Goal: Task Accomplishment & Management: Manage account settings

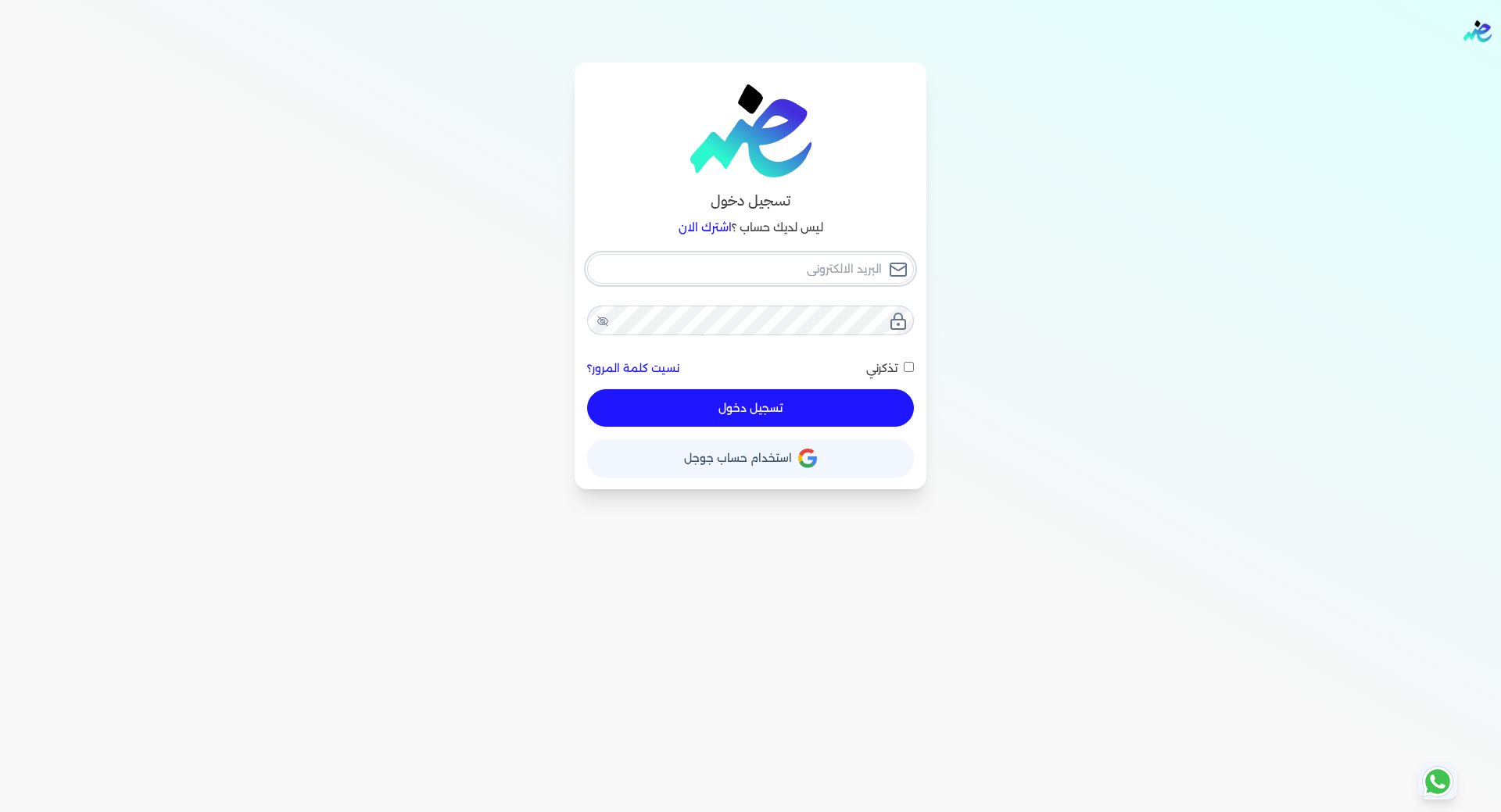
click at [840, 278] on input "email" at bounding box center [750, 269] width 327 height 29
type input "[EMAIL_ADDRESS][DOMAIN_NAME]"
click at [602, 322] on icon at bounding box center [602, 321] width 13 height 13
click at [676, 405] on button "تسجيل دخول" at bounding box center [750, 408] width 327 height 37
checkbox input "false"
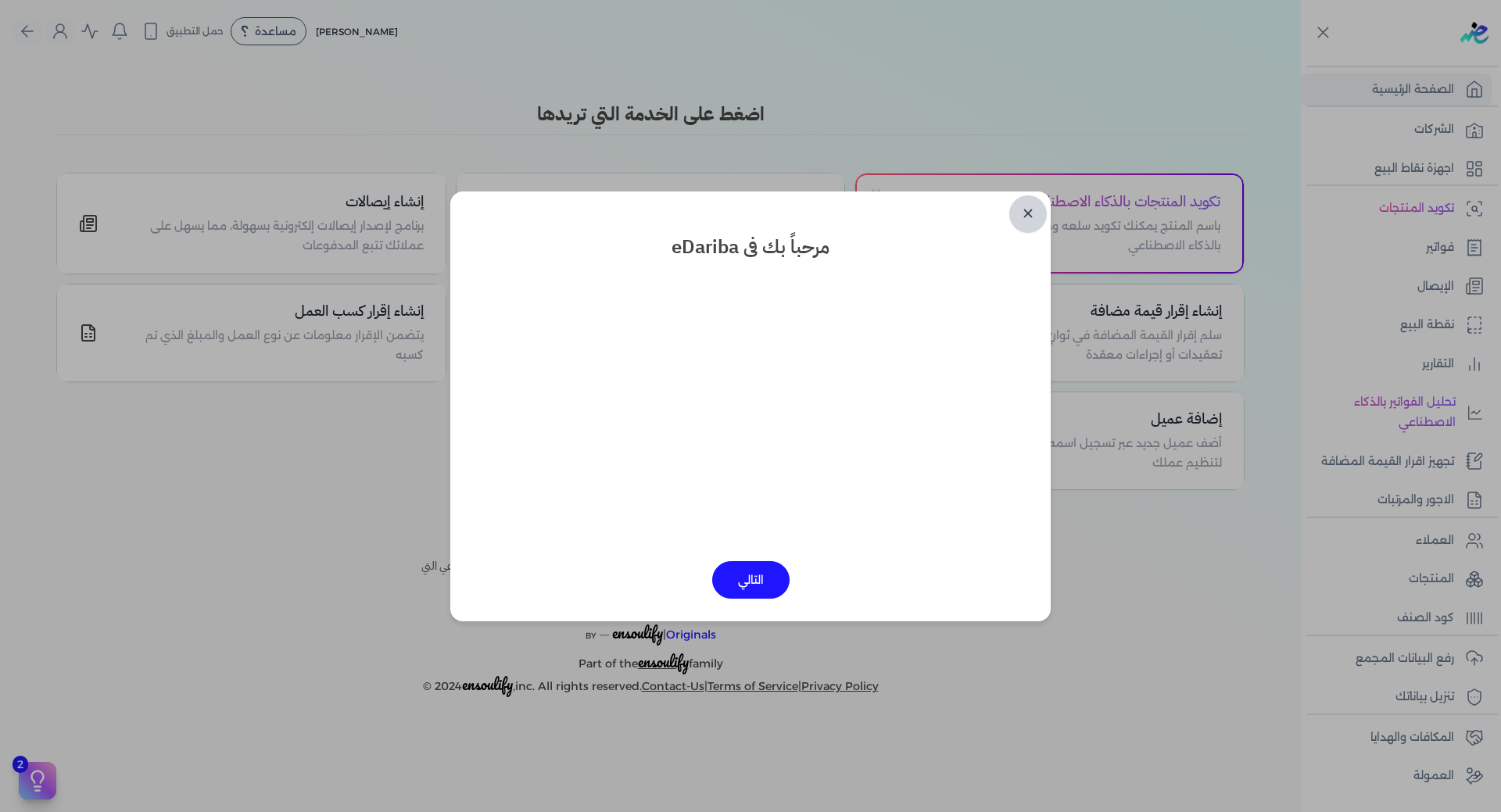
click at [1026, 208] on link "✕" at bounding box center [1027, 214] width 37 height 37
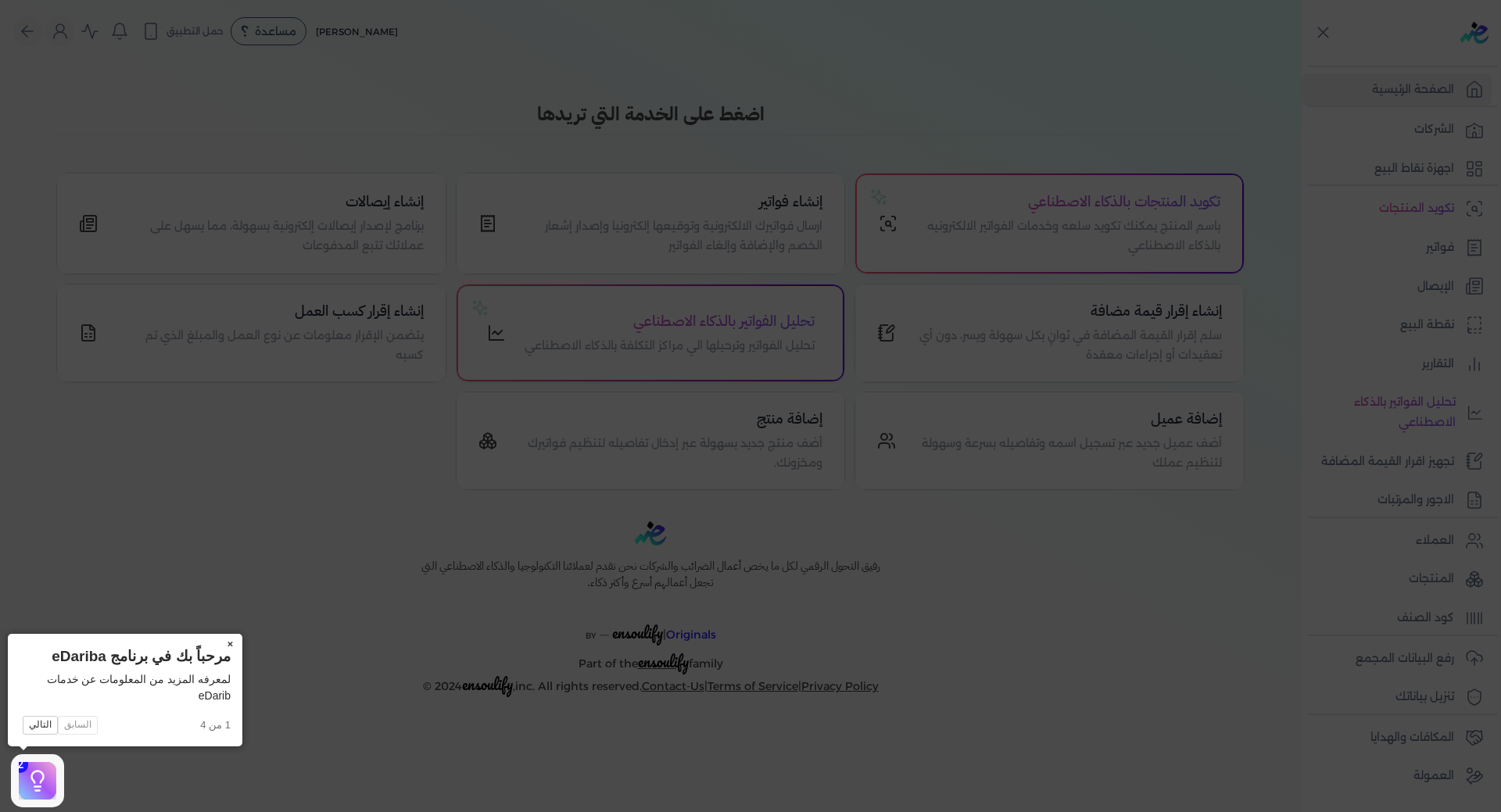
click at [230, 641] on button "×" at bounding box center [230, 645] width 25 height 22
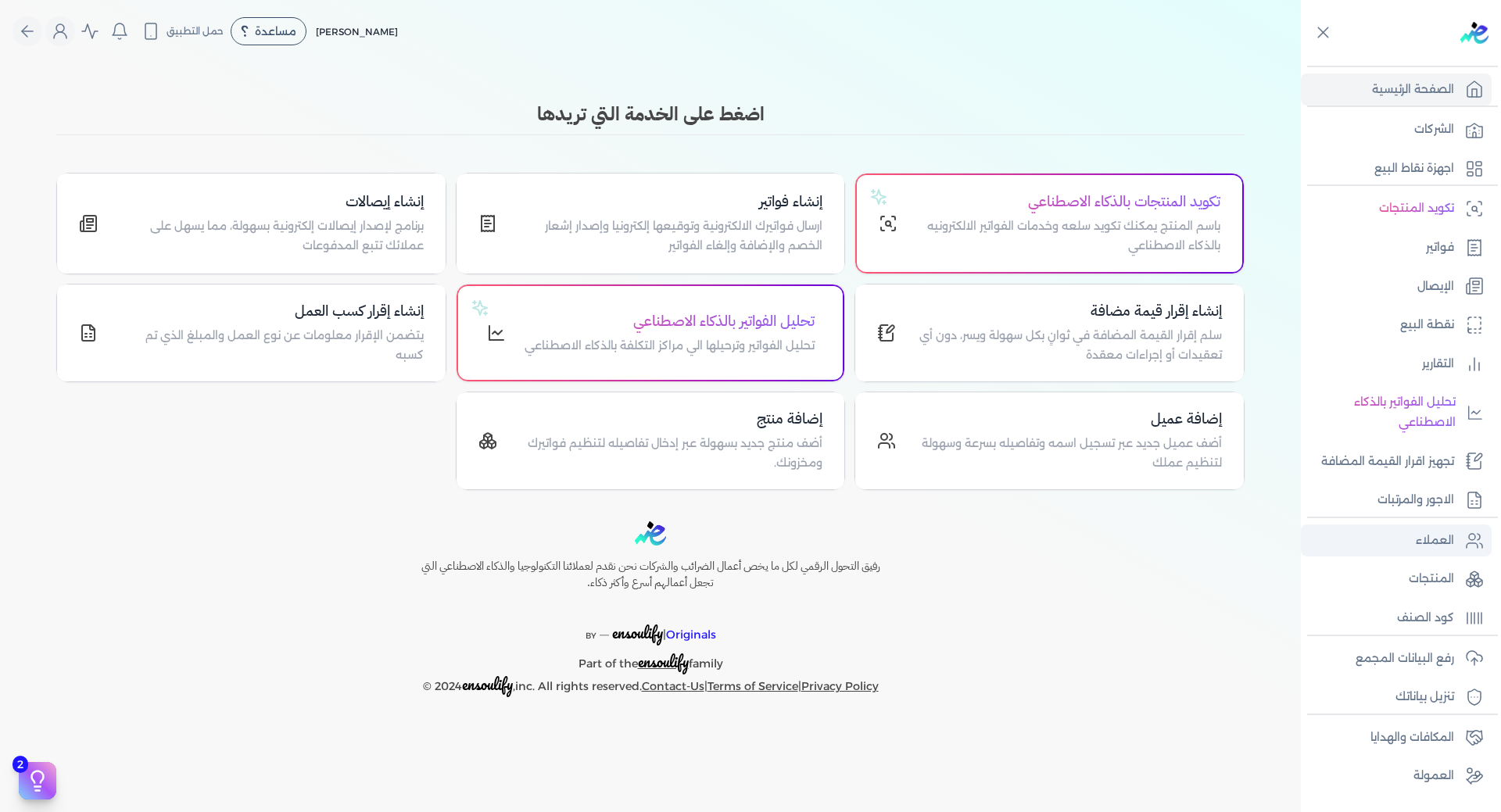
click at [1436, 544] on p "العملاء" at bounding box center [1434, 540] width 38 height 21
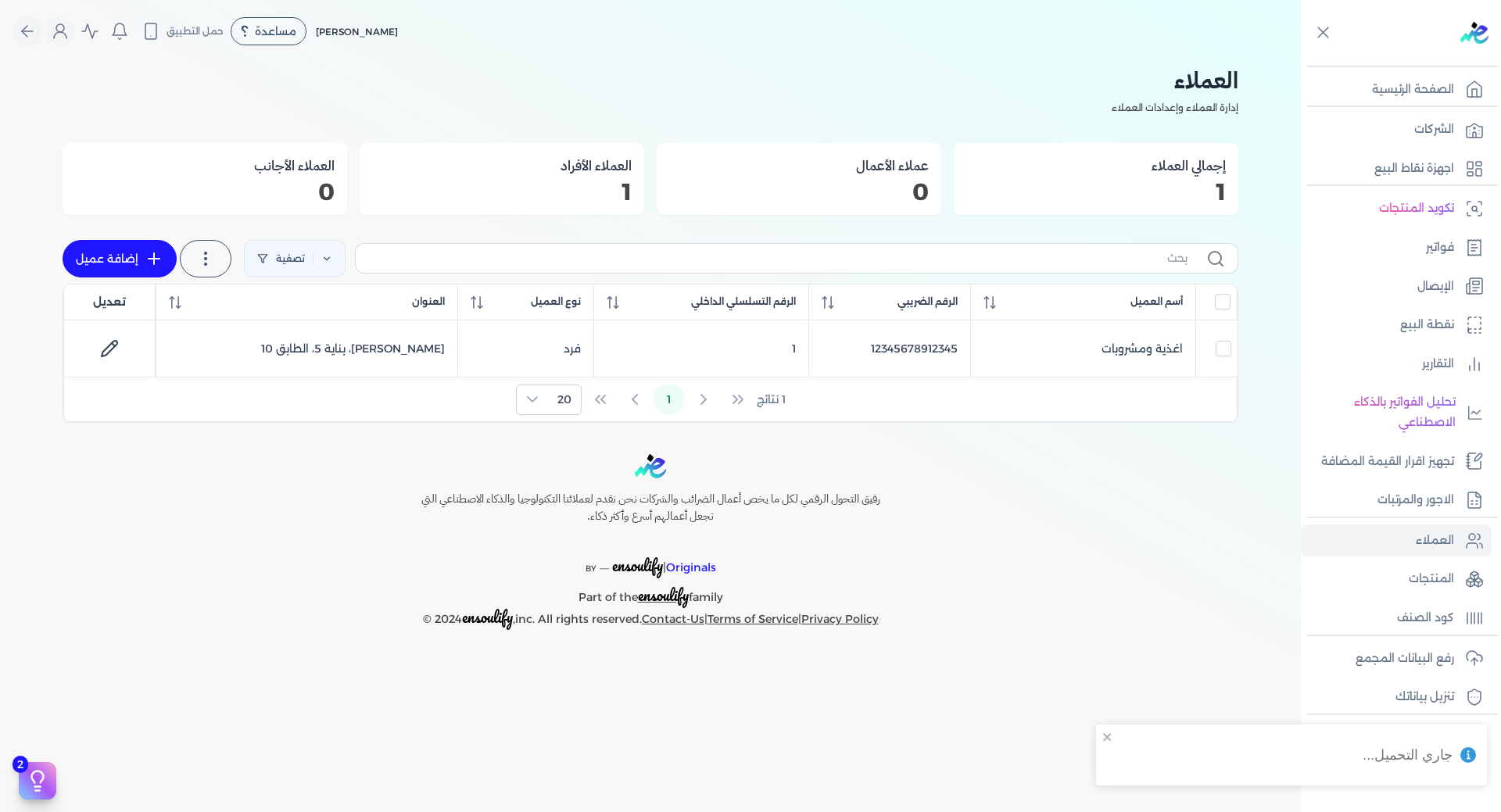
click at [151, 258] on icon at bounding box center [154, 258] width 19 height 19
select select "B"
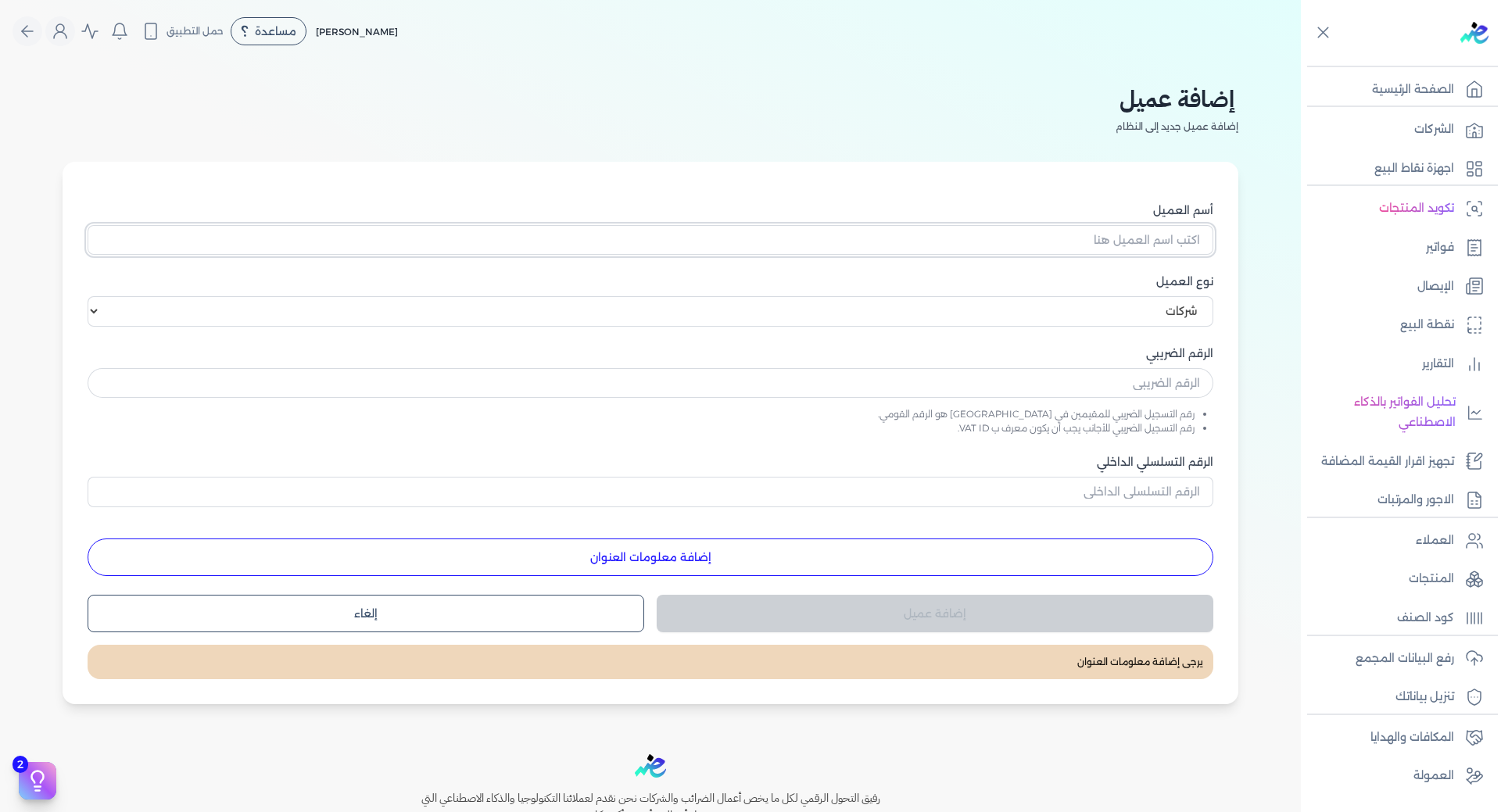
click at [1134, 243] on input "أسم العميل" at bounding box center [650, 240] width 1125 height 29
click at [1143, 314] on select "اختر نوع العميل شركات أفراد أجنبي" at bounding box center [650, 311] width 1125 height 29
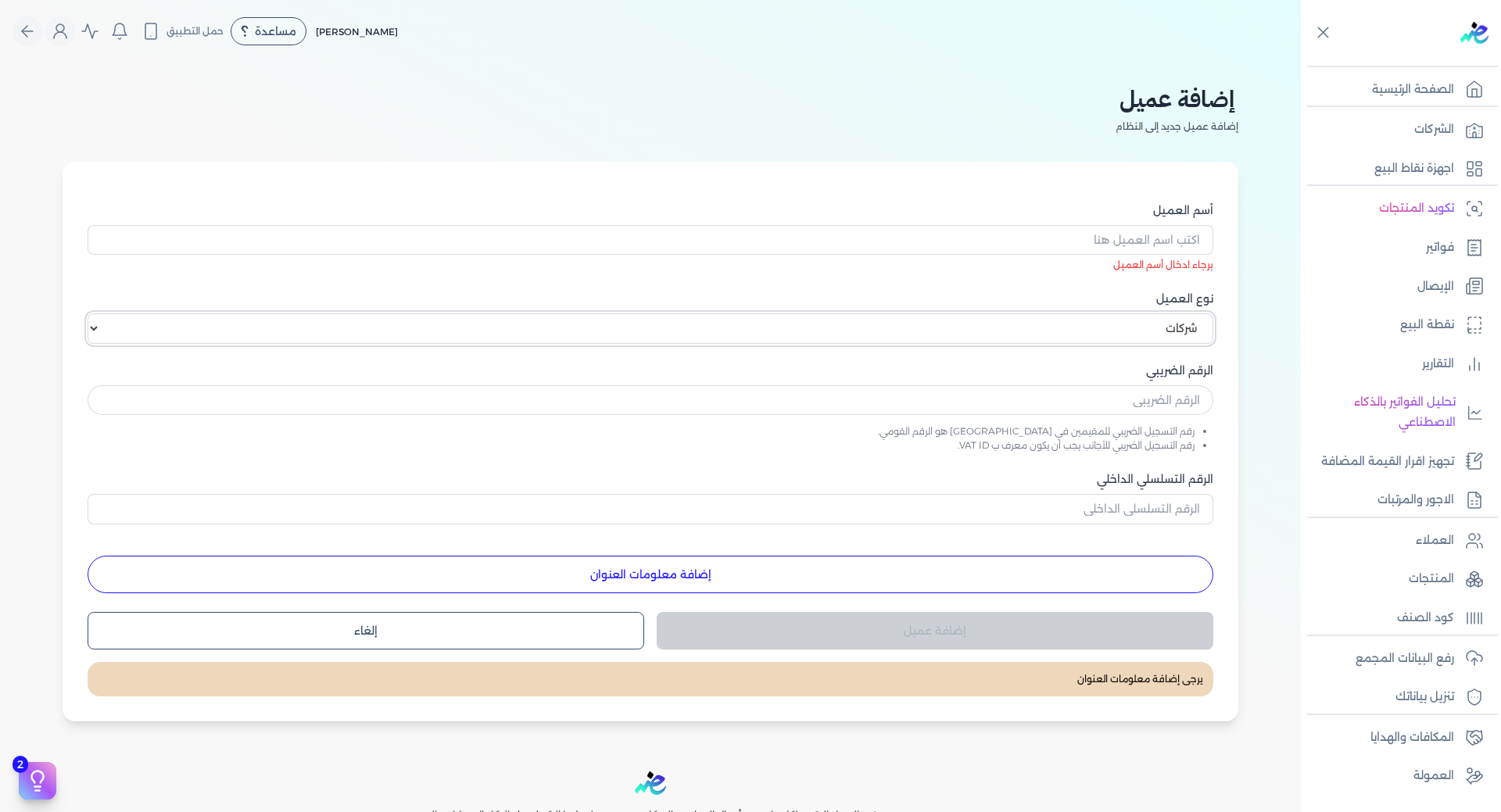
click at [91, 313] on select "اختر نوع العميل شركات أفراد أجنبي" at bounding box center [650, 328] width 1125 height 29
click at [1187, 404] on input "text" at bounding box center [650, 400] width 1125 height 29
click at [1157, 505] on input "الرقم التسلسلي الداخلي" at bounding box center [650, 509] width 1125 height 29
click at [1437, 540] on p "العملاء" at bounding box center [1434, 540] width 38 height 21
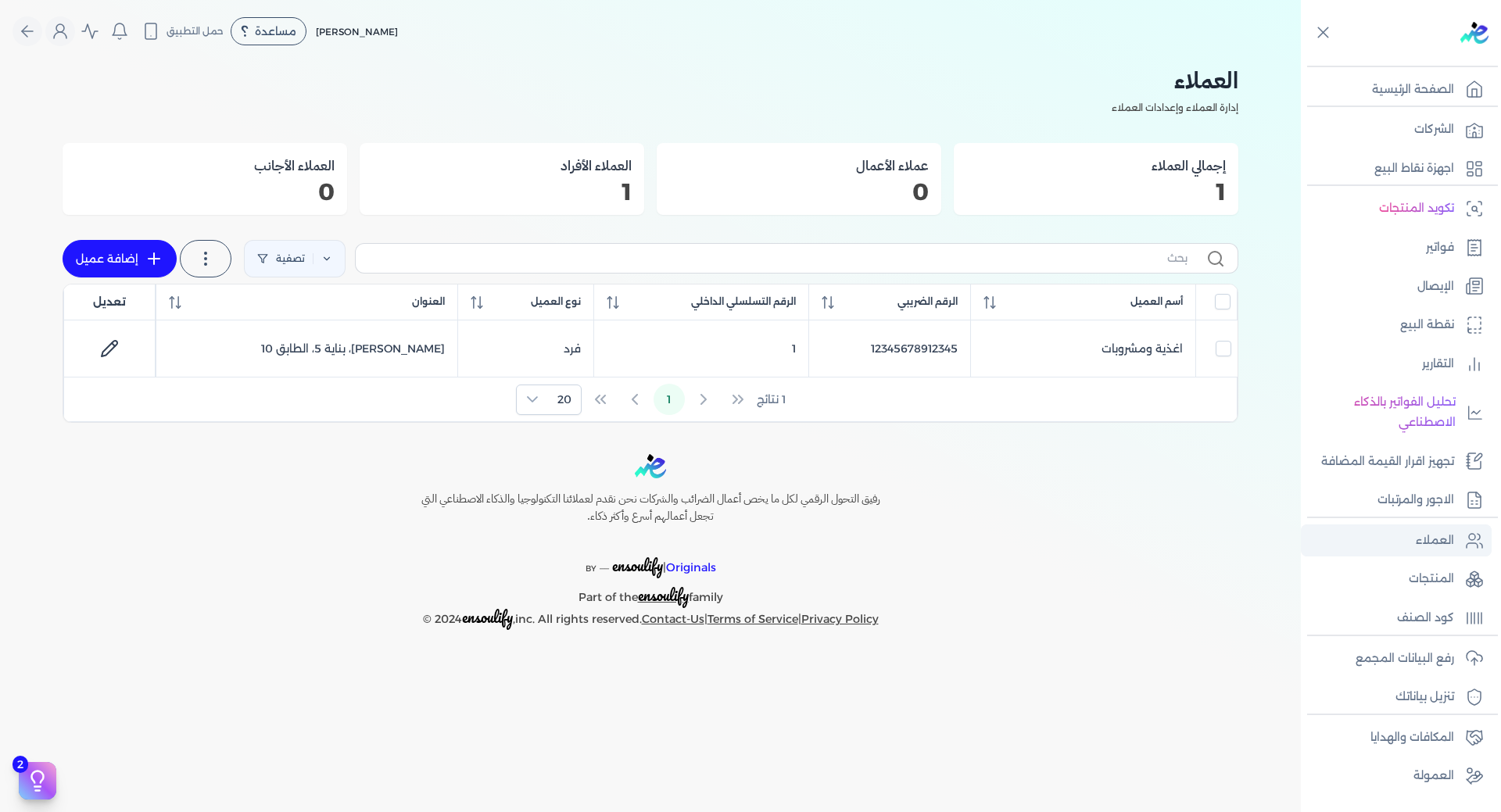
click at [1429, 542] on p "العملاء" at bounding box center [1434, 540] width 38 height 21
click at [1434, 110] on div "الشركات اجهزة نقاط البيع" at bounding box center [1400, 145] width 200 height 79
click at [1433, 126] on p "الشركات" at bounding box center [1433, 129] width 40 height 21
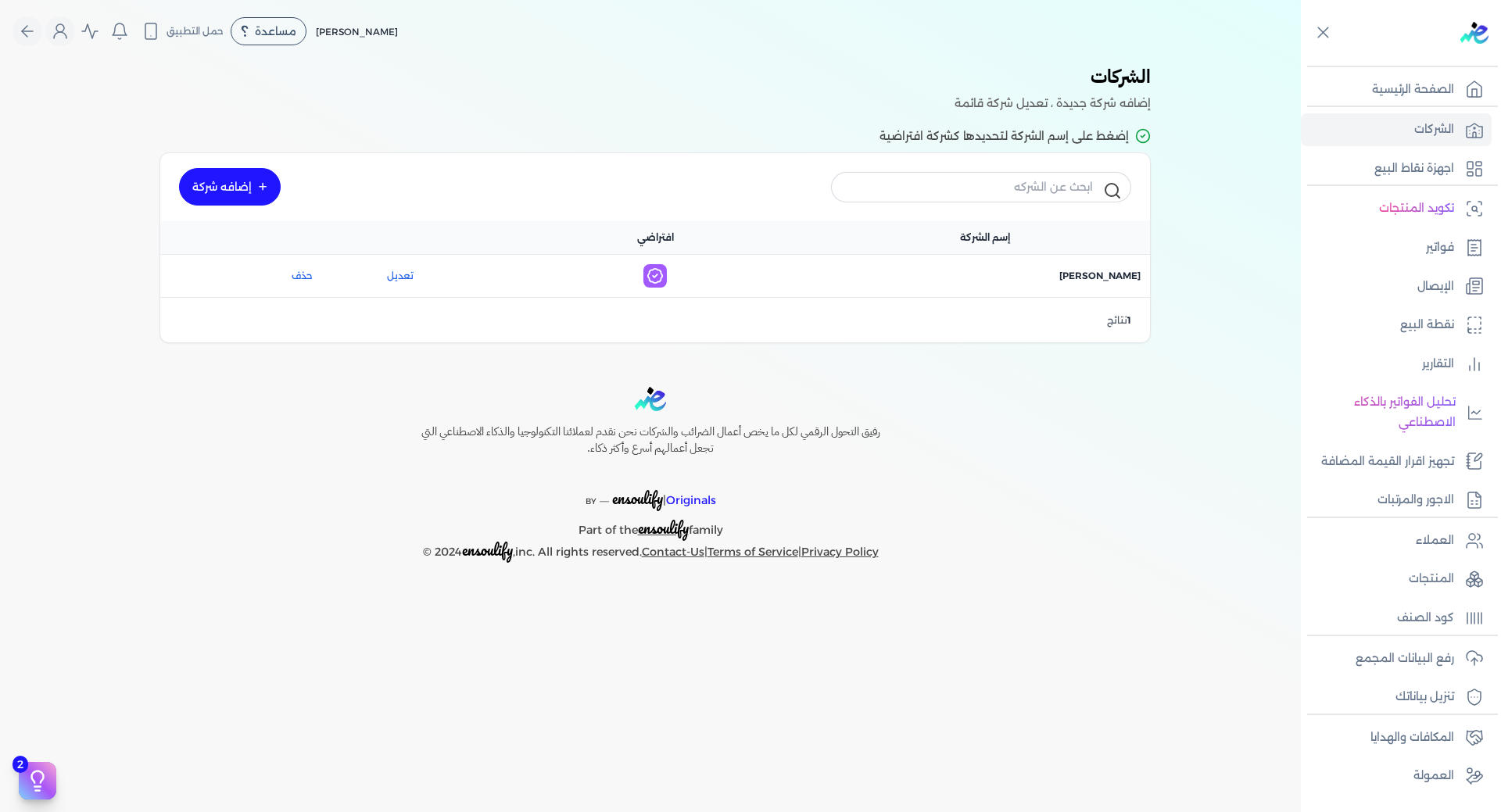
click at [248, 181] on link "إضافه شركة" at bounding box center [230, 187] width 102 height 37
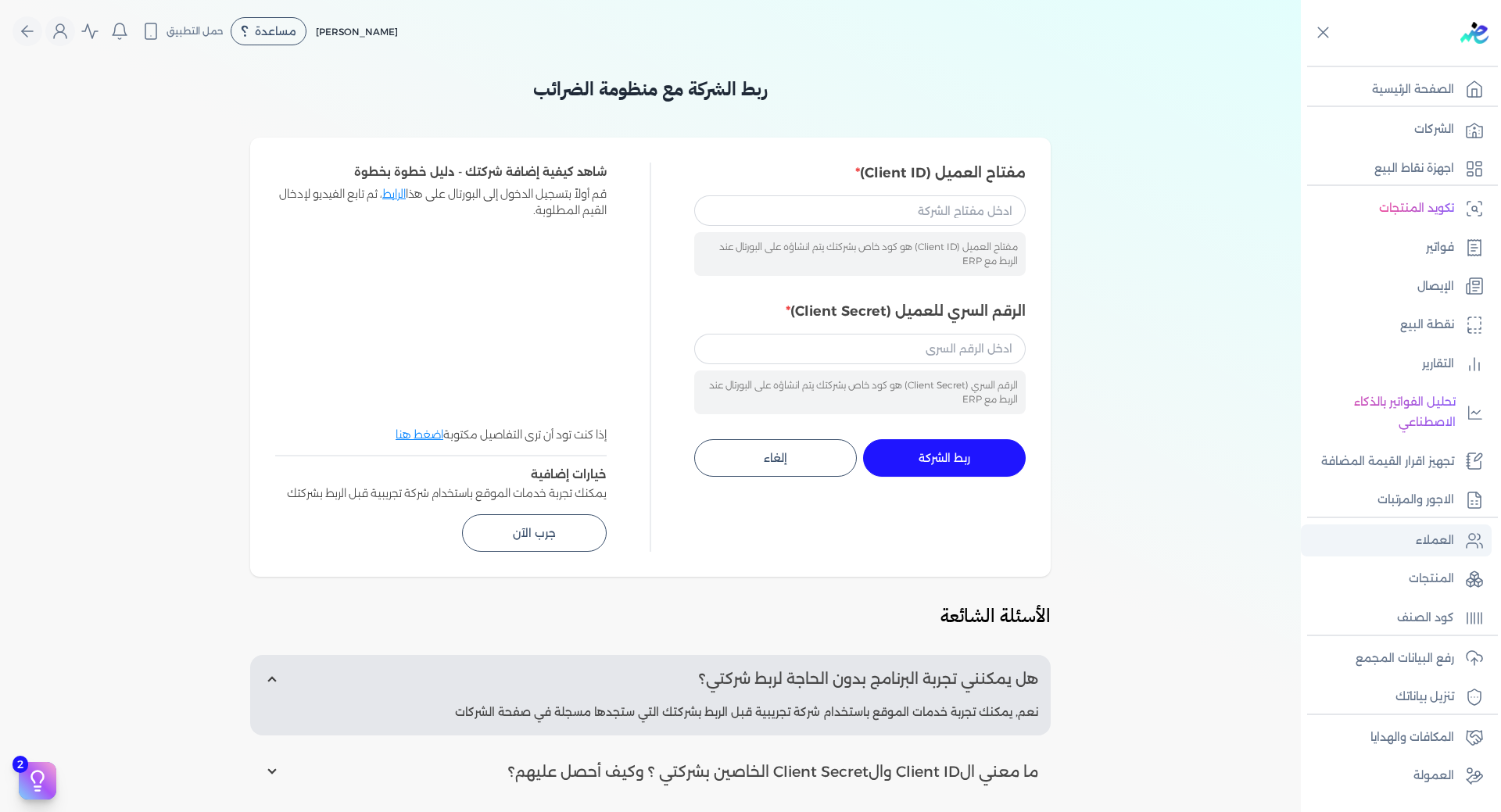
click at [1435, 541] on p "العملاء" at bounding box center [1434, 540] width 38 height 21
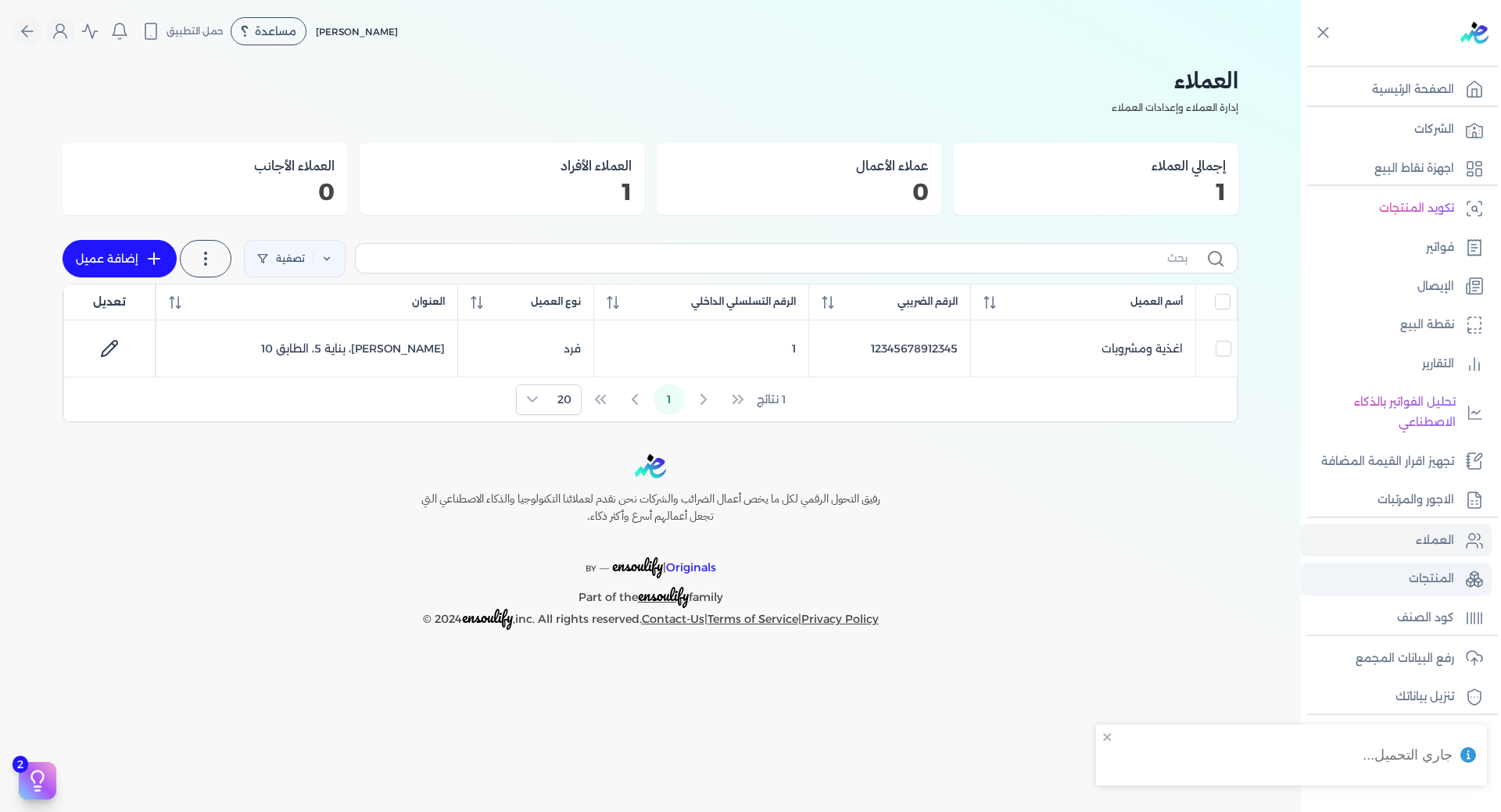
click at [1432, 567] on link "المنتجات" at bounding box center [1395, 579] width 191 height 33
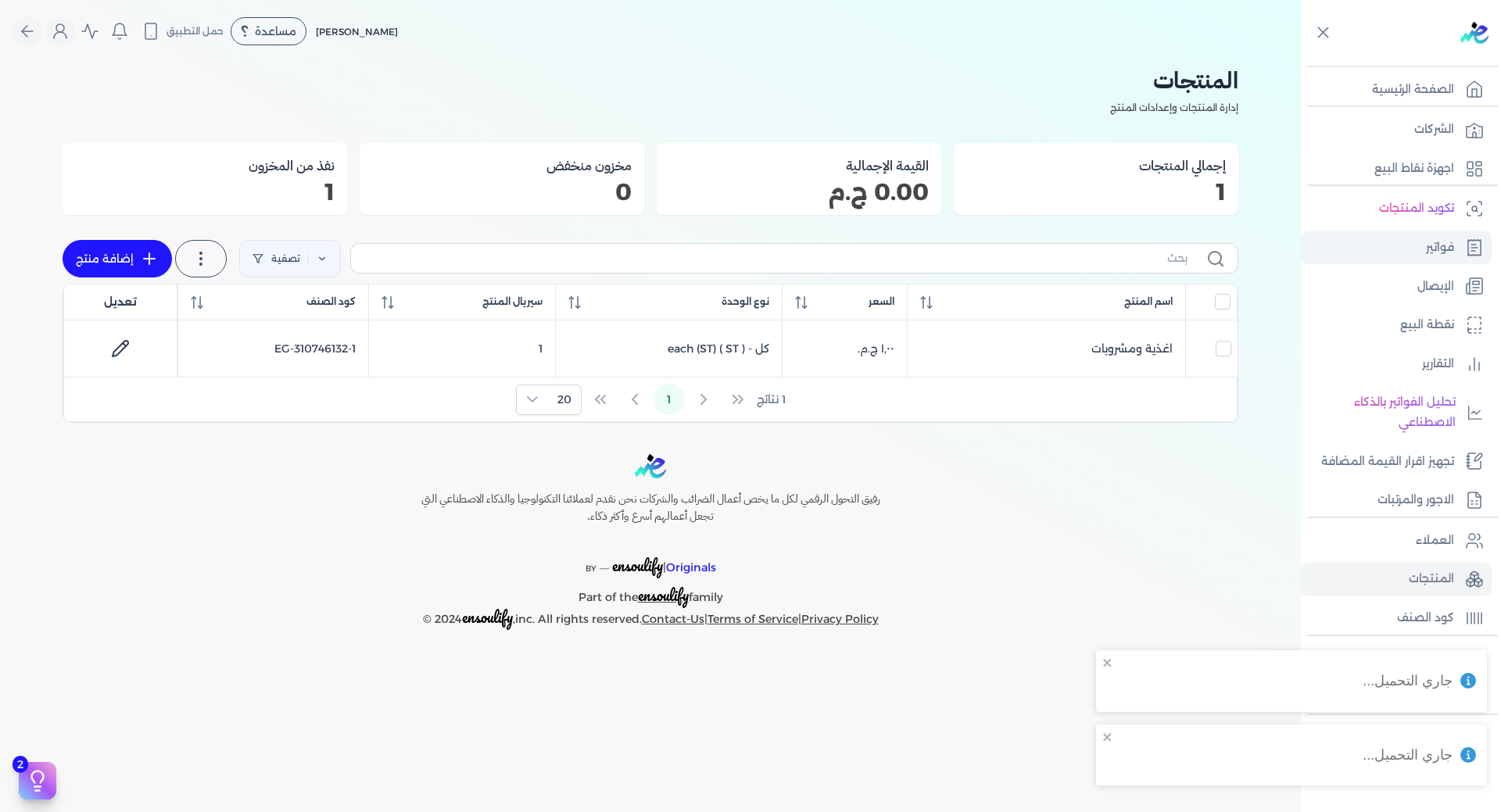
click at [1445, 235] on link "فواتير" at bounding box center [1395, 248] width 191 height 33
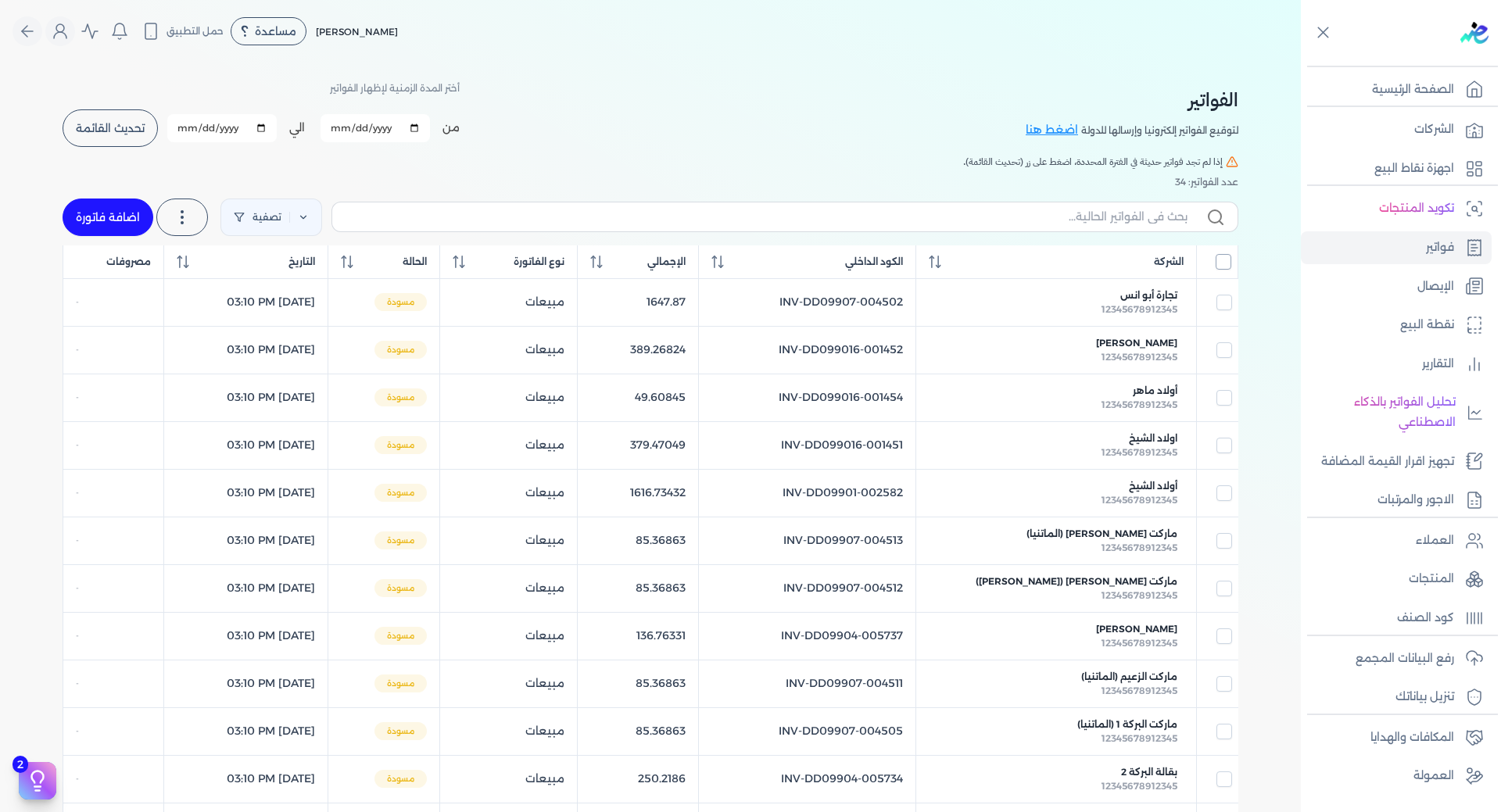
click at [1223, 265] on input "All items unselected" at bounding box center [1223, 262] width 16 height 16
checkbox input "true"
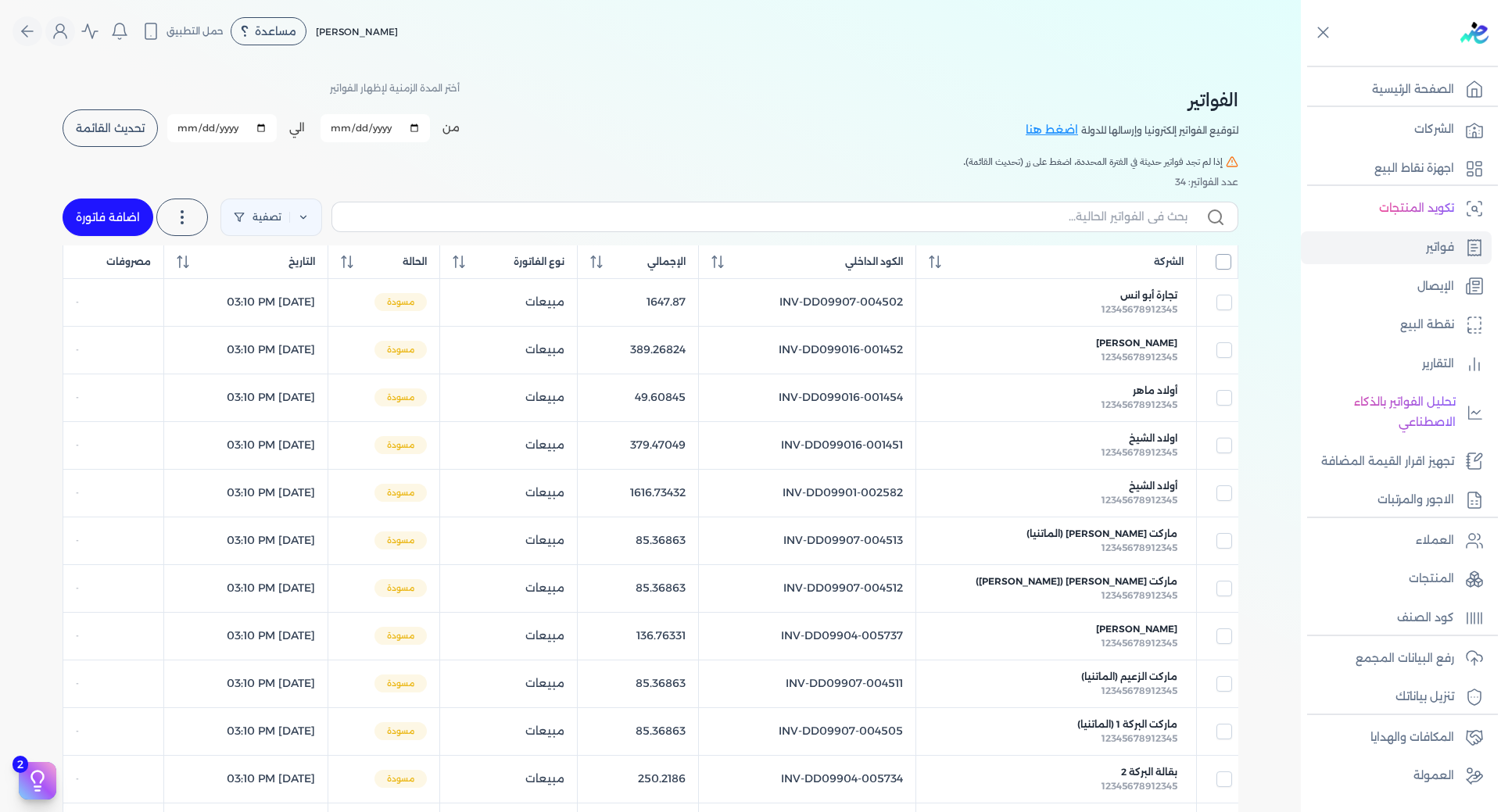
checkbox input "true"
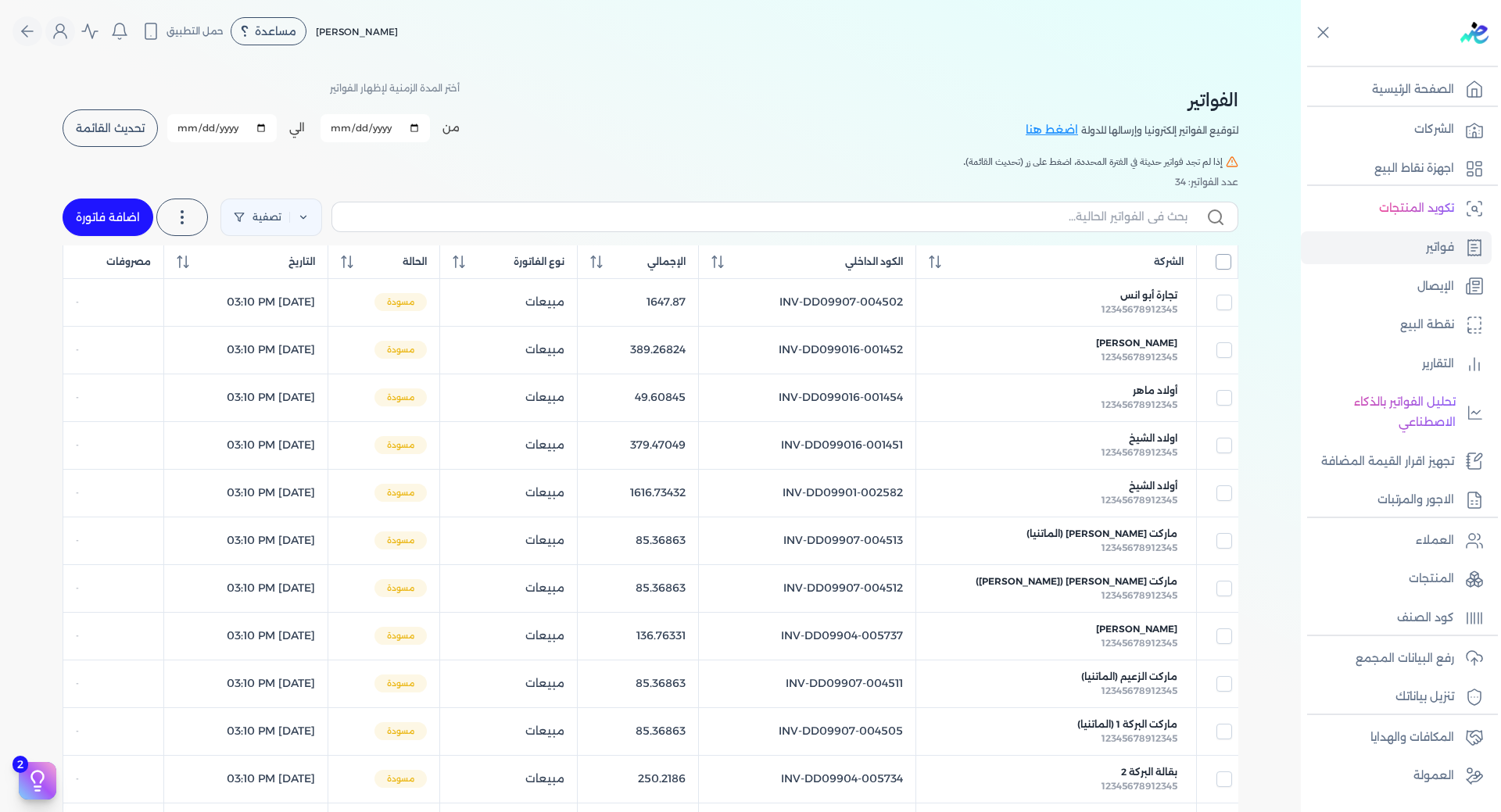
checkbox input "true"
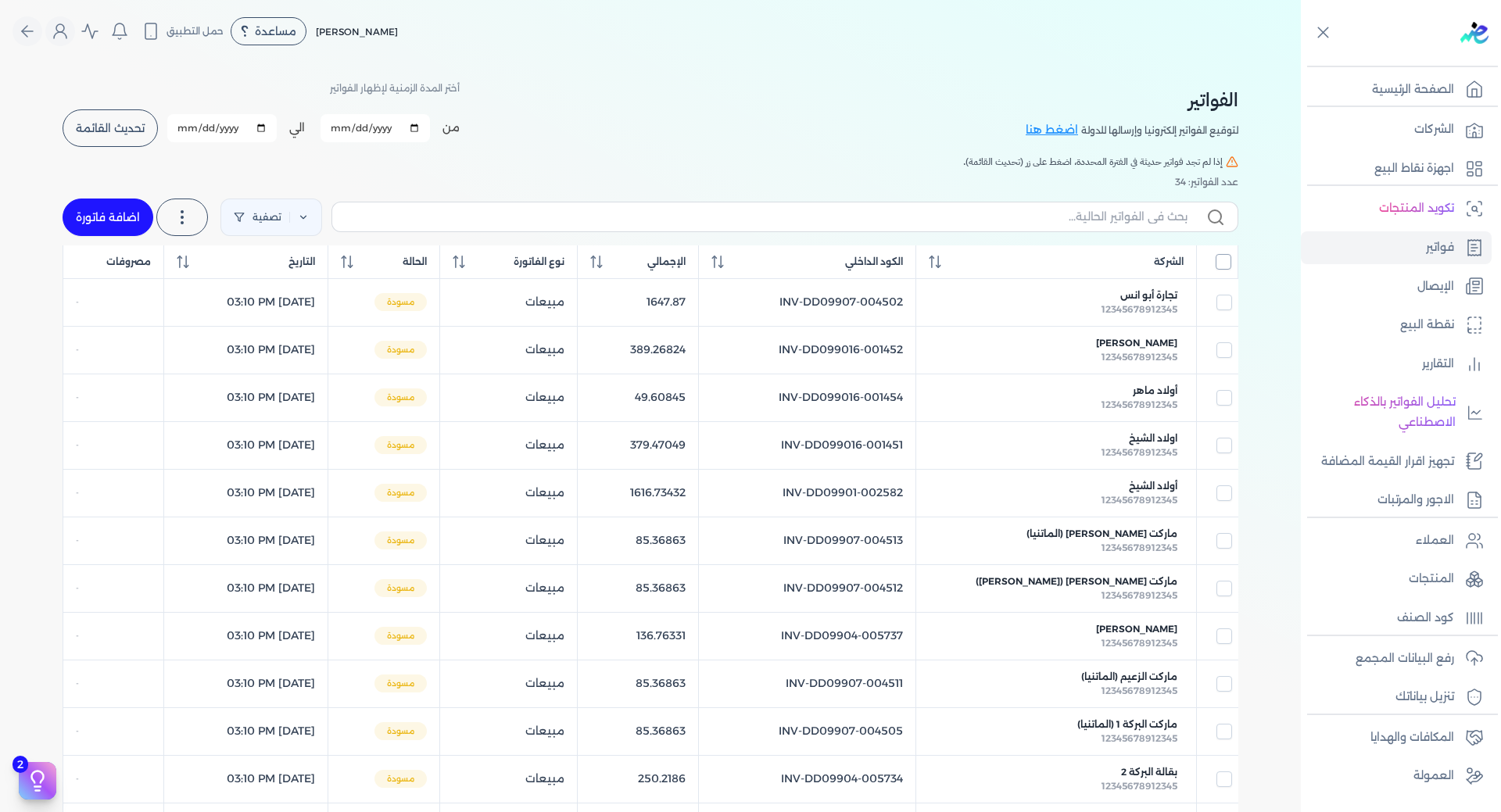
checkbox input "true"
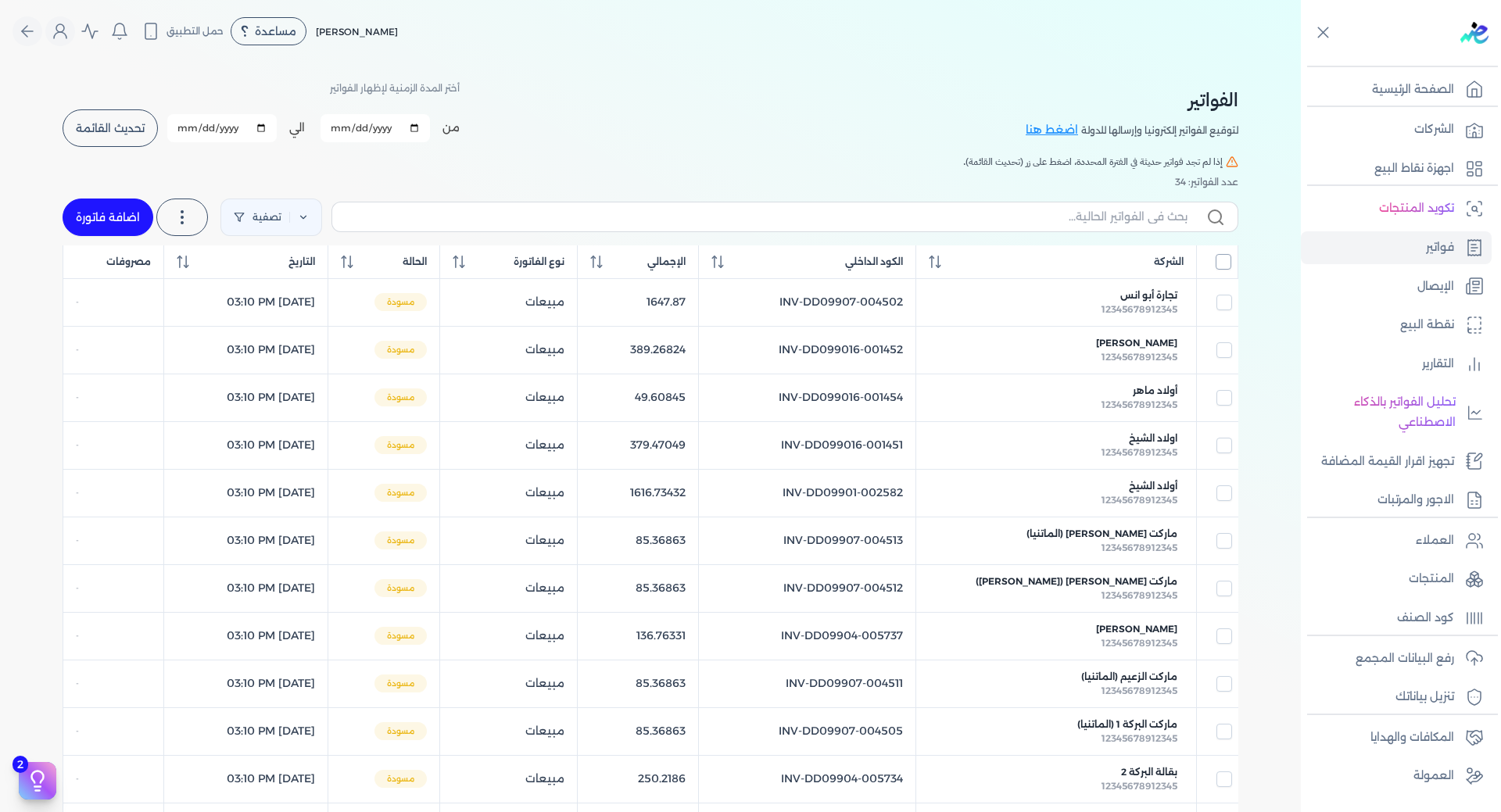
checkbox input "true"
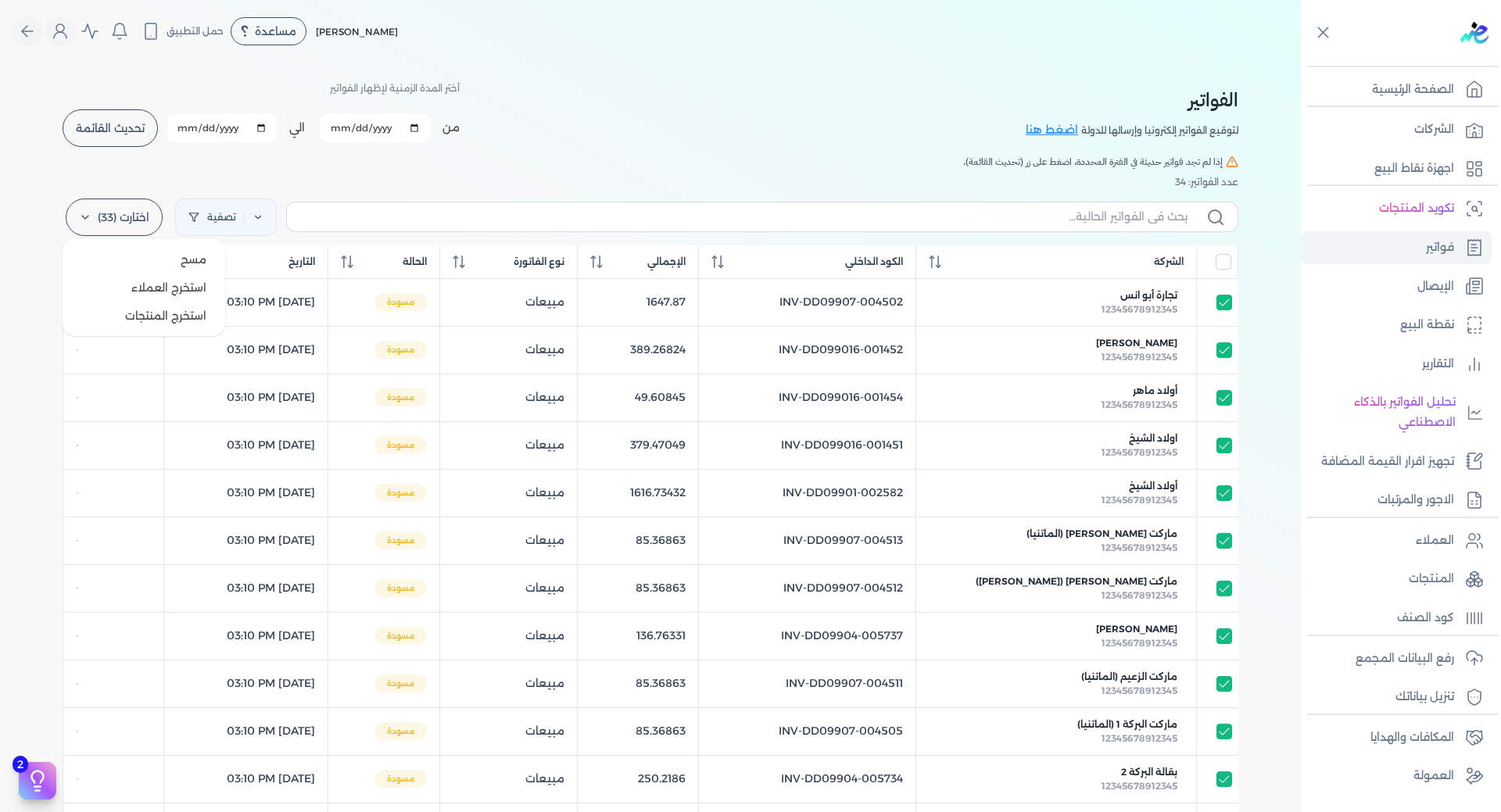
click at [88, 213] on icon at bounding box center [85, 217] width 13 height 13
click at [191, 249] on button "مسح" at bounding box center [143, 259] width 150 height 28
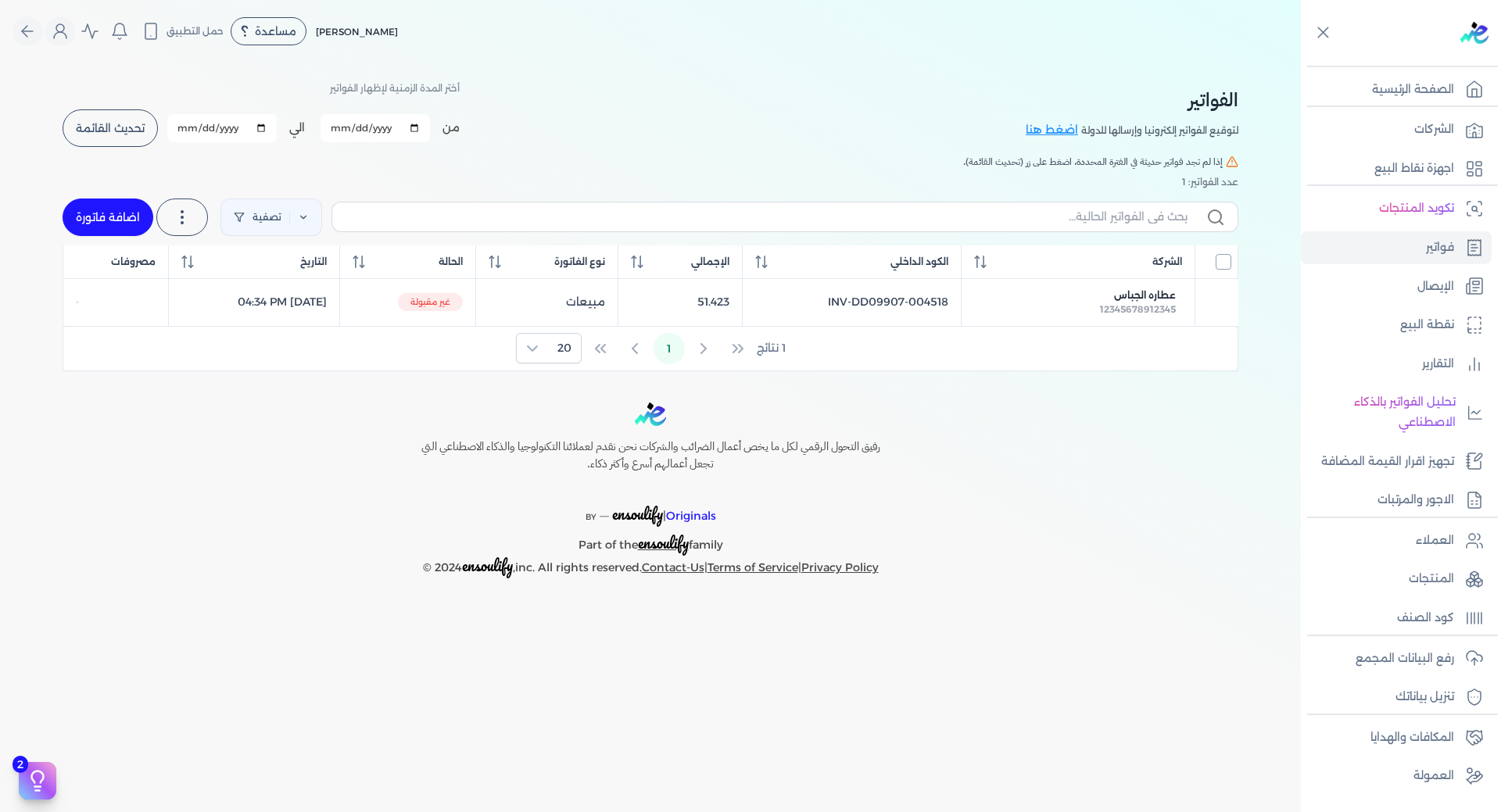
click at [1219, 267] on input "All items unselected" at bounding box center [1223, 262] width 16 height 16
checkbox input "false"
click at [1478, 26] on img at bounding box center [1474, 32] width 28 height 22
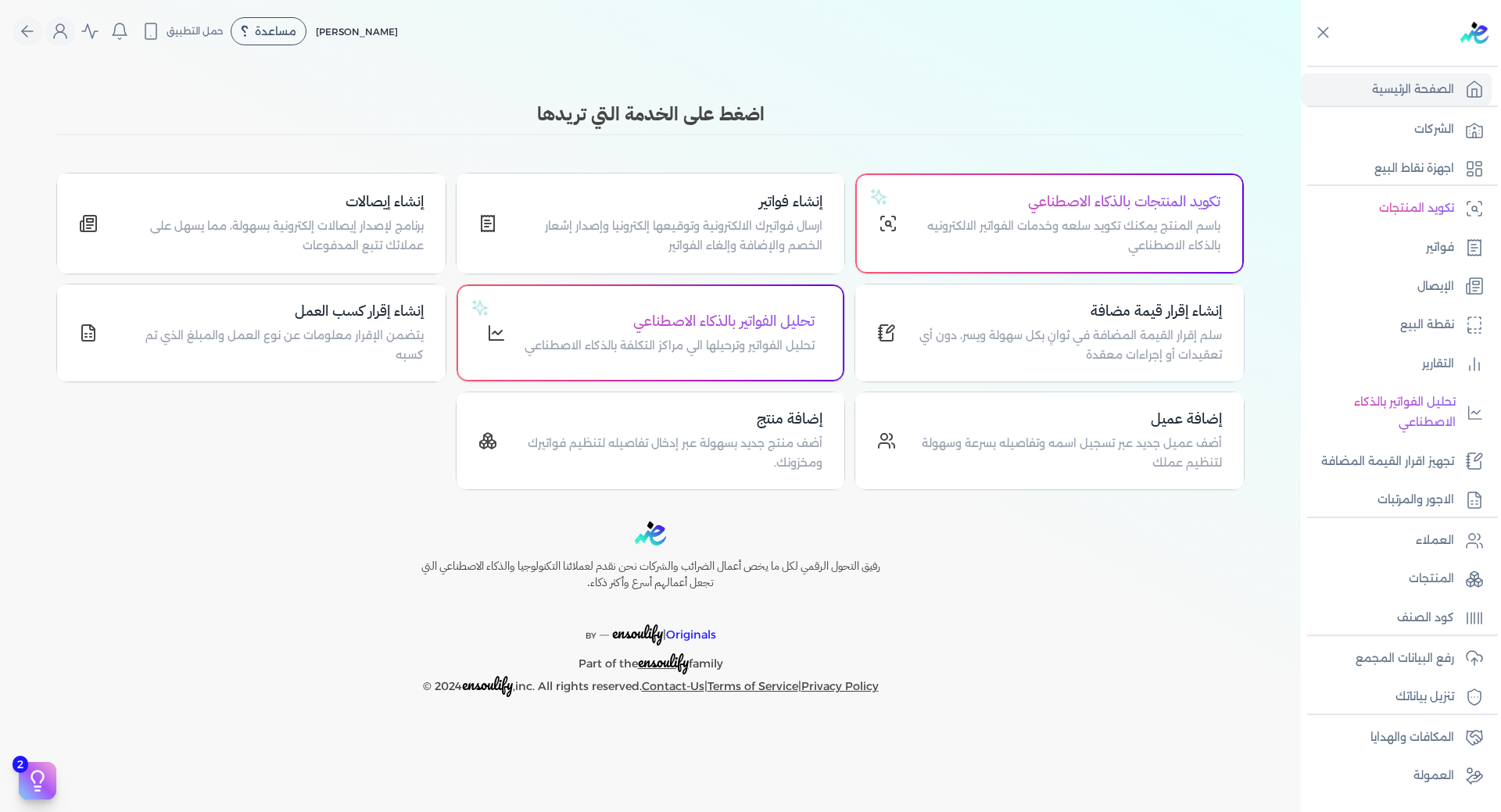
click at [1240, 544] on div "رفيق التحول الرقمي لكل ما يخص أعمال الضرائب والشركات نحن نقدم لعملائنا التكنولو…" at bounding box center [650, 609] width 1300 height 176
click at [1439, 542] on p "العملاء" at bounding box center [1434, 540] width 38 height 21
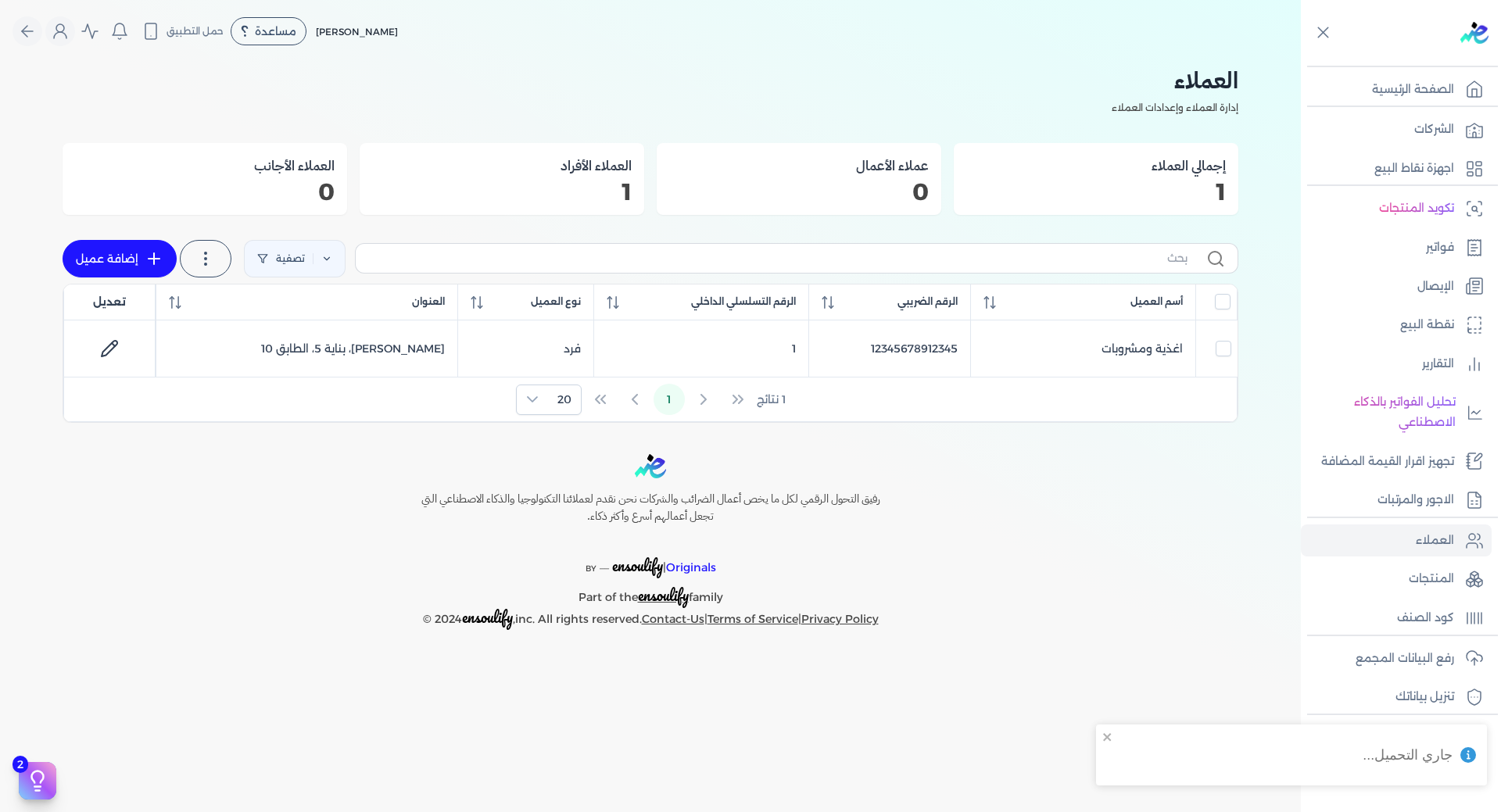
click at [160, 273] on link "إضافة عميل" at bounding box center [119, 258] width 114 height 37
select select "B"
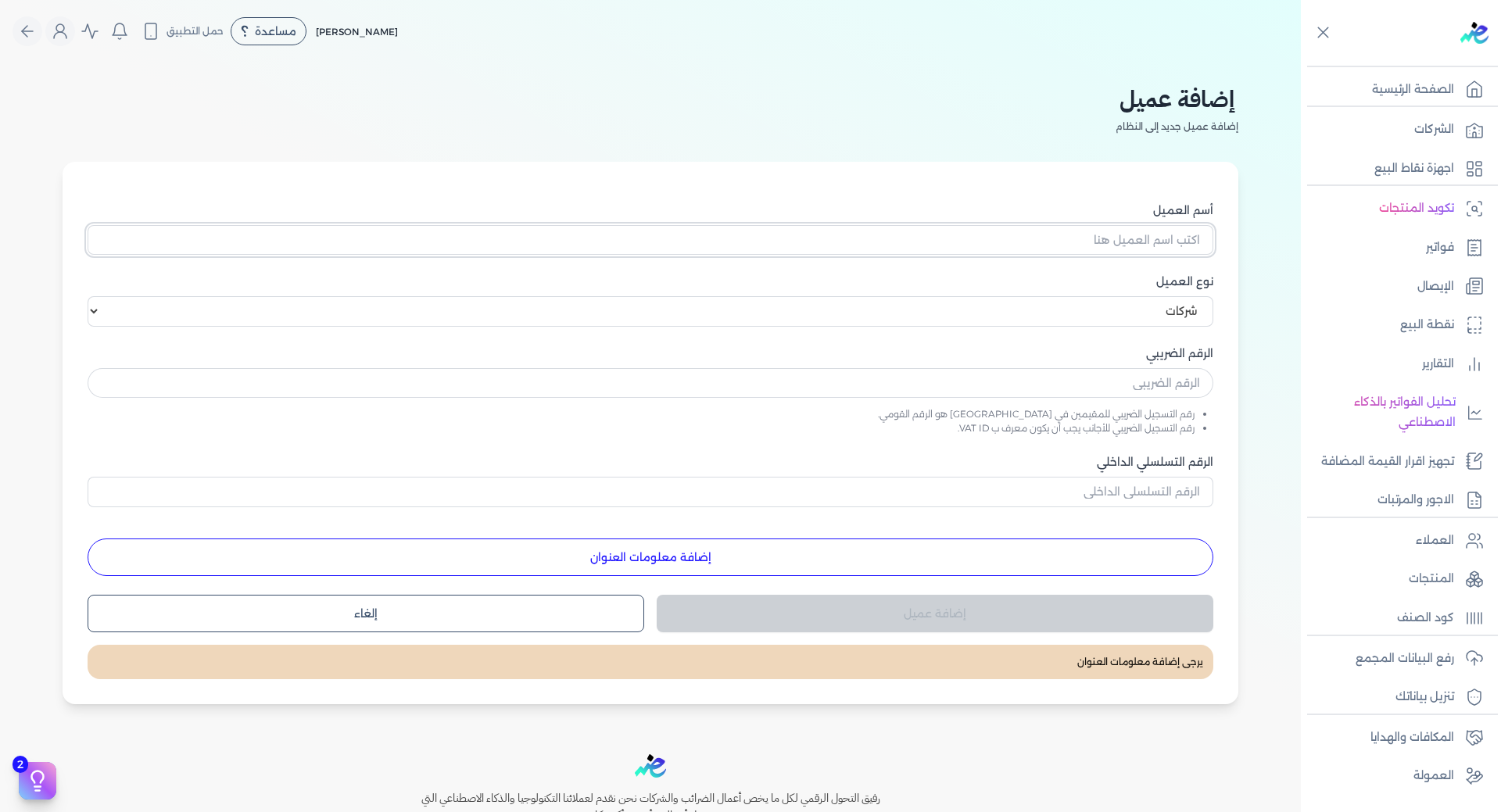
click at [1142, 239] on input "أسم العميل" at bounding box center [650, 240] width 1125 height 29
type input "S"
type input "سيدرا"
click at [1151, 321] on select "اختر نوع العميل شركات أفراد أجنبي" at bounding box center [650, 311] width 1125 height 29
click at [91, 296] on select "اختر نوع العميل شركات أفراد أجنبي" at bounding box center [650, 311] width 1125 height 29
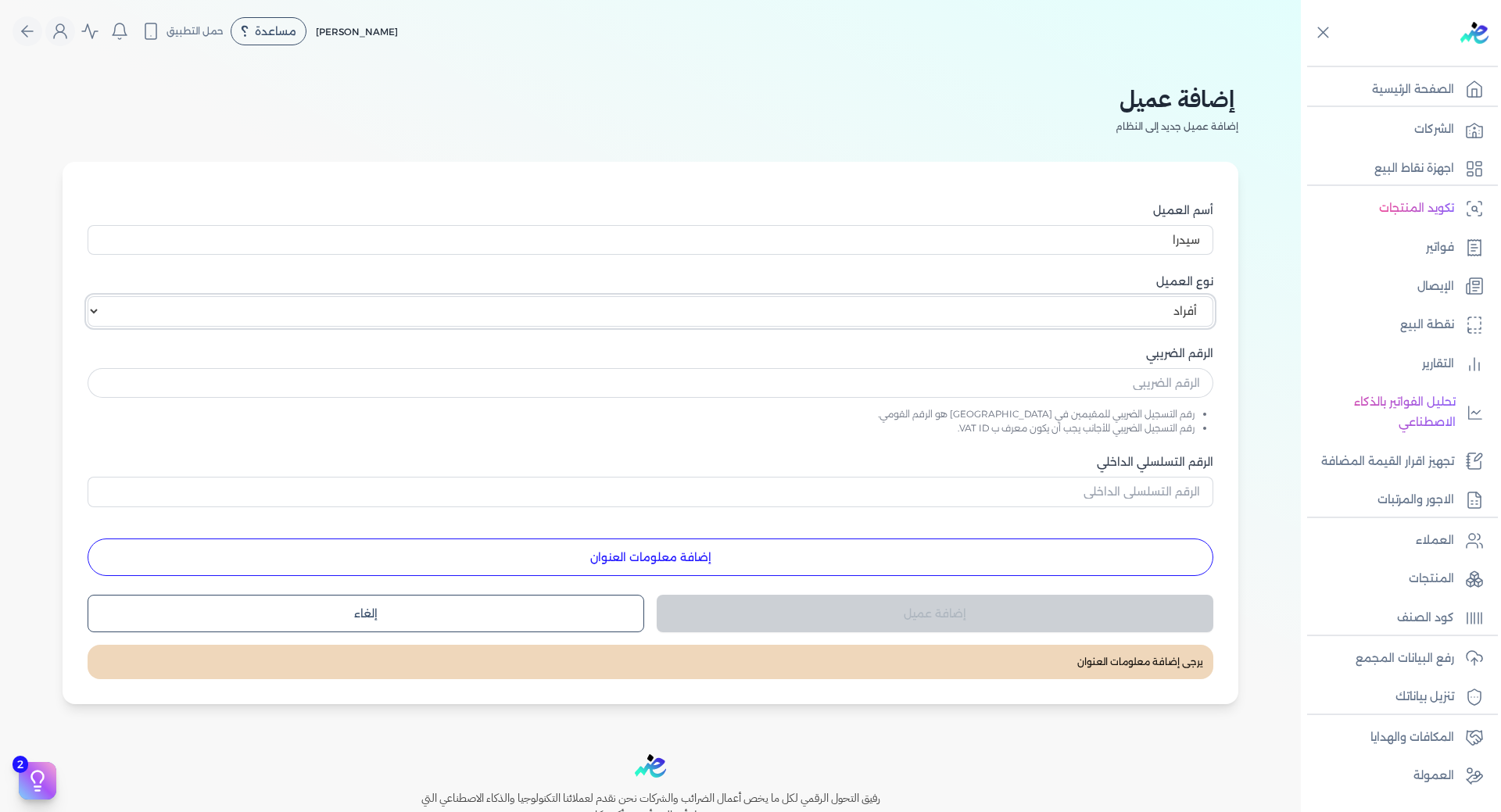
click at [1136, 326] on select "اختر نوع العميل شركات أفراد أجنبي" at bounding box center [650, 311] width 1125 height 29
select select "B"
click at [91, 296] on select "اختر نوع العميل شركات أفراد أجنبي" at bounding box center [650, 311] width 1125 height 29
click at [1148, 379] on input "text" at bounding box center [650, 383] width 1125 height 29
type input "123456766"
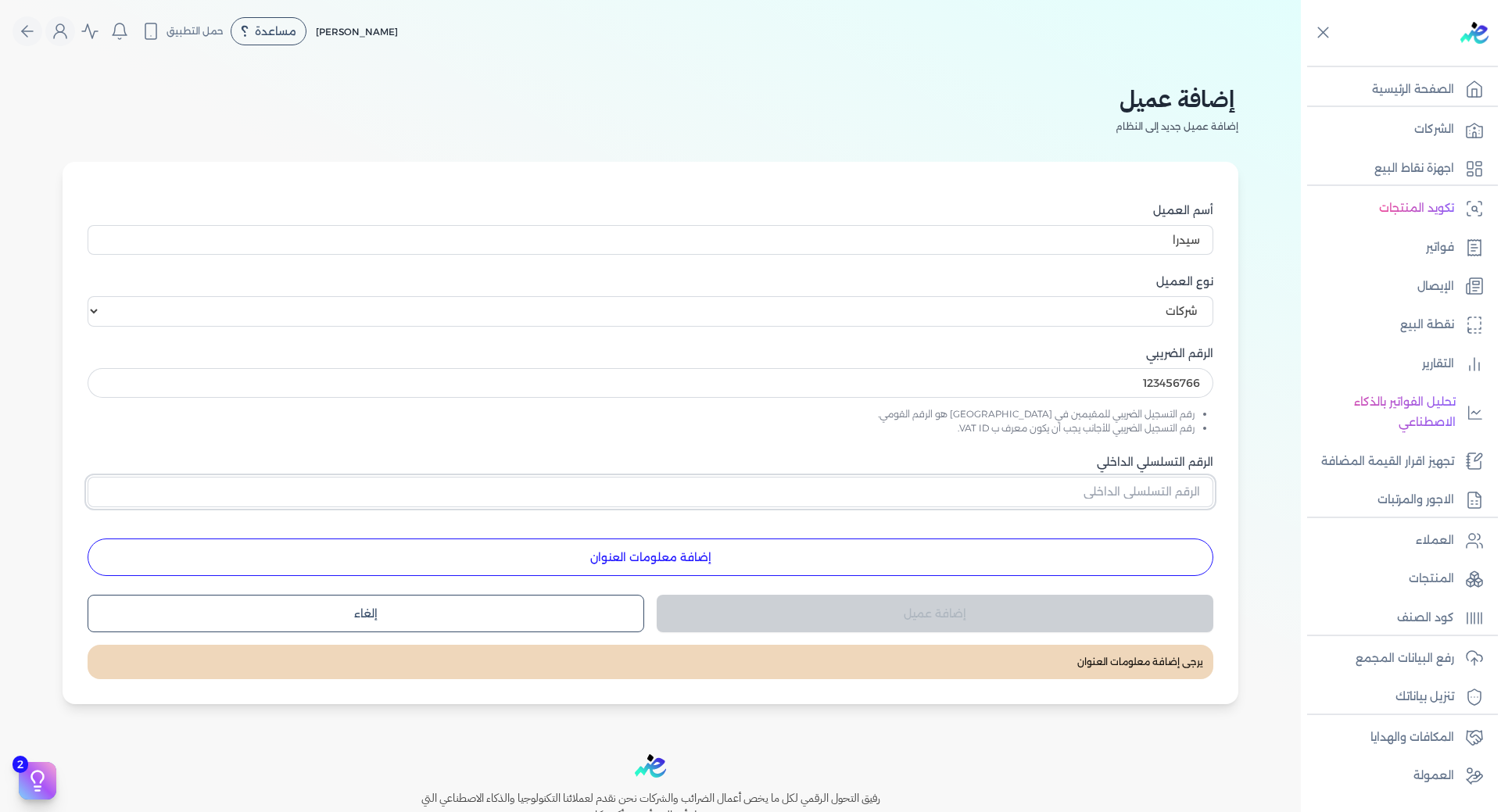
click at [1135, 495] on input "الرقم التسلسلي الداخلي" at bounding box center [650, 491] width 1125 height 29
type input "2"
click at [992, 622] on div "إضافة عميل" at bounding box center [934, 613] width 557 height 37
click at [887, 577] on form "أسم العميل سيدرا نوع العميل اختر نوع العميل شركات أفراد أجنبي الرقم الضريبي 123…" at bounding box center [650, 432] width 1144 height 511
click at [882, 573] on button "إضافة معلومات العنوان" at bounding box center [650, 557] width 1125 height 37
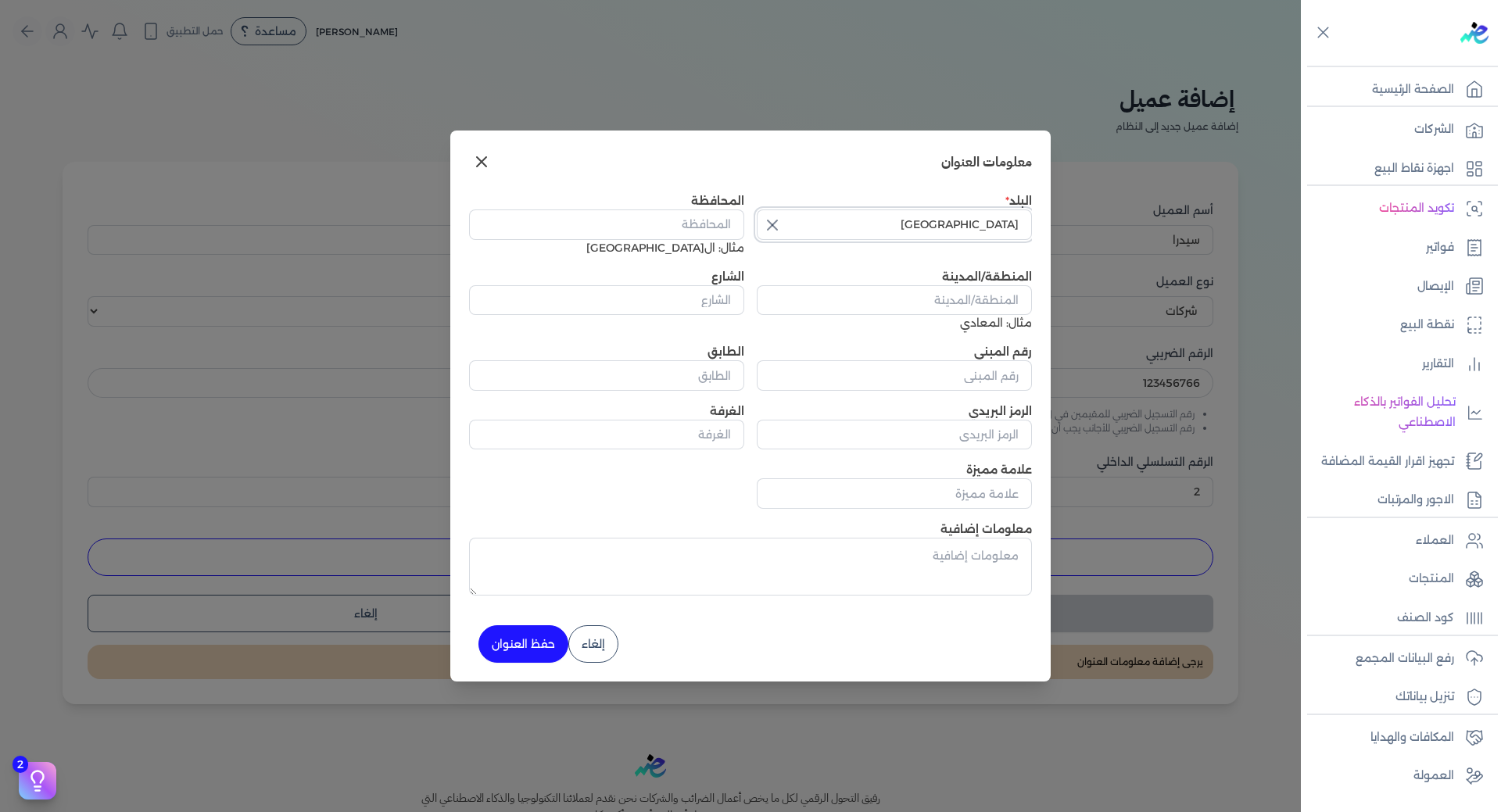
click at [979, 215] on input "[GEOGRAPHIC_DATA]" at bounding box center [893, 224] width 275 height 29
type input "م"
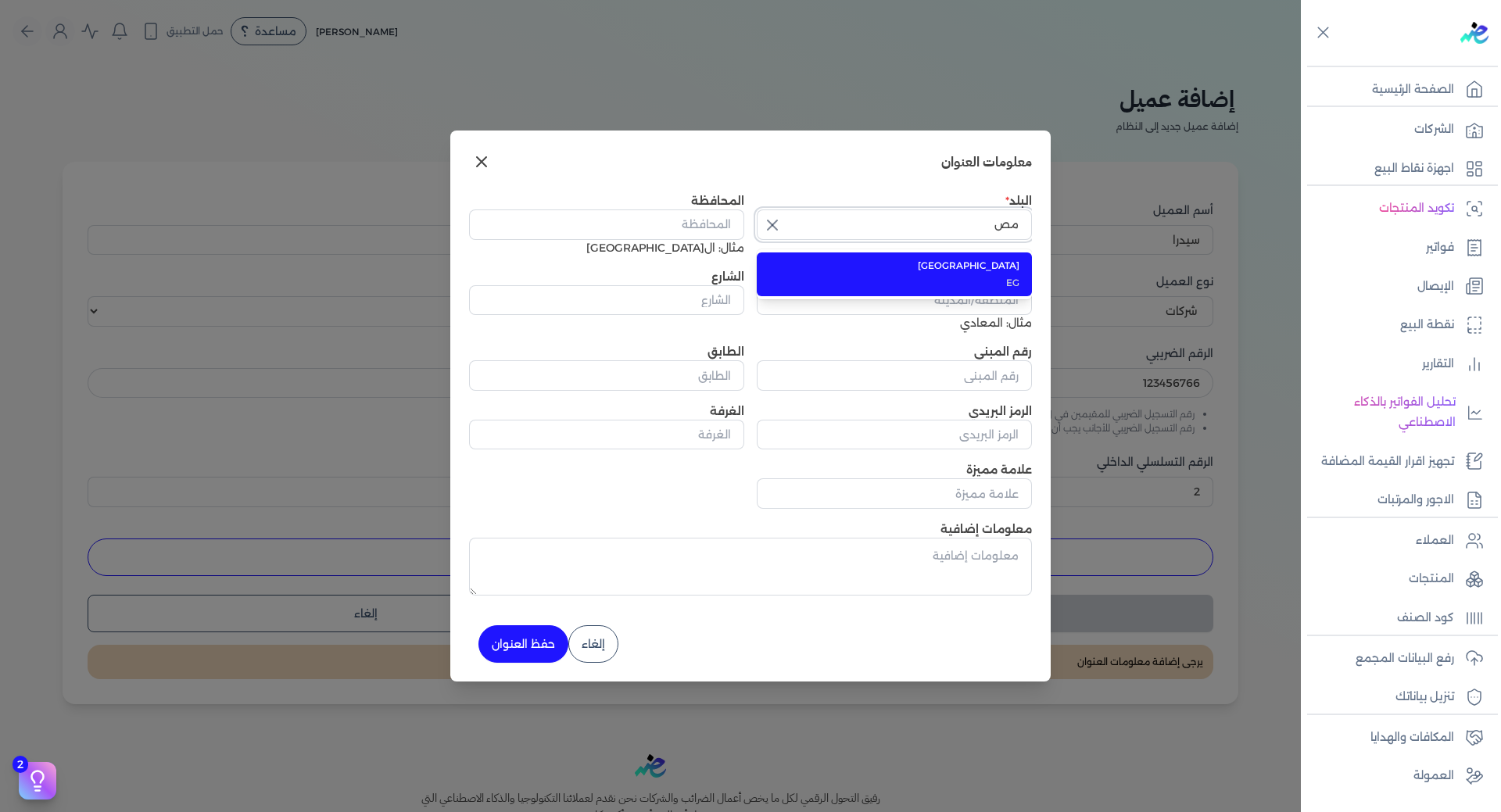
type input "[GEOGRAPHIC_DATA]"
click at [1000, 272] on span "[GEOGRAPHIC_DATA]" at bounding box center [903, 265] width 231 height 14
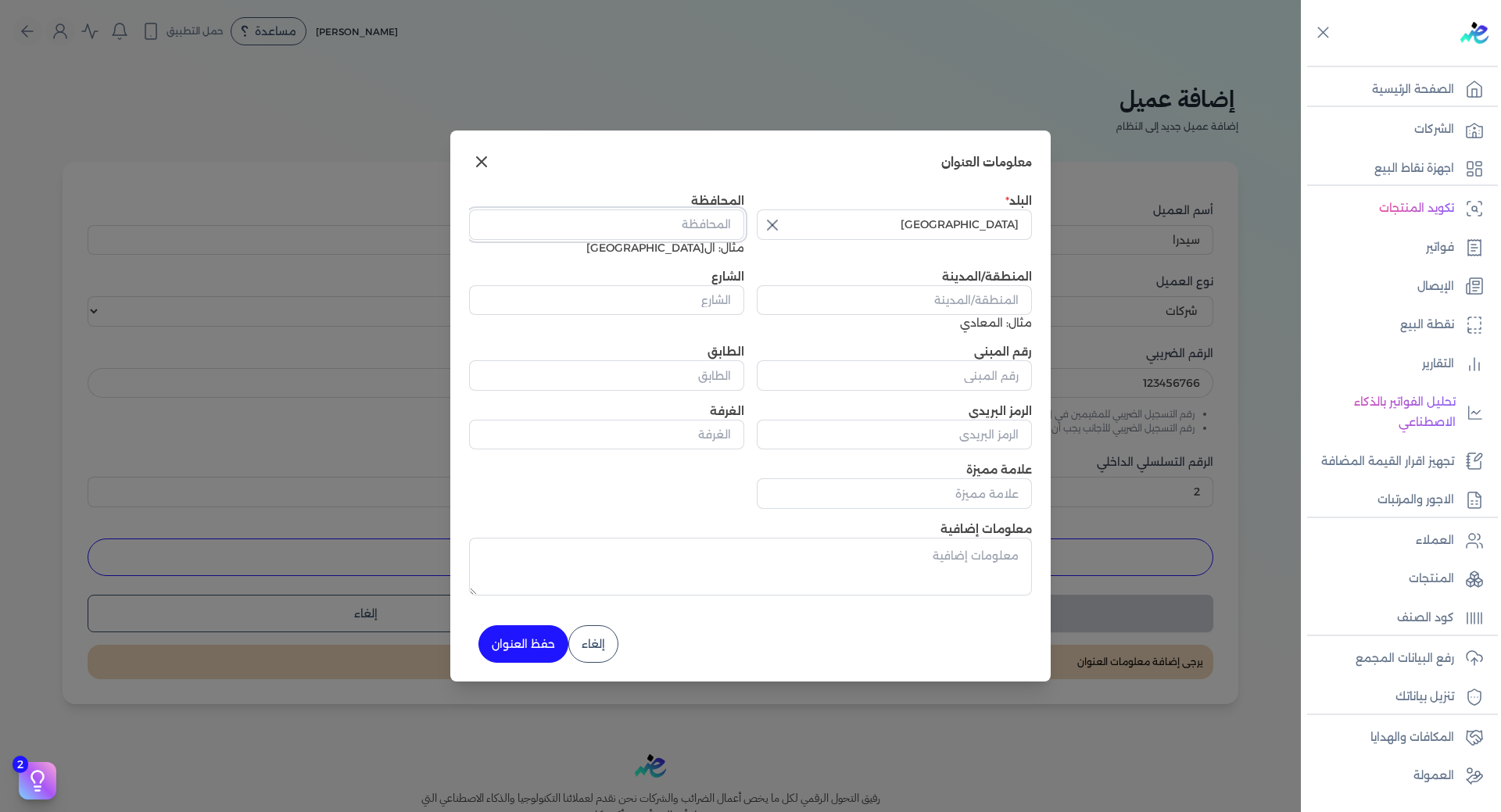
click at [691, 228] on input "المحافظة" at bounding box center [606, 224] width 275 height 29
type input "ال[GEOGRAPHIC_DATA]"
click at [980, 299] on input "المنطقة/المدينة" at bounding box center [893, 300] width 275 height 29
type input "المهندسين"
click at [700, 301] on input "الشارع" at bounding box center [606, 300] width 275 height 29
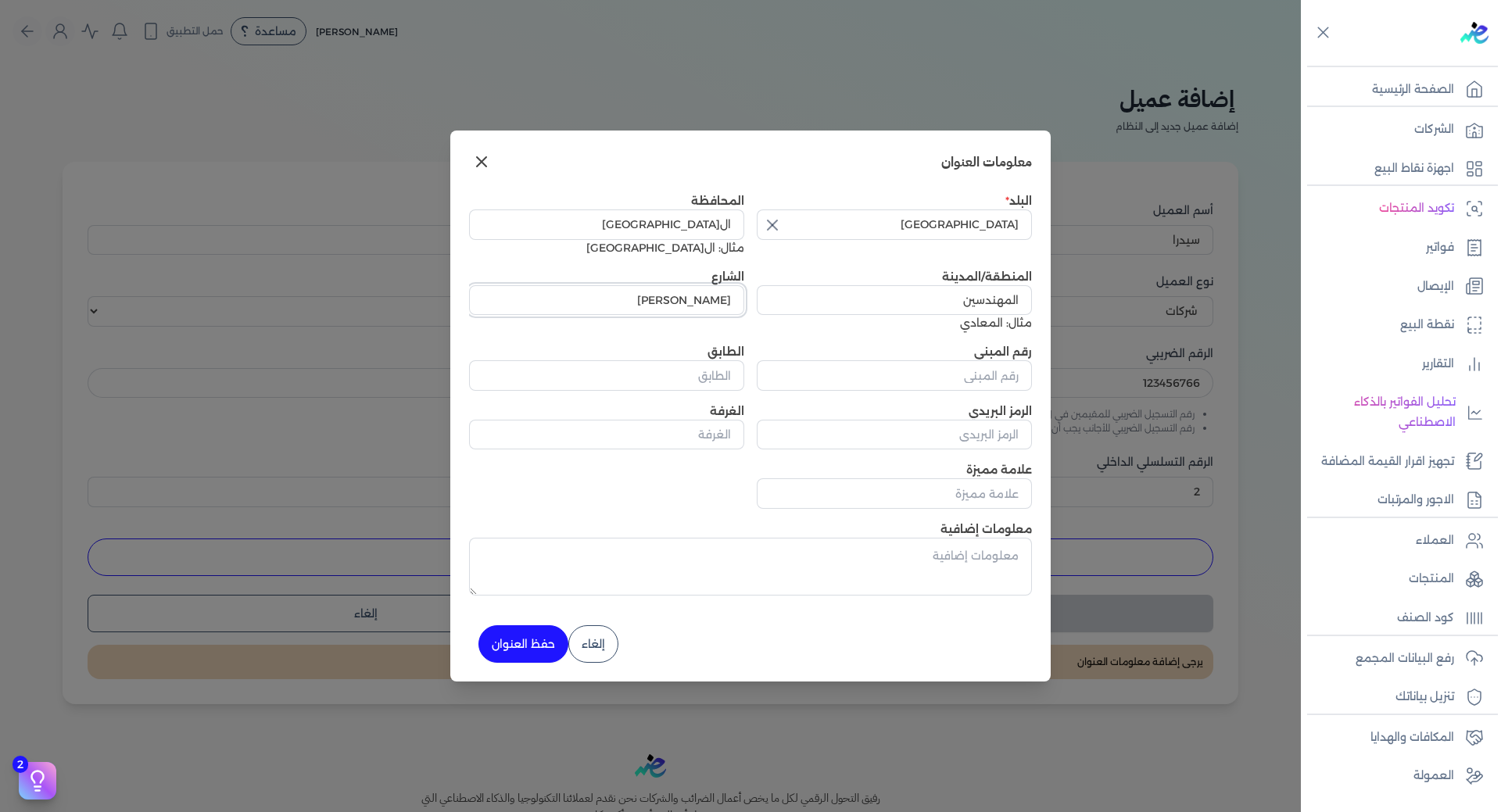
type input "[PERSON_NAME]"
click at [984, 388] on input "رقم المبنى" at bounding box center [893, 375] width 275 height 29
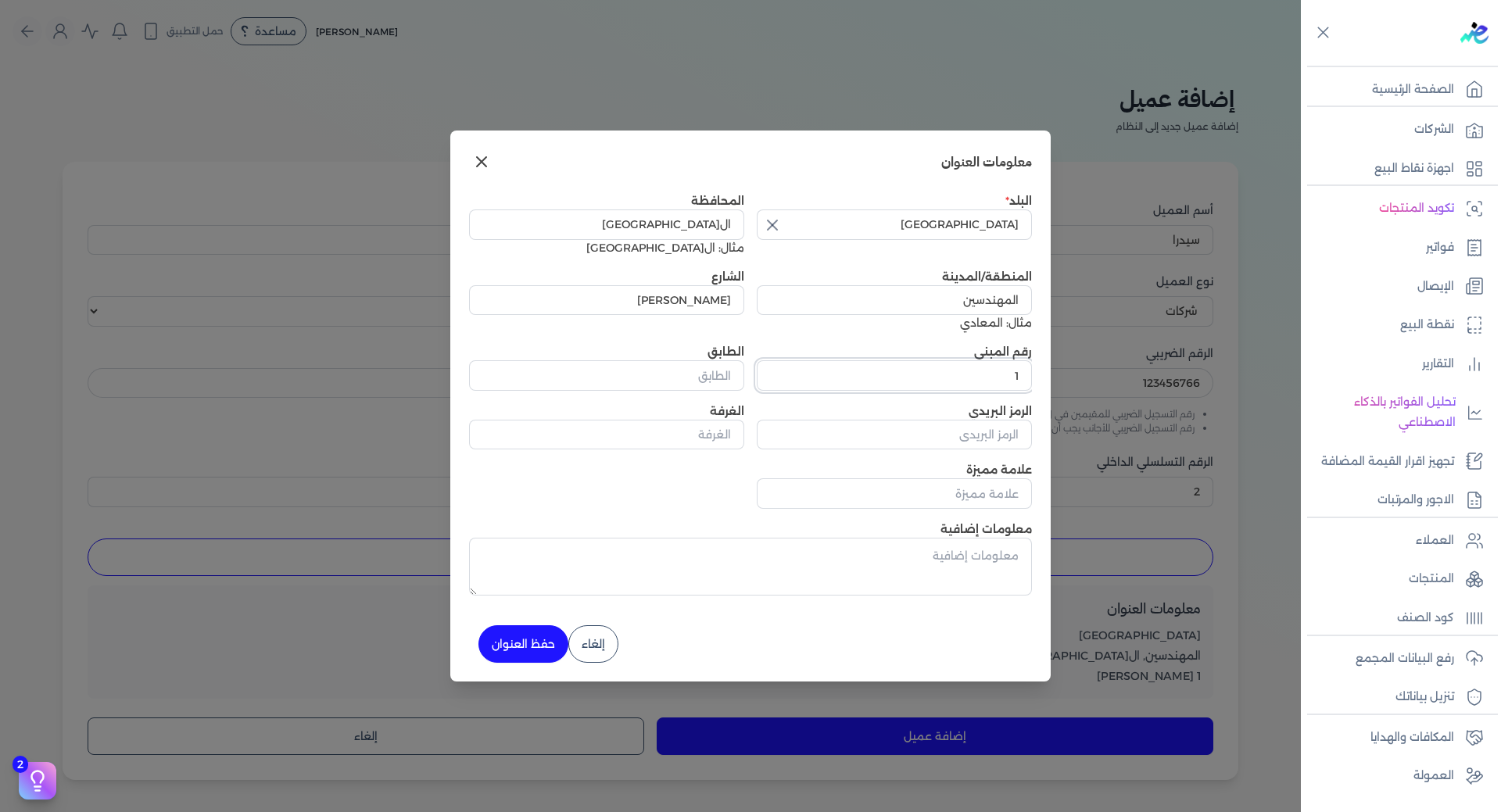
type input "1"
click at [530, 635] on button "حفظ العنوان" at bounding box center [523, 644] width 90 height 37
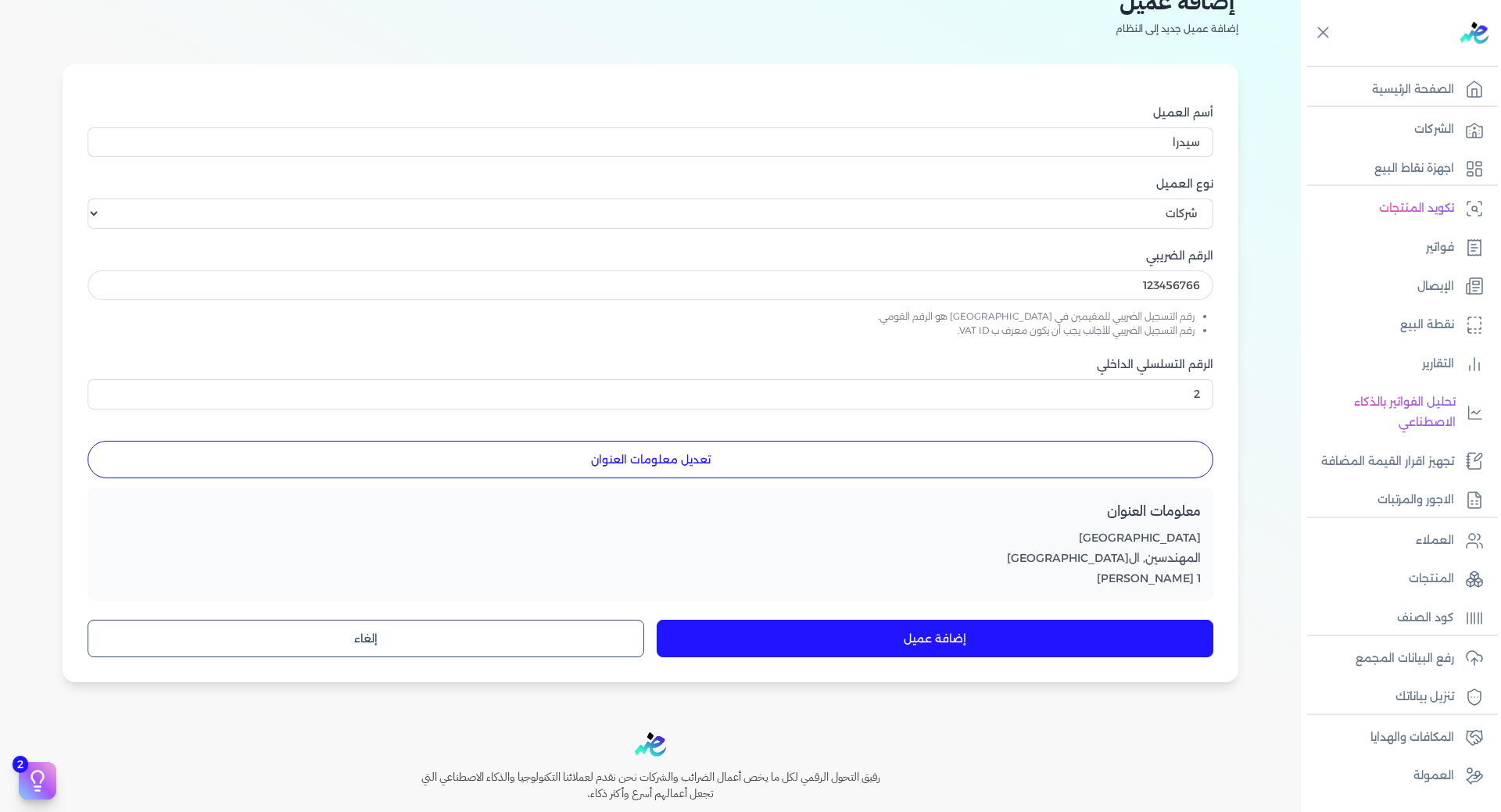
scroll to position [225, 0]
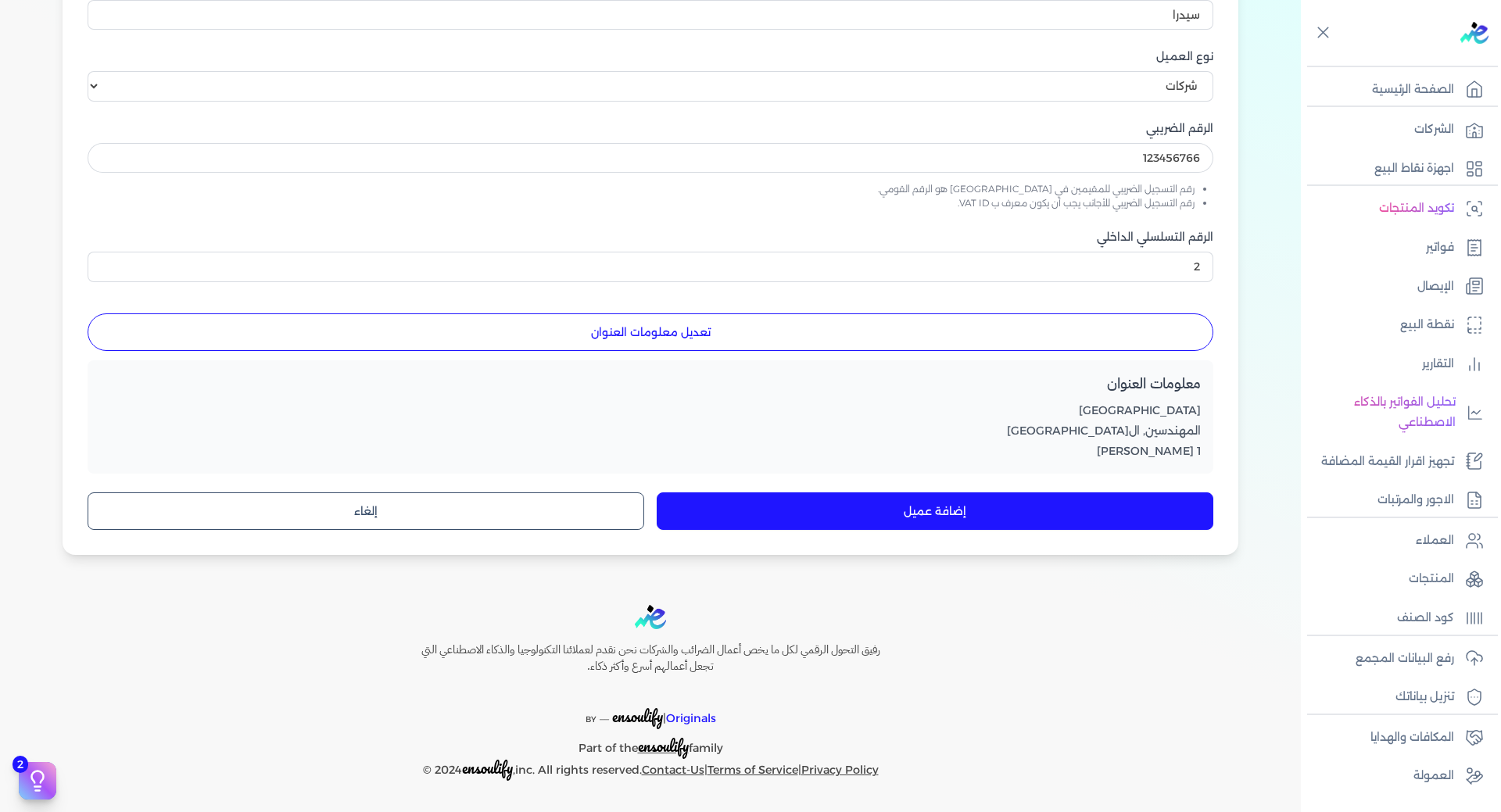
click at [1000, 522] on button "إضافة عميل" at bounding box center [934, 511] width 557 height 37
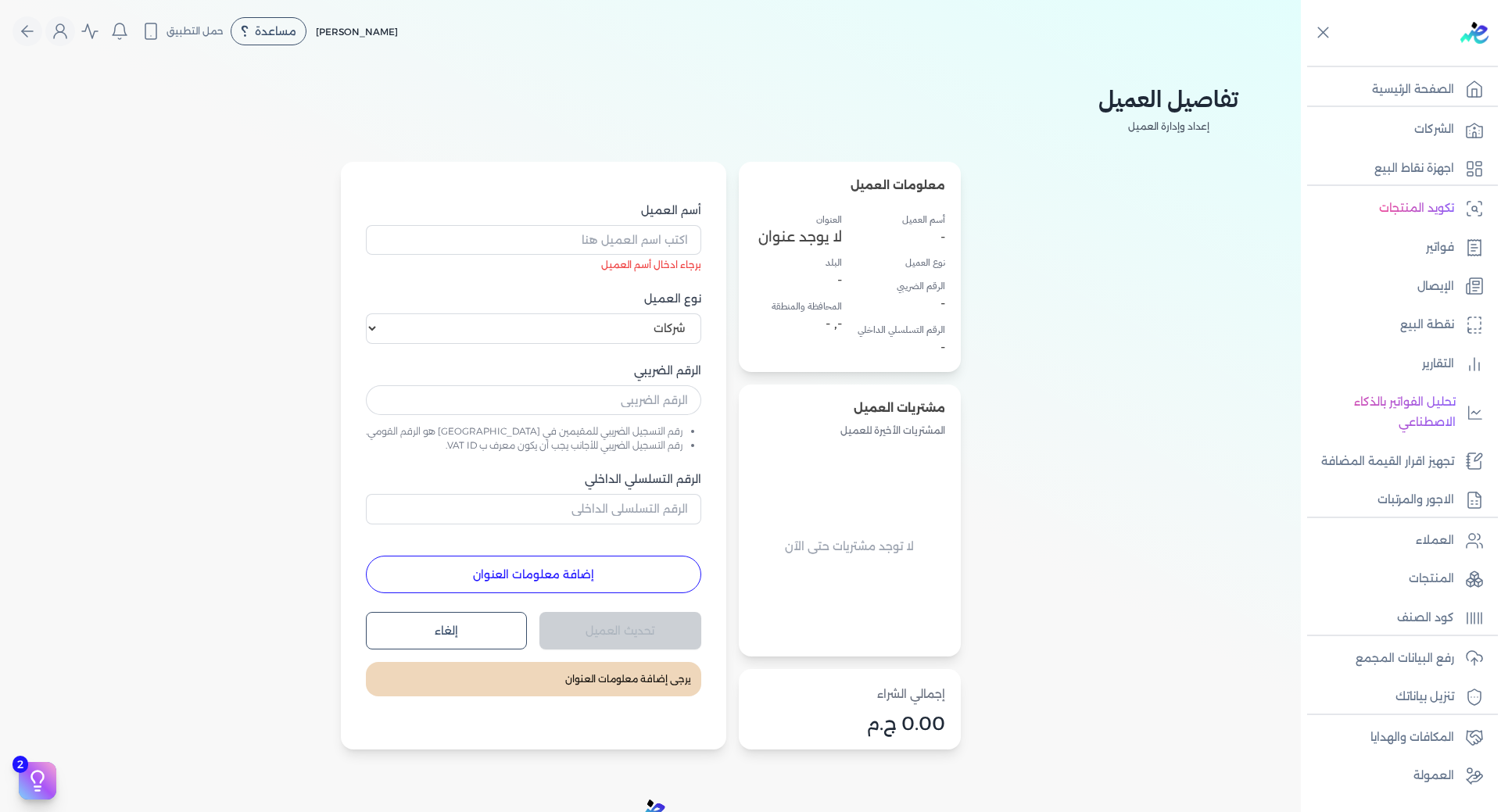
click at [479, 623] on button "إلغاء" at bounding box center [446, 630] width 161 height 37
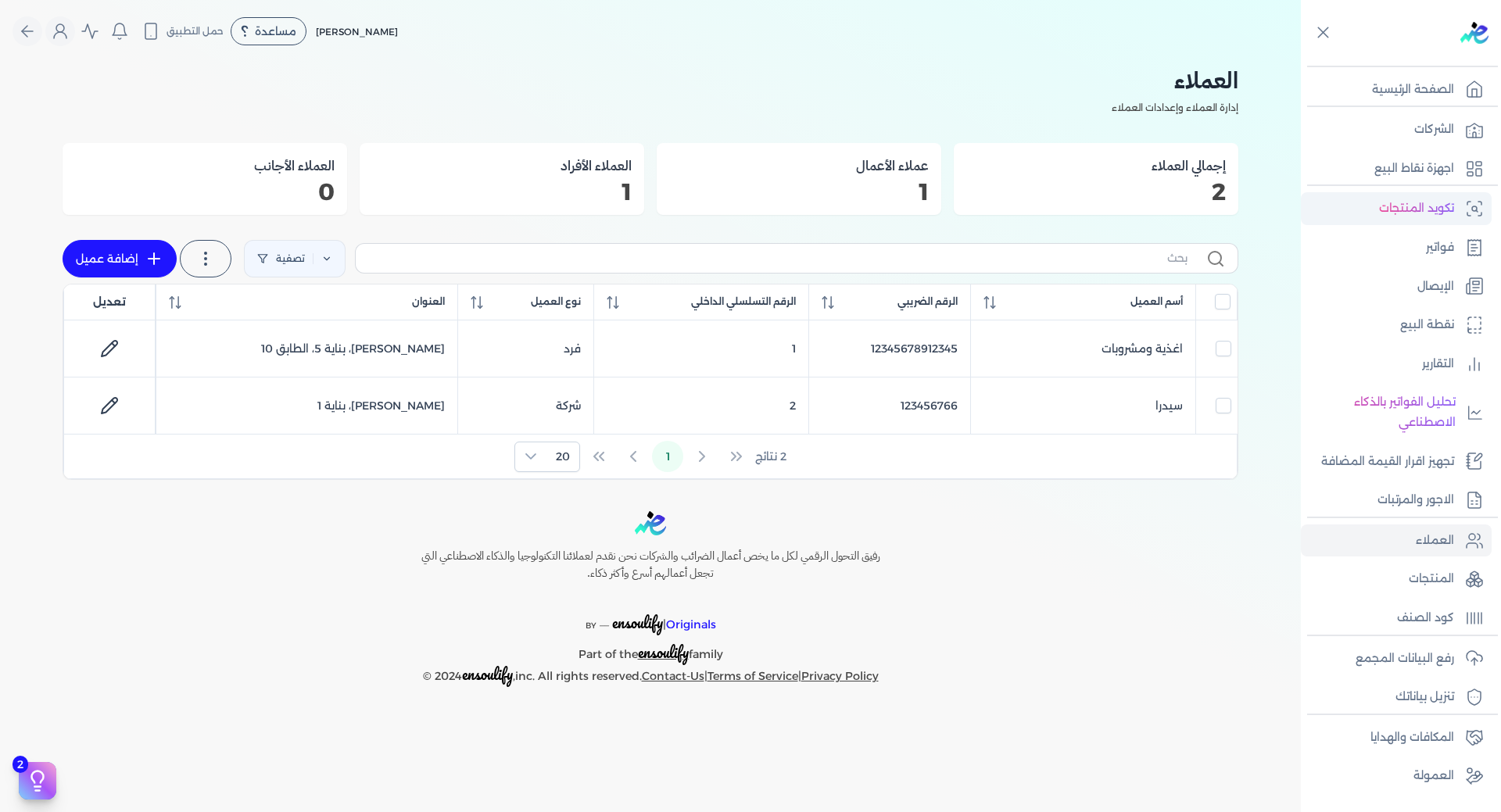
click at [1422, 215] on p "تكويد المنتجات" at bounding box center [1416, 208] width 75 height 21
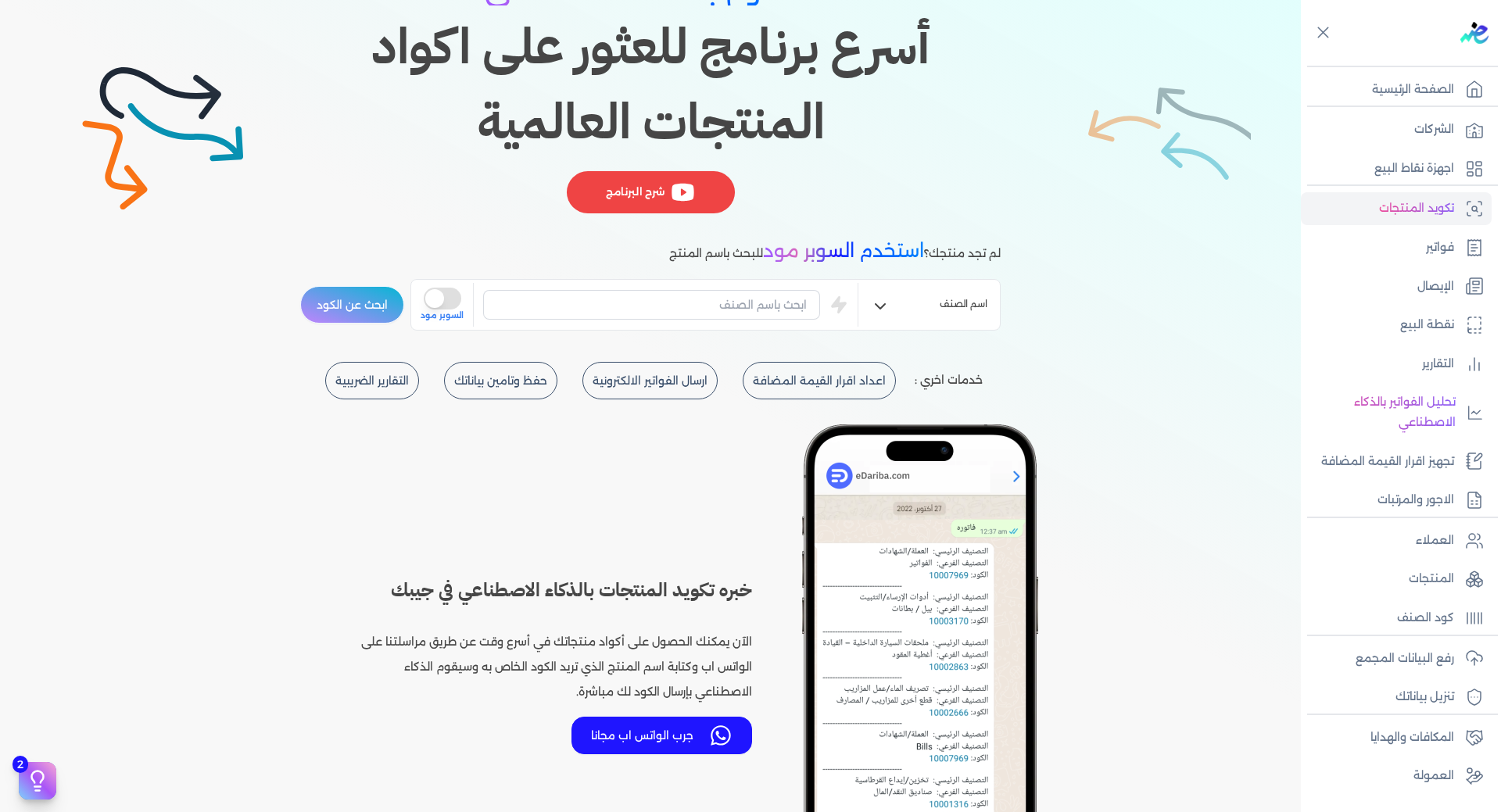
scroll to position [235, 0]
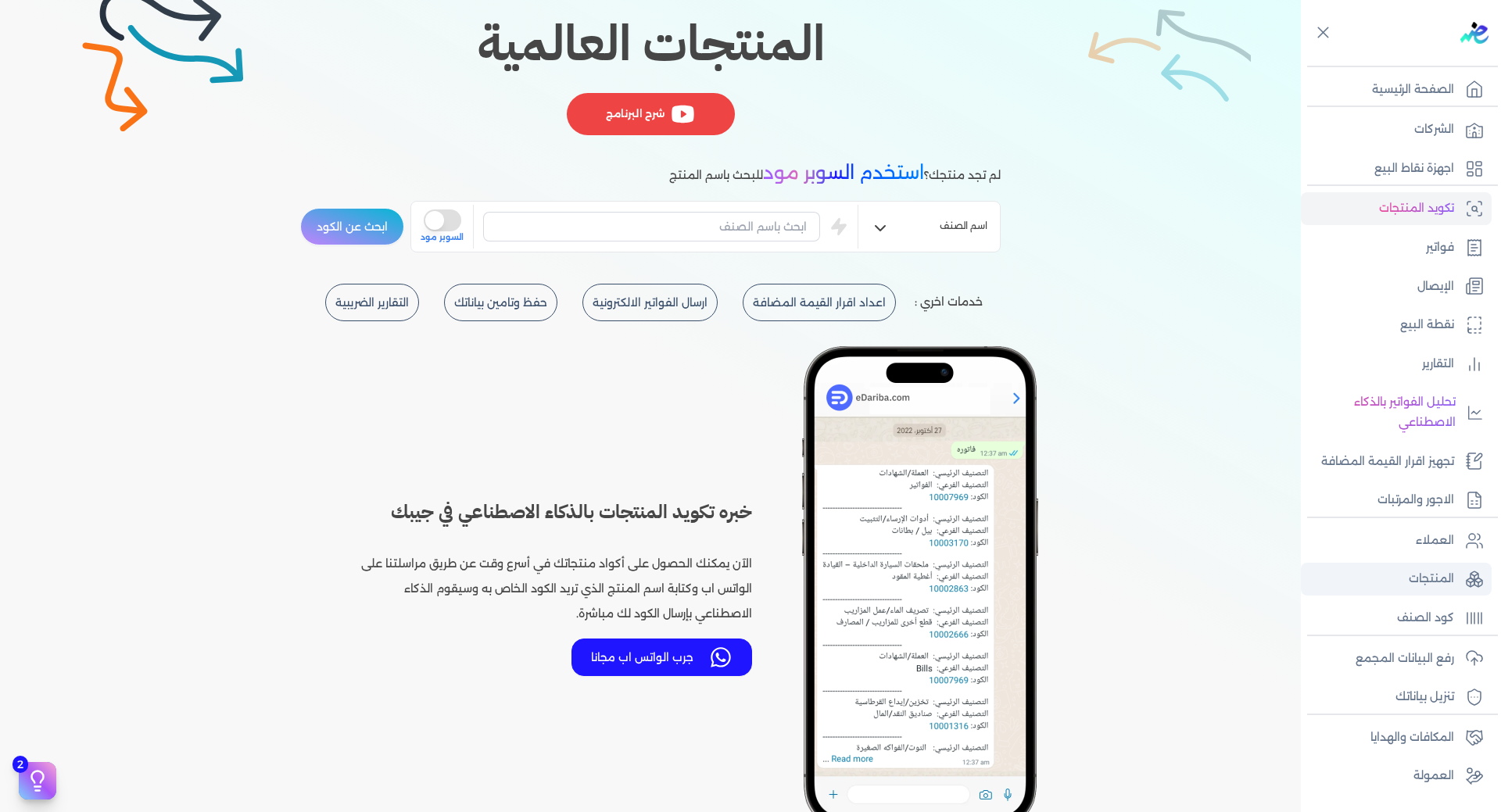
click at [1438, 572] on p "المنتجات" at bounding box center [1431, 579] width 45 height 21
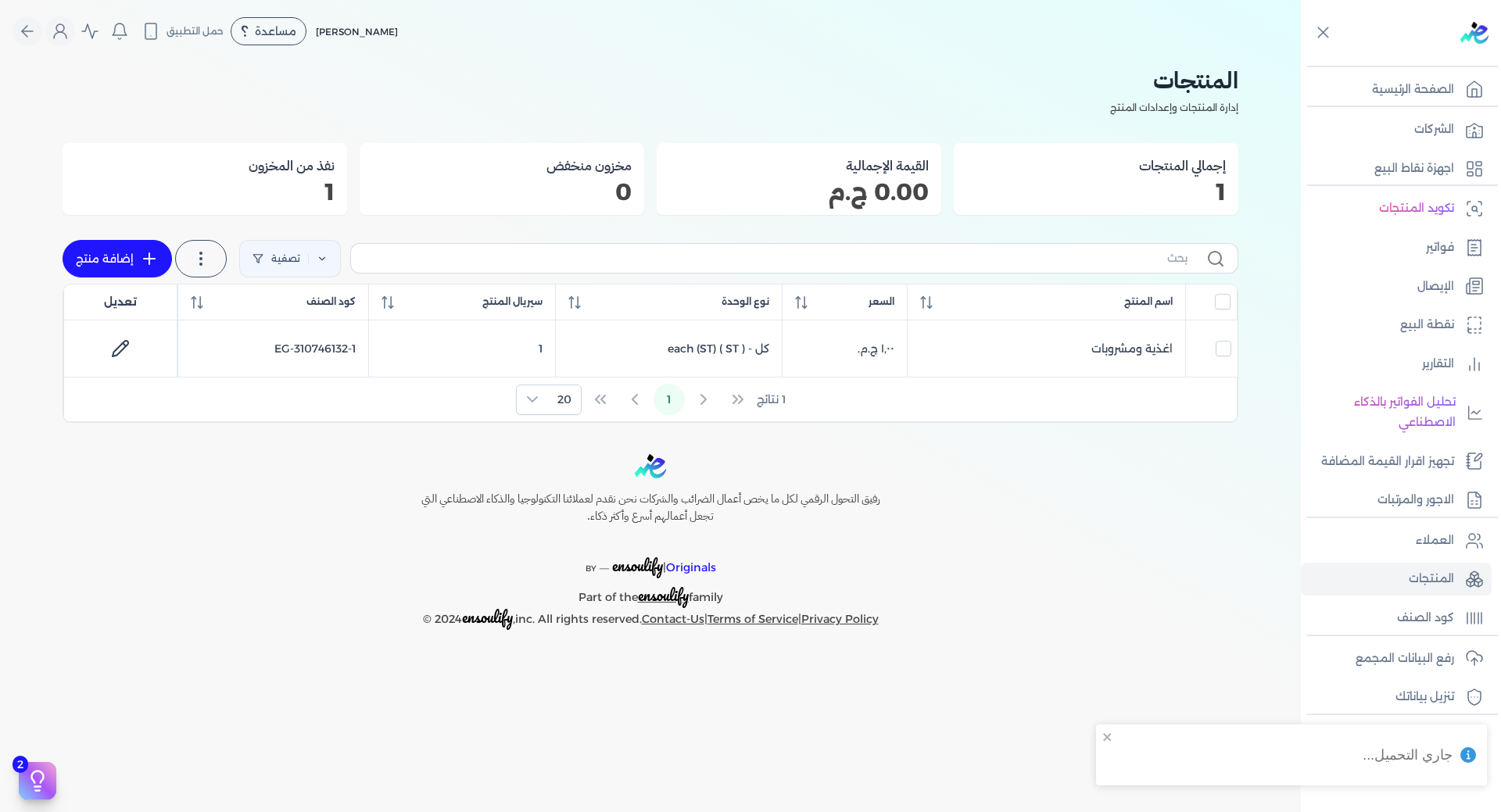
click at [147, 270] on link "إضافة منتج" at bounding box center [117, 258] width 110 height 37
select select "EGS"
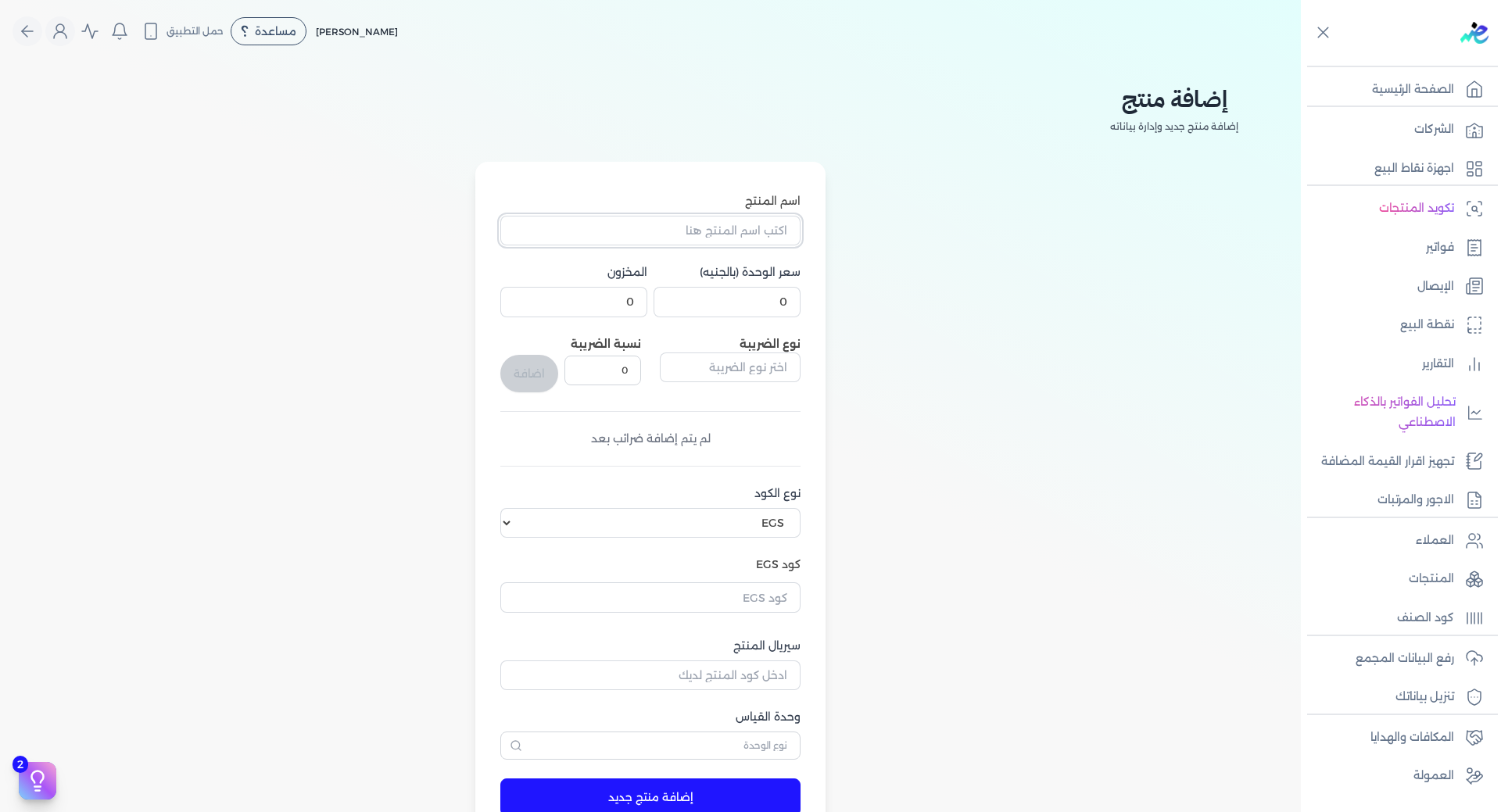
click at [700, 240] on input "اسم المنتج" at bounding box center [650, 230] width 300 height 29
type input "اغذيى ومشروبات"
click at [748, 297] on input "0" at bounding box center [727, 301] width 147 height 29
type input "1"
click at [735, 370] on input "text" at bounding box center [730, 367] width 141 height 29
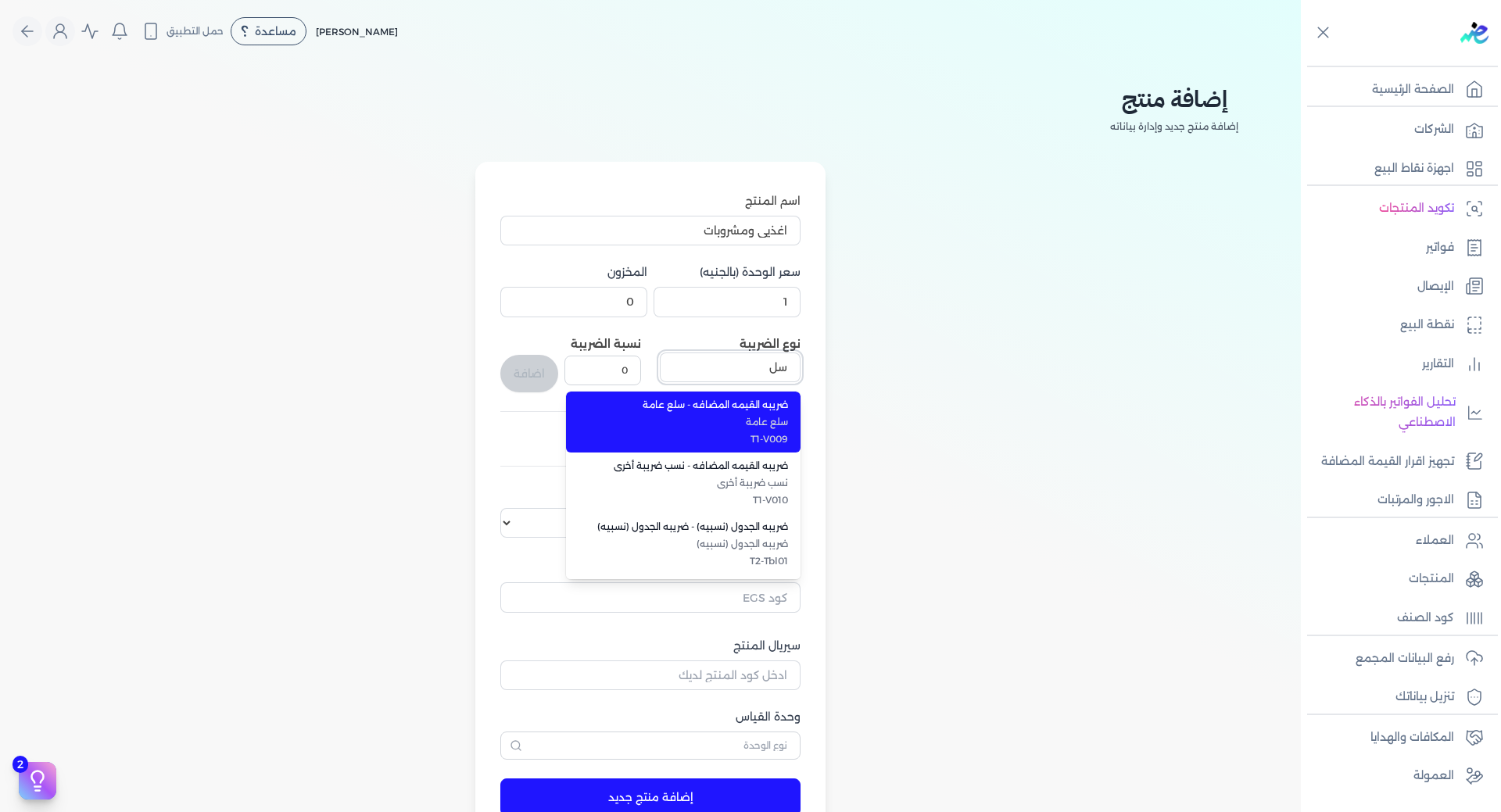
scroll to position [2, 0]
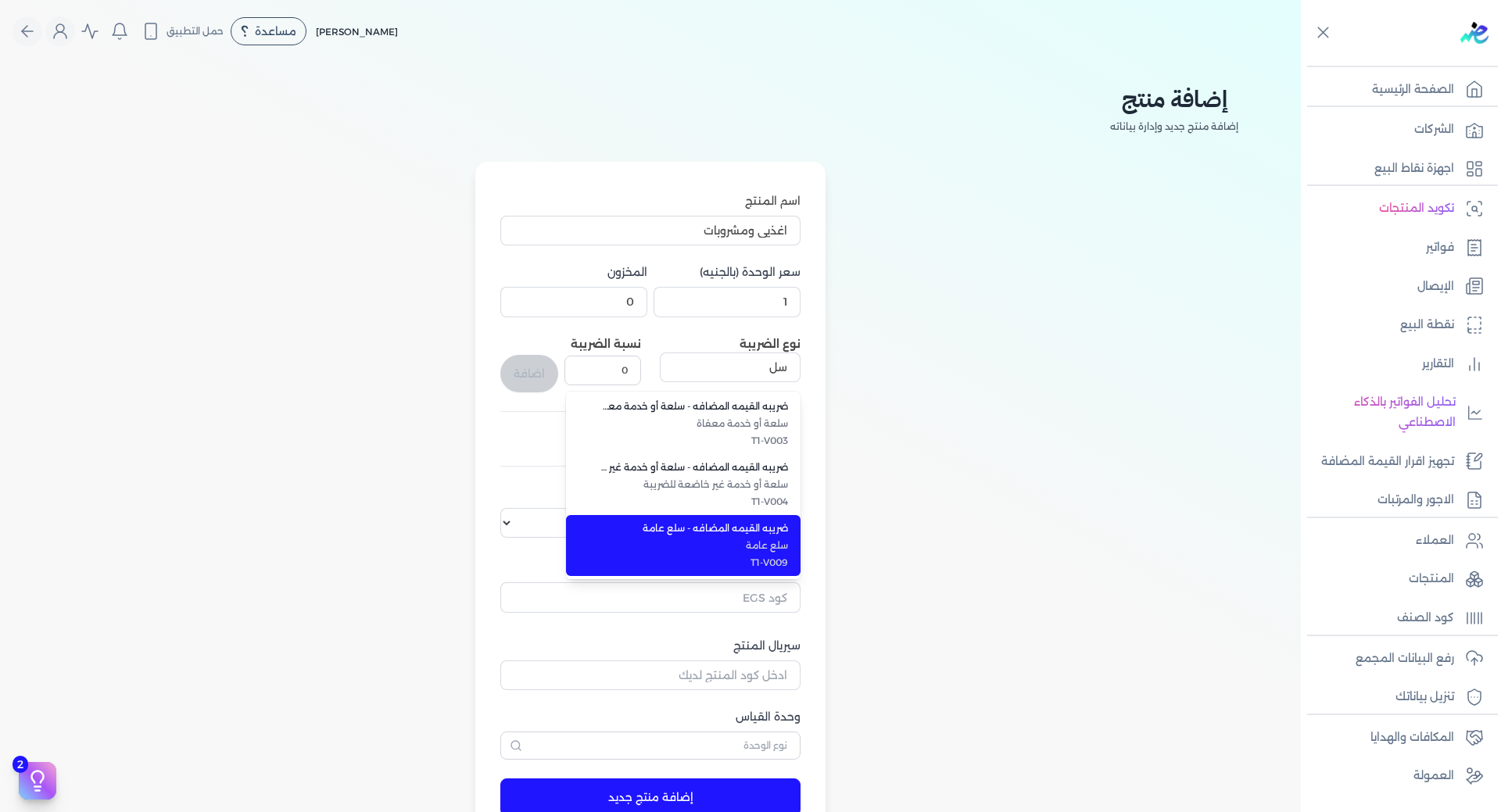
click at [713, 524] on span "ضريبه القيمه المضافه - سلع عامة" at bounding box center [692, 528] width 191 height 14
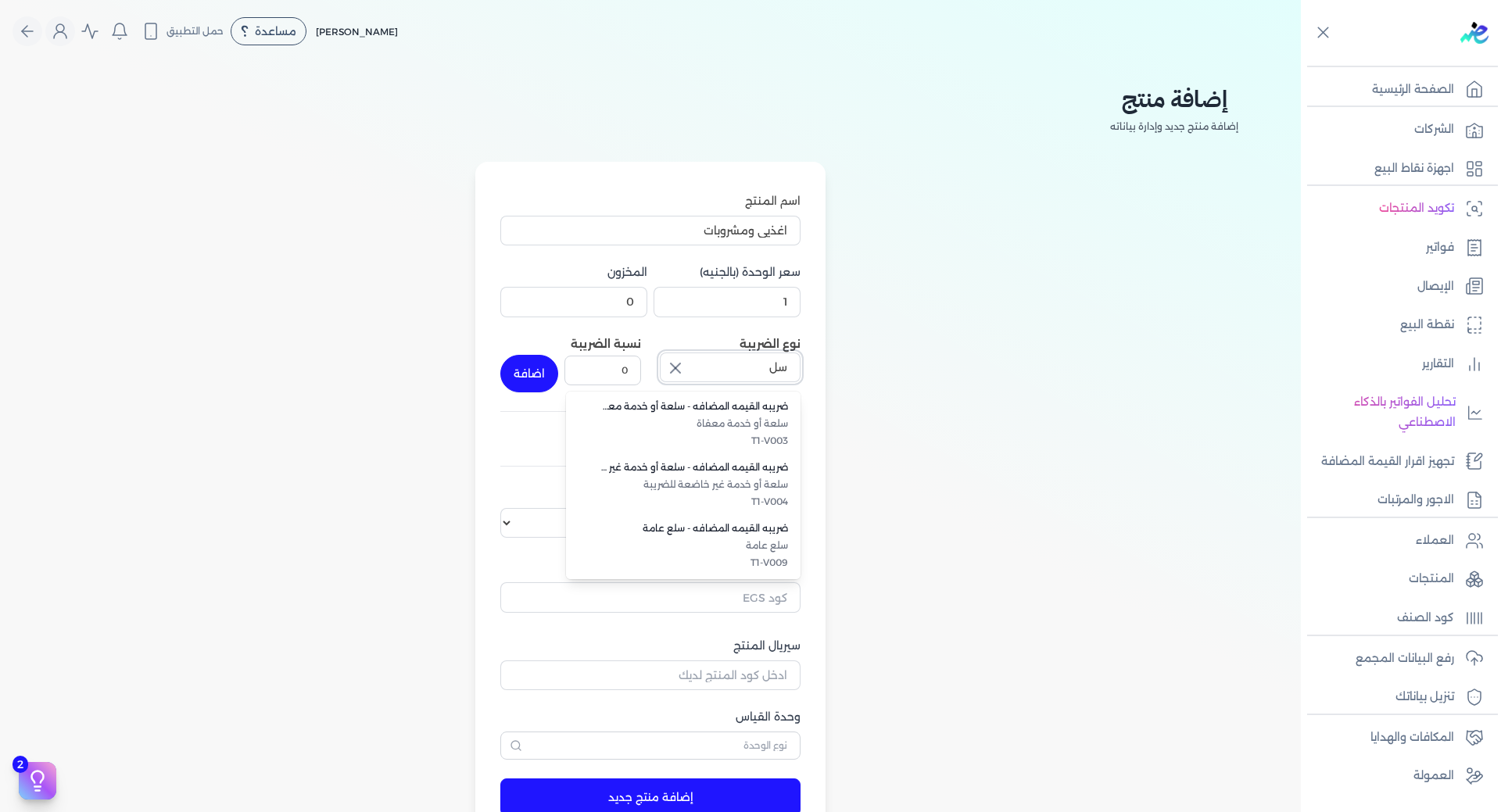
type input "ضريبه القيمه المضافه - سلع عامة"
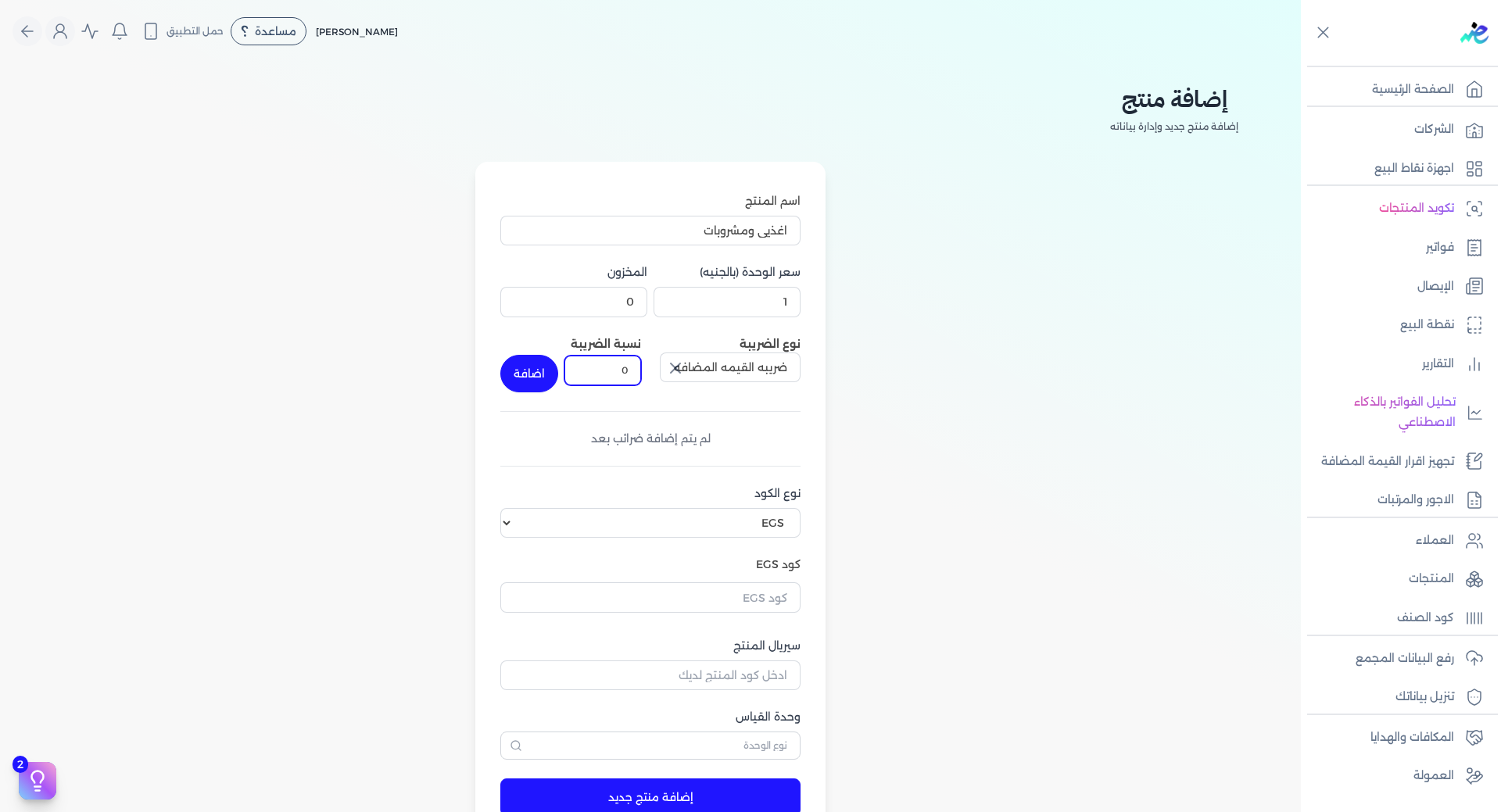
click at [616, 380] on input "0" at bounding box center [603, 370] width 76 height 29
drag, startPoint x: 616, startPoint y: 380, endPoint x: 662, endPoint y: 380, distance: 46.0
click at [662, 380] on div "نوع الضريبة ضريبه القيمه المضافه - سلع عامة نسبة الضريبة 0 اضافة" at bounding box center [650, 364] width 300 height 57
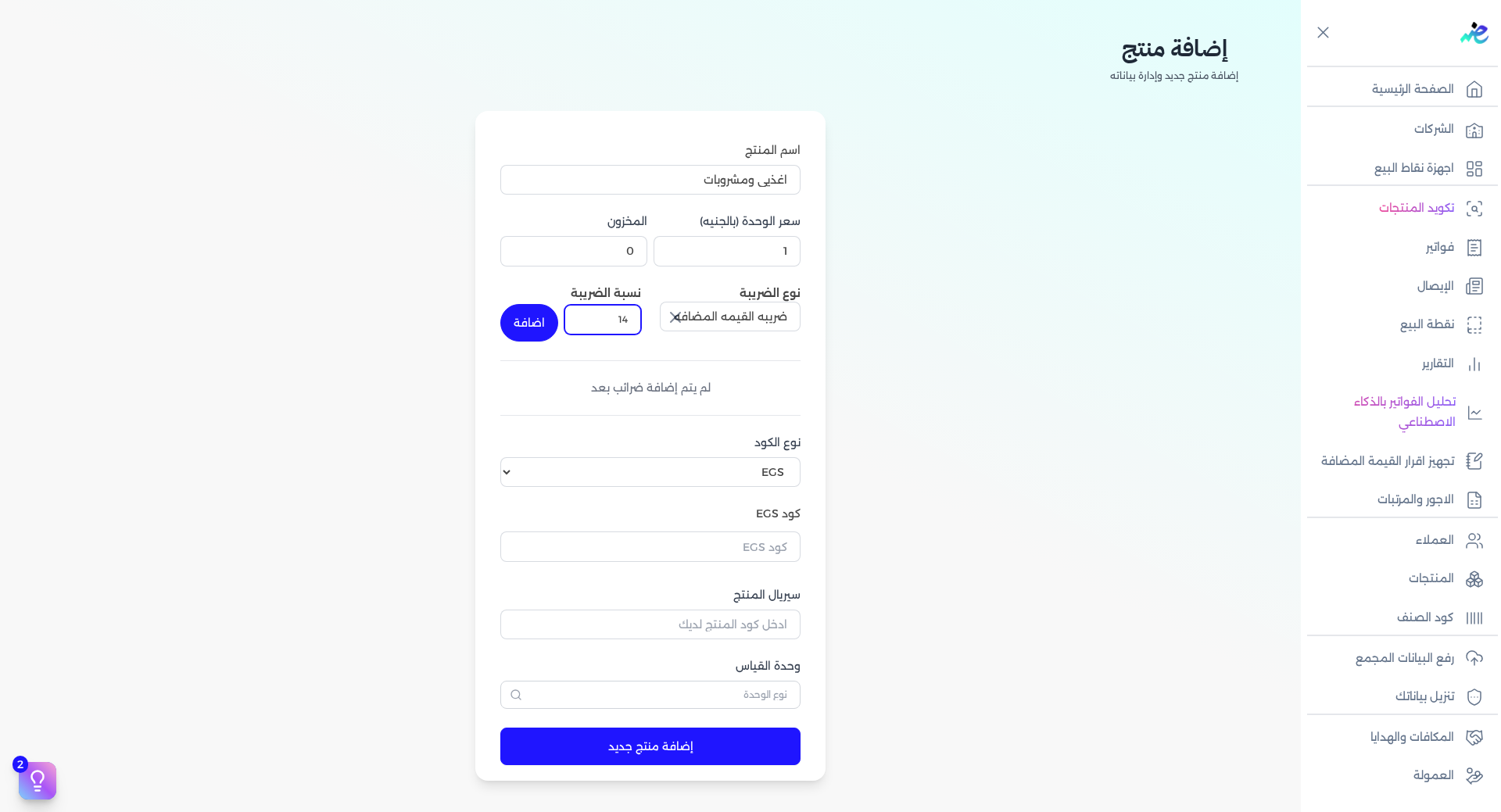
scroll to position [157, 0]
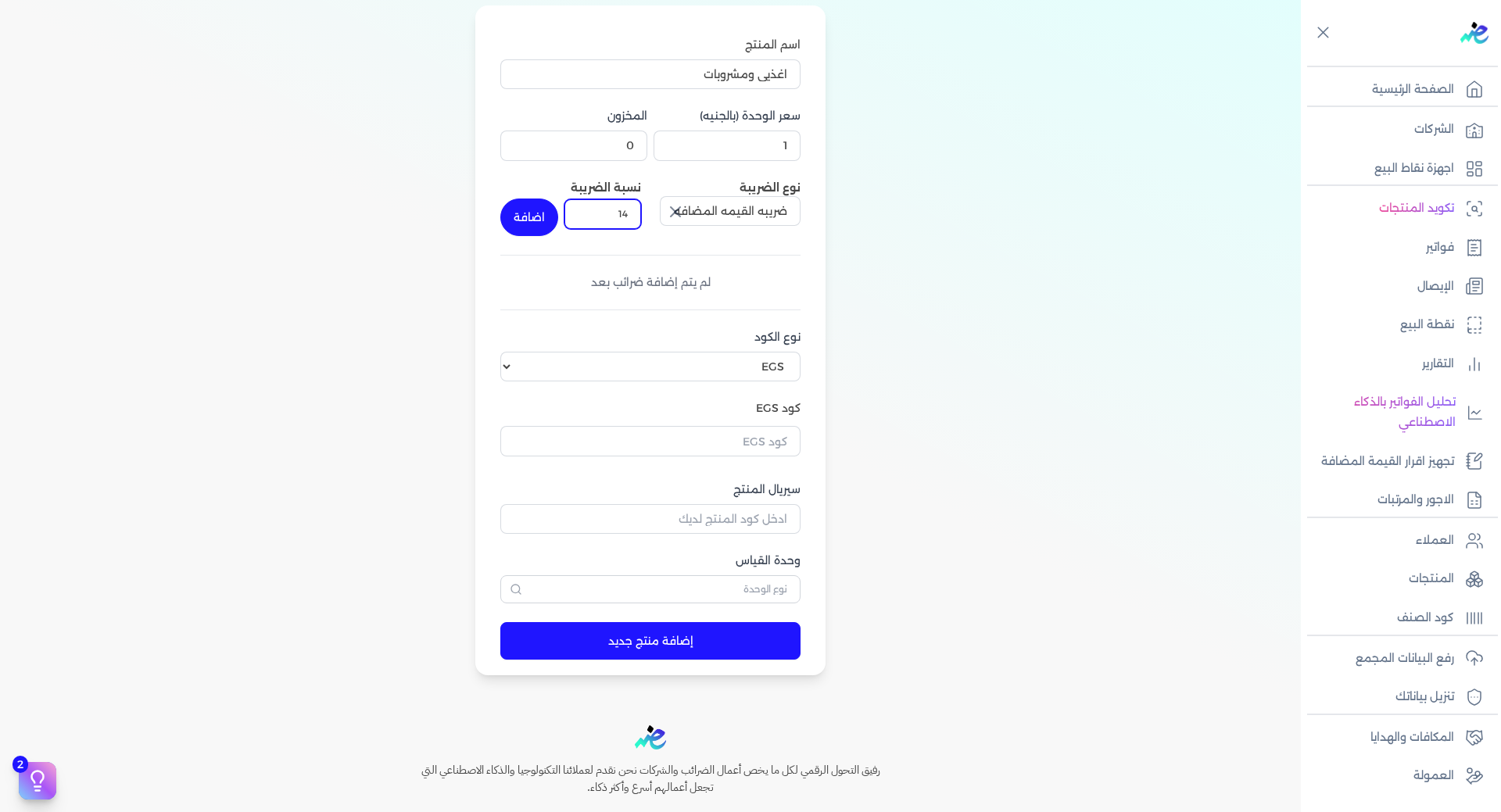
type input "14"
click at [625, 640] on button "إضافة منتج جديد" at bounding box center [650, 641] width 300 height 37
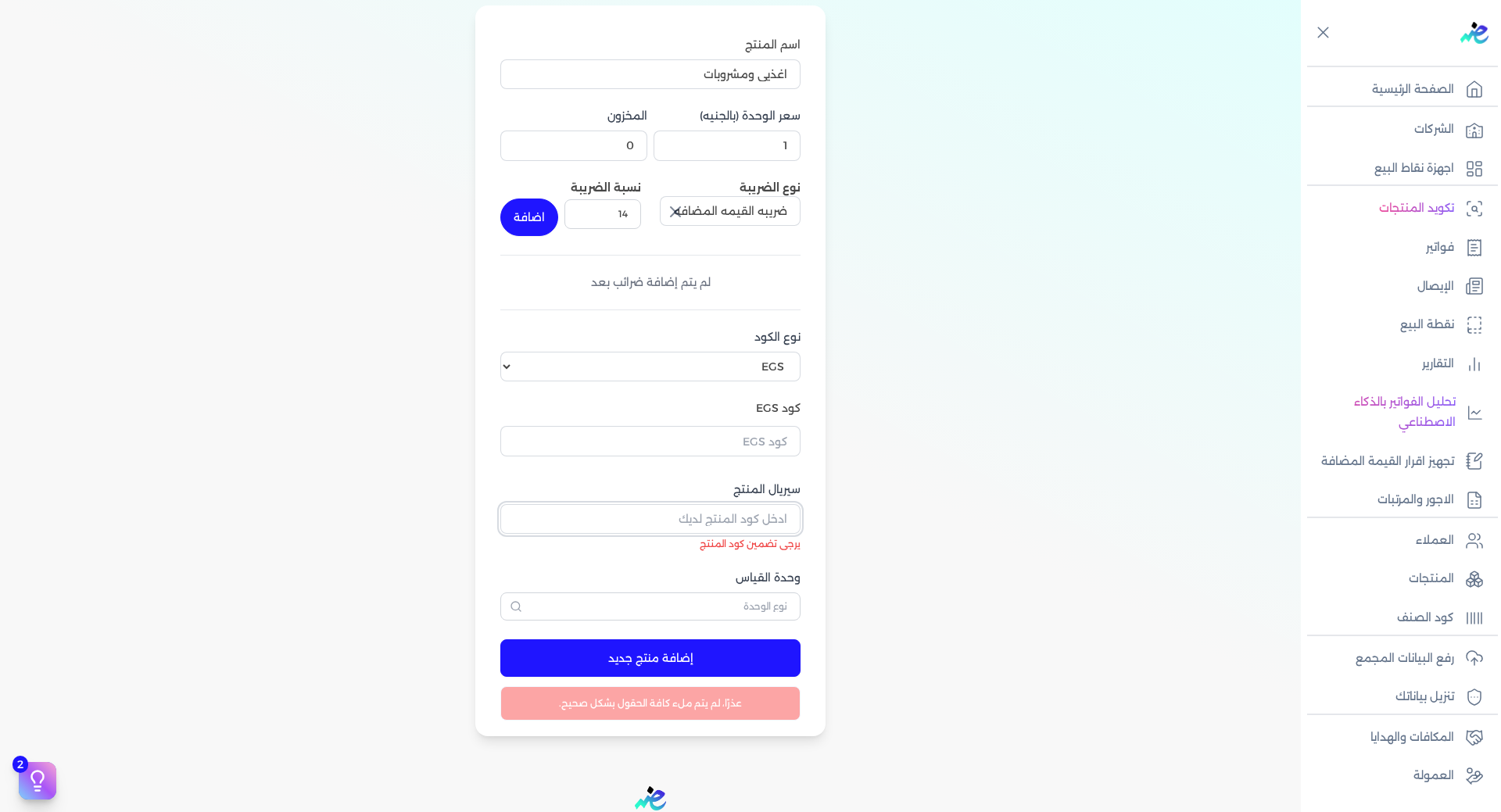
click at [761, 519] on input "سيريال المنتج" at bounding box center [650, 519] width 300 height 29
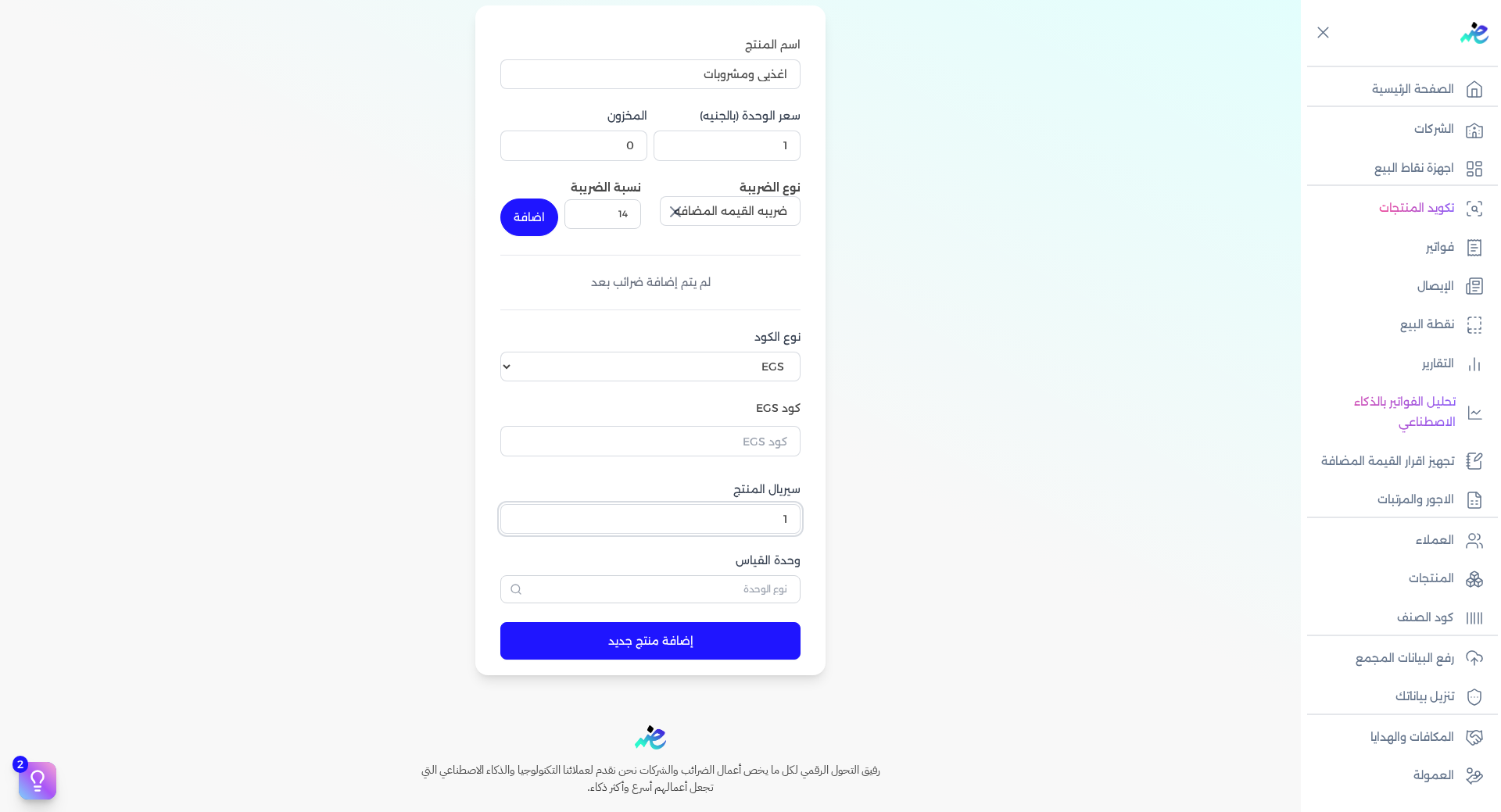
type input "1"
click at [774, 596] on input "text" at bounding box center [650, 589] width 300 height 28
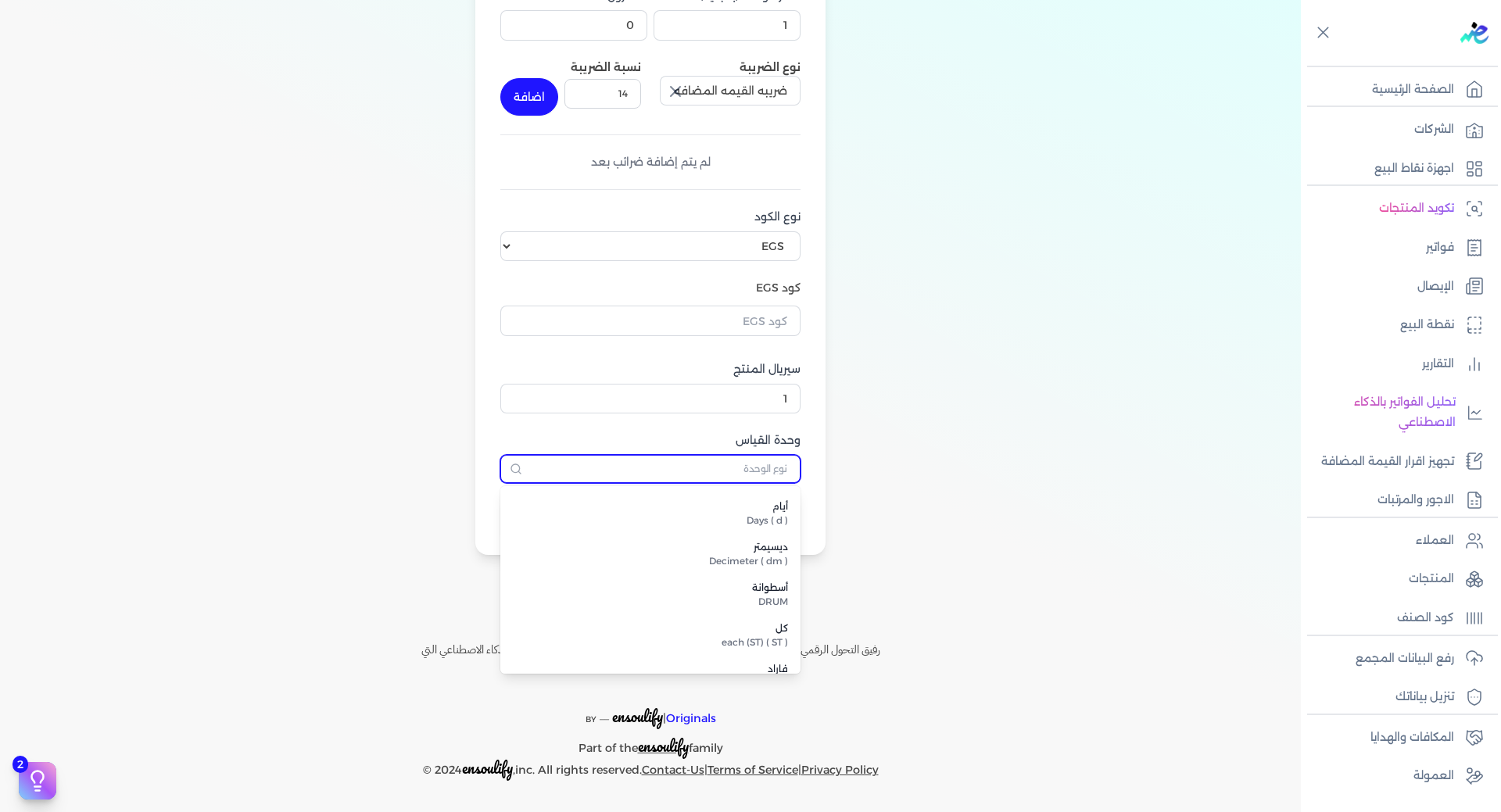
scroll to position [1485, 0]
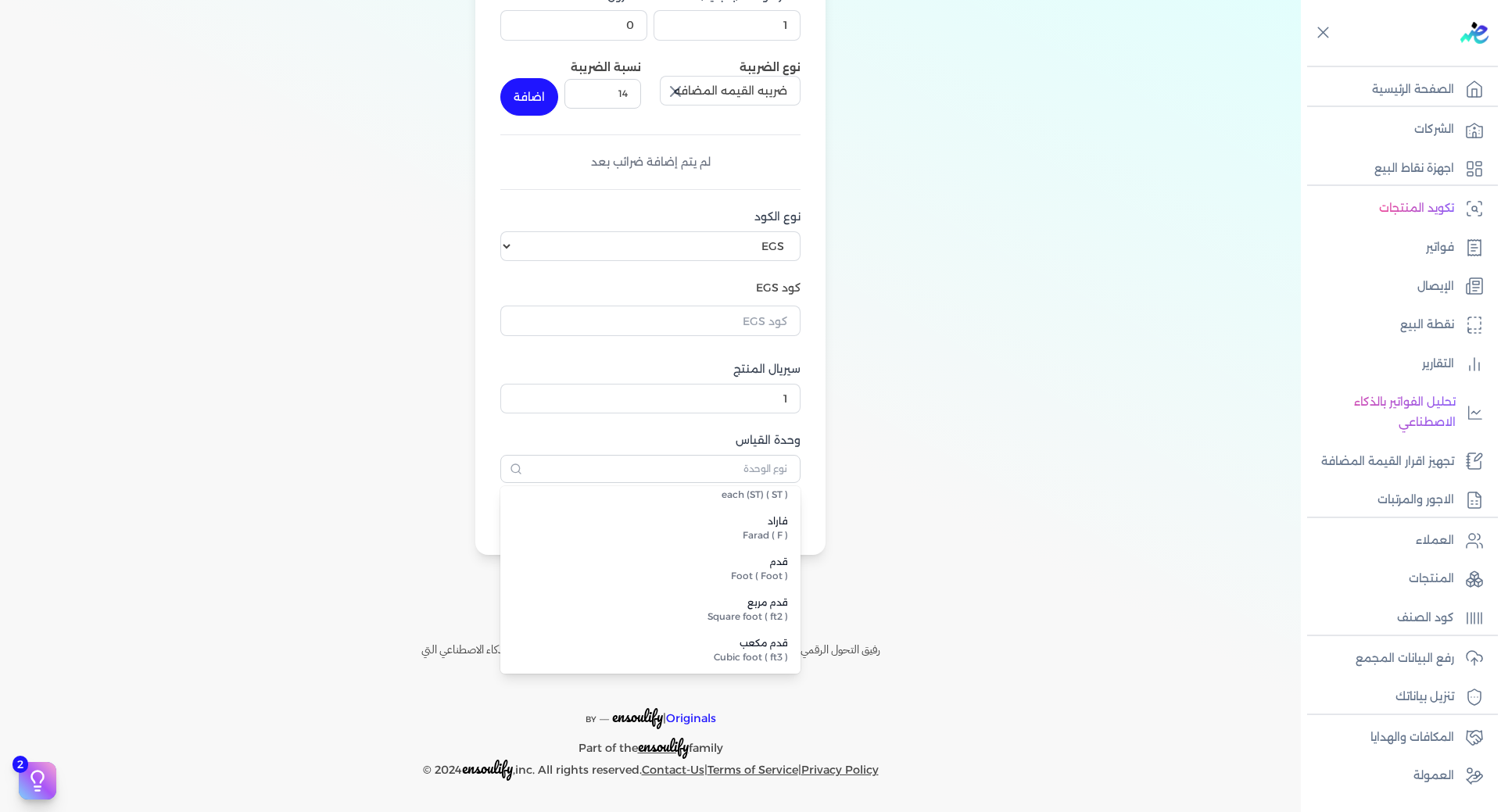
click at [919, 570] on div "إضافة منتج إضافة منتج جديد وإدارة بياناته اسم المنتج اغذيى ومشروبات سعر الوحدة …" at bounding box center [650, 179] width 1201 height 788
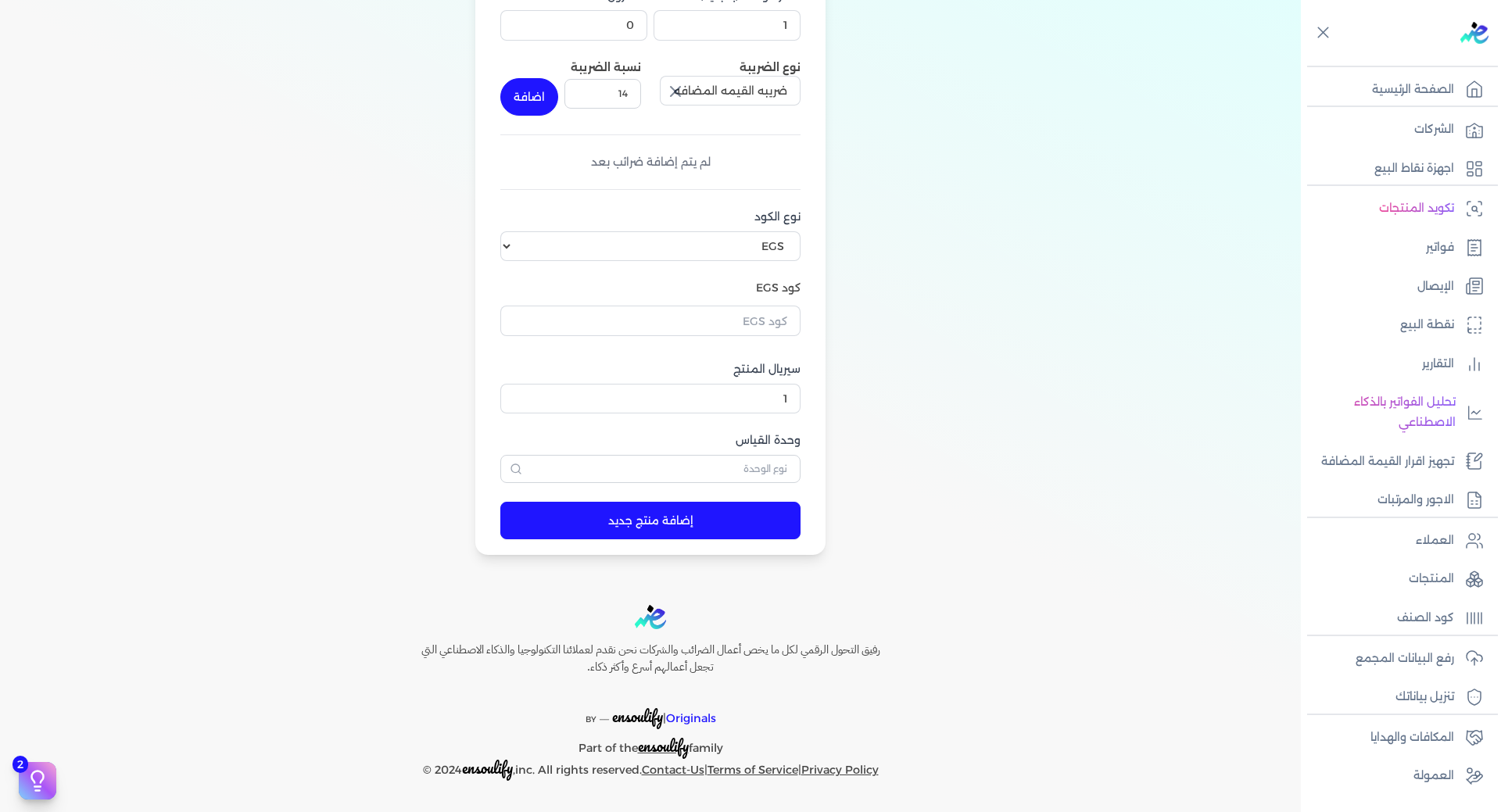
click at [698, 519] on button "إضافة منتج جديد" at bounding box center [650, 520] width 300 height 37
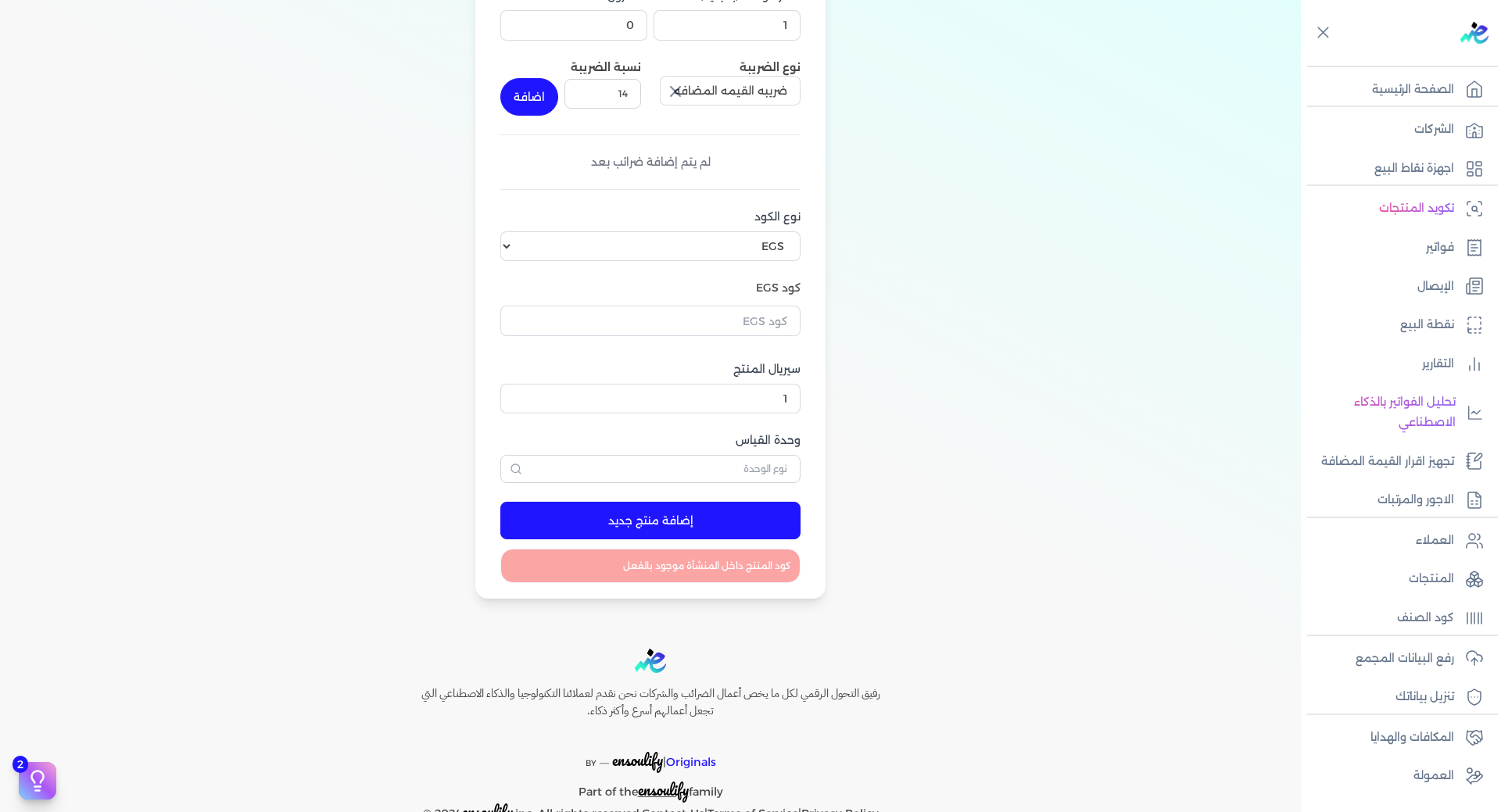
scroll to position [120, 0]
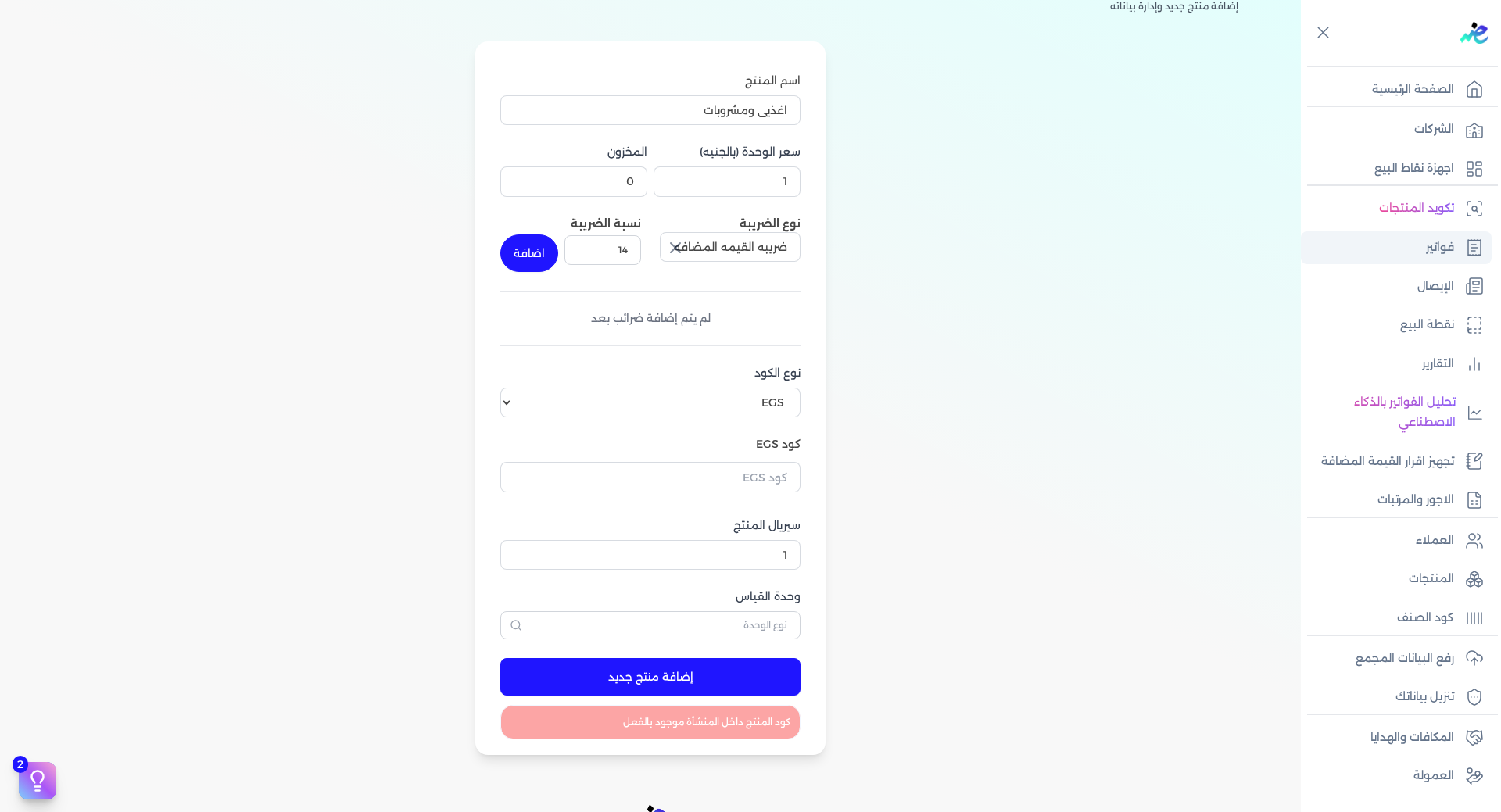
click at [1435, 242] on p "فواتير" at bounding box center [1439, 248] width 28 height 21
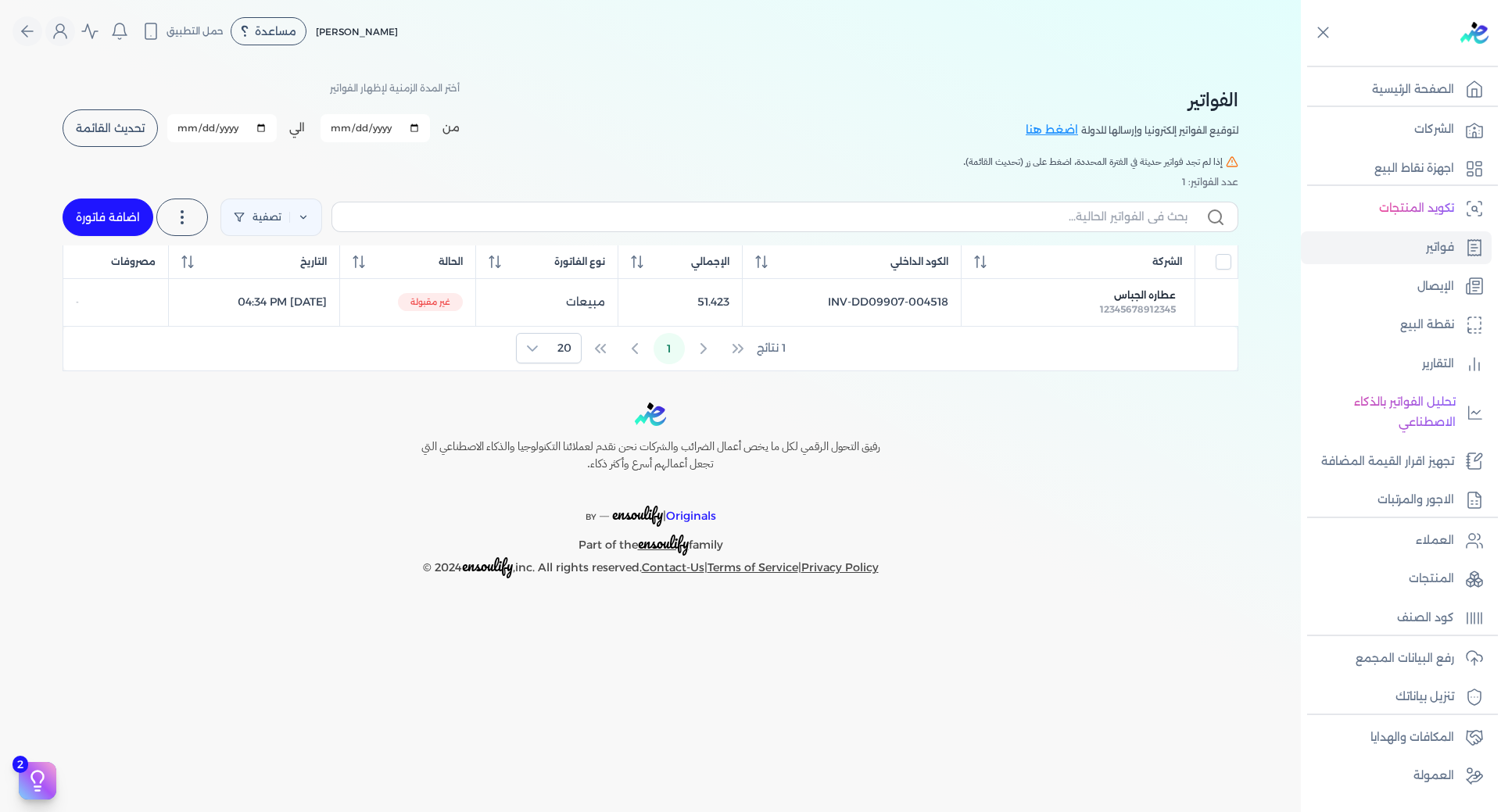
click at [126, 221] on link "اضافة فاتورة" at bounding box center [108, 217] width 91 height 37
select select "EGP"
select select "B"
select select "EGS"
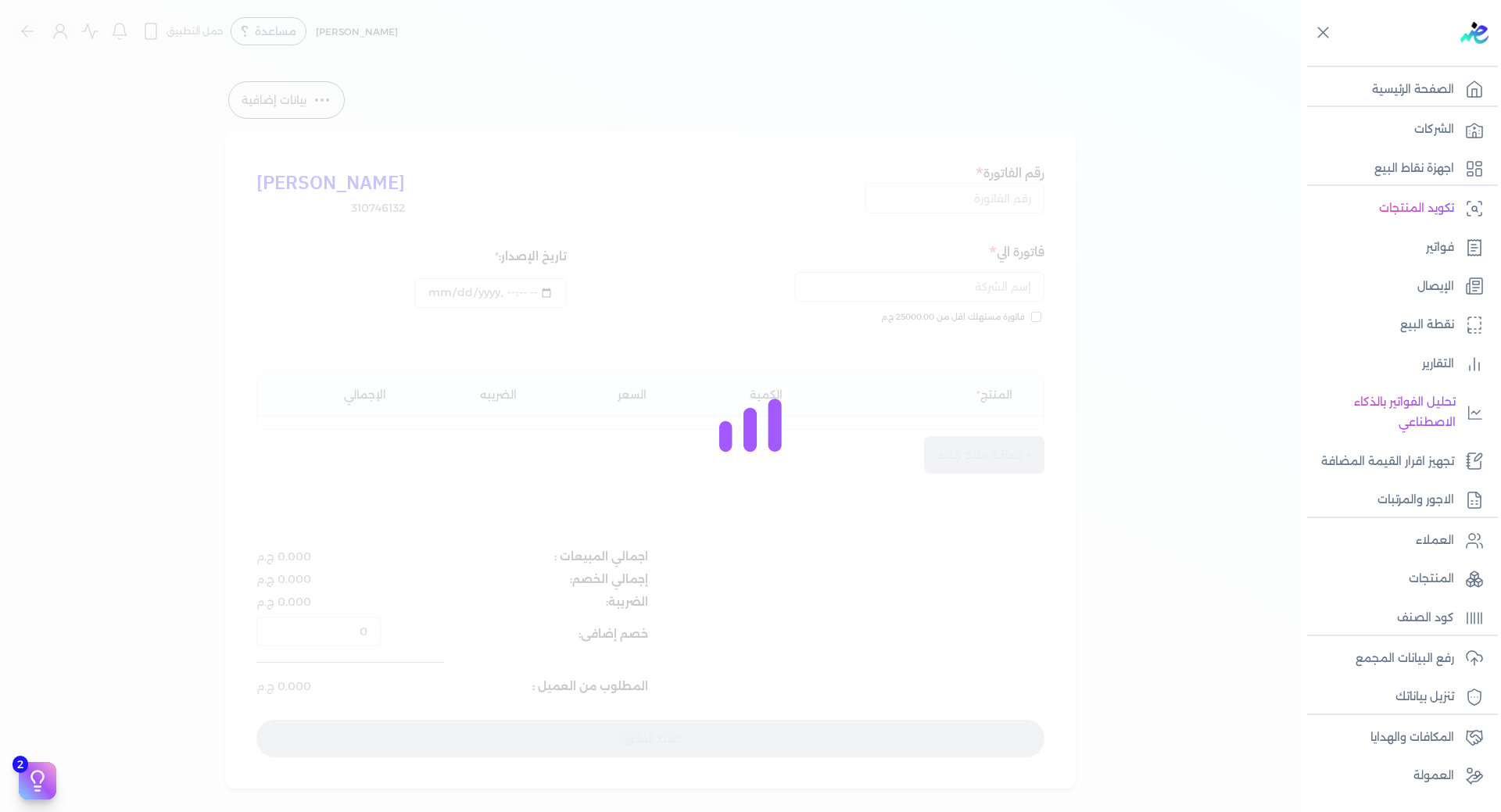
type input "[DATE]T11:13:16"
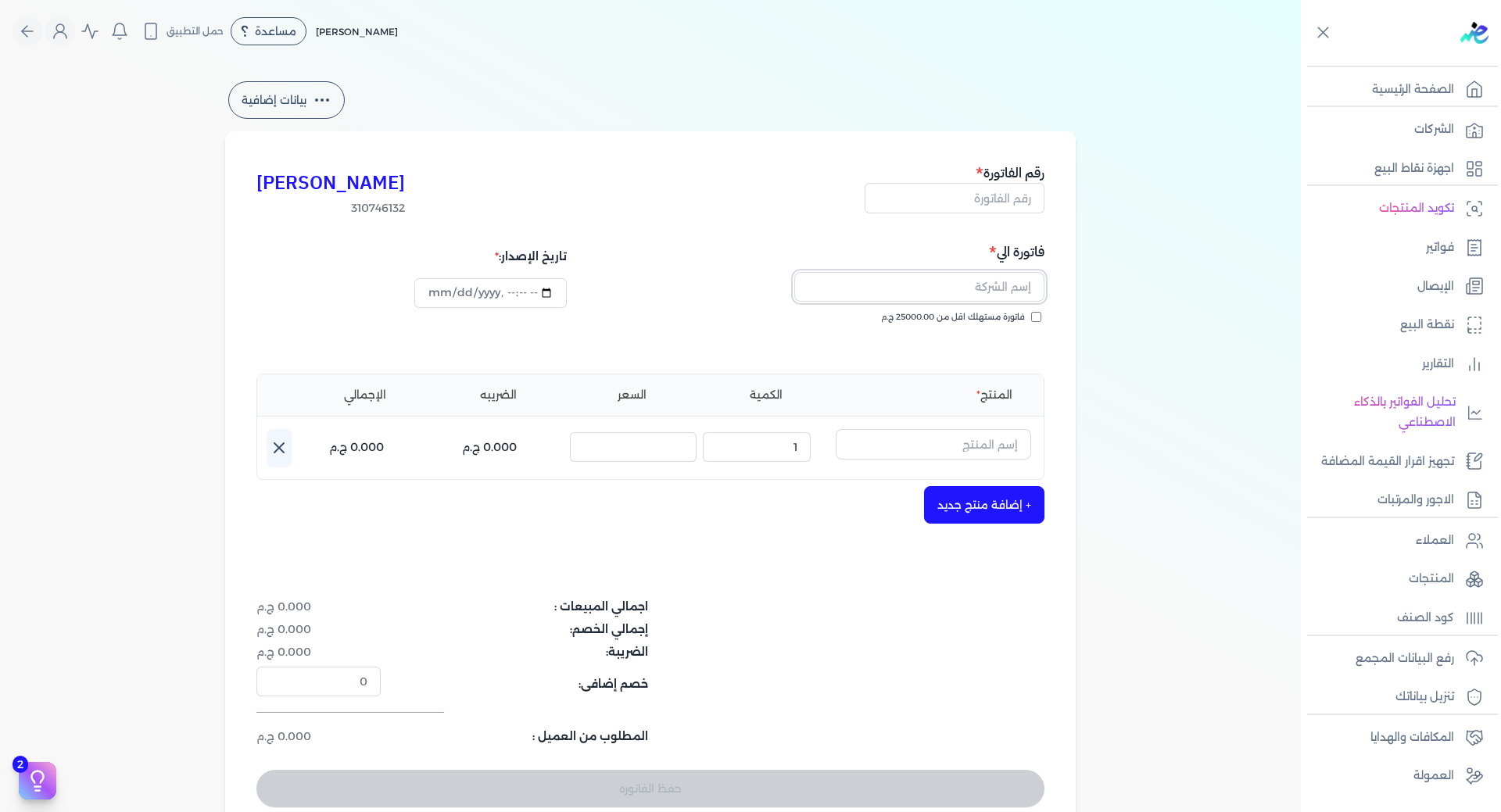
click at [1006, 291] on input "text" at bounding box center [920, 287] width 250 height 29
click at [1020, 347] on span "اغذية ومشروبات" at bounding box center [929, 354] width 206 height 14
click at [963, 434] on input "text" at bounding box center [933, 444] width 196 height 29
click at [990, 486] on span "اغذية ومشروبات" at bounding box center [923, 485] width 191 height 14
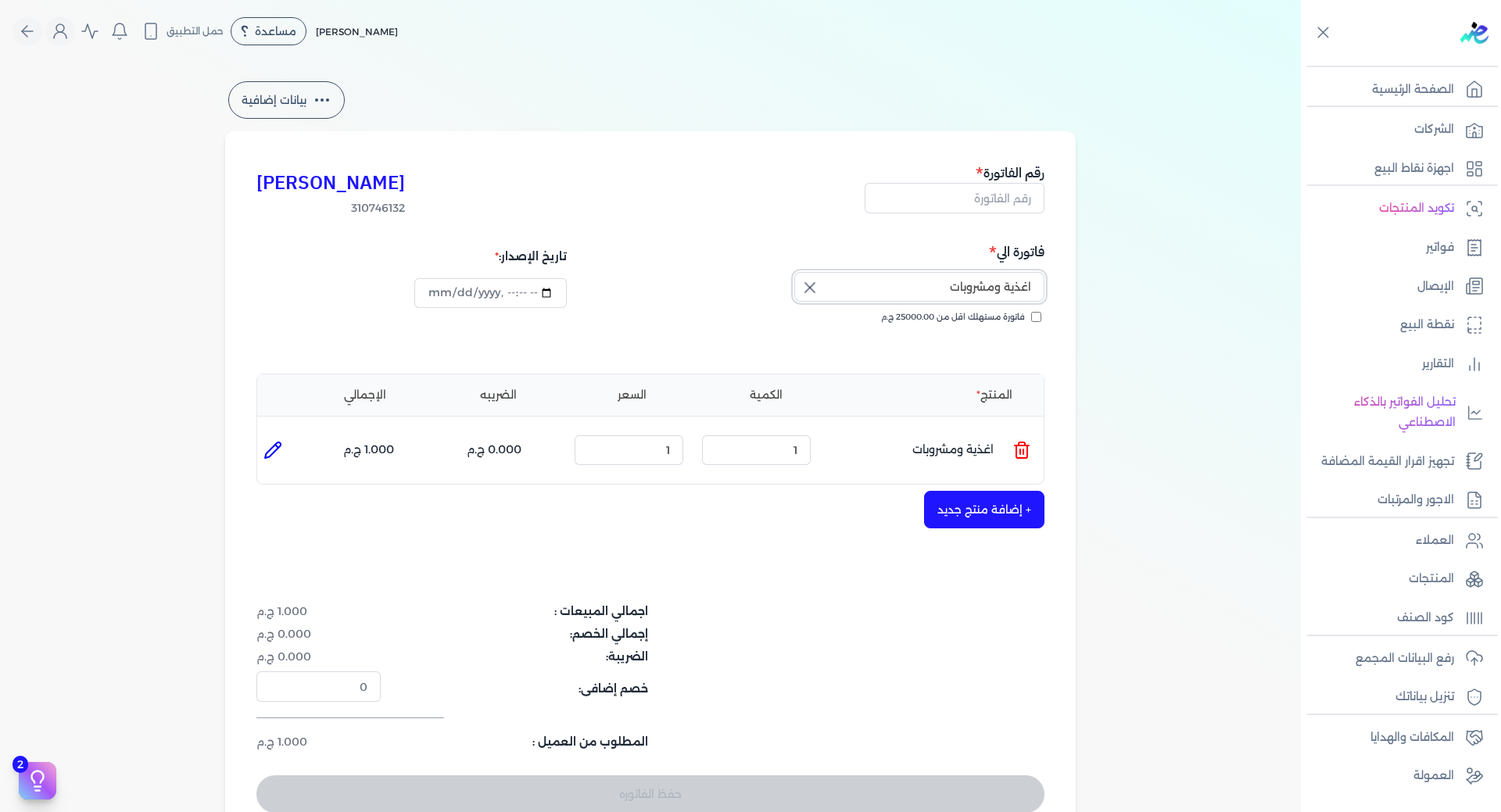
click at [964, 289] on input "اغذية ومشروبات" at bounding box center [920, 287] width 250 height 29
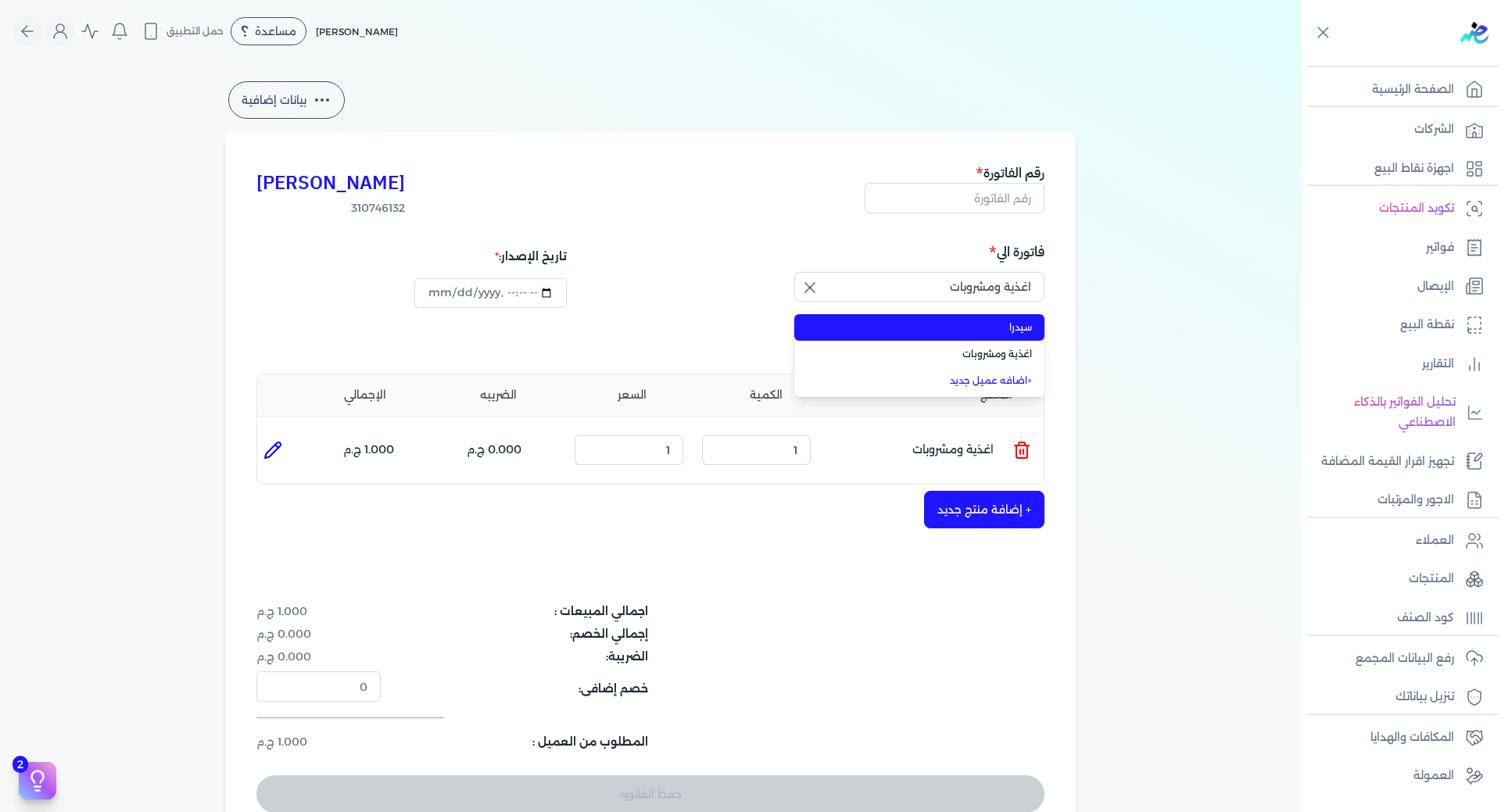
click at [1016, 325] on span "سيدرا" at bounding box center [929, 328] width 206 height 14
type input "سيدرا"
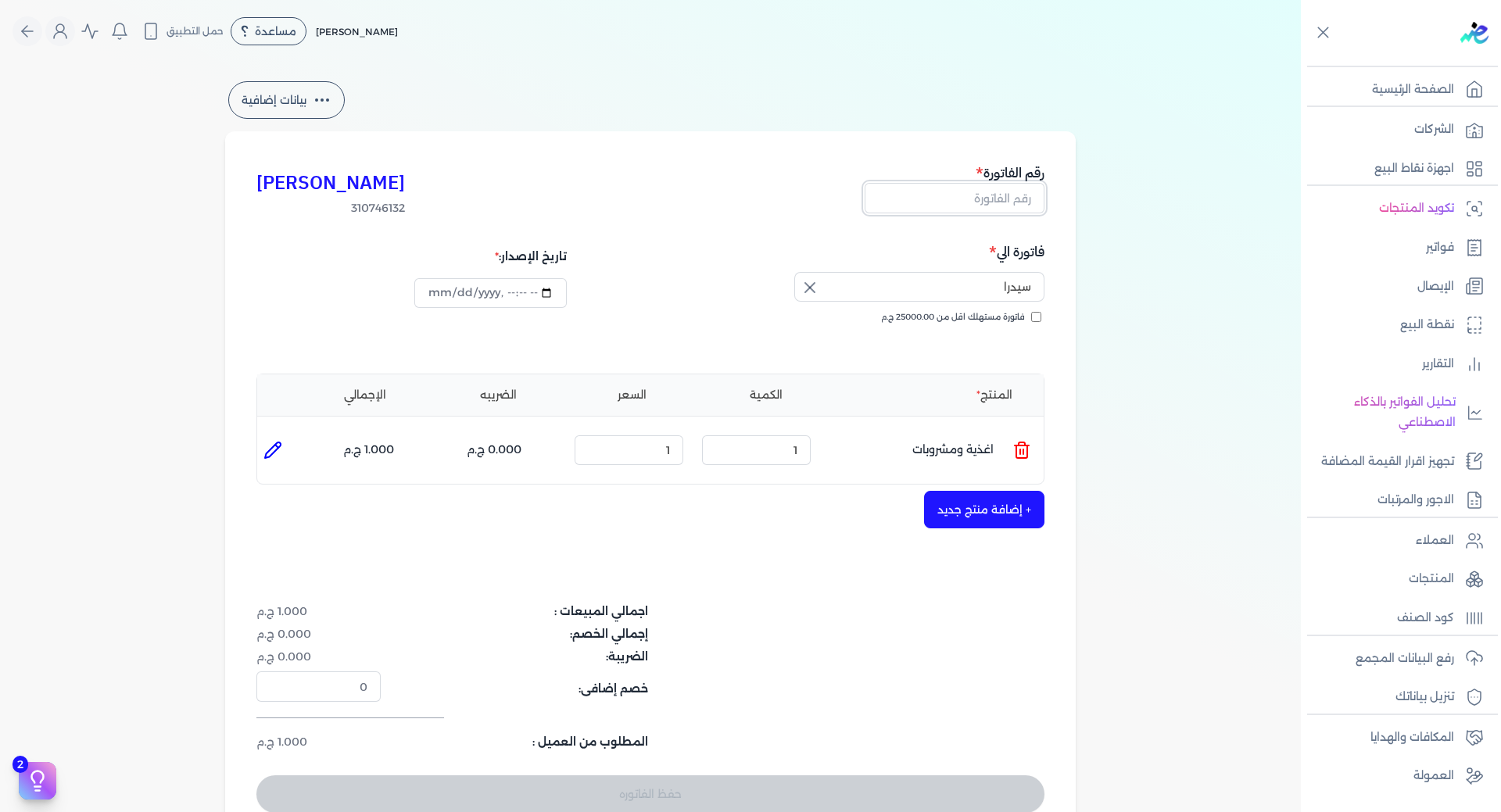
click at [992, 201] on input "text" at bounding box center [954, 198] width 180 height 29
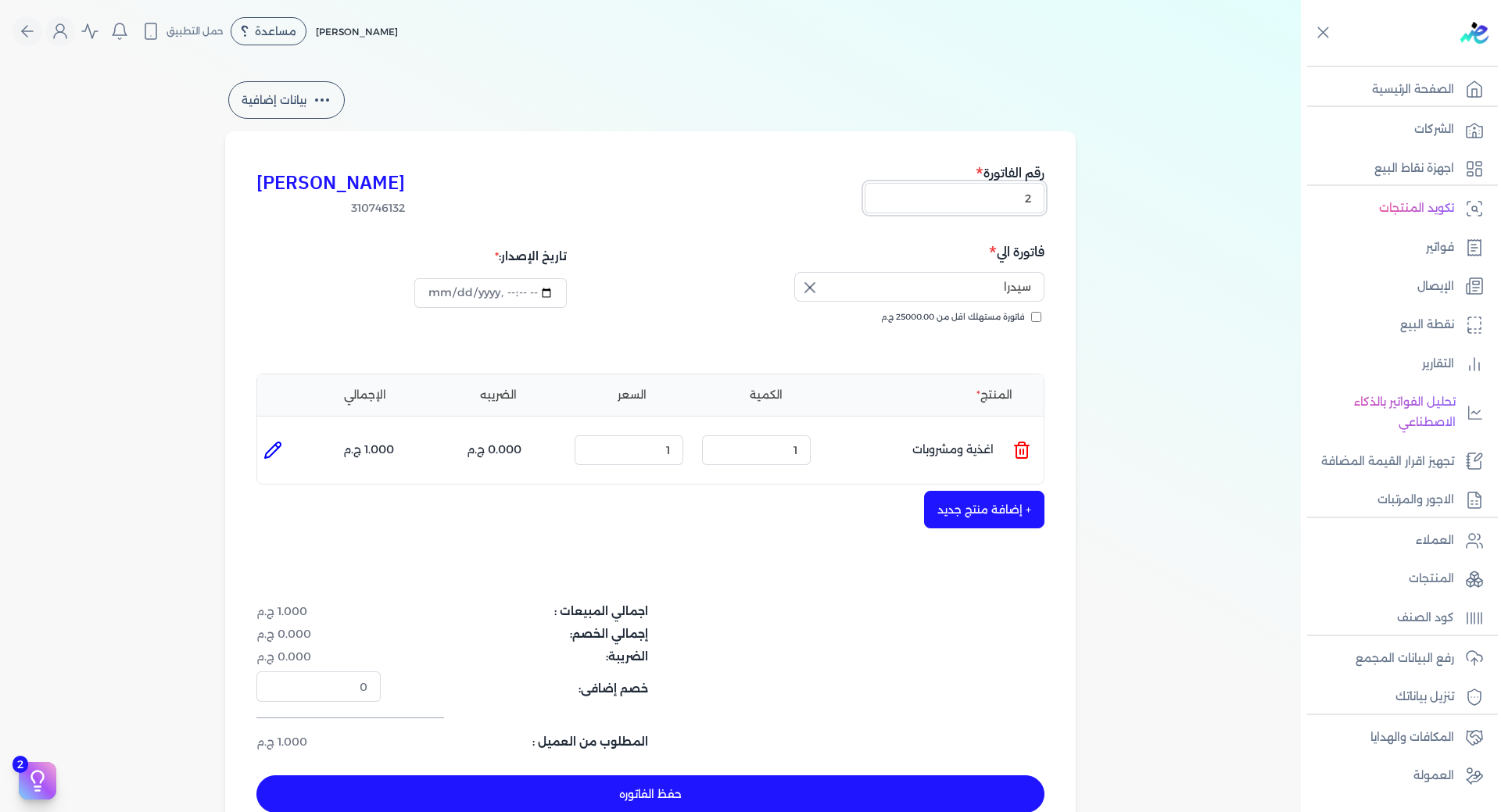
type input "2"
click at [274, 439] on li at bounding box center [273, 450] width 31 height 31
type input "اغذية ومشروبات"
type input "1"
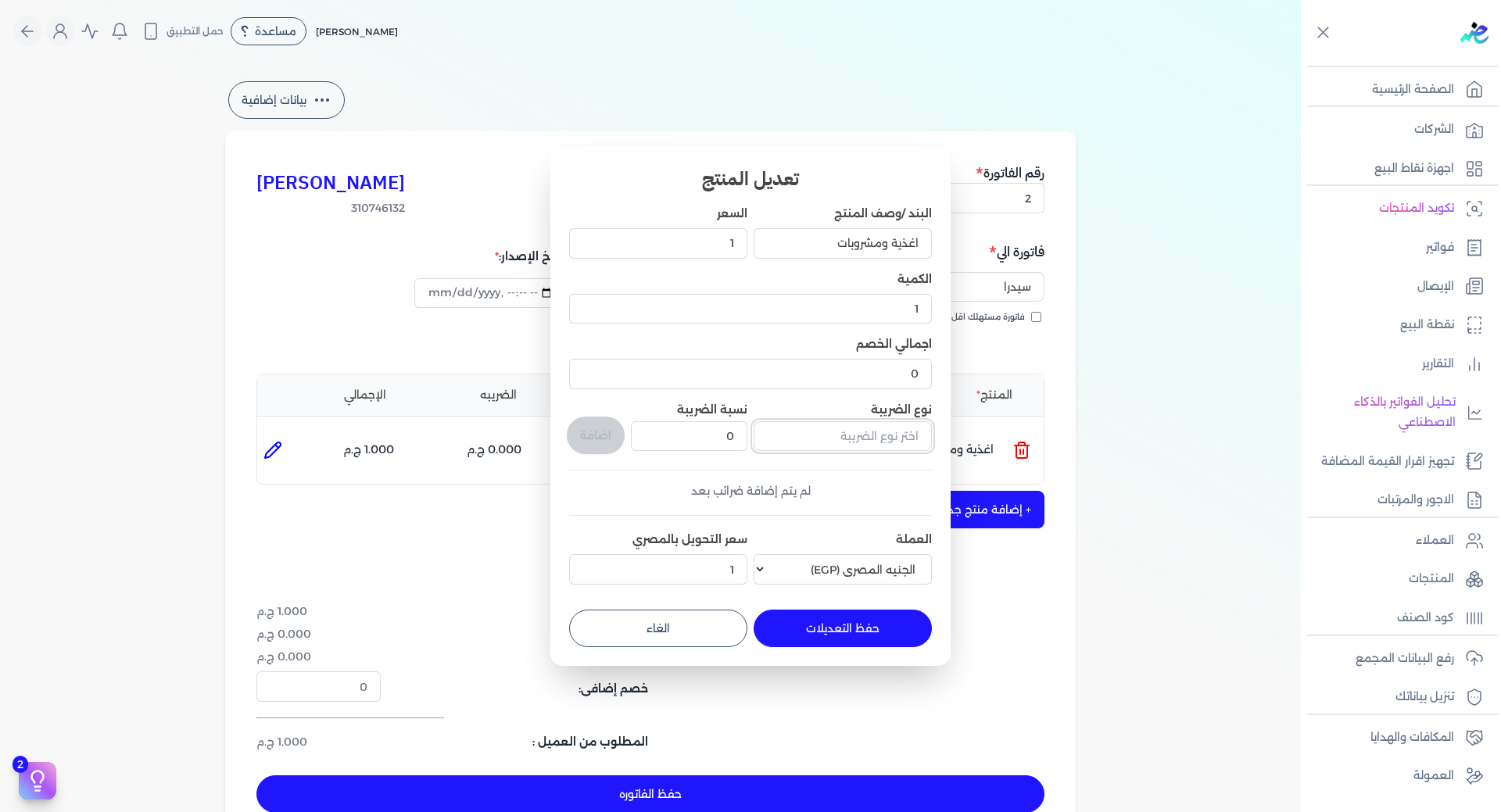
click at [887, 431] on input "text" at bounding box center [842, 436] width 178 height 29
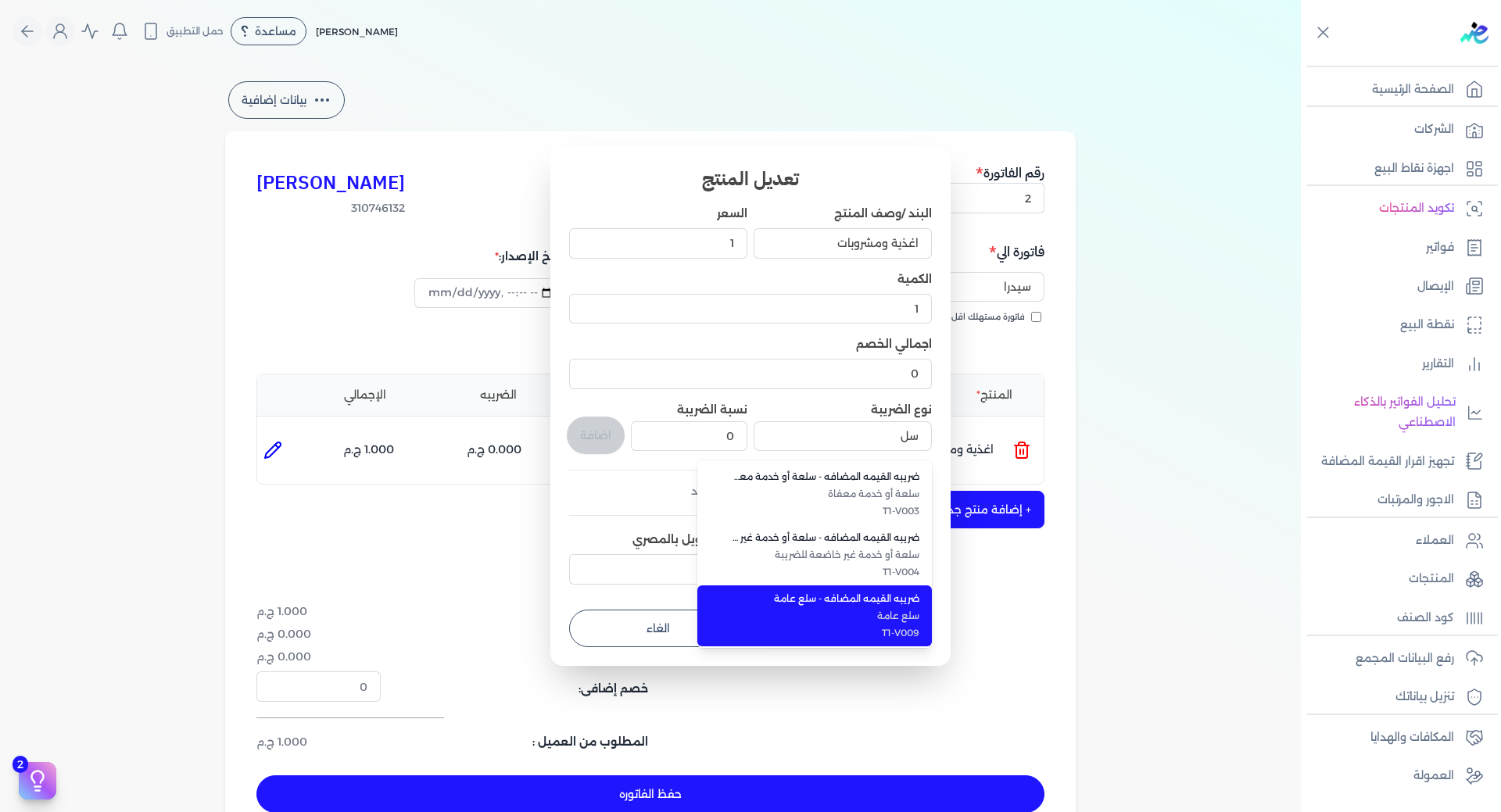
click at [855, 608] on li "ضريبه القيمه المضافه - سلع عامة سلع عامة T1-V009" at bounding box center [815, 615] width 235 height 61
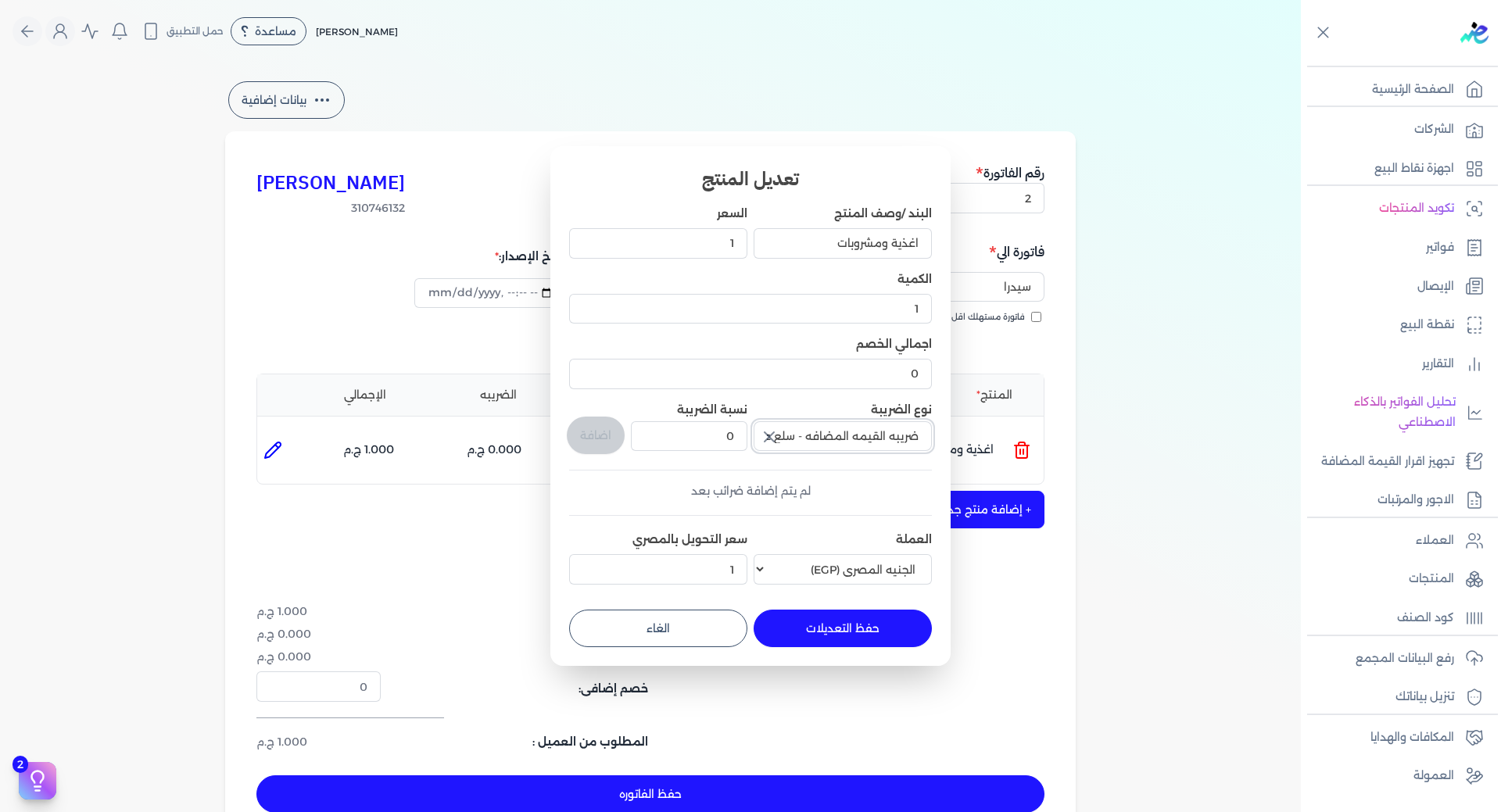
click at [851, 443] on input "ضريبه القيمه المضافه - سلع عامة" at bounding box center [842, 436] width 178 height 29
type input "ضريبه القيمه المضافه - سلع عامة"
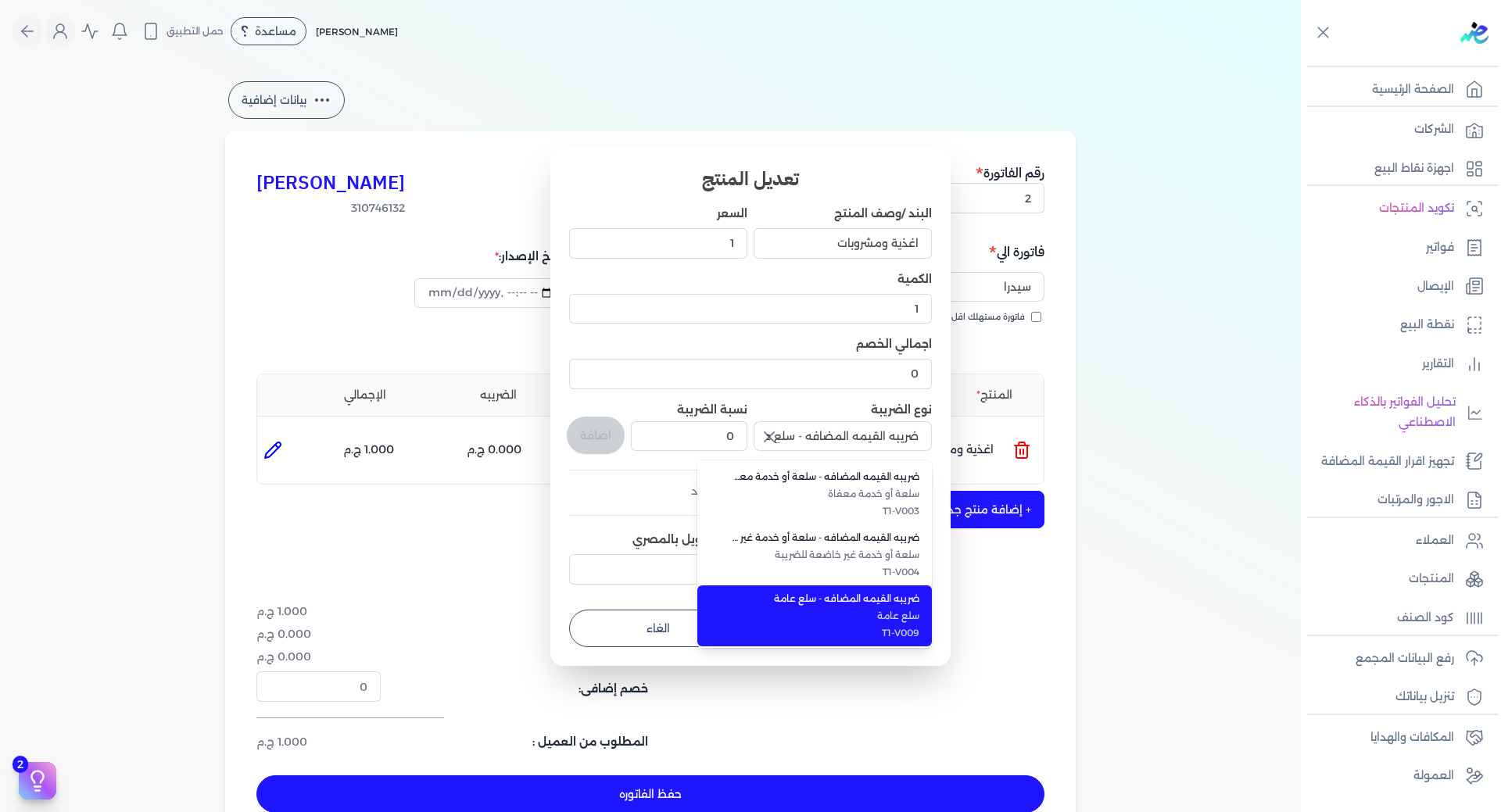
drag, startPoint x: 883, startPoint y: 635, endPoint x: 905, endPoint y: 635, distance: 22.0
click at [905, 635] on span "T1-V009" at bounding box center [823, 633] width 191 height 14
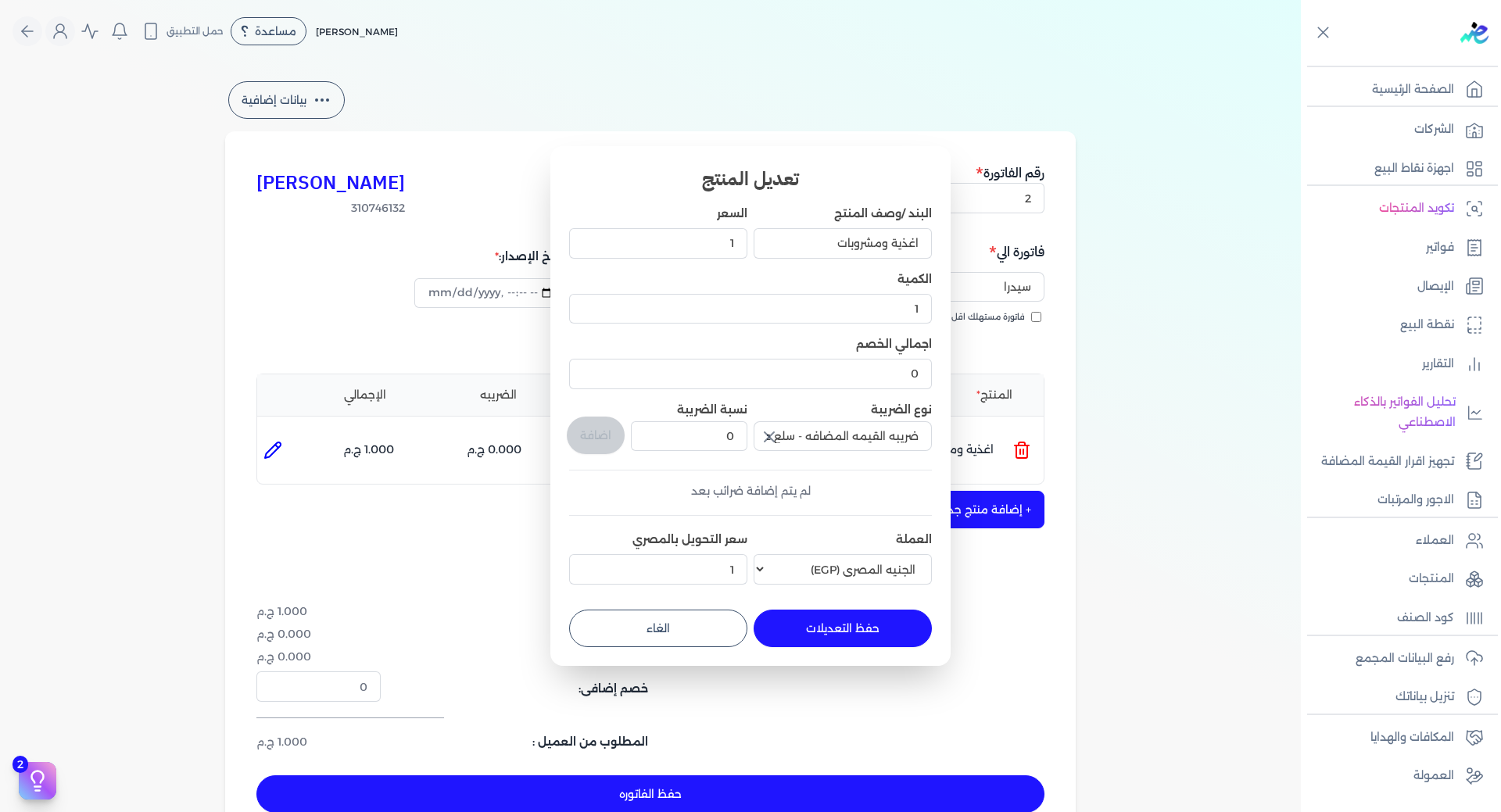
click at [710, 625] on button "الغاء" at bounding box center [659, 628] width 178 height 37
type input "0"
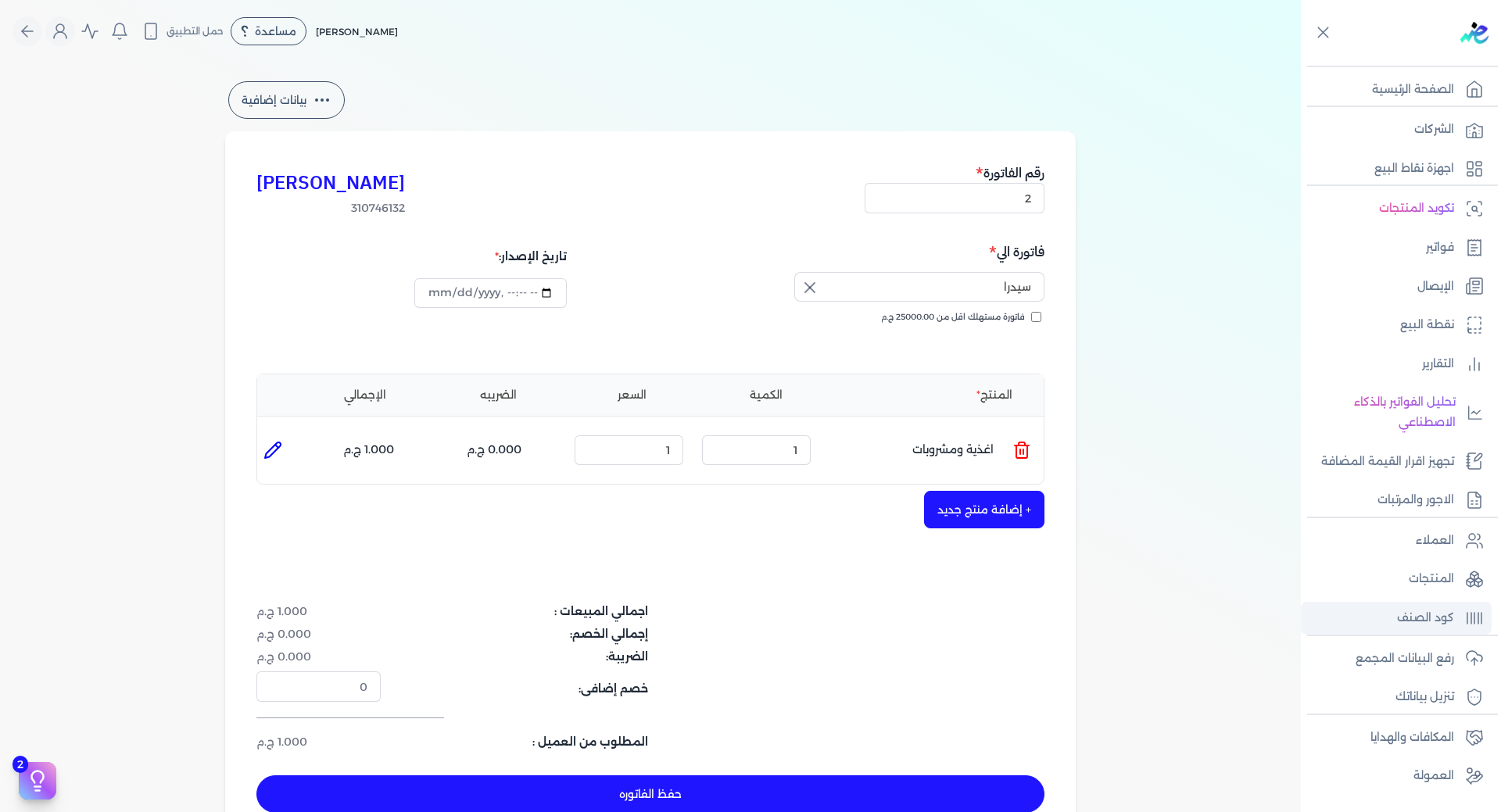
click at [1443, 615] on p "كود الصنف" at bounding box center [1425, 617] width 57 height 21
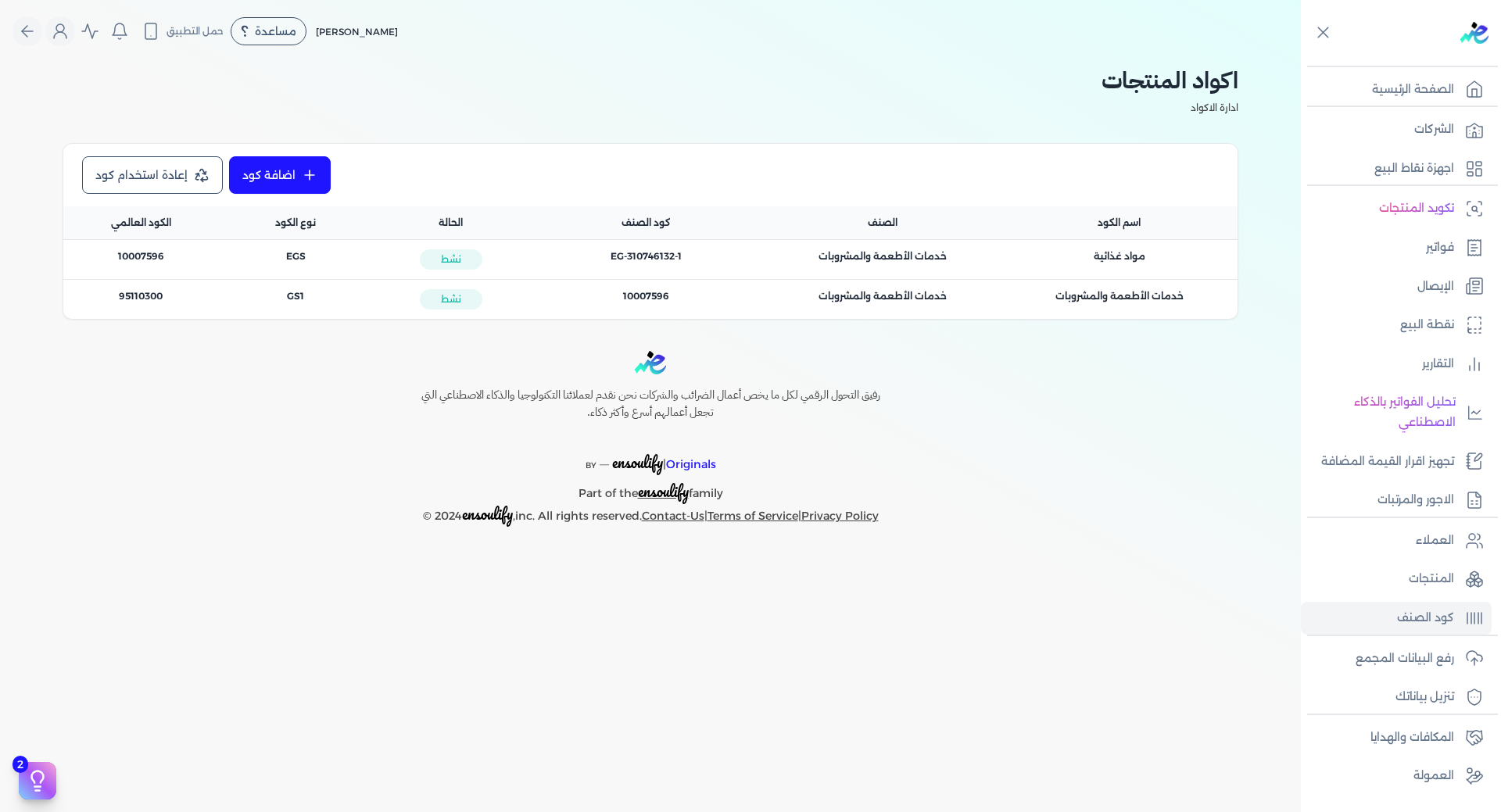
click at [1255, 632] on div "Toggle Navigation الاسعار العمولات مساعدة خدمة العملاء دليل المستخدم تسجيل الدخ…" at bounding box center [650, 406] width 1300 height 812
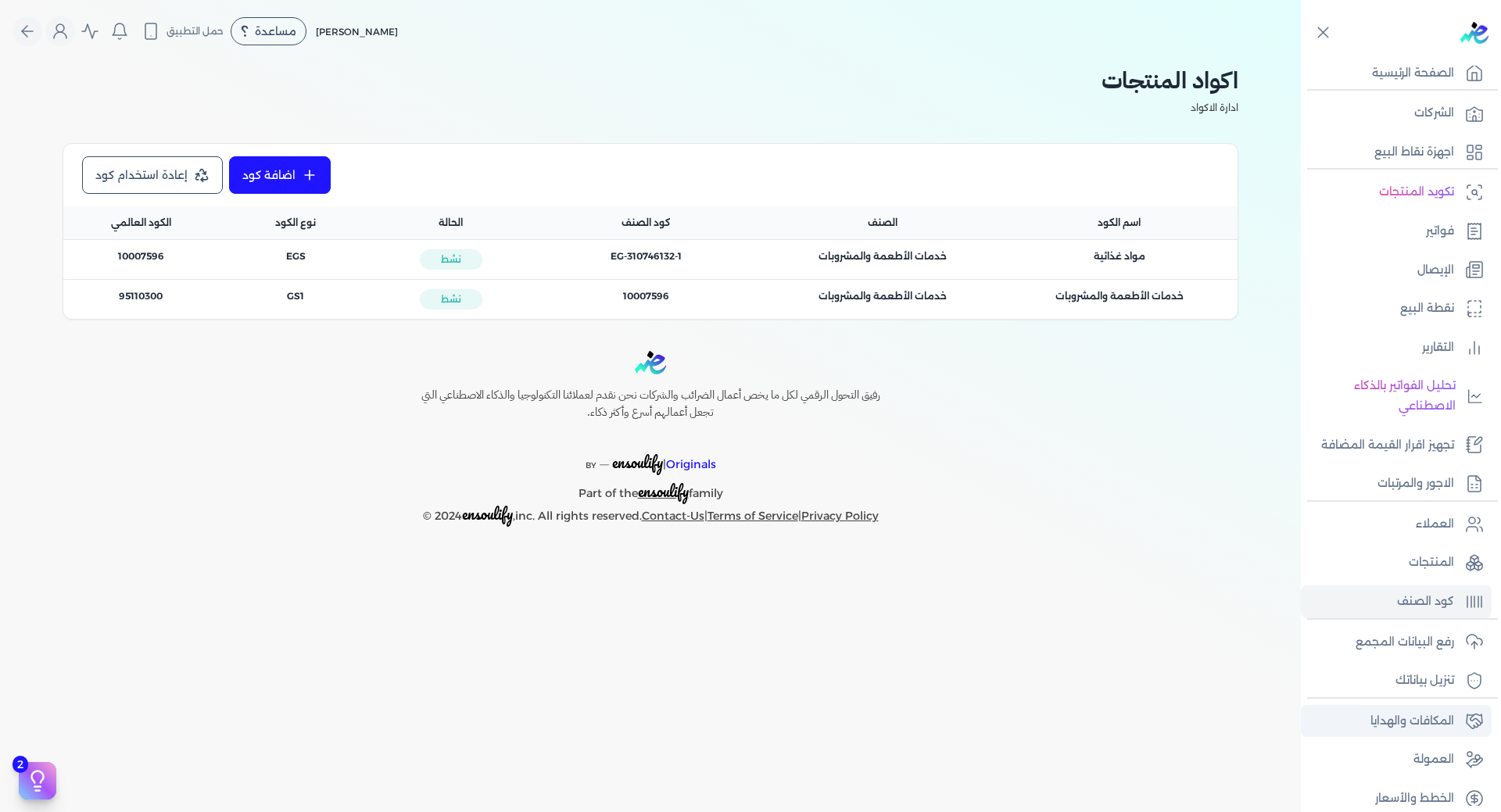
scroll to position [32, 0]
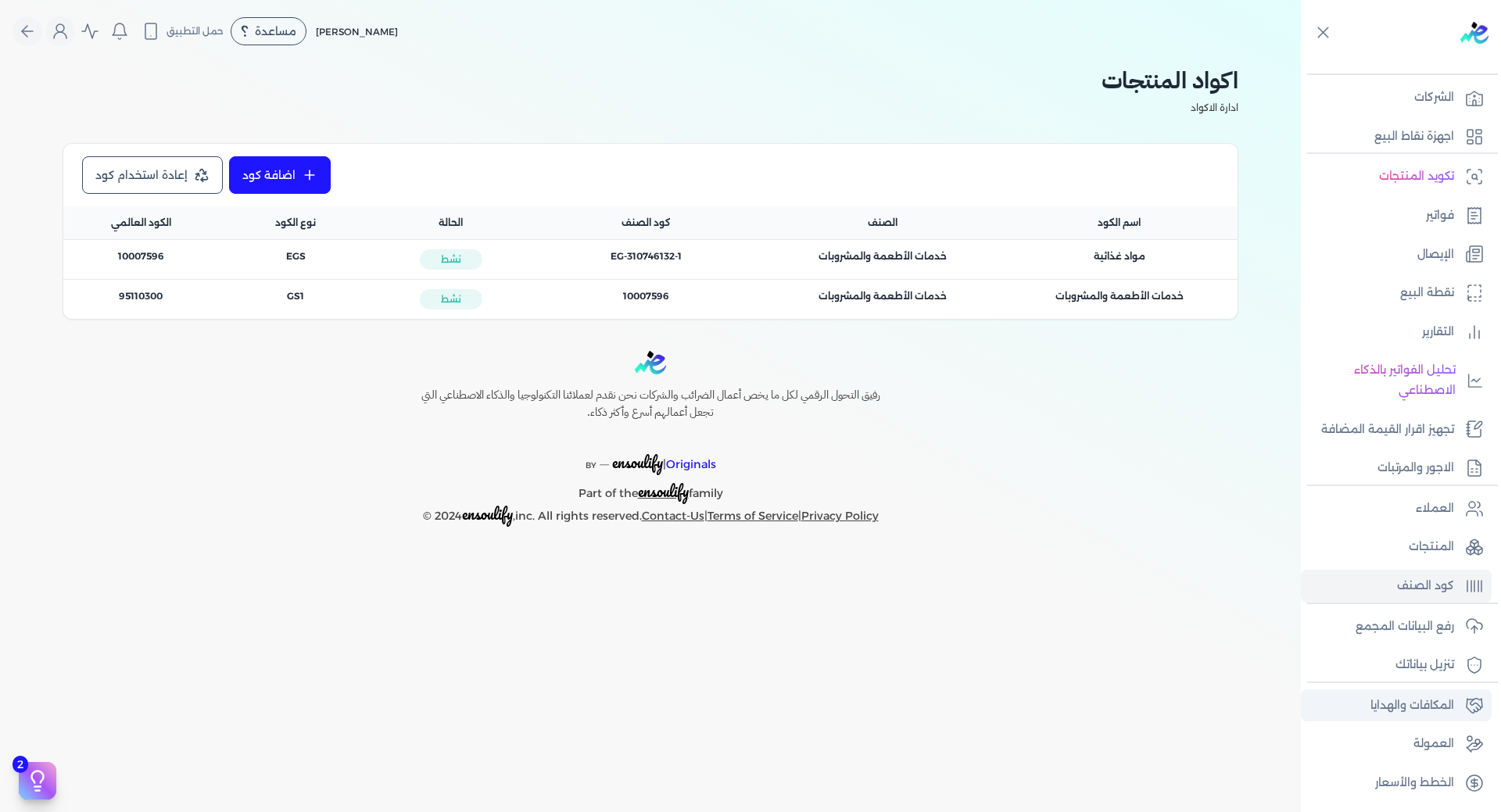
click at [1399, 713] on p "المكافات والهدايا" at bounding box center [1411, 705] width 83 height 21
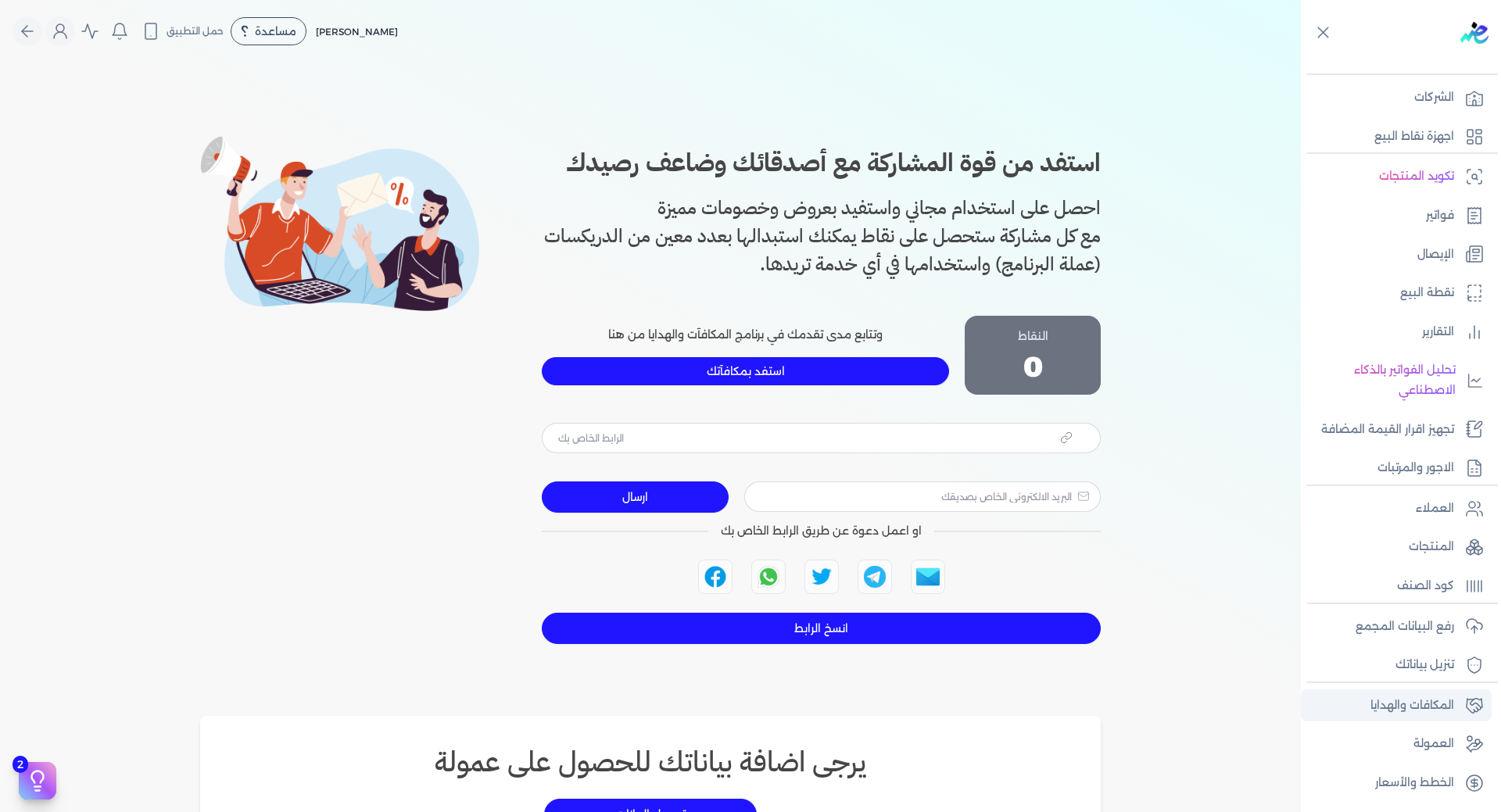
type input "[URL][DOMAIN_NAME]"
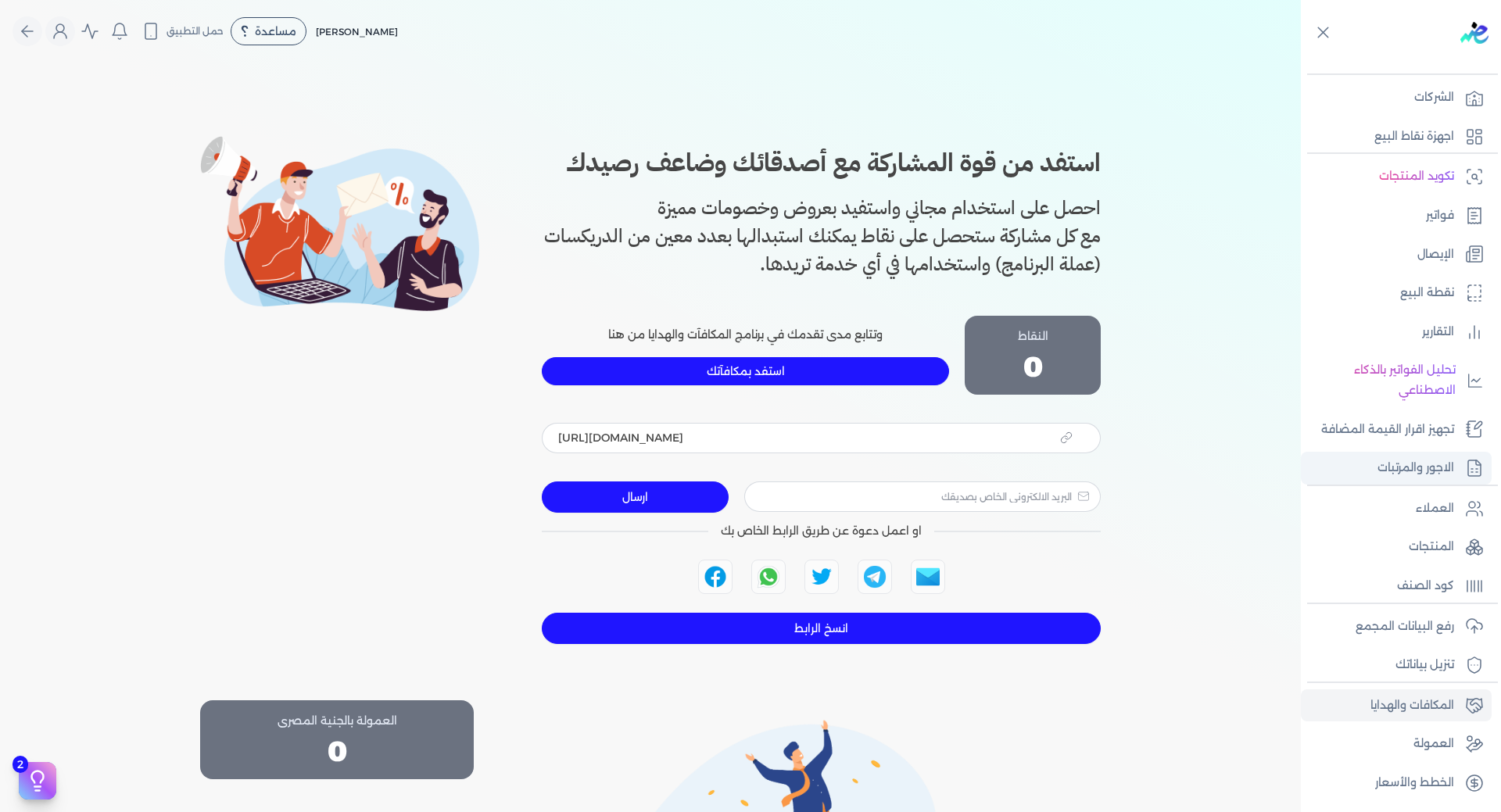
click at [1427, 476] on p "الاجور والمرتبات" at bounding box center [1415, 468] width 76 height 21
select select "01"
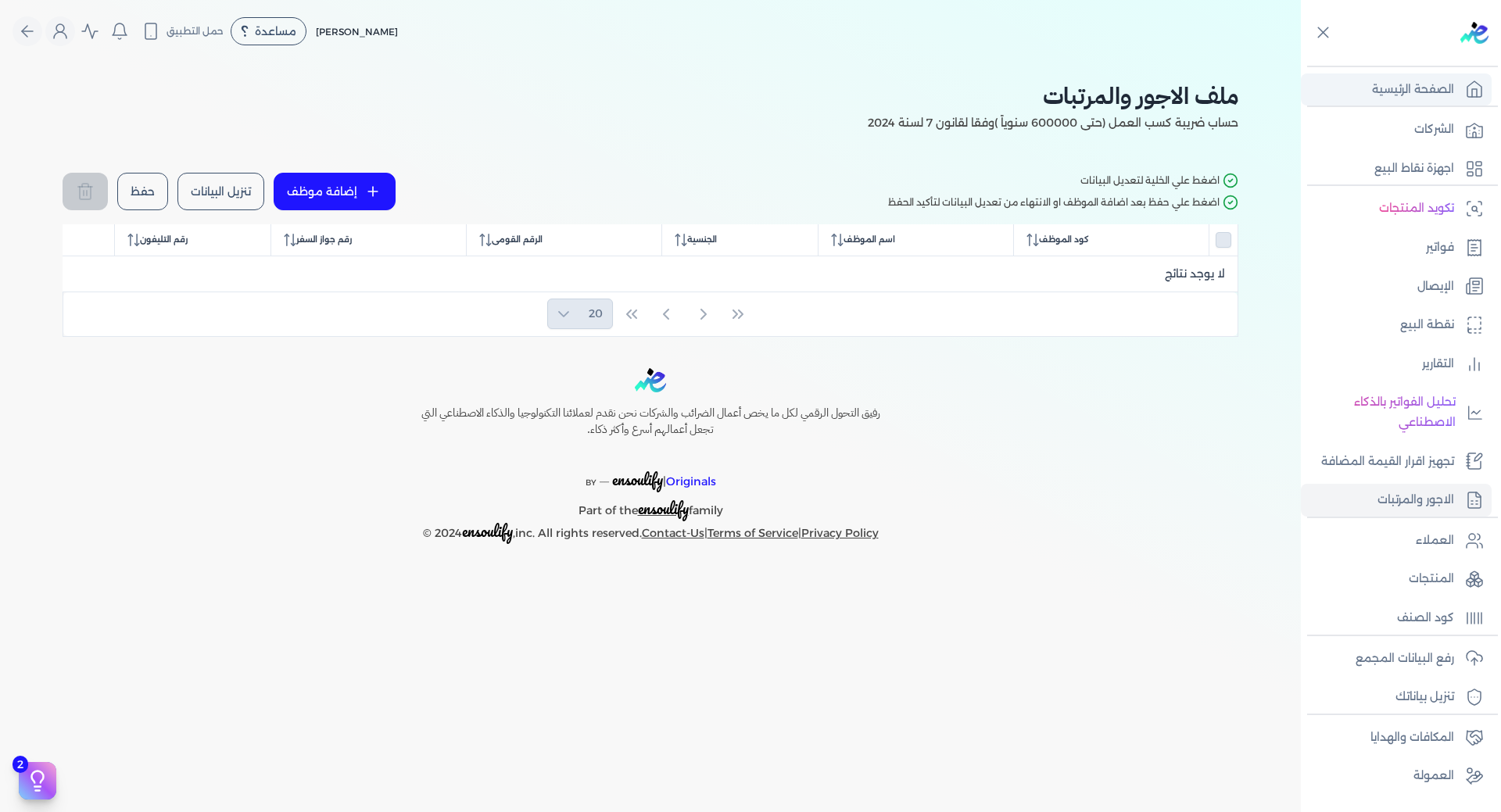
click at [1409, 99] on p "الصفحة الرئيسية" at bounding box center [1413, 89] width 82 height 21
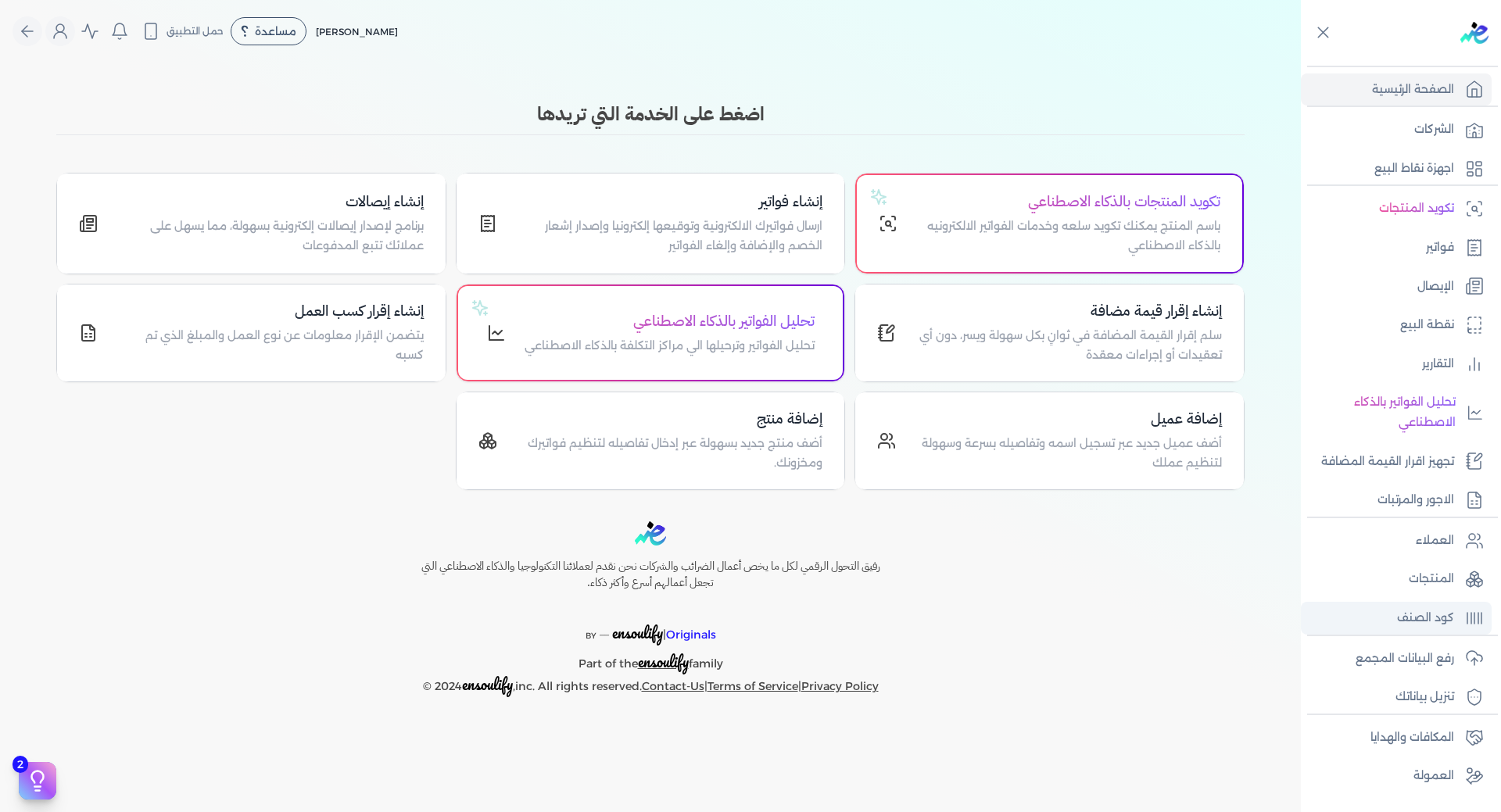
click at [1433, 612] on p "كود الصنف" at bounding box center [1425, 617] width 57 height 21
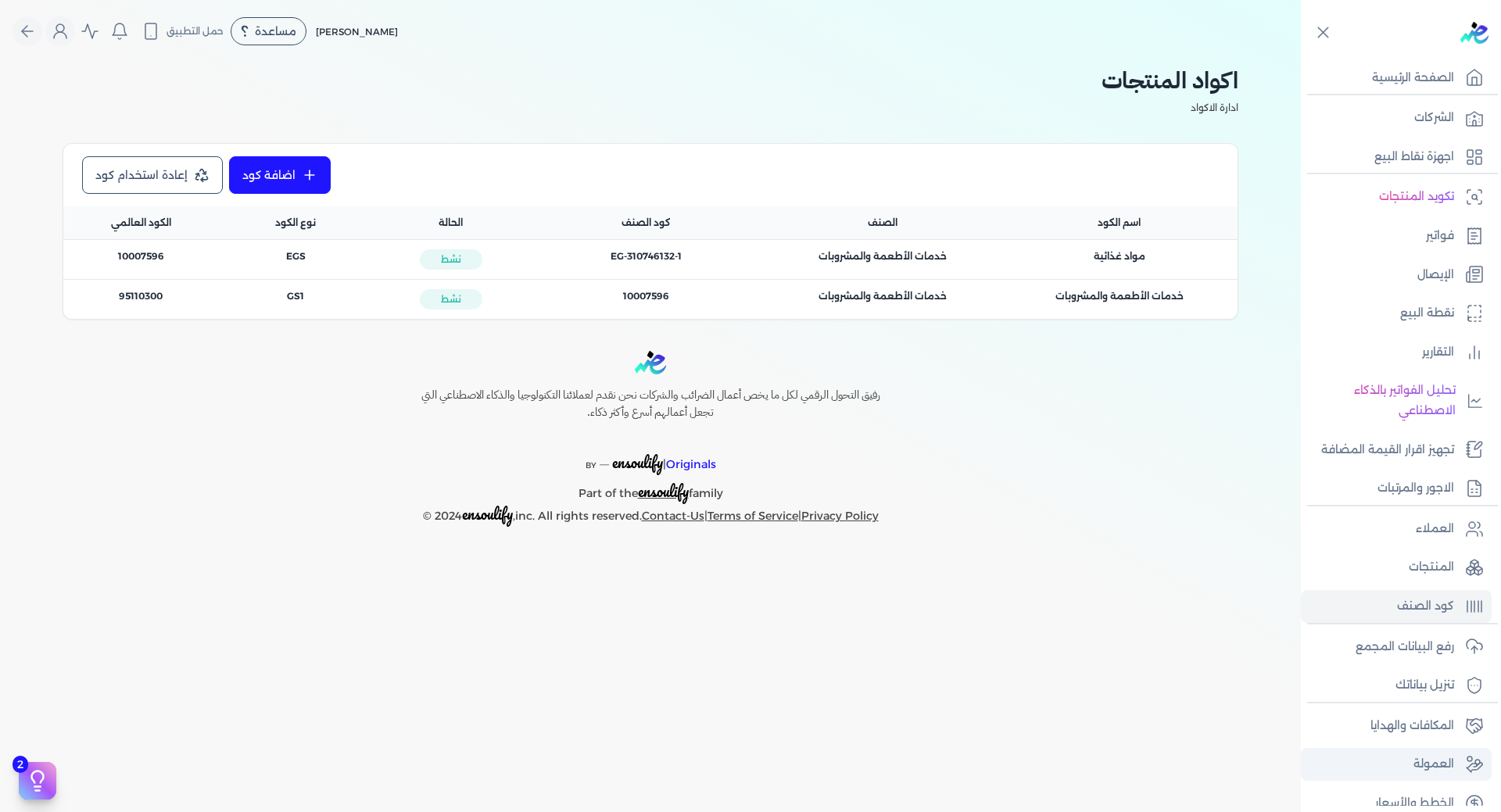
scroll to position [32, 0]
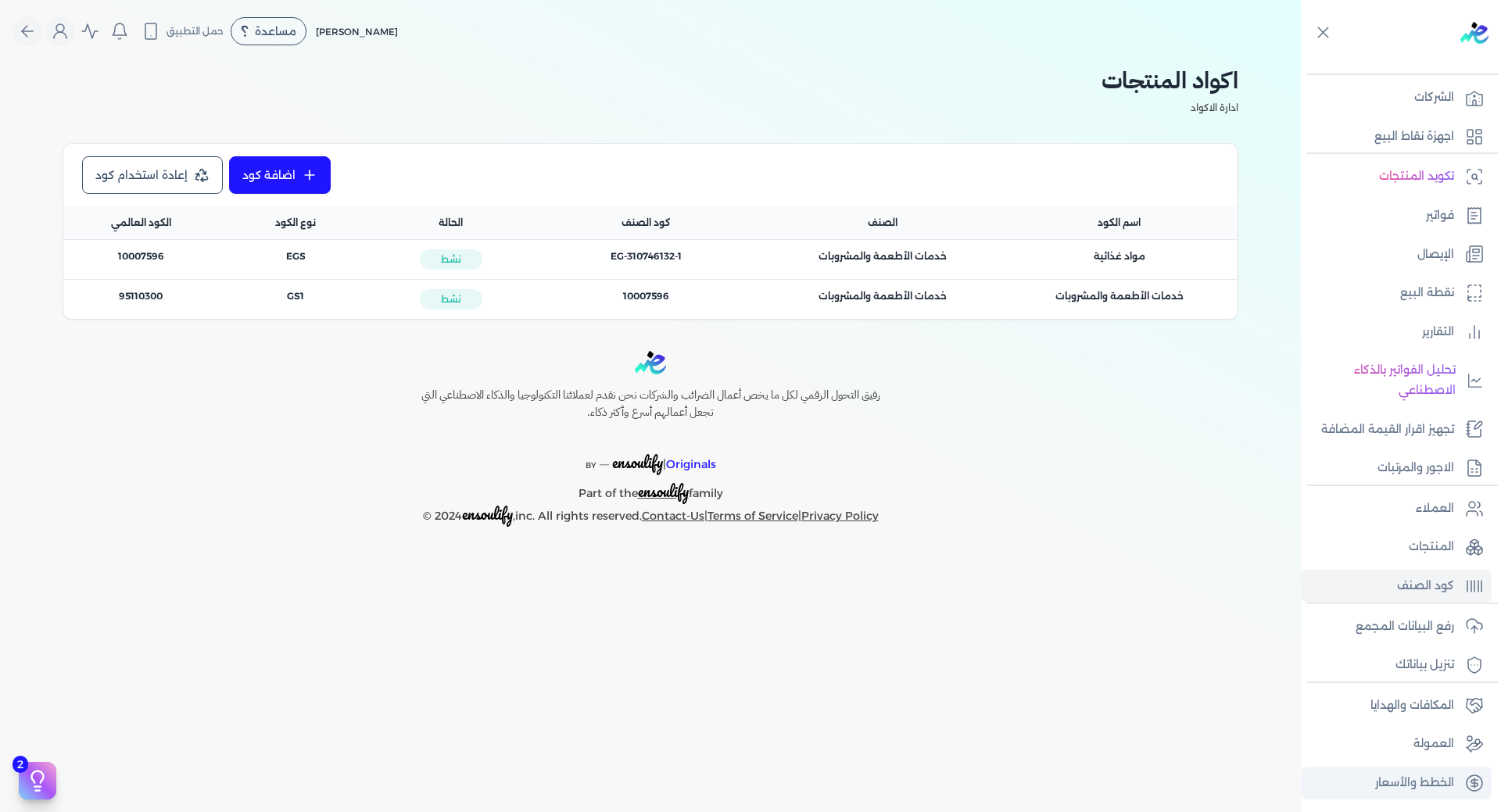
click at [1438, 792] on p "الخطط والأسعار" at bounding box center [1414, 783] width 79 height 21
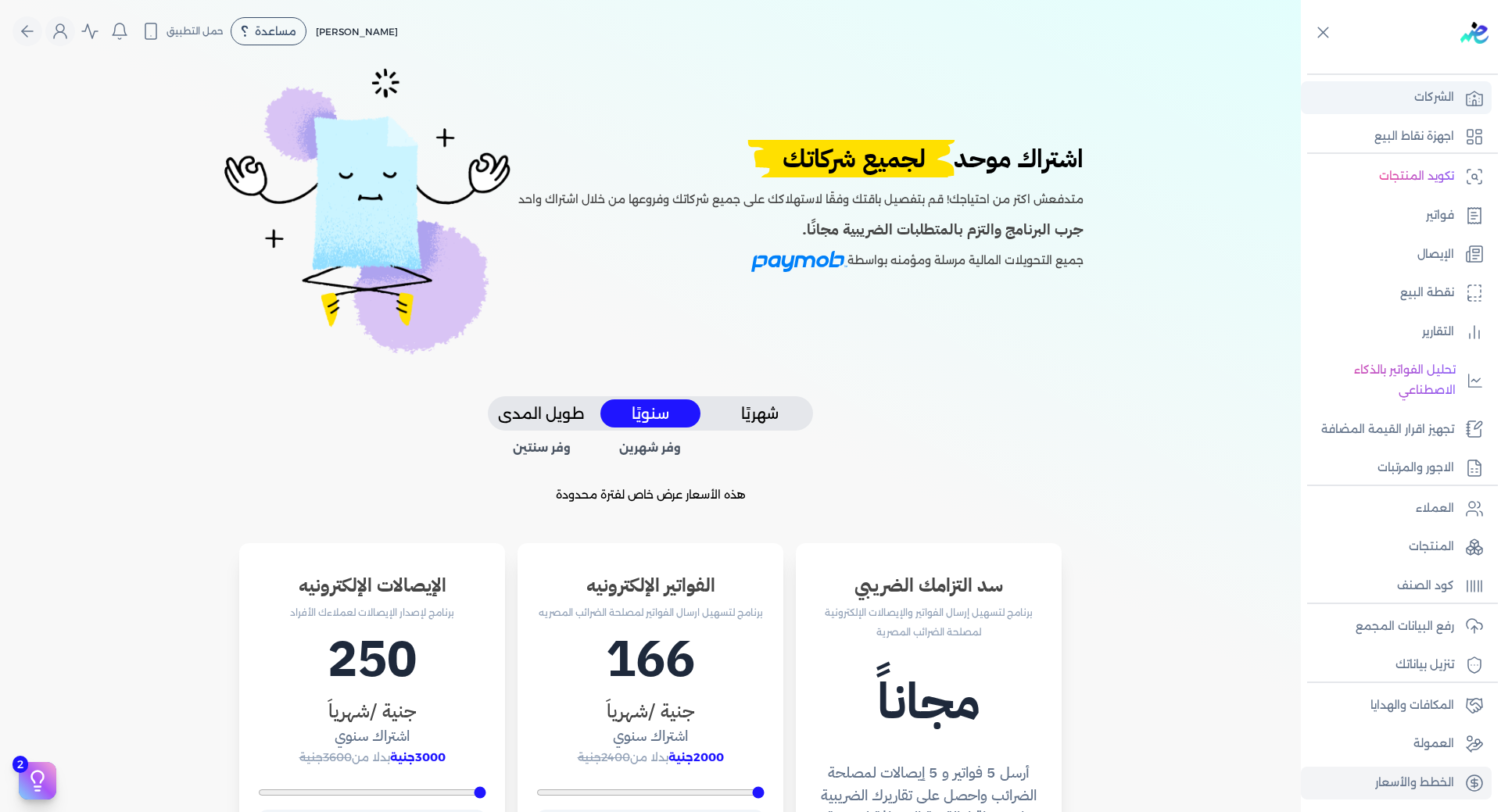
click at [1443, 99] on p "الشركات" at bounding box center [1433, 97] width 40 height 21
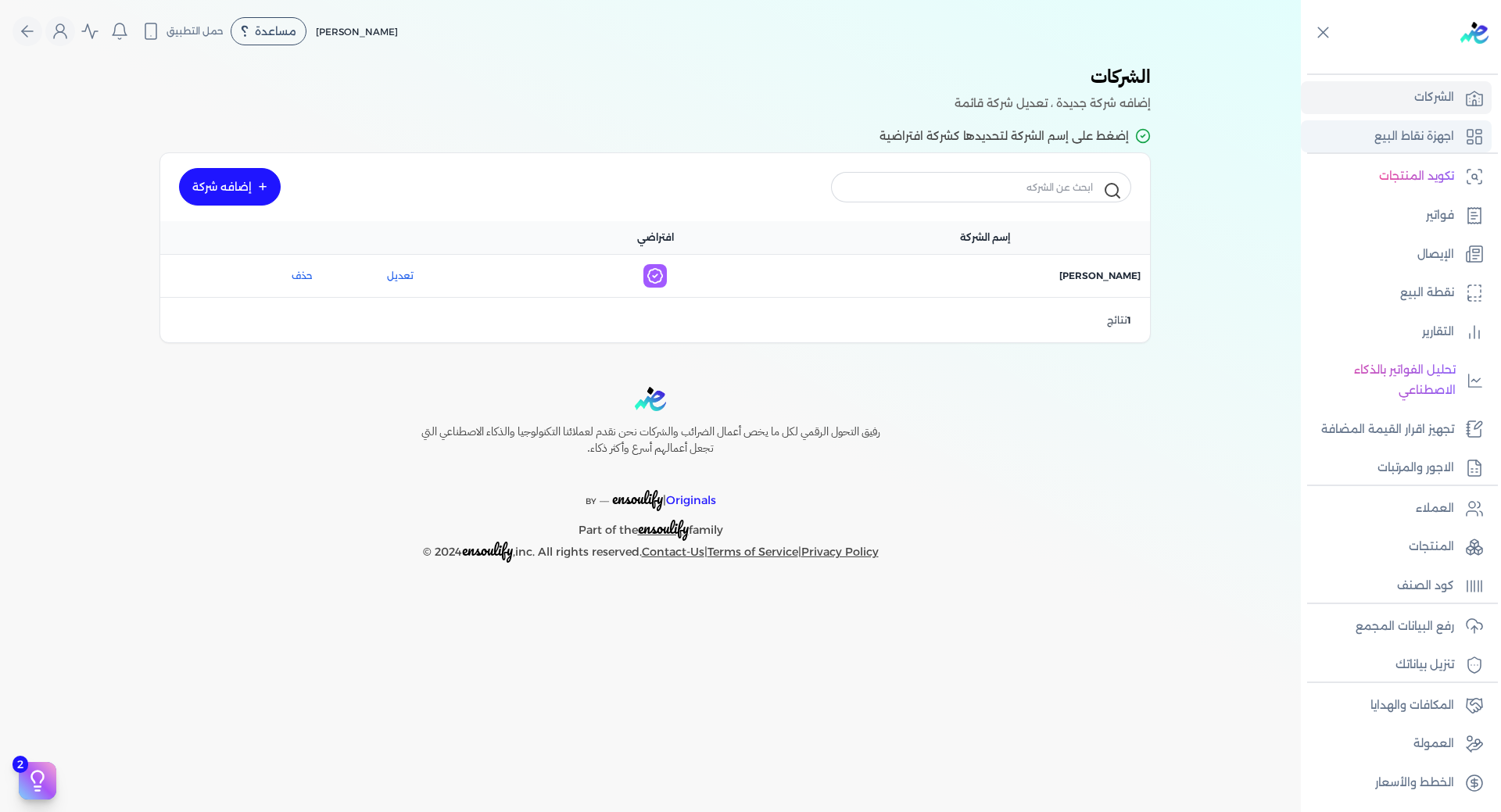
click at [1436, 125] on link "اجهزة نقاط البيع" at bounding box center [1395, 137] width 191 height 33
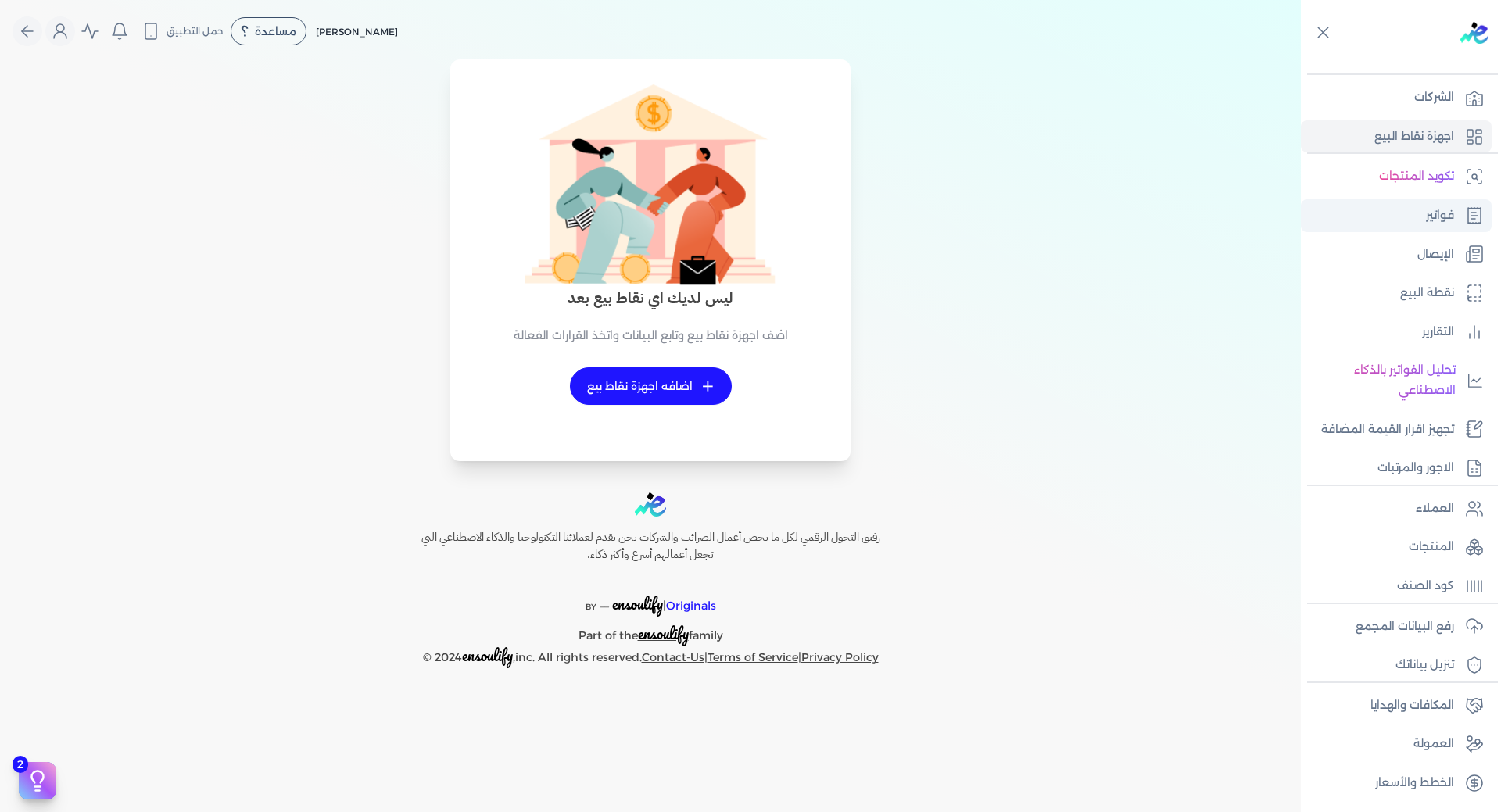
click at [1439, 223] on p "فواتير" at bounding box center [1439, 215] width 28 height 21
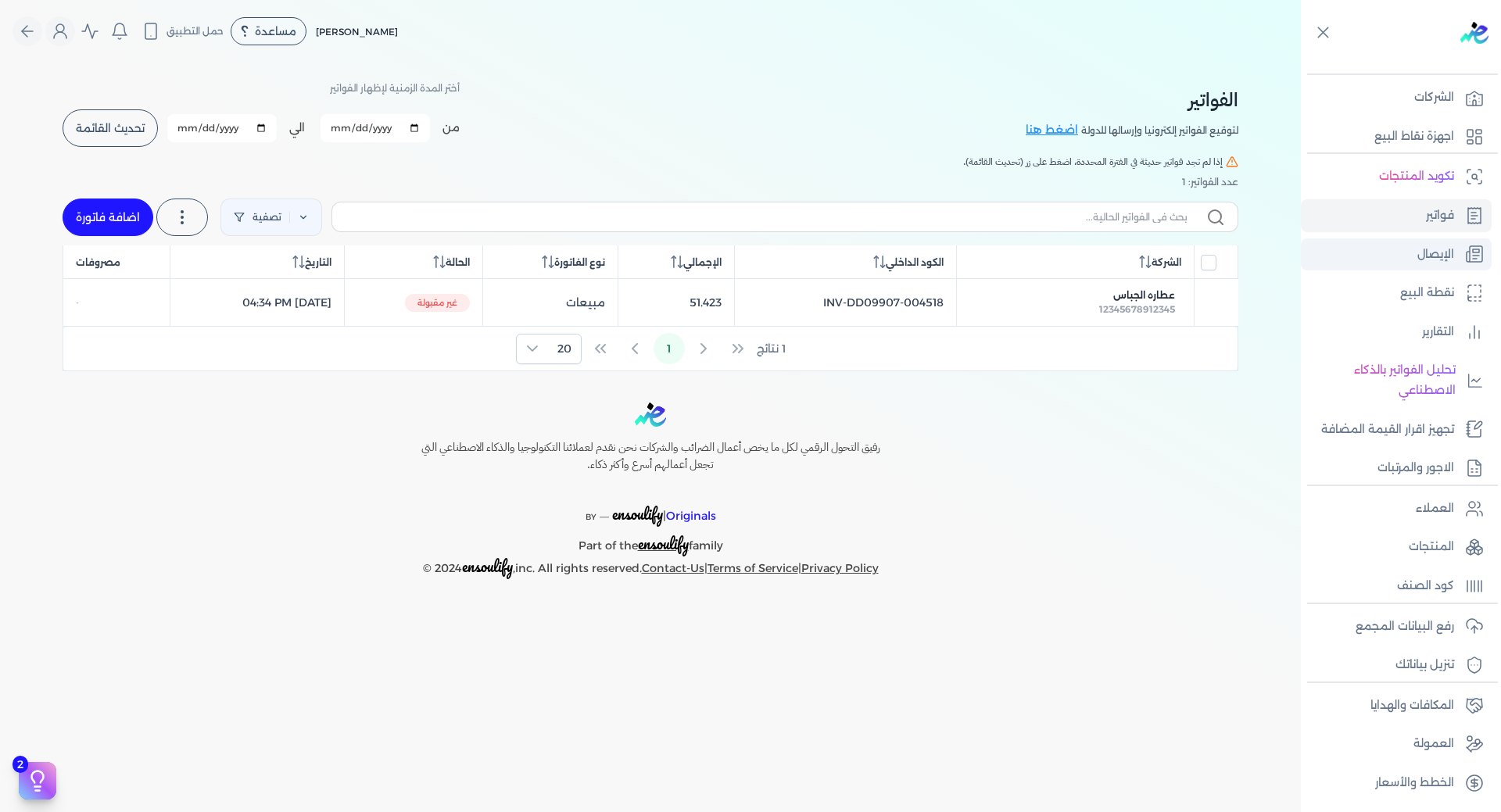
click at [1446, 262] on p "الإيصال" at bounding box center [1435, 254] width 37 height 21
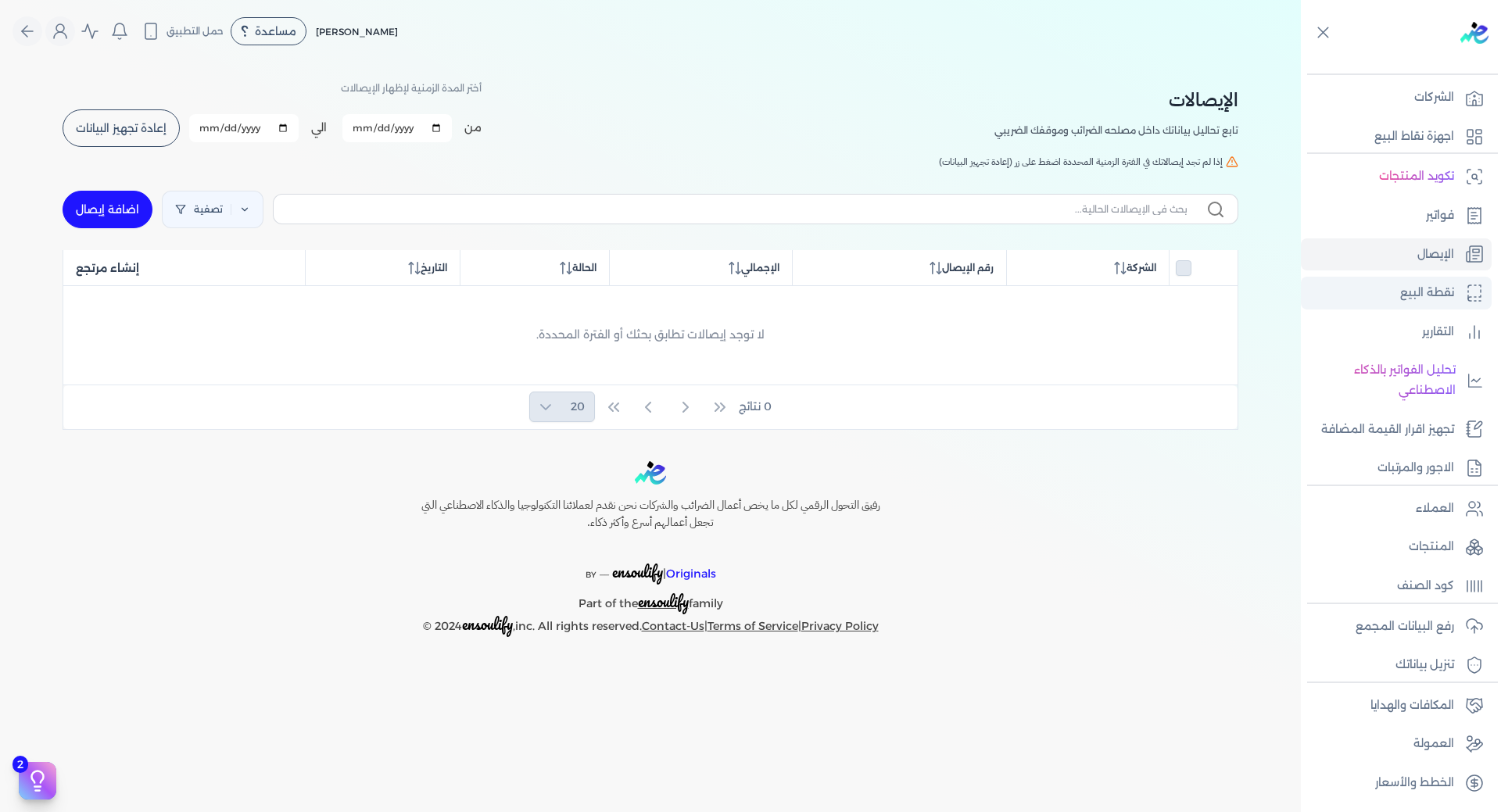
click at [1432, 301] on p "نقطة البيع" at bounding box center [1427, 293] width 54 height 21
select select "EGP"
select select "EGS"
select select "B"
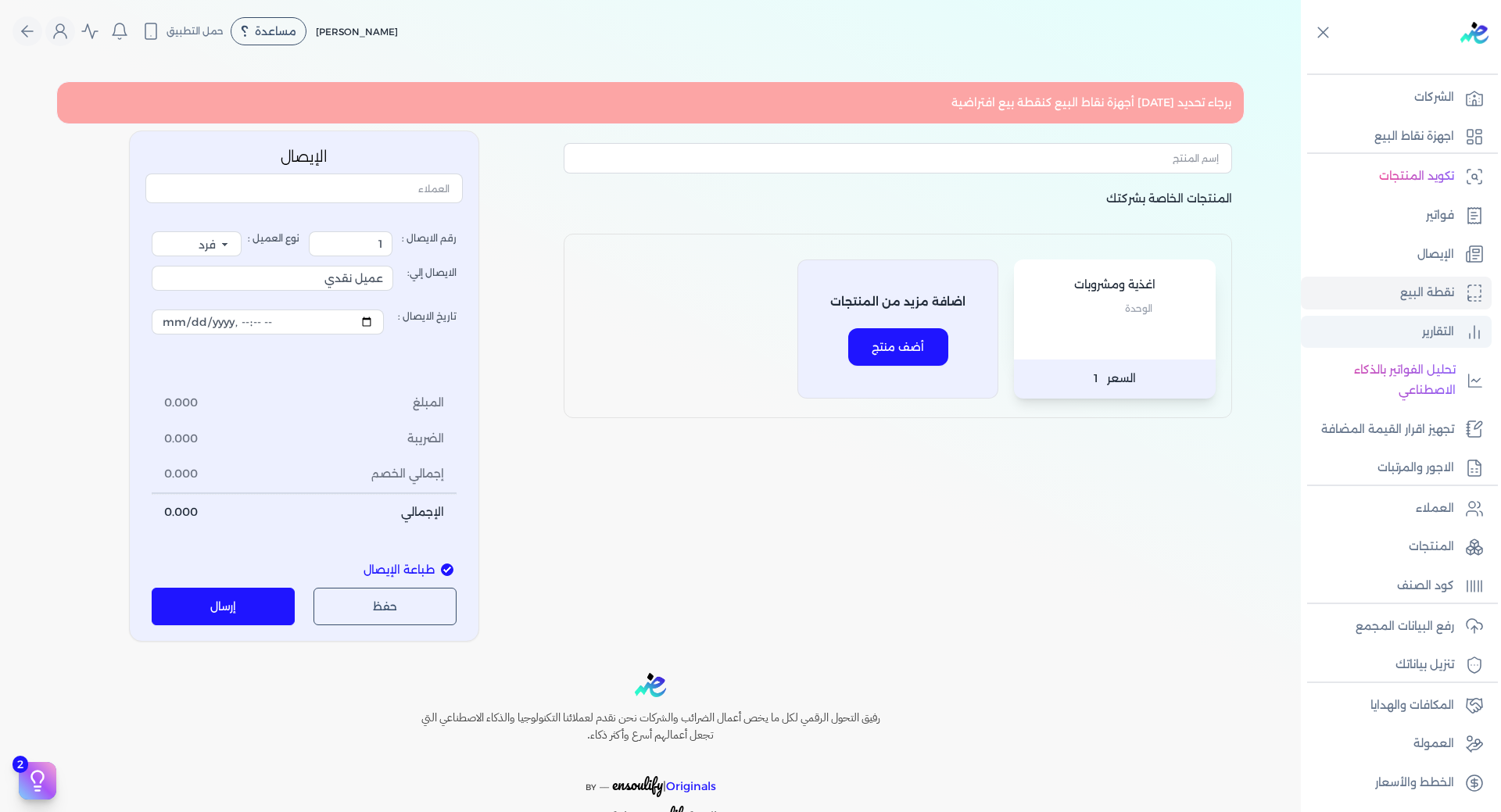
click at [1428, 336] on p "التقارير" at bounding box center [1437, 332] width 32 height 21
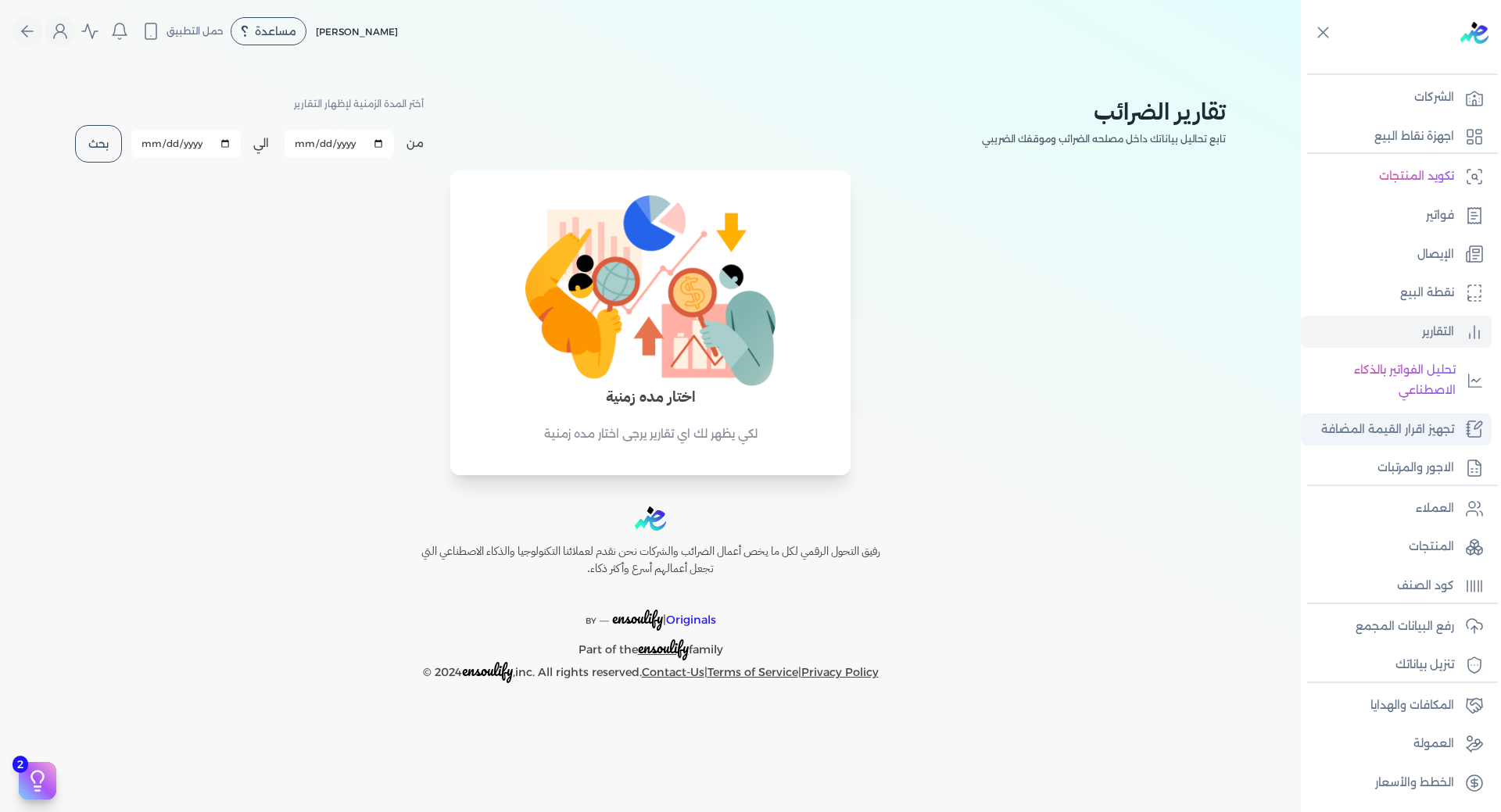
click at [1436, 433] on p "تجهيز اقرار القيمة المضافة" at bounding box center [1387, 429] width 133 height 21
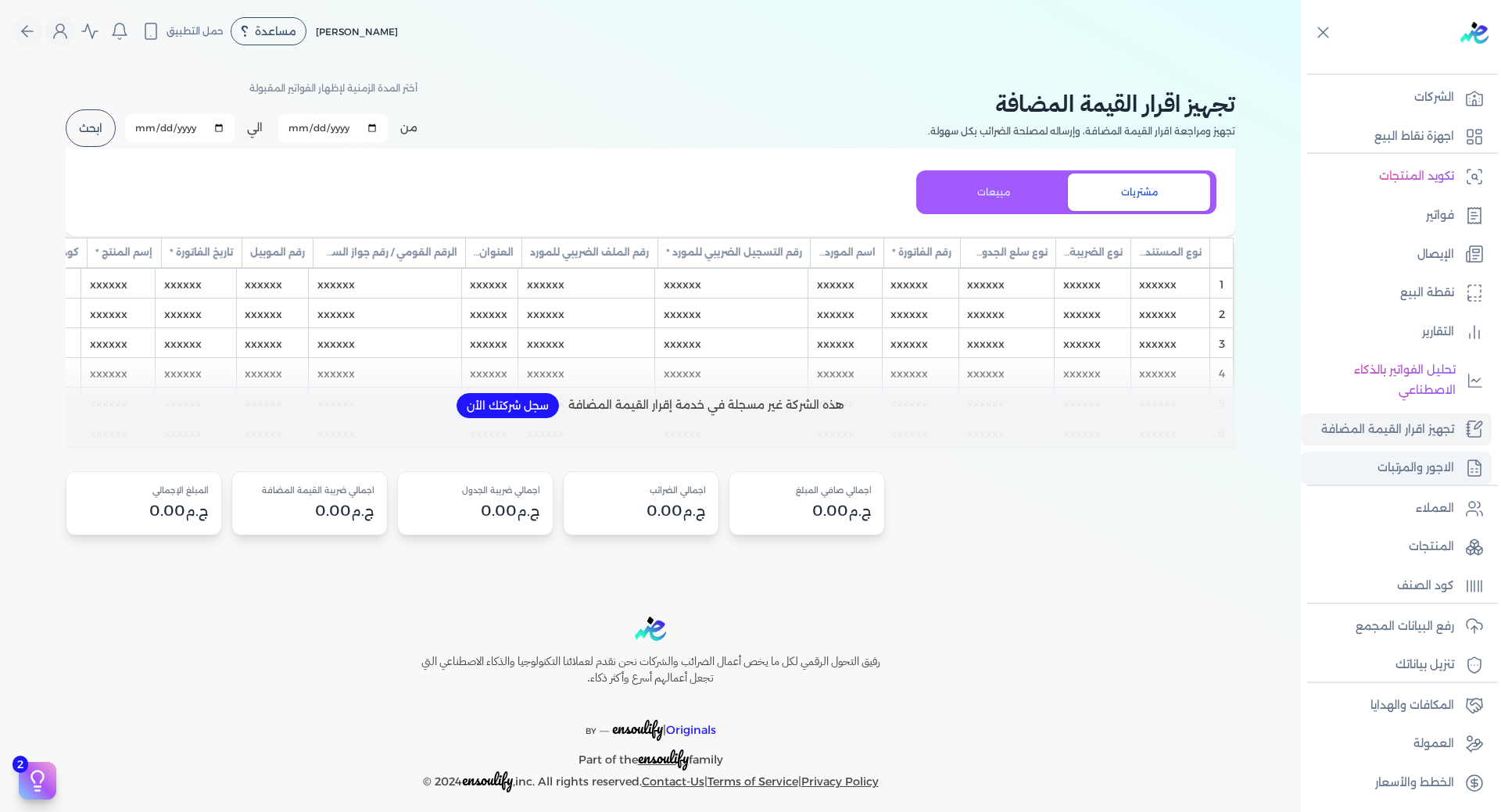
click at [1436, 457] on link "الاجور والمرتبات" at bounding box center [1395, 469] width 191 height 33
select select "01"
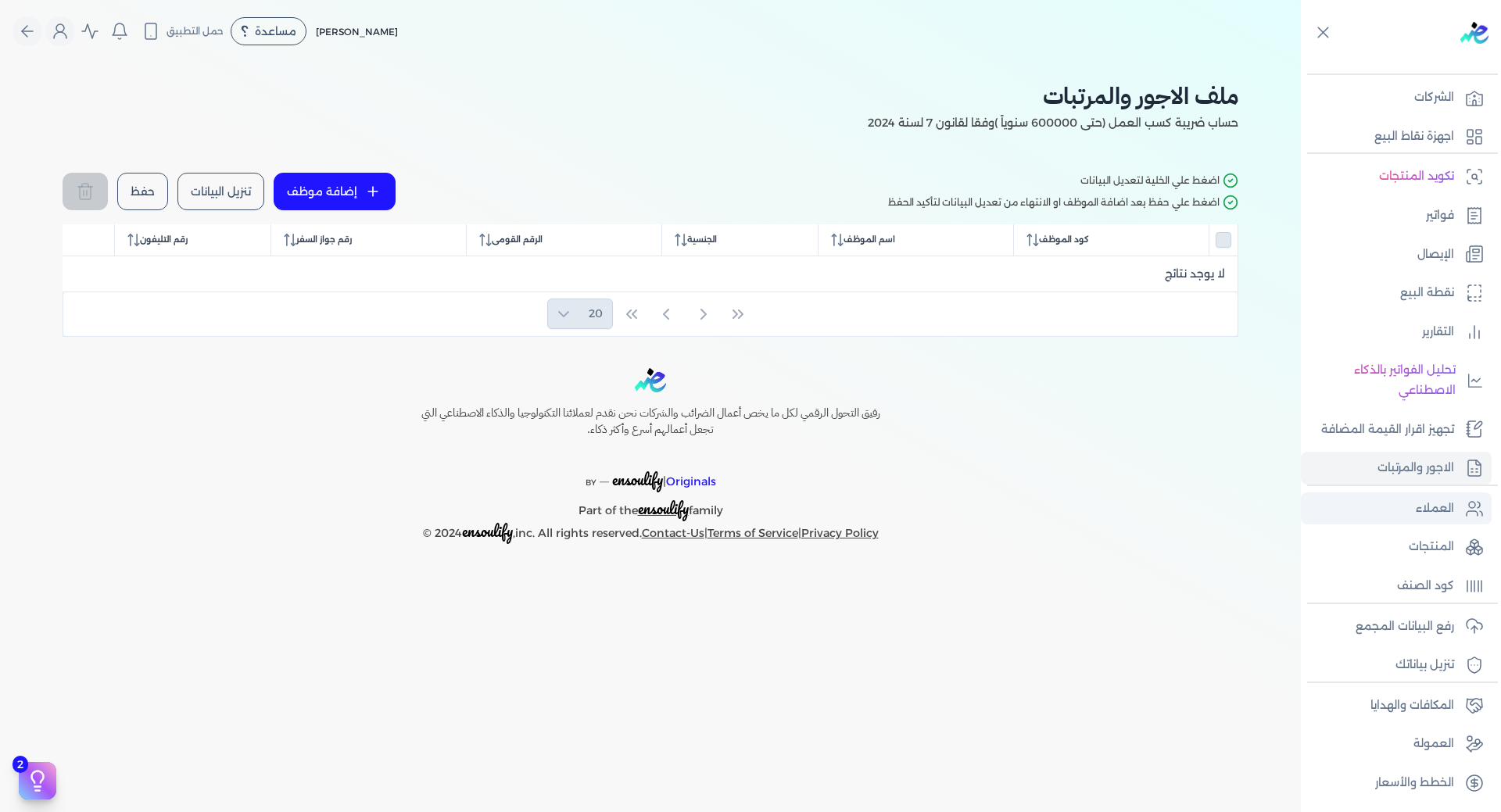
click at [1432, 511] on p "العملاء" at bounding box center [1434, 509] width 38 height 21
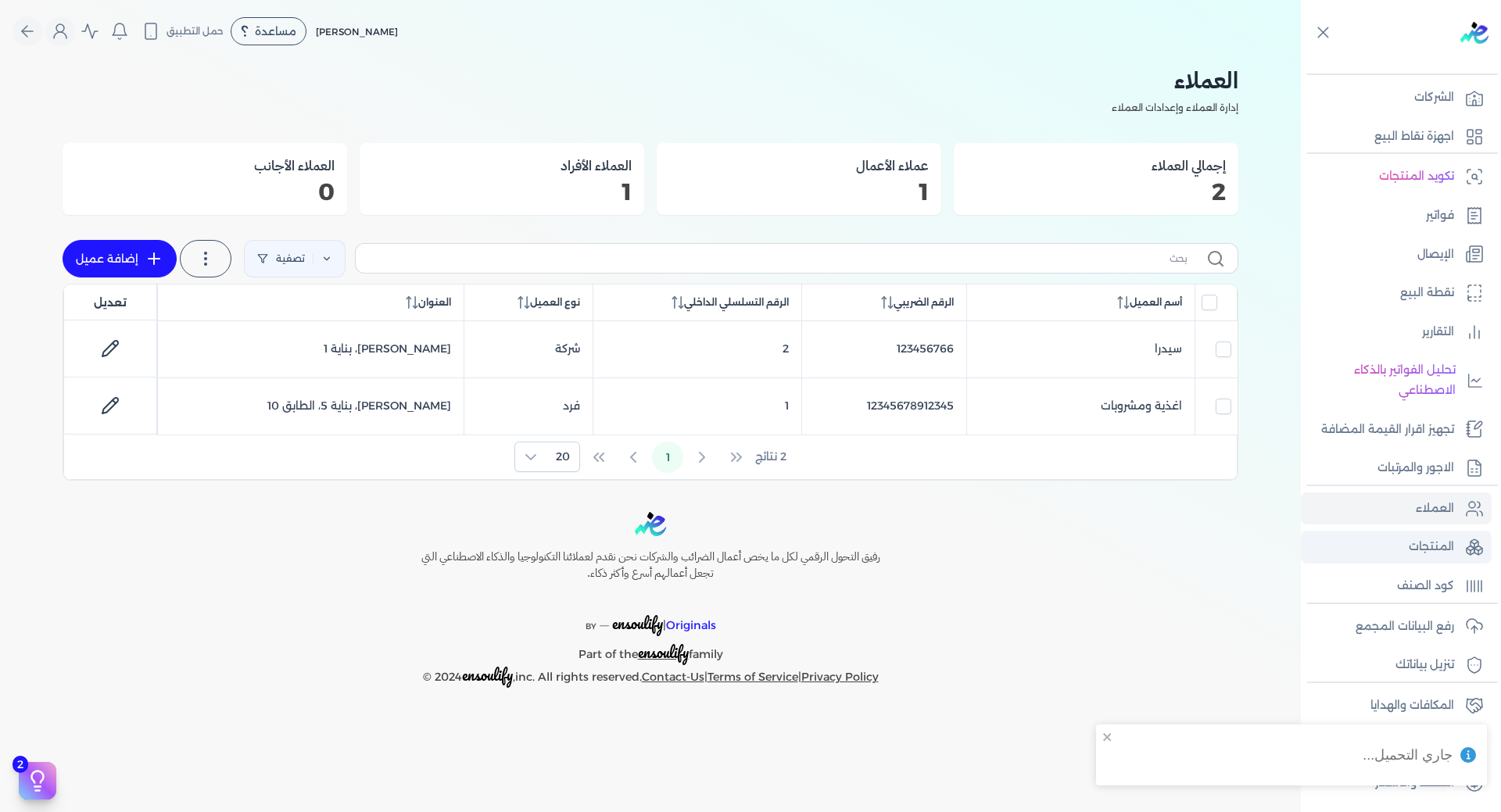
click at [1421, 560] on link "المنتجات" at bounding box center [1395, 547] width 191 height 33
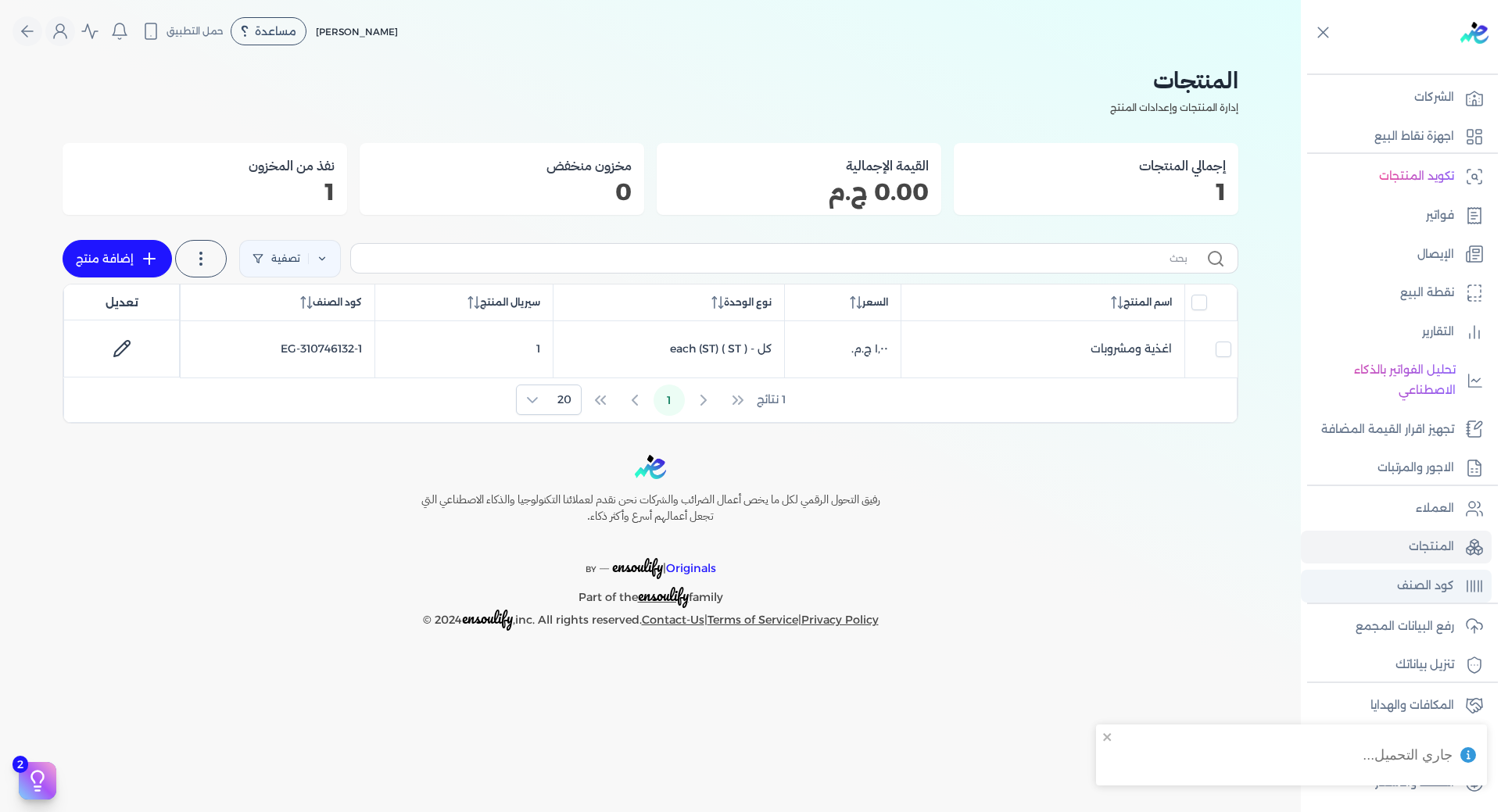
click at [1412, 592] on p "كود الصنف" at bounding box center [1425, 586] width 57 height 21
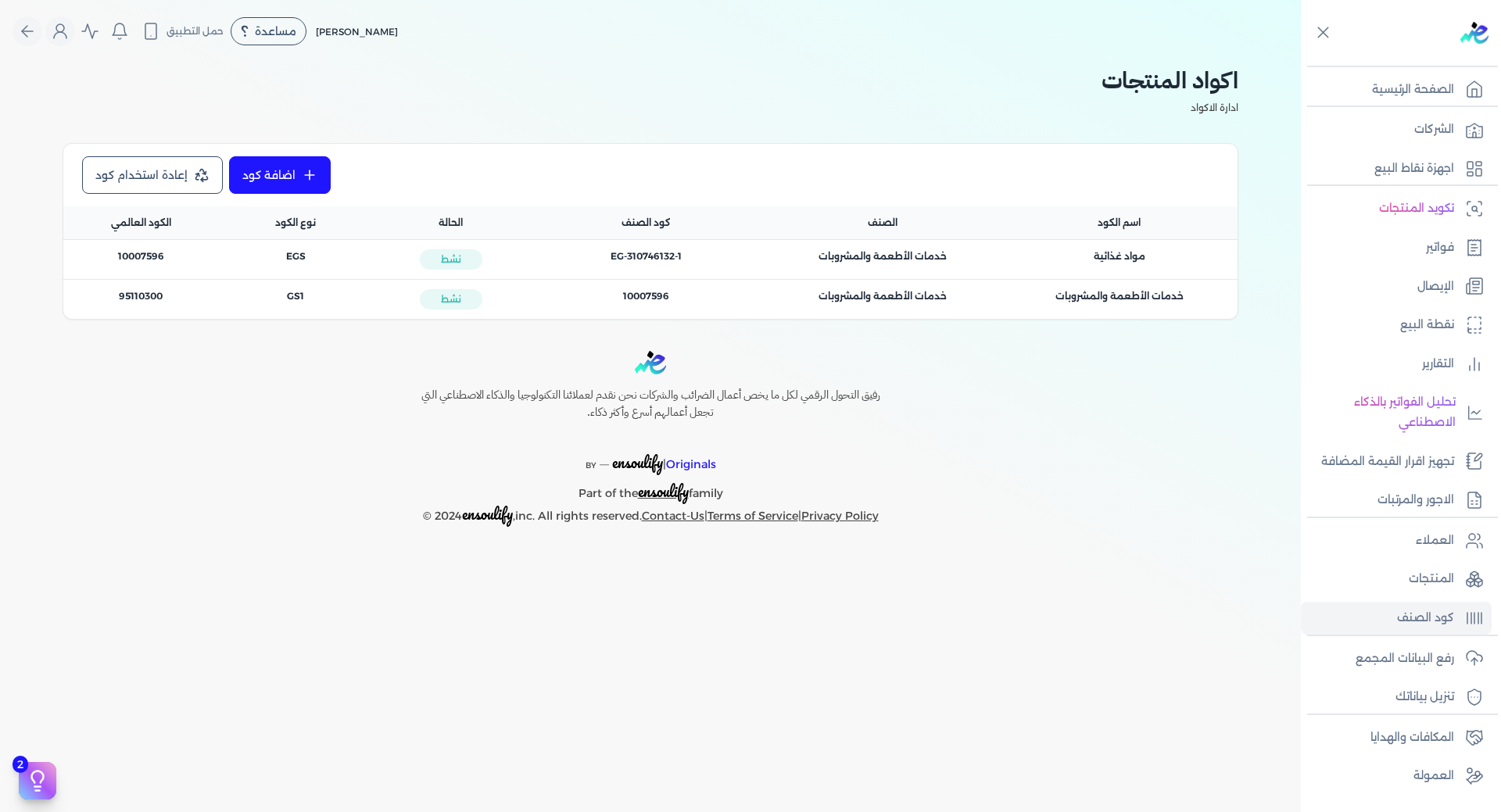
click at [1477, 27] on img at bounding box center [1474, 32] width 28 height 22
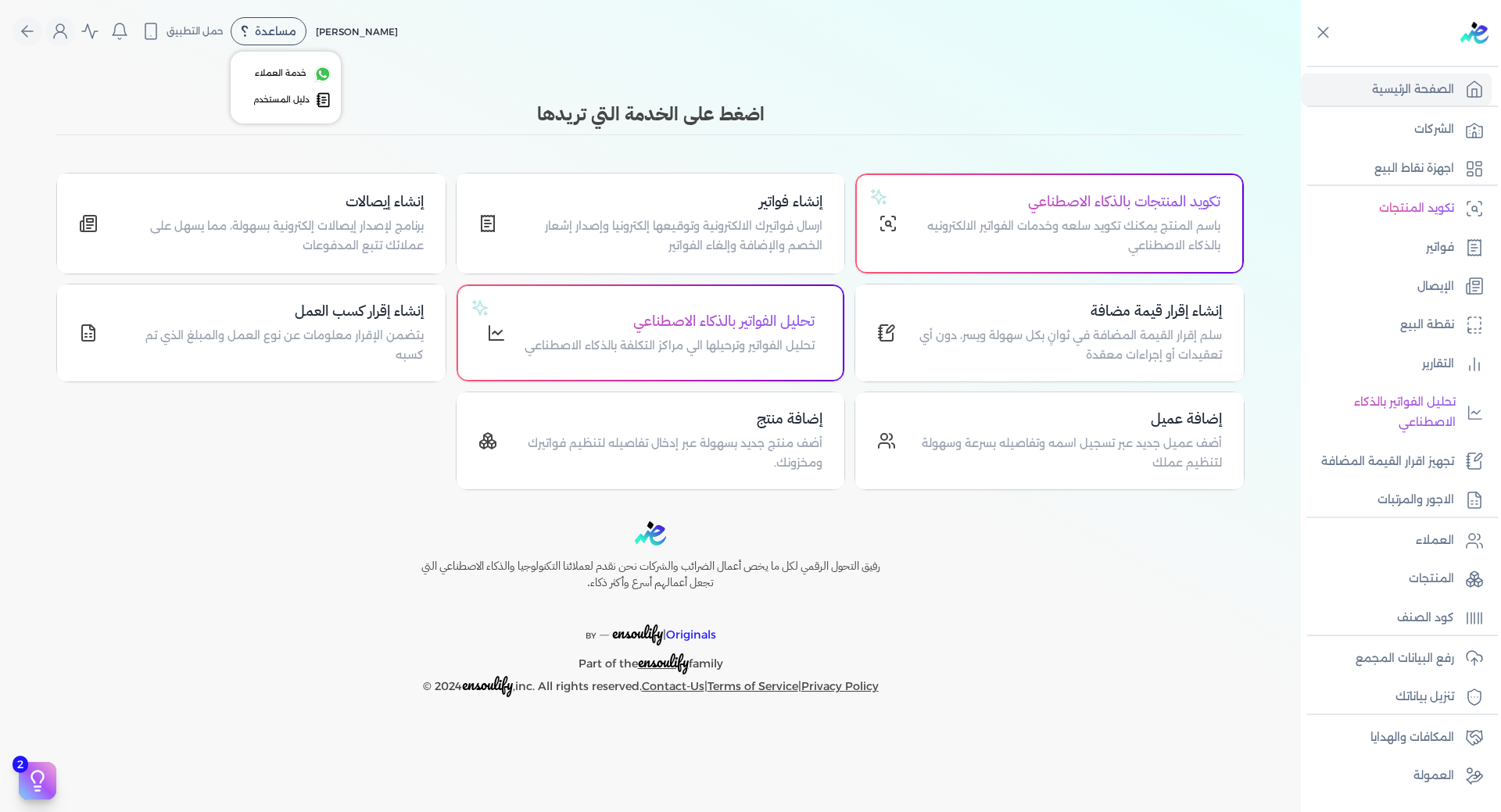
click at [256, 29] on span "مساعدة" at bounding box center [275, 30] width 41 height 11
click at [271, 99] on span "دليل المستخدم" at bounding box center [282, 100] width 57 height 13
click at [1441, 235] on link "فواتير" at bounding box center [1395, 248] width 191 height 33
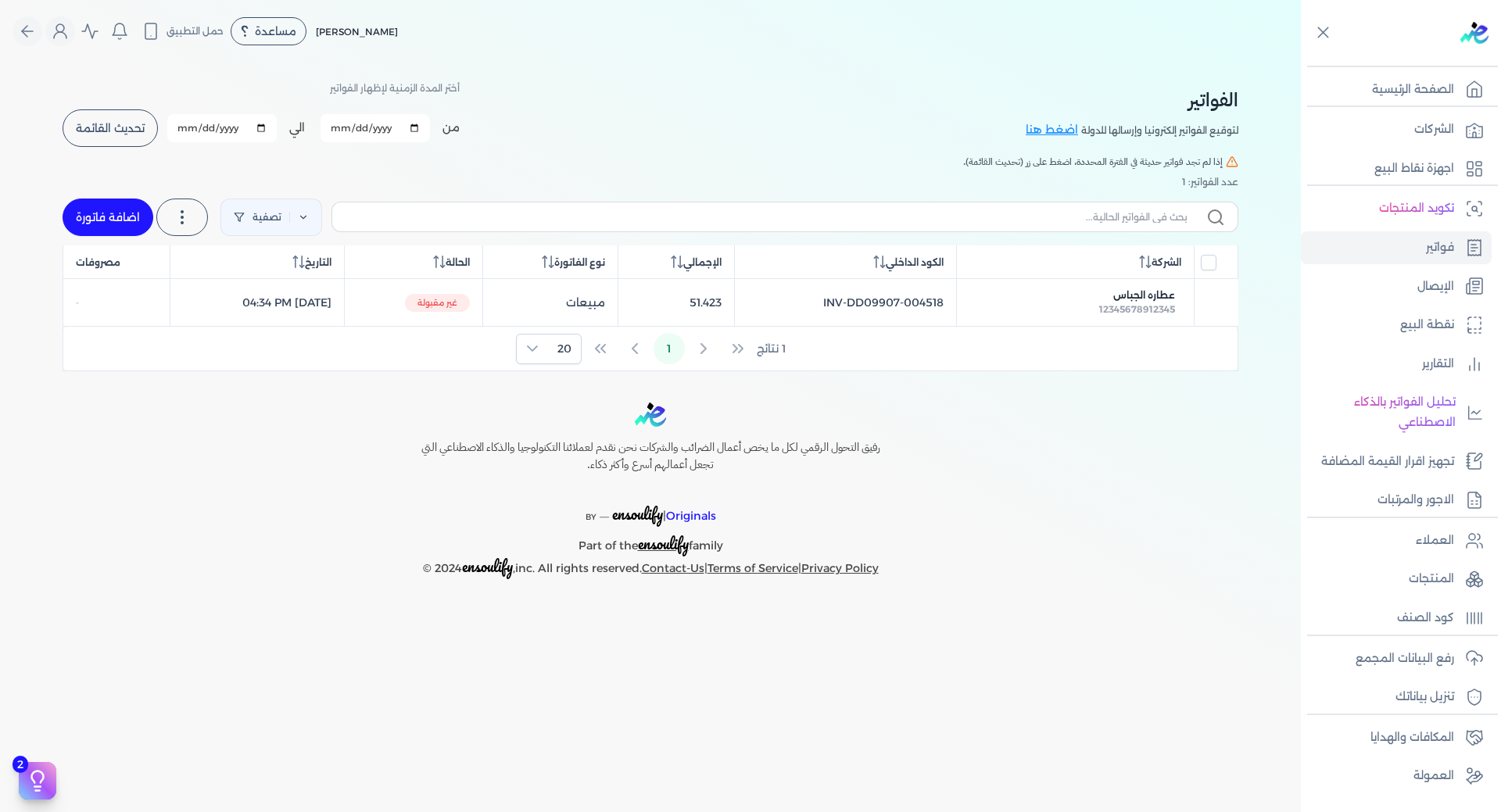
click at [111, 224] on link "اضافة فاتورة" at bounding box center [108, 217] width 91 height 37
select select "EGP"
select select "B"
select select "EGS"
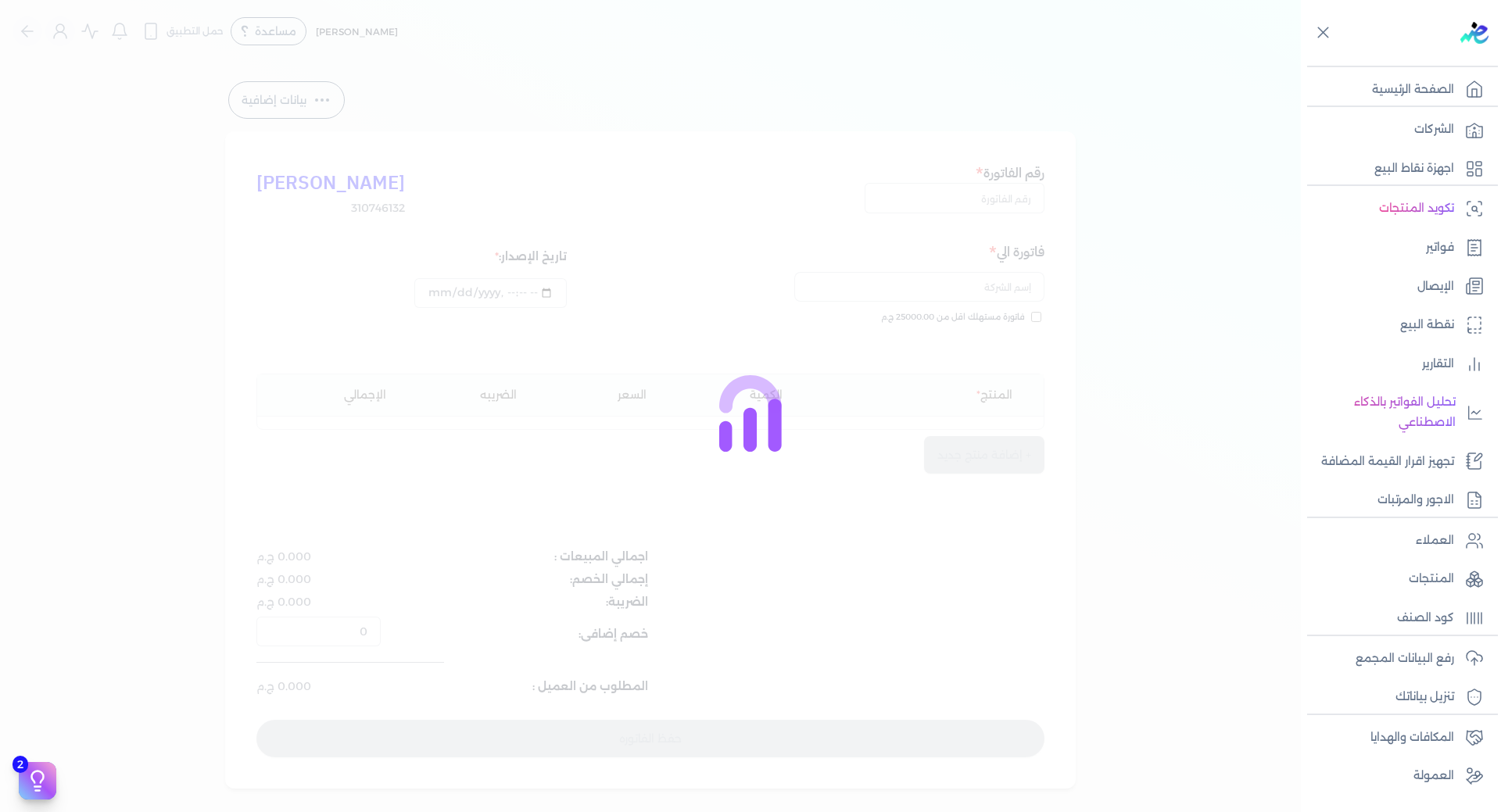
type input "[DATE]T11:18:14"
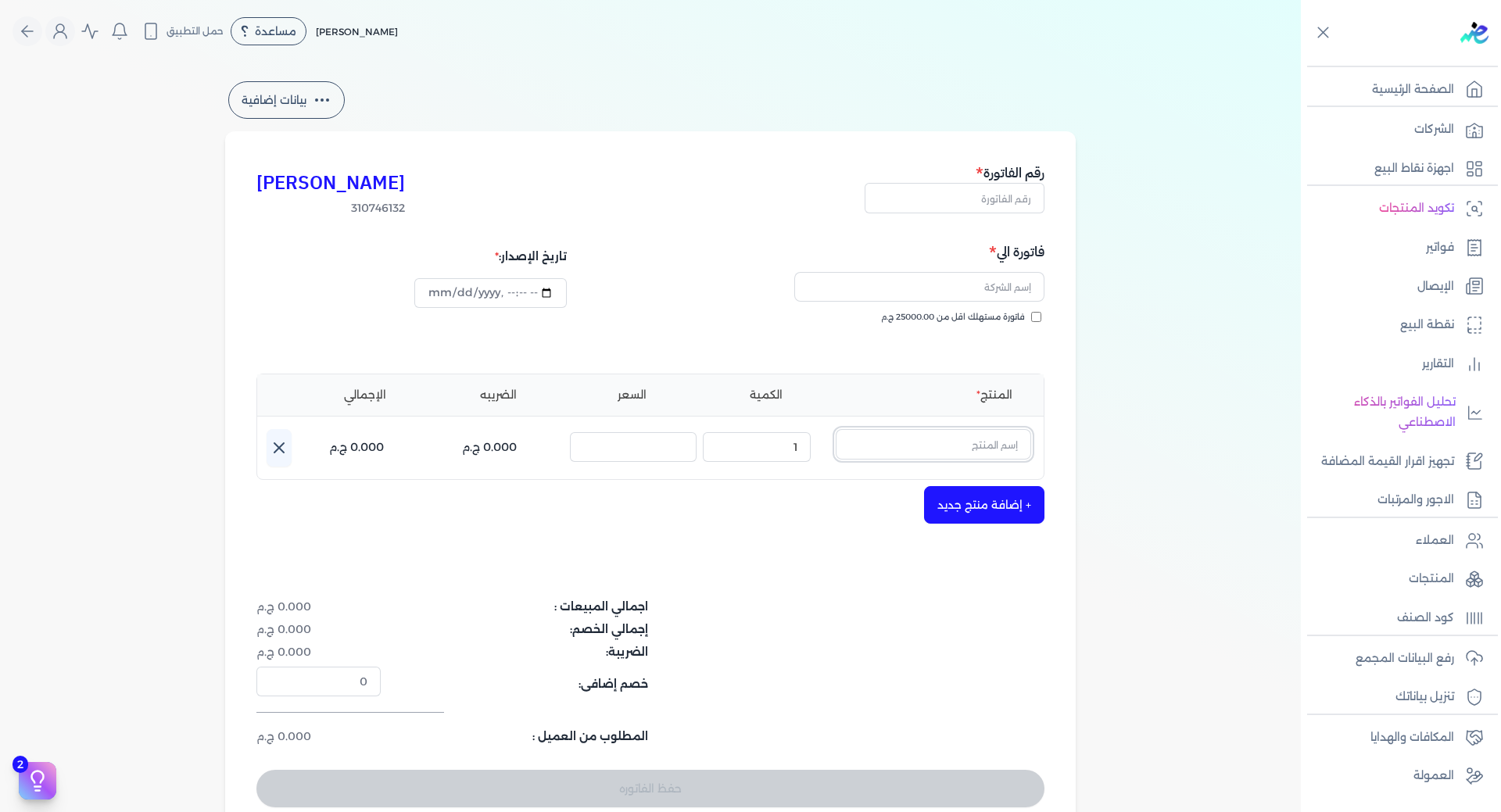
click at [930, 439] on input "text" at bounding box center [933, 444] width 196 height 29
click at [983, 490] on span "اغذية ومشروبات" at bounding box center [923, 485] width 191 height 14
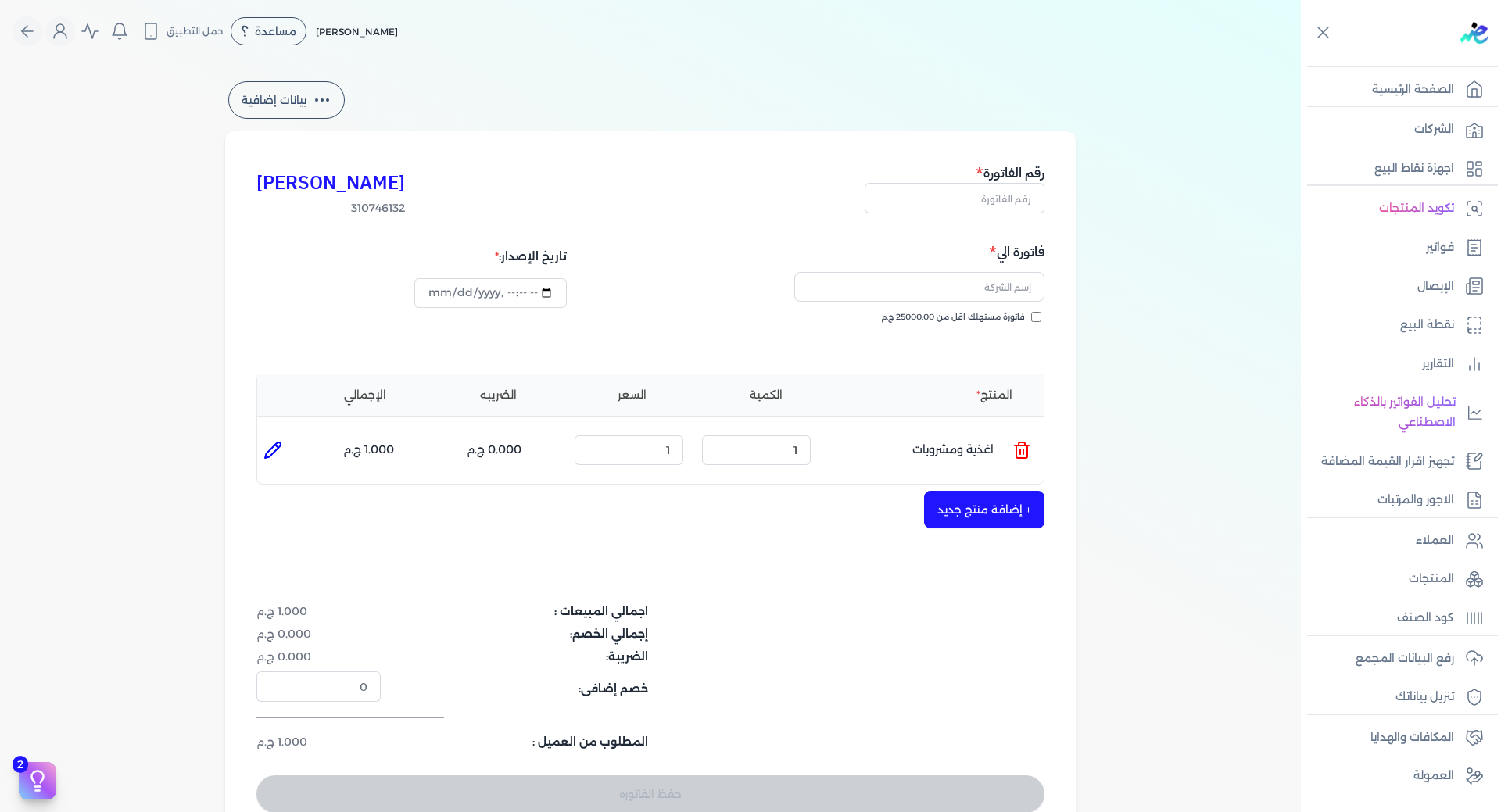
click at [268, 443] on icon at bounding box center [272, 450] width 19 height 19
type input "اغذية ومشروبات"
type input "1"
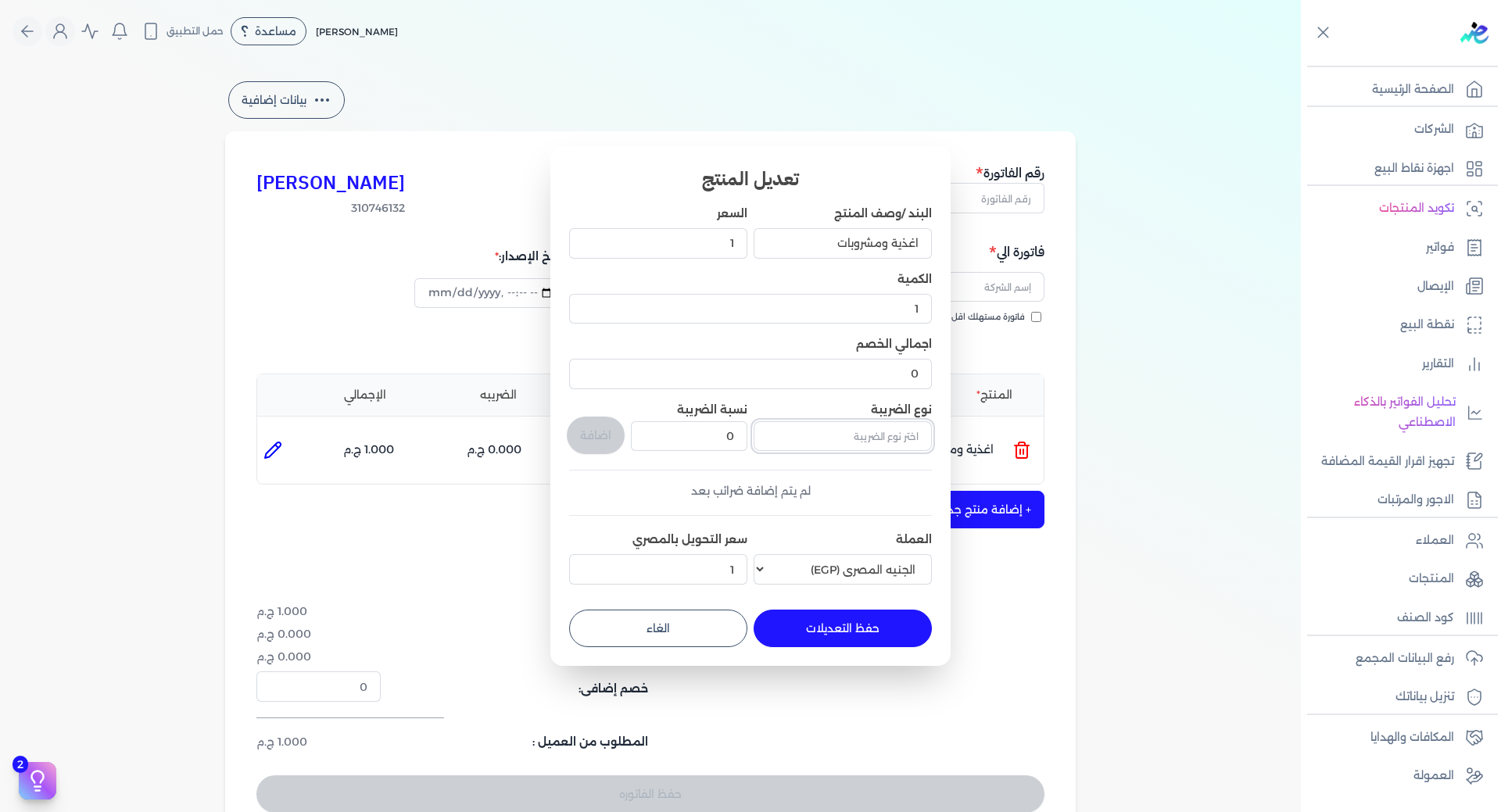
click at [852, 437] on input "text" at bounding box center [842, 436] width 178 height 29
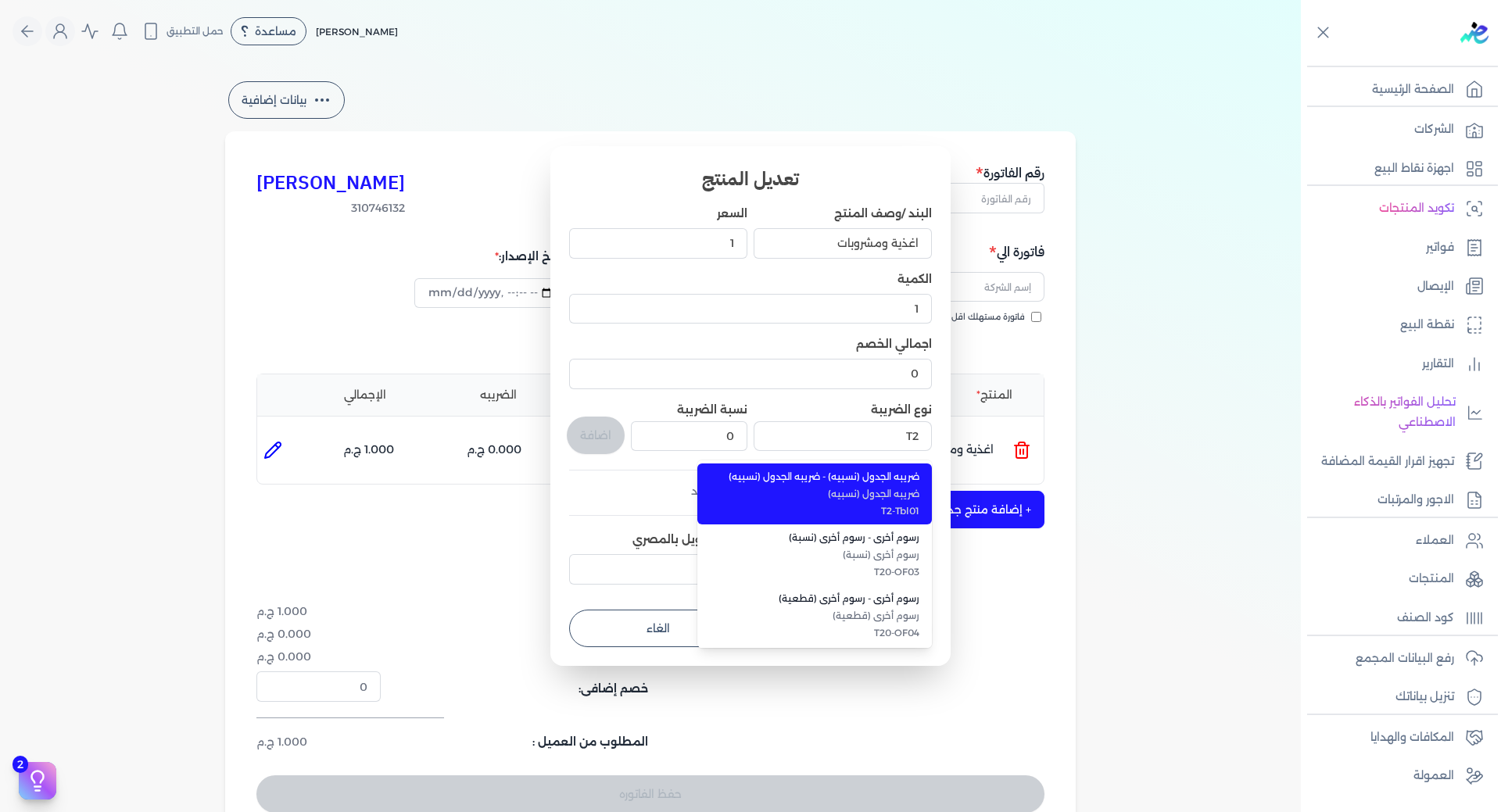
drag, startPoint x: 881, startPoint y: 514, endPoint x: 923, endPoint y: 518, distance: 42.2
click at [923, 518] on li "ضريبه الجدول (نسبيه) - ضريبه الجدول (نسبيه) ضريبه الجدول (نسبيه) T2-Tbl01" at bounding box center [815, 494] width 235 height 61
type input "ضريبه الجدول (نسبيه) - ضريبه الجدول (نسبيه)"
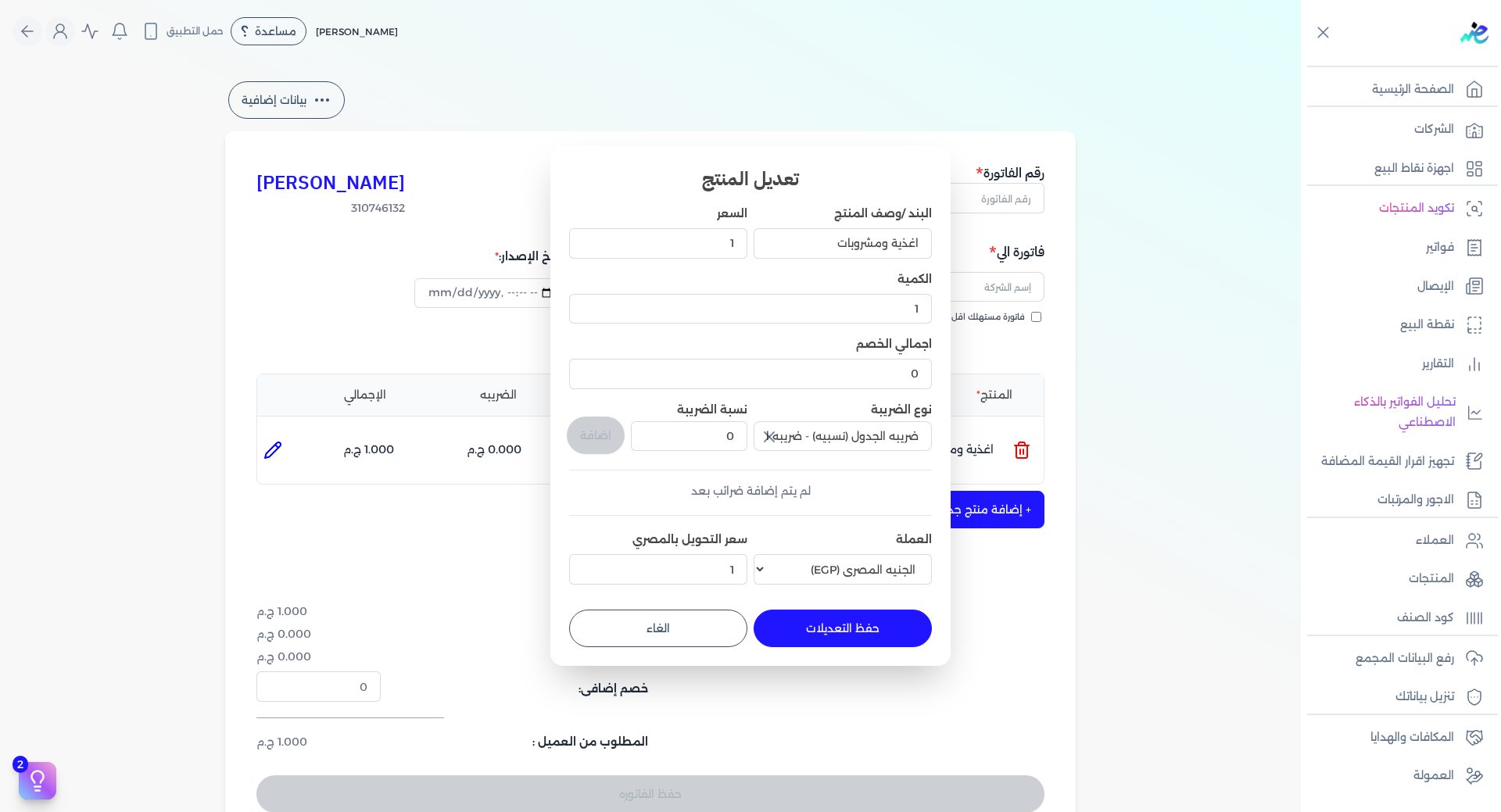
click at [701, 619] on button "الغاء" at bounding box center [659, 628] width 178 height 37
type input "0"
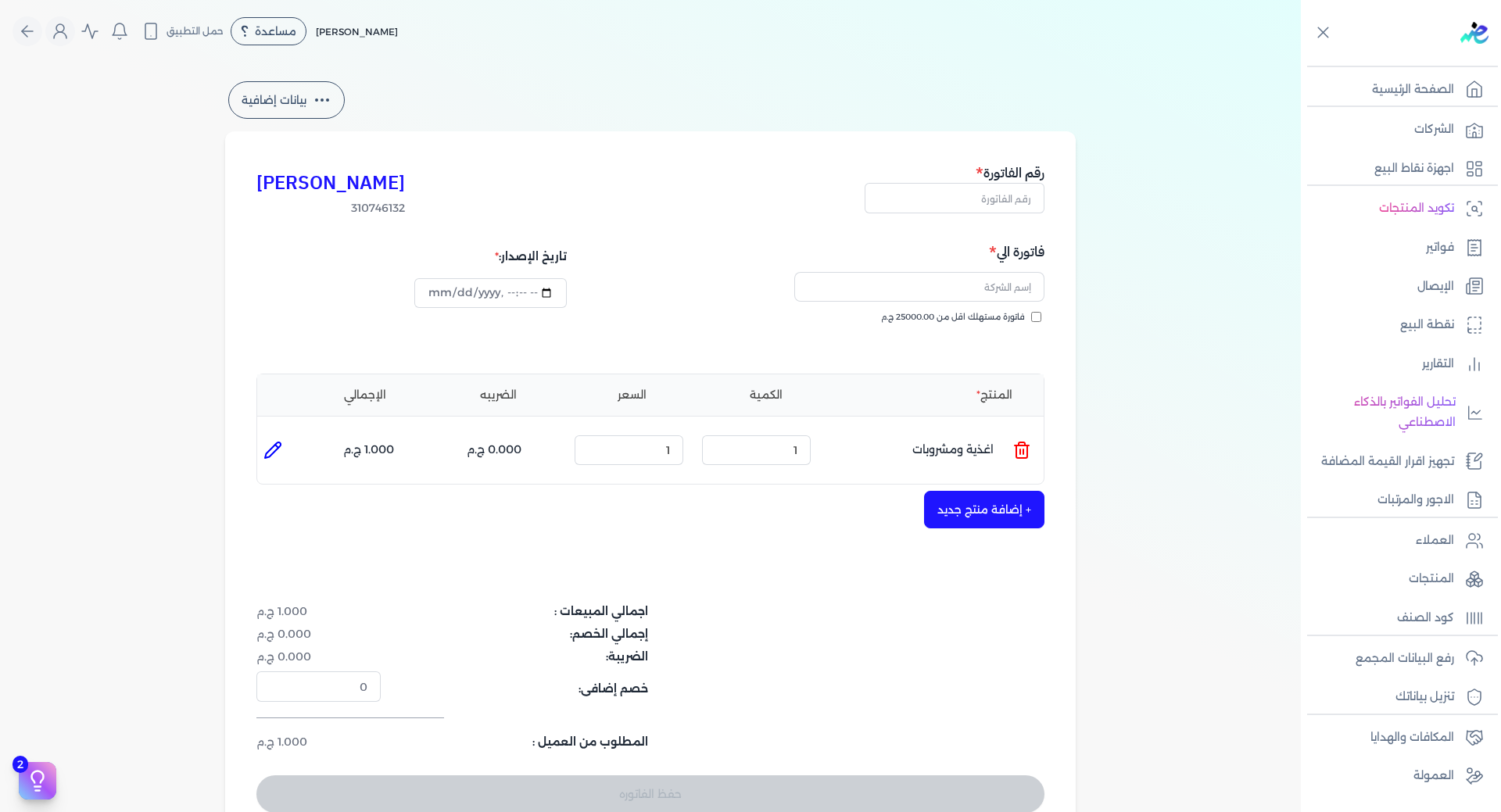
click at [311, 104] on button "بيانات إضافية" at bounding box center [286, 100] width 116 height 37
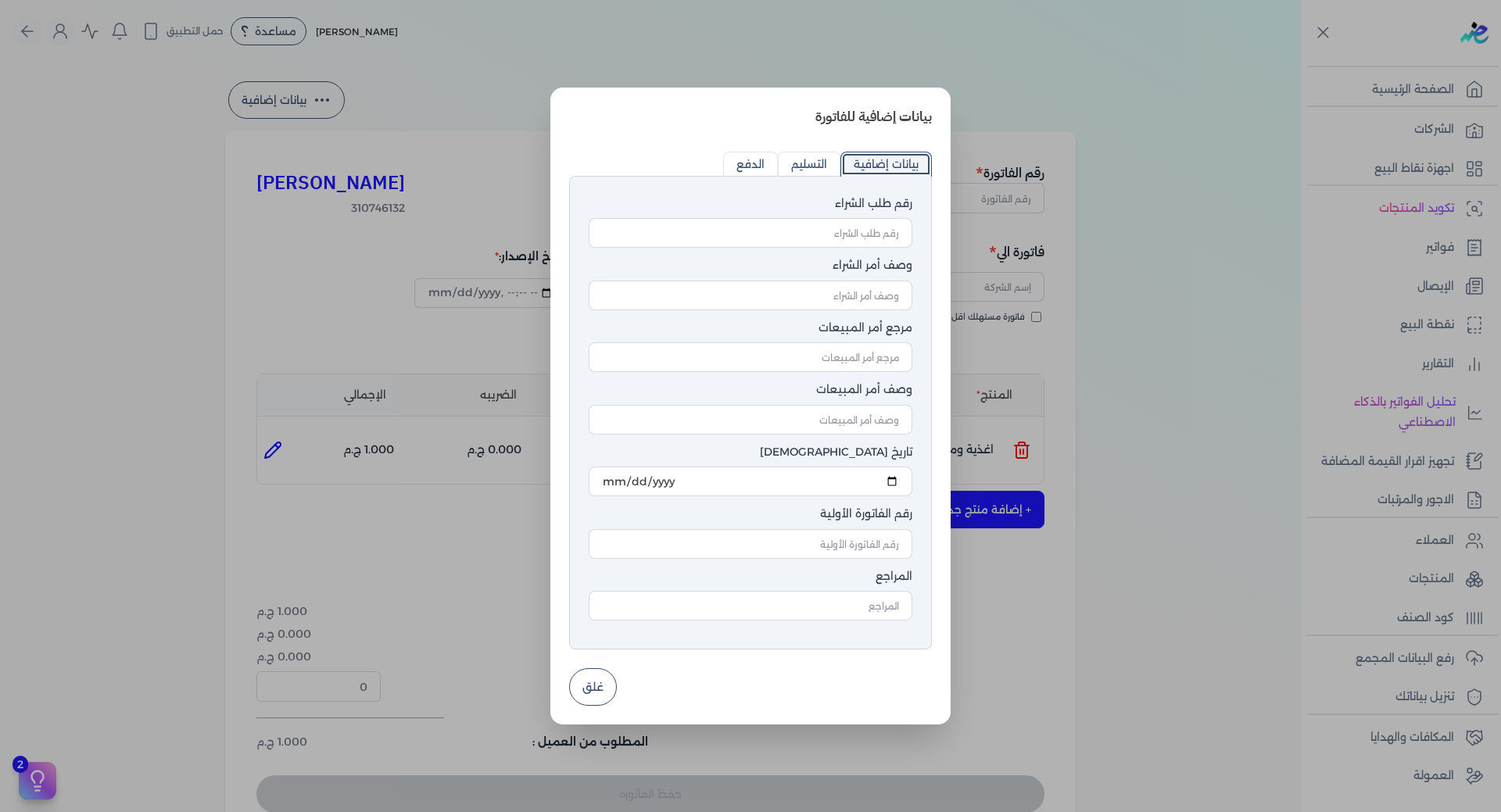
click at [578, 699] on button "غلق" at bounding box center [593, 687] width 48 height 37
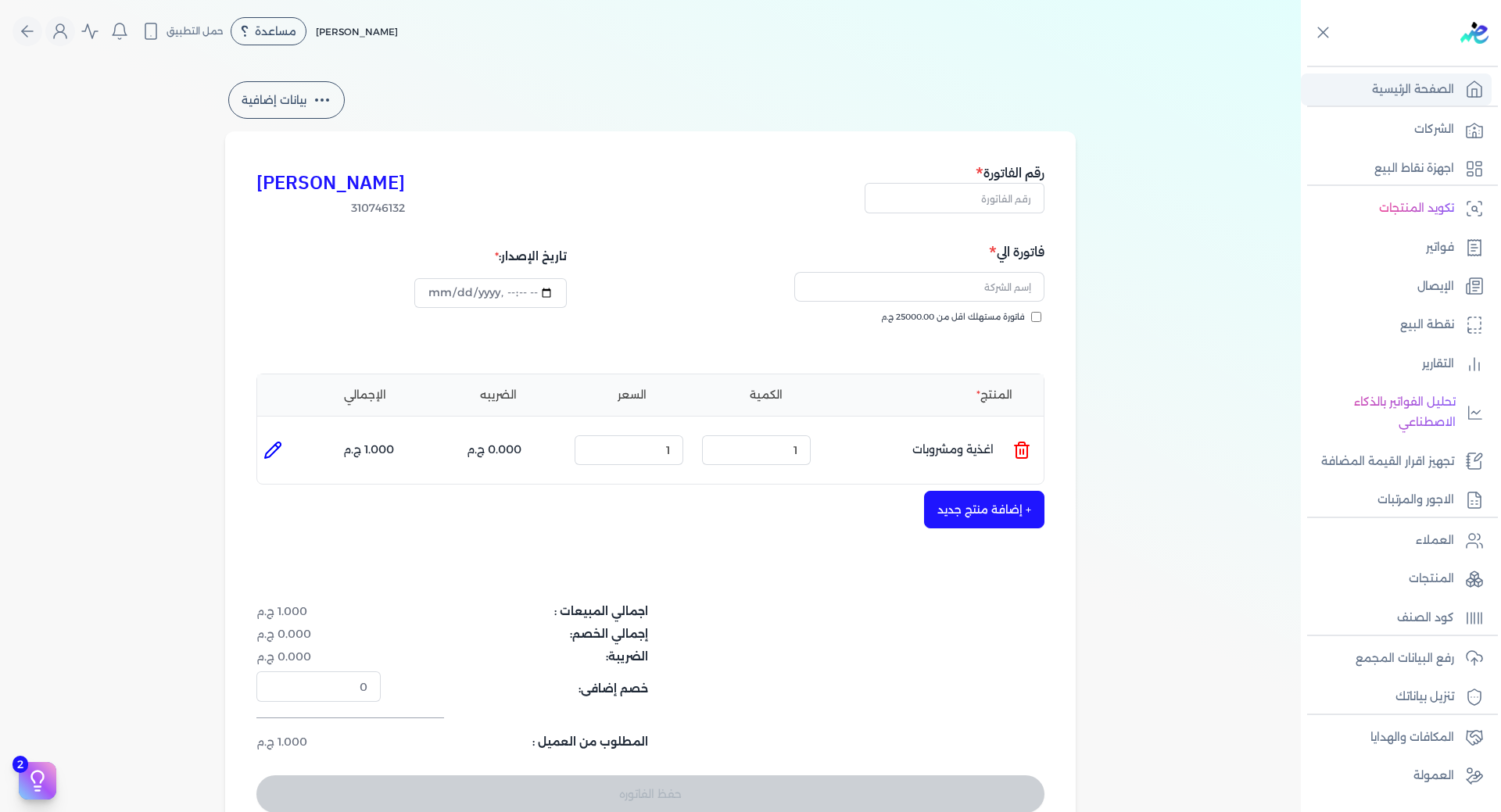
click at [1461, 92] on link "الصفحة الرئيسية" at bounding box center [1395, 90] width 191 height 33
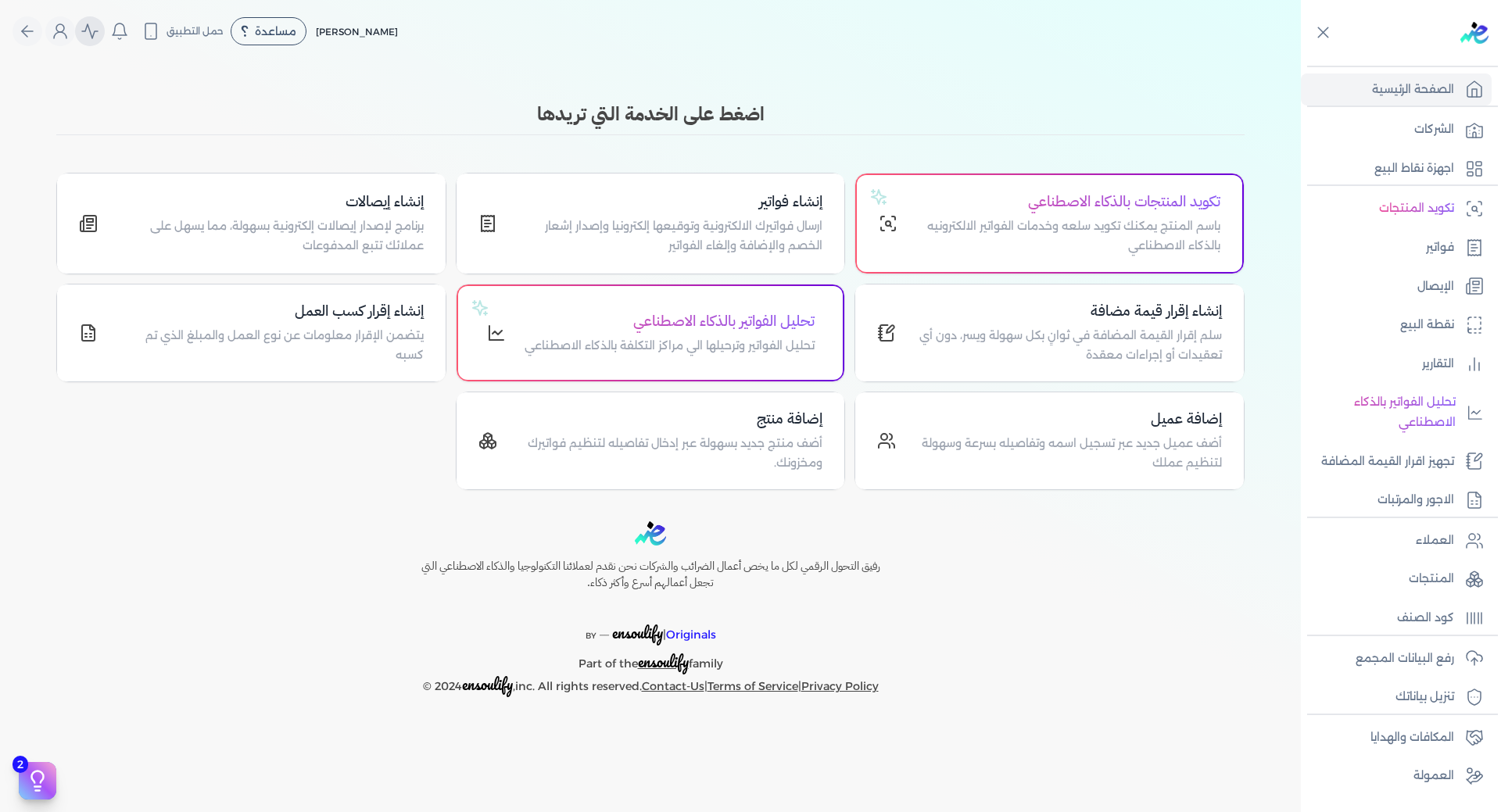
click at [84, 33] on icon "Global" at bounding box center [89, 30] width 19 height 19
click at [1376, 662] on p "رفع البيانات المجمع" at bounding box center [1404, 658] width 99 height 21
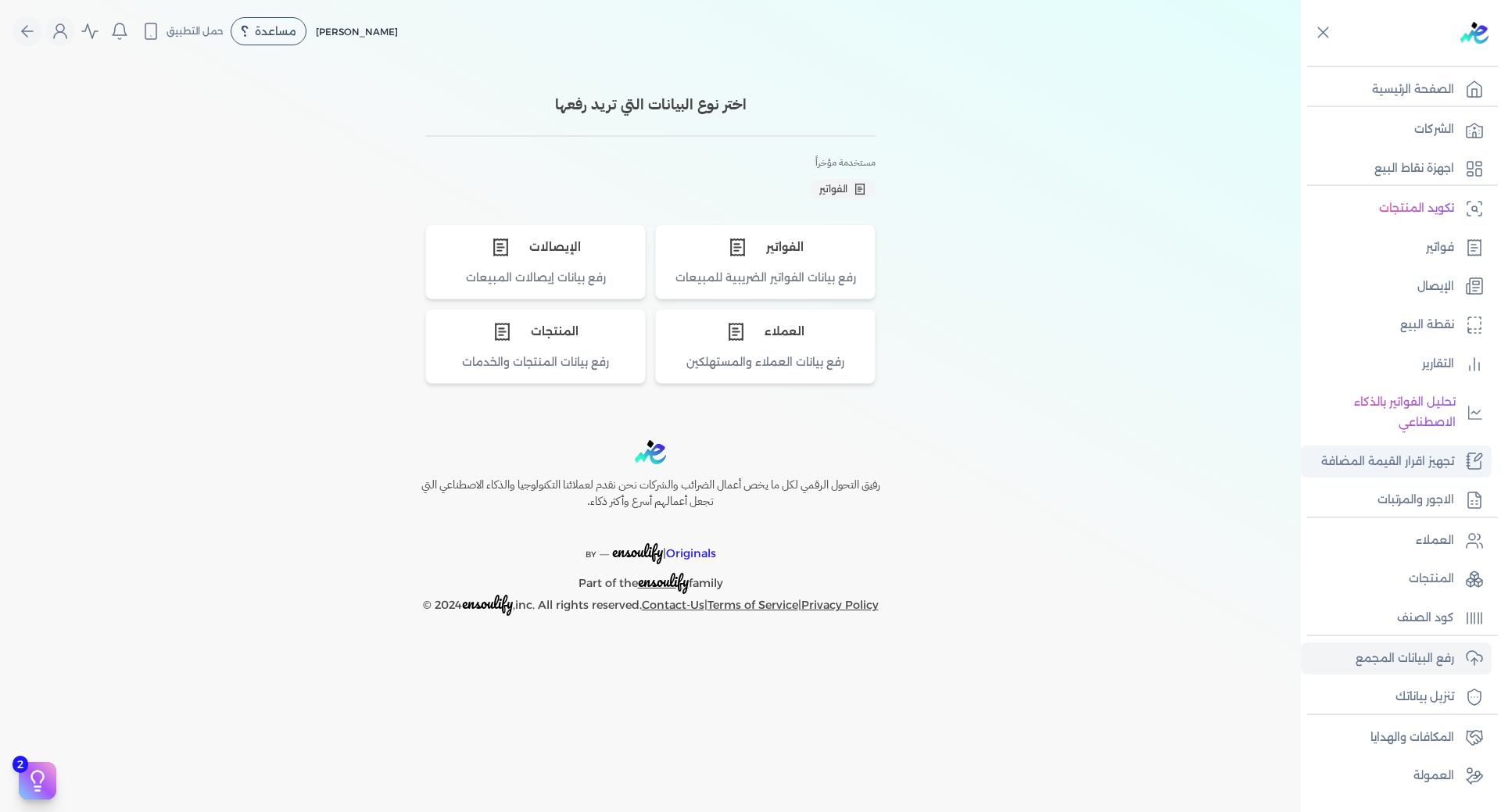
click at [1406, 470] on p "تجهيز اقرار القيمة المضافة" at bounding box center [1387, 462] width 133 height 21
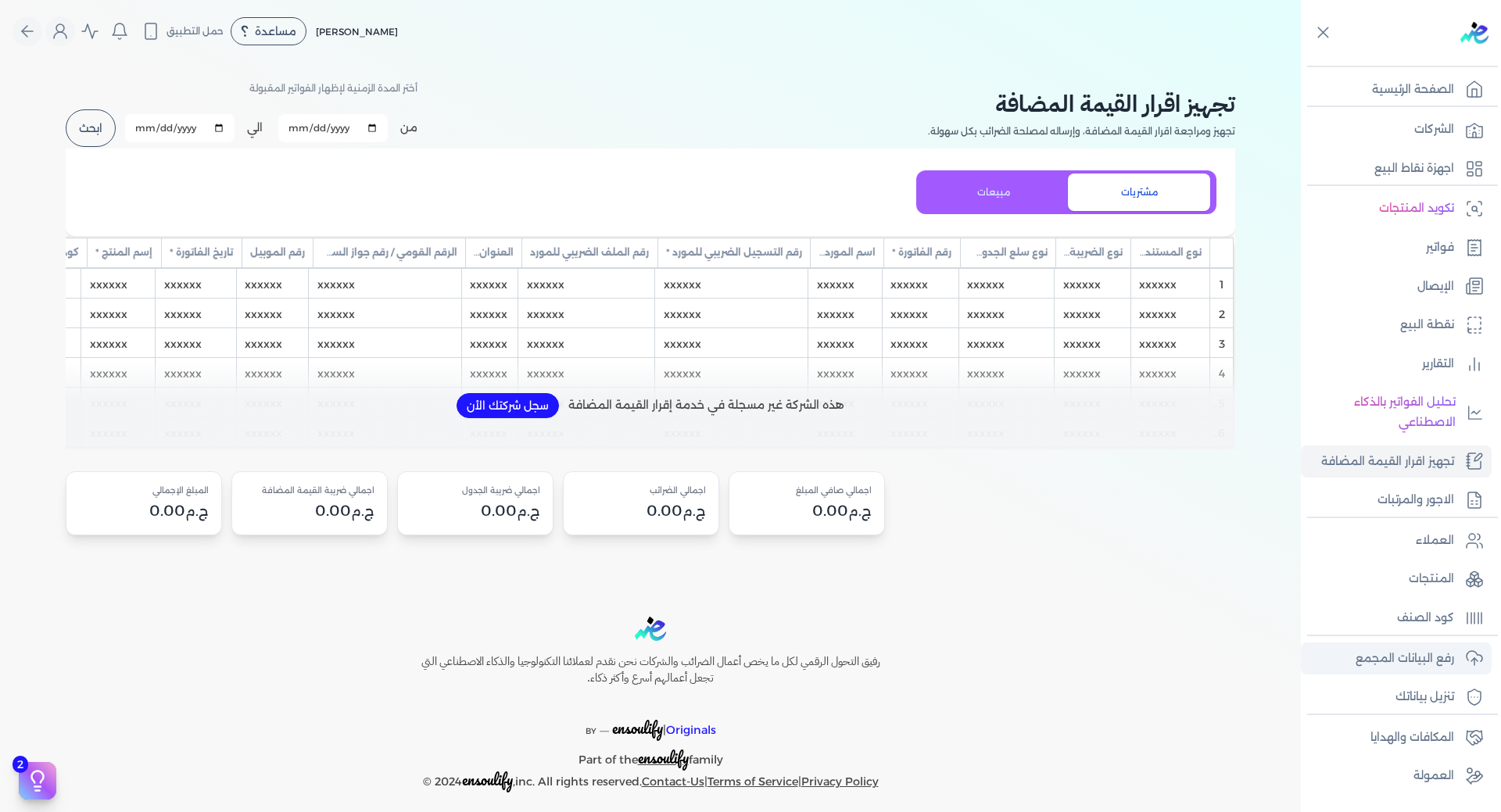
click at [1428, 661] on p "رفع البيانات المجمع" at bounding box center [1404, 658] width 99 height 21
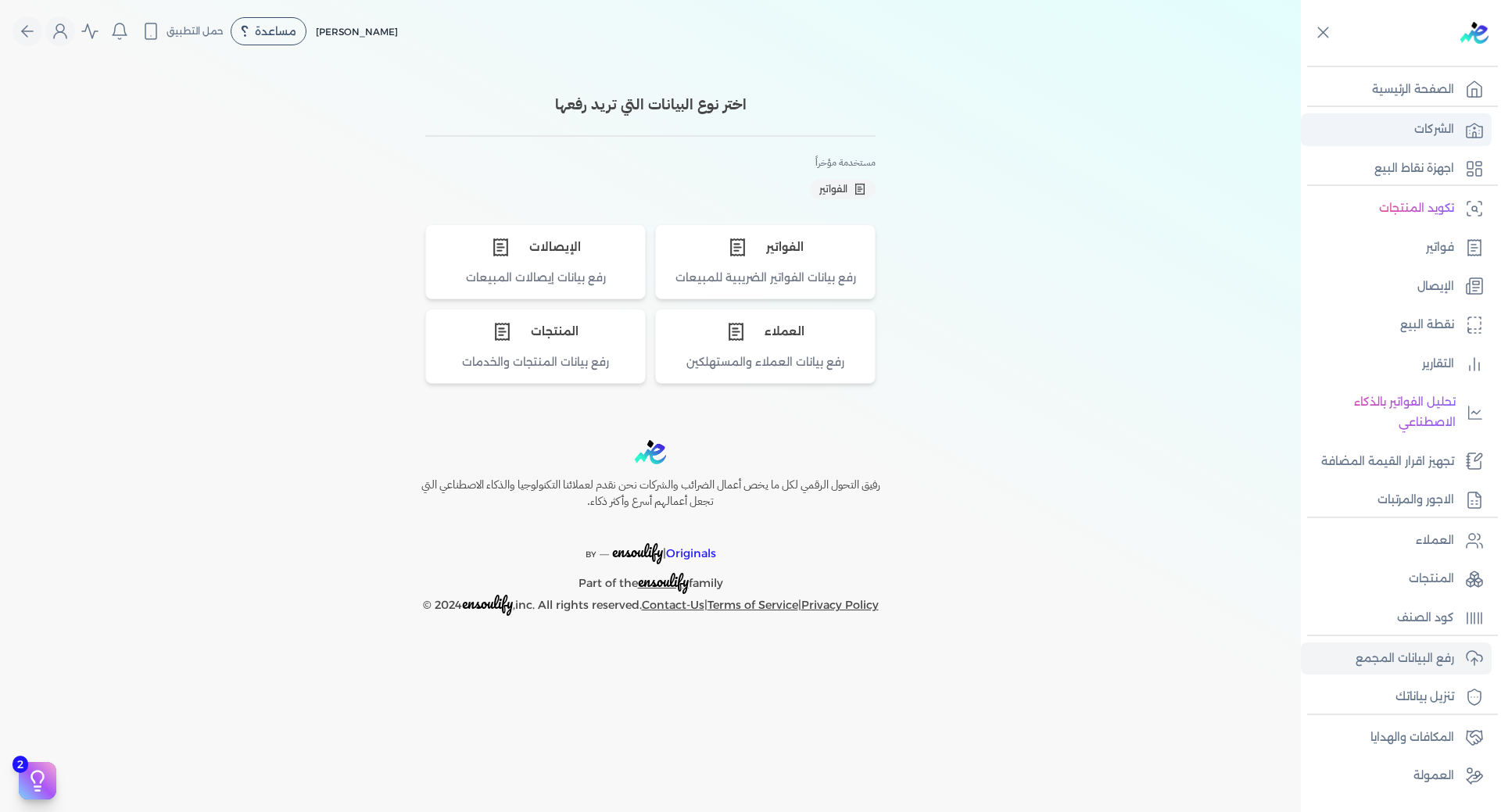
click at [1439, 140] on link "الشركات" at bounding box center [1395, 130] width 191 height 33
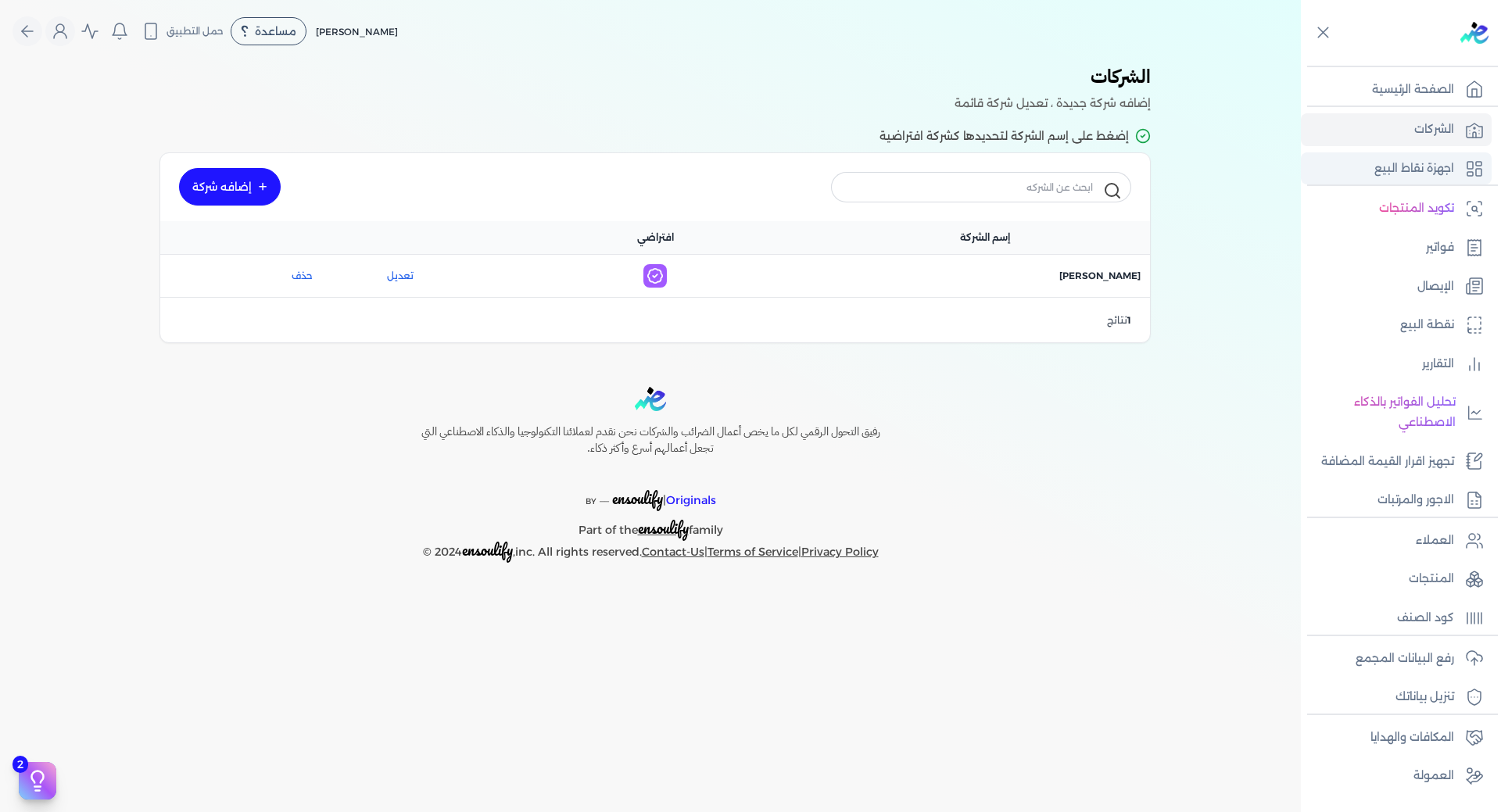
click at [1438, 159] on p "اجهزة نقاط البيع" at bounding box center [1413, 168] width 79 height 21
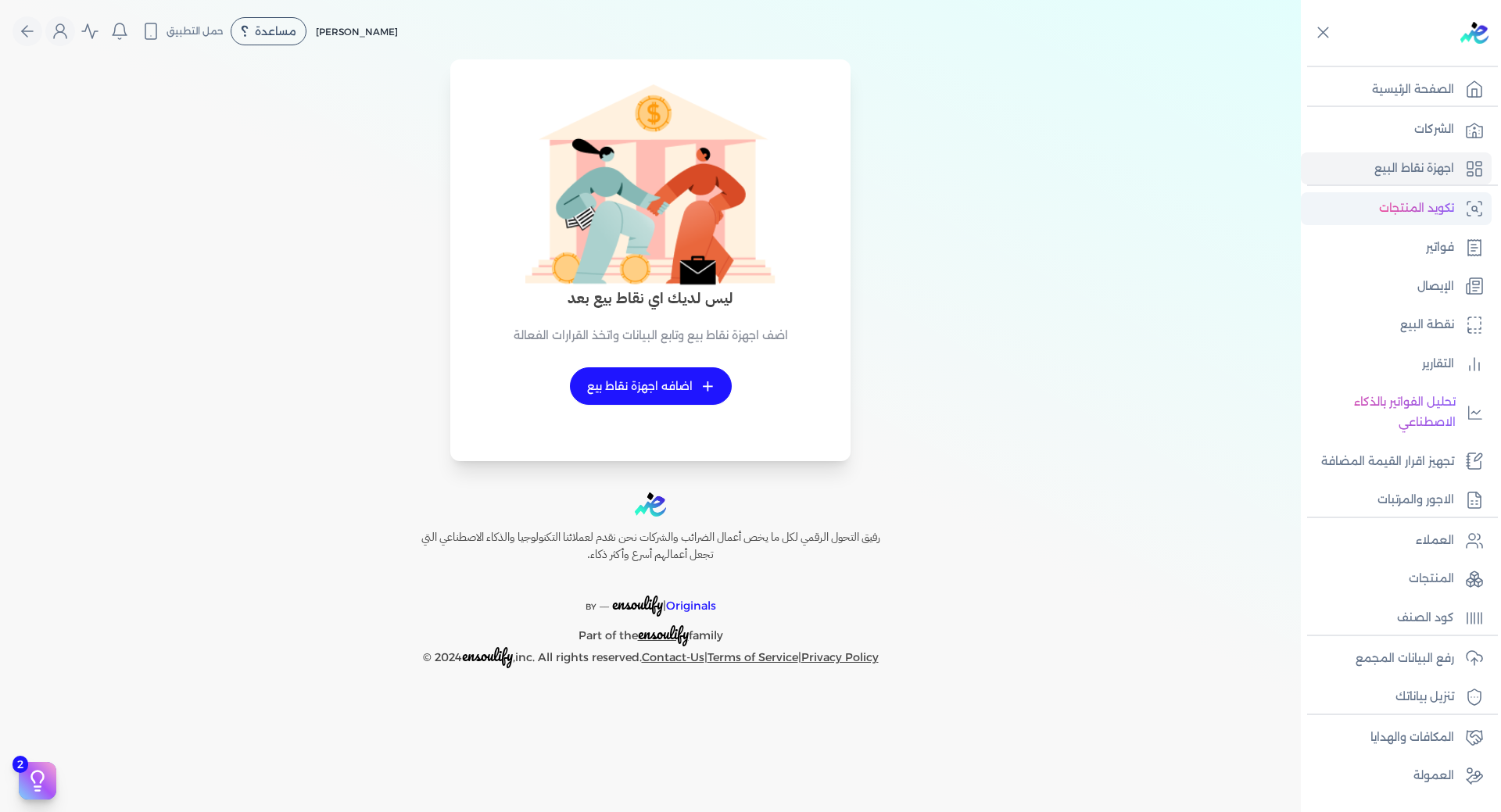
click at [1476, 205] on icon at bounding box center [1474, 208] width 19 height 19
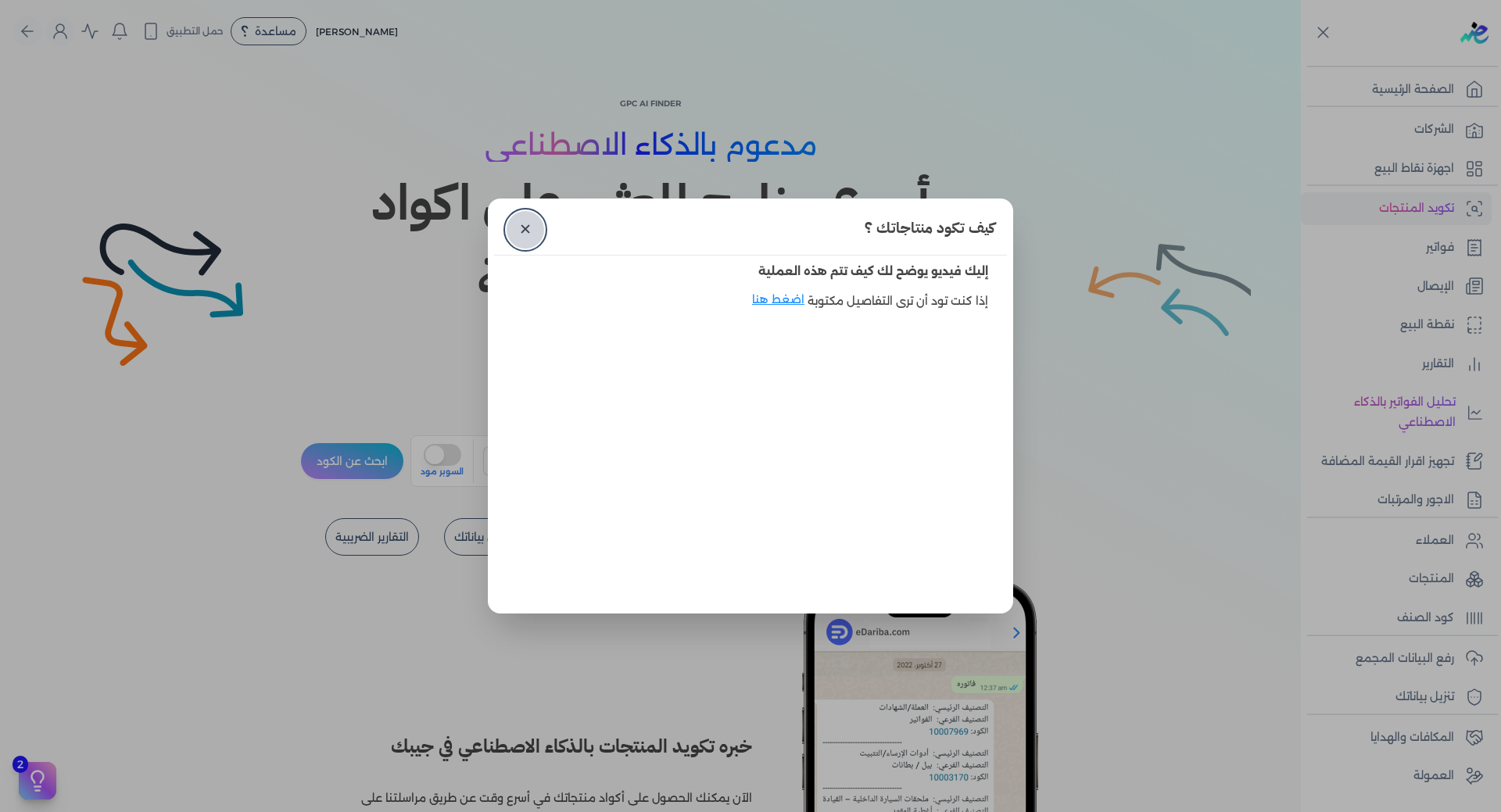
click at [524, 226] on link "✕" at bounding box center [525, 230] width 37 height 37
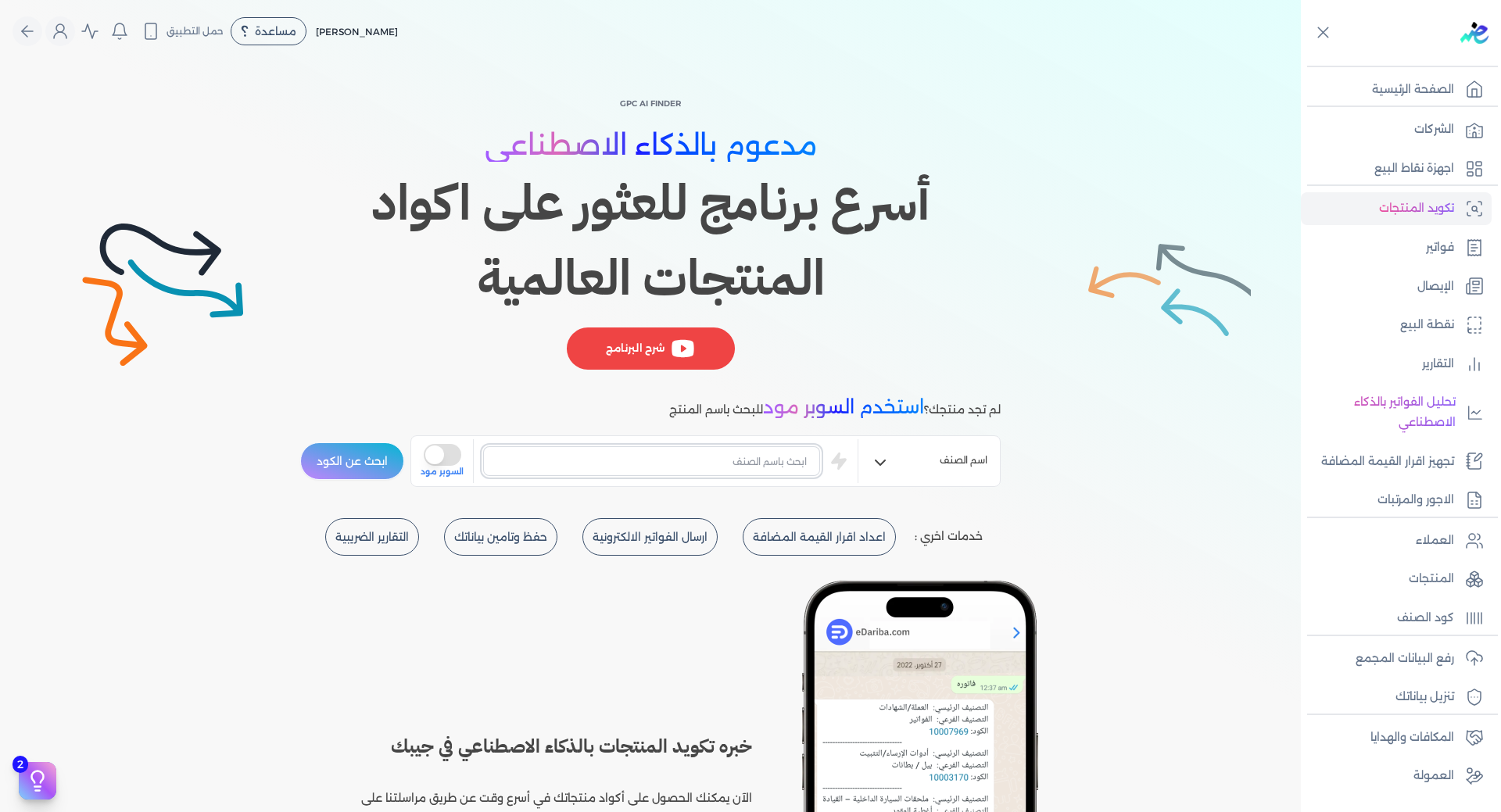
click at [732, 466] on input "text" at bounding box center [652, 461] width 337 height 29
type input "T2"
click at [300, 442] on button "ابحث عن الكود" at bounding box center [352, 461] width 104 height 37
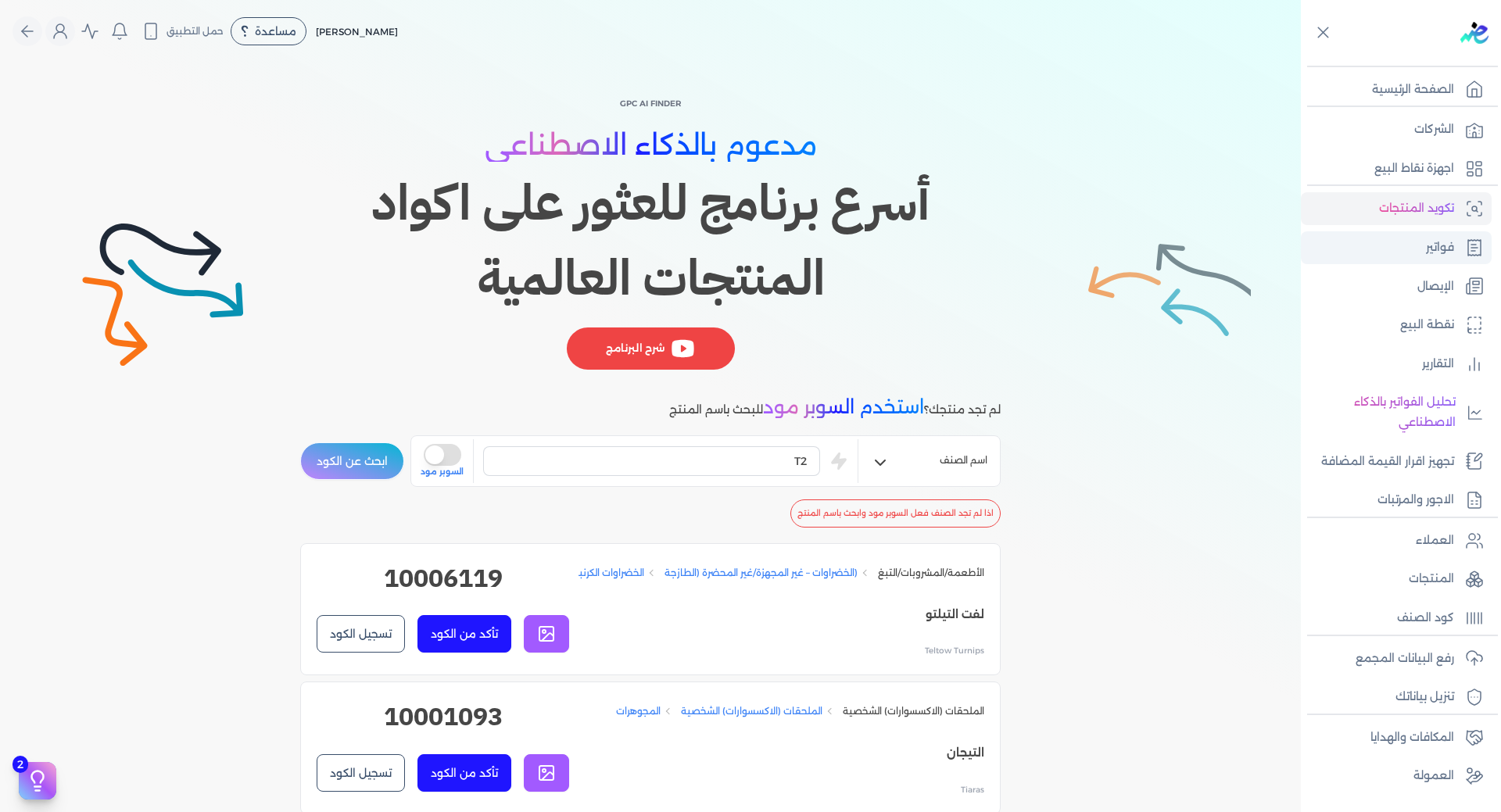
click at [1442, 261] on link "فواتير" at bounding box center [1395, 248] width 191 height 33
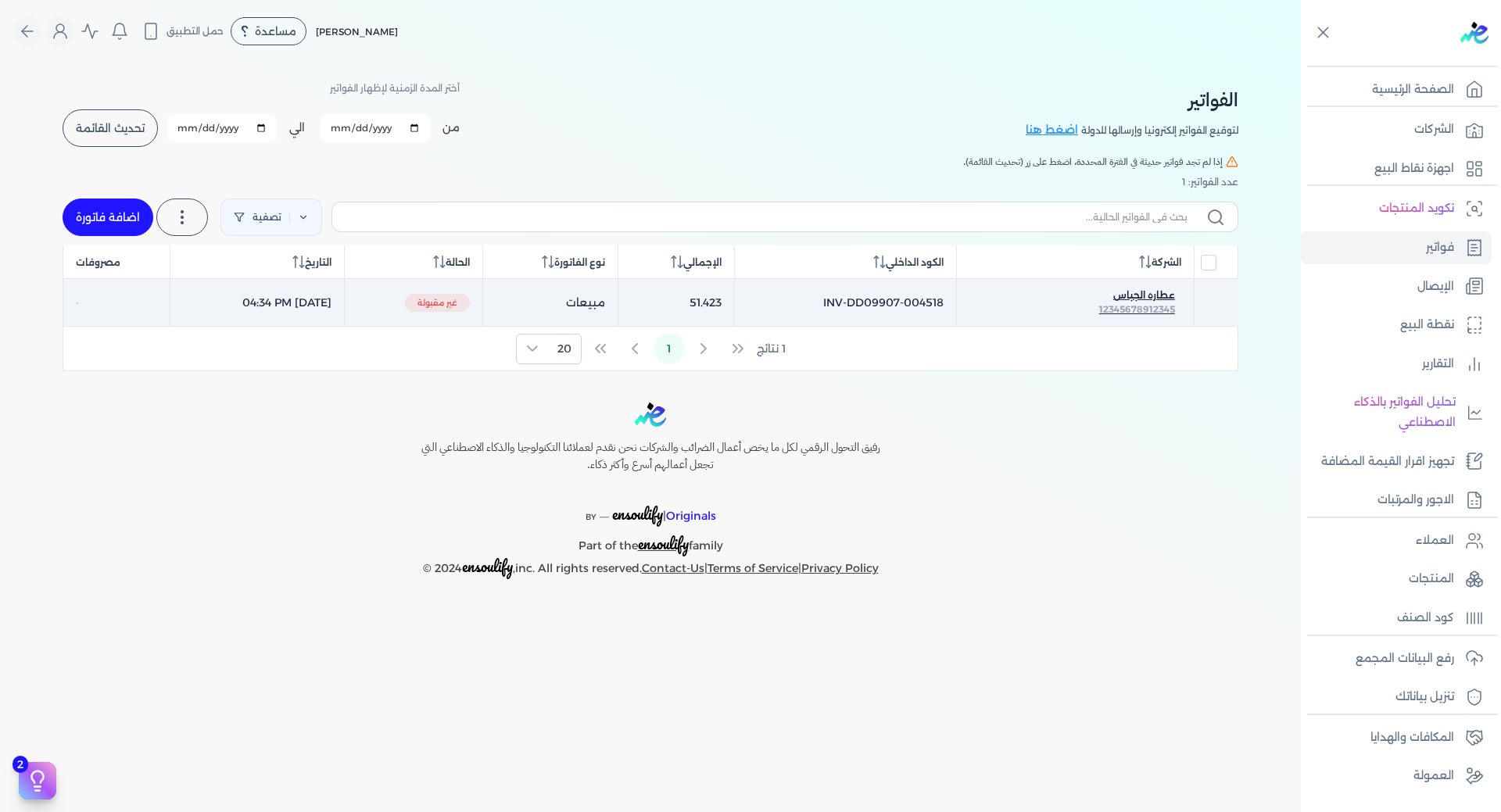
click at [1124, 299] on span "عطاره الجباس" at bounding box center [1143, 295] width 62 height 14
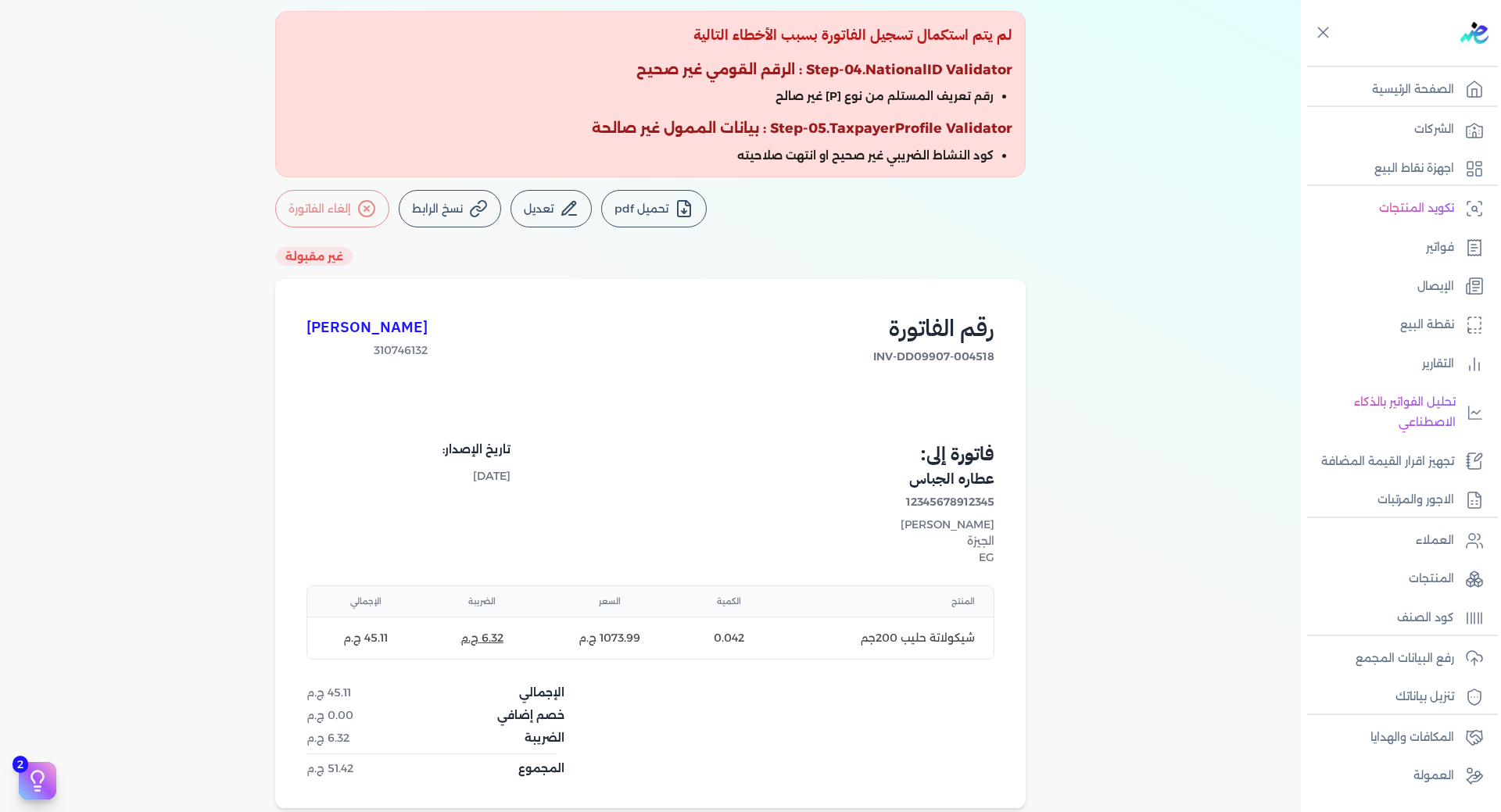
scroll to position [235, 0]
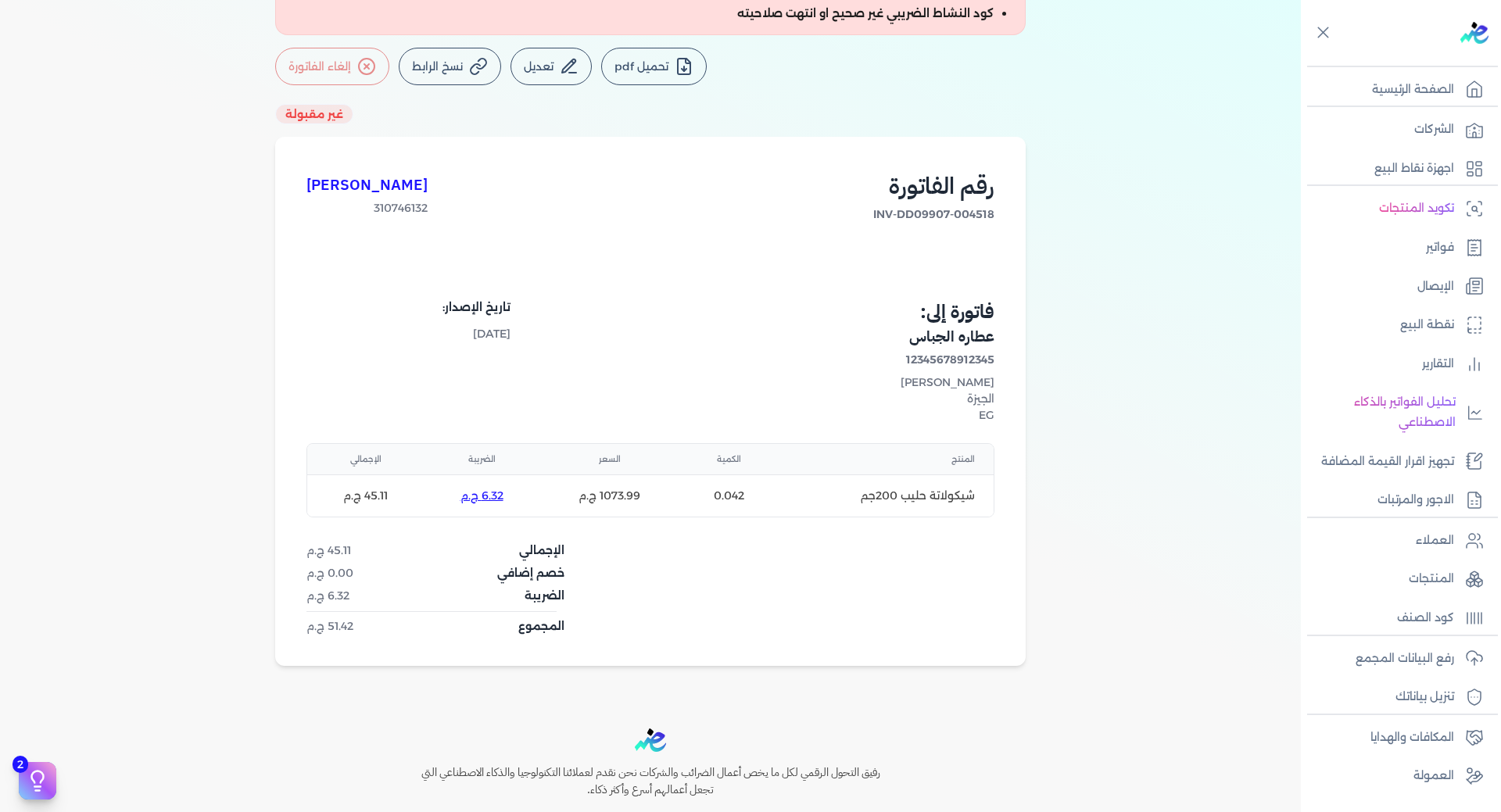
click at [491, 493] on button "6.32 ج.م" at bounding box center [481, 495] width 43 height 17
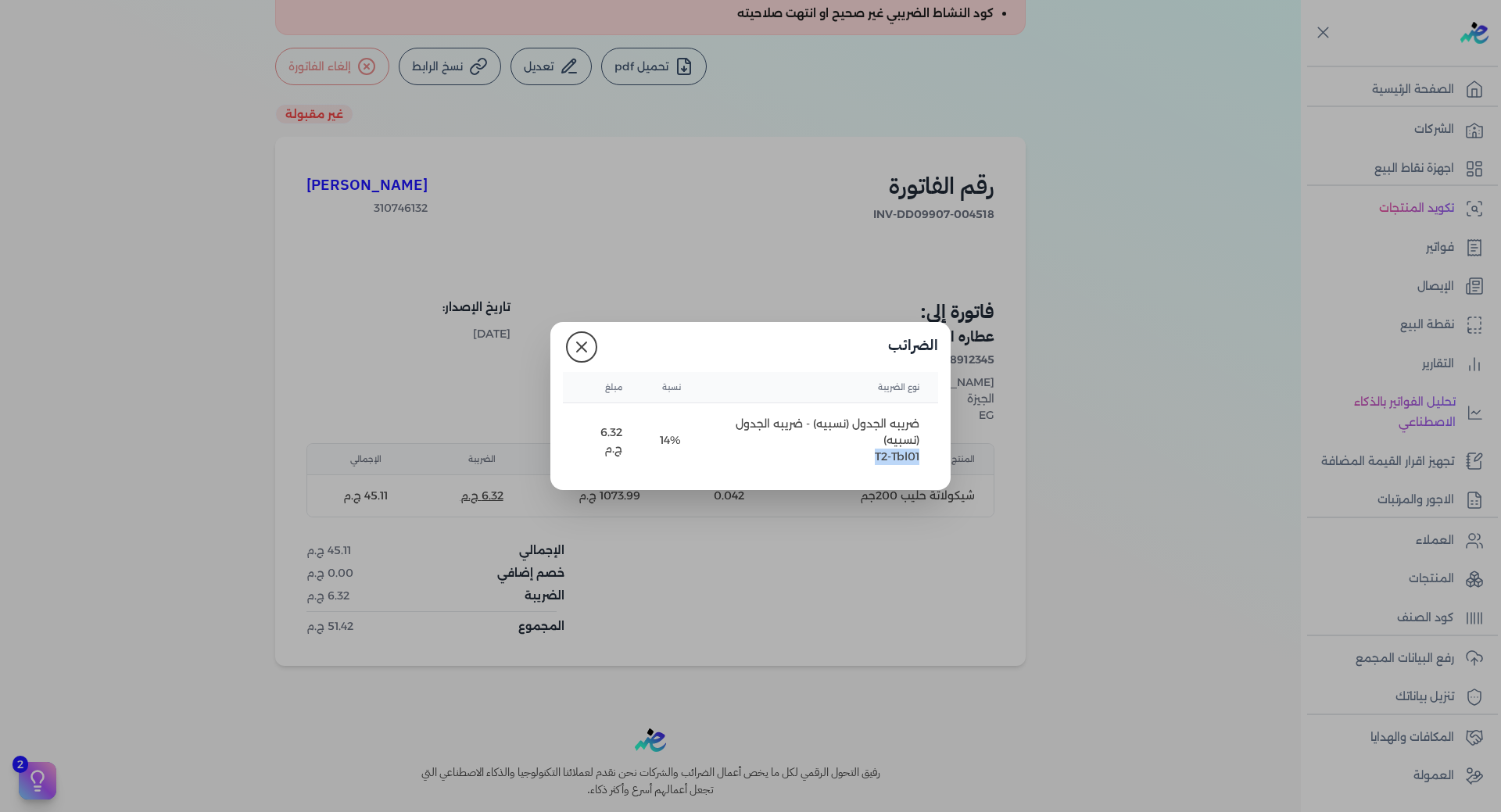
drag, startPoint x: 870, startPoint y: 454, endPoint x: 923, endPoint y: 463, distance: 53.8
click at [923, 463] on td "ضريبه الجدول (نسبيه) - ضريبه الجدول (نسبيه) T2-Tbl01" at bounding box center [819, 440] width 239 height 75
copy td "T2-Tbl01"
click at [579, 345] on icon at bounding box center [581, 346] width 19 height 19
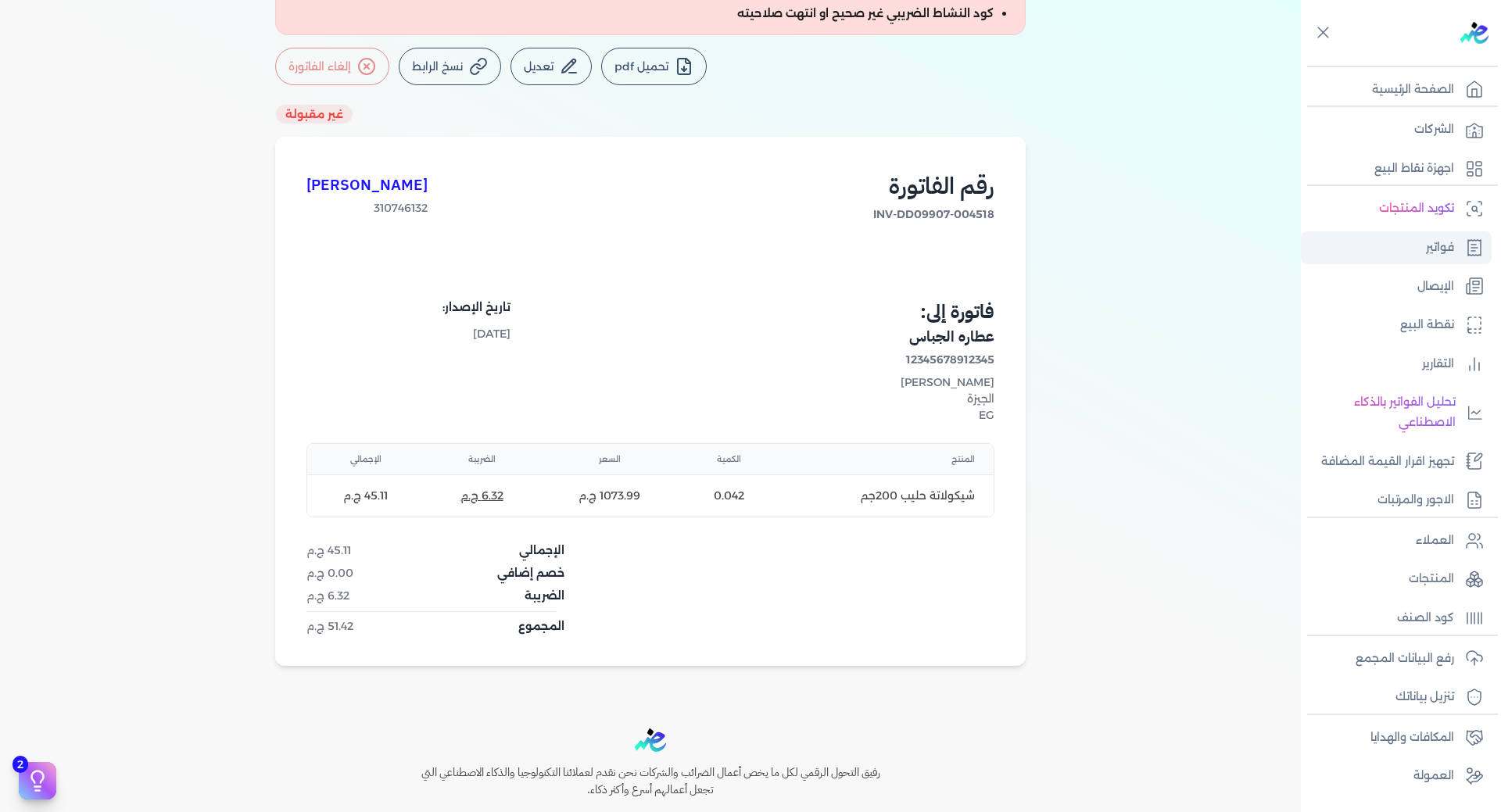
click at [1435, 252] on p "فواتير" at bounding box center [1439, 248] width 28 height 21
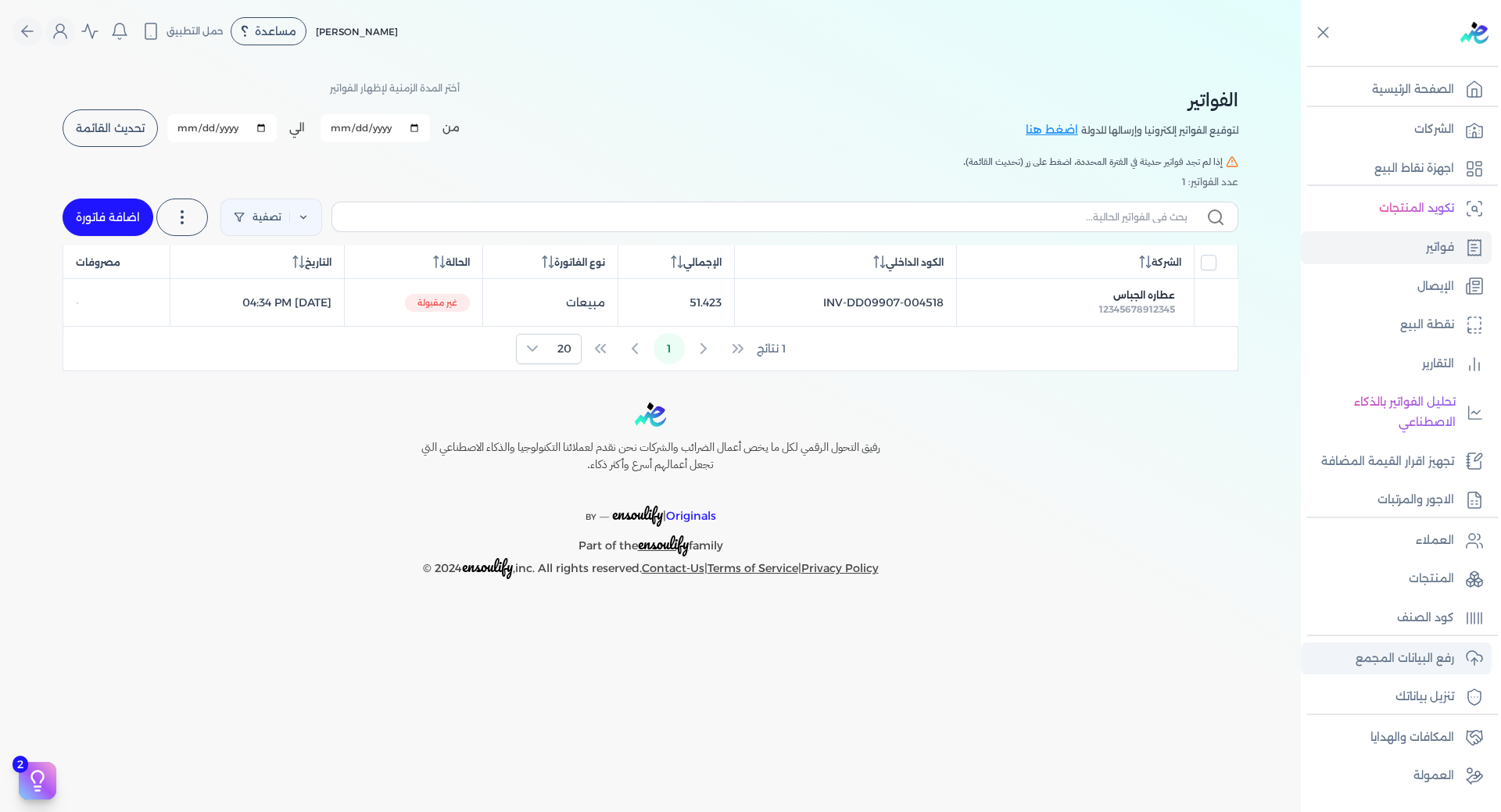
click at [1451, 666] on p "رفع البيانات المجمع" at bounding box center [1404, 658] width 99 height 21
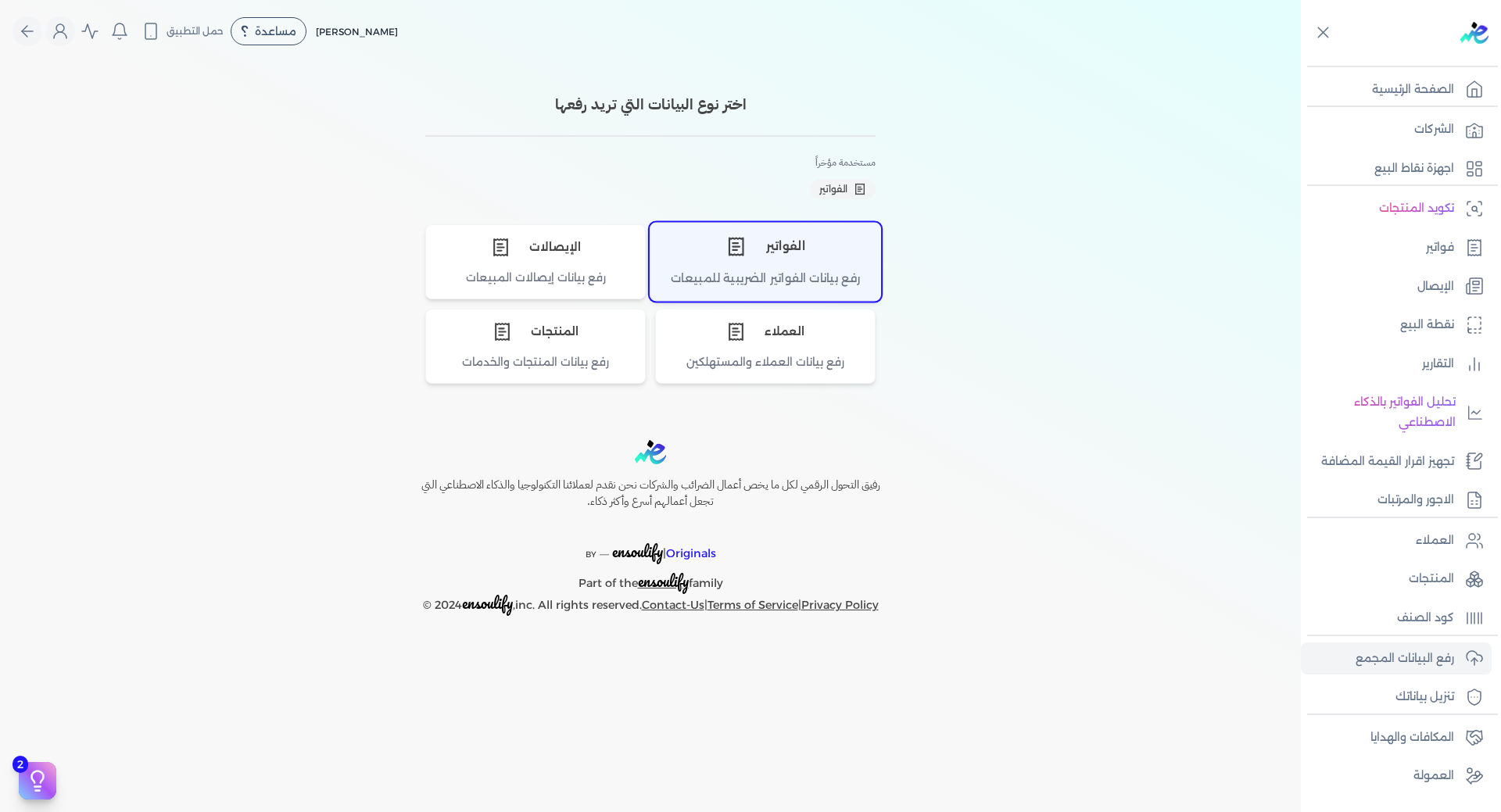
click at [788, 272] on div "رفع بيانات الفواتير الضريبية للمبيعات" at bounding box center [765, 285] width 230 height 30
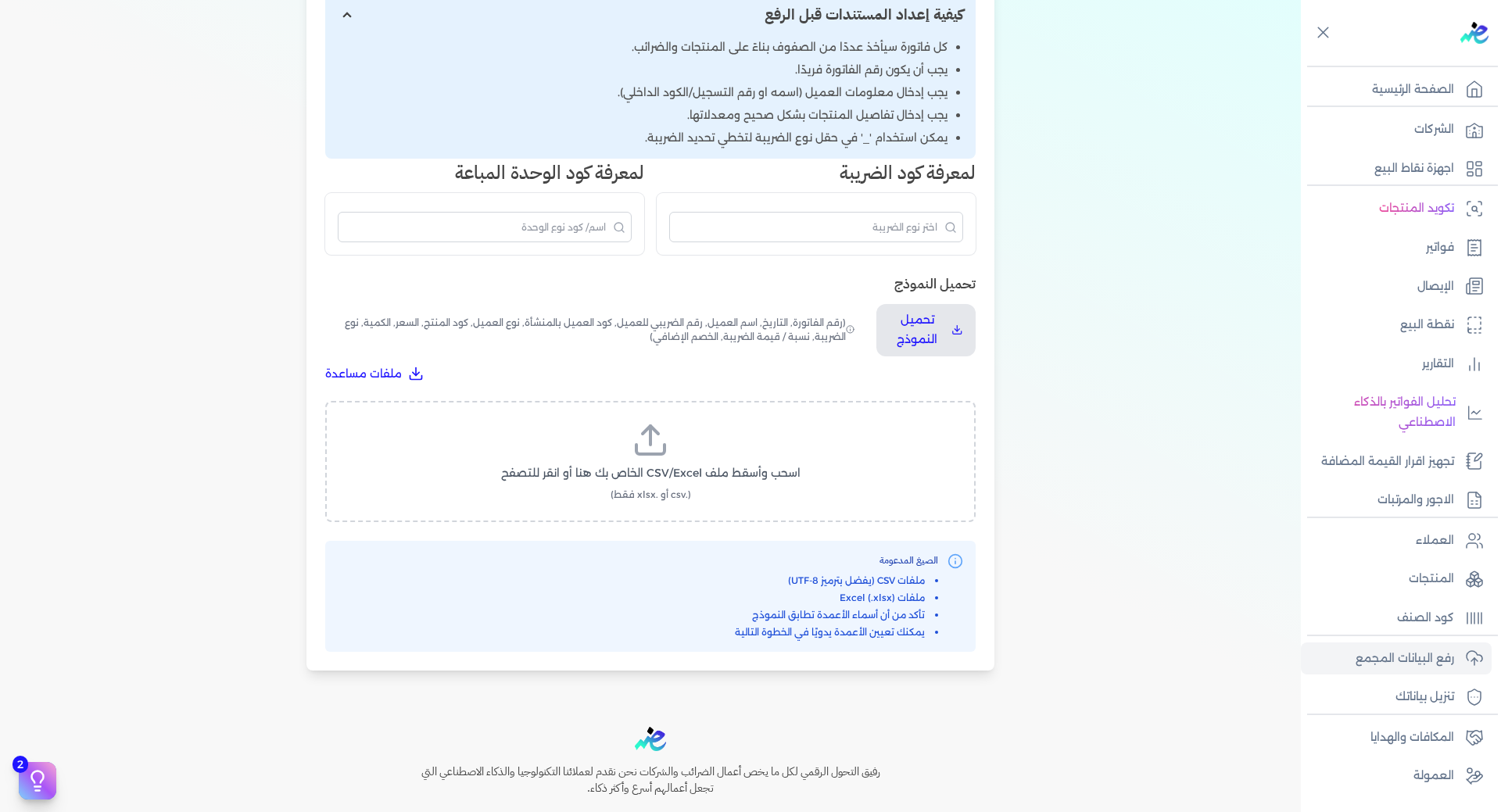
scroll to position [313, 0]
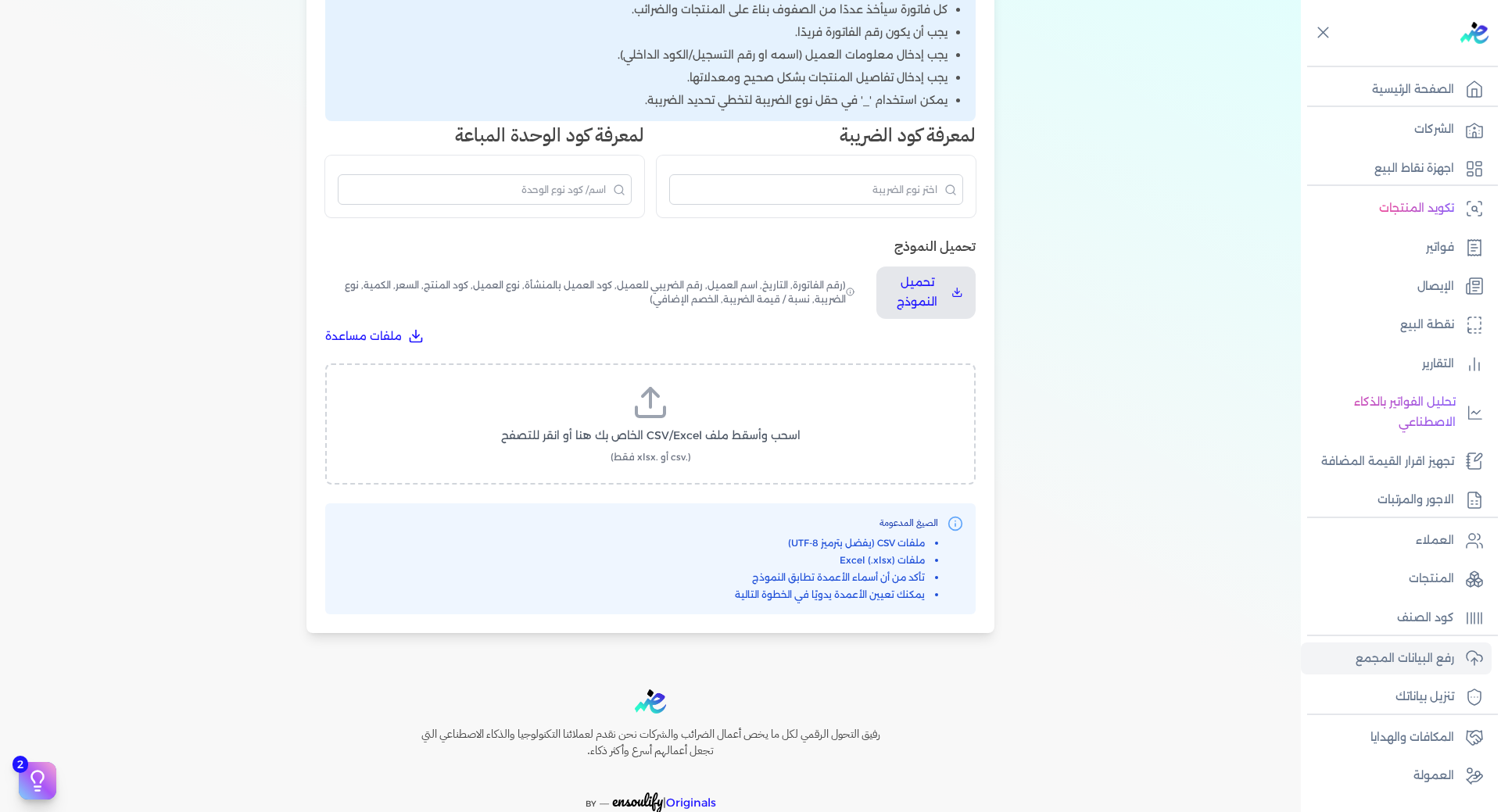
click at [656, 419] on icon at bounding box center [650, 402] width 37 height 37
click at [0, 0] on input "اسحب وأسقط ملف CSV/Excel الخاص بك هنا أو انقر للتصفح (.csv أو .xlsx فقط)" at bounding box center [0, 0] width 0 height 0
click at [701, 454] on span "تحميل الملف" at bounding box center [697, 450] width 66 height 17
select select "نوع العميل"
select select "الكمية"
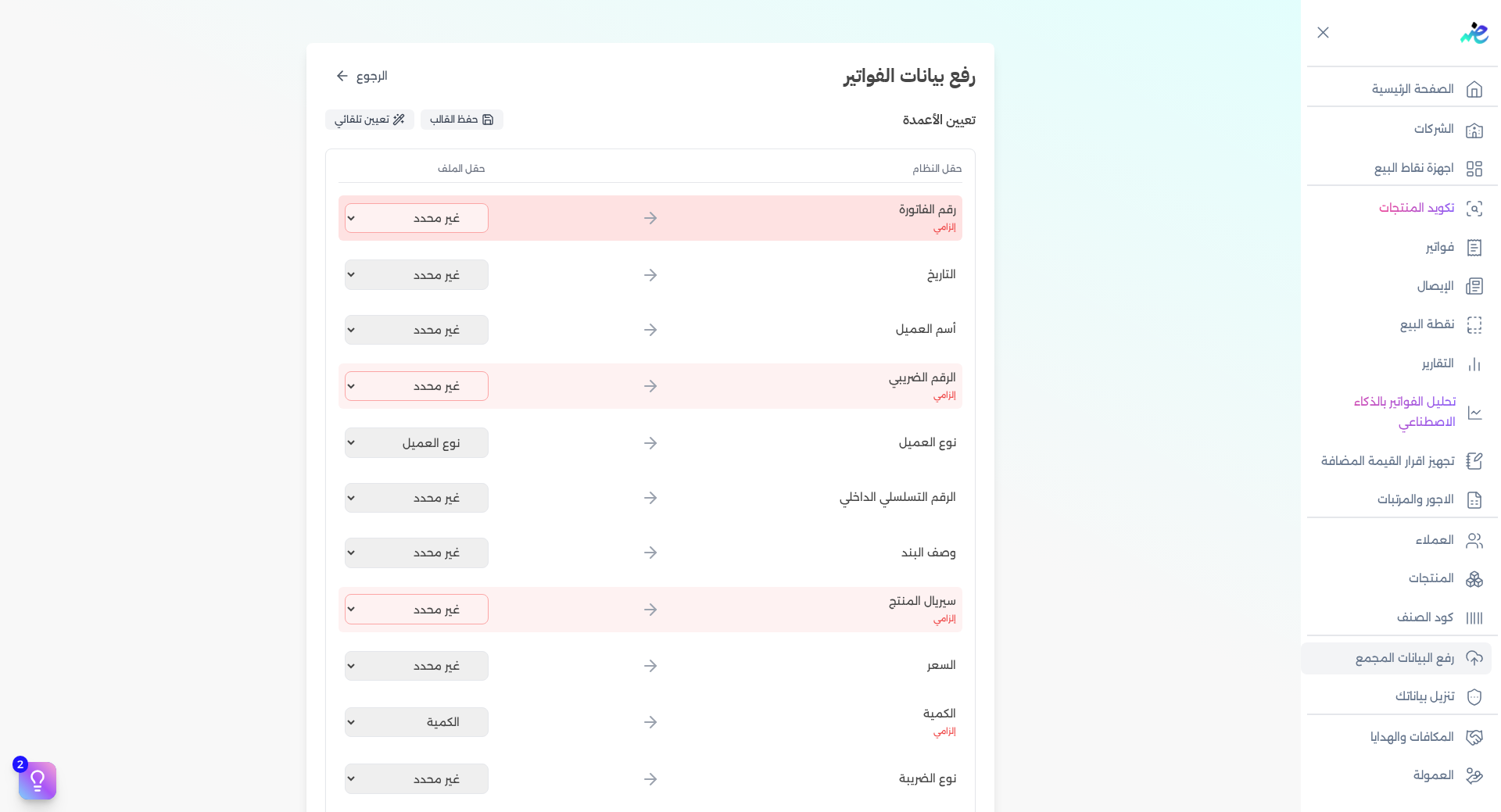
scroll to position [157, 0]
click at [463, 226] on select "غير محدد اسم العميل كود العميل رقم الفاتورة الصنف الكمية سعر الكرتونة اجمالي ال…" at bounding box center [416, 218] width 144 height 29
select select "رقم الفاتورة"
click at [347, 203] on select "غير محدد اسم العميل كود العميل رقم الفاتورة الصنف الكمية سعر الكرتونة اجمالي ال…" at bounding box center [416, 218] width 144 height 29
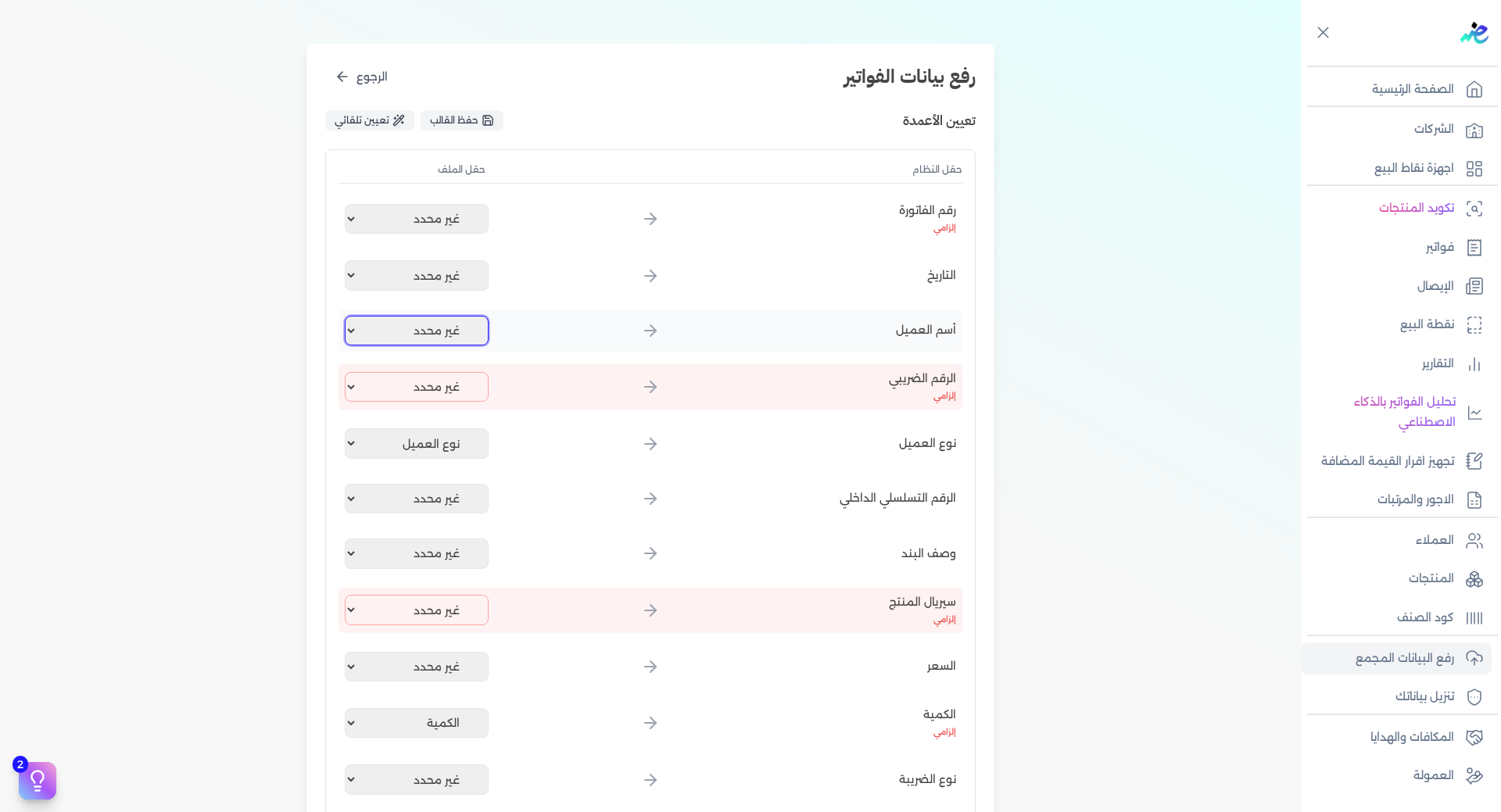
click at [466, 334] on select "غير محدد اسم العميل كود العميل رقم الفاتورة الصنف الكمية سعر الكرتونة اجمالي ال…" at bounding box center [416, 331] width 144 height 29
select select "اسم العميل"
click at [347, 316] on select "غير محدد اسم العميل كود العميل رقم الفاتورة الصنف الكمية سعر الكرتونة اجمالي ال…" at bounding box center [416, 331] width 144 height 29
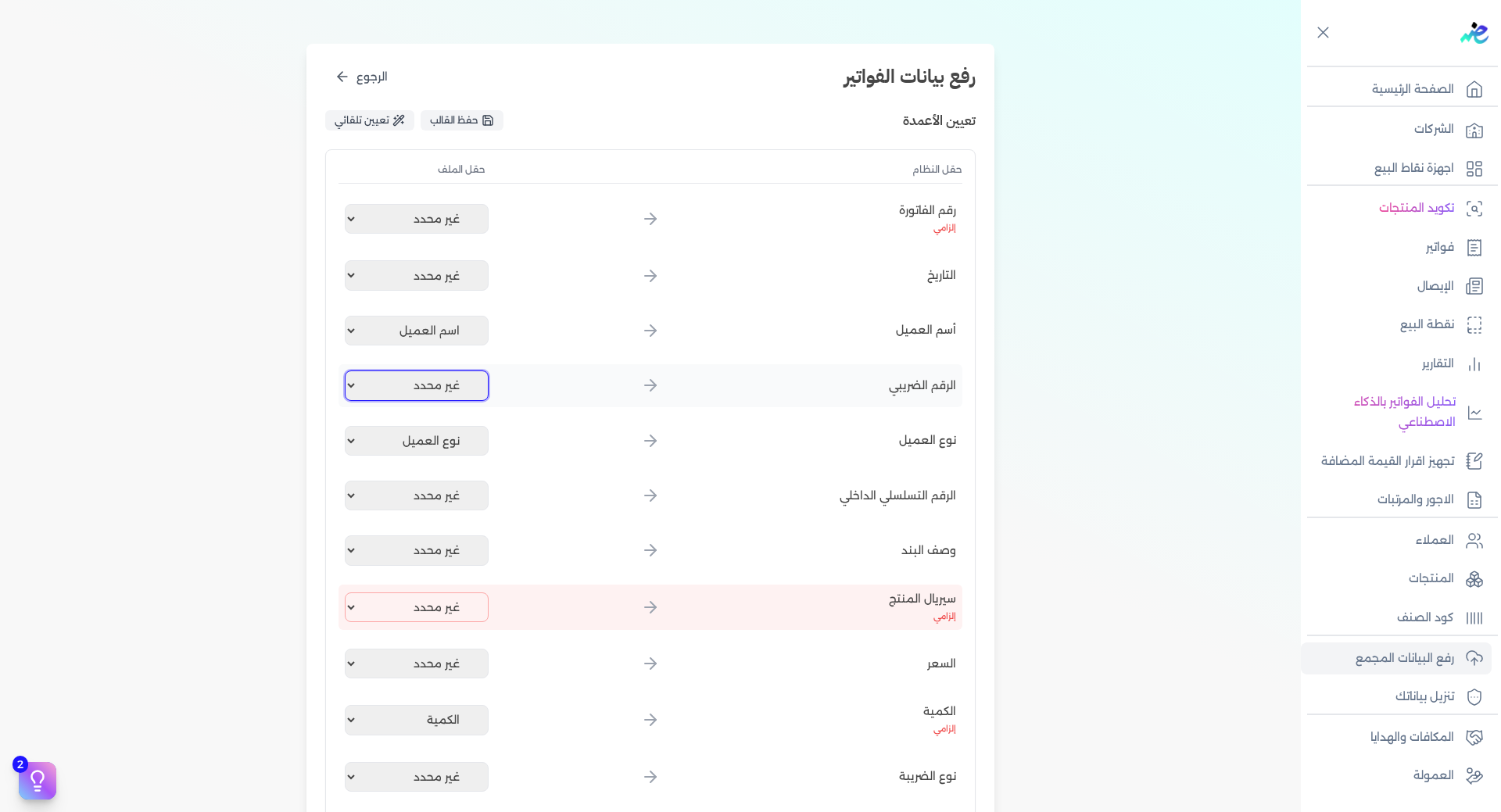
click at [477, 390] on select "غير محدد اسم العميل كود العميل رقم الفاتورة الصنف الكمية سعر الكرتونة اجمالي ال…" at bounding box center [416, 385] width 144 height 29
select select "سيريل المنتج"
click at [347, 371] on select "غير محدد اسم العميل كود العميل رقم الفاتورة الصنف الكمية سعر الكرتونة اجمالي ال…" at bounding box center [416, 385] width 144 height 29
click at [425, 549] on select "غير محدد اسم العميل كود العميل رقم الفاتورة الصنف الكمية سعر الكرتونة اجمالي ال…" at bounding box center [416, 550] width 144 height 29
select select "الصنف"
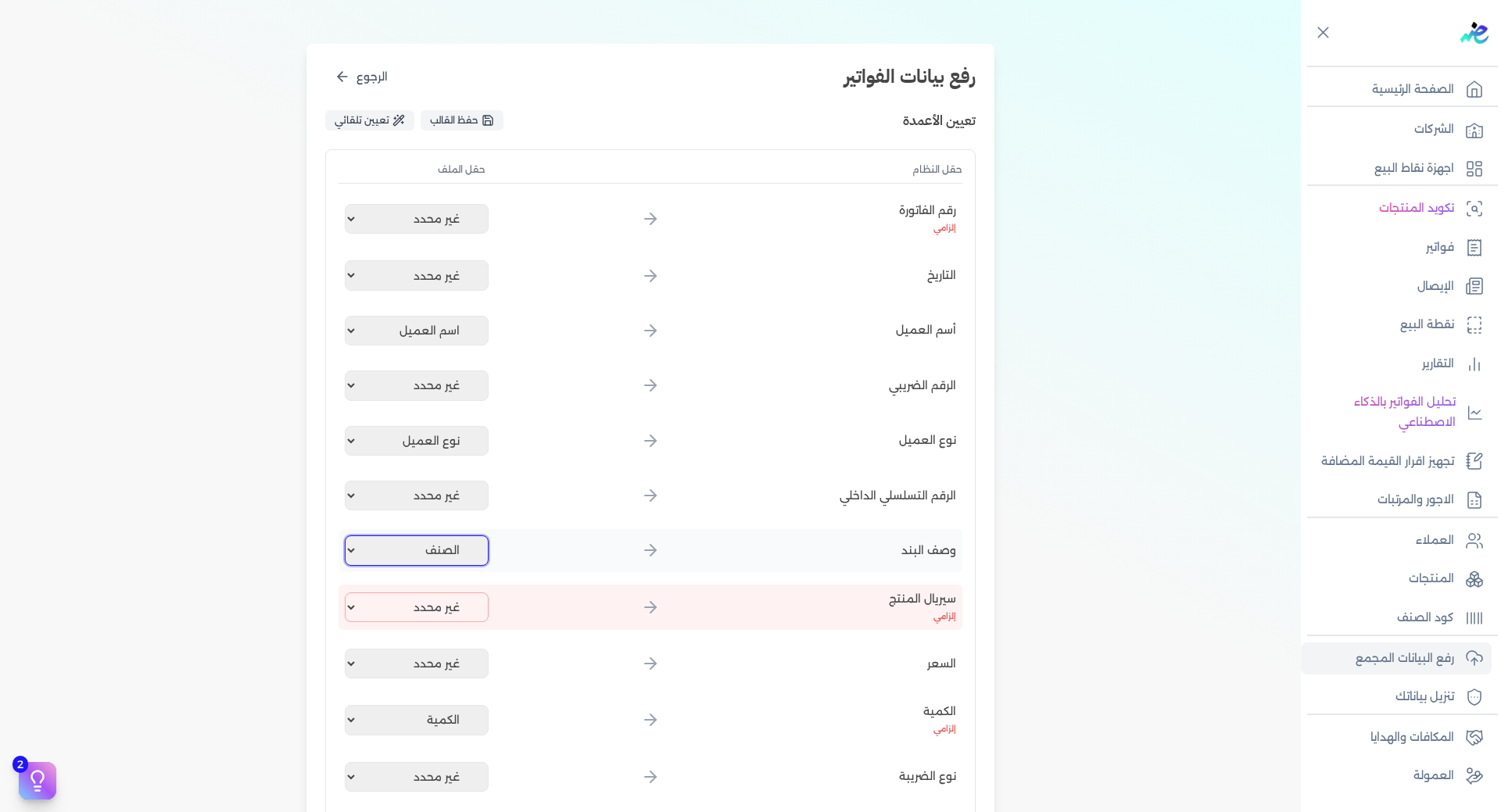
click at [347, 535] on select "غير محدد اسم العميل كود العميل رقم الفاتورة الصنف الكمية سعر الكرتونة اجمالي ال…" at bounding box center [416, 550] width 144 height 29
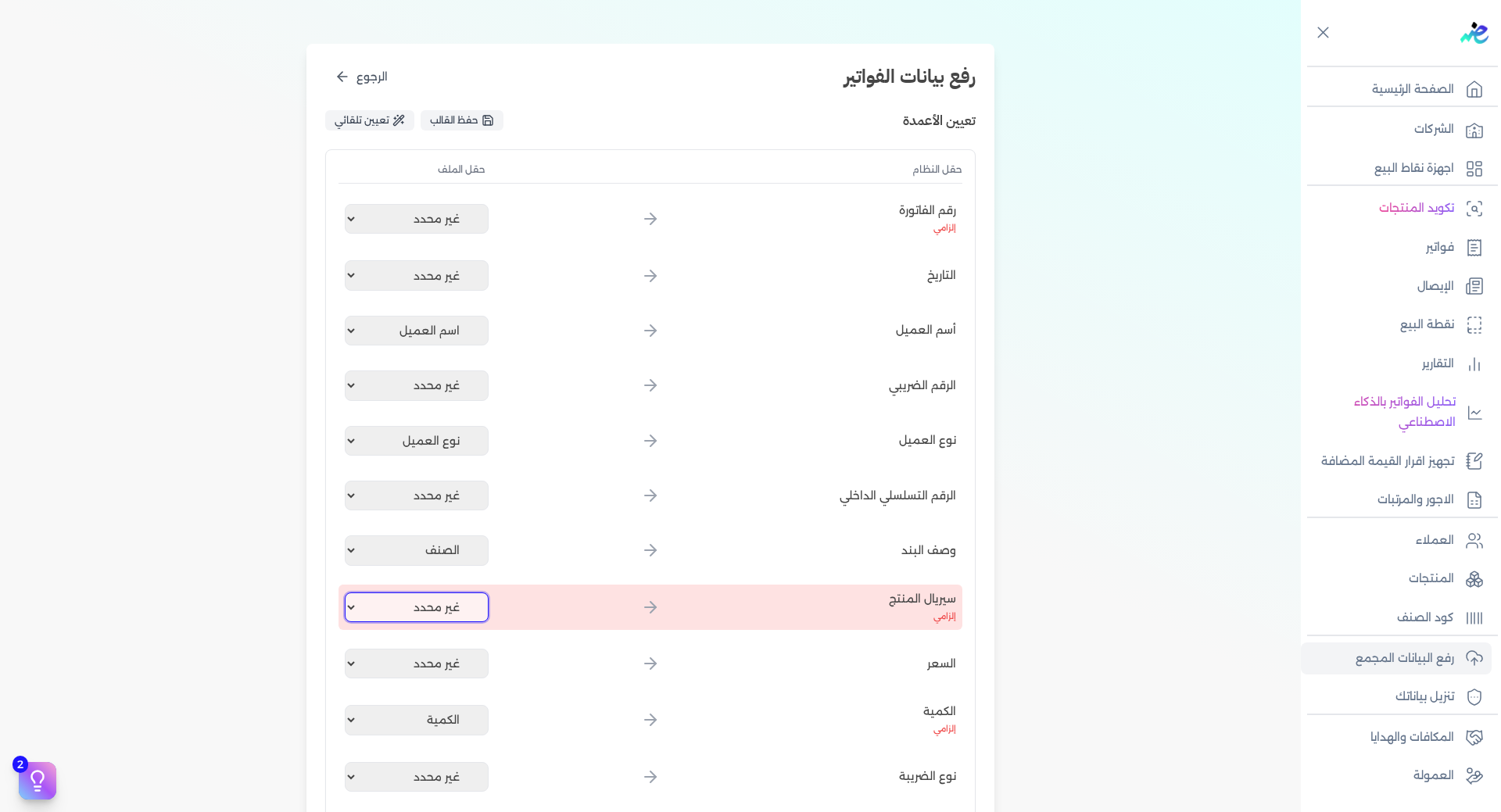
drag, startPoint x: 474, startPoint y: 607, endPoint x: 492, endPoint y: 604, distance: 18.2
click at [474, 607] on select "غير محدد اسم العميل كود العميل رقم الفاتورة الصنف الكمية سعر الكرتونة اجمالي ال…" at bounding box center [416, 607] width 144 height 29
select select "سيريل المنتج"
click at [347, 592] on select "غير محدد اسم العميل كود العميل رقم الفاتورة الصنف الكمية سعر الكرتونة اجمالي ال…" at bounding box center [416, 607] width 144 height 29
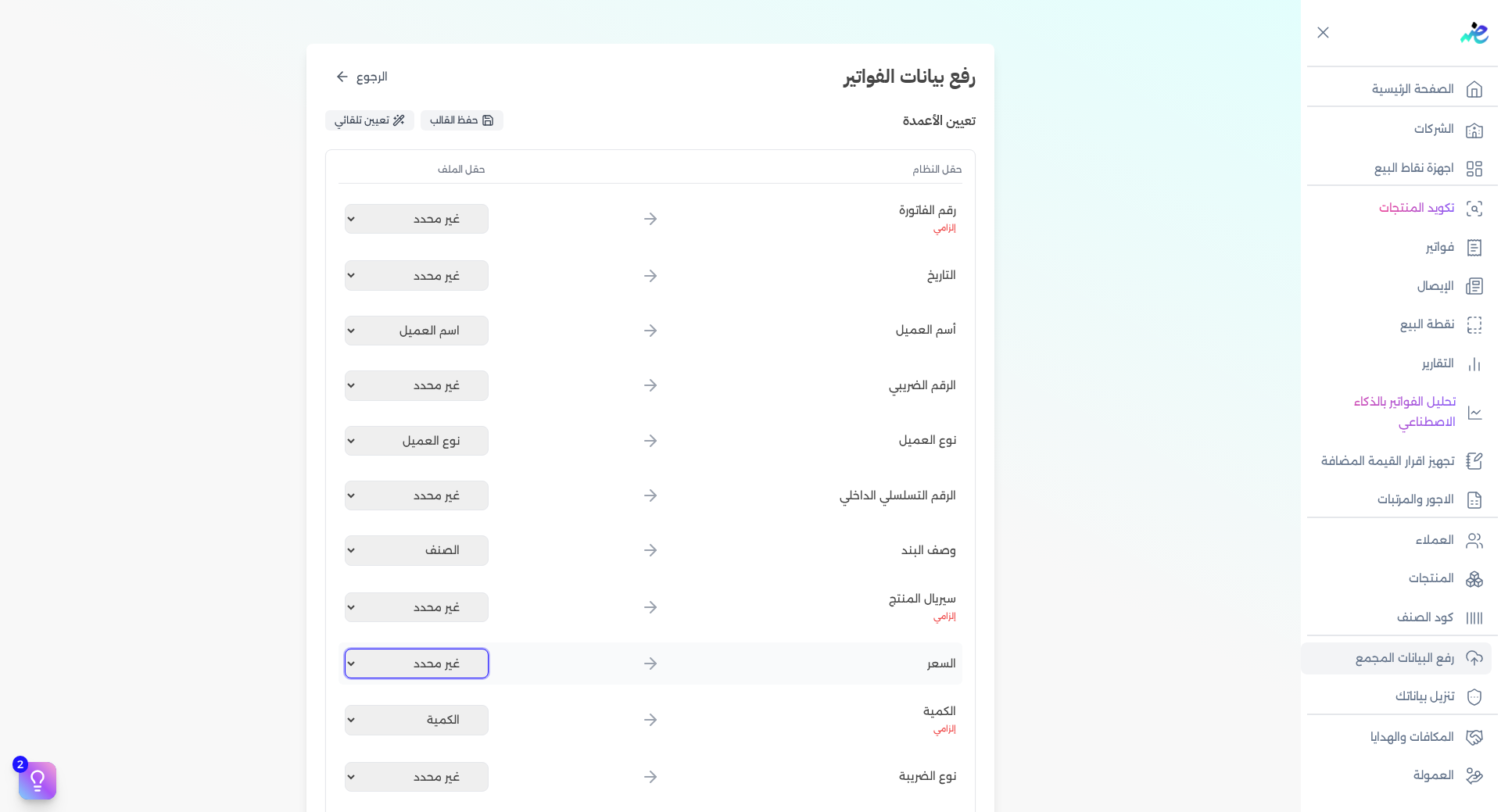
click at [472, 660] on select "غير محدد اسم العميل كود العميل رقم الفاتورة الصنف الكمية سعر الكرتونة اجمالي ال…" at bounding box center [416, 663] width 144 height 29
select select "سعر الكرتونة"
click at [347, 649] on select "غير محدد اسم العميل كود العميل رقم الفاتورة الصنف الكمية سعر الكرتونة اجمالي ال…" at bounding box center [416, 663] width 144 height 29
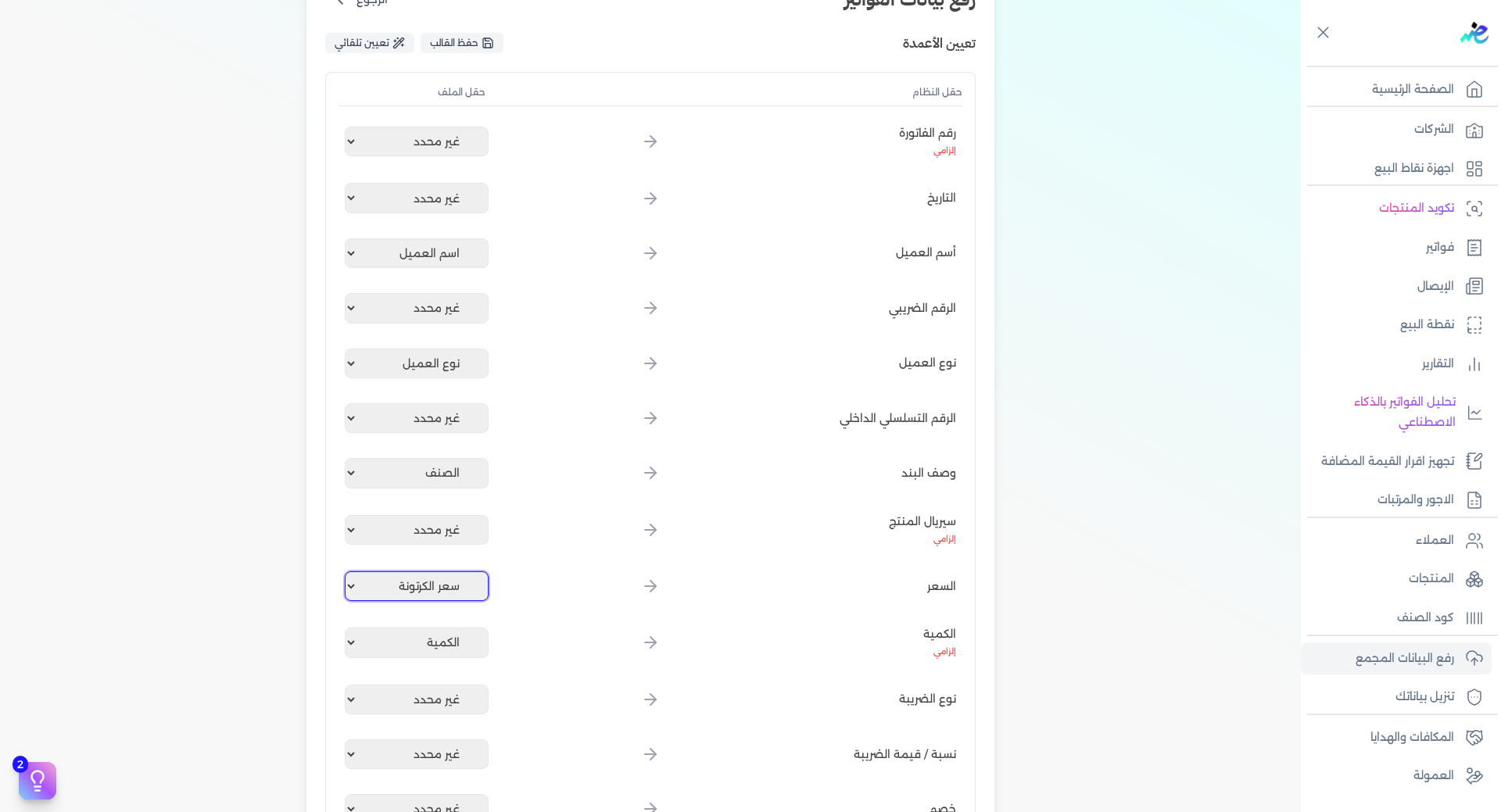
scroll to position [235, 0]
click at [439, 696] on select "غير محدد اسم العميل كود العميل رقم الفاتورة الصنف الكمية سعر الكرتونة اجمالي ال…" at bounding box center [416, 699] width 144 height 29
select select "نوع الضريبة"
click at [347, 684] on select "غير محدد اسم العميل كود العميل رقم الفاتورة الصنف الكمية سعر الكرتونة اجمالي ال…" at bounding box center [416, 699] width 144 height 29
click at [449, 748] on select "غير محدد اسم العميل كود العميل رقم الفاتورة الصنف الكمية سعر الكرتونة اجمالي ال…" at bounding box center [416, 753] width 144 height 29
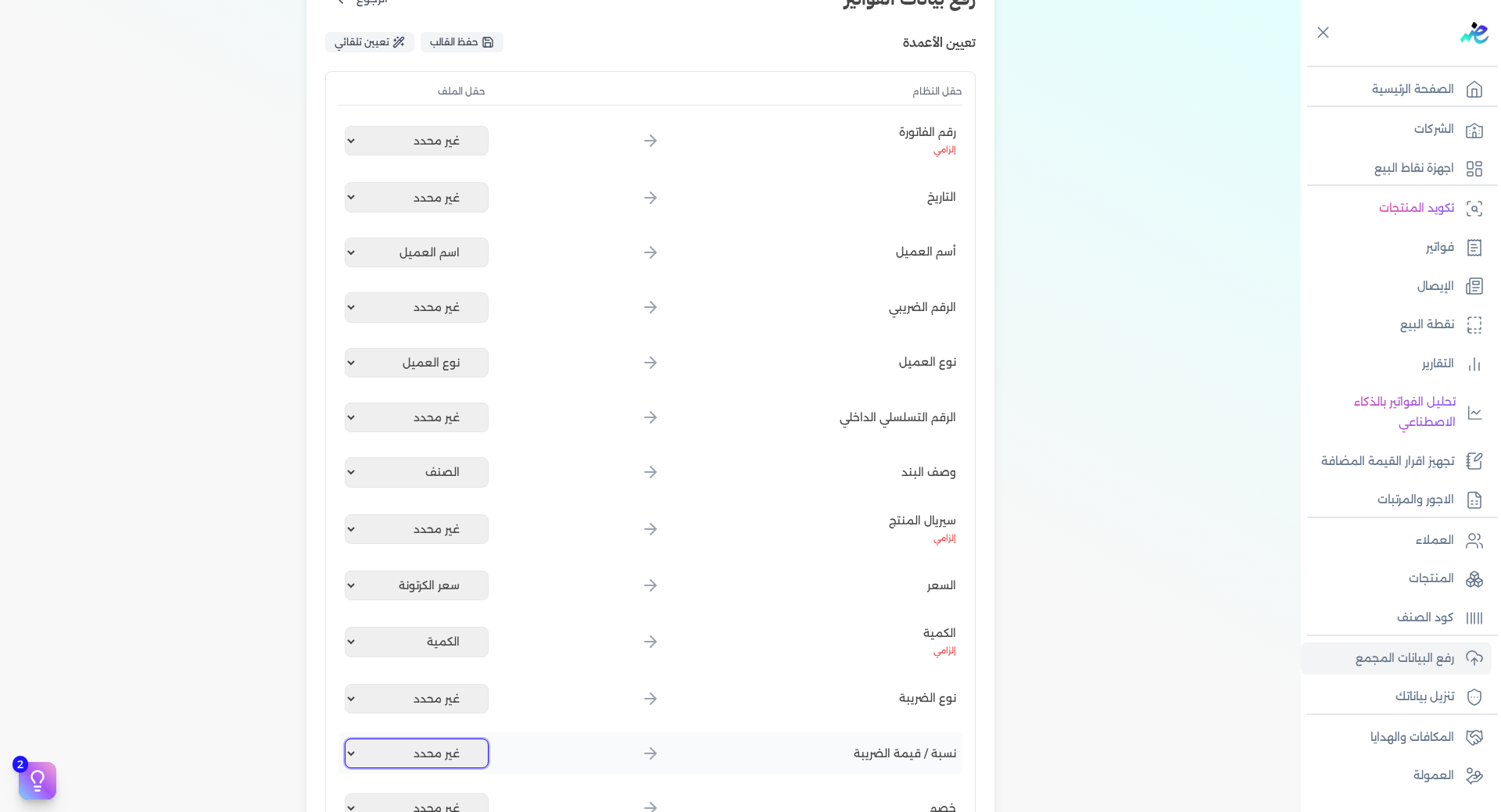
select select "النسبة"
click at [347, 739] on select "غير محدد اسم العميل كود العميل رقم الفاتورة الصنف الكمية سعر الكرتونة اجمالي ال…" at bounding box center [416, 753] width 144 height 29
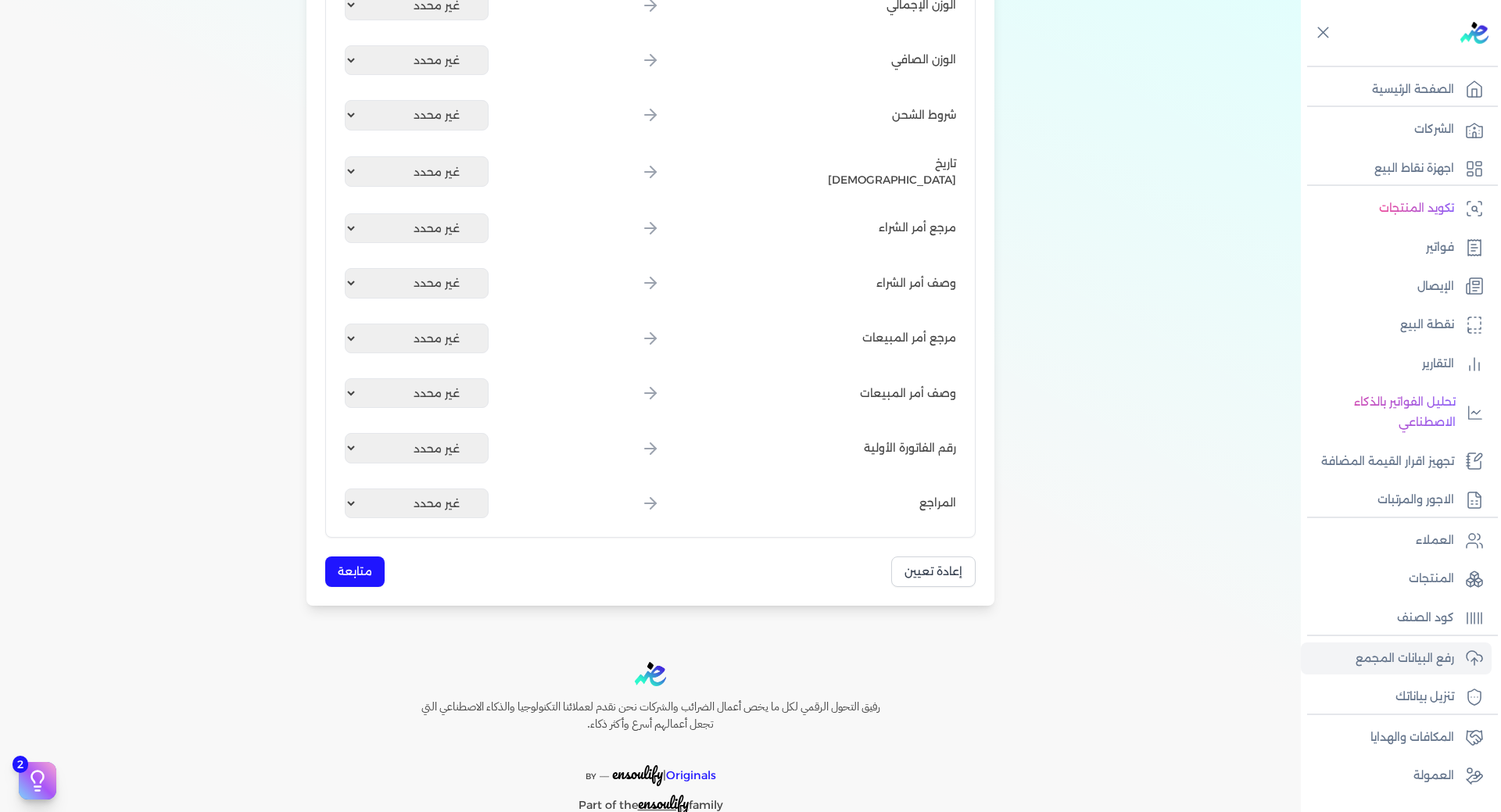
scroll to position [1807, 0]
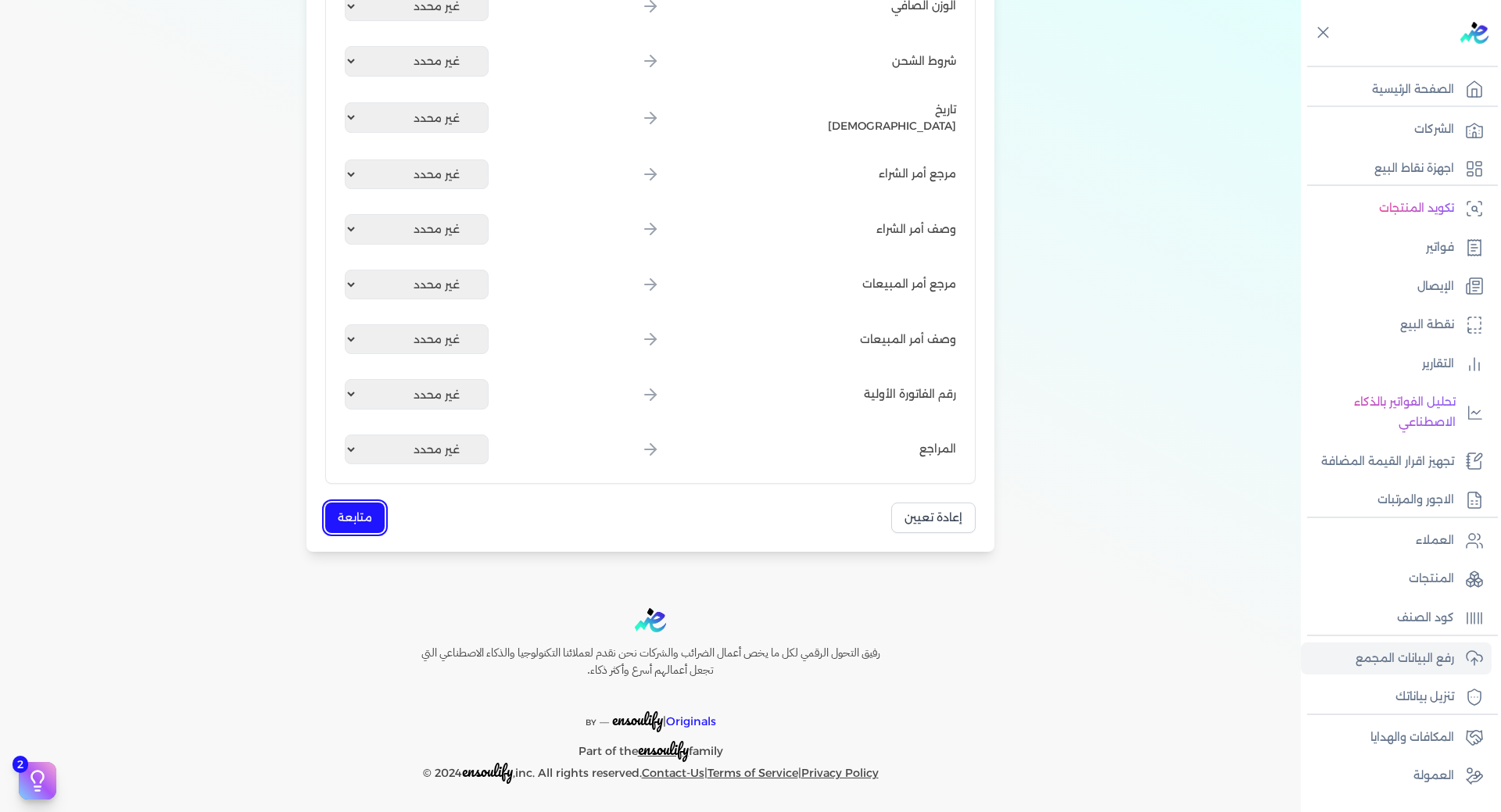
click at [369, 526] on button "متابعة" at bounding box center [354, 518] width 60 height 30
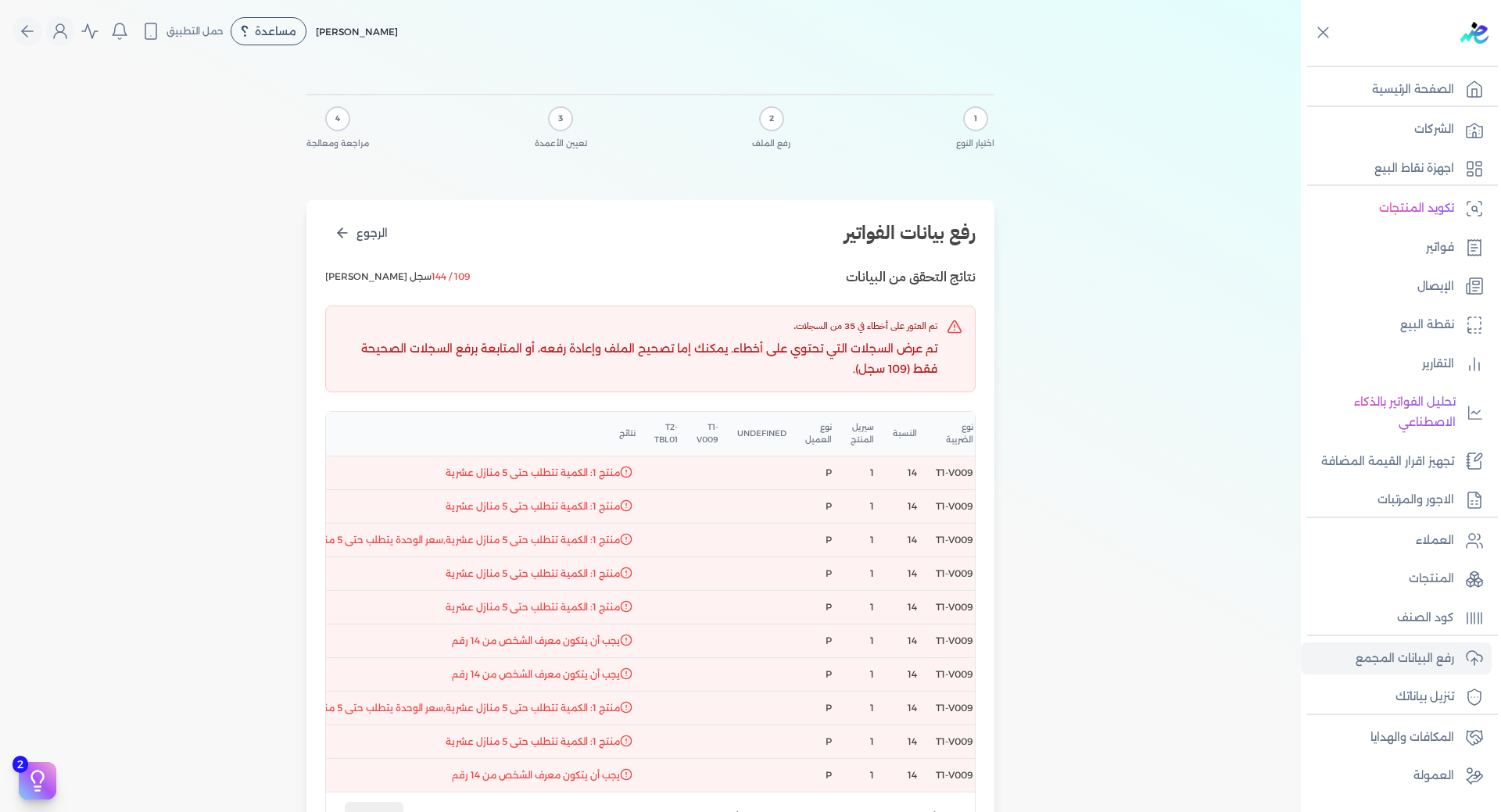
scroll to position [0, -843]
click at [1432, 652] on p "رفع البيانات المجمع" at bounding box center [1404, 658] width 99 height 21
click at [1432, 658] on p "رفع البيانات المجمع" at bounding box center [1404, 658] width 99 height 21
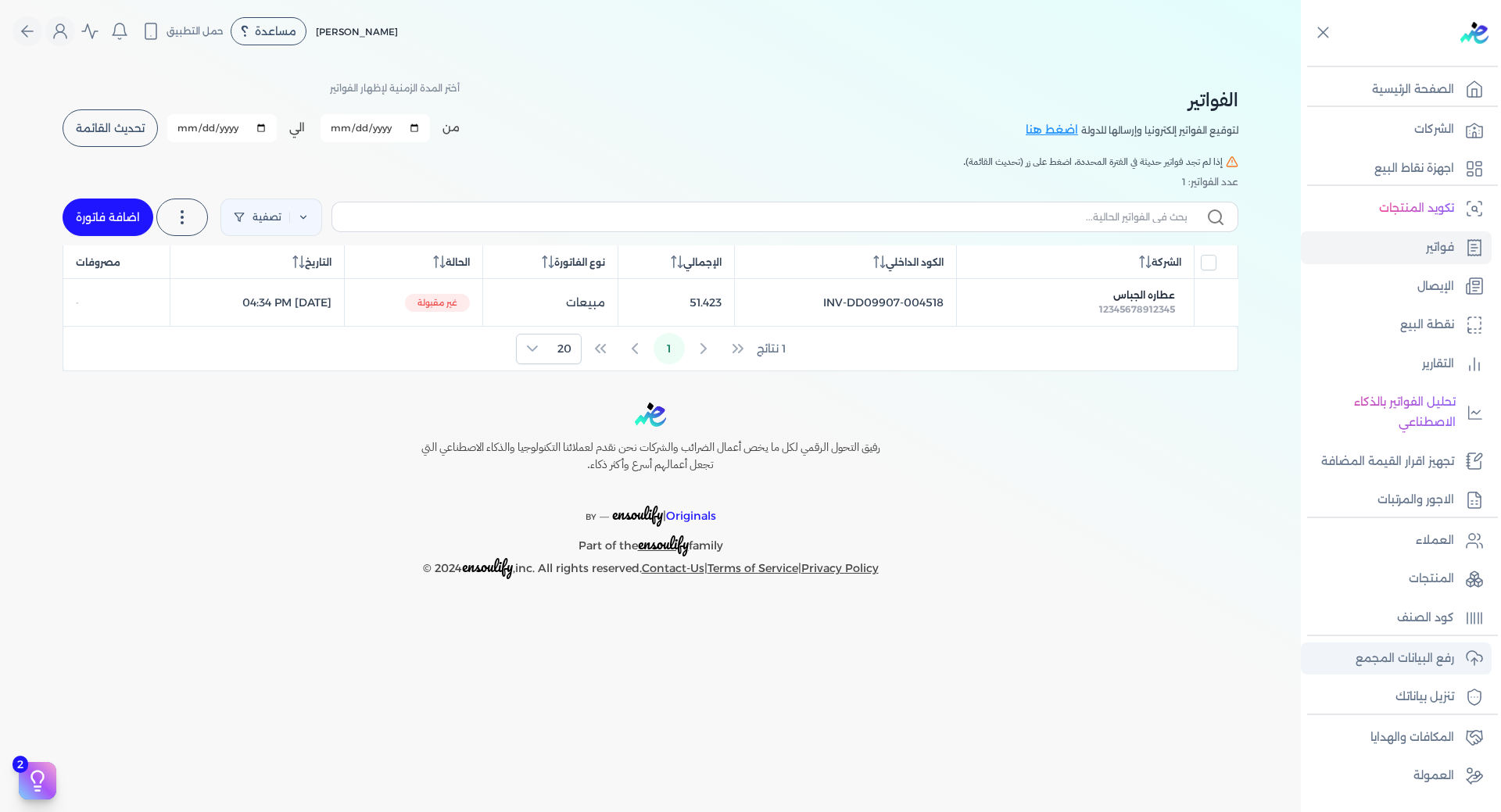
click at [1415, 662] on p "رفع البيانات المجمع" at bounding box center [1404, 658] width 99 height 21
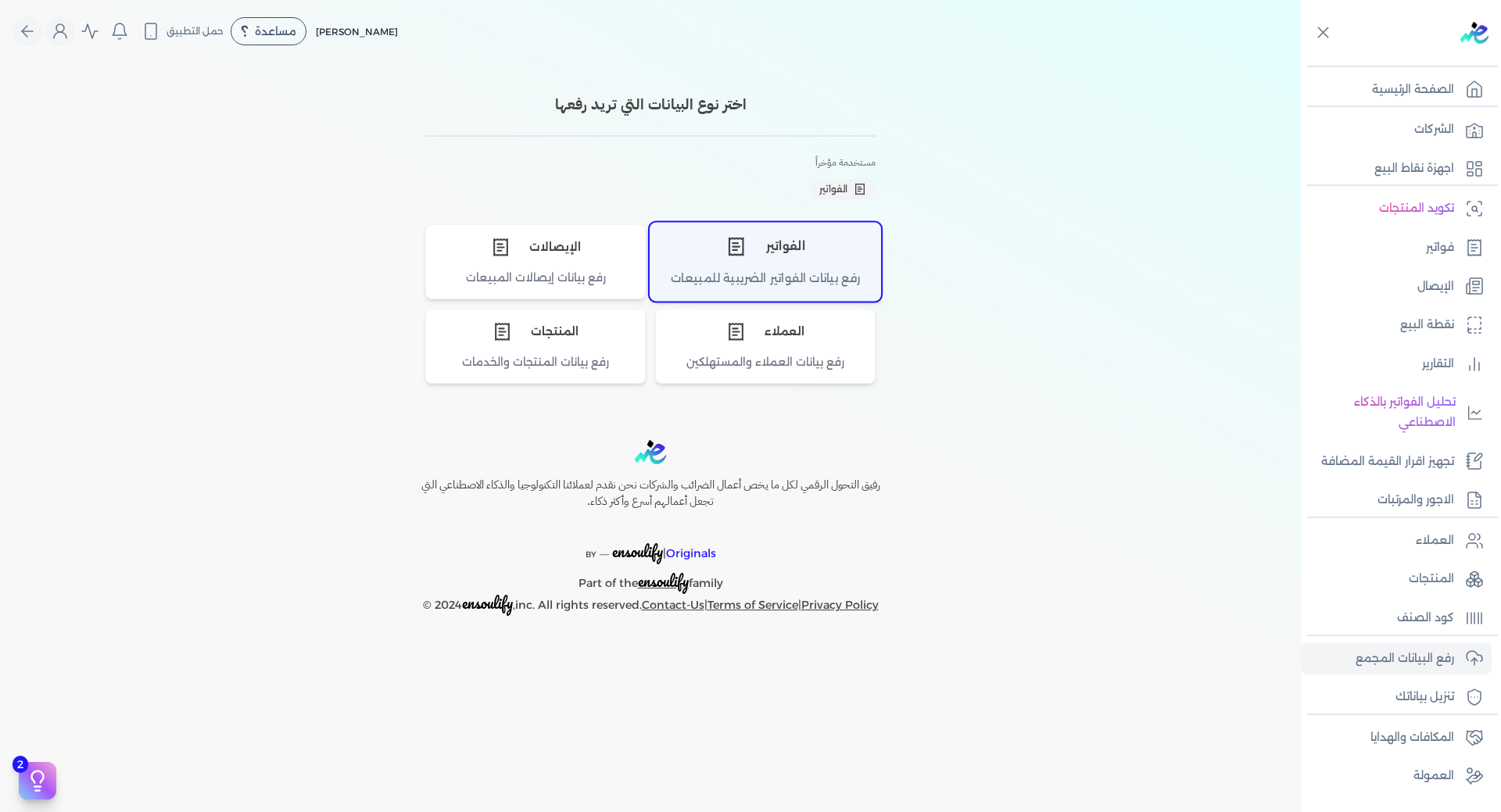
click at [774, 275] on div "رفع بيانات الفواتير الضريبية للمبيعات" at bounding box center [765, 285] width 230 height 30
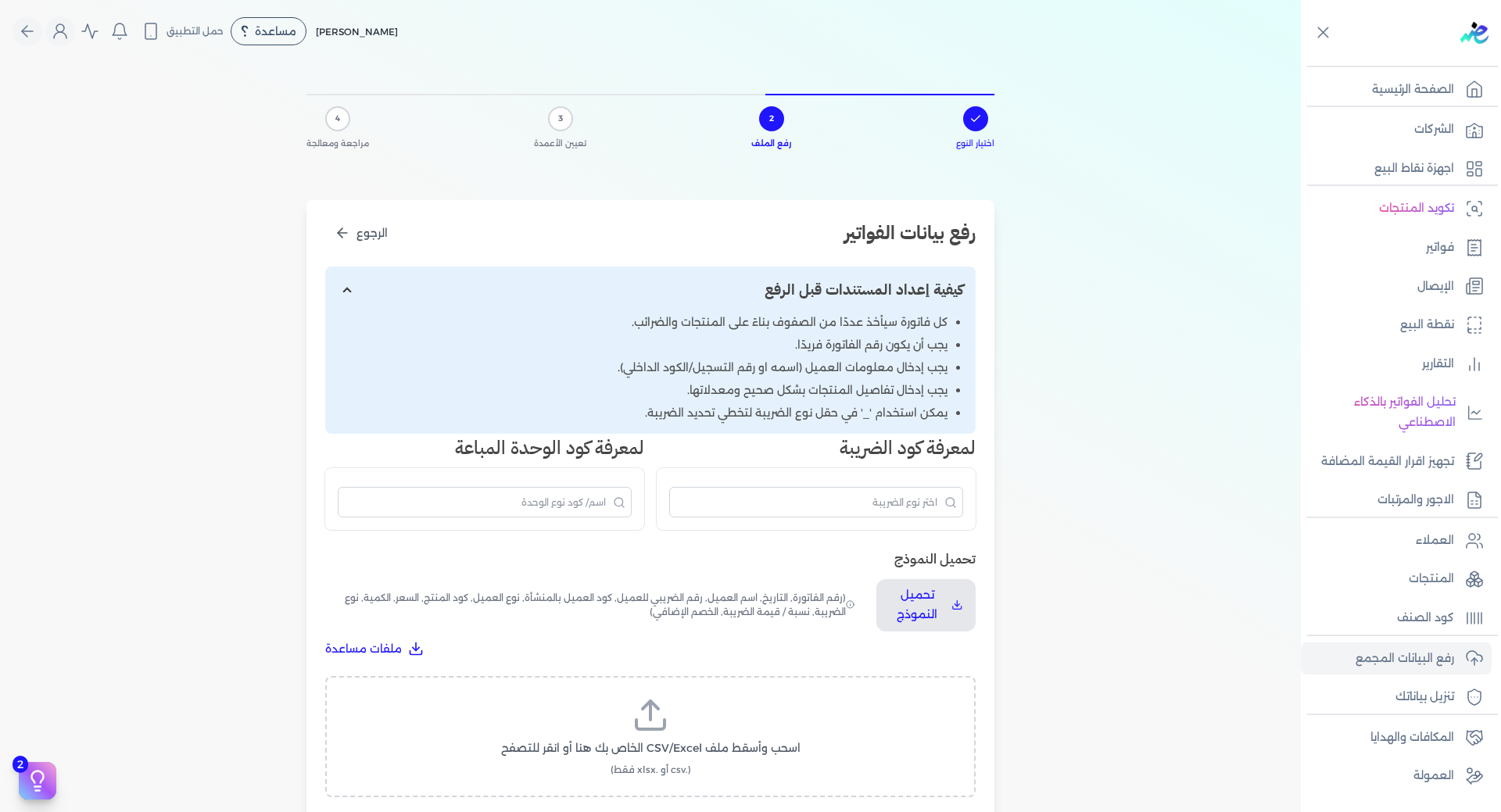
scroll to position [157, 0]
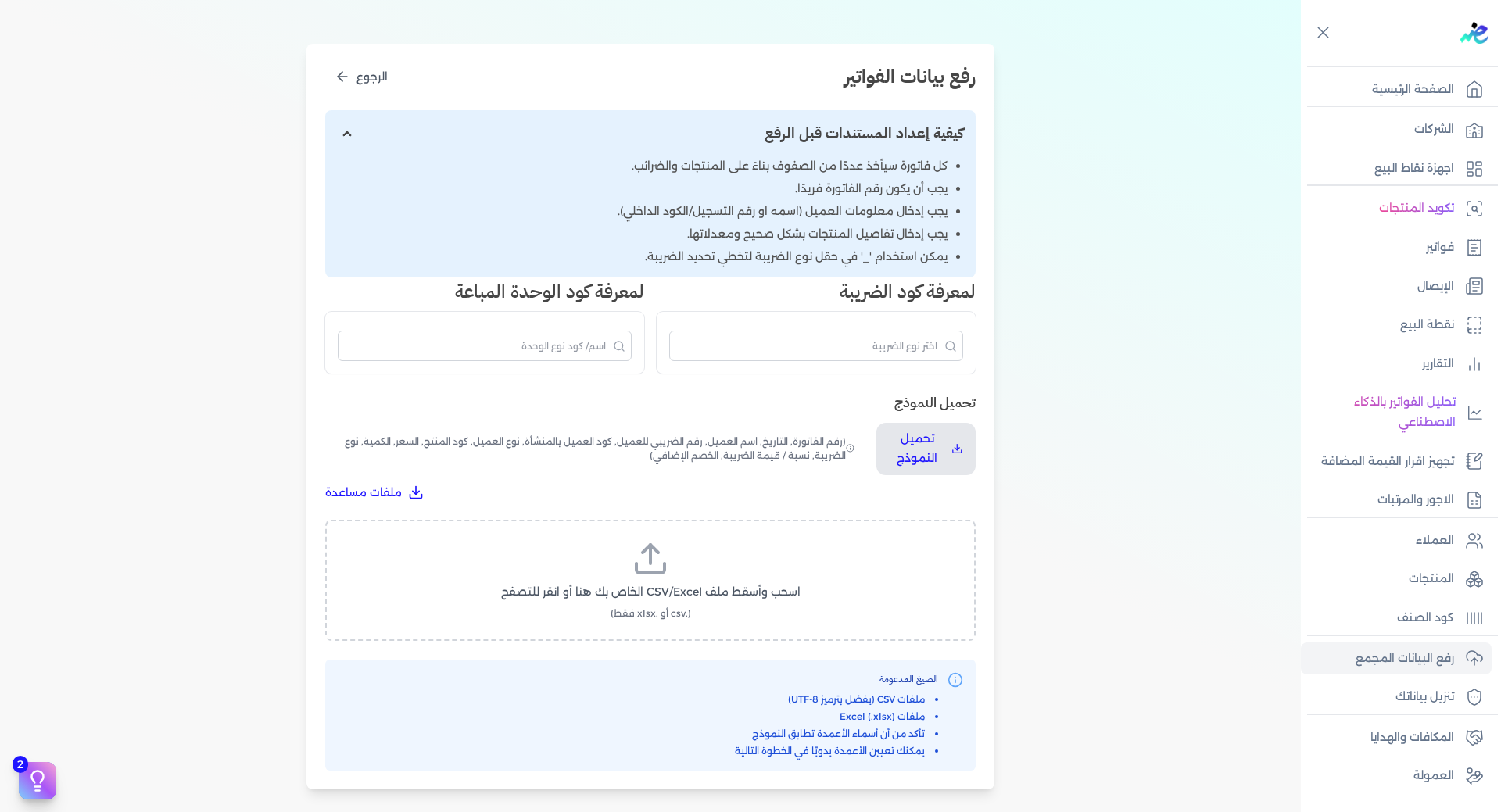
click at [669, 576] on icon at bounding box center [650, 559] width 37 height 37
click at [0, 0] on input "اسحب وأسقط ملف CSV/Excel الخاص بك هنا أو انقر للتصفح (.csv أو .xlsx فقط)" at bounding box center [0, 0] width 0 height 0
click at [702, 604] on span "تحميل الملف" at bounding box center [697, 607] width 66 height 17
select select "نوع العميل"
select select "الكمية"
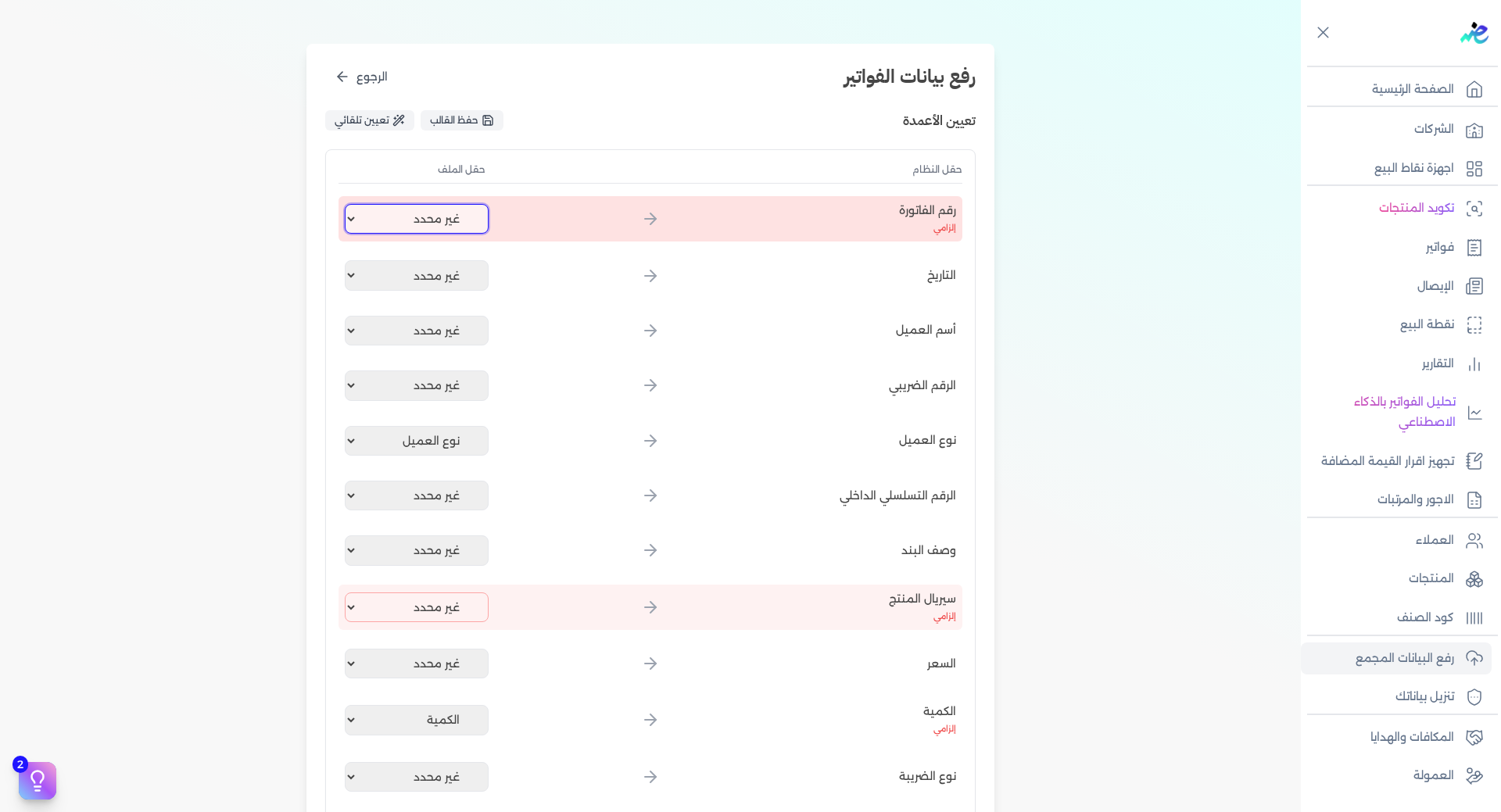
click at [477, 219] on select "غير محدد اسم العميل كود العميل رقم الفاتورة الصنف الكمية سعر الكرتونة اجمالي ال…" at bounding box center [416, 218] width 144 height 29
select select "رقم الفاتورة"
click at [347, 203] on select "غير محدد اسم العميل كود العميل رقم الفاتورة الصنف الكمية سعر الكرتونة اجمالي ال…" at bounding box center [416, 218] width 144 height 29
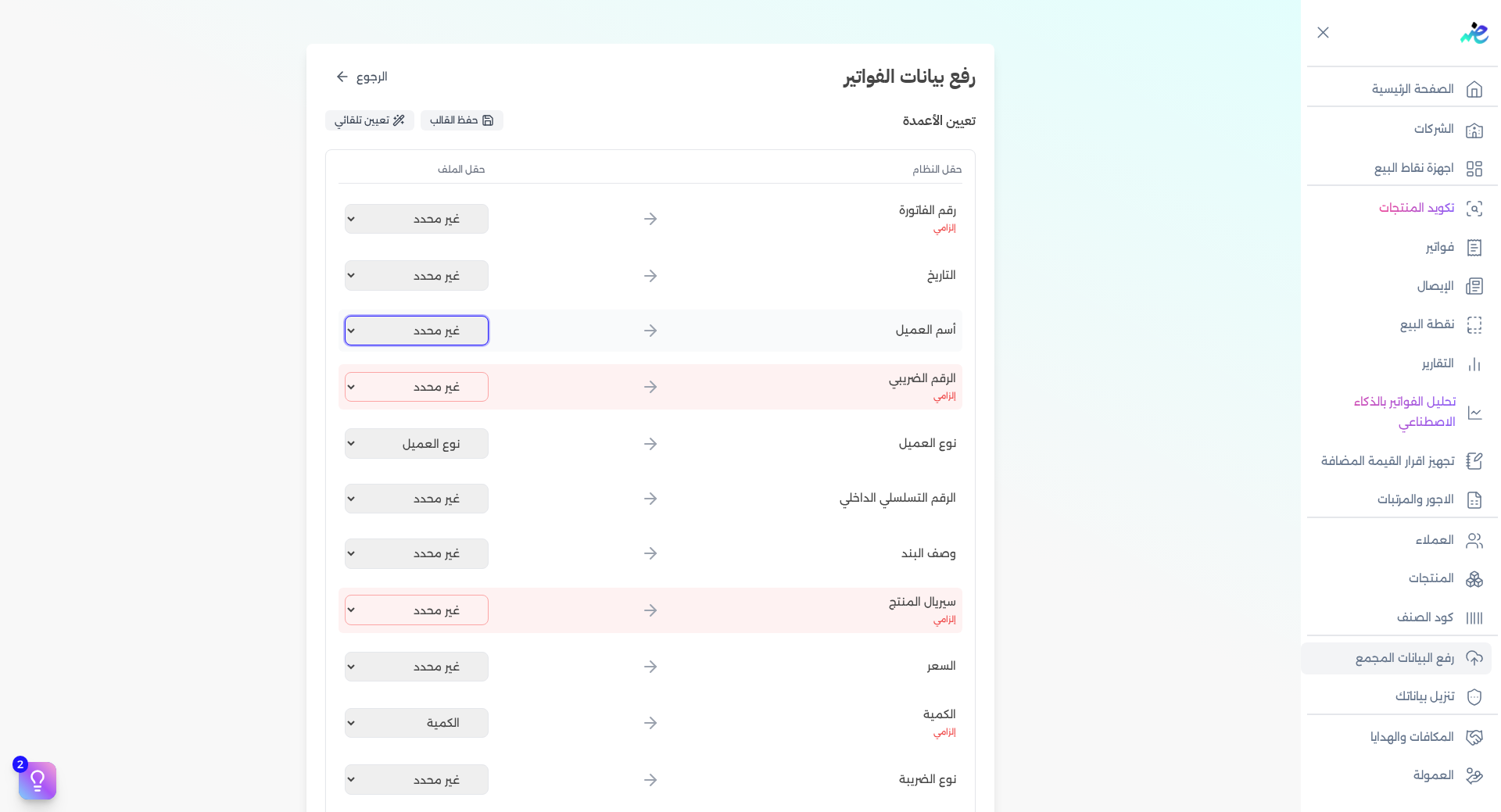
click at [456, 324] on select "غير محدد اسم العميل كود العميل رقم الفاتورة الصنف الكمية سعر الكرتونة اجمالي ال…" at bounding box center [416, 331] width 144 height 29
select select "اسم العميل"
click at [347, 316] on select "غير محدد اسم العميل كود العميل رقم الفاتورة الصنف الكمية سعر الكرتونة اجمالي ال…" at bounding box center [416, 331] width 144 height 29
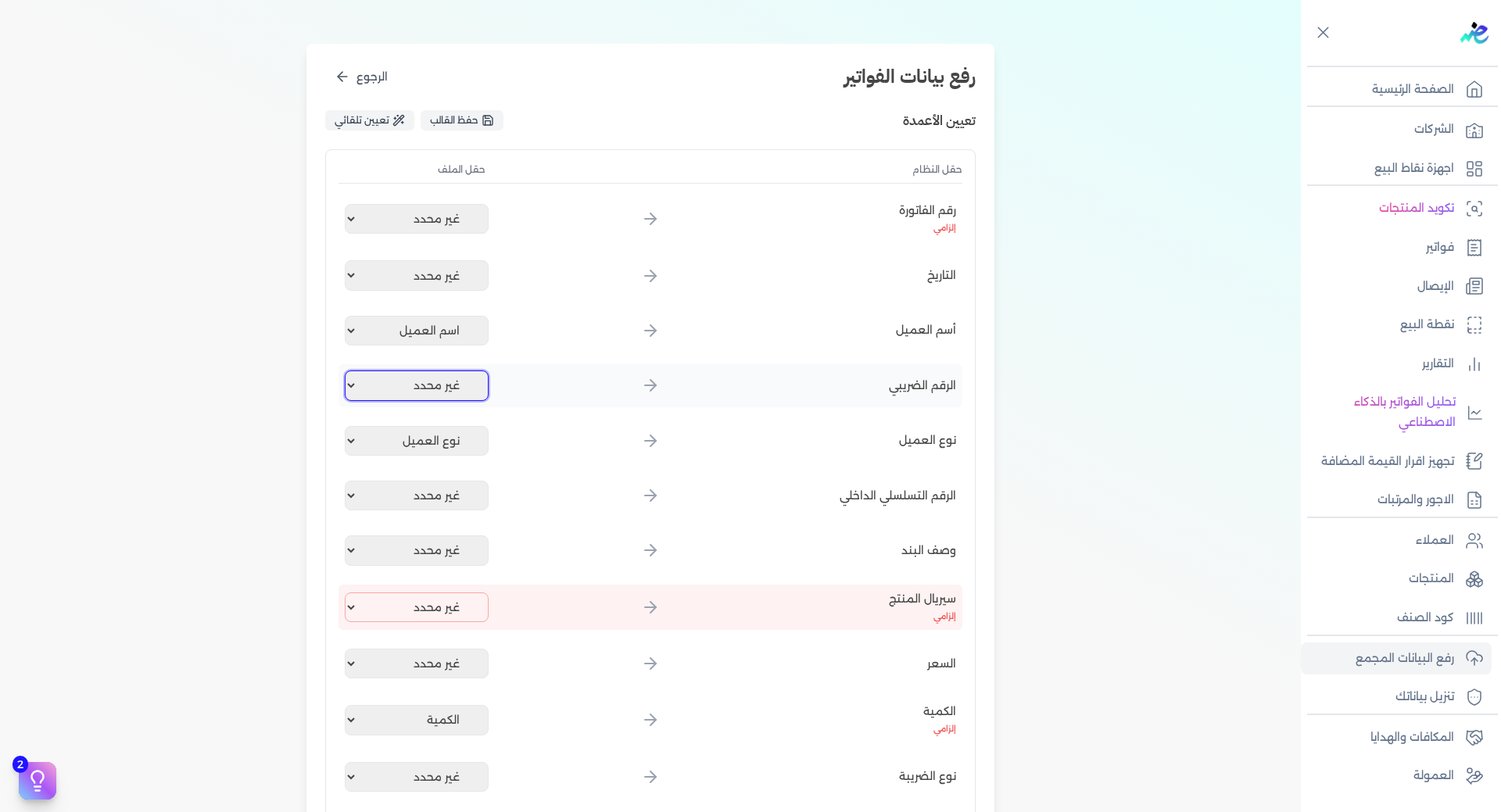
click at [458, 390] on select "غير محدد اسم العميل كود العميل رقم الفاتورة الصنف الكمية سعر الكرتونة اجمالي ال…" at bounding box center [416, 385] width 144 height 29
select select "سيريل المنتج"
click at [347, 371] on select "غير محدد اسم العميل كود العميل رقم الفاتورة الصنف الكمية سعر الكرتونة اجمالي ال…" at bounding box center [416, 385] width 144 height 29
click at [453, 553] on select "غير محدد اسم العميل كود العميل رقم الفاتورة الصنف الكمية سعر الكرتونة اجمالي ال…" at bounding box center [416, 550] width 144 height 29
select select "الصنف"
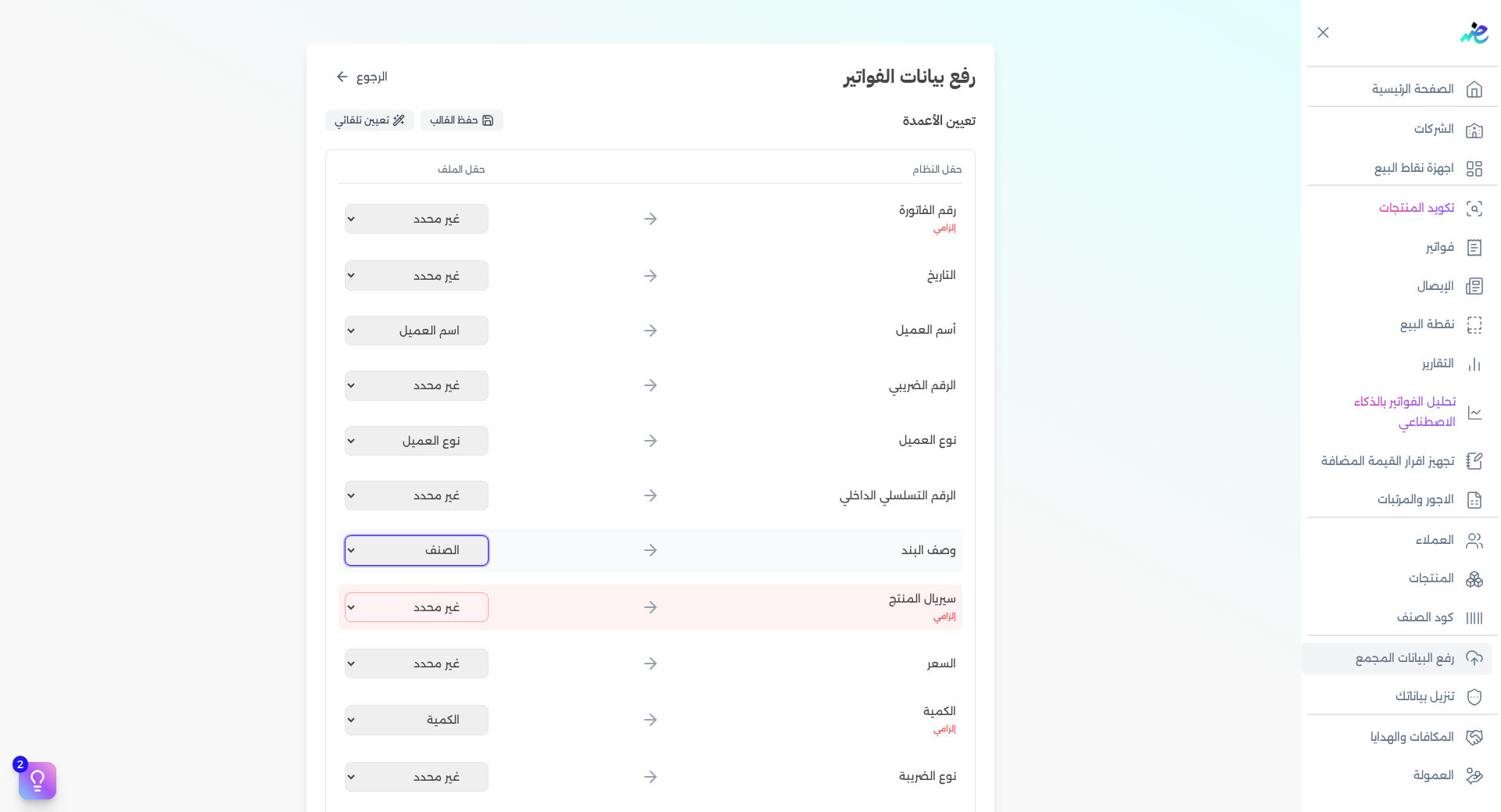
click at [347, 535] on select "غير محدد اسم العميل كود العميل رقم الفاتورة الصنف الكمية سعر الكرتونة اجمالي ال…" at bounding box center [416, 550] width 144 height 29
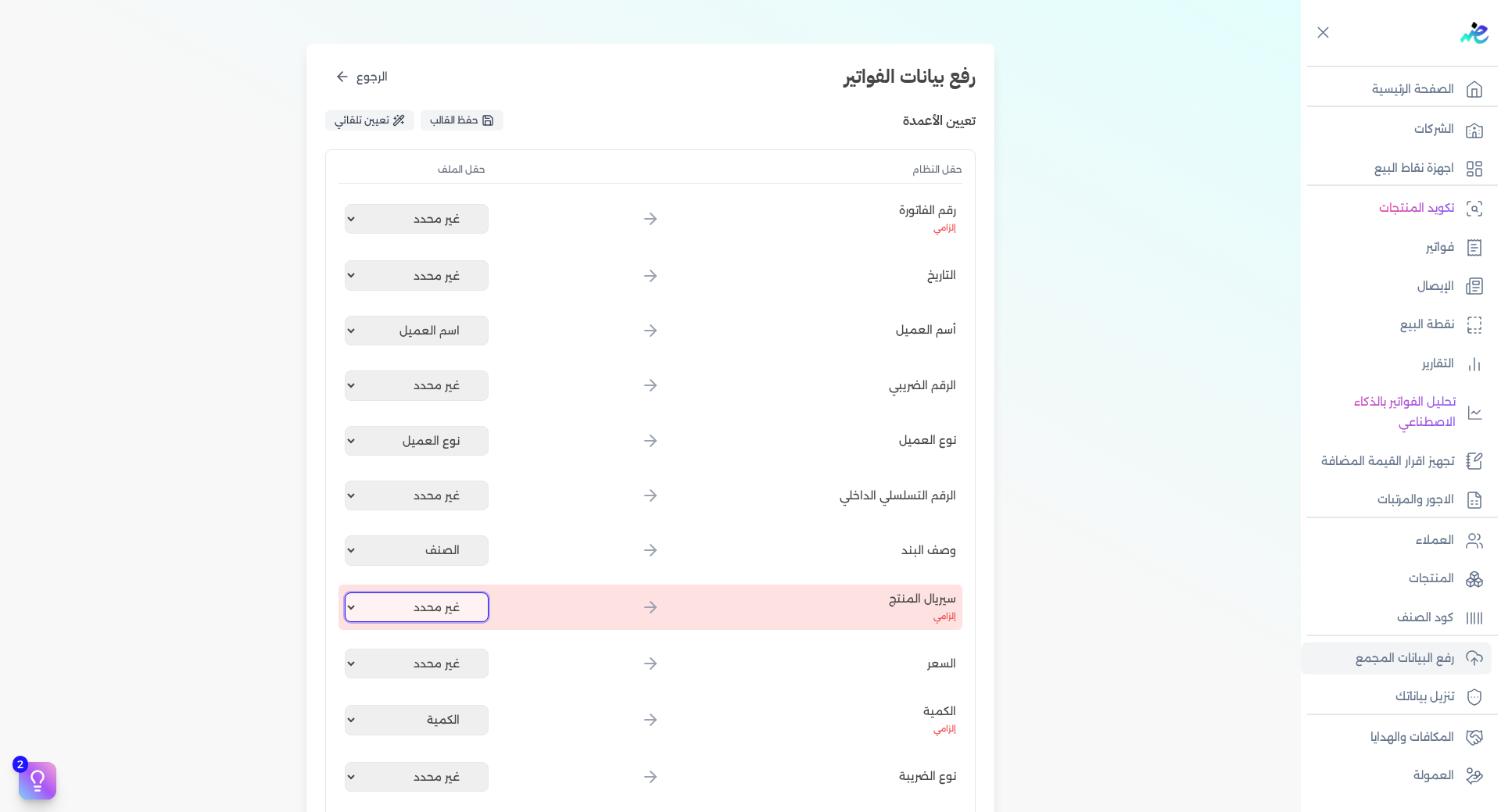
click at [439, 614] on select "غير محدد اسم العميل كود العميل رقم الفاتورة الصنف الكمية سعر الكرتونة اجمالي ال…" at bounding box center [416, 607] width 144 height 29
select select "سيريل المنتج"
click at [347, 592] on select "غير محدد اسم العميل كود العميل رقم الفاتورة الصنف الكمية سعر الكرتونة اجمالي ال…" at bounding box center [416, 607] width 144 height 29
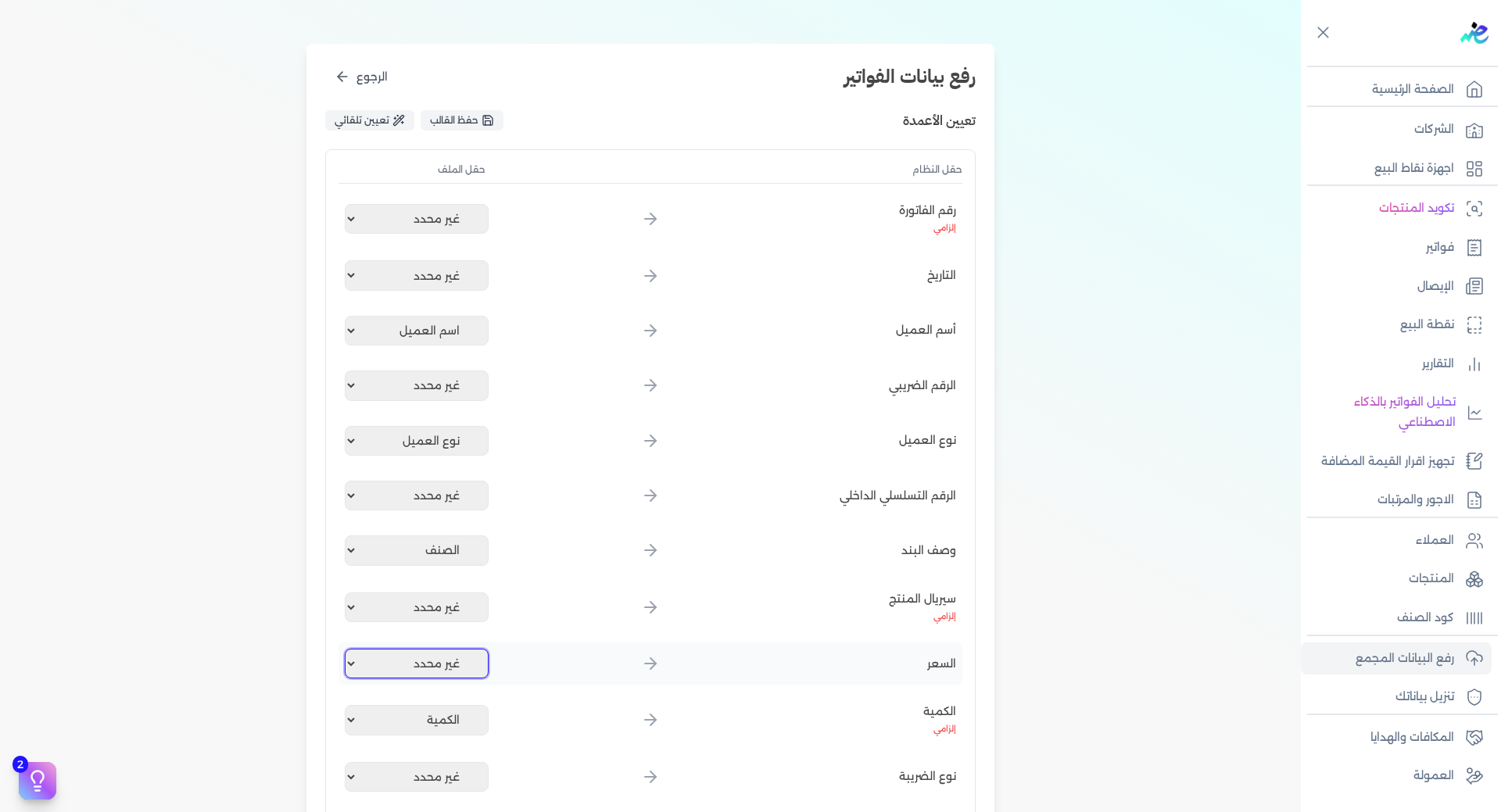
click at [440, 649] on select "غير محدد اسم العميل كود العميل رقم الفاتورة الصنف الكمية سعر الكرتونة اجمالي ال…" at bounding box center [416, 663] width 144 height 29
select select "سعر الكرتونة"
click at [347, 649] on select "غير محدد اسم العميل كود العميل رقم الفاتورة الصنف الكمية سعر الكرتونة اجمالي ال…" at bounding box center [416, 663] width 144 height 29
click at [439, 767] on select "غير محدد اسم العميل كود العميل رقم الفاتورة الصنف الكمية سعر الكرتونة اجمالي ال…" at bounding box center [416, 777] width 144 height 29
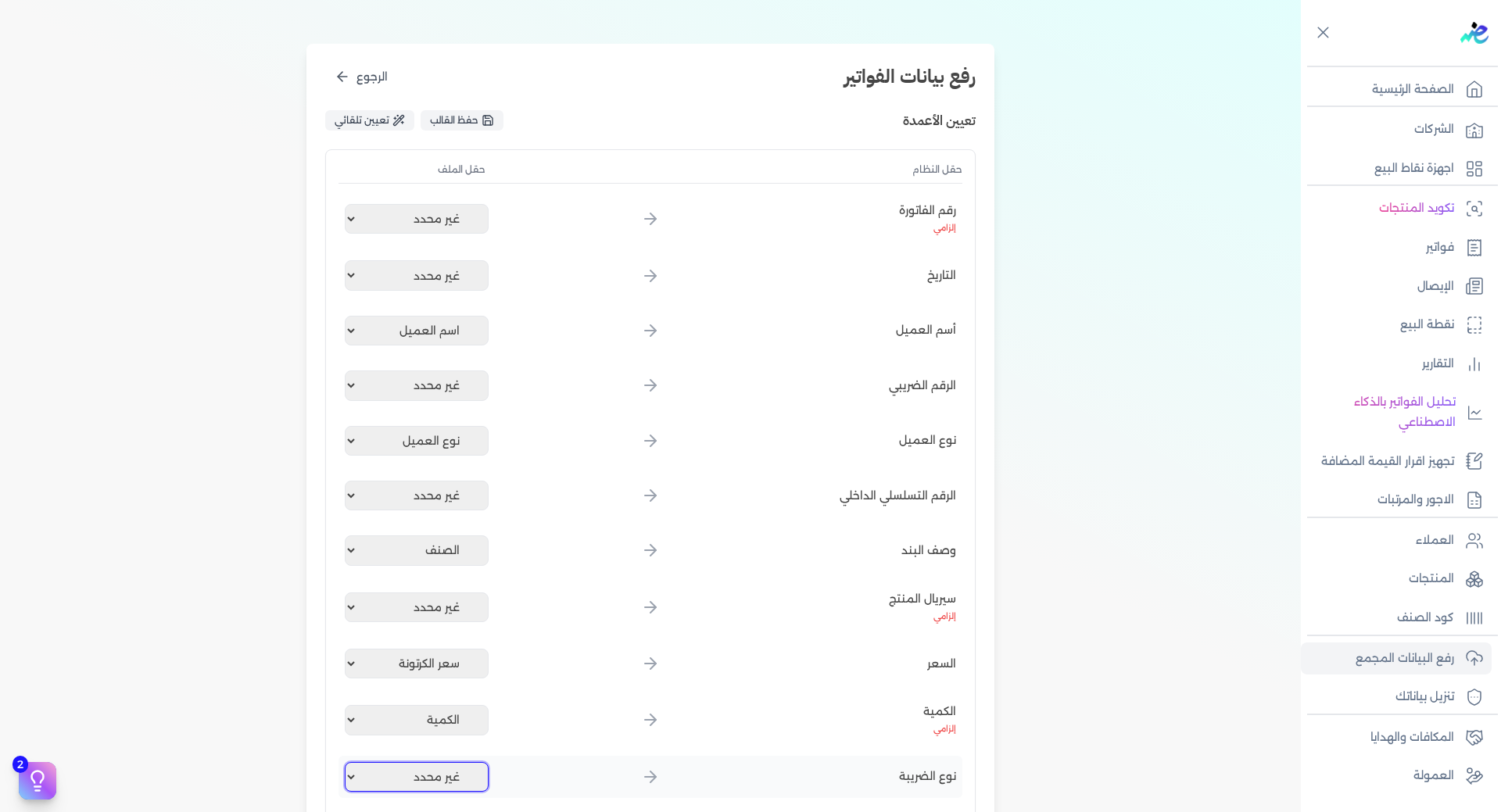
select select "نوع الضريبة"
click at [347, 762] on select "غير محدد اسم العميل كود العميل رقم الفاتورة الصنف الكمية سعر الكرتونة اجمالي ال…" at bounding box center [416, 777] width 144 height 29
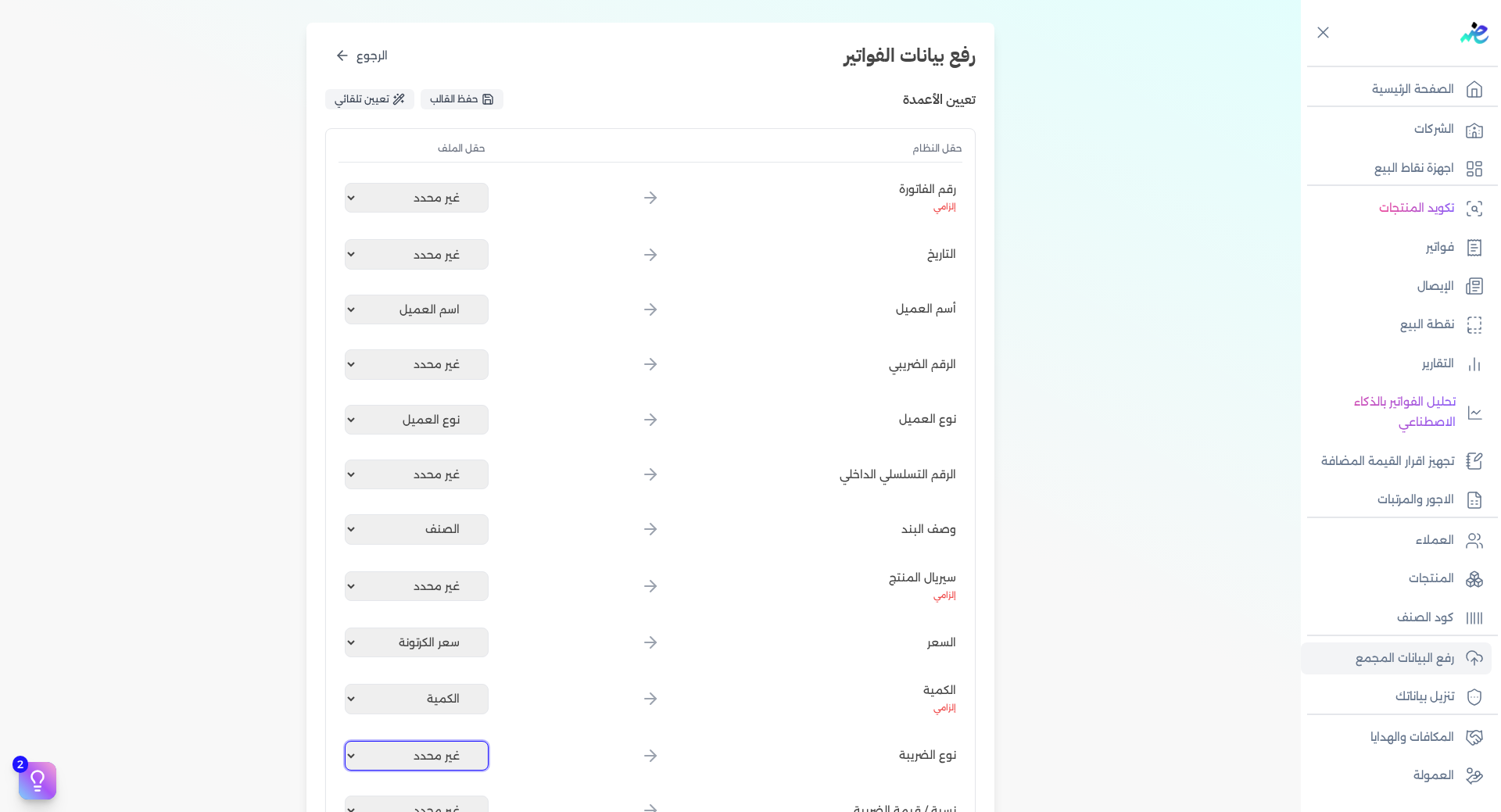
scroll to position [235, 0]
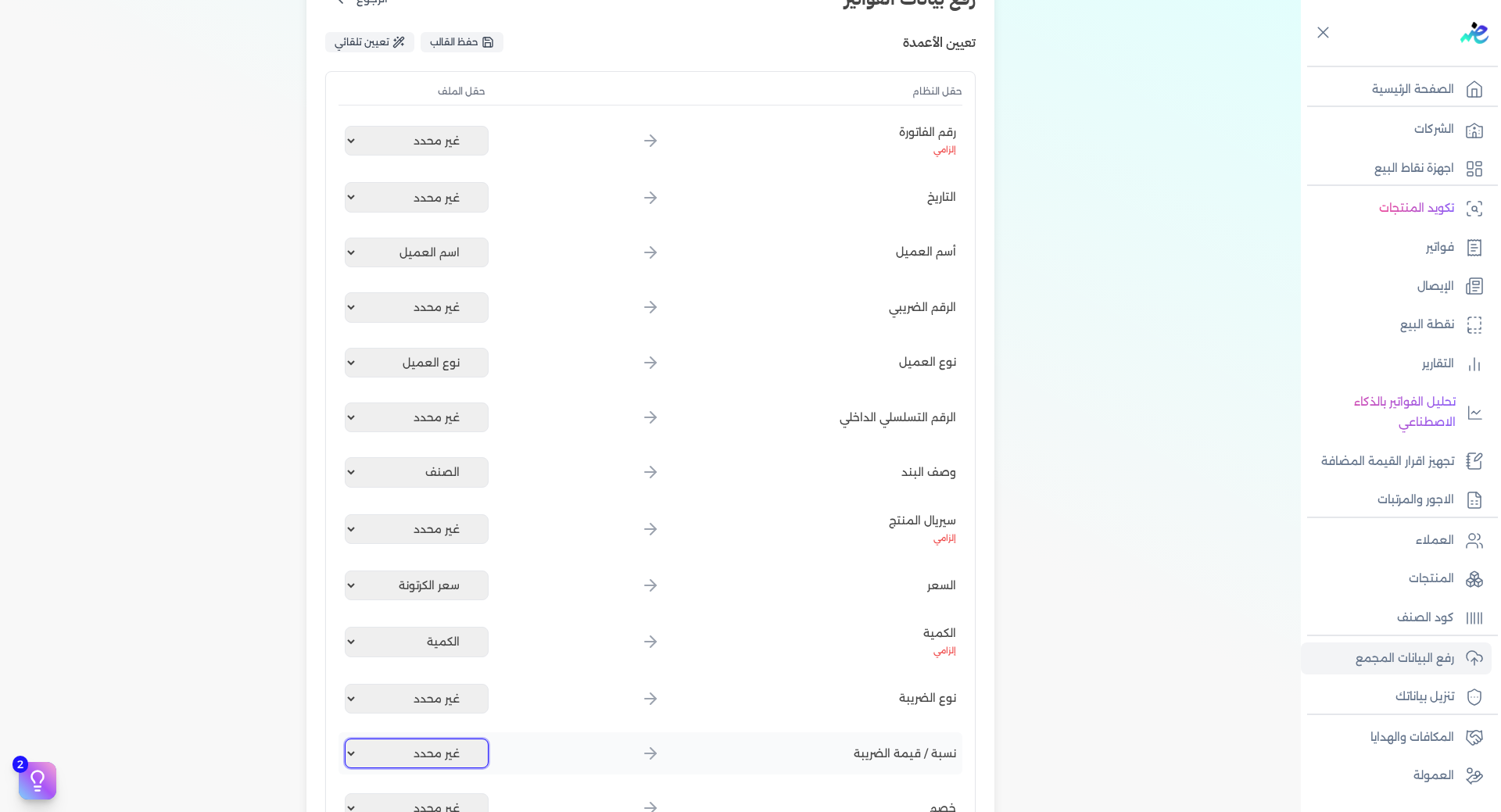
click at [455, 747] on select "غير محدد اسم العميل كود العميل رقم الفاتورة الصنف الكمية سعر الكرتونة اجمالي ال…" at bounding box center [416, 753] width 144 height 29
select select "النسبة"
click at [347, 739] on select "غير محدد اسم العميل كود العميل رقم الفاتورة الصنف الكمية سعر الكرتونة اجمالي ال…" at bounding box center [416, 753] width 144 height 29
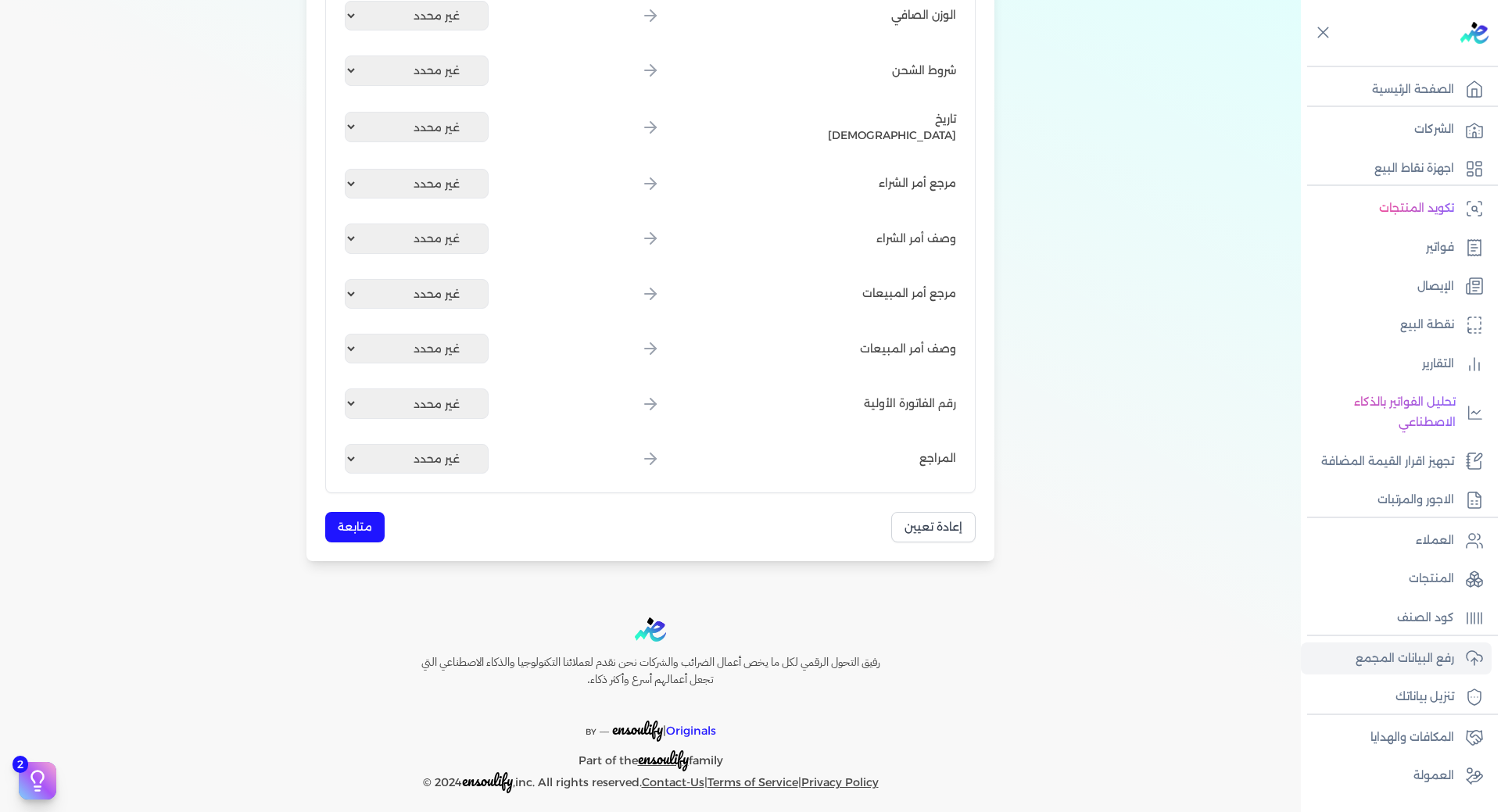
scroll to position [1807, 0]
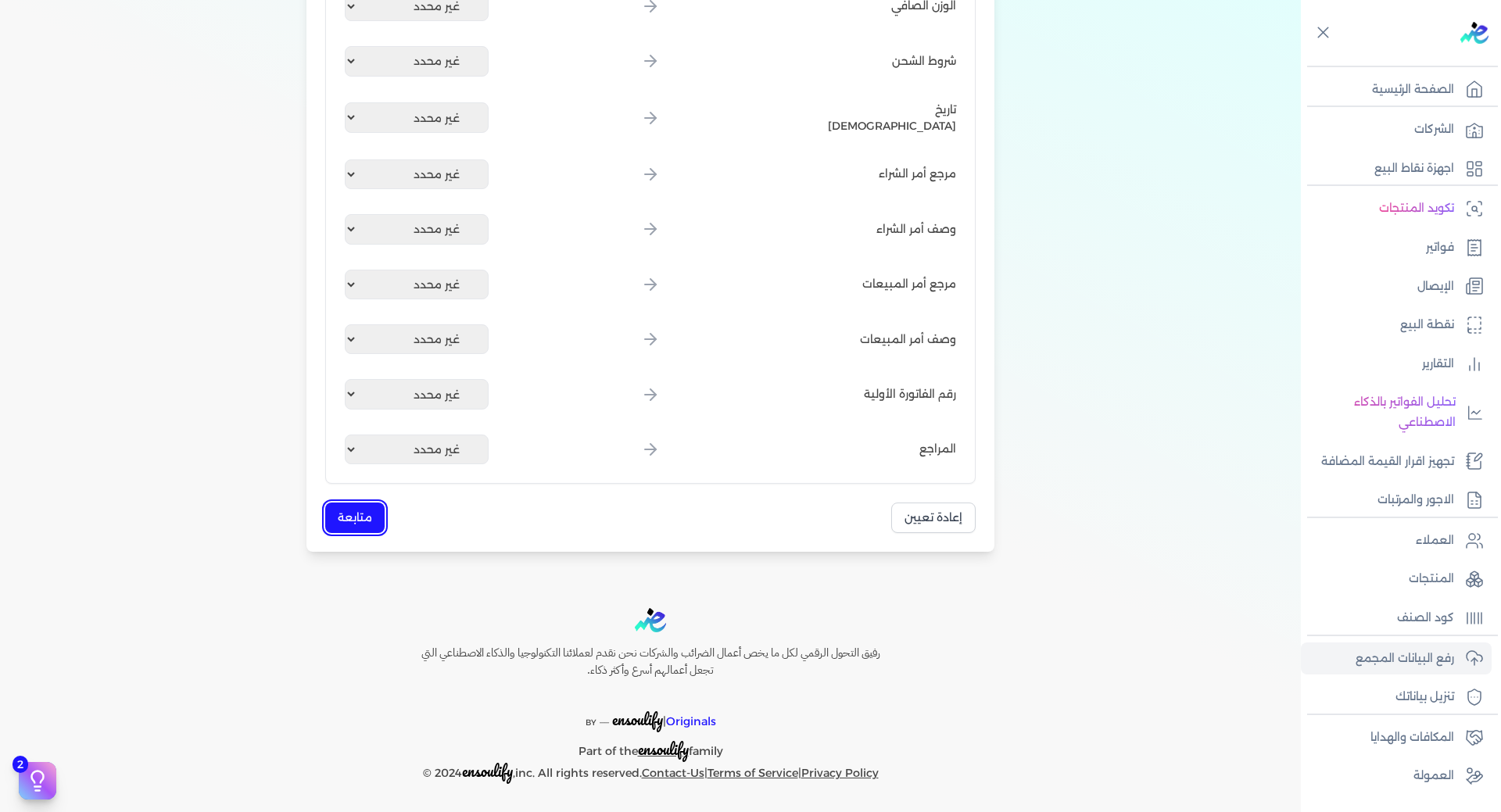
click at [359, 505] on button "متابعة" at bounding box center [354, 518] width 60 height 30
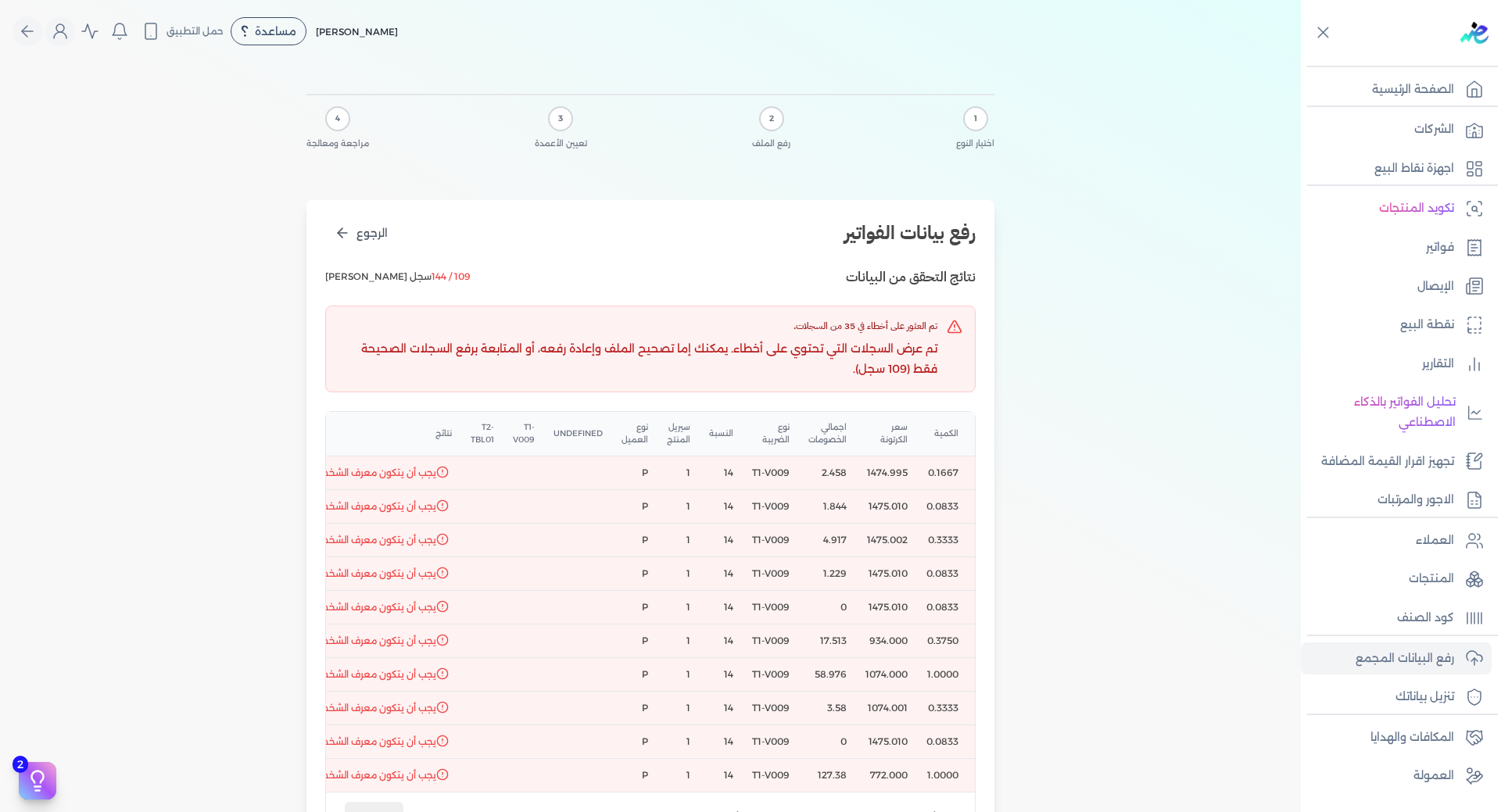
scroll to position [0, -651]
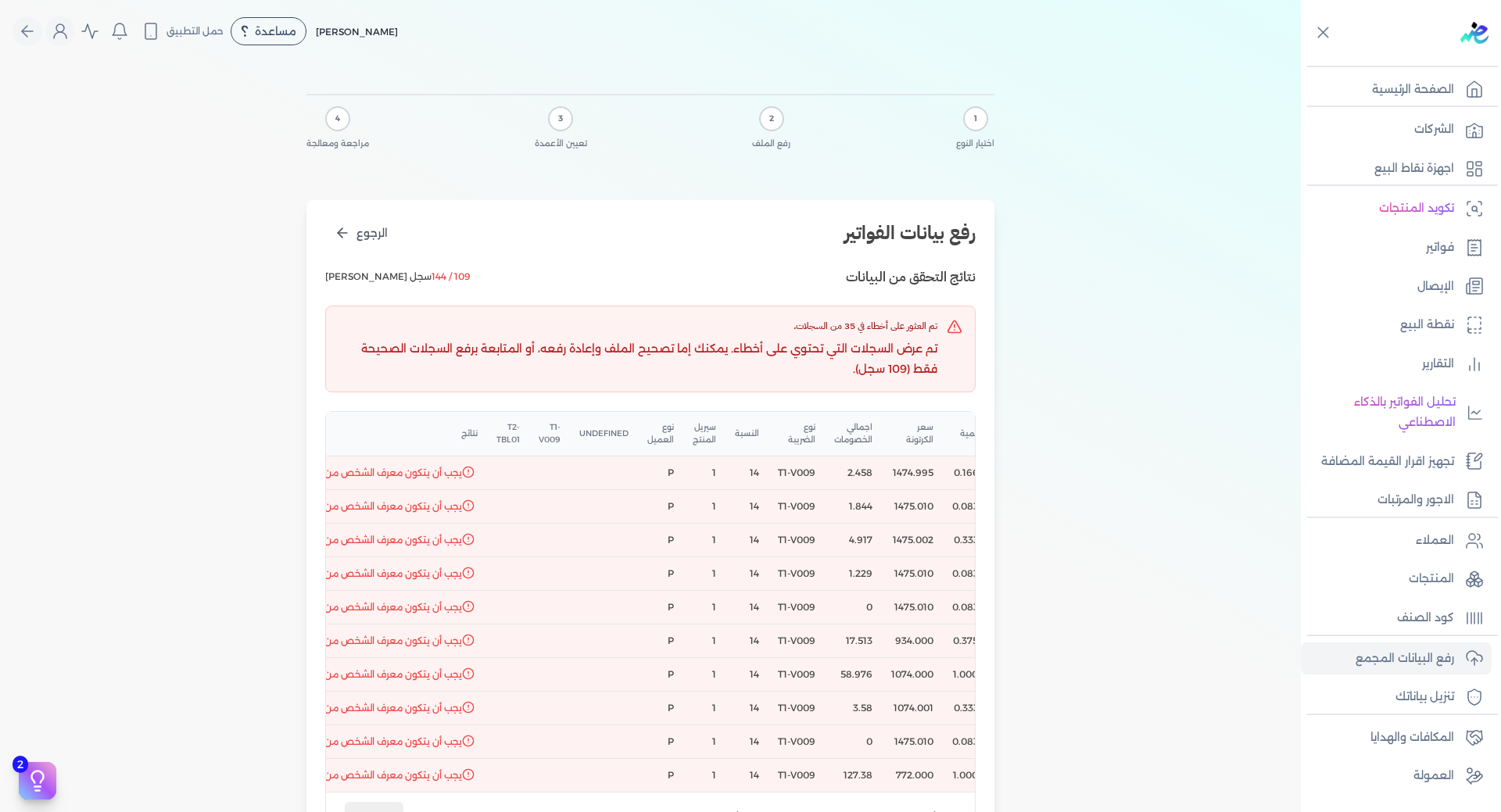
click at [1039, 670] on div "1 اختيار النوع 2 رفع الملف 3 تعيين الأعمدة 4 مراجعة ومعالجة رفع بيانات الفواتير…" at bounding box center [650, 498] width 1300 height 872
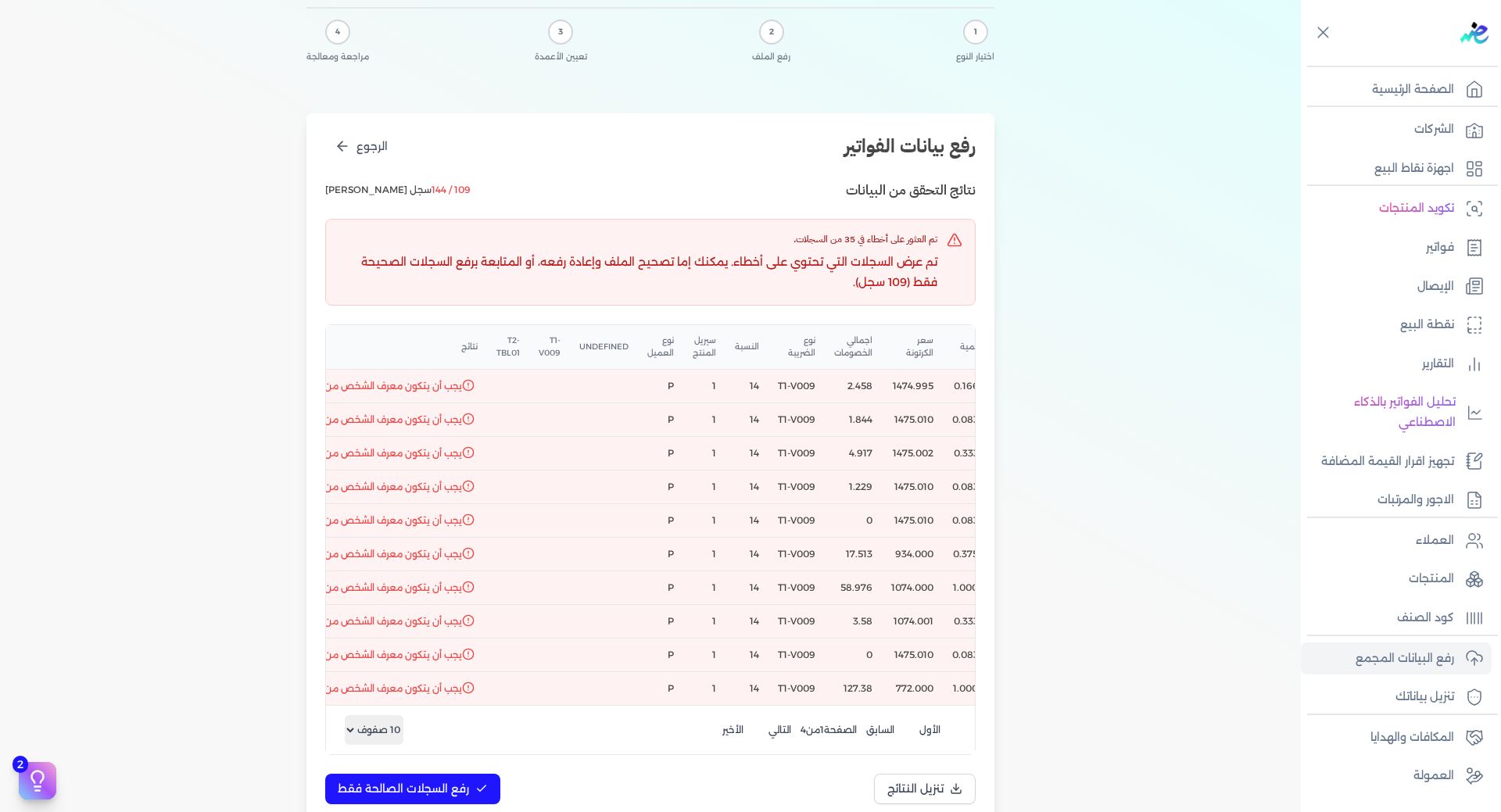
scroll to position [0, 0]
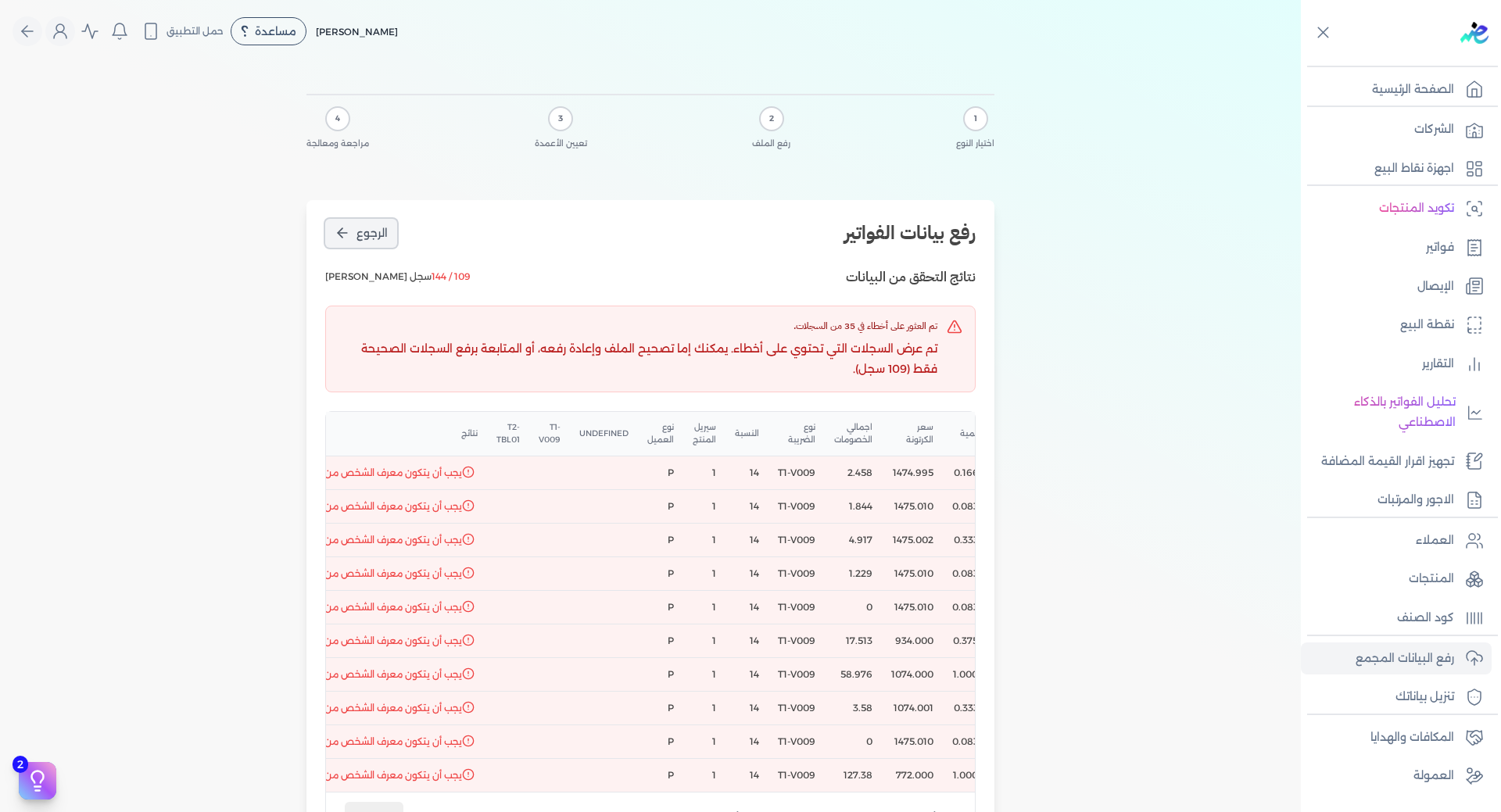
click at [358, 245] on button "الرجوع" at bounding box center [360, 234] width 71 height 29
select select "رقم الفاتورة"
select select "اسم العميل"
select select "سيريل المنتج"
select select "نوع العميل"
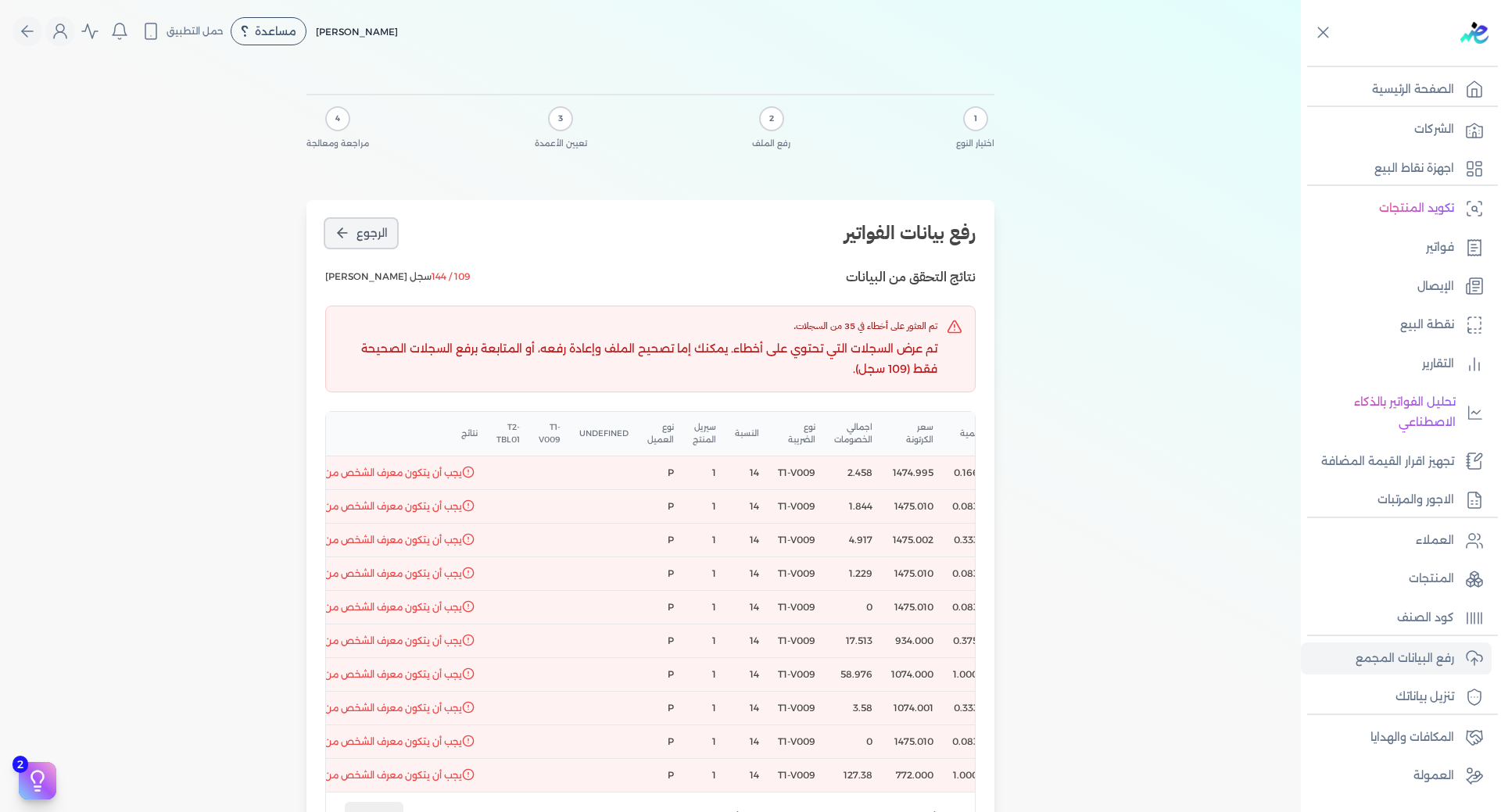
select select "الصنف"
select select "سيريل المنتج"
select select "سعر الكرتونة"
select select "الكمية"
select select "نوع الضريبة"
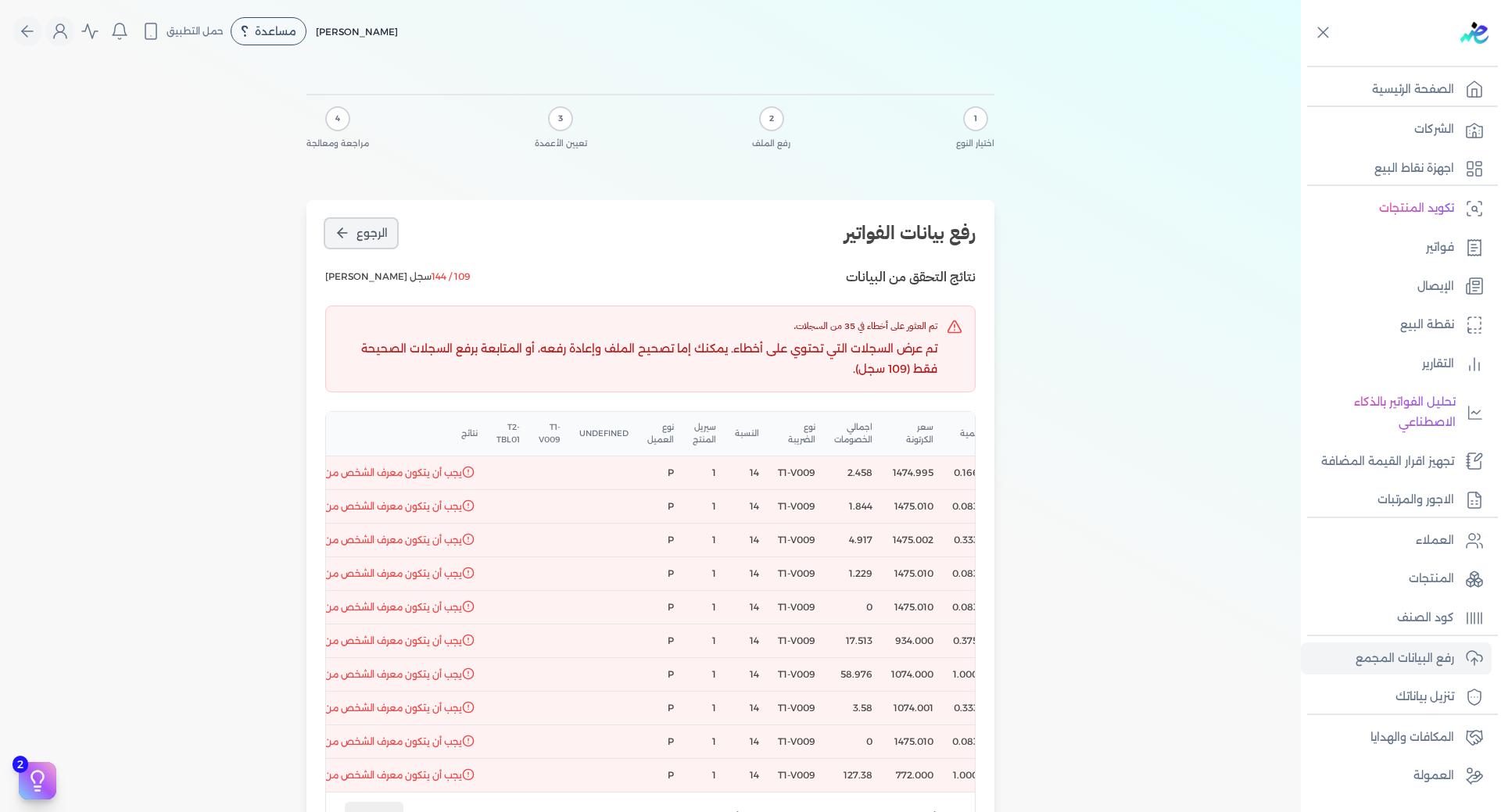
select select "النسبة"
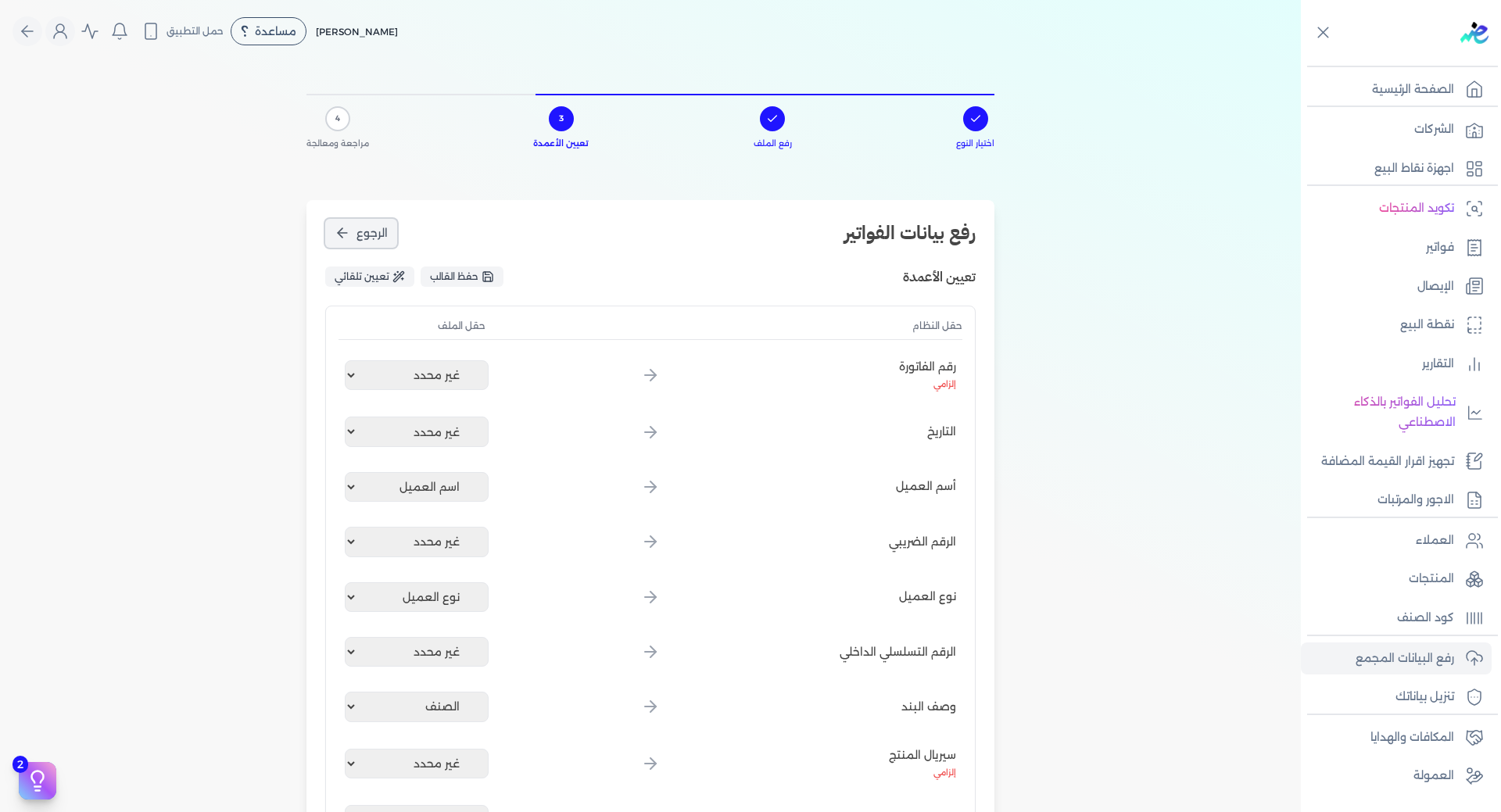
click at [360, 239] on span "الرجوع" at bounding box center [372, 233] width 31 height 17
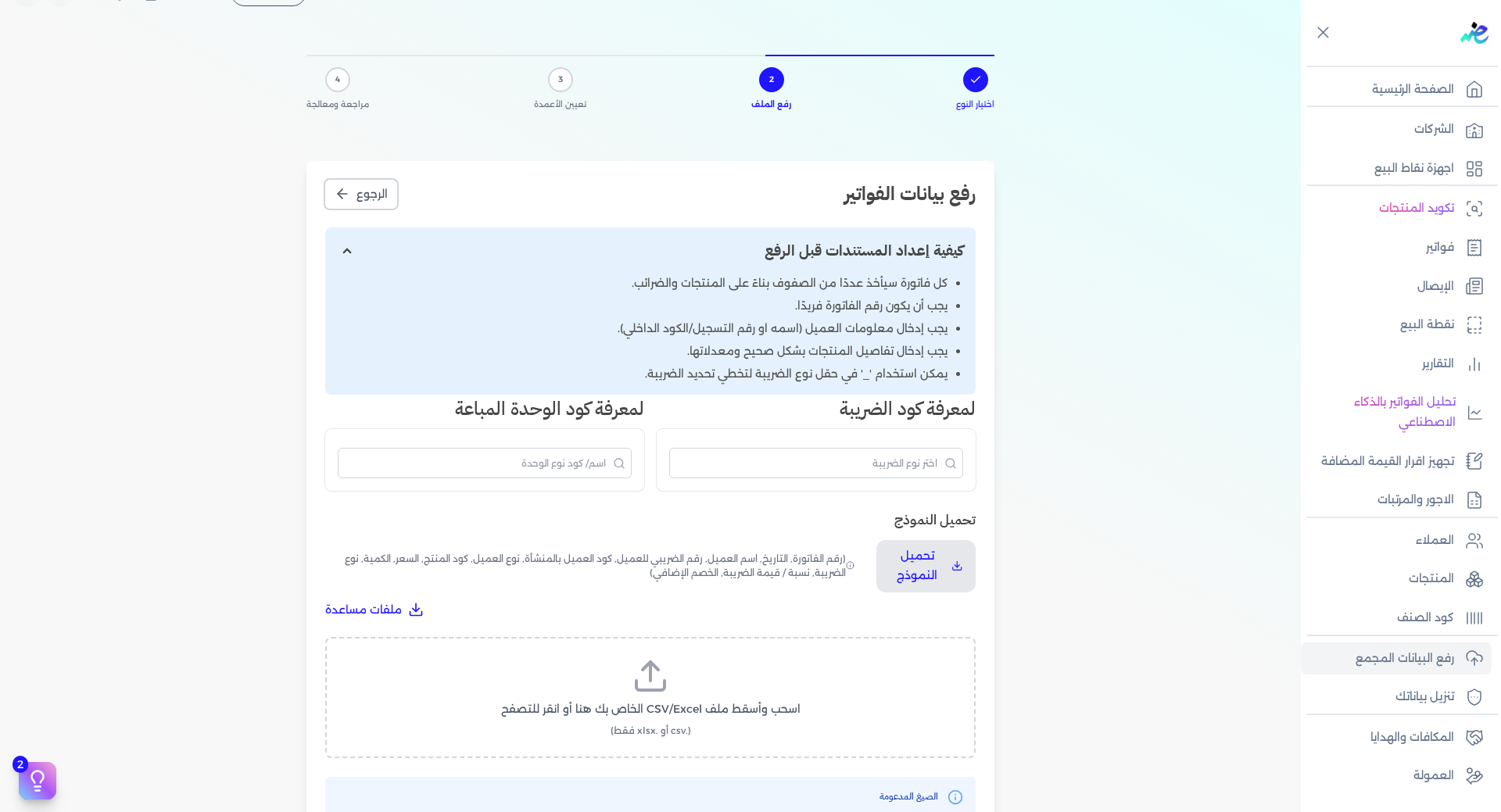
scroll to position [78, 0]
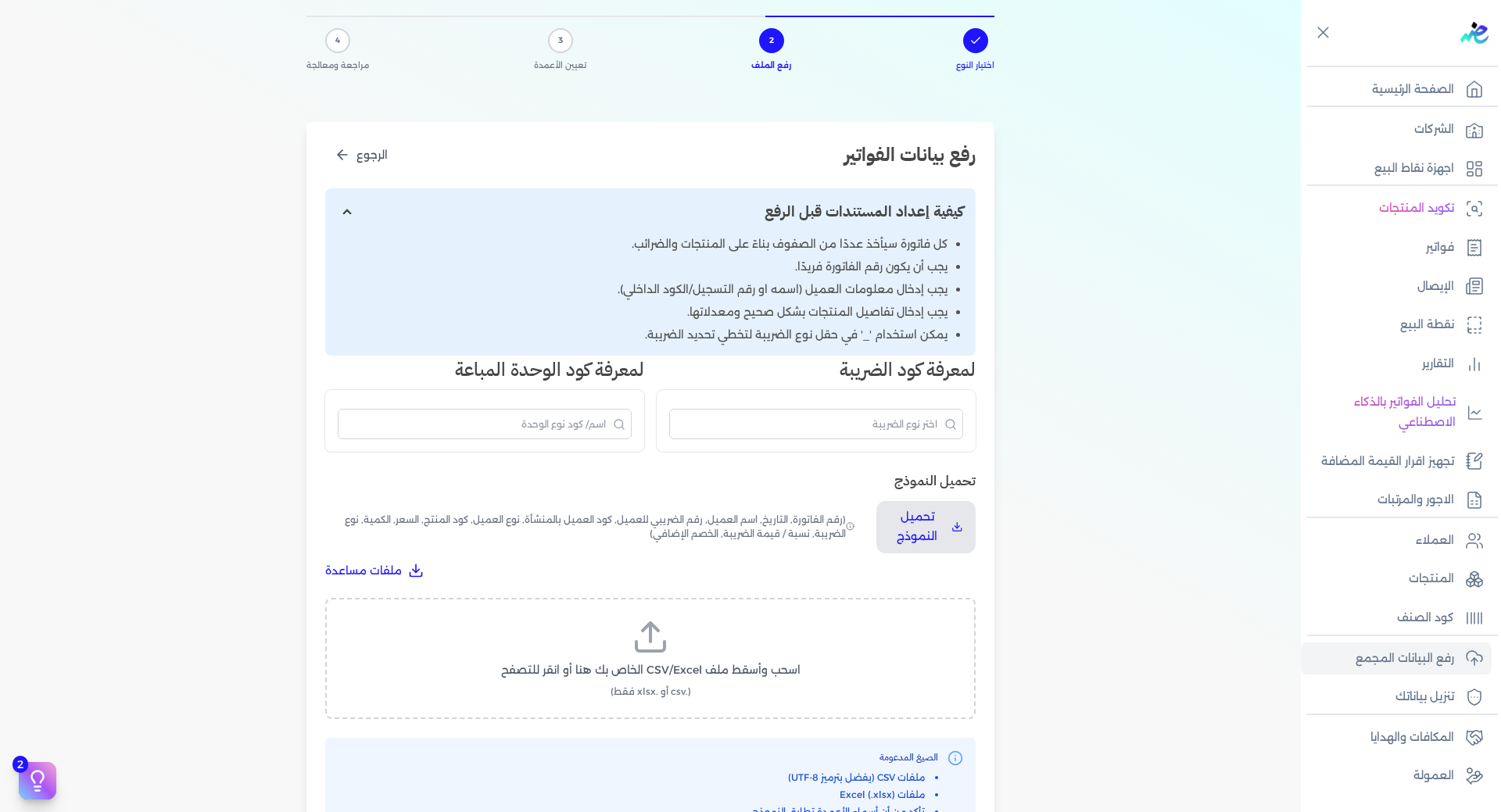
click at [682, 673] on span "اسحب وأسقط ملف CSV/Excel الخاص بك هنا أو انقر للتصفح" at bounding box center [651, 670] width 299 height 17
click at [0, 0] on input "اسحب وأسقط ملف CSV/Excel الخاص بك هنا أو انقر للتصفح (.csv أو .xlsx فقط)" at bounding box center [0, 0] width 0 height 0
click at [718, 683] on span "تحميل الملف" at bounding box center [697, 685] width 66 height 17
select select "سيريال المنتج"
select select "الكمية"
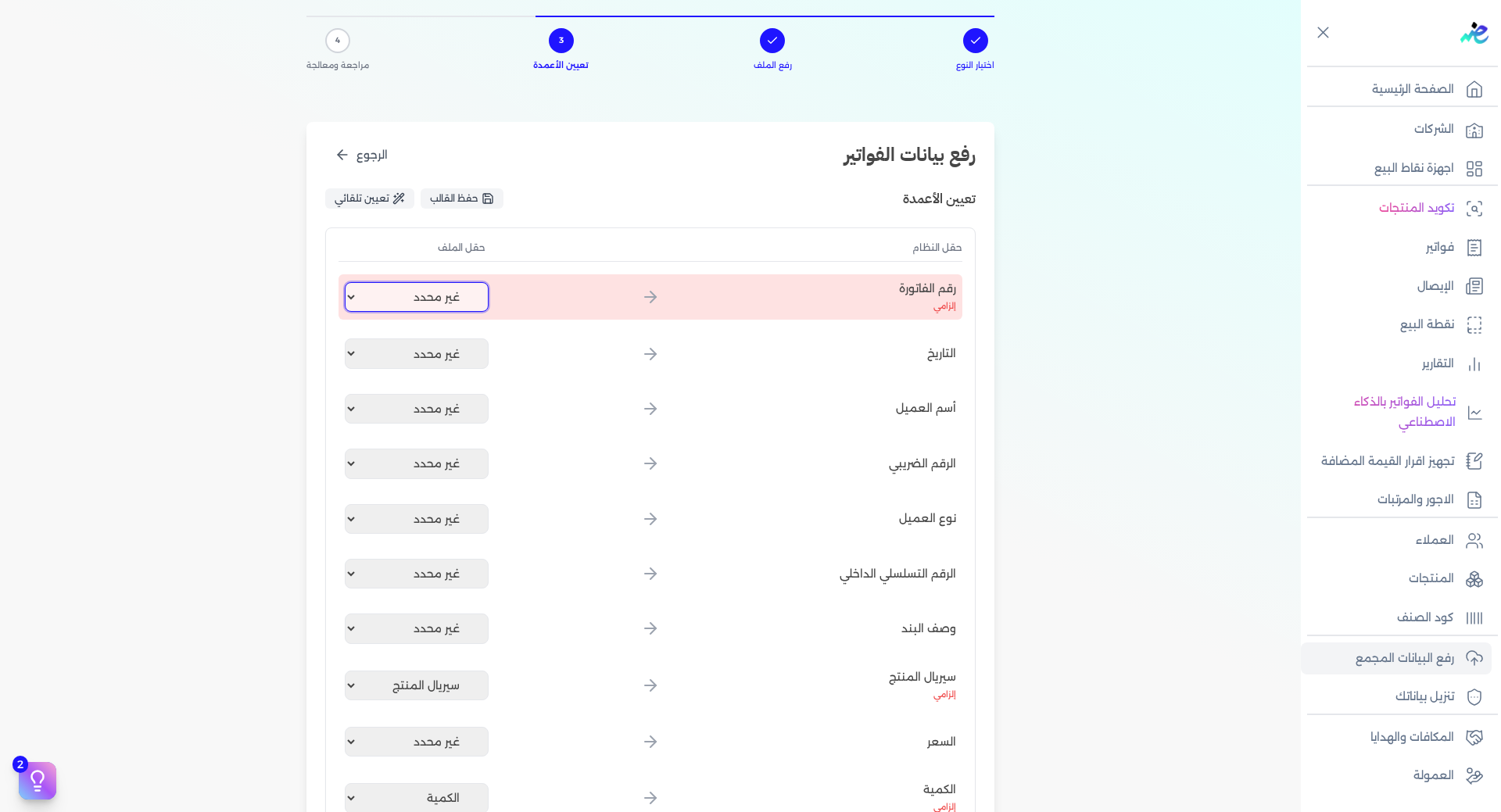
click at [458, 297] on select "غير محدد اسم العميل رقم الفاتورة الصنف الكمية سعر الكرتونة اجمالي الخصومات نوع …" at bounding box center [416, 296] width 144 height 29
select select "رقم الفاتورة"
click at [347, 282] on select "غير محدد اسم العميل رقم الفاتورة الصنف الكمية سعر الكرتونة اجمالي الخصومات نوع …" at bounding box center [416, 296] width 144 height 29
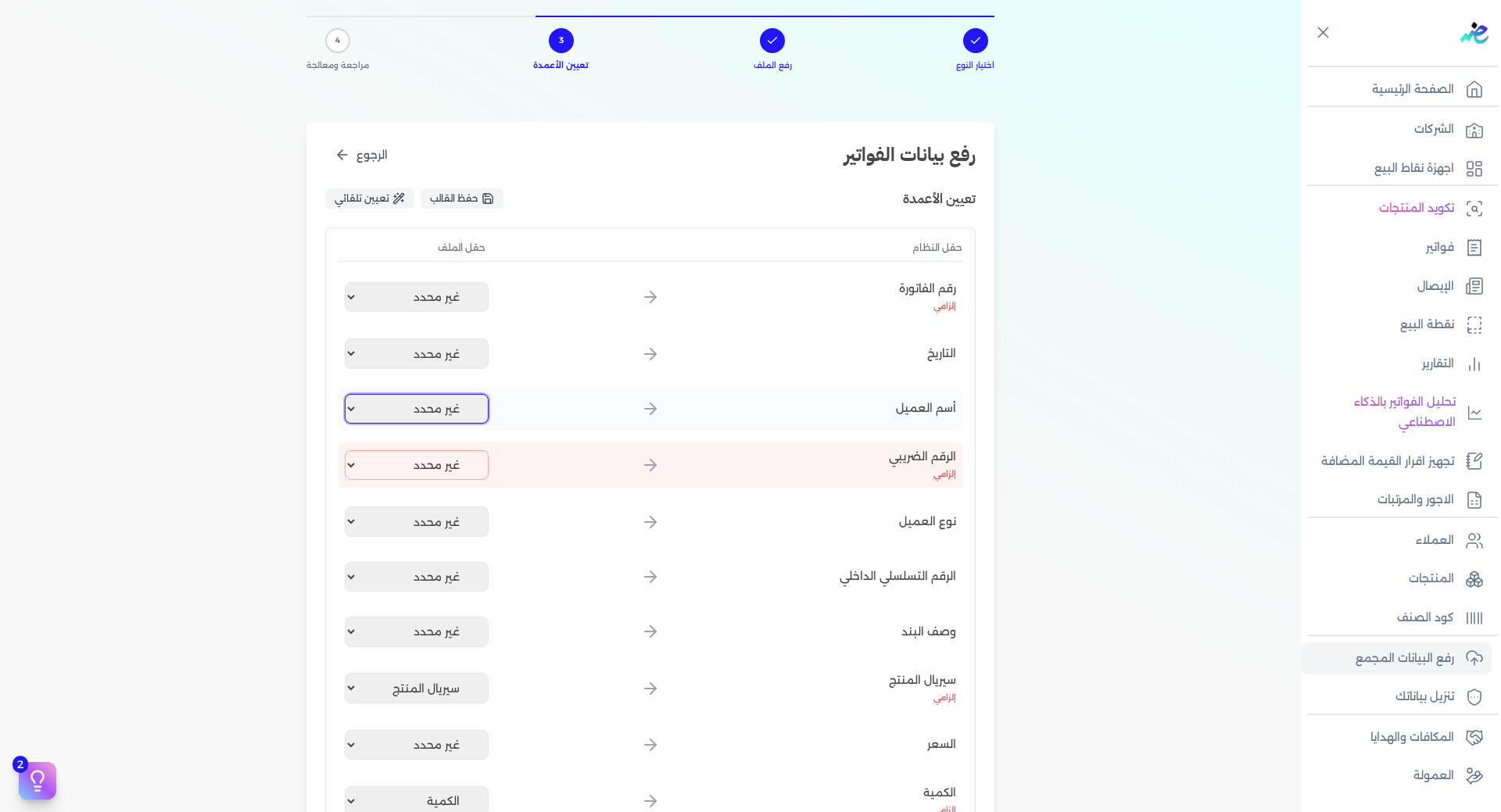
click at [447, 411] on select "غير محدد اسم العميل رقم الفاتورة الصنف الكمية سعر الكرتونة اجمالي الخصومات نوع …" at bounding box center [416, 409] width 144 height 29
select select "اسم العميل"
click at [347, 394] on select "غير محدد اسم العميل رقم الفاتورة الصنف الكمية سعر الكرتونة اجمالي الخصومات نوع …" at bounding box center [416, 409] width 144 height 29
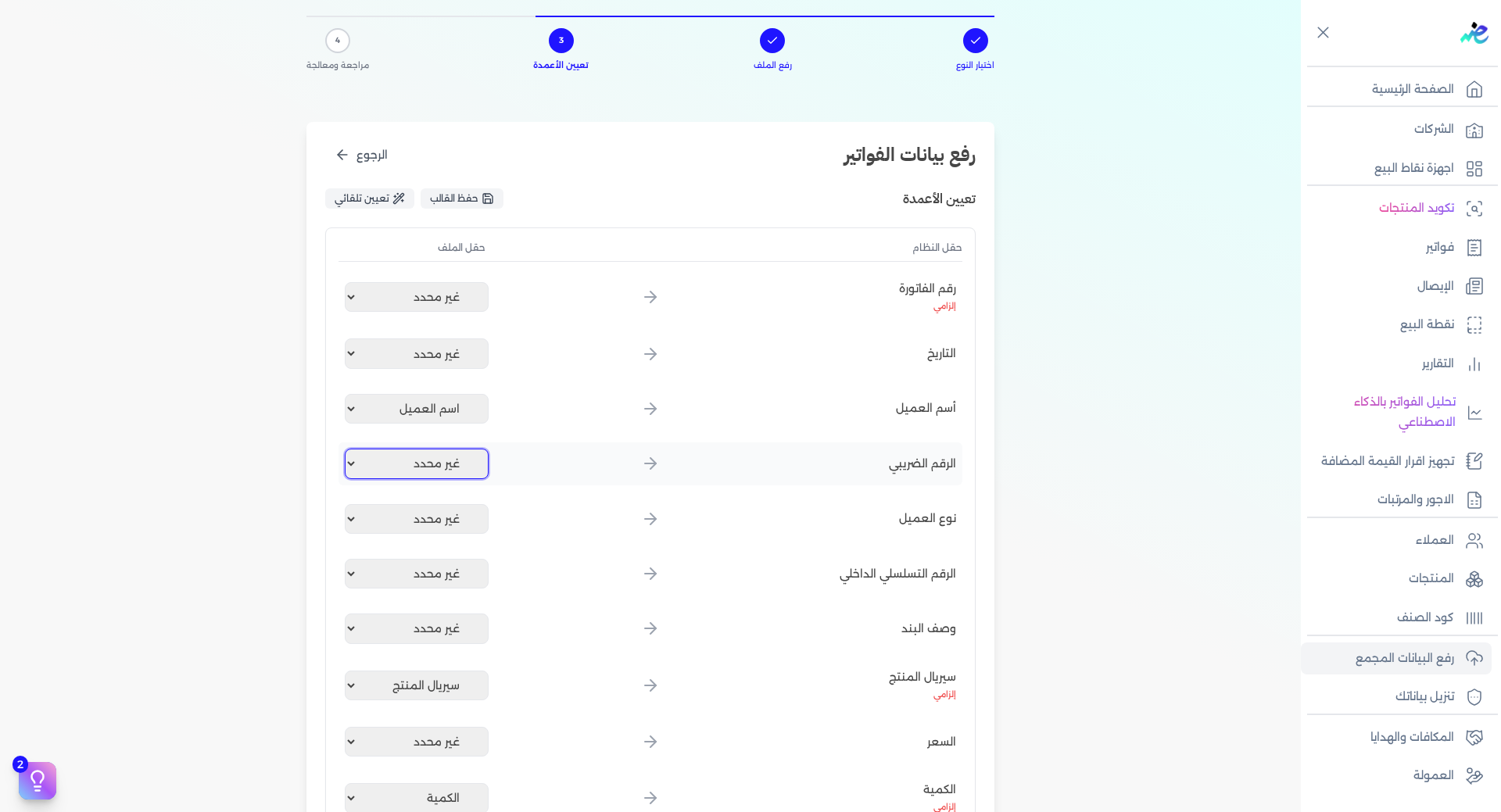
click at [450, 463] on select "غير محدد اسم العميل رقم الفاتورة الصنف الكمية سعر الكرتونة اجمالي الخصومات نوع …" at bounding box center [416, 464] width 144 height 29
select select "سيريال المنتج"
click at [347, 449] on select "غير محدد اسم العميل رقم الفاتورة الصنف الكمية سعر الكرتونة اجمالي الخصومات نوع …" at bounding box center [416, 464] width 144 height 29
click at [476, 516] on select "غير محدد اسم العميل رقم الفاتورة الصنف الكمية سعر الكرتونة اجمالي الخصومات نوع …" at bounding box center [416, 519] width 144 height 29
select select "نوع العميل"
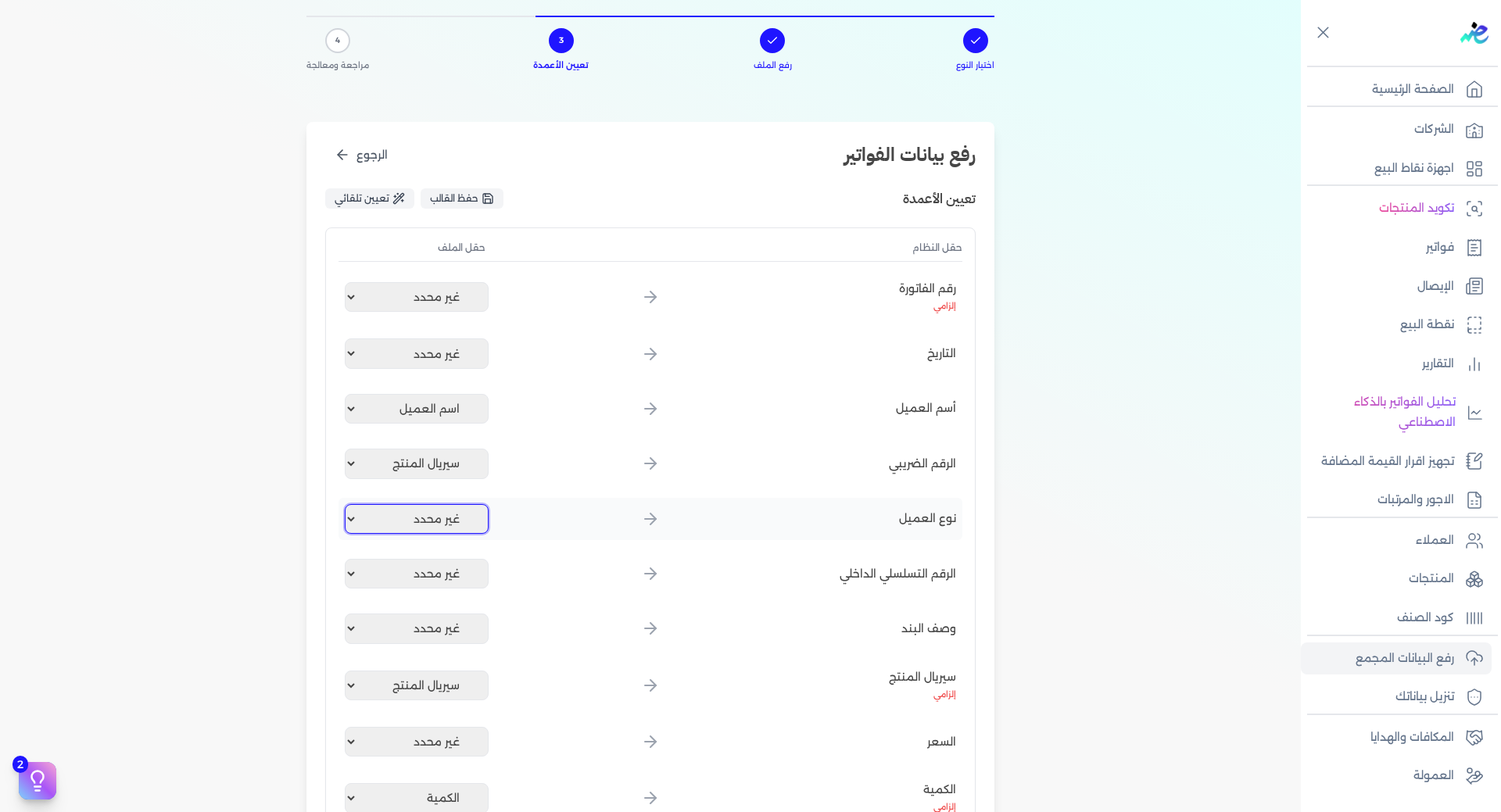
click at [347, 504] on select "غير محدد اسم العميل رقم الفاتورة الصنف الكمية سعر الكرتونة اجمالي الخصومات نوع …" at bounding box center [416, 519] width 144 height 29
click at [446, 623] on select "غير محدد اسم العميل رقم الفاتورة الصنف الكمية سعر الكرتونة اجمالي الخصومات نوع …" at bounding box center [416, 628] width 144 height 29
select select "الصنف"
click at [347, 613] on select "غير محدد اسم العميل رقم الفاتورة الصنف الكمية سعر الكرتونة اجمالي الخصومات نوع …" at bounding box center [416, 628] width 144 height 29
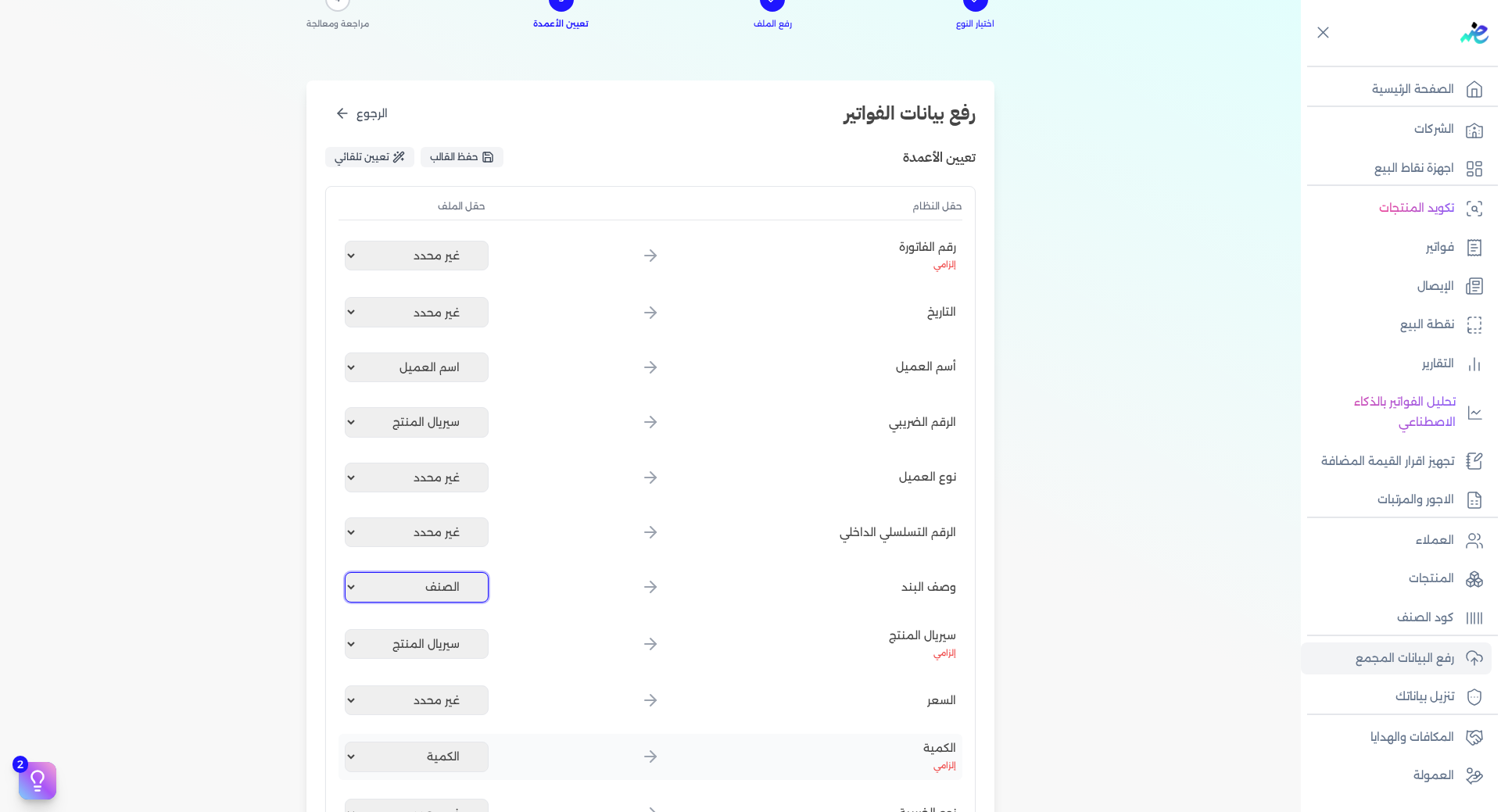
scroll to position [157, 0]
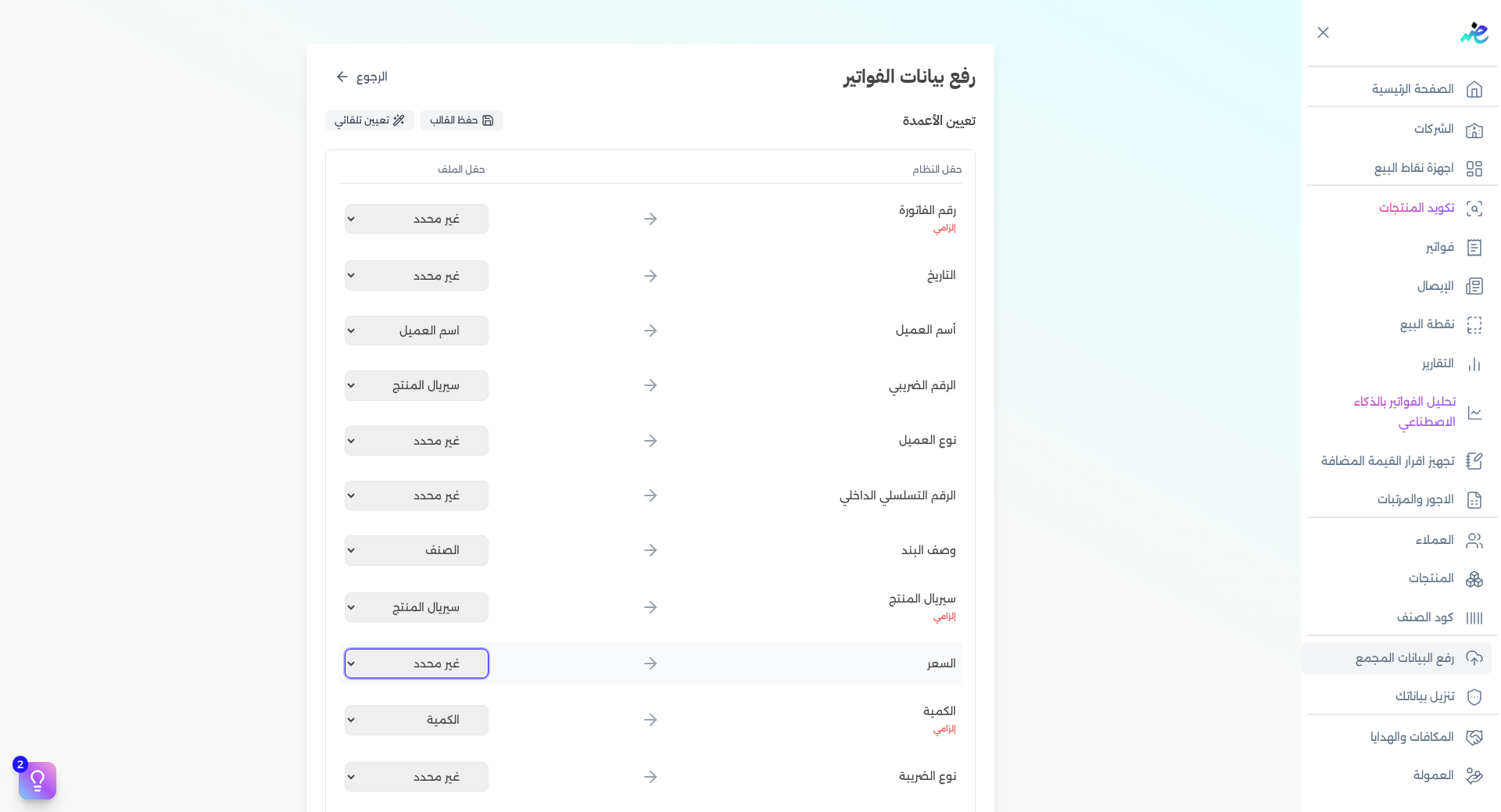
click at [421, 671] on select "غير محدد اسم العميل رقم الفاتورة الصنف الكمية سعر الكرتونة اجمالي الخصومات نوع …" at bounding box center [416, 663] width 144 height 29
select select "سعر الكرتونة"
click at [347, 649] on select "غير محدد اسم العميل رقم الفاتورة الصنف الكمية سعر الكرتونة اجمالي الخصومات نوع …" at bounding box center [416, 663] width 144 height 29
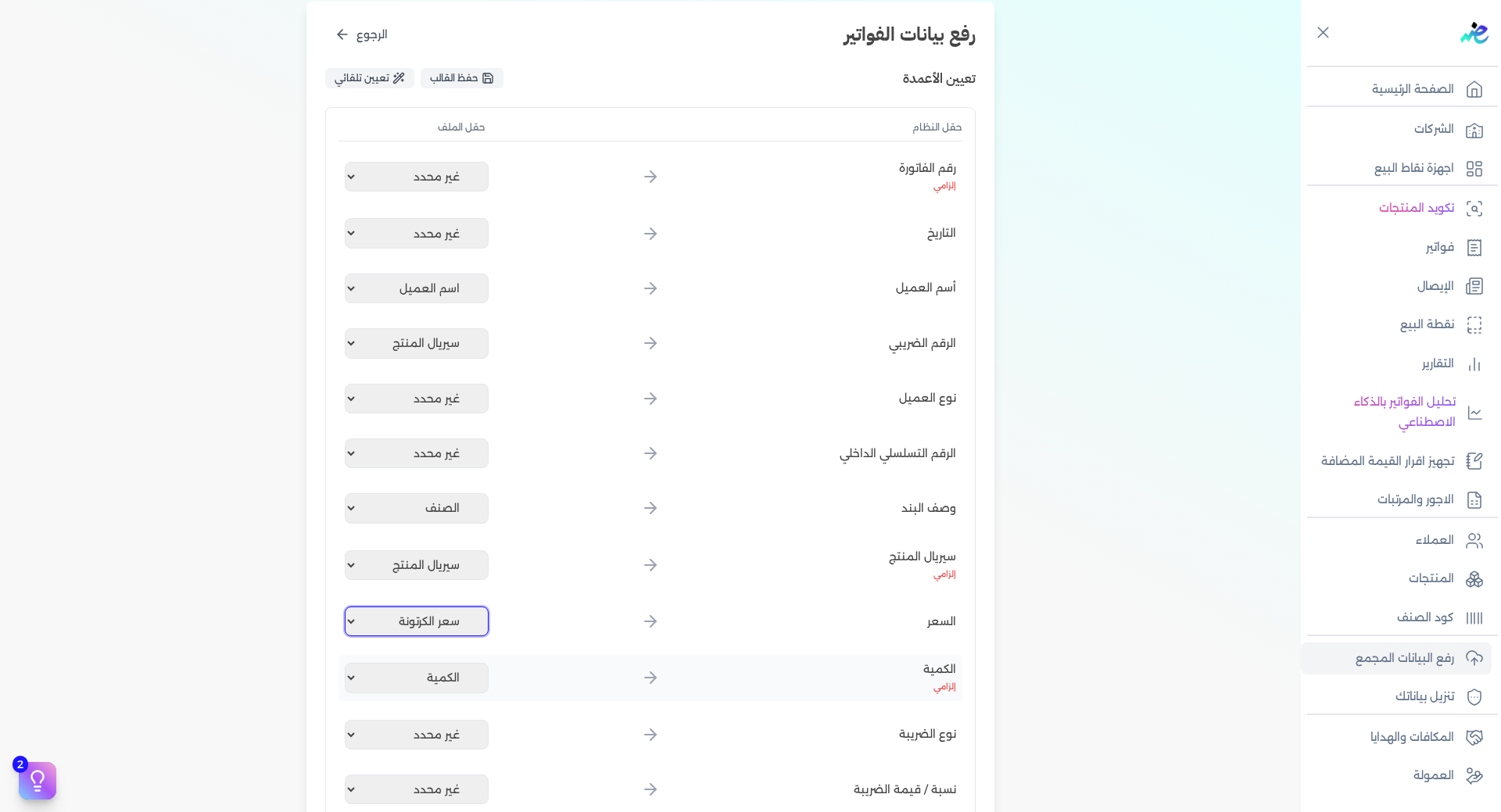
scroll to position [235, 0]
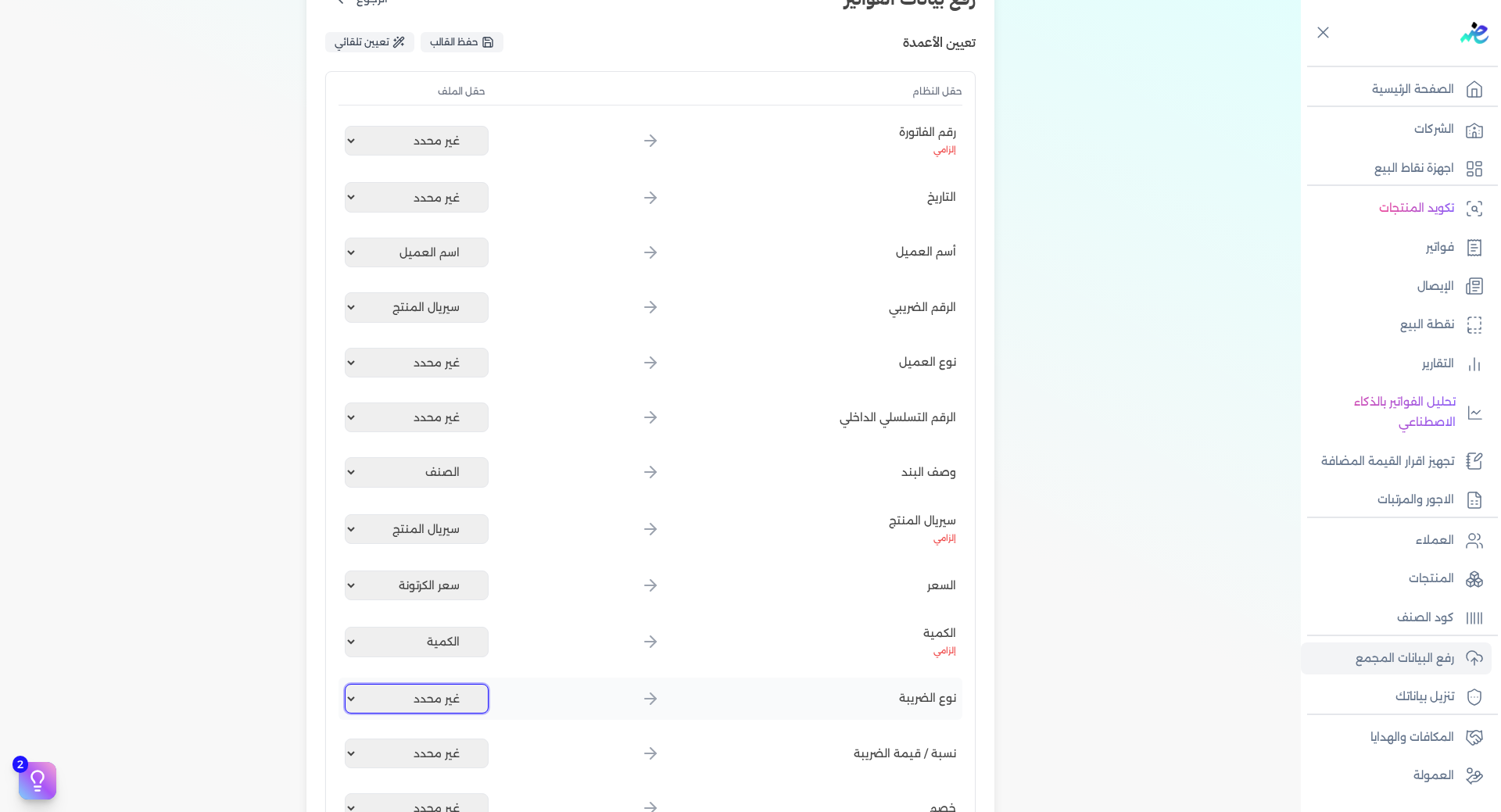
click at [451, 703] on select "غير محدد اسم العميل رقم الفاتورة الصنف الكمية سعر الكرتونة اجمالي الخصومات نوع …" at bounding box center [416, 699] width 144 height 29
select select "نوع الضريبه"
click at [347, 684] on select "غير محدد اسم العميل رقم الفاتورة الصنف الكمية سعر الكرتونة اجمالي الخصومات نوع …" at bounding box center [416, 699] width 144 height 29
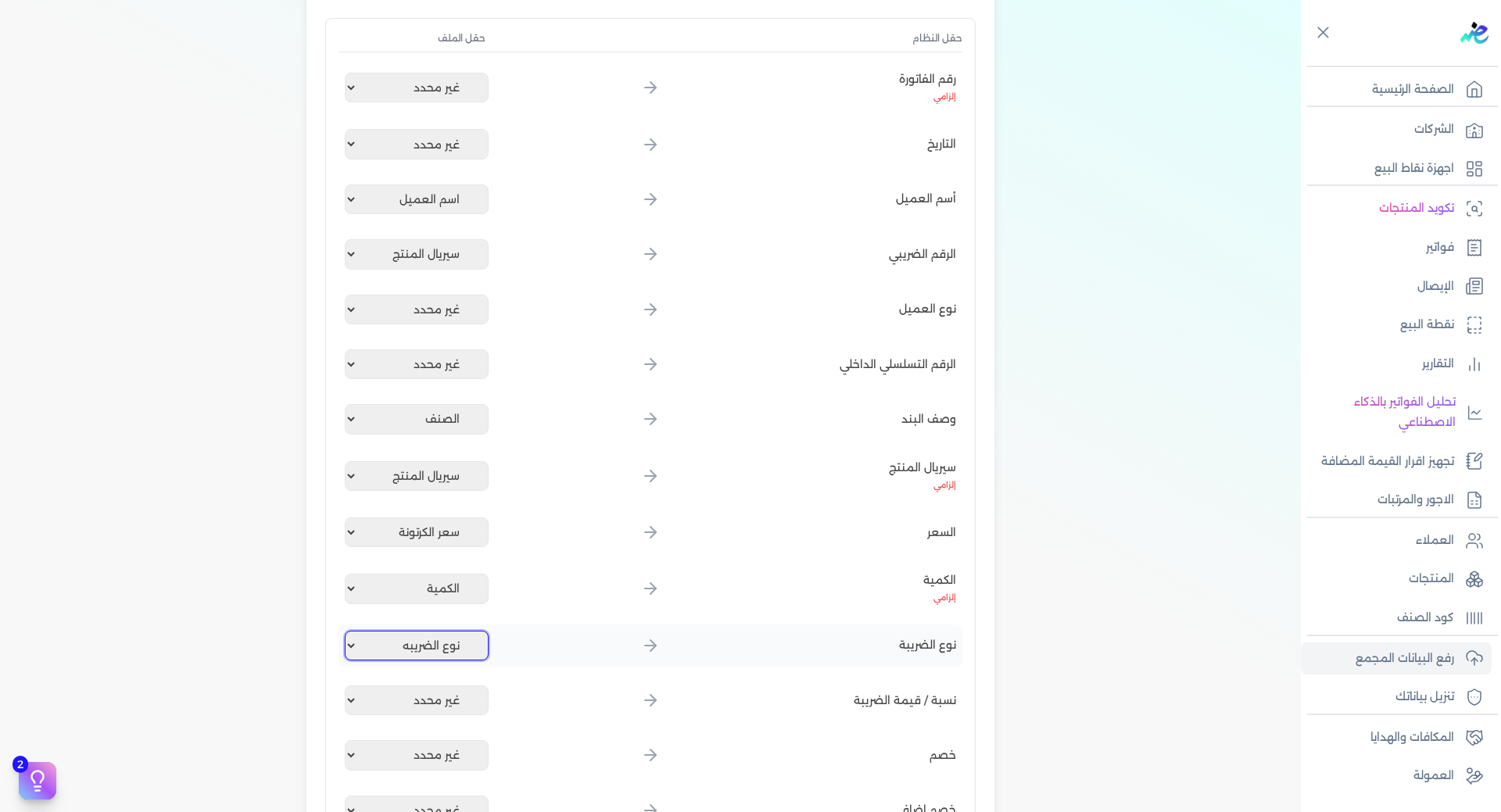
scroll to position [313, 0]
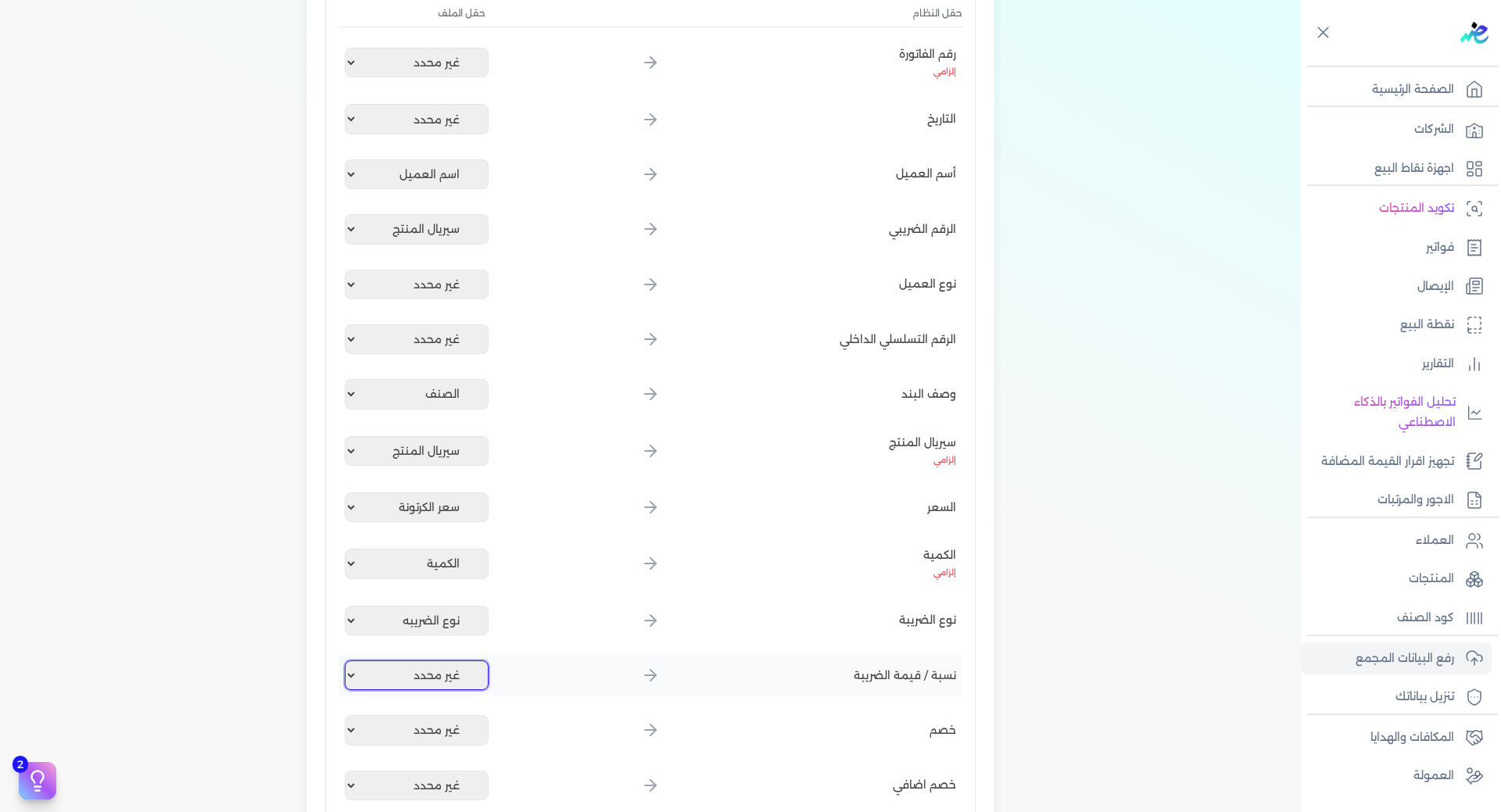
click at [456, 685] on select "غير محدد اسم العميل رقم الفاتورة الصنف الكمية سعر الكرتونة اجمالي الخصومات نوع …" at bounding box center [416, 675] width 144 height 29
select select "النسبة"
click at [347, 660] on select "غير محدد اسم العميل رقم الفاتورة الصنف الكمية سعر الكرتونة اجمالي الخصومات نوع …" at bounding box center [416, 675] width 144 height 29
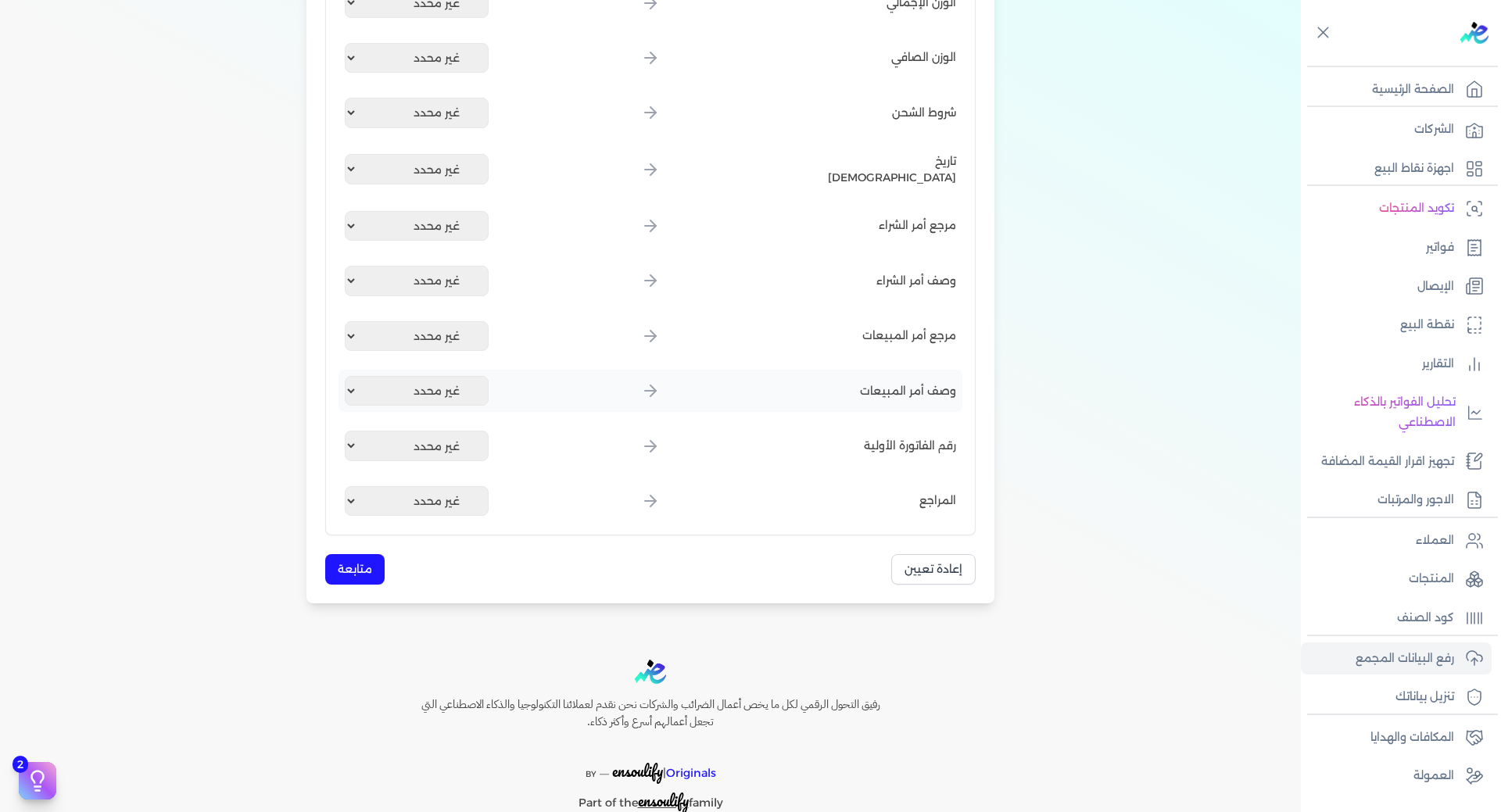
scroll to position [1807, 0]
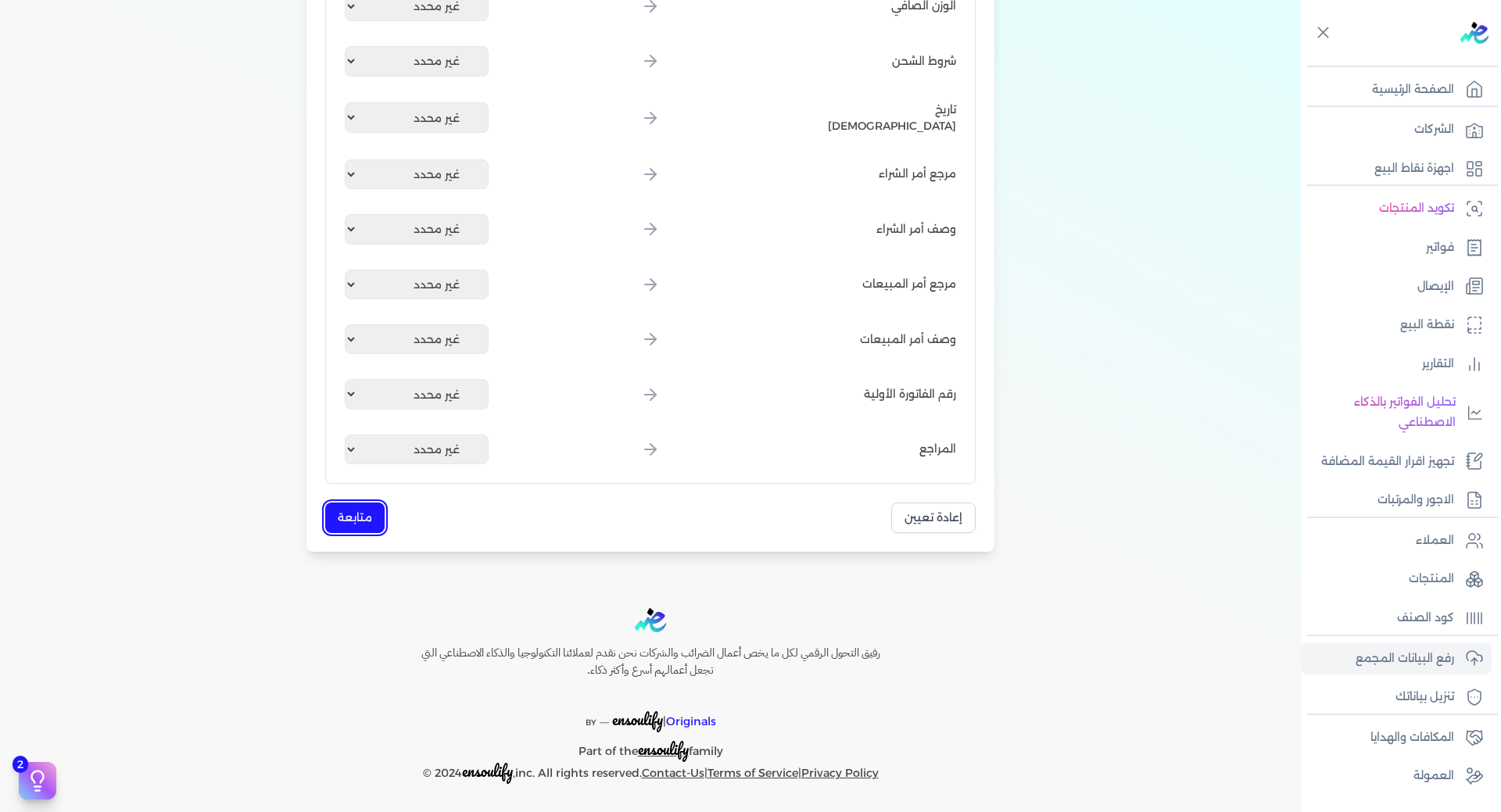
click at [366, 512] on button "متابعة" at bounding box center [354, 518] width 60 height 30
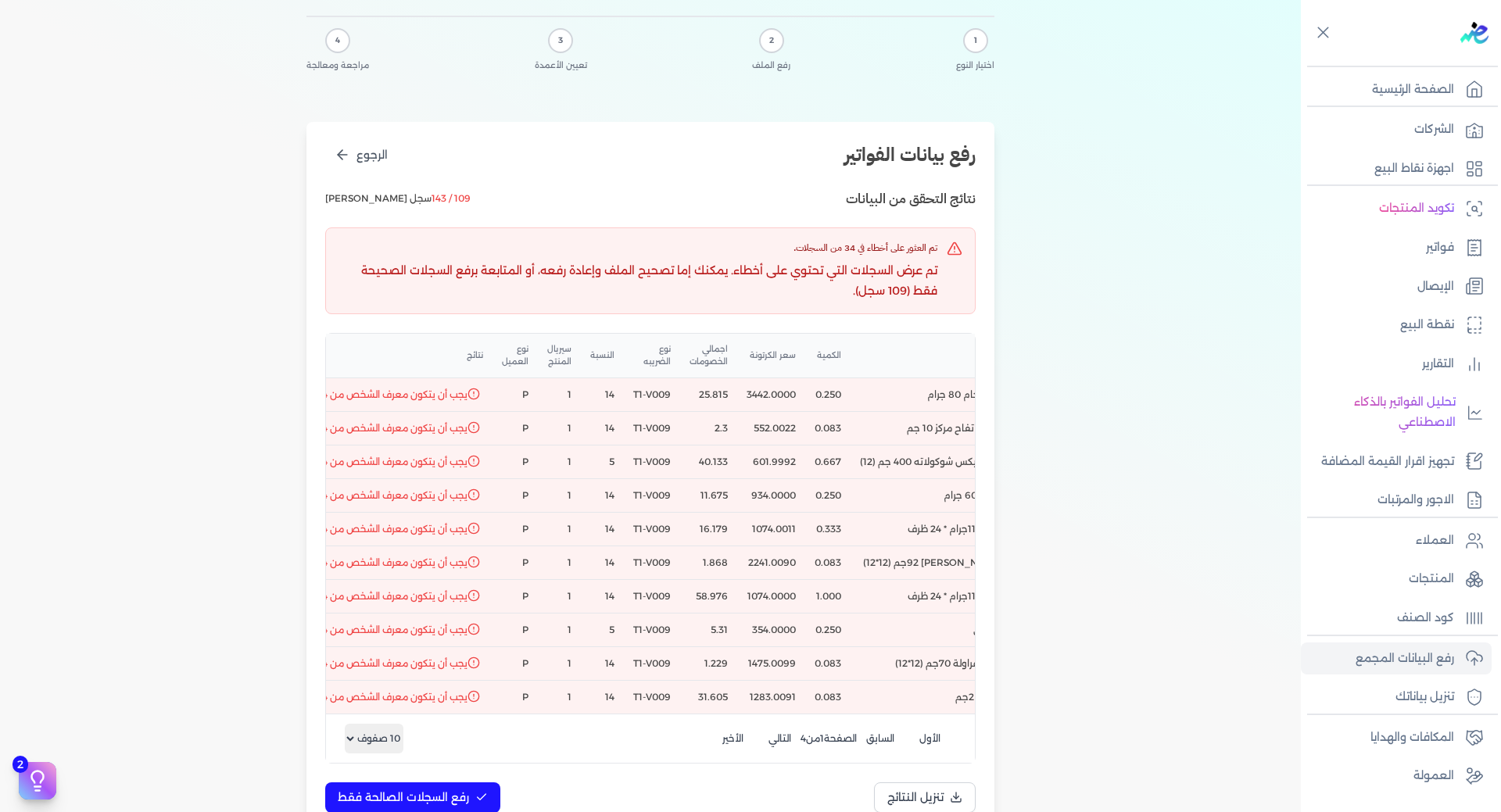
scroll to position [235, 0]
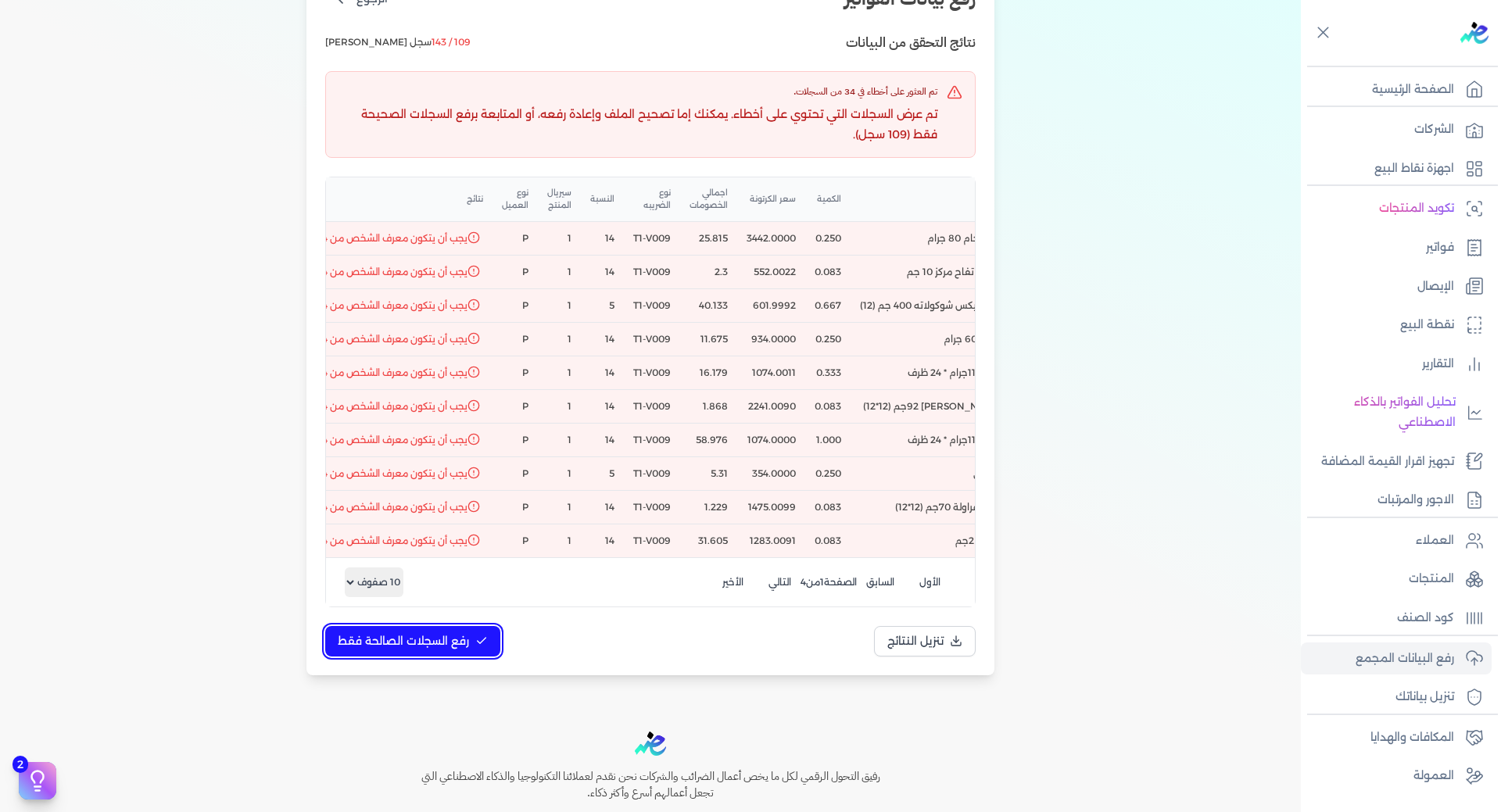
click at [434, 656] on button "رفع السجلات الصالحة فقط" at bounding box center [412, 641] width 175 height 30
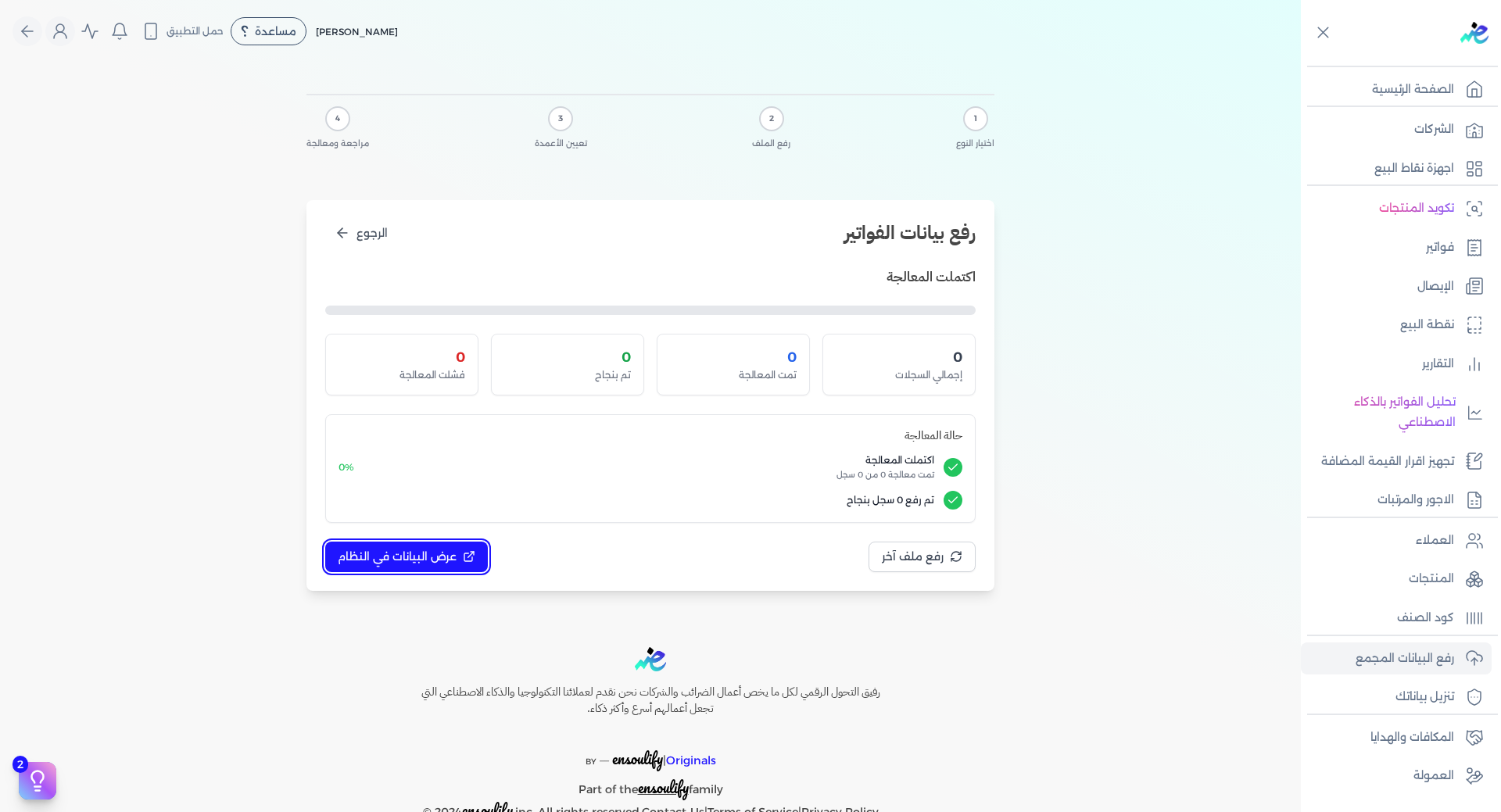
click at [352, 552] on span "عرض البيانات في النظام" at bounding box center [396, 557] width 118 height 17
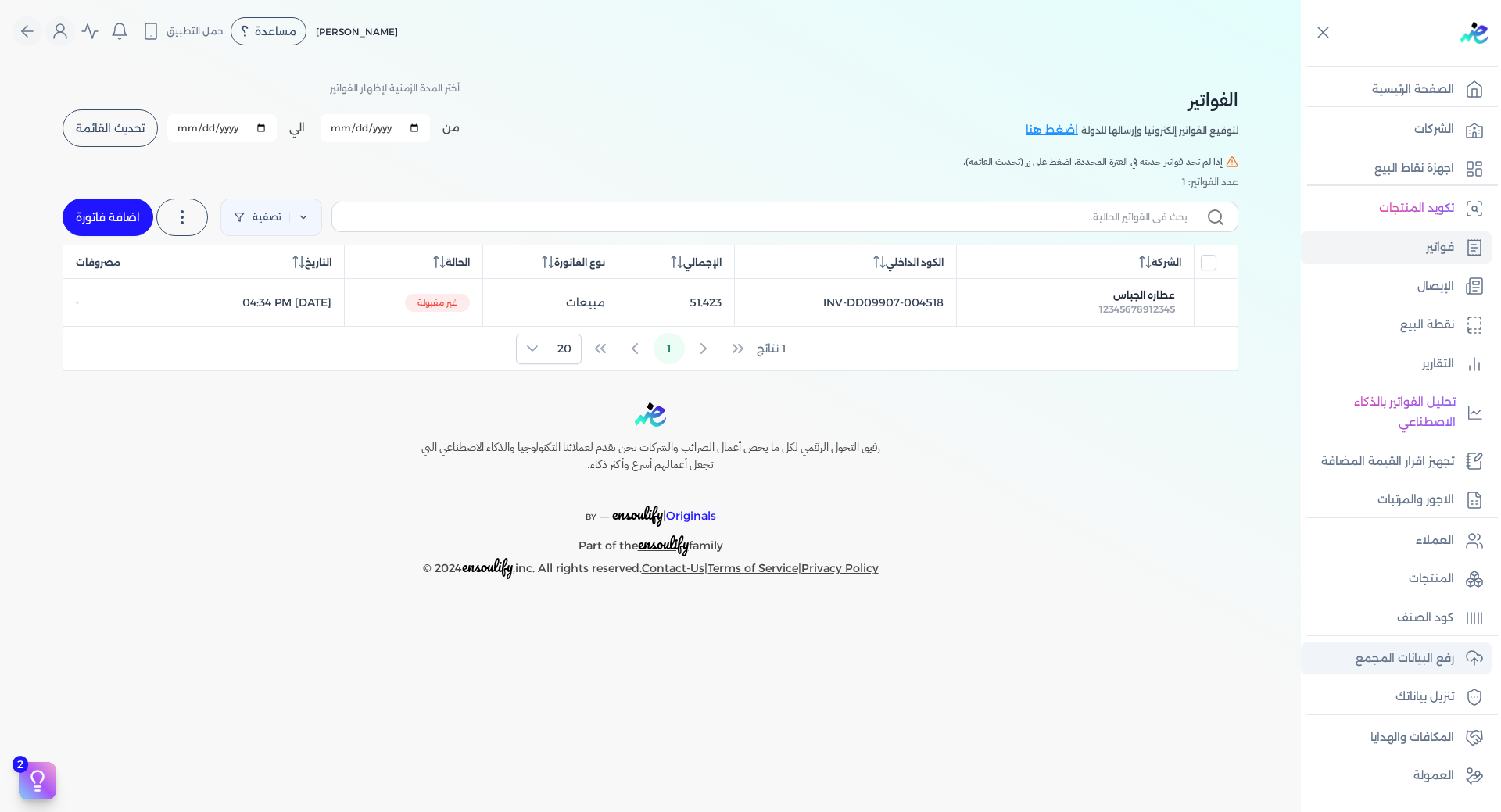
click at [1428, 659] on p "رفع البيانات المجمع" at bounding box center [1404, 658] width 99 height 21
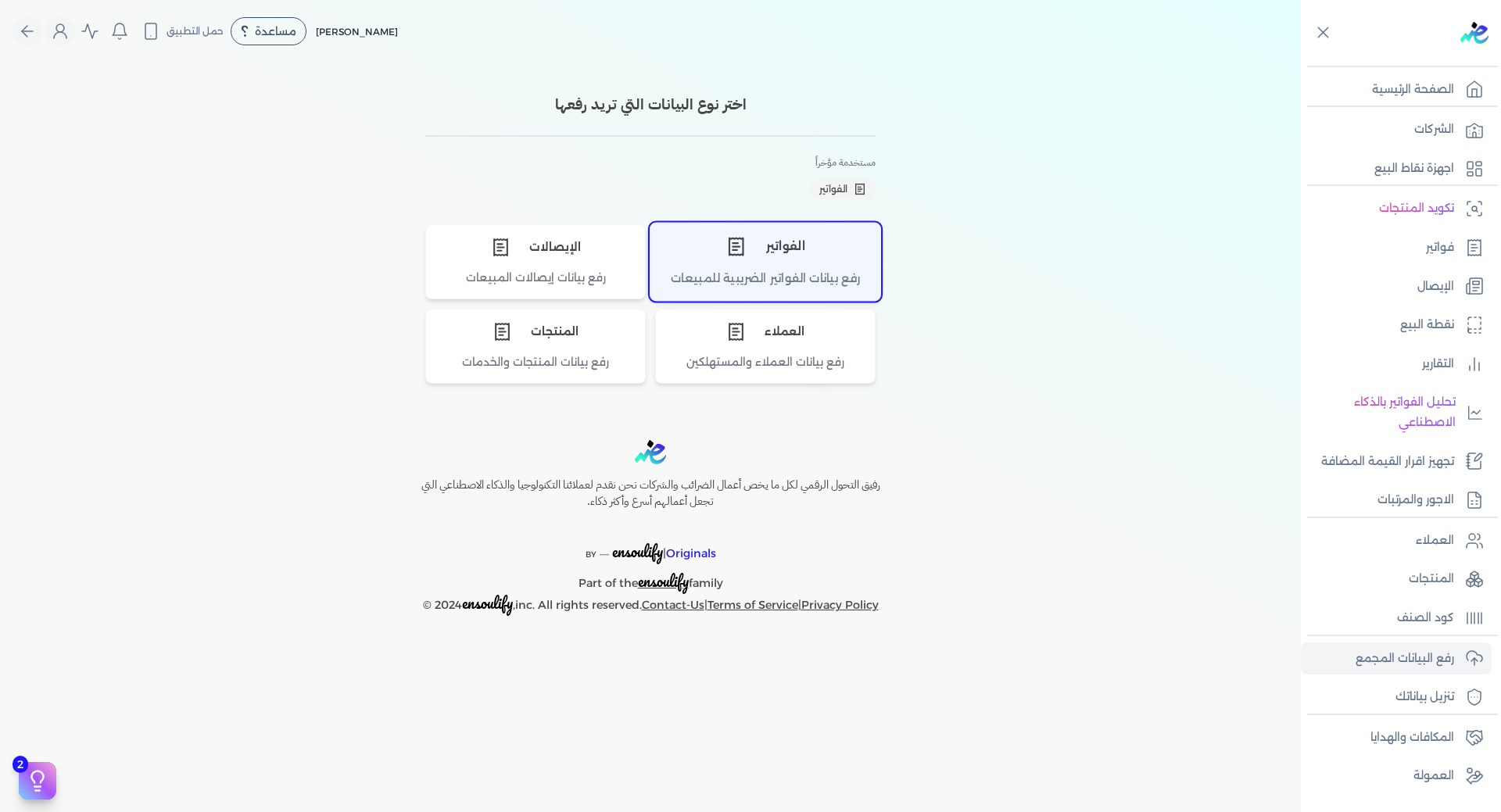
click at [750, 290] on div "رفع بيانات الفواتير الضريبية للمبيعات" at bounding box center [765, 285] width 230 height 30
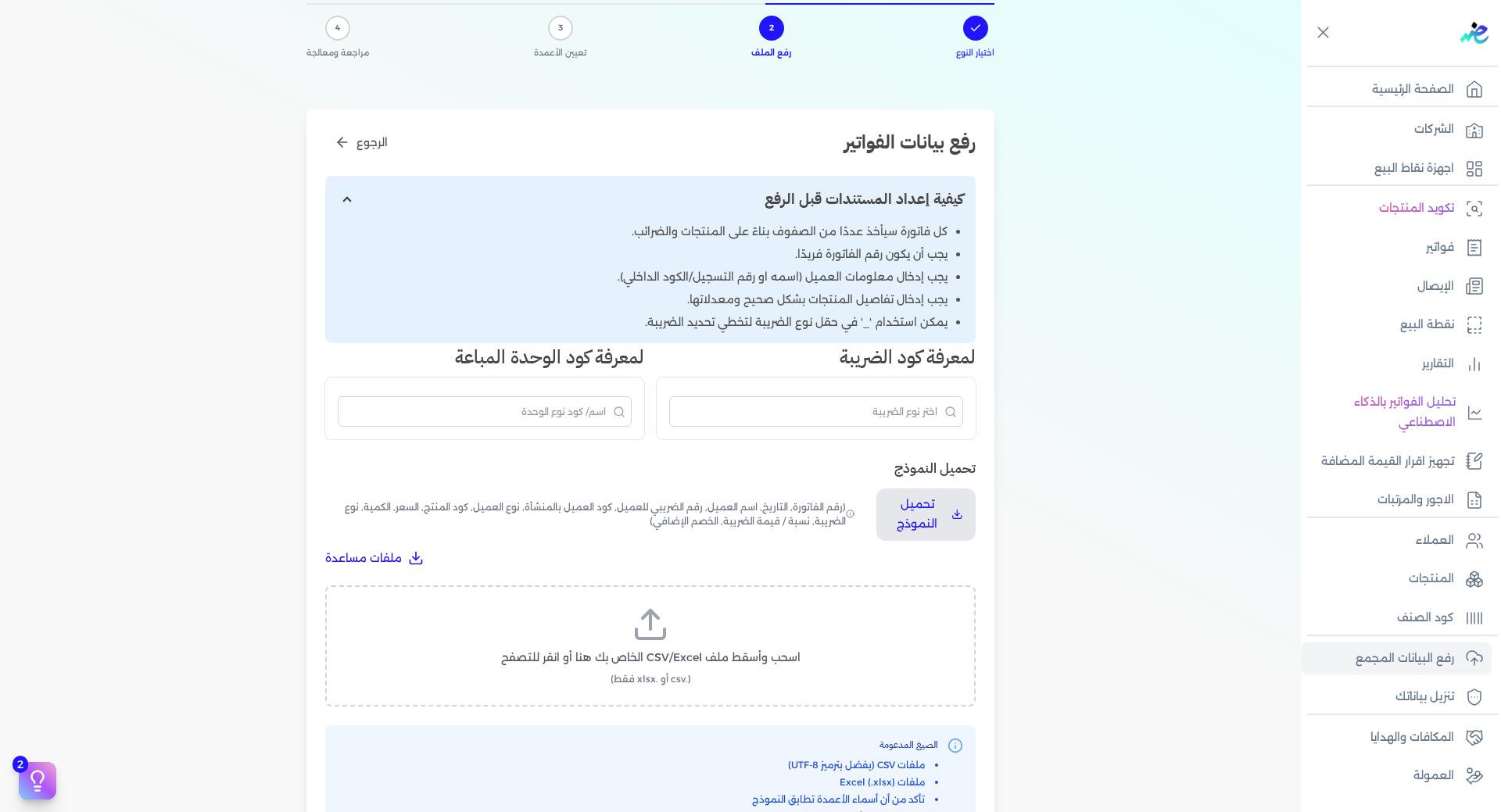
scroll to position [235, 0]
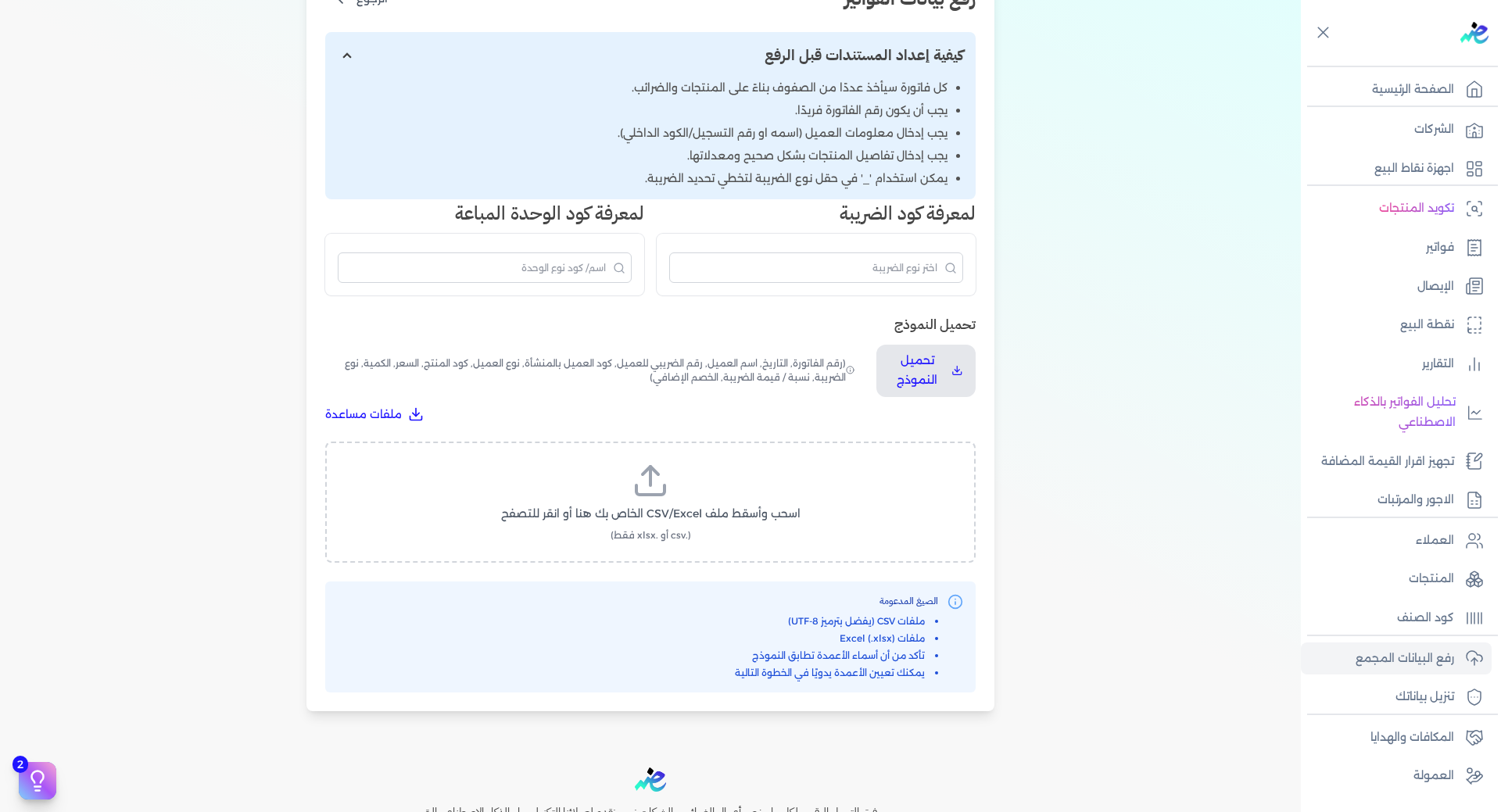
click at [670, 506] on span "اسحب وأسقط ملف CSV/Excel الخاص بك هنا أو انقر للتصفح" at bounding box center [651, 514] width 299 height 17
click at [0, 0] on input "اسحب وأسقط ملف CSV/Excel الخاص بك هنا أو انقر للتصفح (.csv أو .xlsx فقط)" at bounding box center [0, 0] width 0 height 0
click at [659, 495] on icon at bounding box center [650, 490] width 28 height 10
click at [0, 0] on input "اسحب وأسقط ملف CSV/Excel الخاص بك هنا أو انقر للتصفح (.csv أو .xlsx فقط)" at bounding box center [0, 0] width 0 height 0
click at [690, 528] on span "تحميل الملف" at bounding box center [697, 528] width 66 height 17
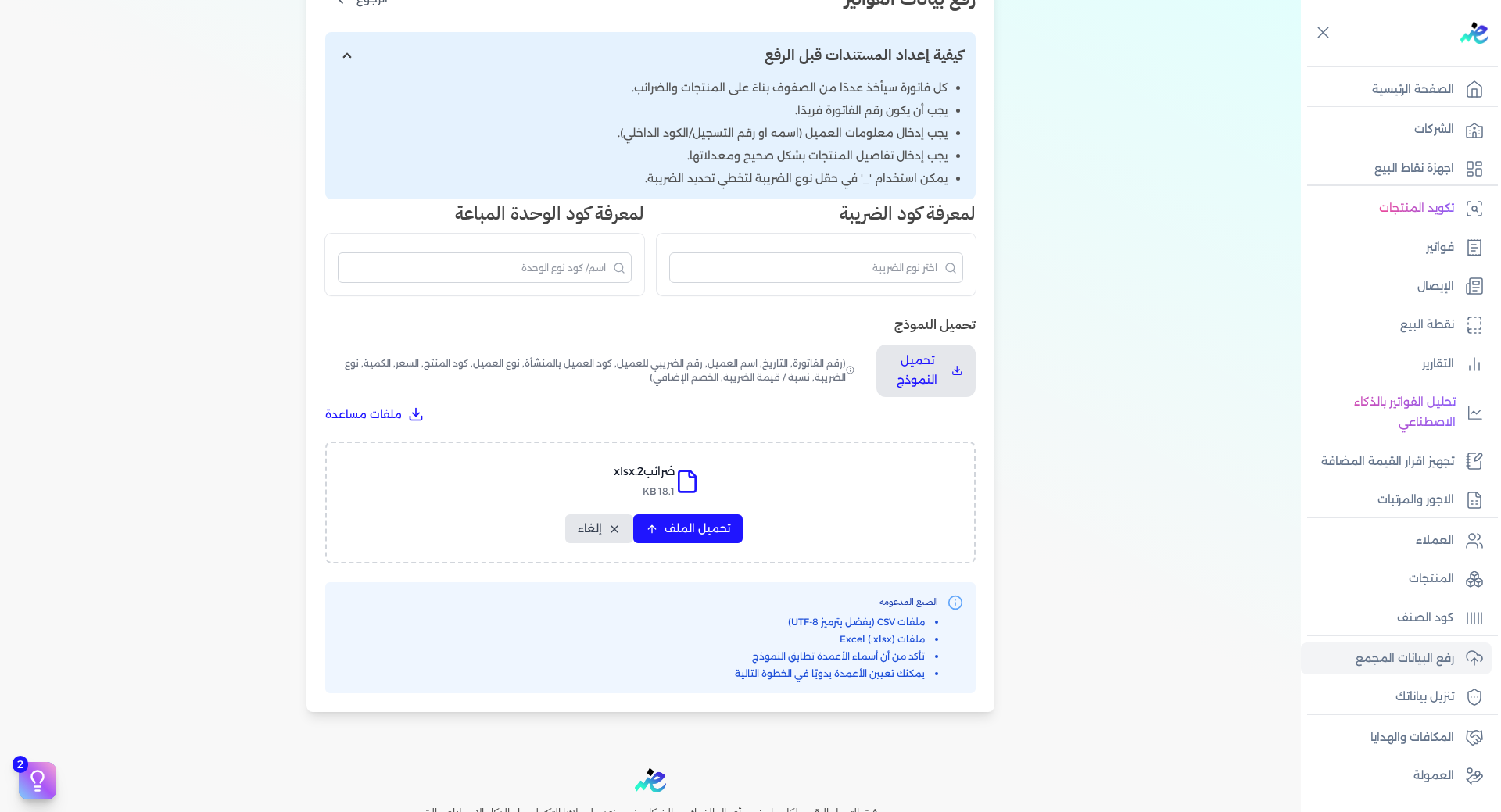
select select "الكمية"
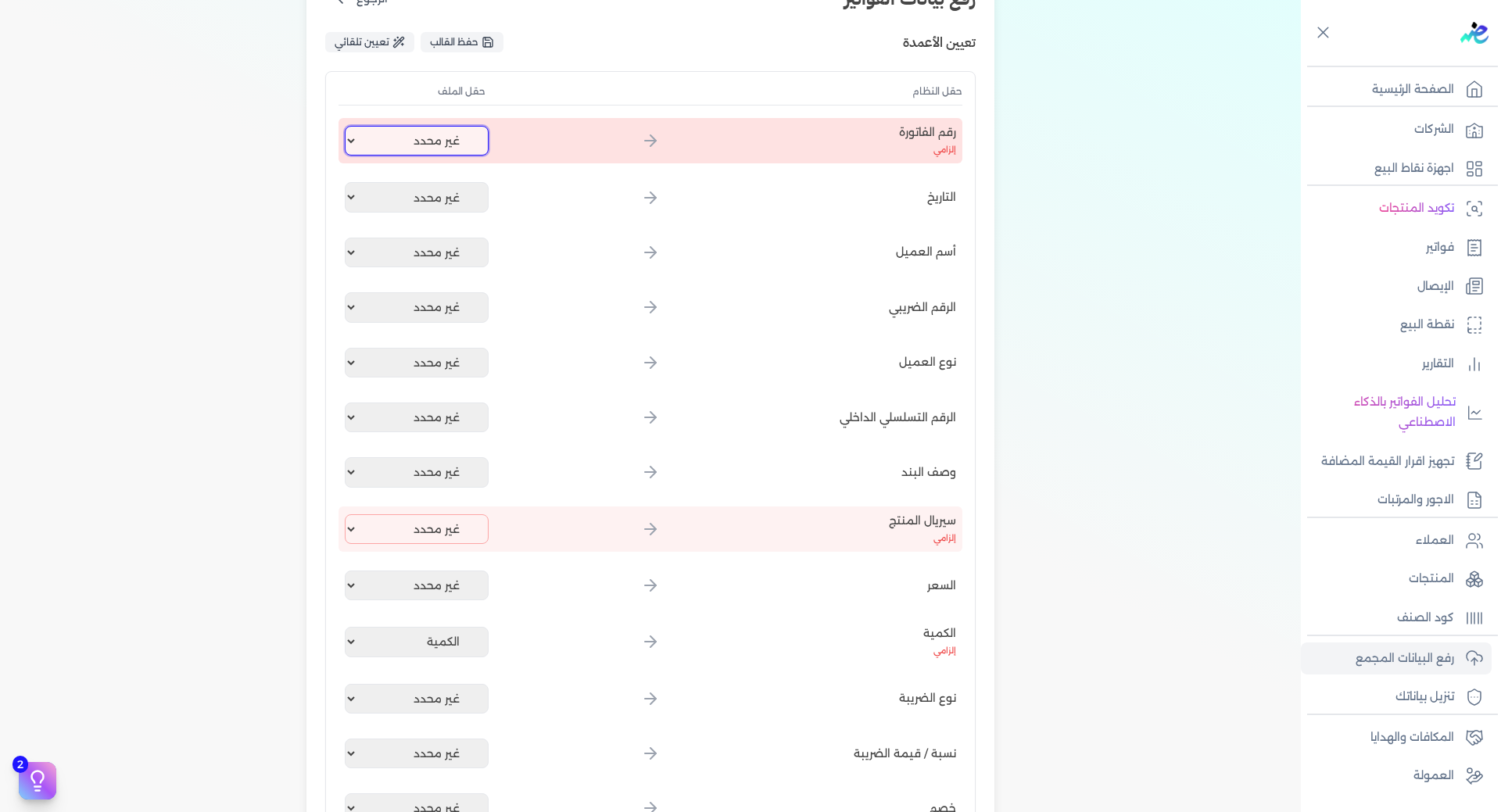
click at [449, 142] on select "غير محدد اسم العميل كود العميل رقم الفاتورة الصنف الكمية سعر الكرتونة اجمالي ال…" at bounding box center [416, 141] width 144 height 29
select select "رقم الفاتورة"
click at [347, 126] on select "غير محدد اسم العميل كود العميل رقم الفاتورة الصنف الكمية سعر الكرتونة اجمالي ال…" at bounding box center [416, 141] width 144 height 29
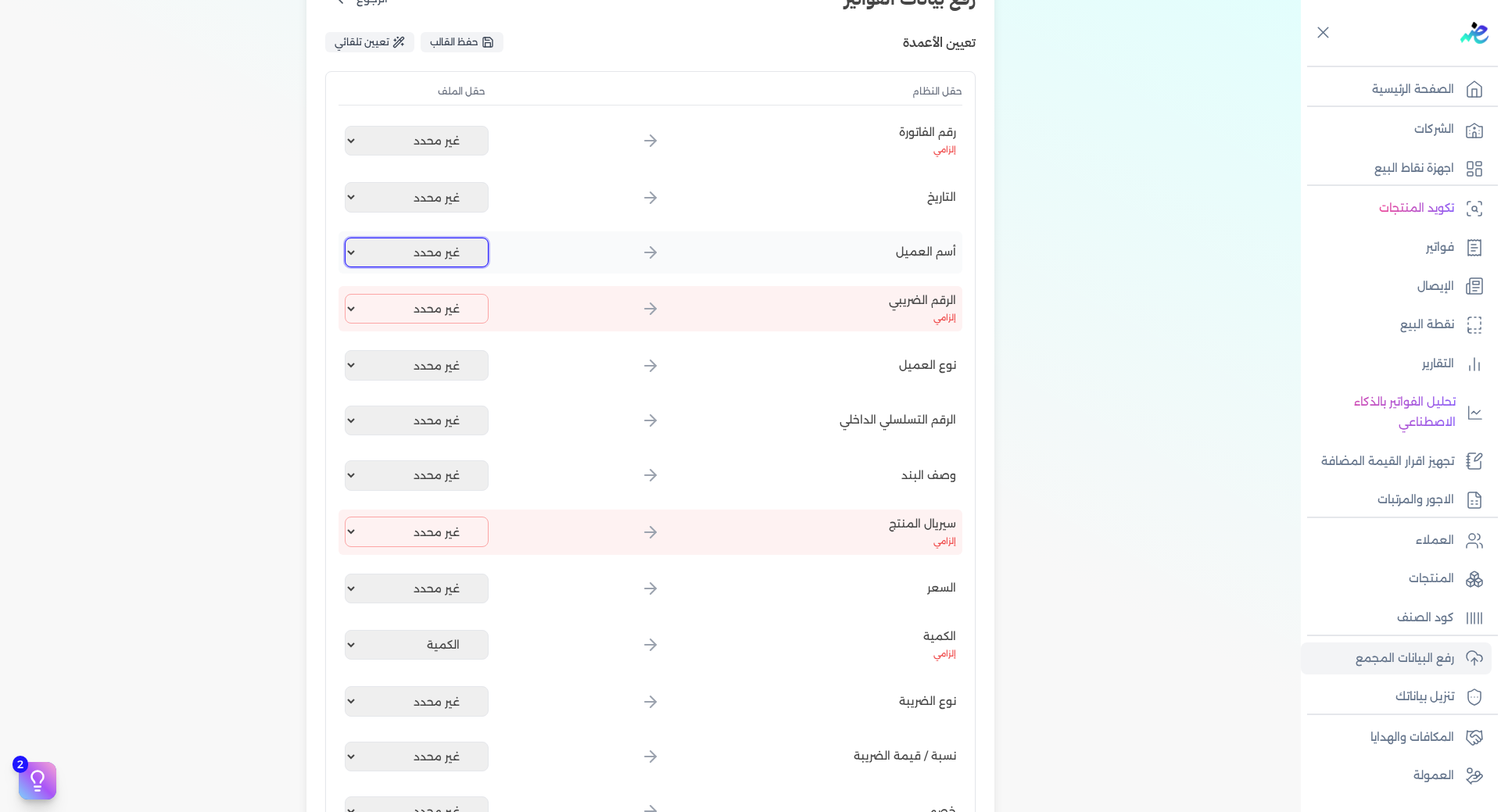
click at [445, 254] on select "غير محدد اسم العميل كود العميل رقم الفاتورة الصنف الكمية سعر الكرتونة اجمالي ال…" at bounding box center [416, 252] width 144 height 29
select select "اسم العميل"
click at [347, 238] on select "غير محدد اسم العميل كود العميل رقم الفاتورة الصنف الكمية سعر الكرتونة اجمالي ال…" at bounding box center [416, 252] width 144 height 29
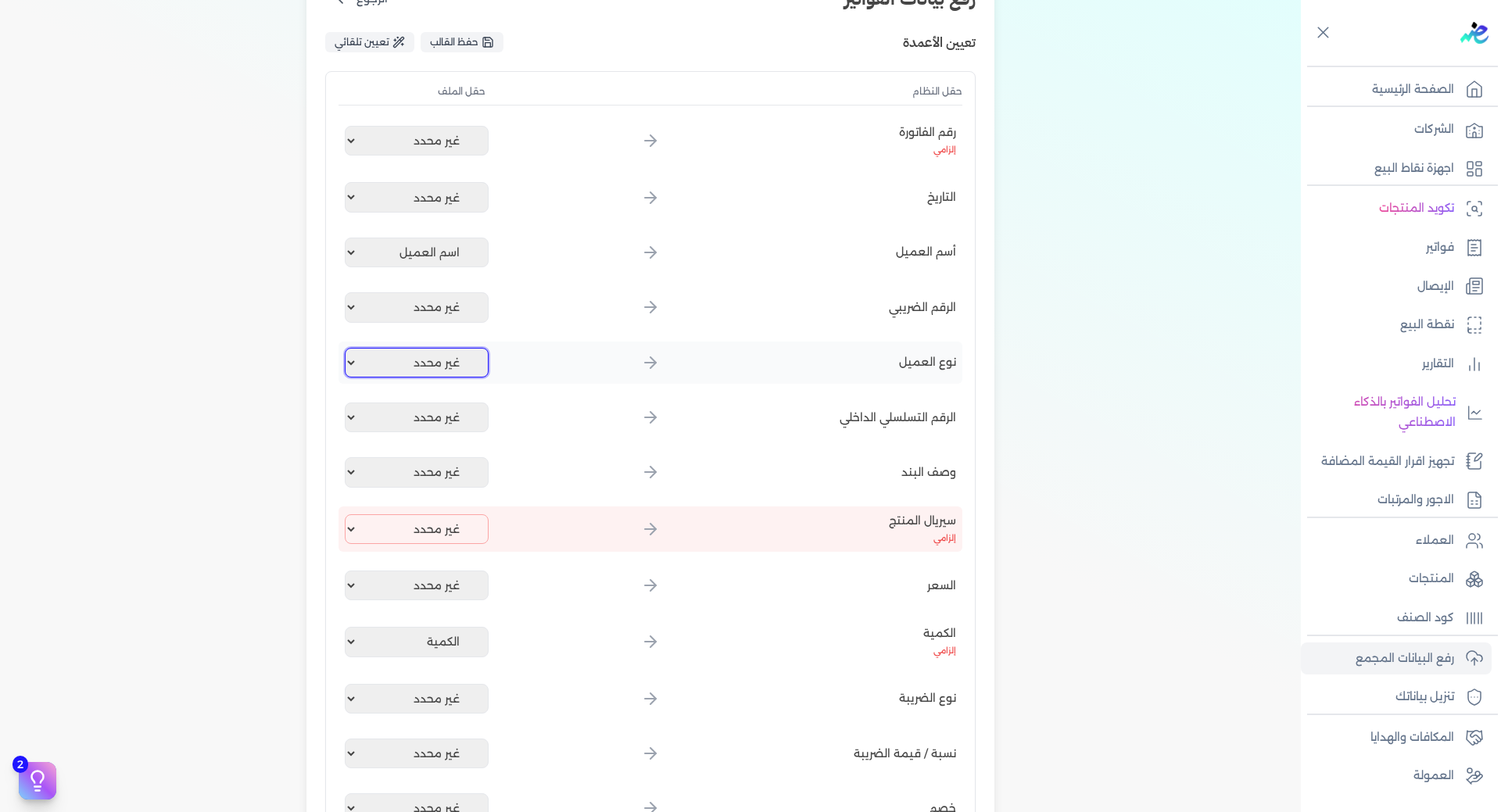
click at [445, 367] on select "غير محدد اسم العميل كود العميل رقم الفاتورة الصنف الكمية سعر الكرتونة اجمالي ال…" at bounding box center [416, 362] width 144 height 29
click at [617, 380] on div "نوع العميل غير محدد اسم العميل كود العميل رقم الفاتورة الصنف الكمية سعر الكرتون…" at bounding box center [650, 362] width 623 height 42
drag, startPoint x: 437, startPoint y: 461, endPoint x: 446, endPoint y: 459, distance: 9.2
click at [437, 461] on select "غير محدد اسم العميل كود العميل رقم الفاتورة الصنف الكمية سعر الكرتونة اجمالي ال…" at bounding box center [416, 472] width 144 height 29
select select "الصنف"
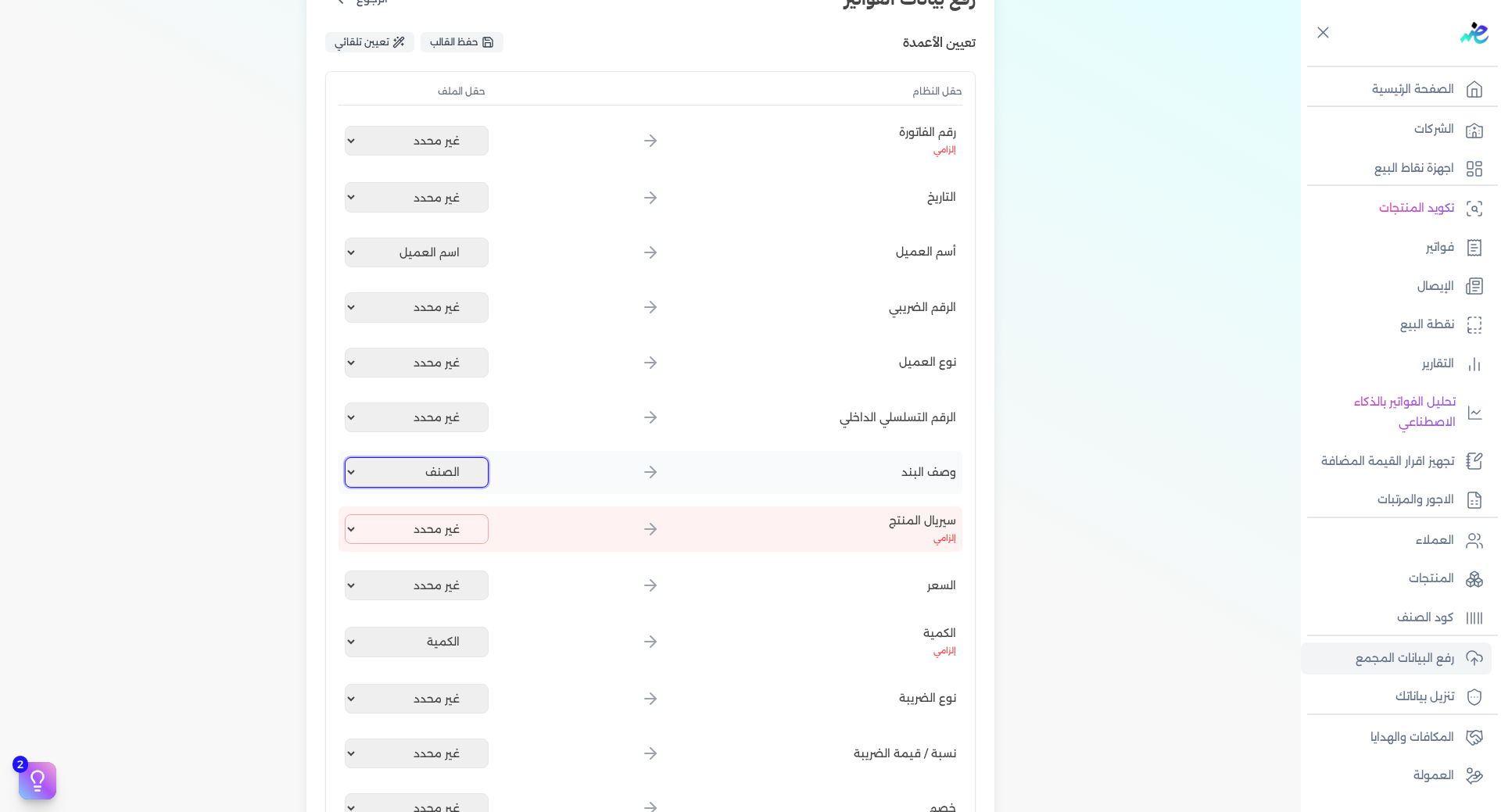
click at [347, 457] on select "غير محدد اسم العميل كود العميل رقم الفاتورة الصنف الكمية سعر الكرتونة اجمالي ال…" at bounding box center [416, 472] width 144 height 29
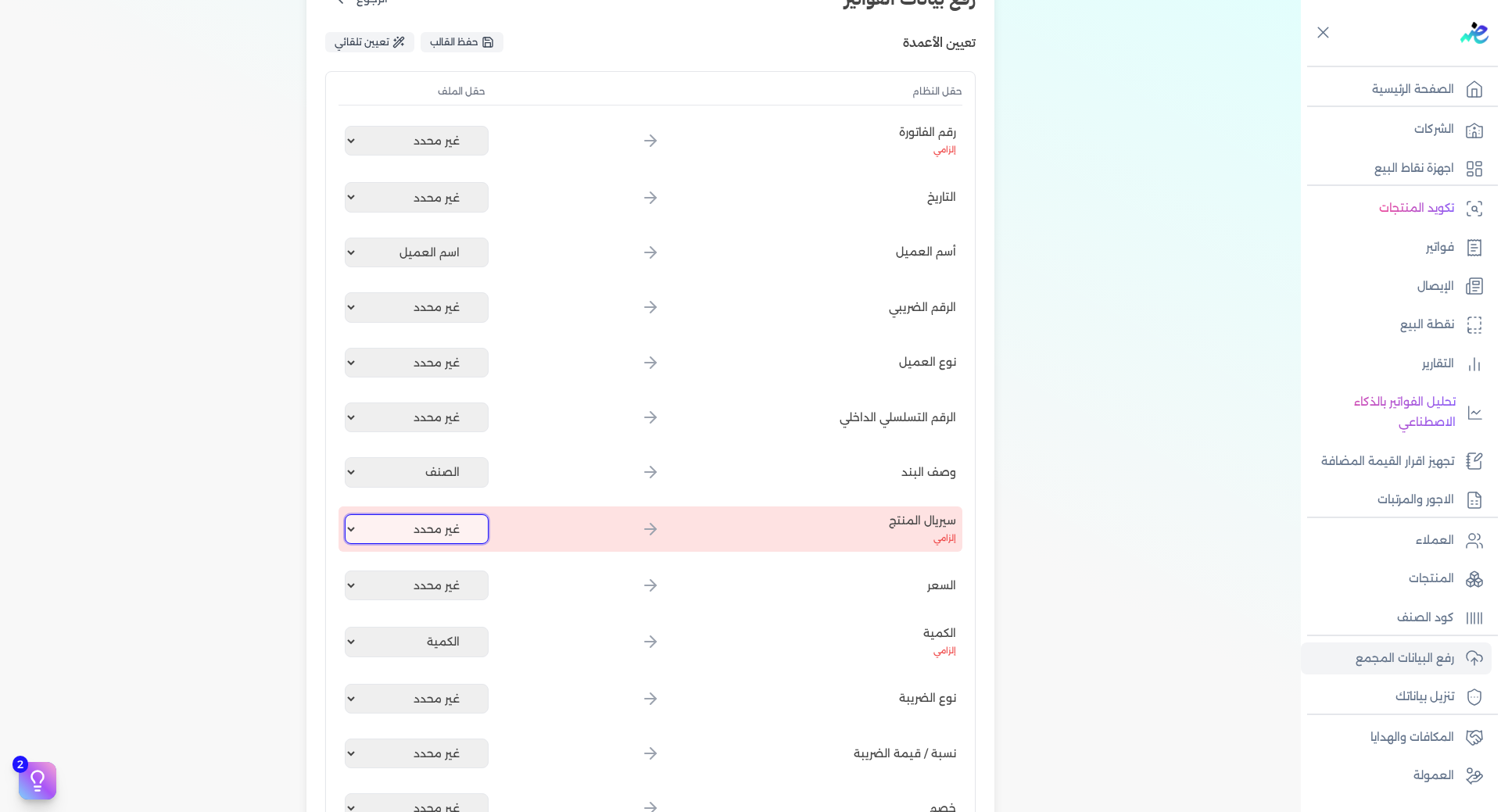
click at [473, 537] on select "غير محدد اسم العميل كود العميل رقم الفاتورة الصنف الكمية سعر الكرتونة اجمالي ال…" at bounding box center [416, 529] width 144 height 29
select select "سيريل المنتج"
click at [347, 515] on select "غير محدد اسم العميل كود العميل رقم الفاتورة الصنف الكمية سعر الكرتونة اجمالي ال…" at bounding box center [416, 529] width 144 height 29
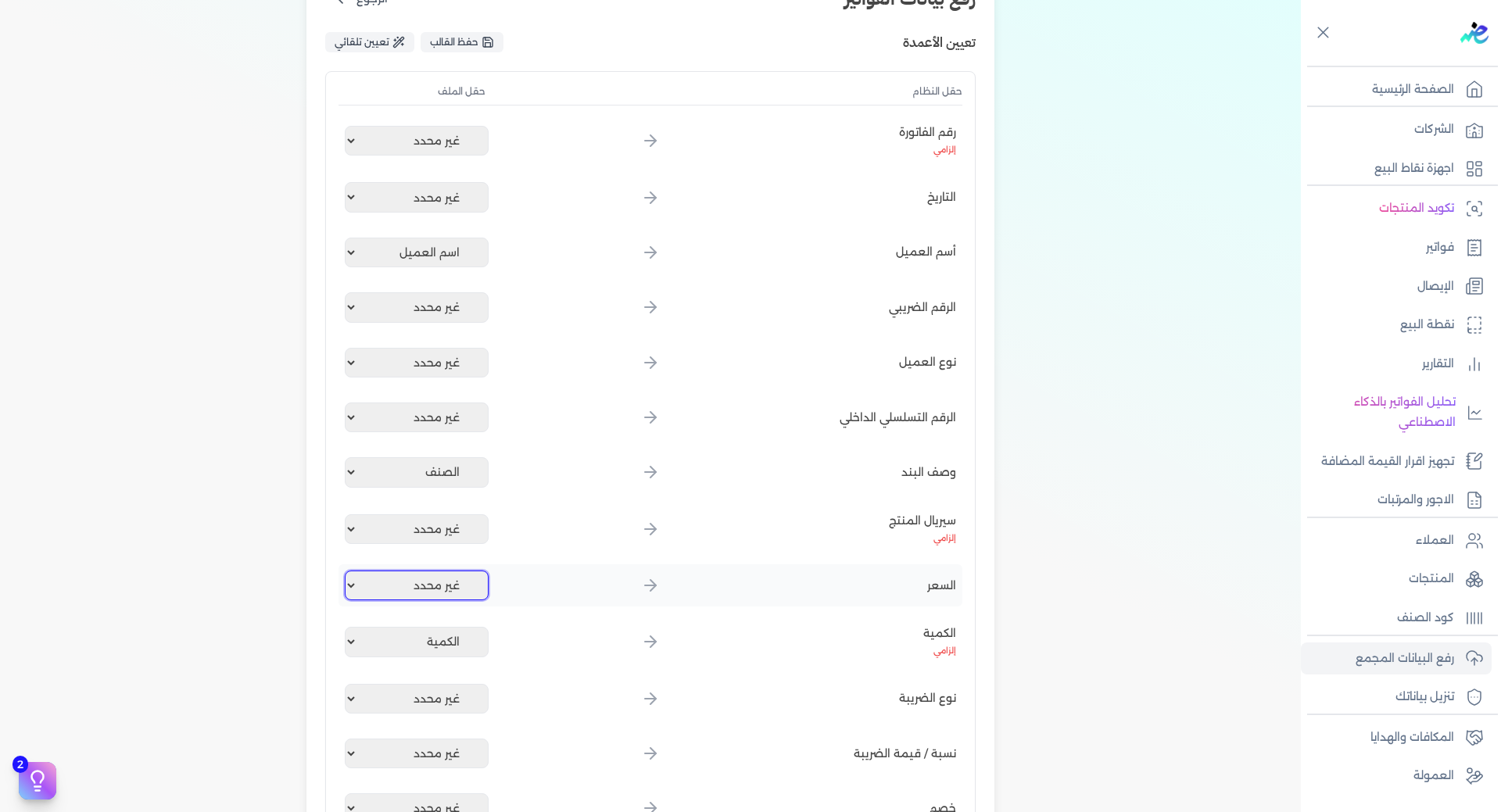
click at [449, 585] on select "غير محدد اسم العميل كود العميل رقم الفاتورة الصنف الكمية سعر الكرتونة اجمالي ال…" at bounding box center [416, 585] width 144 height 29
select select "سعر الكرتونة"
click at [347, 570] on select "غير محدد اسم العميل كود العميل رقم الفاتورة الصنف الكمية سعر الكرتونة اجمالي ال…" at bounding box center [416, 585] width 144 height 29
click at [482, 681] on div "نوع الضريبة غير محدد اسم العميل كود العميل رقم الفاتورة الصنف الكمية سعر الكرتو…" at bounding box center [650, 699] width 623 height 42
click at [476, 693] on select "غير محدد اسم العميل كود العميل رقم الفاتورة الصنف الكمية سعر الكرتونة اجمالي ال…" at bounding box center [416, 699] width 144 height 29
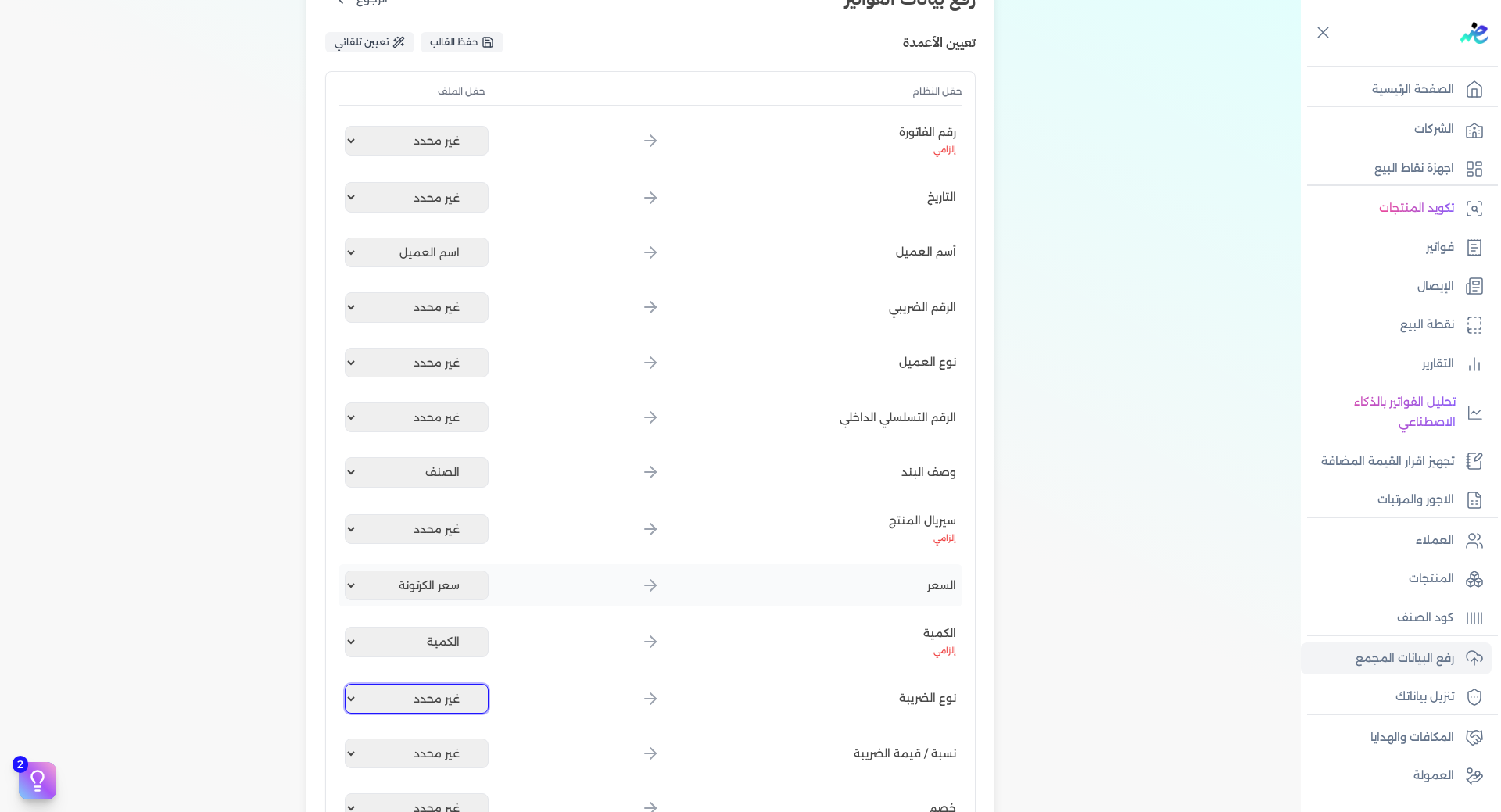
select select "نوع الضريبة"
click at [347, 684] on select "غير محدد اسم العميل كود العميل رقم الفاتورة الصنف الكمية سعر الكرتونة اجمالي ال…" at bounding box center [416, 699] width 144 height 29
click at [455, 747] on select "غير محدد اسم العميل كود العميل رقم الفاتورة الصنف الكمية سعر الكرتونة اجمالي ال…" at bounding box center [416, 753] width 144 height 29
select select "النسبة"
click at [347, 739] on select "غير محدد اسم العميل كود العميل رقم الفاتورة الصنف الكمية سعر الكرتونة اجمالي ال…" at bounding box center [416, 753] width 144 height 29
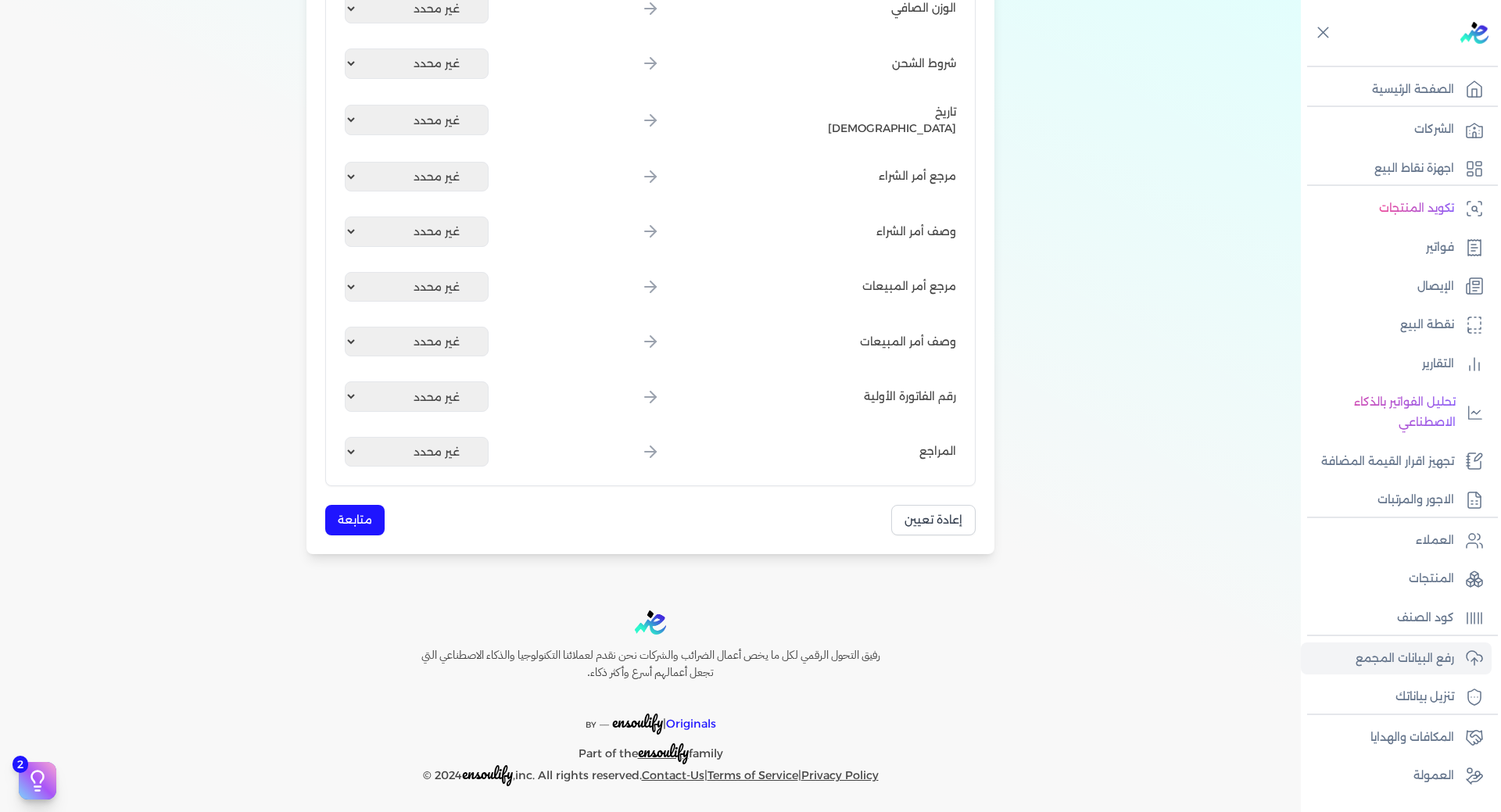
scroll to position [1807, 0]
click at [367, 519] on button "متابعة" at bounding box center [354, 518] width 60 height 30
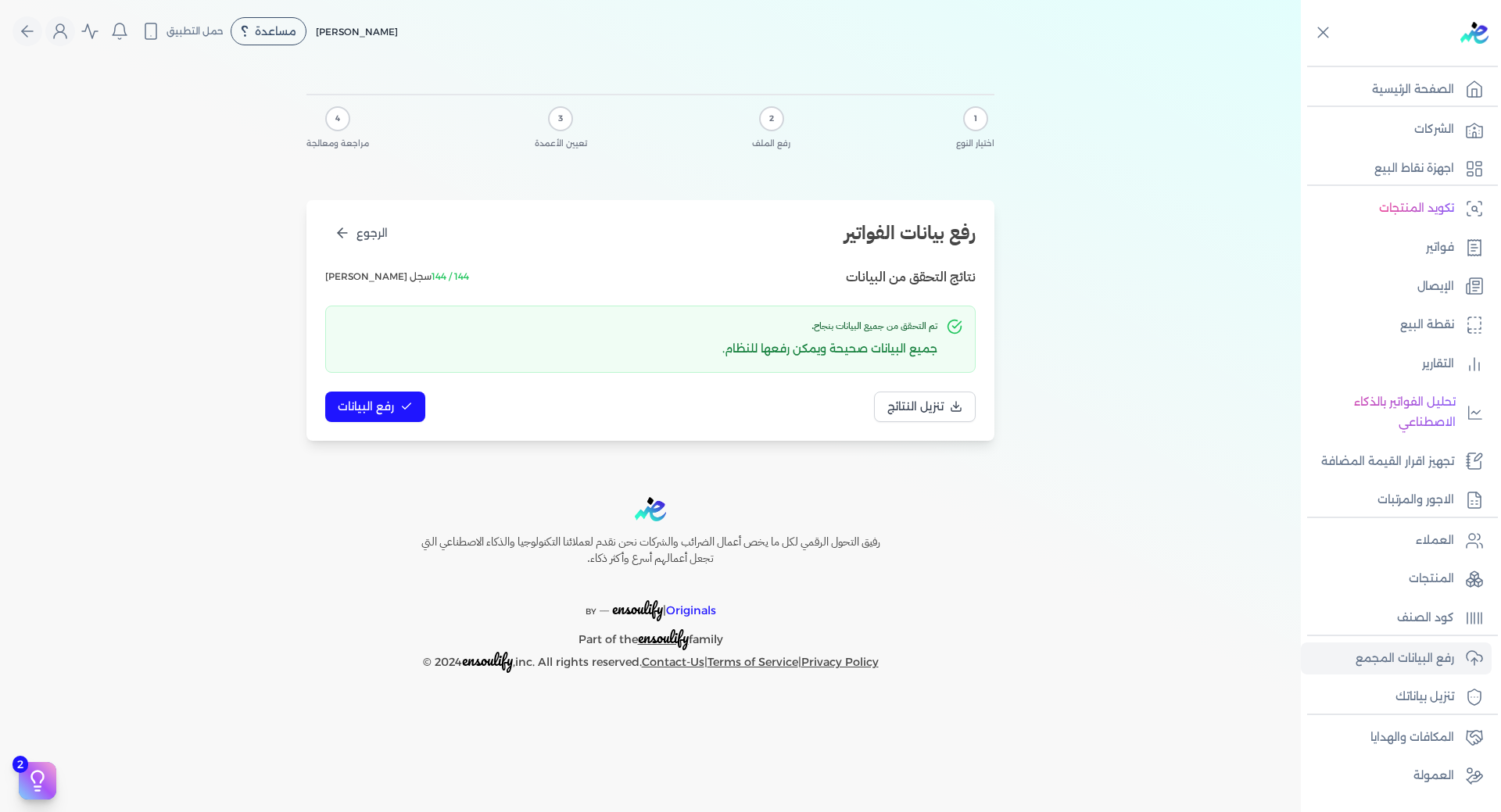
scroll to position [0, 0]
click at [1274, 580] on div "رفيق التحول الرقمي لكل ما يخص أعمال الضرائب والشركات نحن نقدم لعملائنا التكنولو…" at bounding box center [650, 585] width 1300 height 176
click at [1480, 34] on img at bounding box center [1474, 32] width 28 height 22
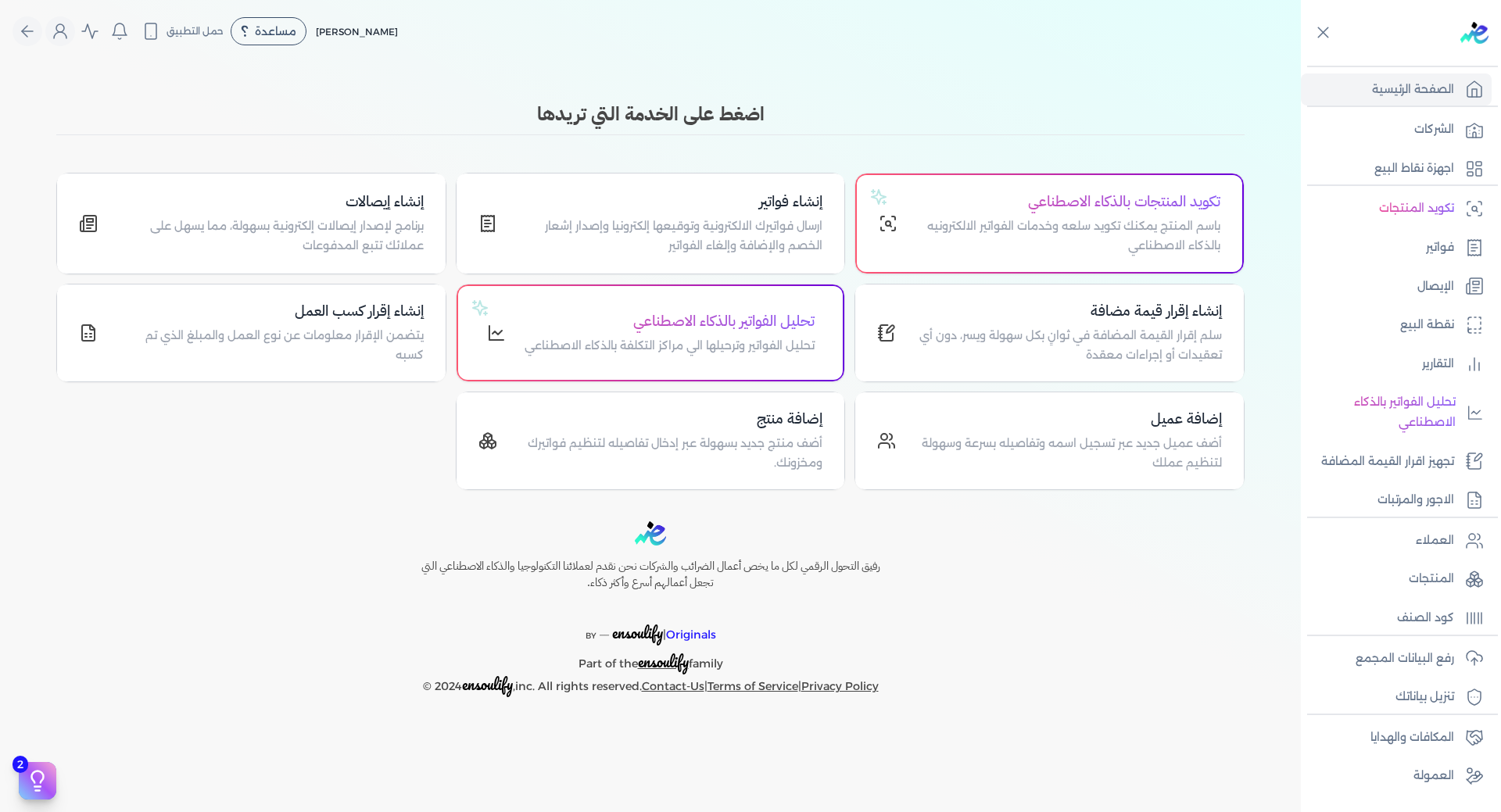
click at [1209, 517] on div "Toggle Navigation الاسعار العمولات مساعدة خدمة العملاء دليل المستخدم تسجيل الدخ…" at bounding box center [650, 406] width 1300 height 812
click at [1429, 542] on p "العملاء" at bounding box center [1434, 540] width 38 height 21
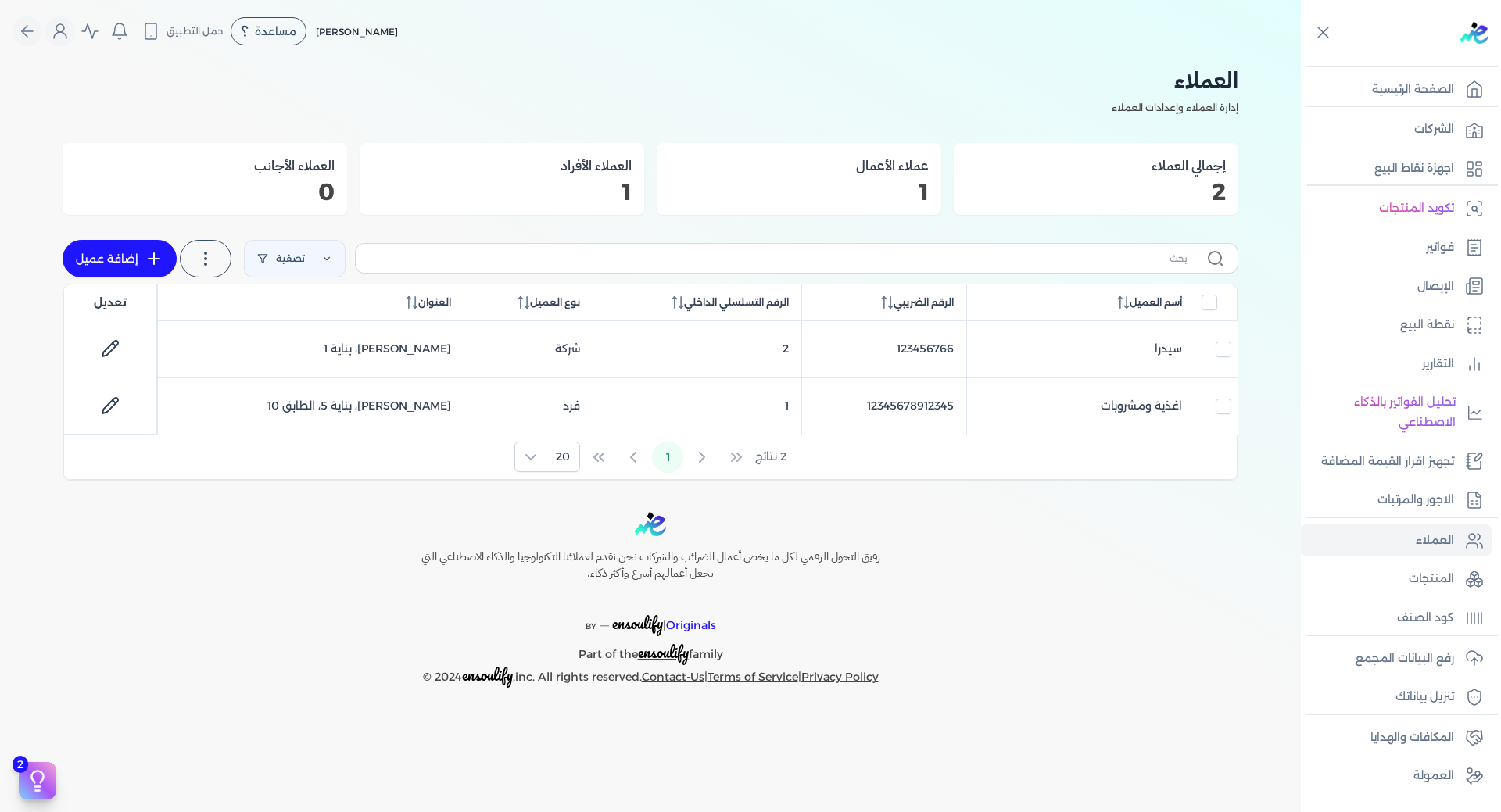
click at [140, 252] on link "إضافة عميل" at bounding box center [119, 258] width 114 height 37
select select "B"
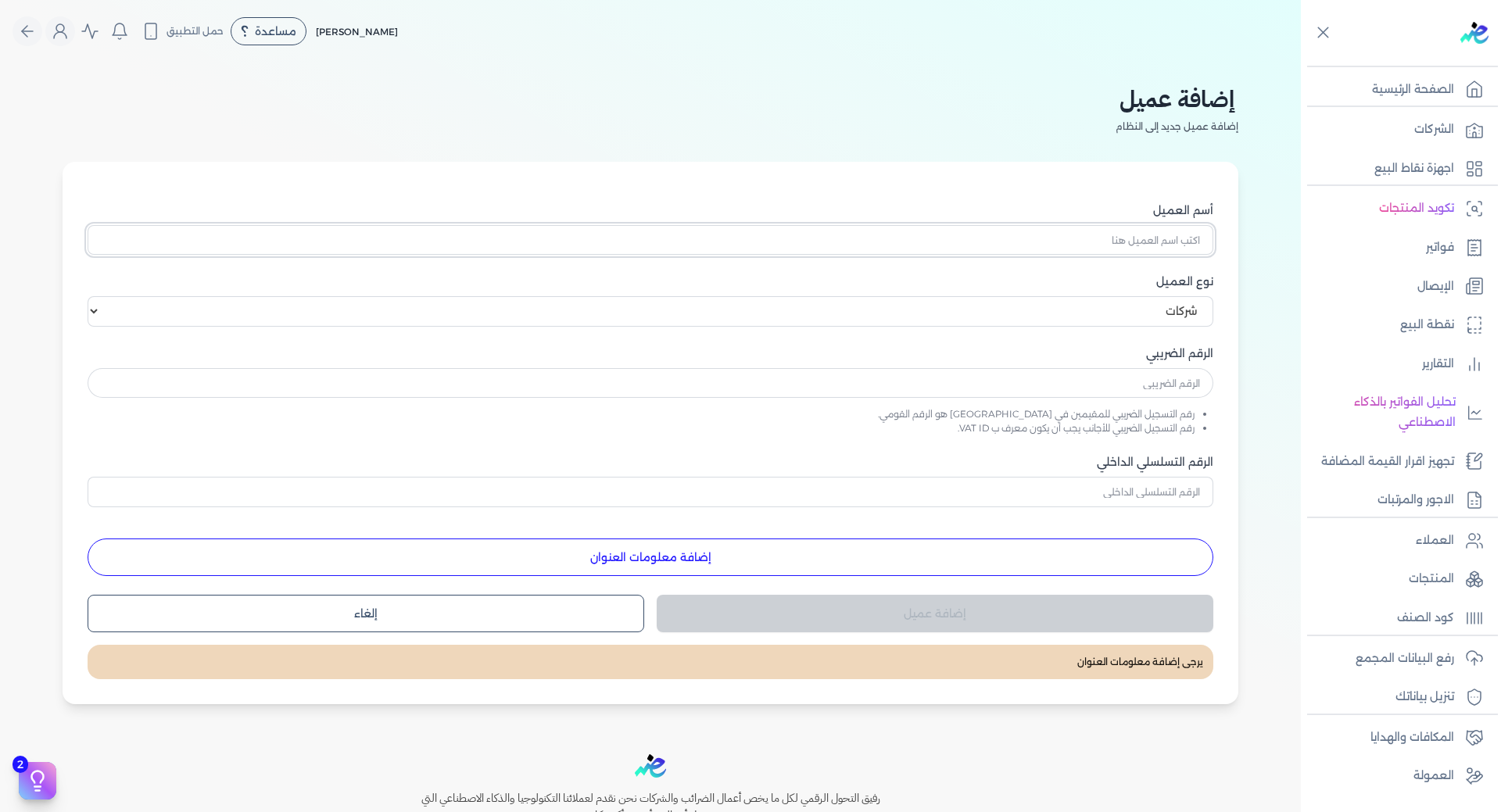
click at [1134, 243] on input "أسم العميل" at bounding box center [650, 240] width 1125 height 29
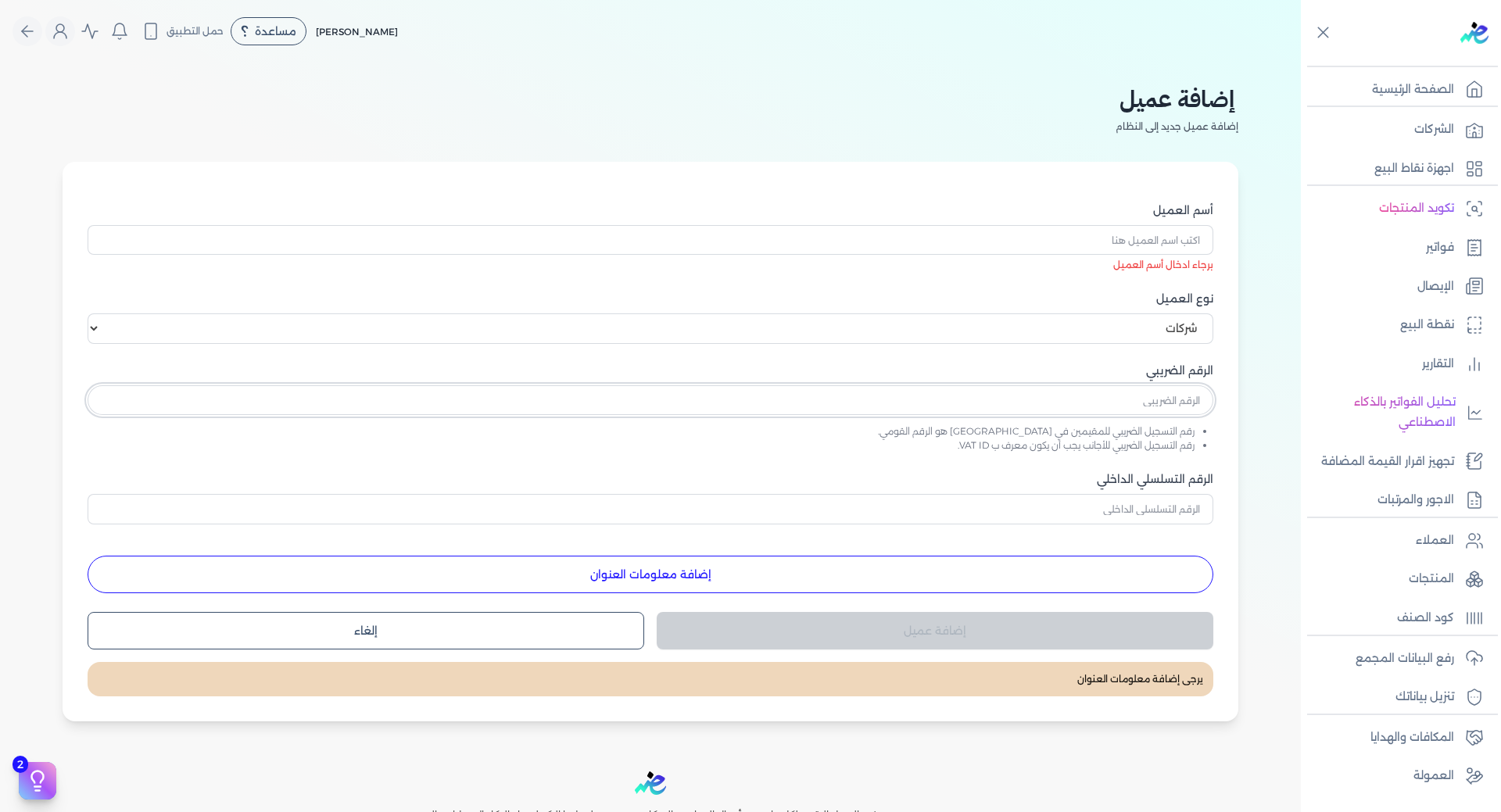
click at [1156, 386] on input "text" at bounding box center [650, 400] width 1125 height 29
click at [1149, 328] on select "اختر نوع العميل شركات أفراد أجنبي" at bounding box center [650, 328] width 1125 height 29
click at [91, 313] on select "اختر نوع العميل شركات أفراد أجنبي" at bounding box center [650, 328] width 1125 height 29
click at [631, 562] on button "إضافة معلومات العنوان" at bounding box center [650, 574] width 1125 height 37
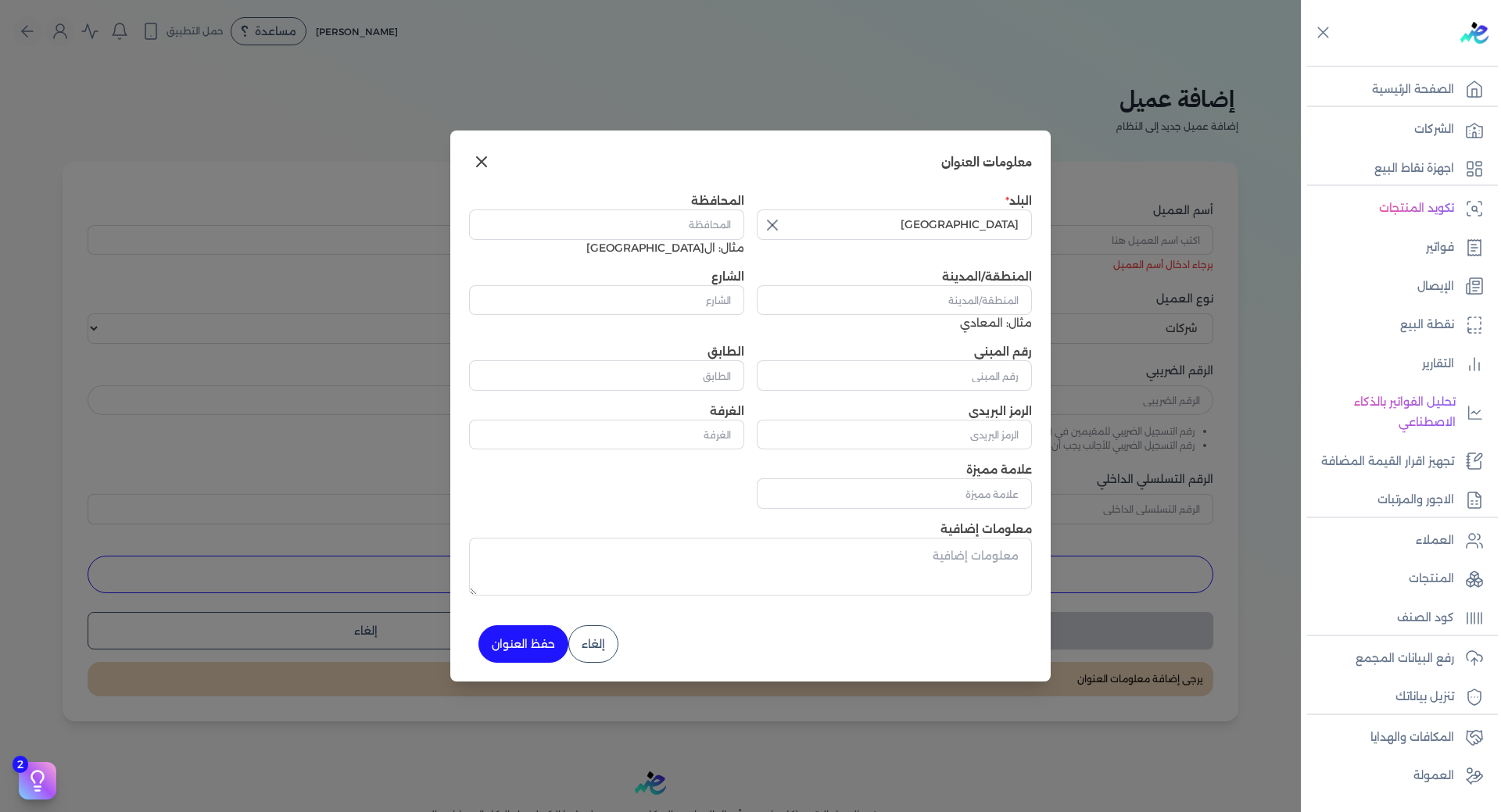
click at [612, 652] on button "إلغاء" at bounding box center [593, 644] width 50 height 37
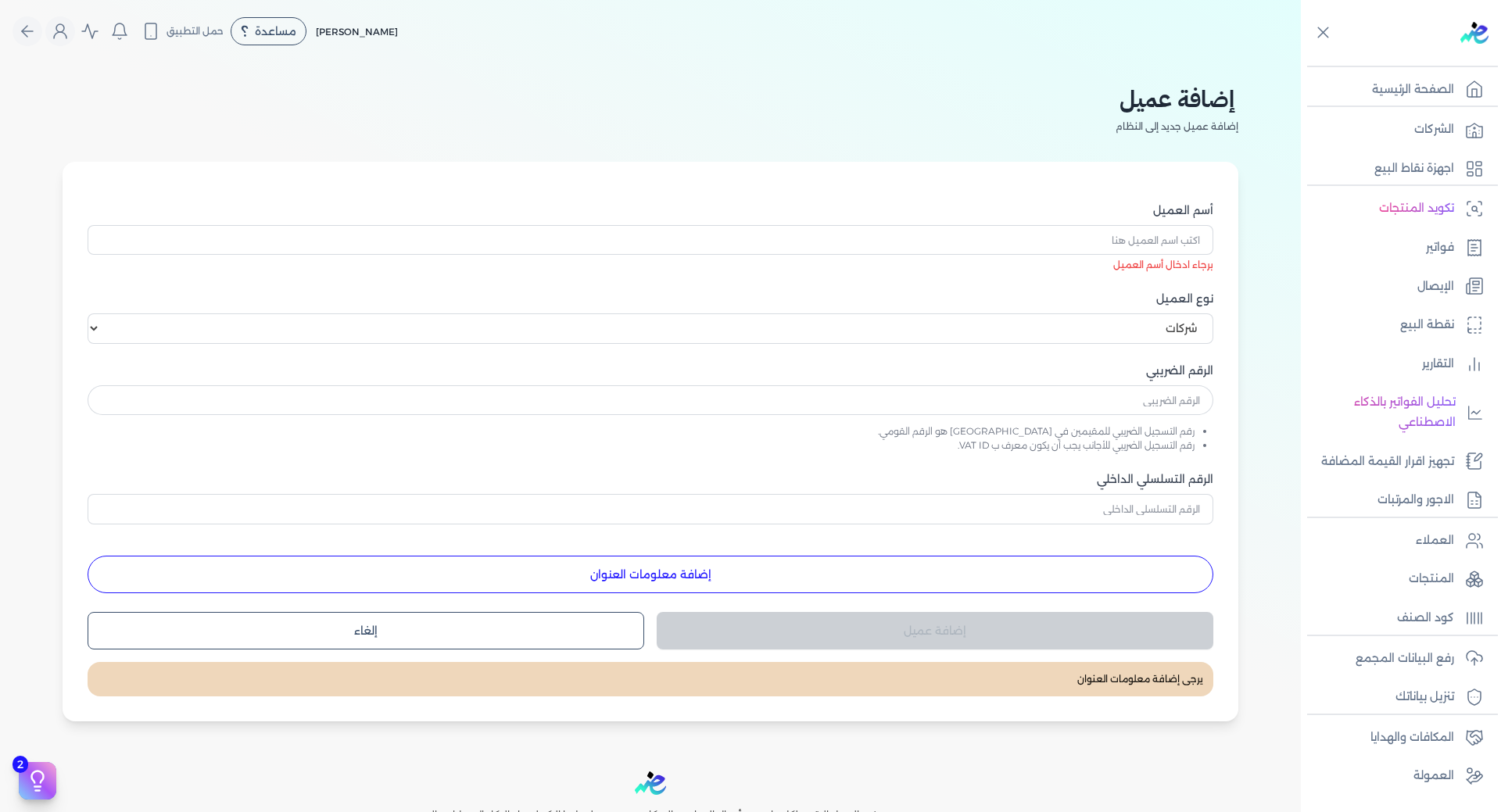
click at [471, 640] on button "إلغاء" at bounding box center [365, 630] width 557 height 37
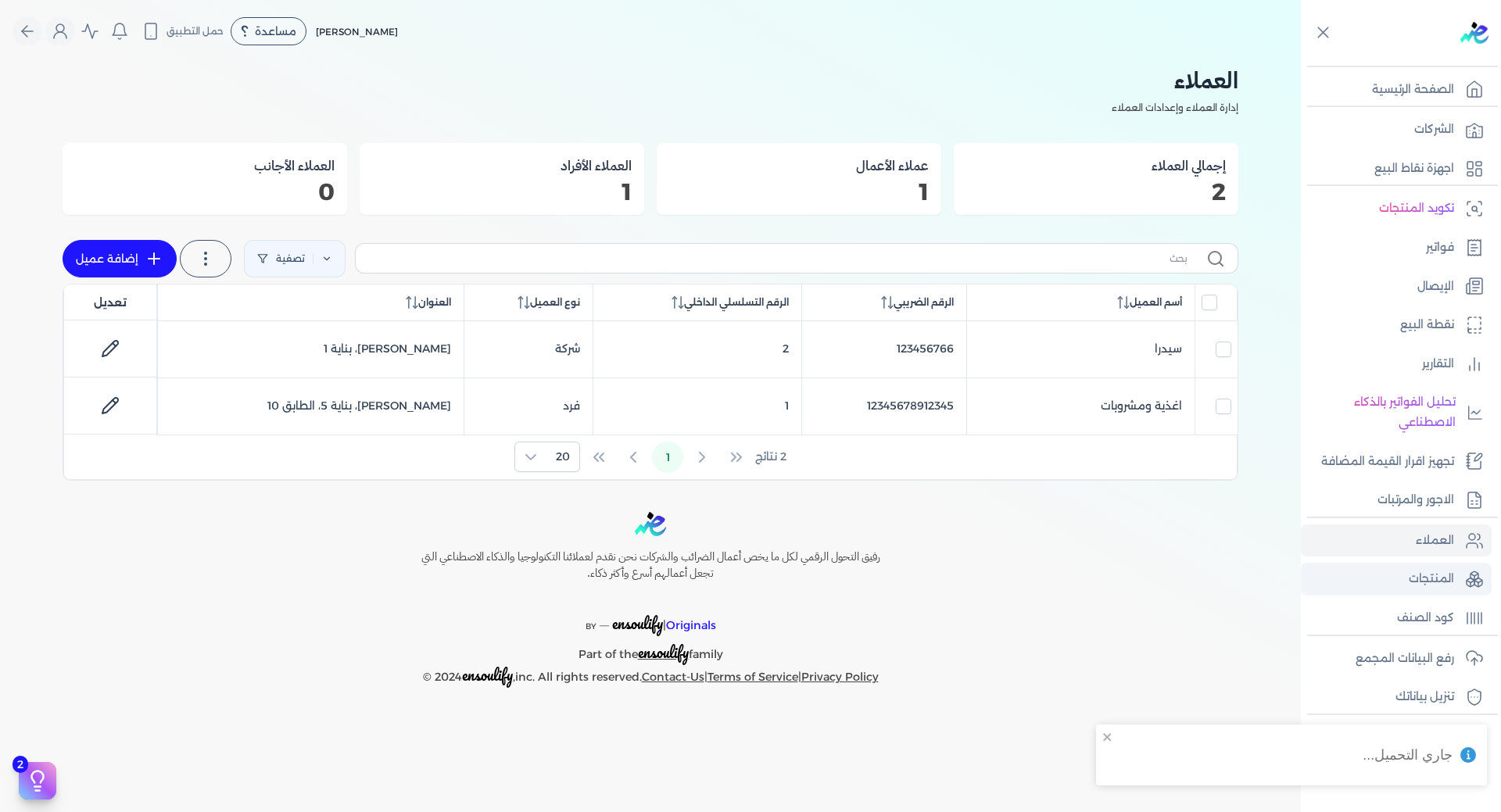
click at [1445, 577] on p "المنتجات" at bounding box center [1431, 579] width 45 height 21
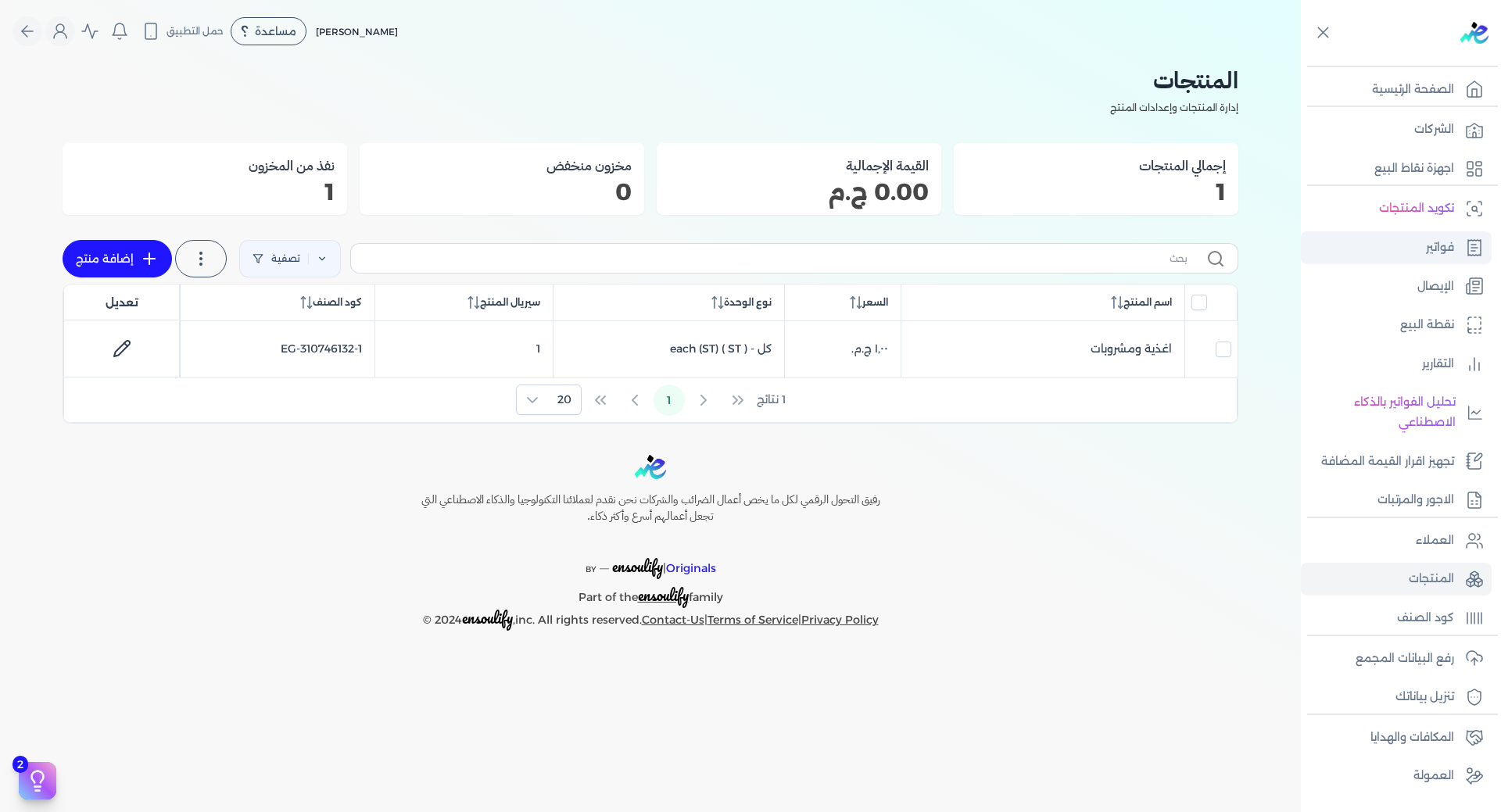
click at [1419, 261] on link "فواتير" at bounding box center [1395, 248] width 191 height 33
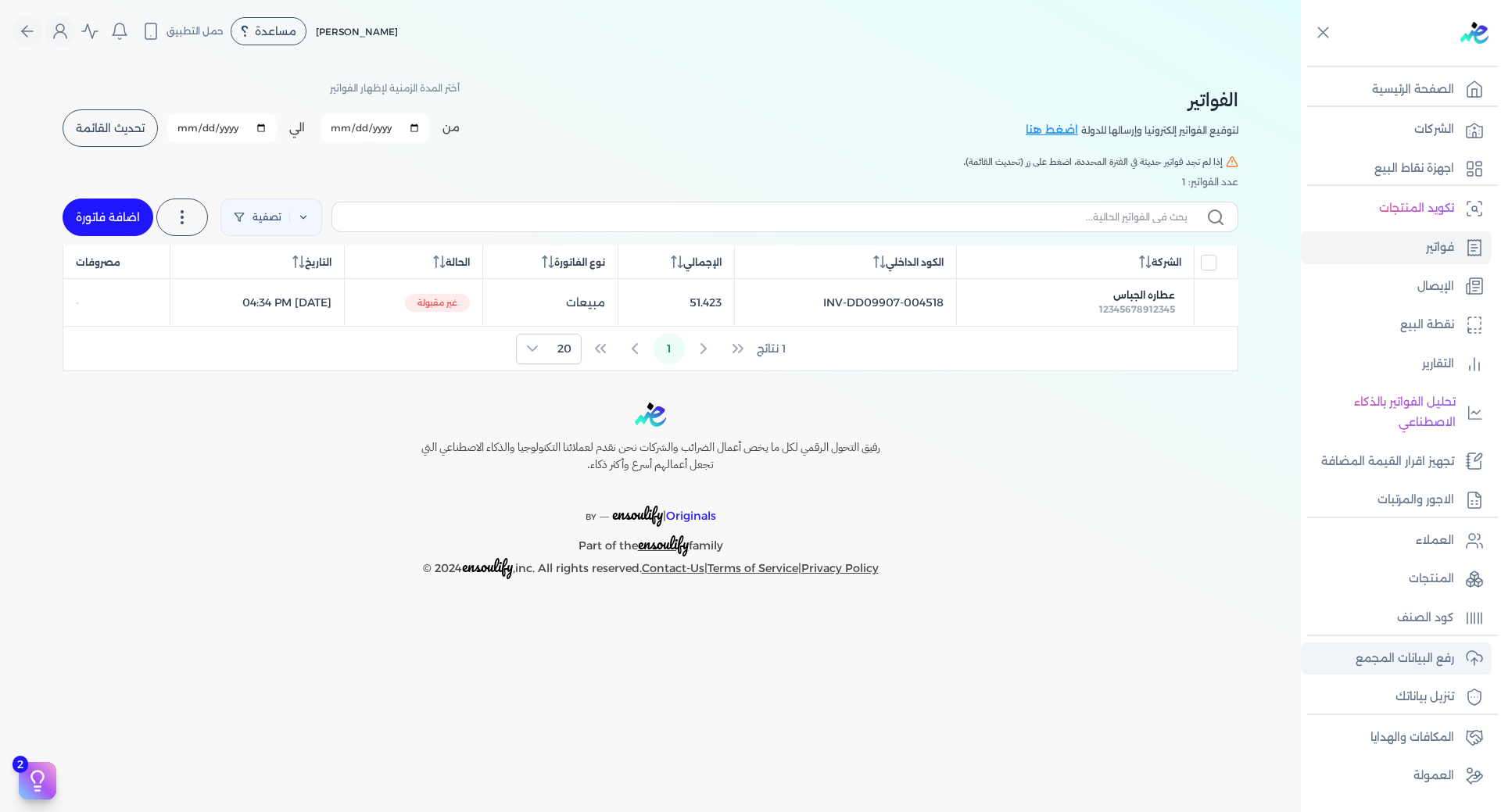
click at [1426, 664] on p "رفع البيانات المجمع" at bounding box center [1404, 658] width 99 height 21
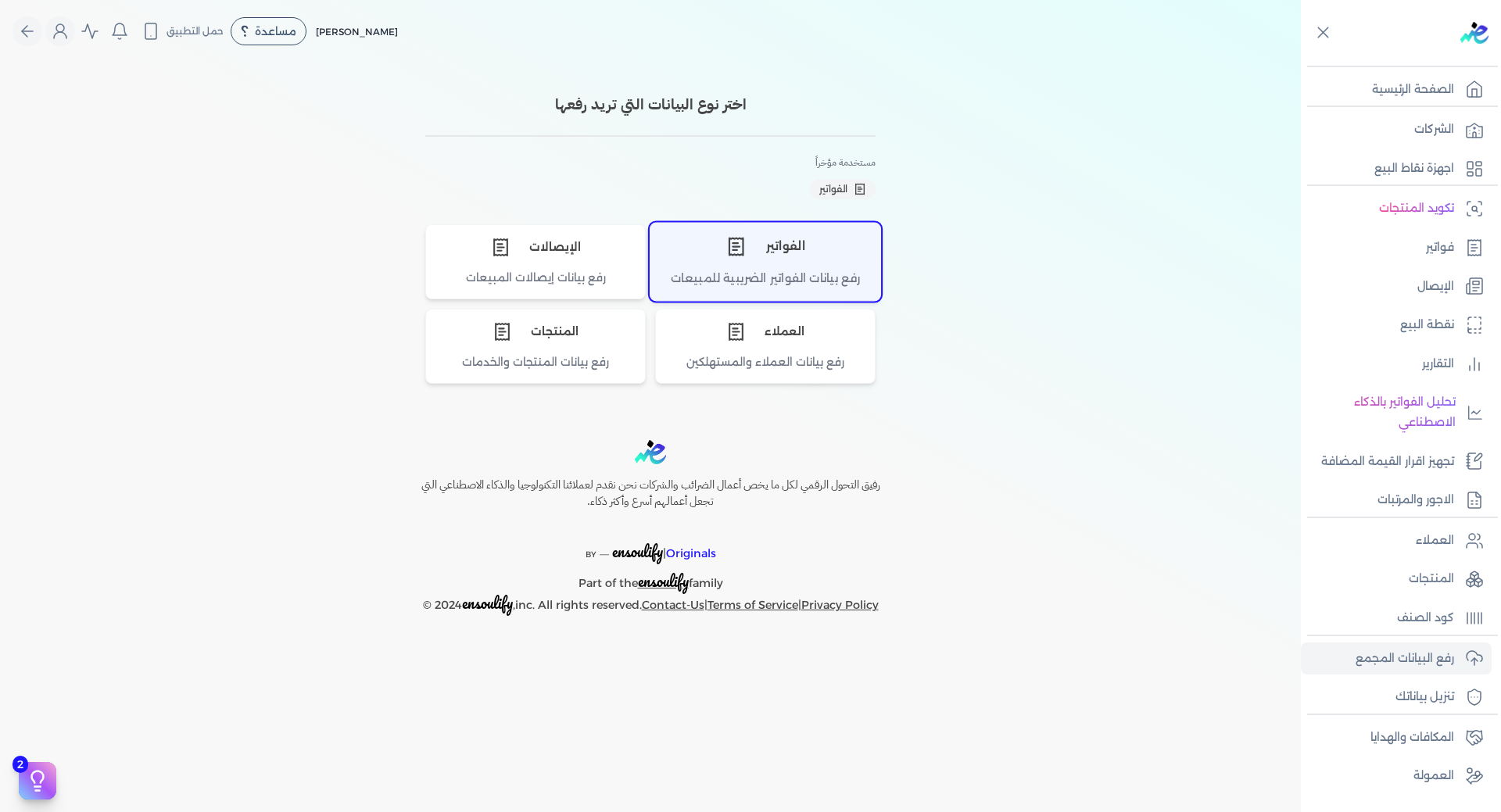
click at [735, 252] on icon "اختر نوع الفواتير" at bounding box center [735, 246] width 21 height 21
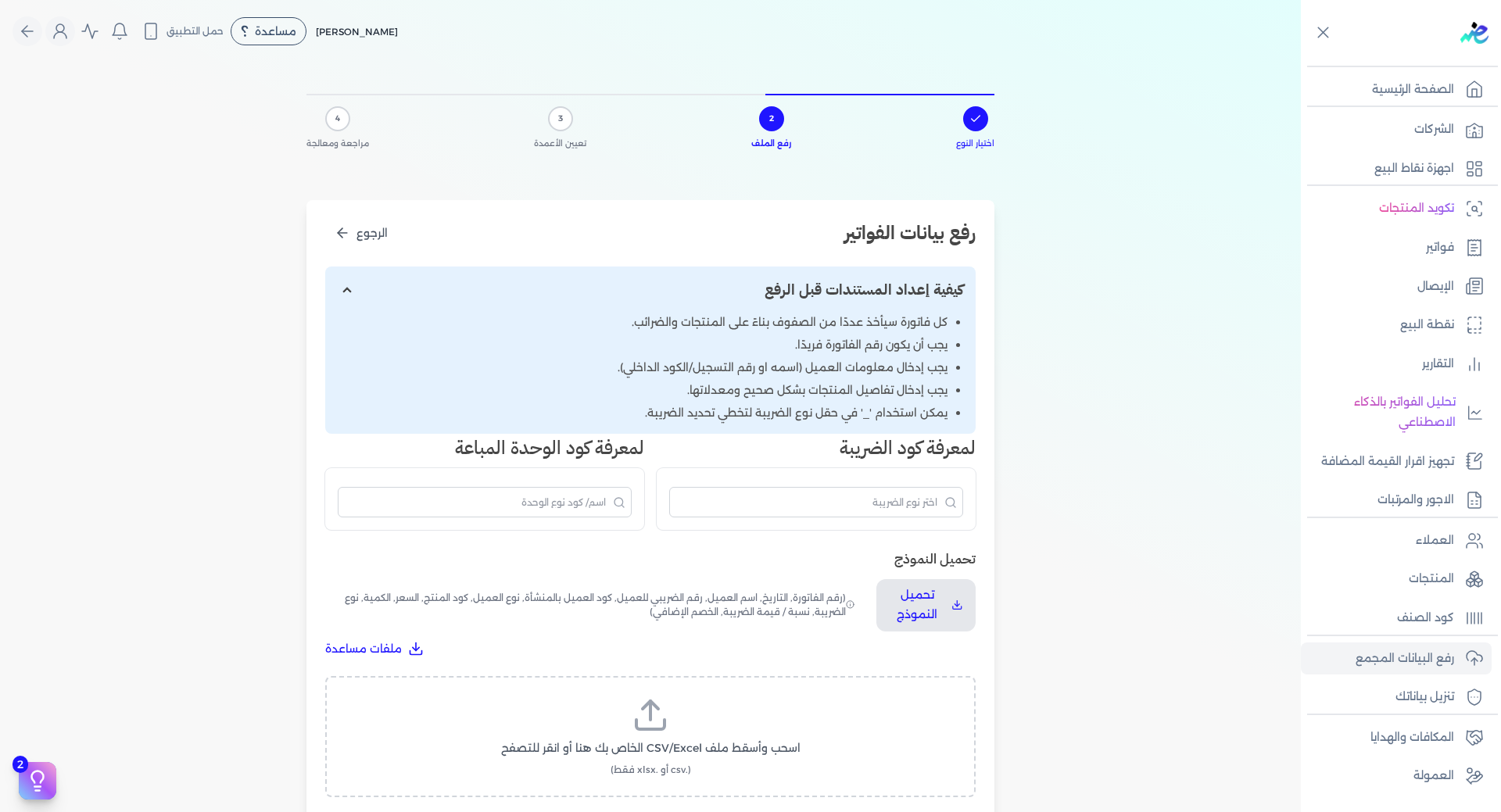
scroll to position [235, 0]
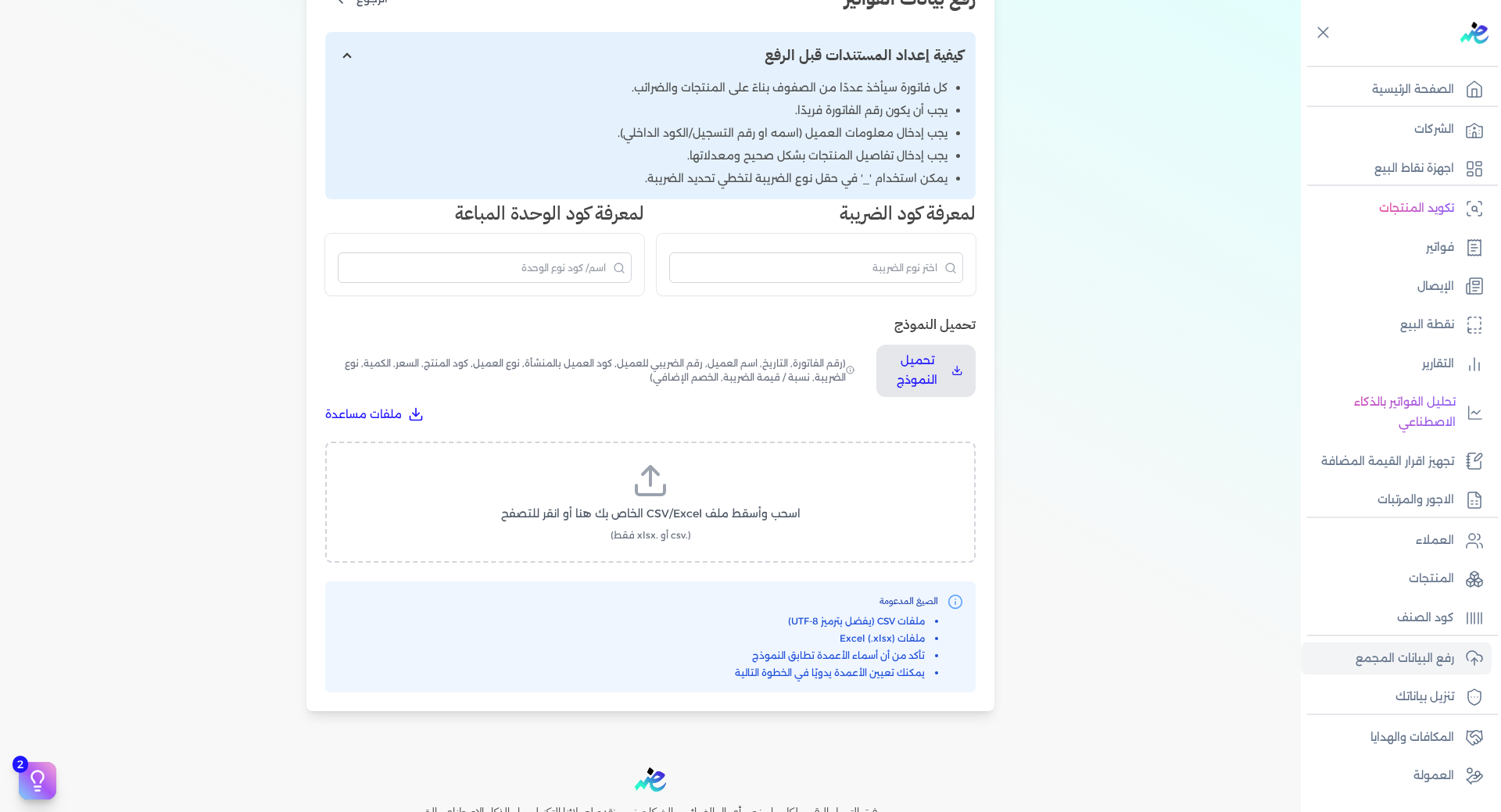
click at [669, 499] on icon at bounding box center [650, 480] width 37 height 37
click at [0, 0] on input "اسحب وأسقط ملف CSV/Excel الخاص بك هنا أو انقر للتصفح (.csv أو .xlsx فقط)" at bounding box center [0, 0] width 0 height 0
click at [690, 495] on label "اسحب وأسقط ملف CSV/Excel الخاص بك هنا أو انقر للتصفح (.csv أو .xlsx فقط)" at bounding box center [650, 502] width 610 height 80
click at [0, 0] on input "اسحب وأسقط ملف CSV/Excel الخاص بك هنا أو انقر للتصفح (.csv أو .xlsx فقط)" at bounding box center [0, 0] width 0 height 0
click at [692, 519] on button "تحميل الملف" at bounding box center [688, 529] width 110 height 29
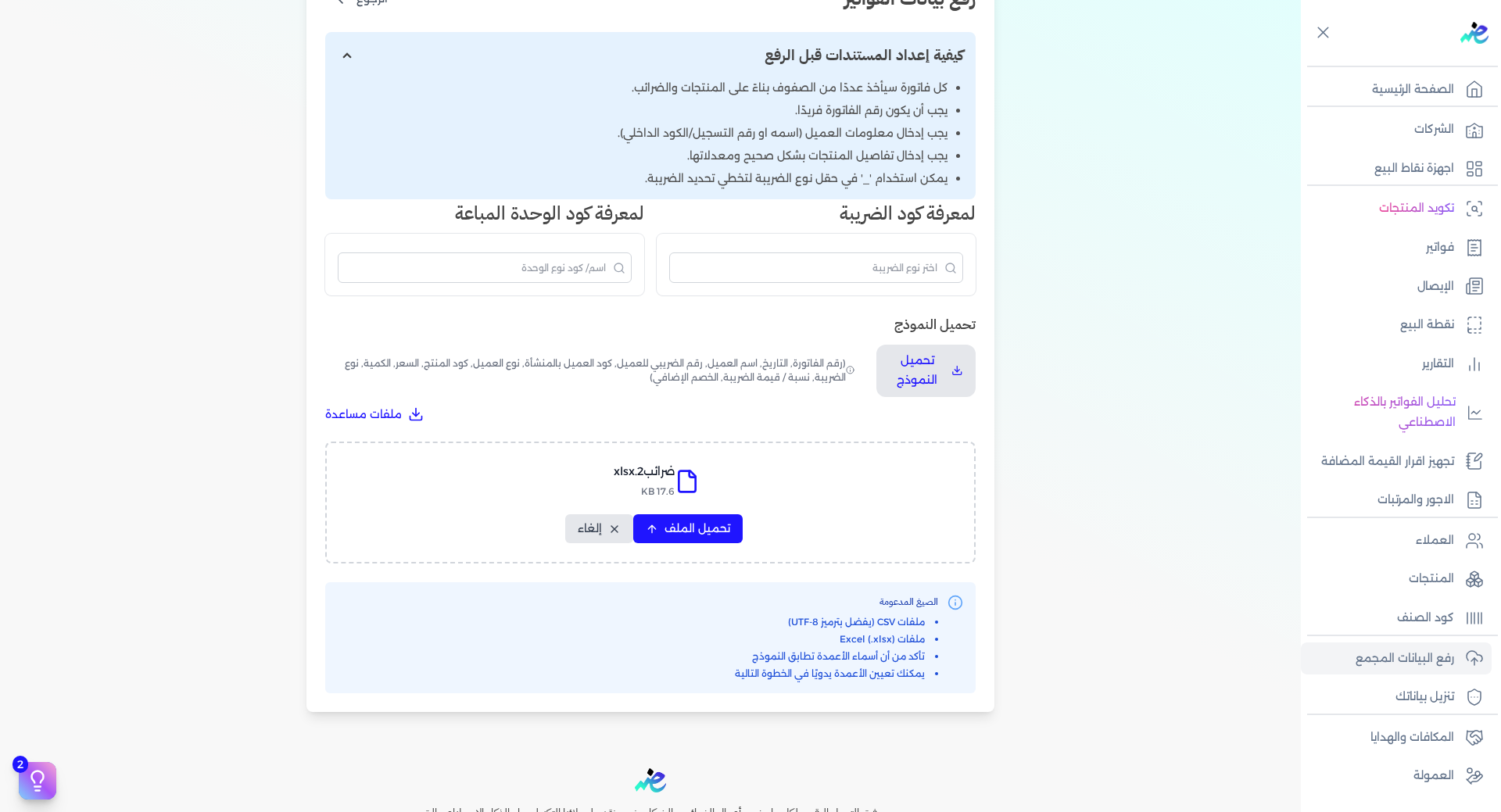
select select "سيريال المنتج"
select select "الكمية"
select select "نوع الضريبة"
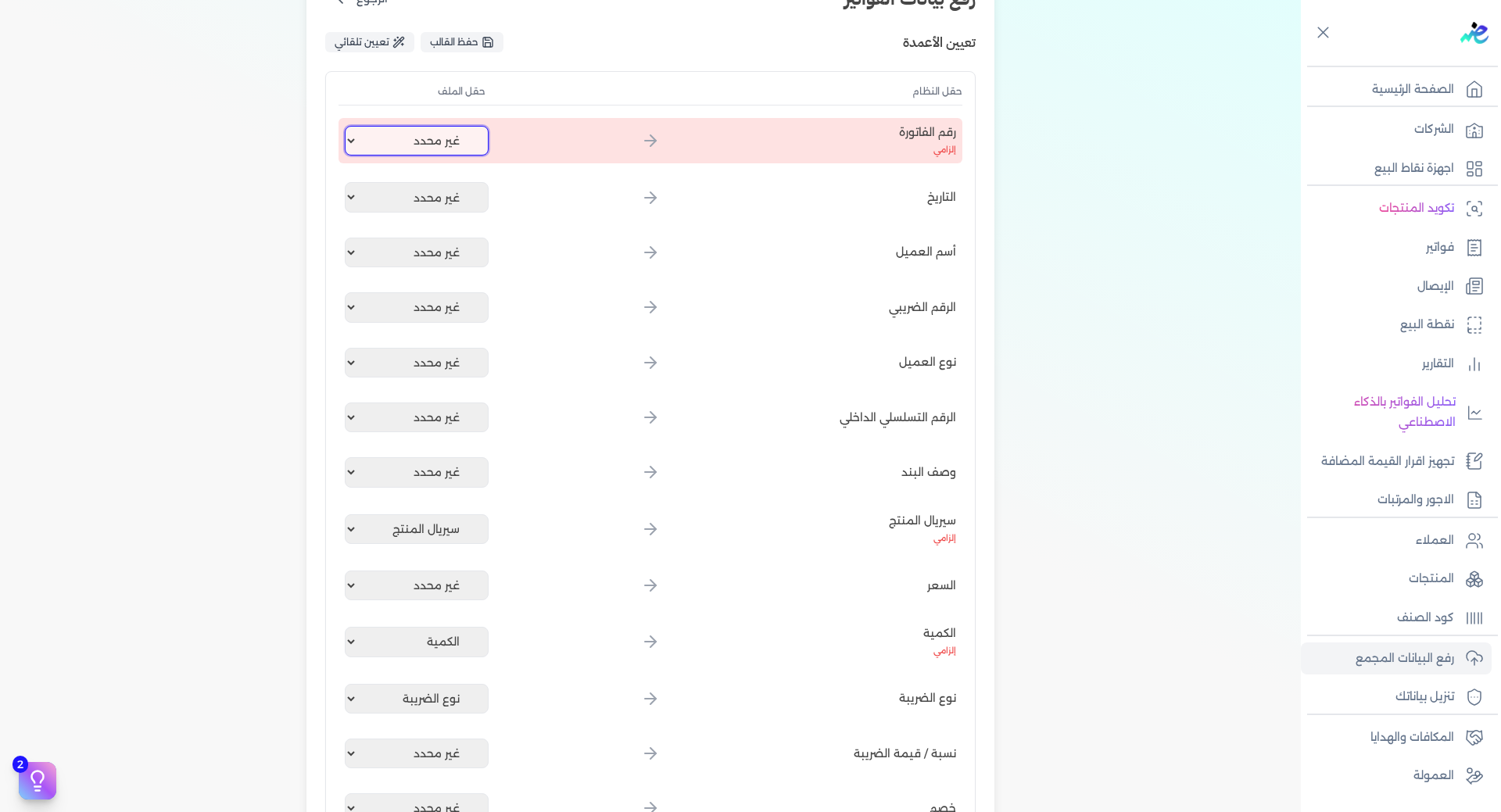
click at [457, 147] on select "غير محدد اسم العميل كود العميل رقم الفاتورة الصنف الكمية سعر الكرتونة اجمالي ال…" at bounding box center [416, 141] width 144 height 29
select select "رقم الفاتورة"
click at [347, 126] on select "غير محدد اسم العميل كود العميل رقم الفاتورة الصنف الكمية سعر الكرتونة اجمالي ال…" at bounding box center [416, 141] width 144 height 29
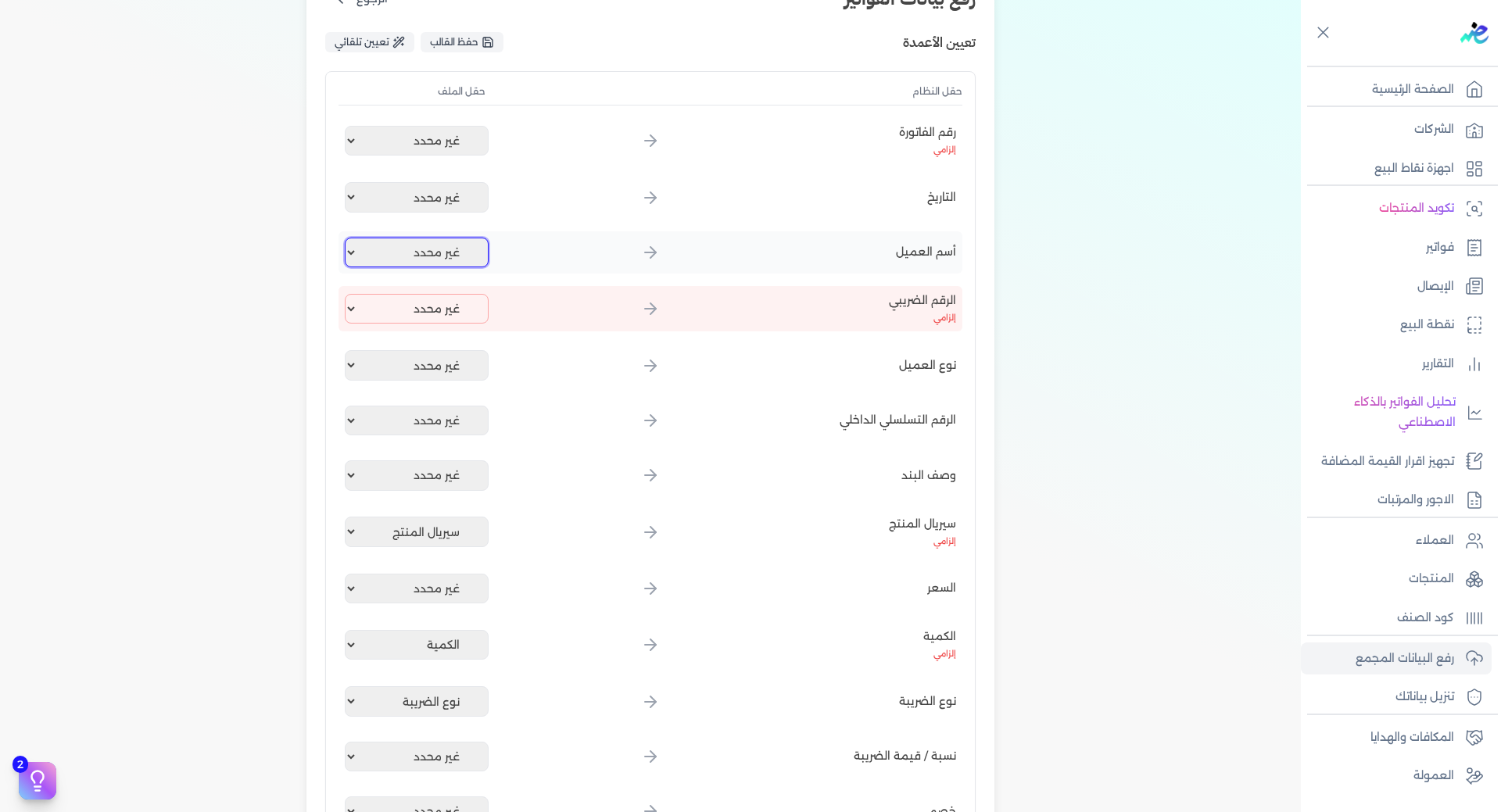
click at [476, 255] on select "غير محدد اسم العميل كود العميل رقم الفاتورة الصنف الكمية سعر الكرتونة اجمالي ال…" at bounding box center [416, 252] width 144 height 29
select select "اسم العميل"
click at [347, 238] on select "غير محدد اسم العميل كود العميل رقم الفاتورة الصنف الكمية سعر الكرتونة اجمالي ال…" at bounding box center [416, 252] width 144 height 29
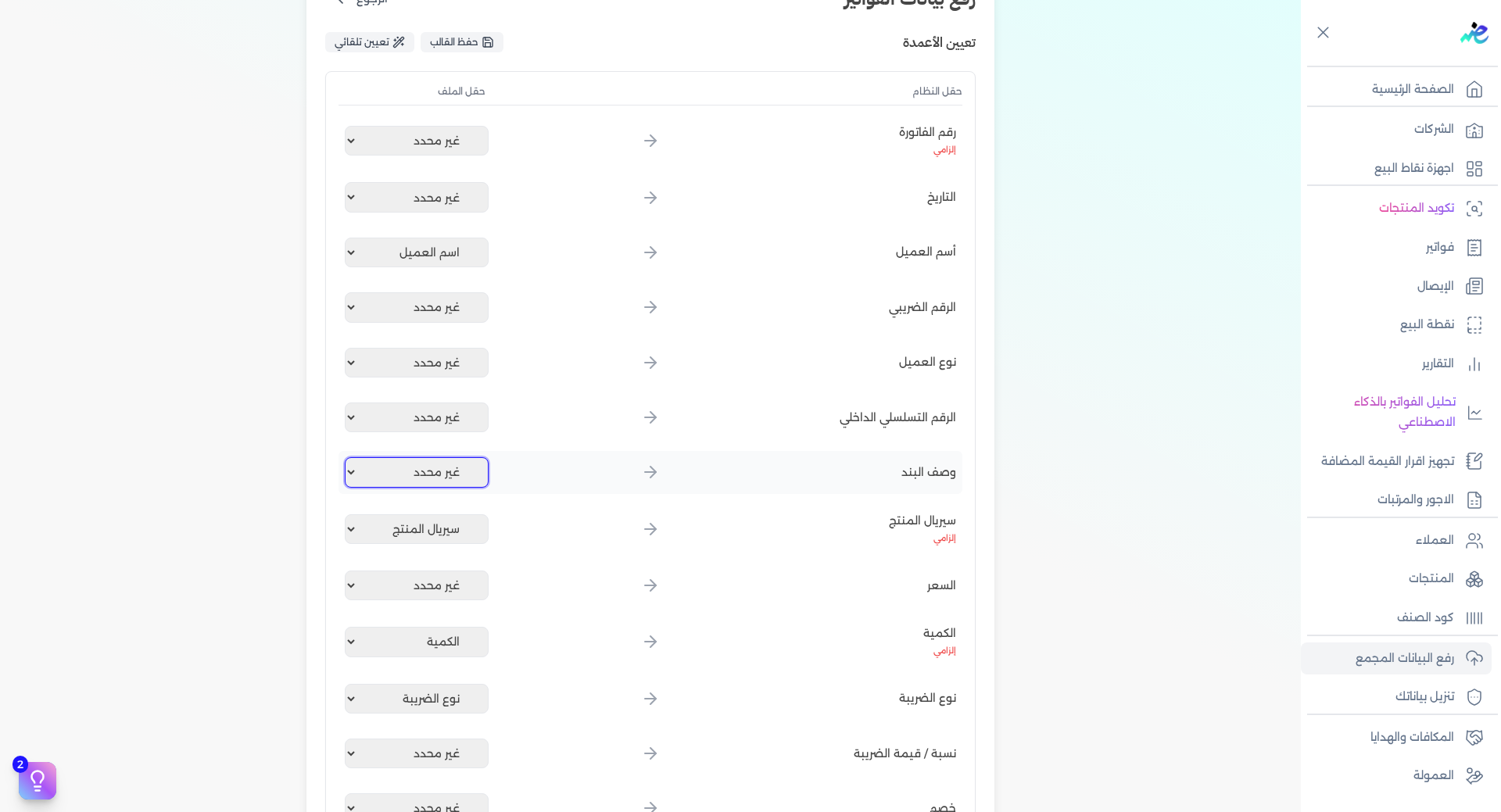
click at [445, 476] on select "غير محدد اسم العميل كود العميل رقم الفاتورة الصنف الكمية سعر الكرتونة اجمالي ال…" at bounding box center [416, 472] width 144 height 29
select select "الصنف"
click at [347, 457] on select "غير محدد اسم العميل كود العميل رقم الفاتورة الصنف الكمية سعر الكرتونة اجمالي ال…" at bounding box center [416, 472] width 144 height 29
click at [411, 588] on select "غير محدد اسم العميل كود العميل رقم الفاتورة الصنف الكمية سعر الكرتونة اجمالي ال…" at bounding box center [416, 585] width 144 height 29
select select "سعر الكرتونة"
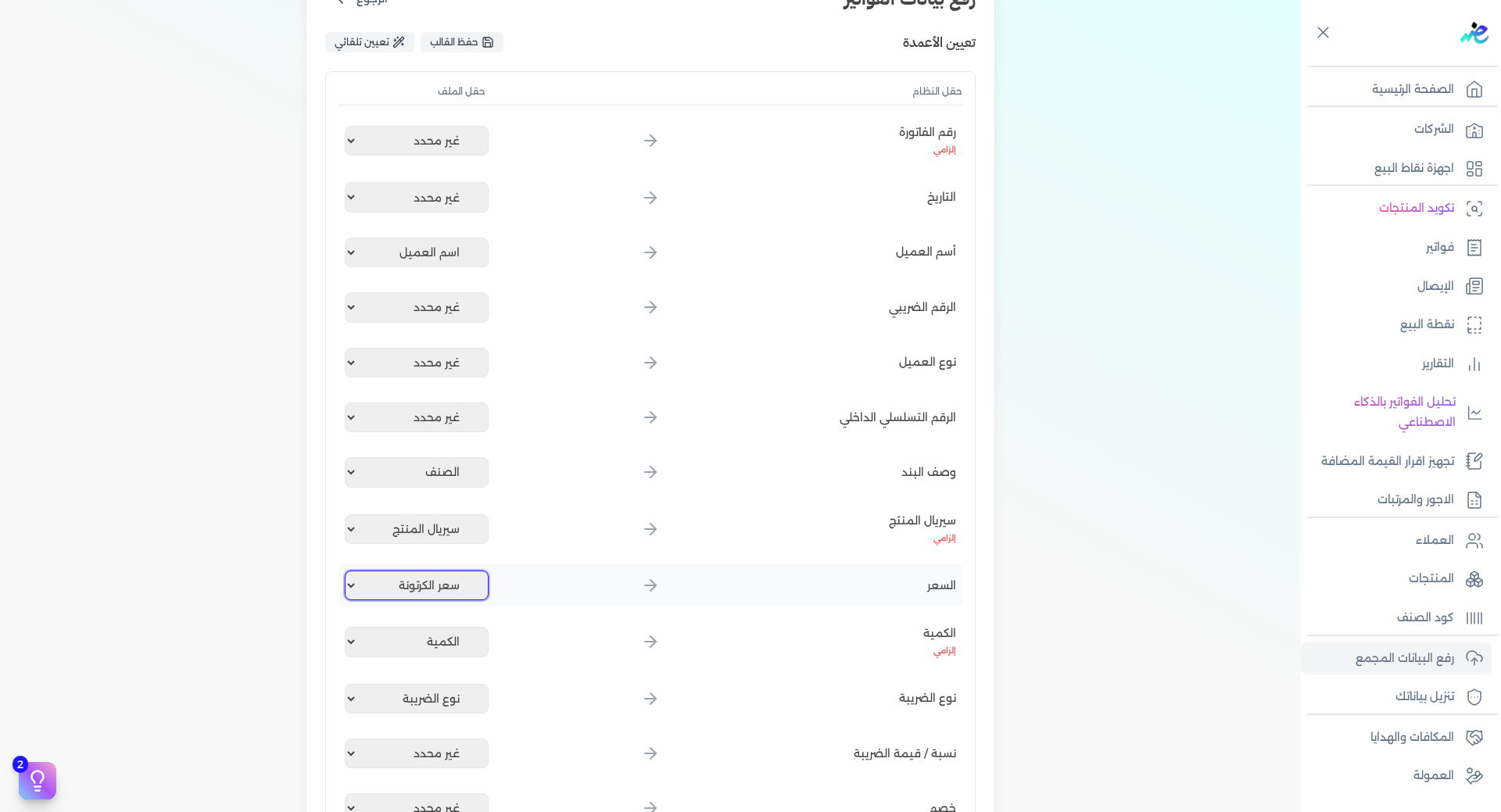
click at [347, 570] on select "غير محدد اسم العميل كود العميل رقم الفاتورة الصنف الكمية سعر الكرتونة اجمالي ال…" at bounding box center [416, 585] width 144 height 29
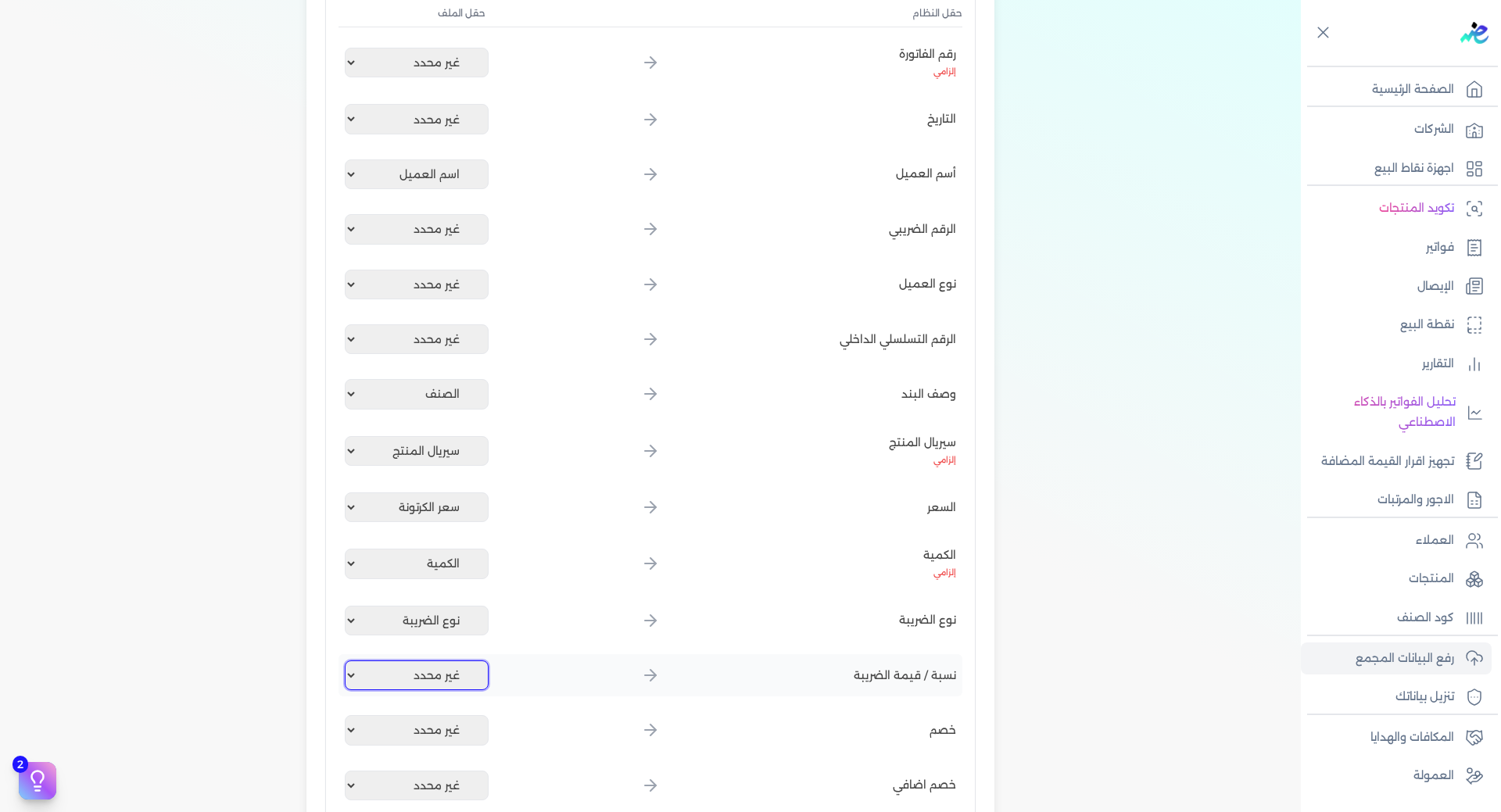
click at [464, 668] on select "غير محدد اسم العميل كود العميل رقم الفاتورة الصنف الكمية سعر الكرتونة اجمالي ال…" at bounding box center [416, 675] width 144 height 29
select select "النسبة"
click at [347, 660] on select "غير محدد اسم العميل كود العميل رقم الفاتورة الصنف الكمية سعر الكرتونة اجمالي ال…" at bounding box center [416, 675] width 144 height 29
click at [475, 720] on select "غير محدد اسم العميل كود العميل رقم الفاتورة الصنف الكمية سعر الكرتونة اجمالي ال…" at bounding box center [416, 730] width 144 height 29
select select "اجمالي الخصومات"
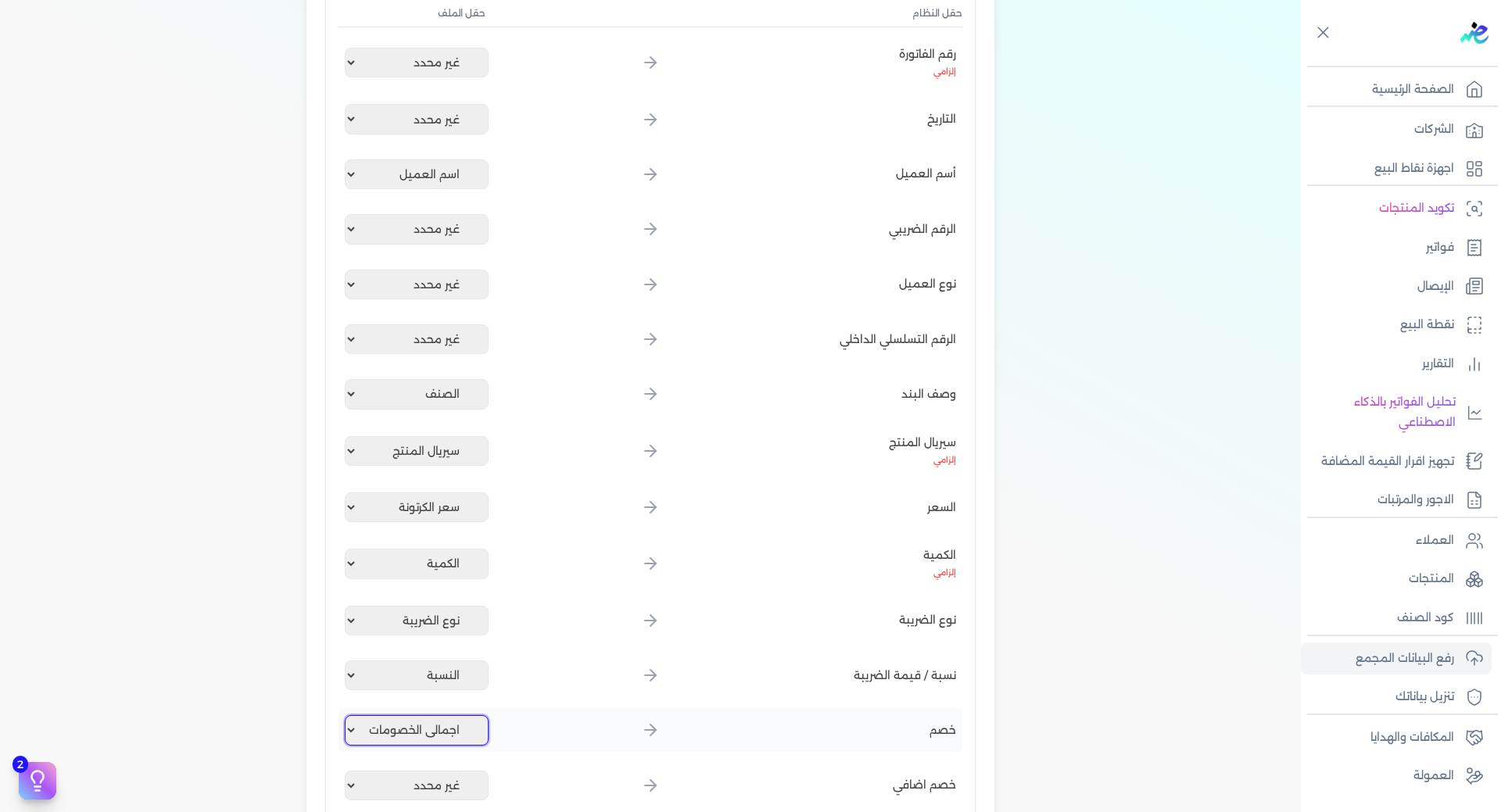
click at [347, 715] on select "غير محدد اسم العميل كود العميل رقم الفاتورة الصنف الكمية سعر الكرتونة اجمالي ال…" at bounding box center [416, 730] width 144 height 29
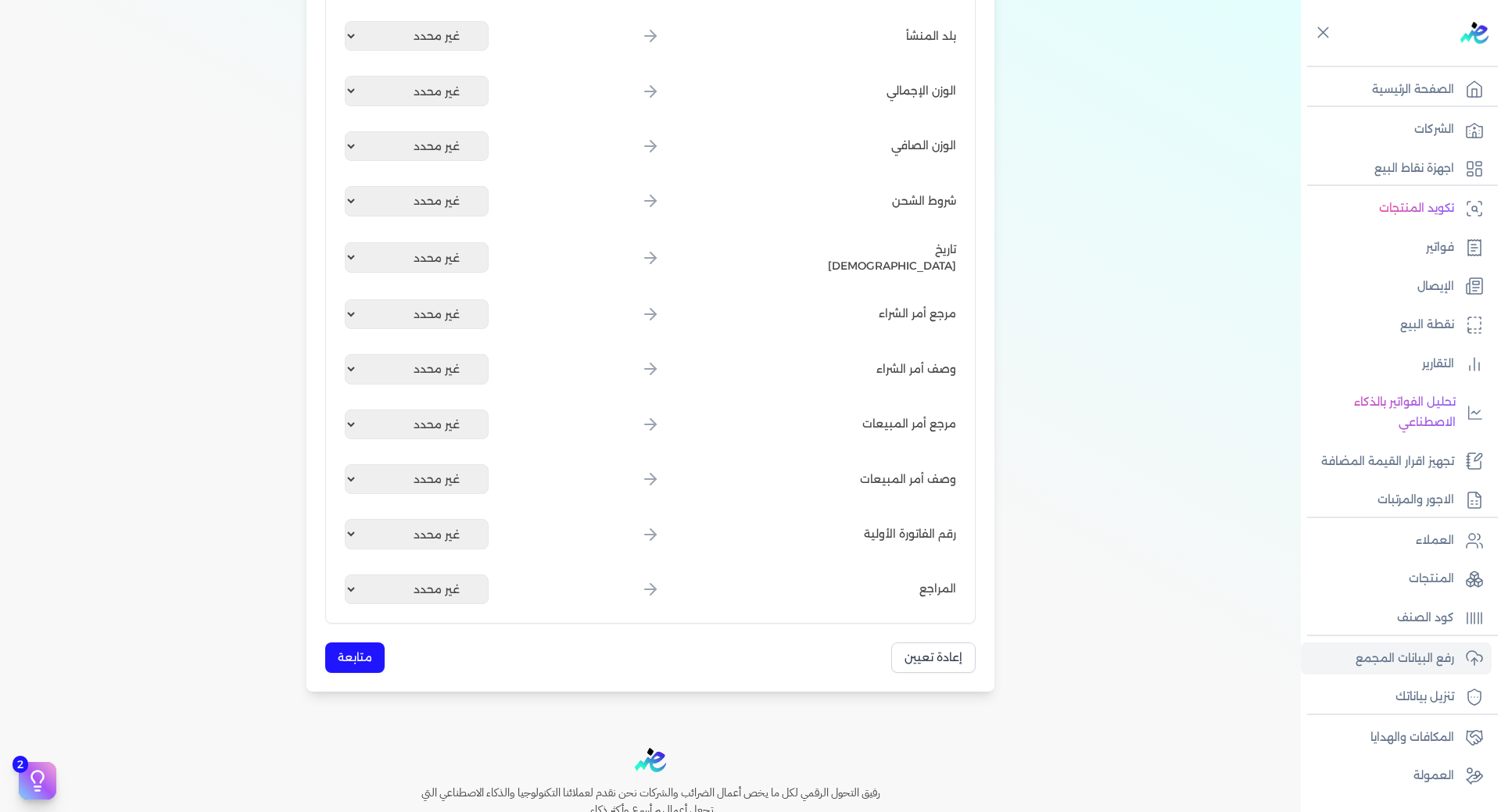
scroll to position [1807, 0]
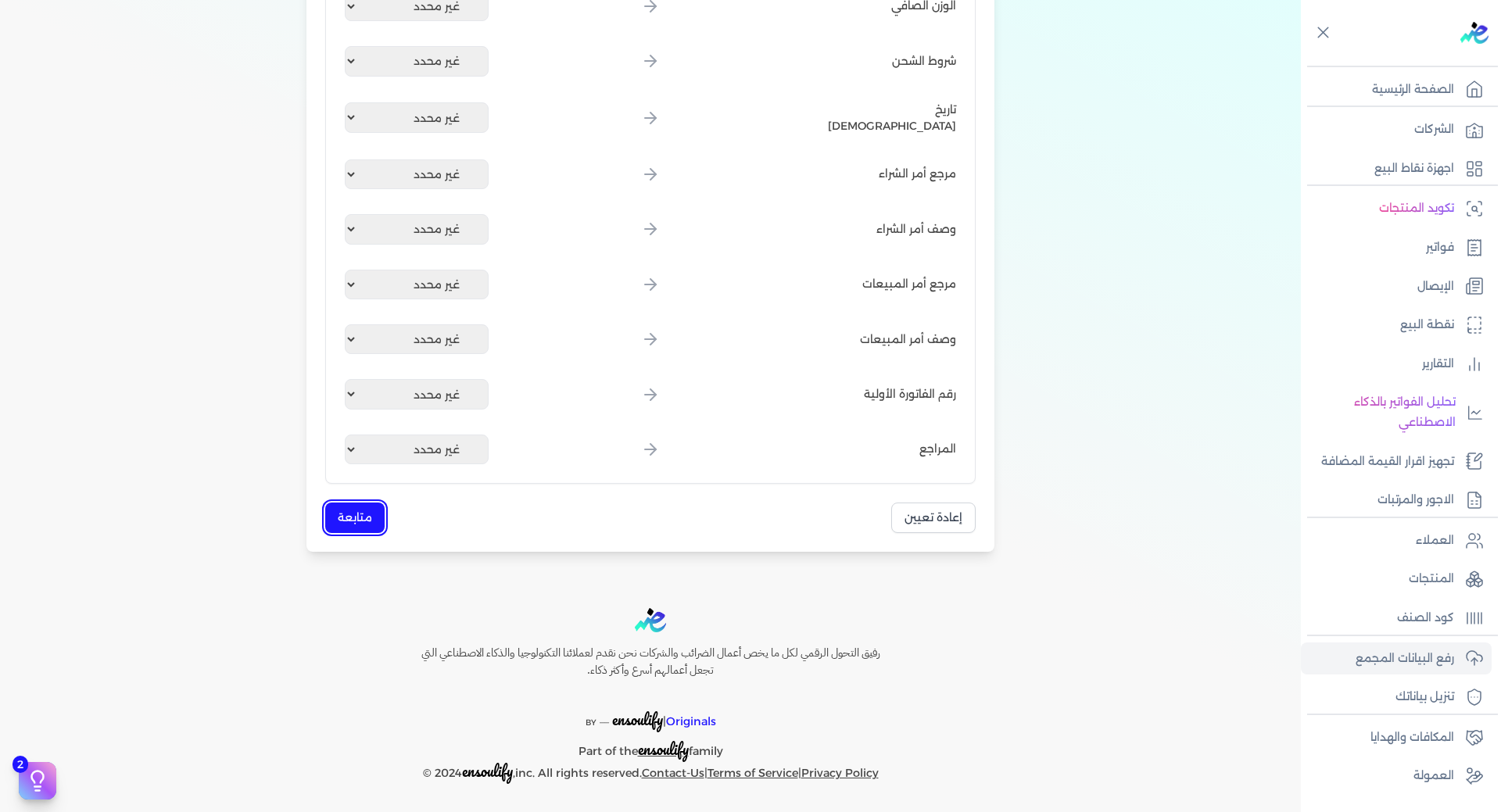
click at [359, 519] on button "متابعة" at bounding box center [354, 518] width 60 height 30
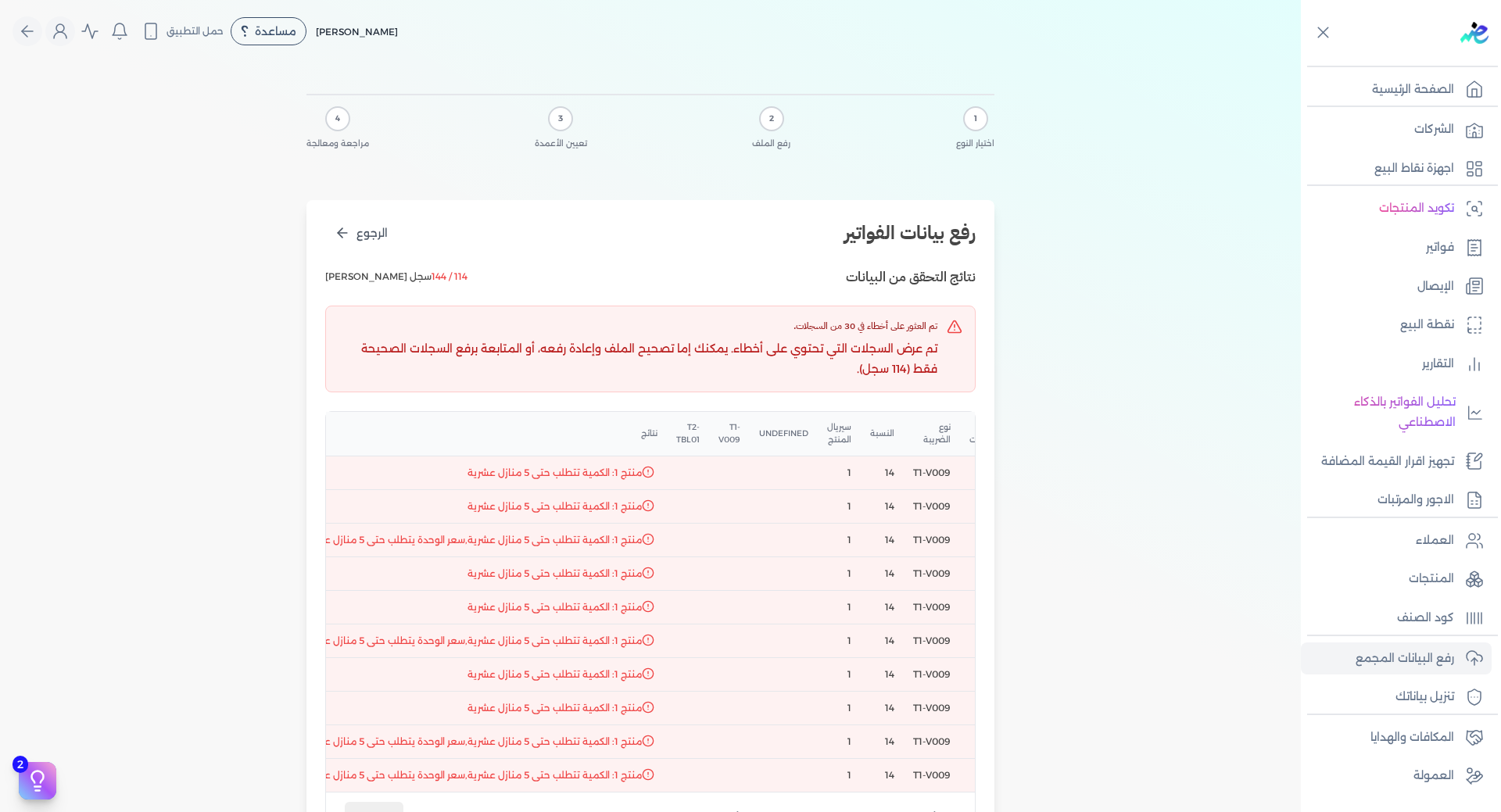
scroll to position [0, -791]
click at [368, 236] on span "الرجوع" at bounding box center [372, 233] width 31 height 17
select select "رقم الفاتورة"
select select "اسم العميل"
select select "الصنف"
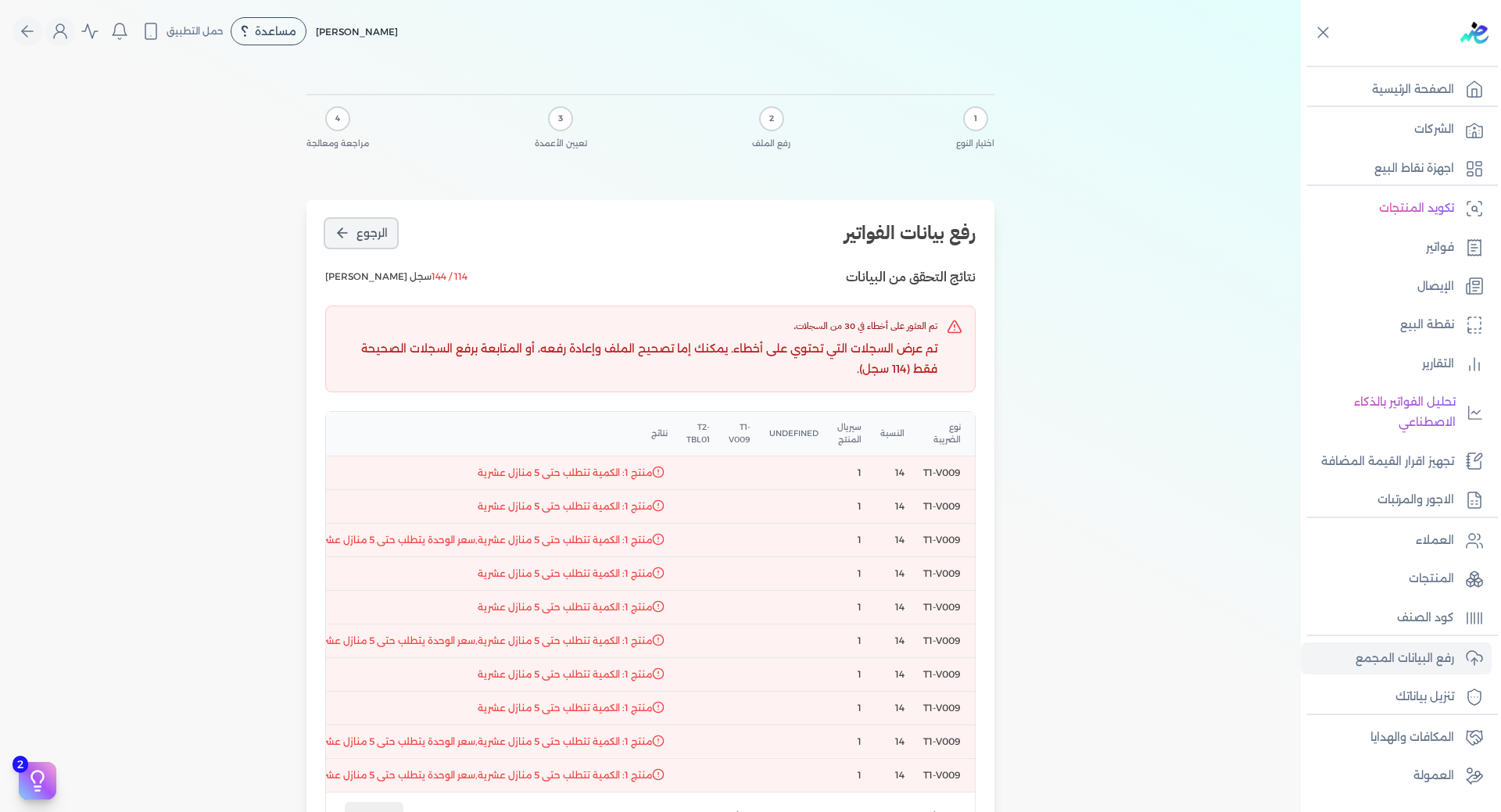
select select "سيريال المنتج"
select select "سعر الكرتونة"
select select "الكمية"
select select "نوع الضريبة"
select select "النسبة"
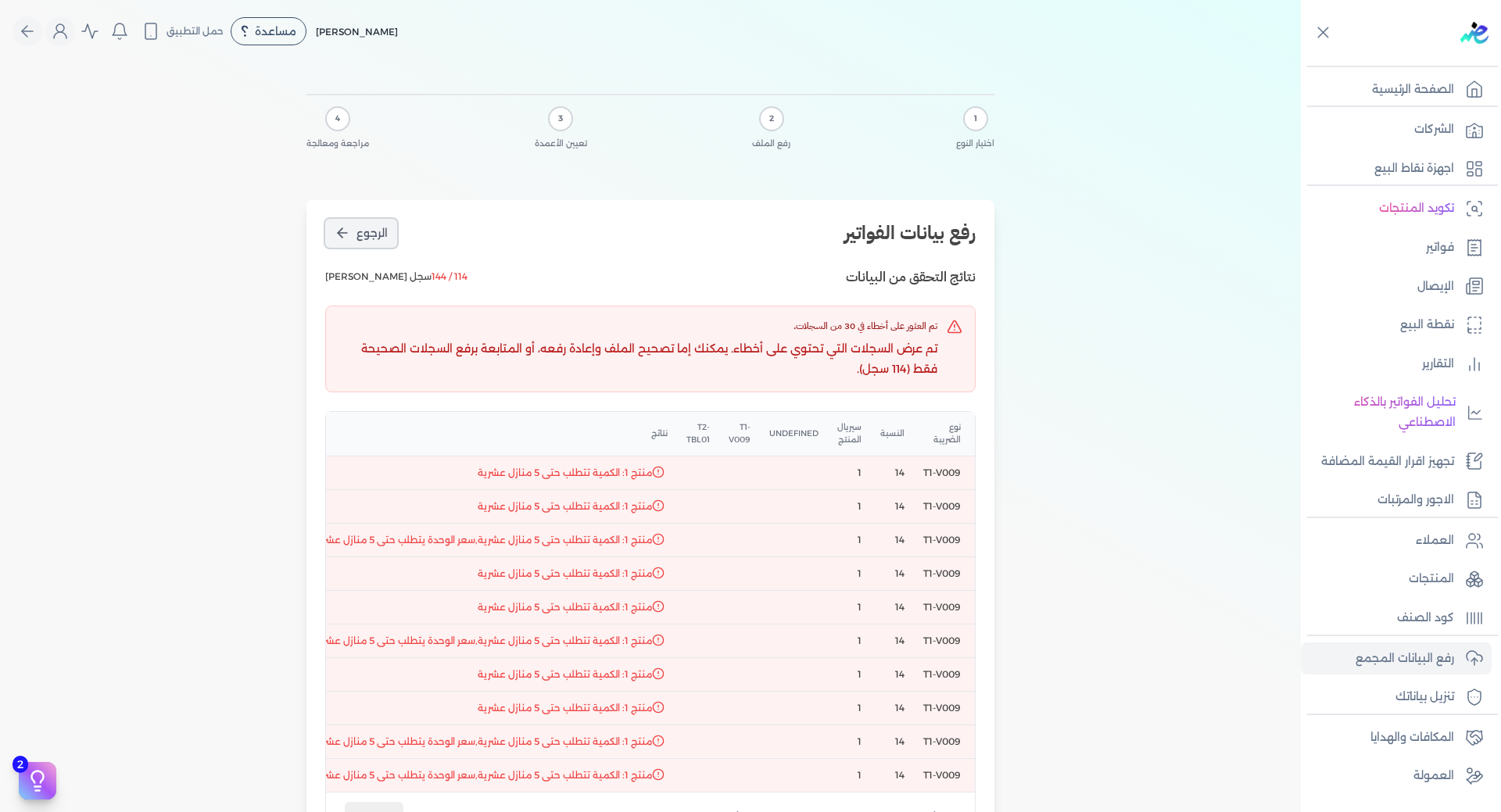
select select "اجمالي الخصومات"
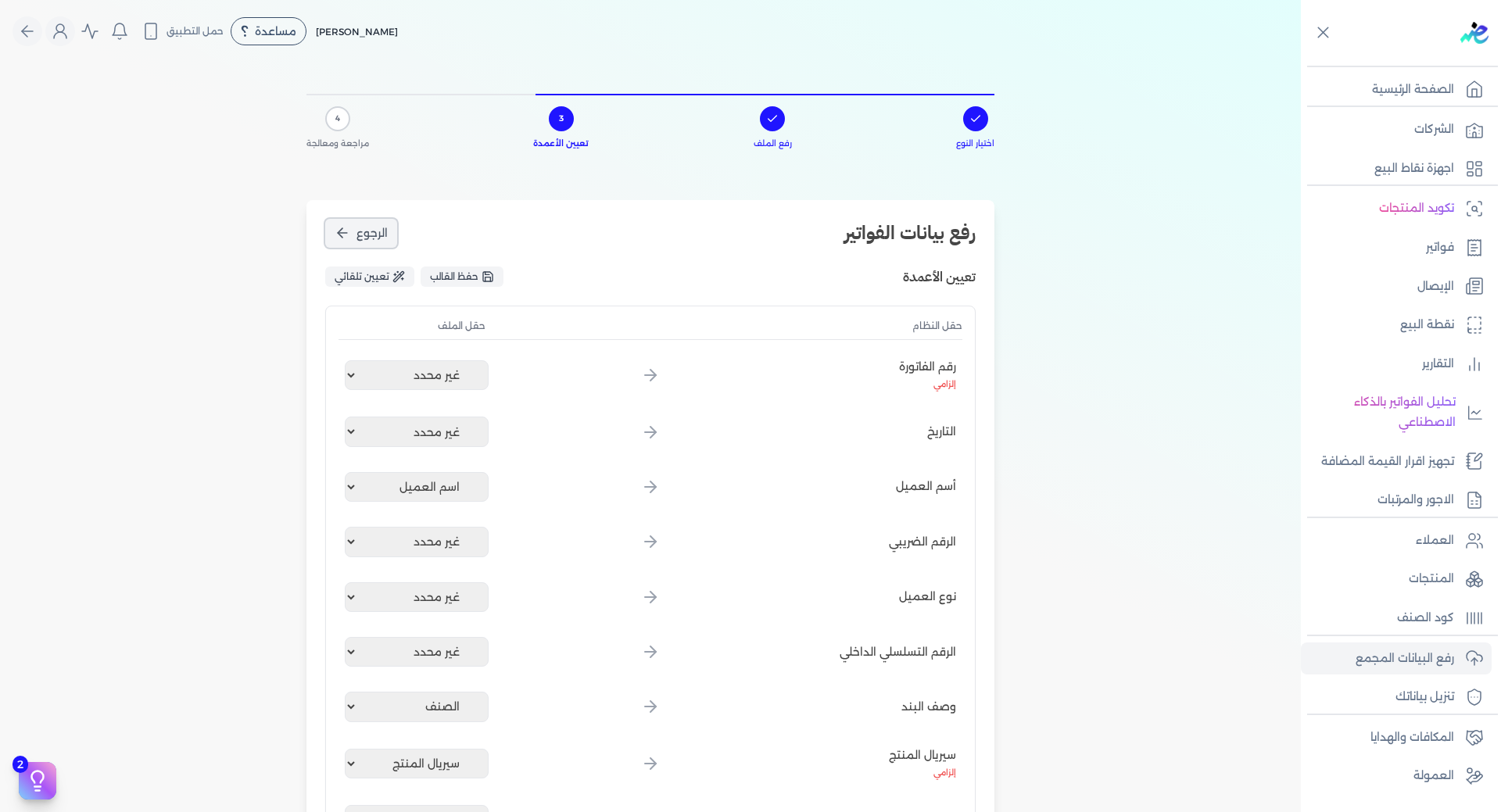
click at [357, 238] on button "الرجوع" at bounding box center [360, 234] width 71 height 29
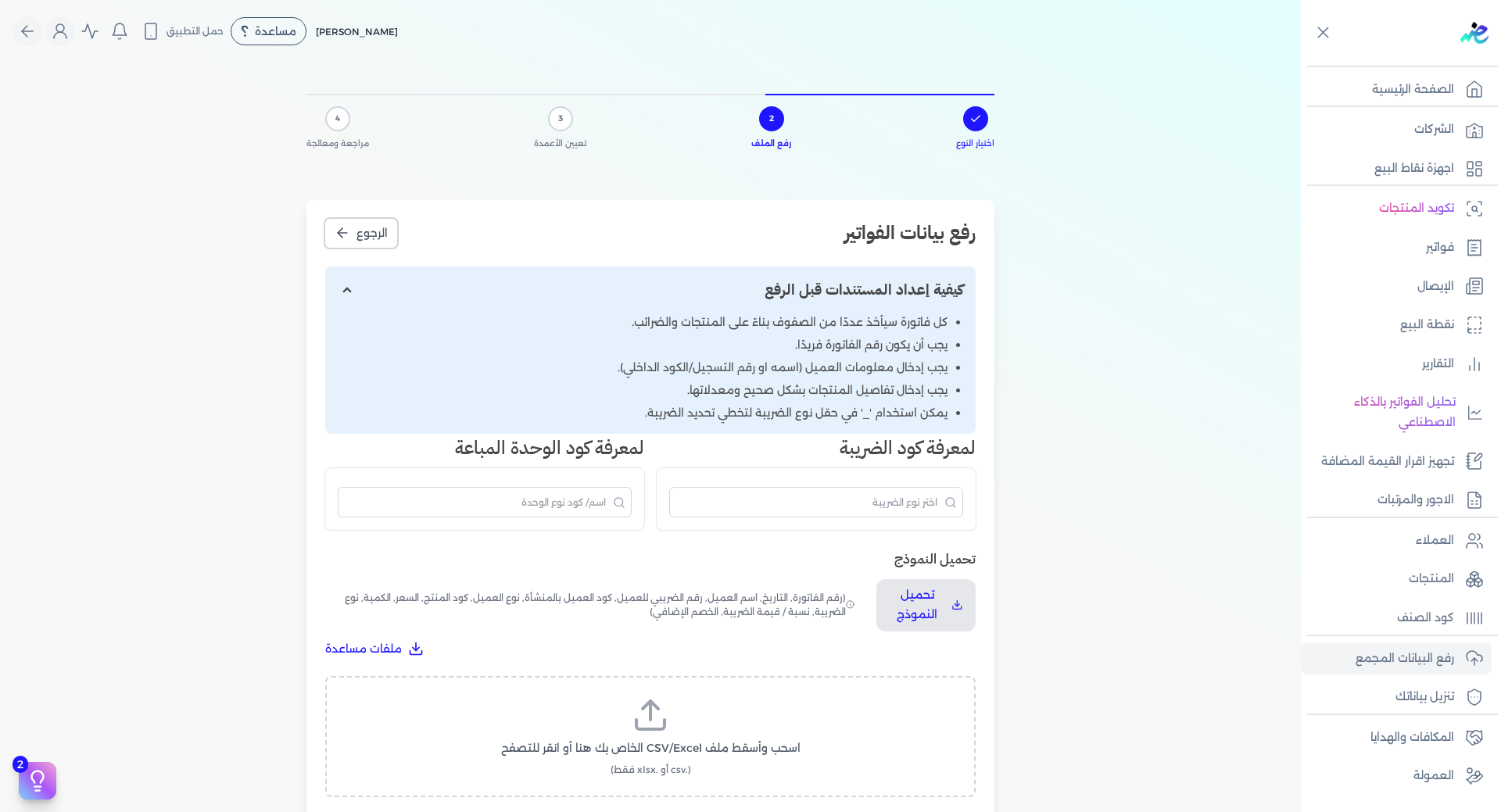
scroll to position [235, 0]
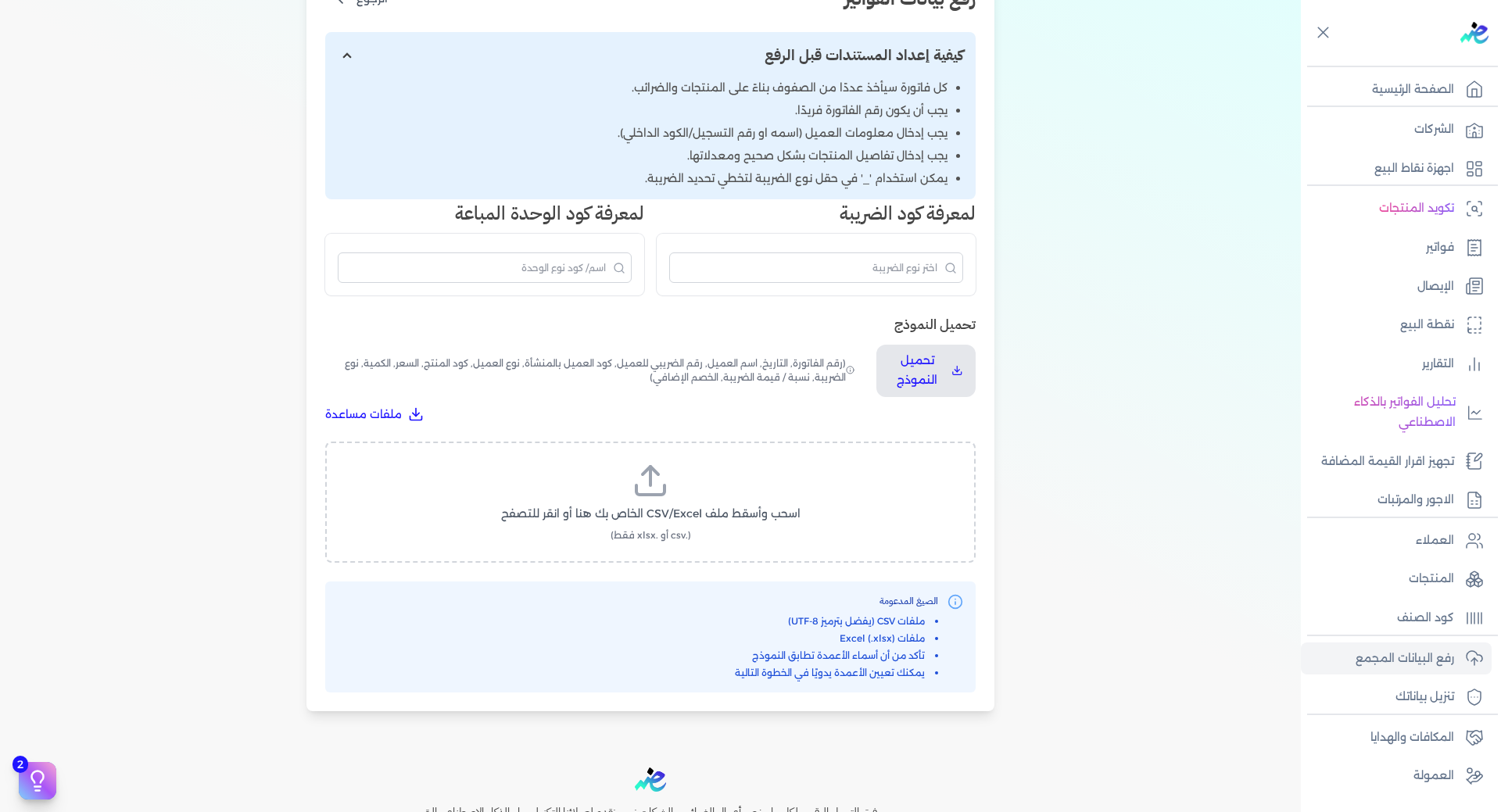
click at [644, 491] on icon at bounding box center [650, 480] width 37 height 37
click at [0, 0] on input "اسحب وأسقط ملف CSV/Excel الخاص بك هنا أو انقر للتصفح (.csv أو .xlsx فقط)" at bounding box center [0, 0] width 0 height 0
click at [708, 524] on span "تحميل الملف" at bounding box center [697, 528] width 66 height 17
select select "سيريال المنتج"
select select "الكمية"
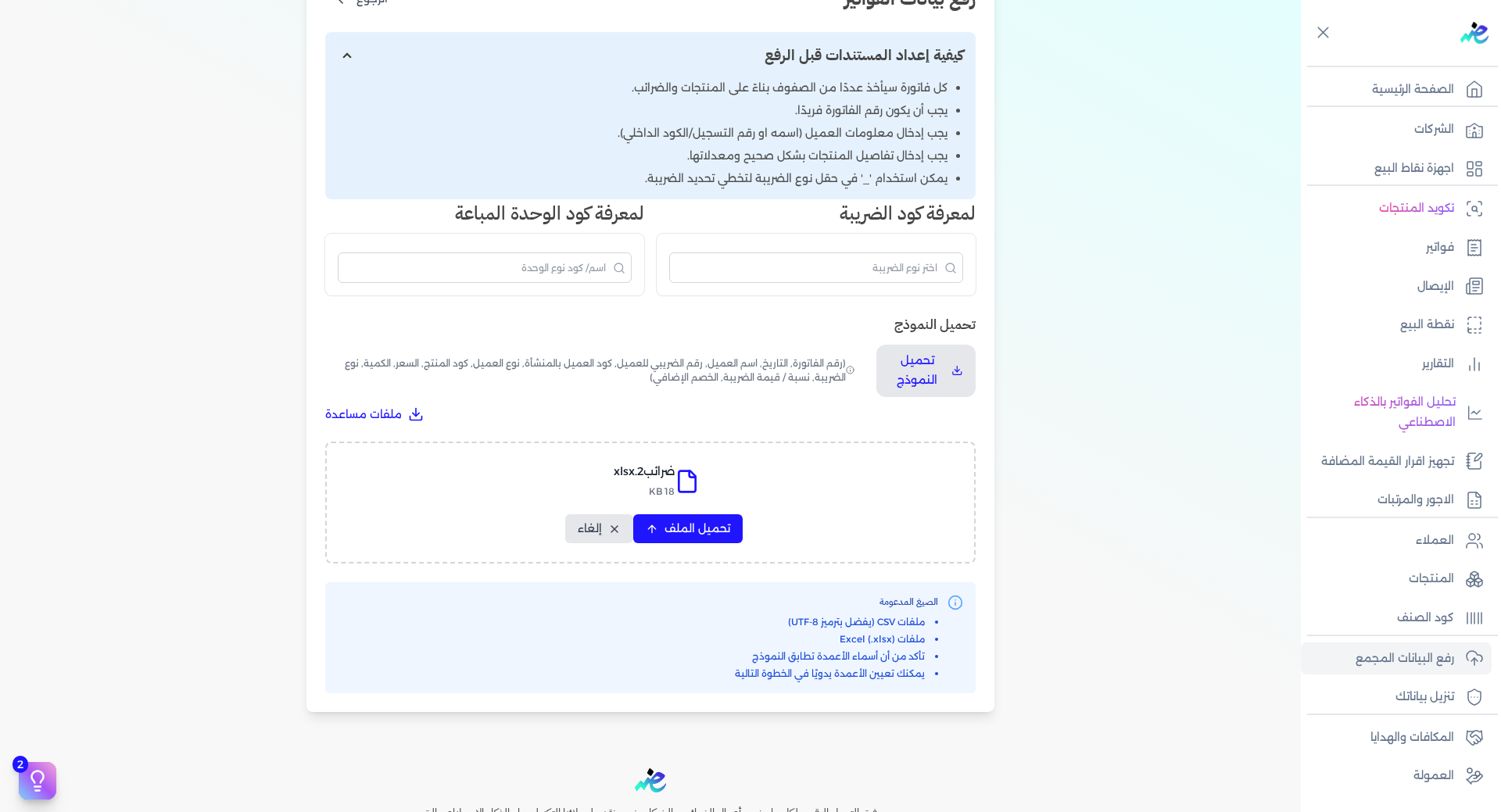
select select "نوع الضريبة"
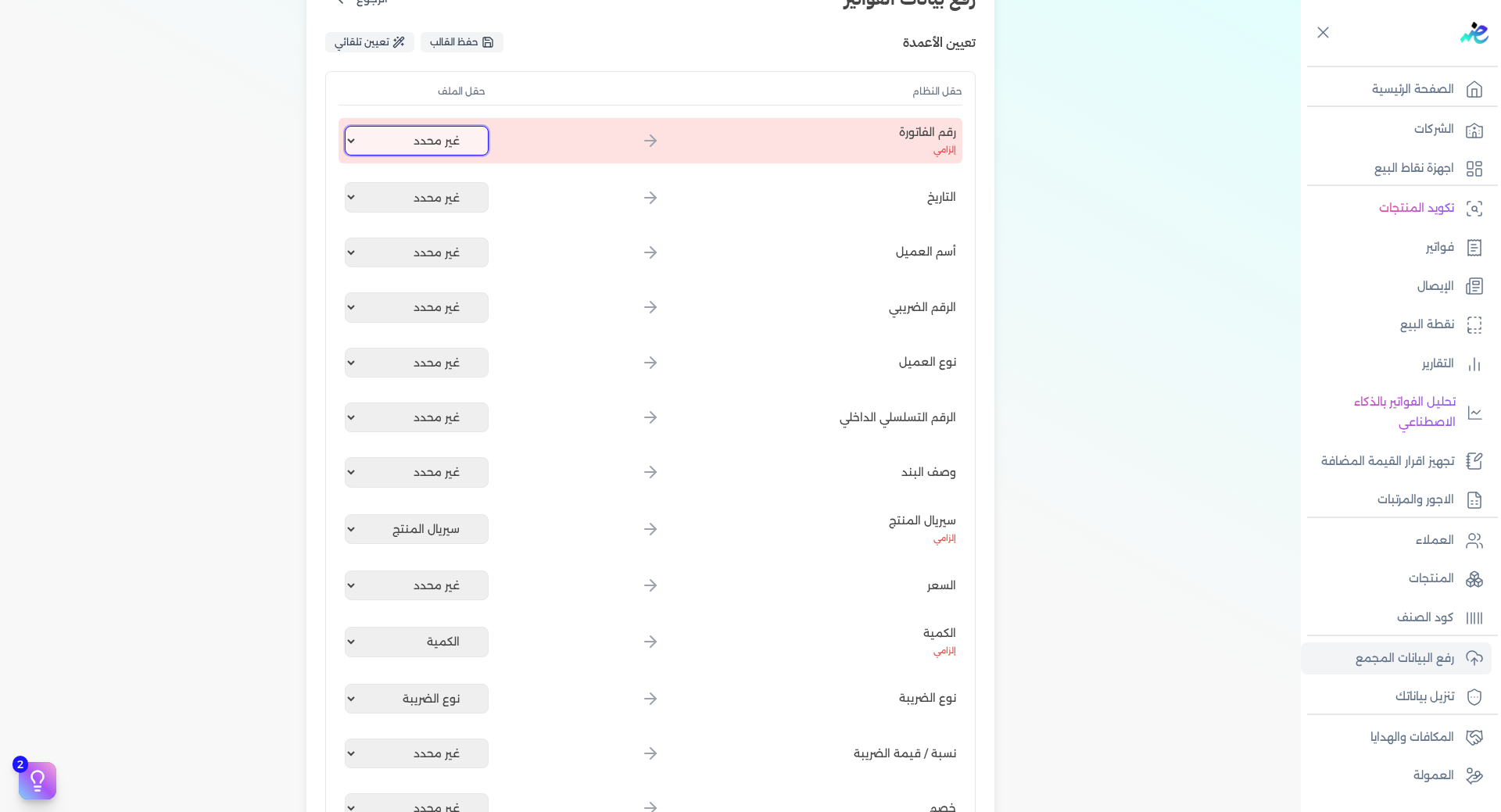
click at [472, 151] on select "غير محدد اسم العميل كود العميل رقم الفاتورة الصنف الكمية سعر الكرتونة اجمالي ال…" at bounding box center [416, 141] width 144 height 29
select select "رقم الفاتورة"
click at [347, 126] on select "غير محدد اسم العميل كود العميل رقم الفاتورة الصنف الكمية سعر الكرتونة اجمالي ال…" at bounding box center [416, 141] width 144 height 29
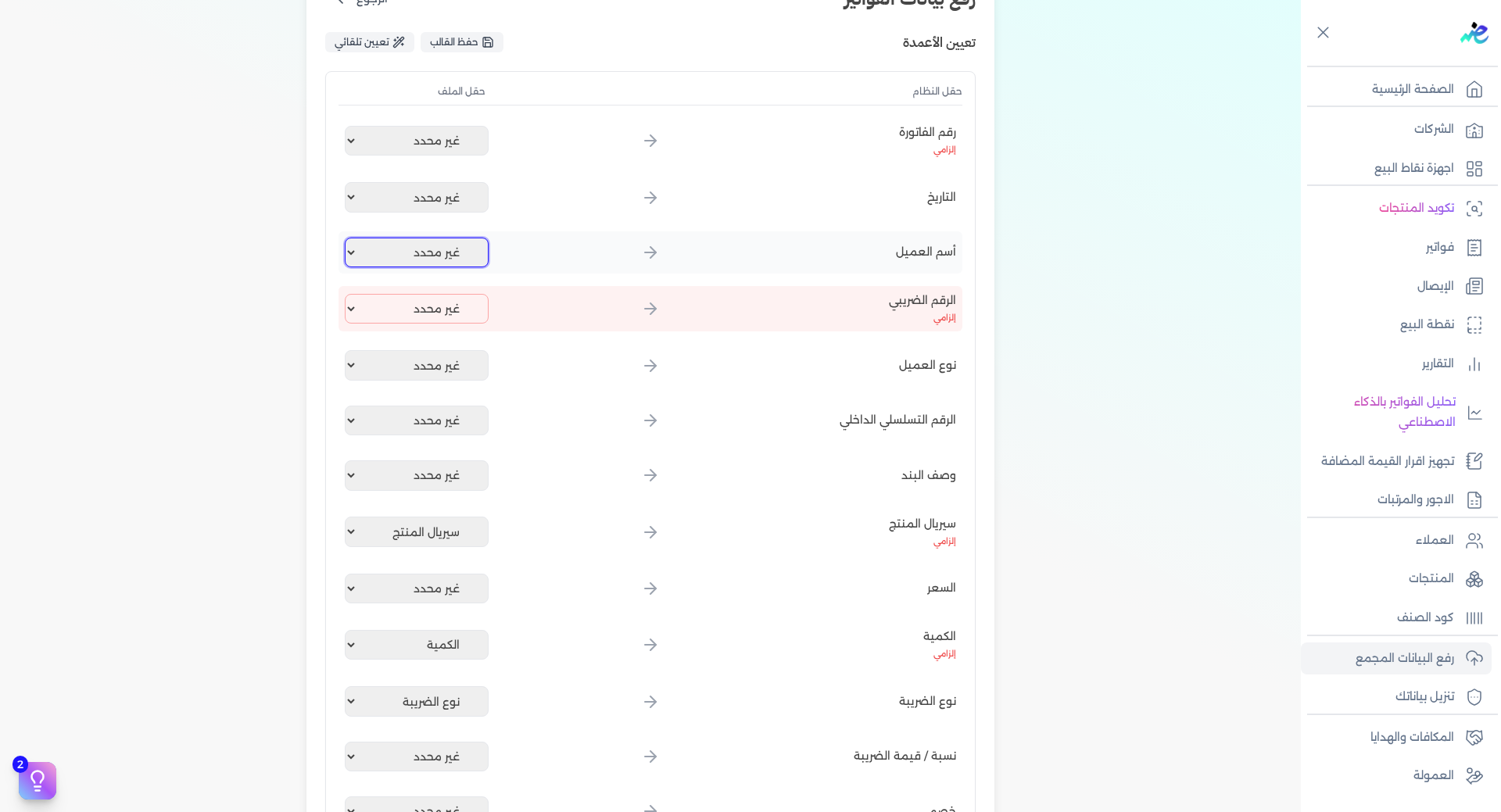
click at [438, 254] on select "غير محدد اسم العميل كود العميل رقم الفاتورة الصنف الكمية سعر الكرتونة اجمالي ال…" at bounding box center [416, 252] width 144 height 29
select select "اسم العميل"
click at [347, 238] on select "غير محدد اسم العميل كود العميل رقم الفاتورة الصنف الكمية سعر الكرتونة اجمالي ال…" at bounding box center [416, 252] width 144 height 29
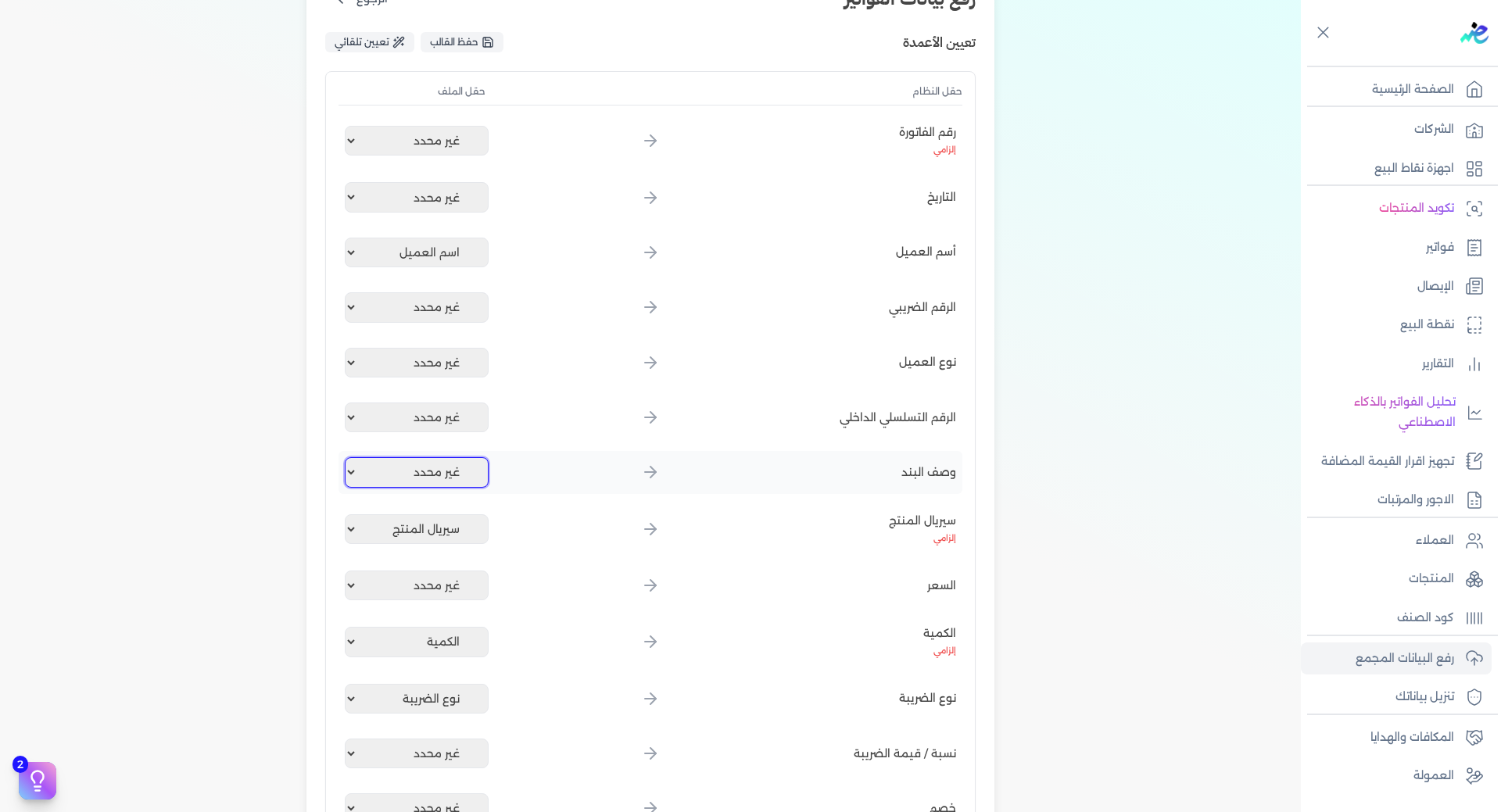
click at [456, 473] on select "غير محدد اسم العميل كود العميل رقم الفاتورة الصنف الكمية سعر الكرتونة اجمالي ال…" at bounding box center [416, 472] width 144 height 29
select select "الصنف"
click at [347, 457] on select "غير محدد اسم العميل كود العميل رقم الفاتورة الصنف الكمية سعر الكرتونة اجمالي ال…" at bounding box center [416, 472] width 144 height 29
click at [450, 590] on select "غير محدد اسم العميل كود العميل رقم الفاتورة الصنف الكمية سعر الكرتونة اجمالي ال…" at bounding box center [416, 585] width 144 height 29
select select "سعر الكرتونة"
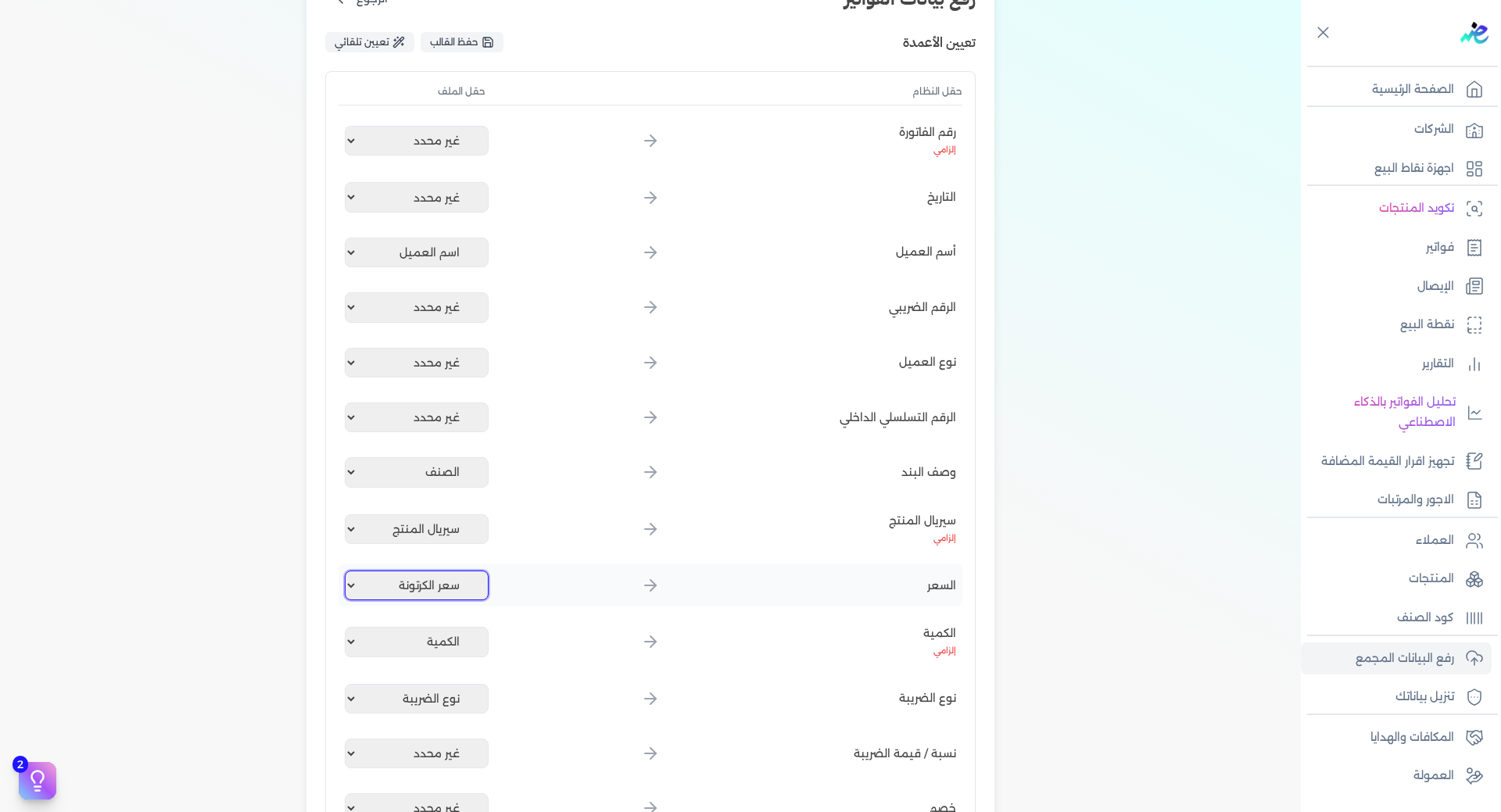
click at [347, 570] on select "غير محدد اسم العميل كود العميل رقم الفاتورة الصنف الكمية سعر الكرتونة اجمالي ال…" at bounding box center [416, 585] width 144 height 29
click at [432, 750] on select "غير محدد اسم العميل كود العميل رقم الفاتورة الصنف الكمية سعر الكرتونة اجمالي ال…" at bounding box center [416, 753] width 144 height 29
select select "النسبة"
click at [347, 739] on select "غير محدد اسم العميل كود العميل رقم الفاتورة الصنف الكمية سعر الكرتونة اجمالي ال…" at bounding box center [416, 753] width 144 height 29
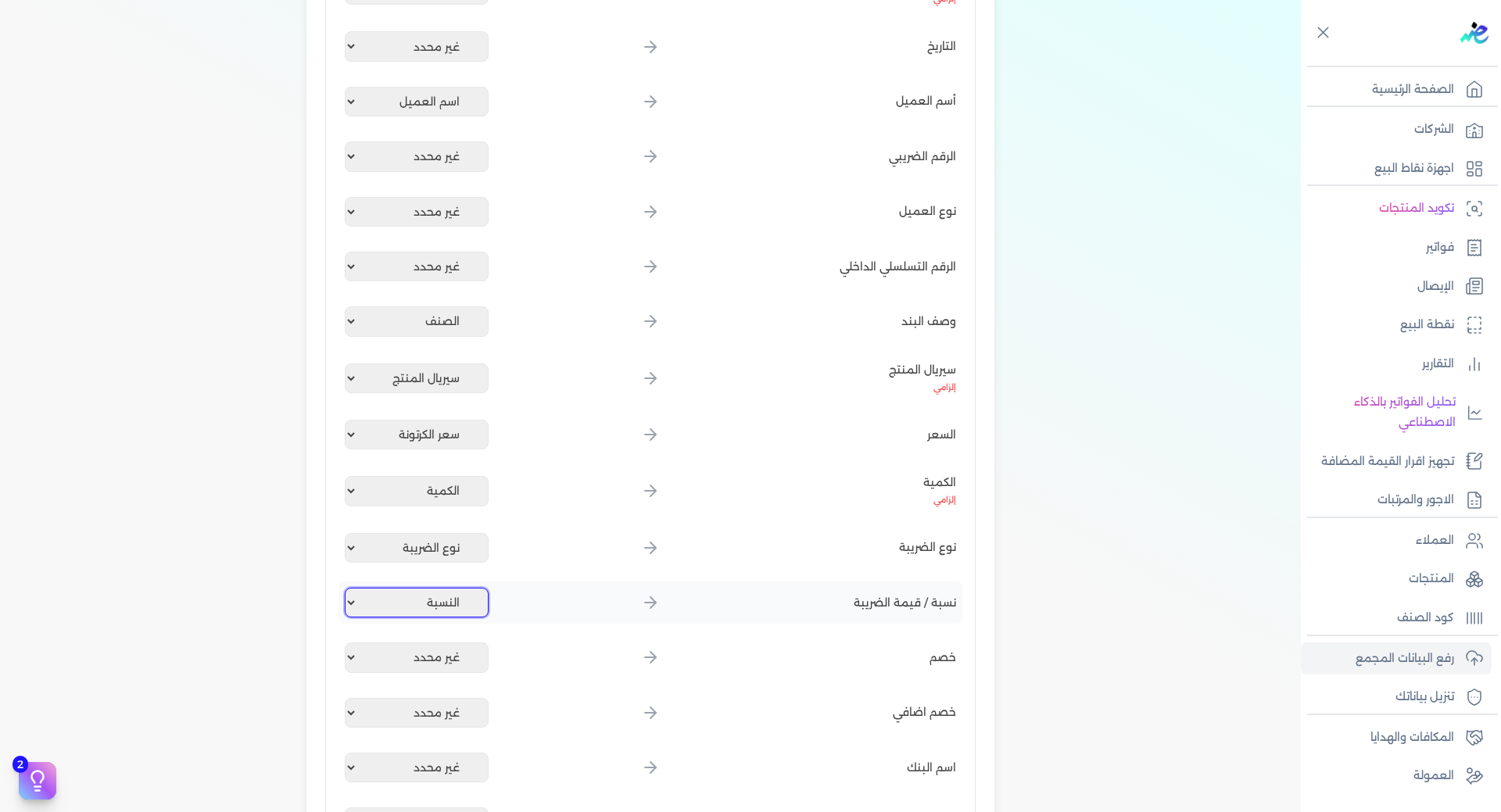
scroll to position [390, 0]
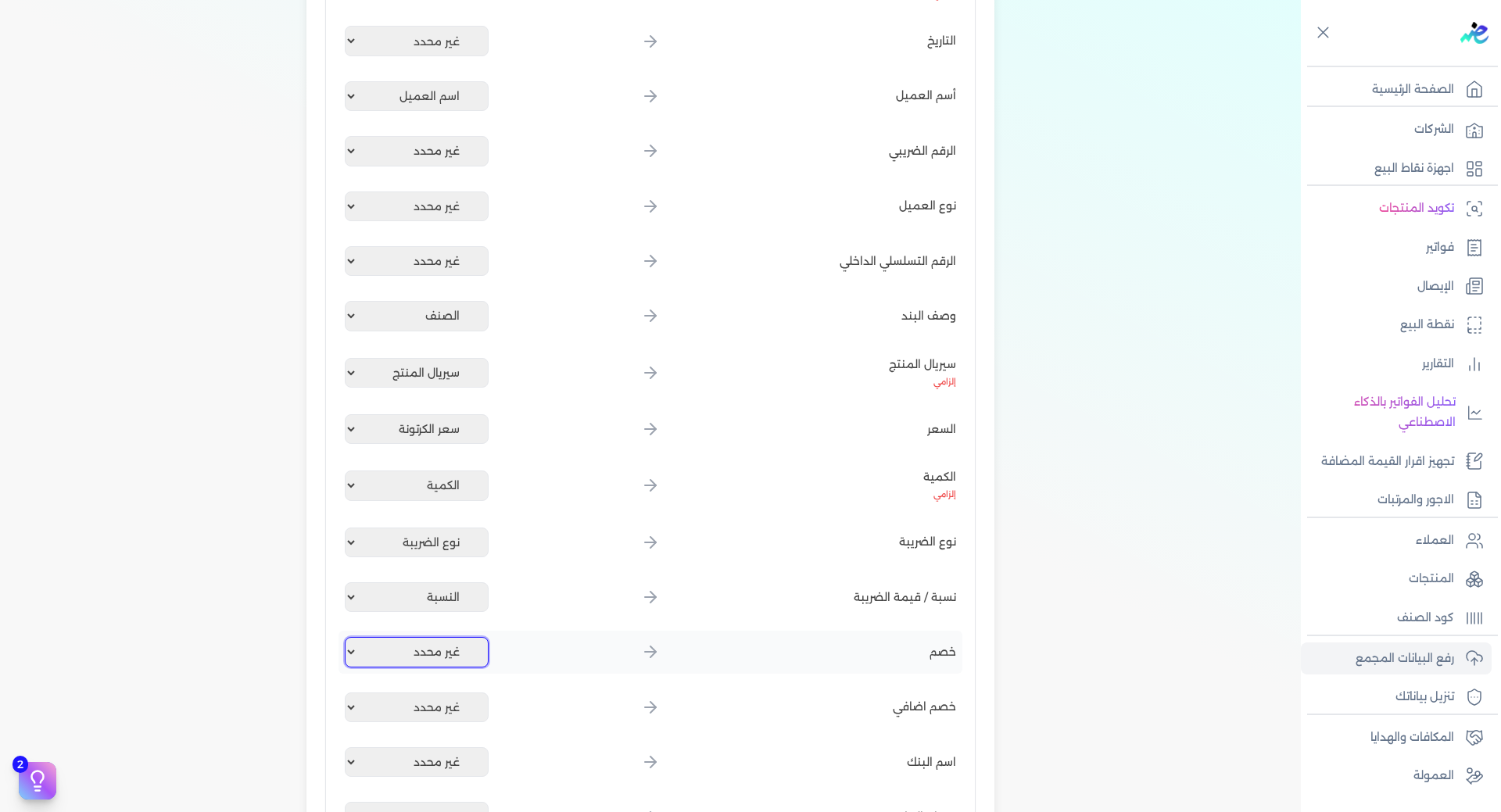
click at [470, 661] on select "غير محدد اسم العميل كود العميل رقم الفاتورة الصنف الكمية سعر الكرتونة اجمالي ال…" at bounding box center [416, 652] width 144 height 29
select select "اجمالي الخصومات"
click at [347, 637] on select "غير محدد اسم العميل كود العميل رقم الفاتورة الصنف الكمية سعر الكرتونة اجمالي ال…" at bounding box center [416, 652] width 144 height 29
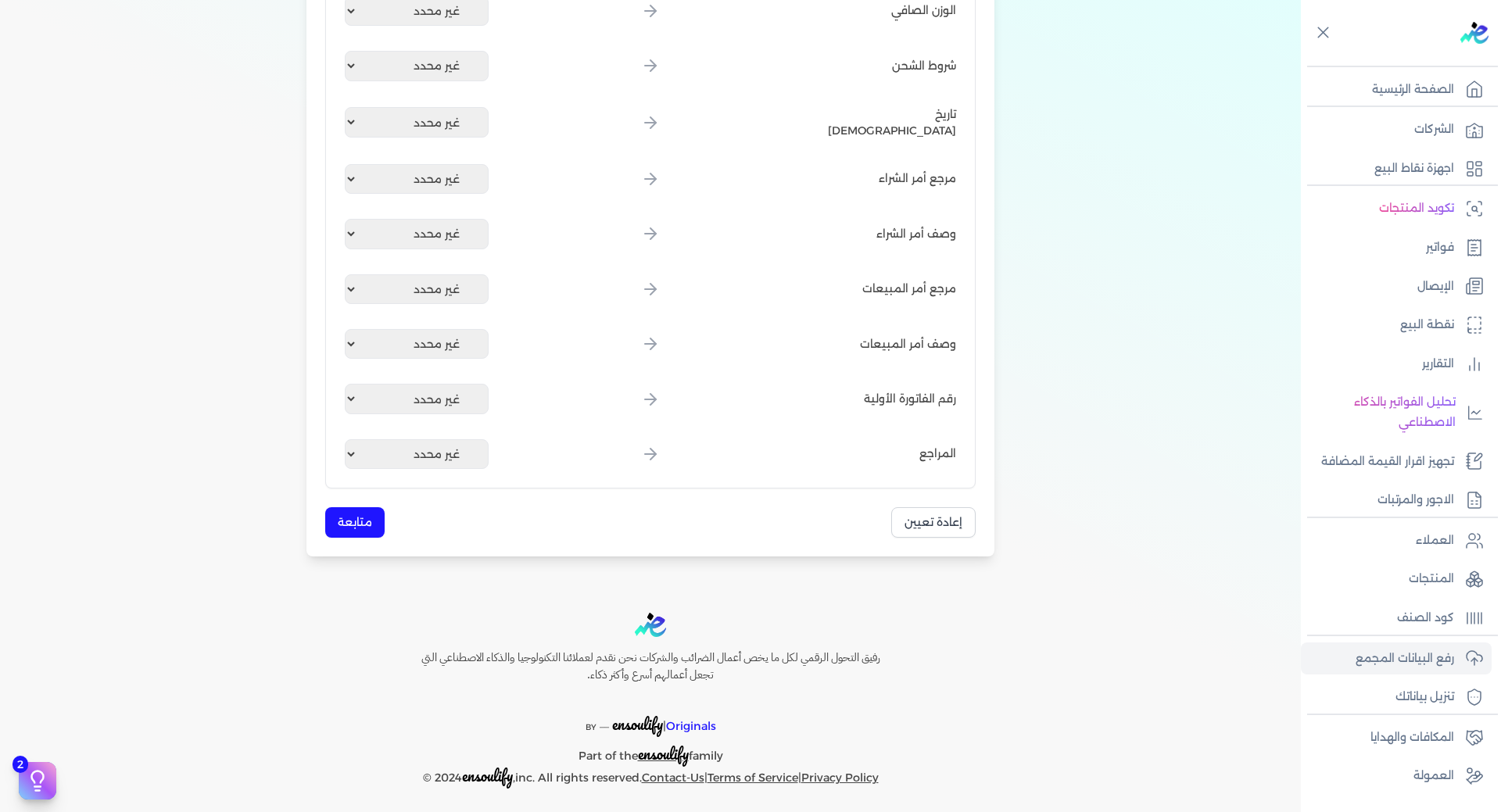
scroll to position [1807, 0]
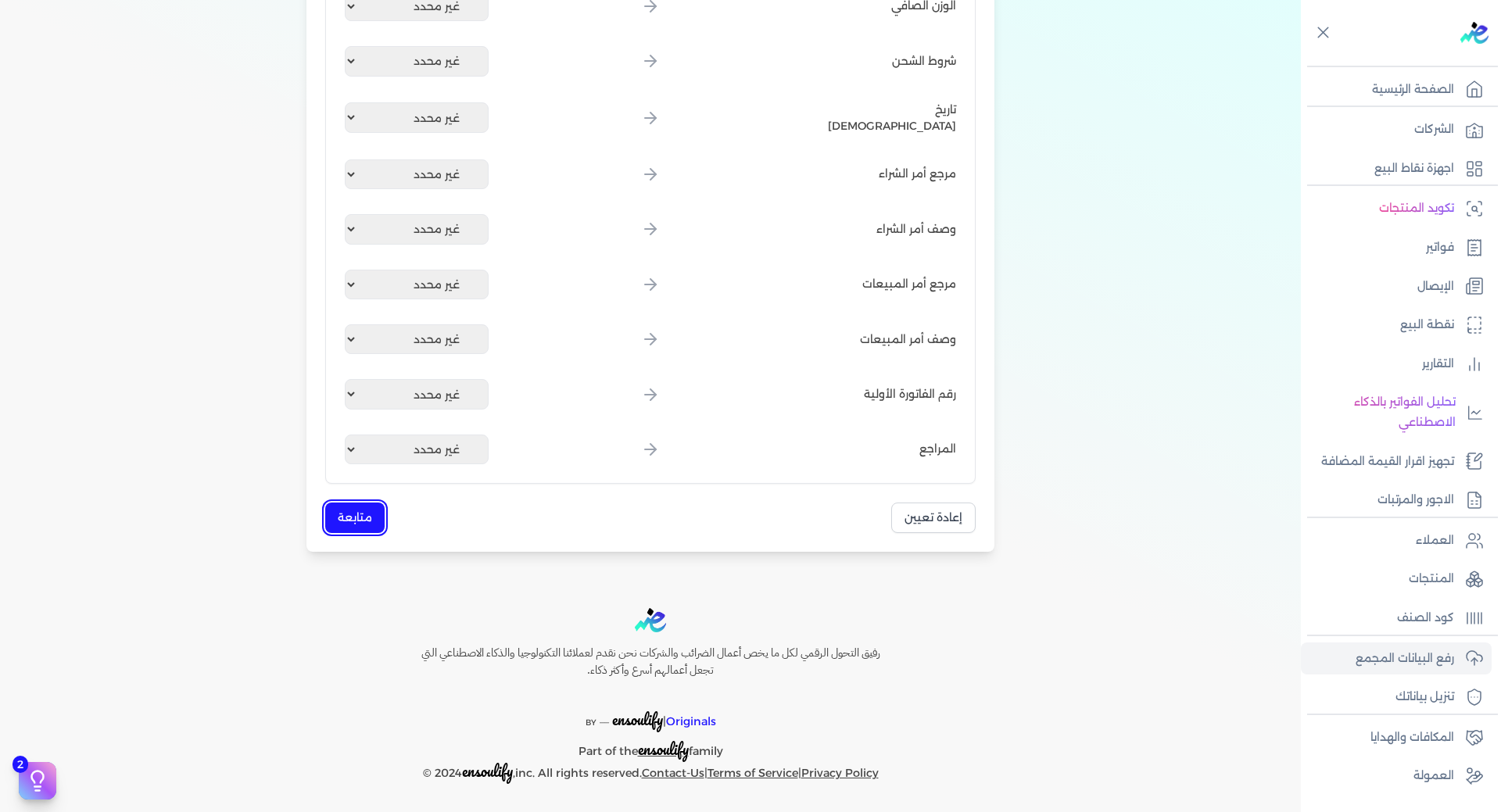
click at [355, 519] on button "متابعة" at bounding box center [354, 518] width 60 height 30
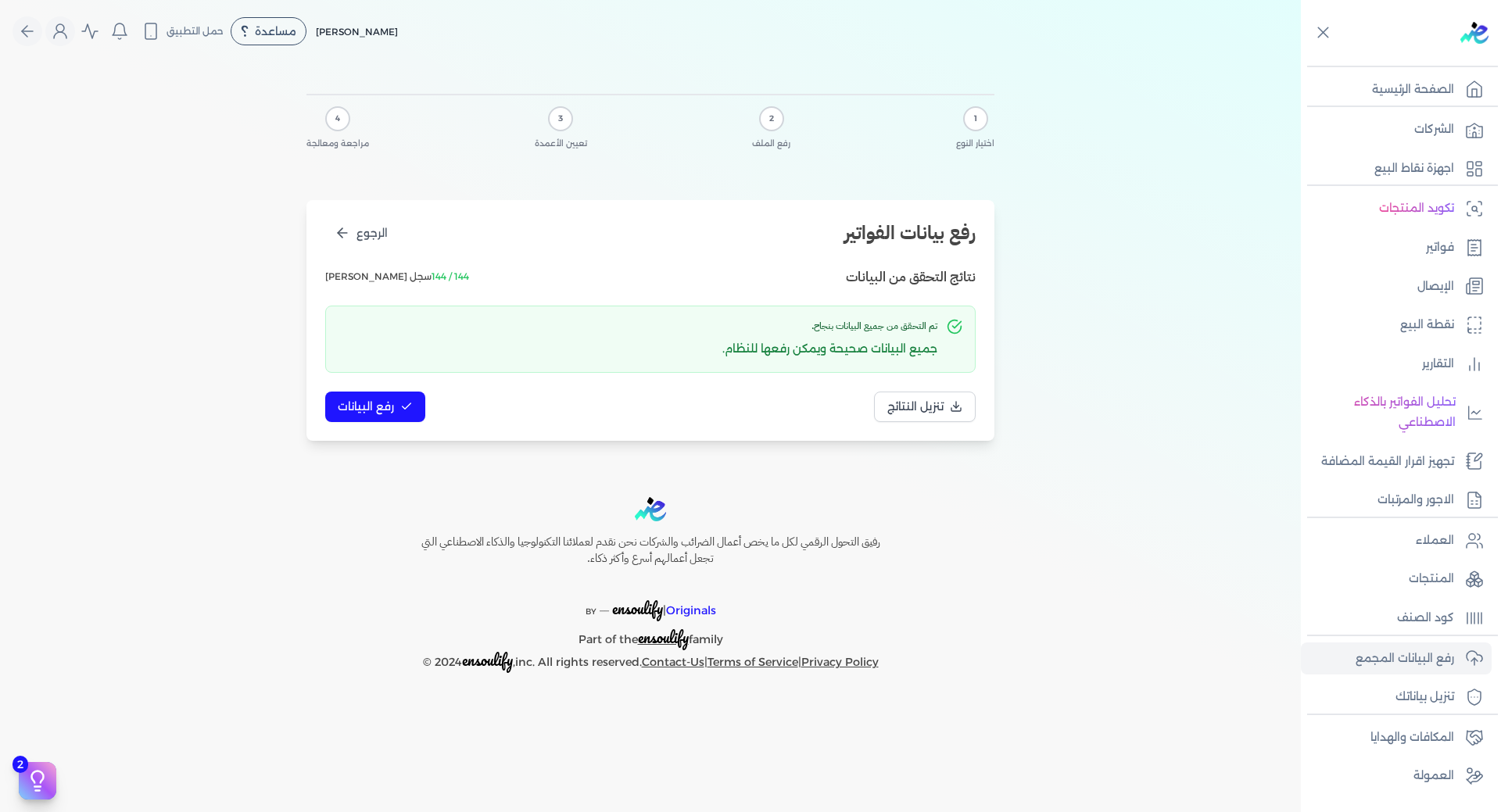
scroll to position [0, 0]
click at [407, 408] on icon at bounding box center [406, 406] width 13 height 13
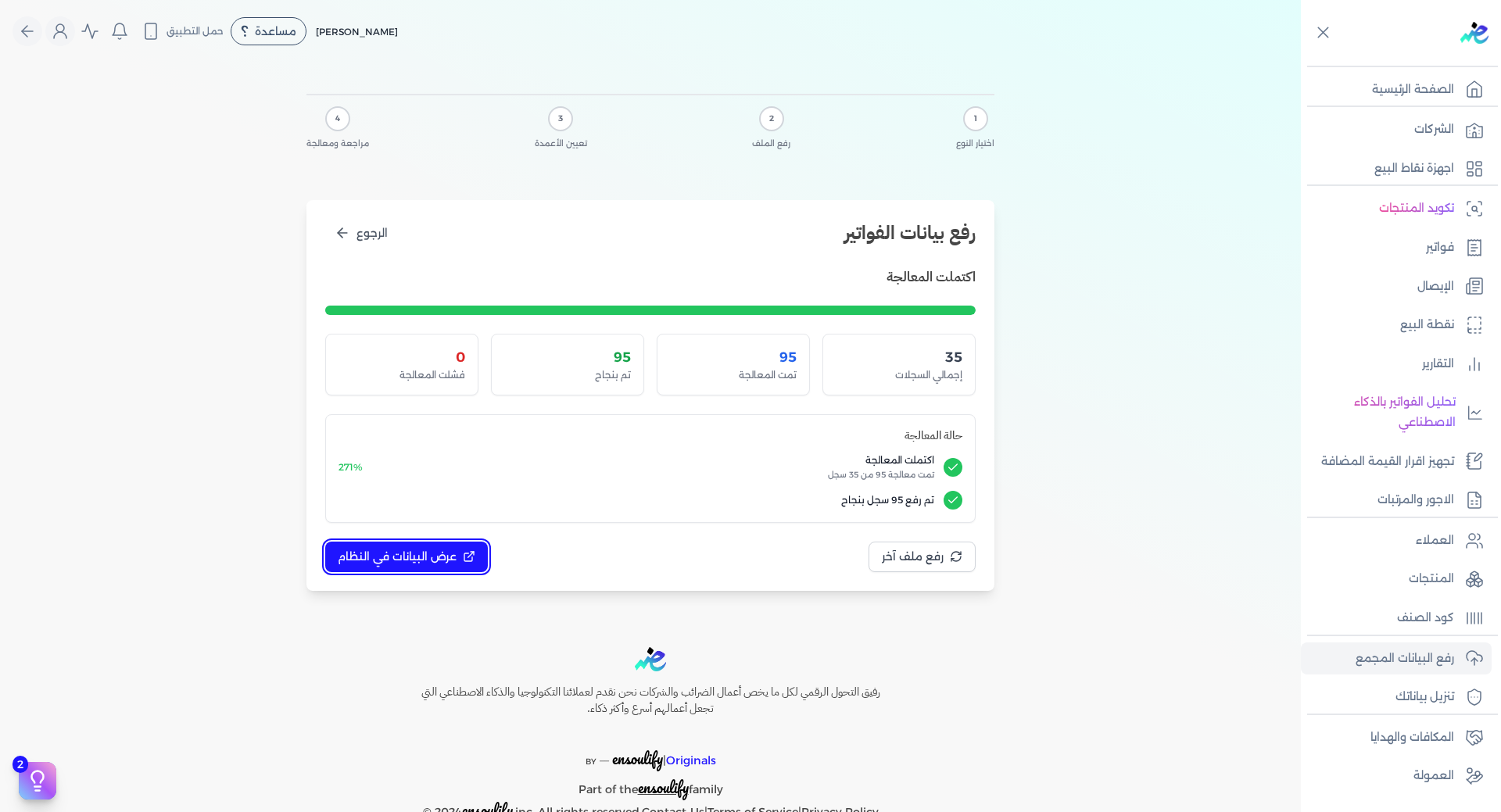
click at [441, 559] on span "عرض البيانات في النظام" at bounding box center [396, 557] width 118 height 17
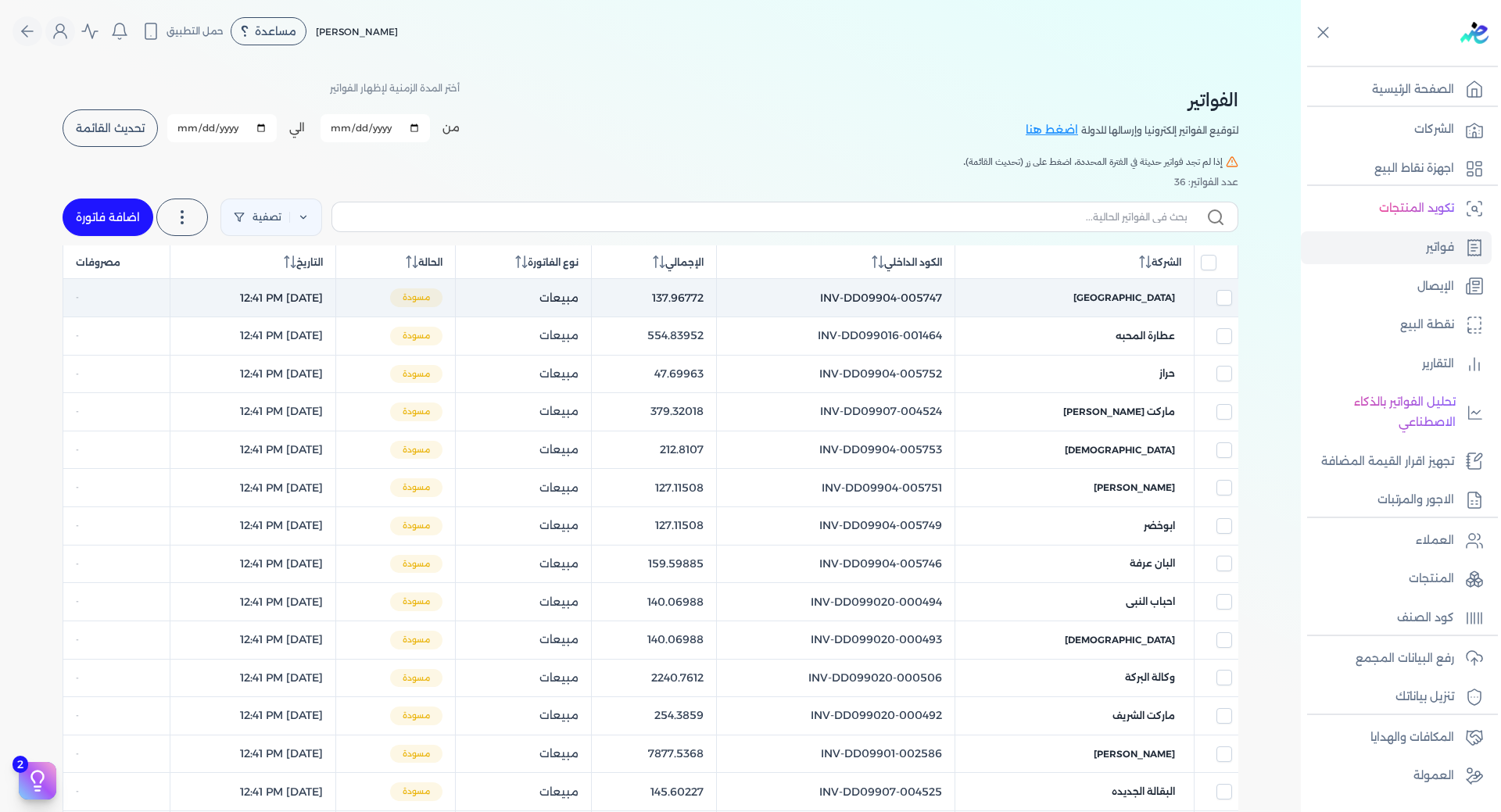
click at [1163, 290] on td "[GEOGRAPHIC_DATA]" at bounding box center [1074, 297] width 239 height 38
checkbox input "true"
checkbox input "false"
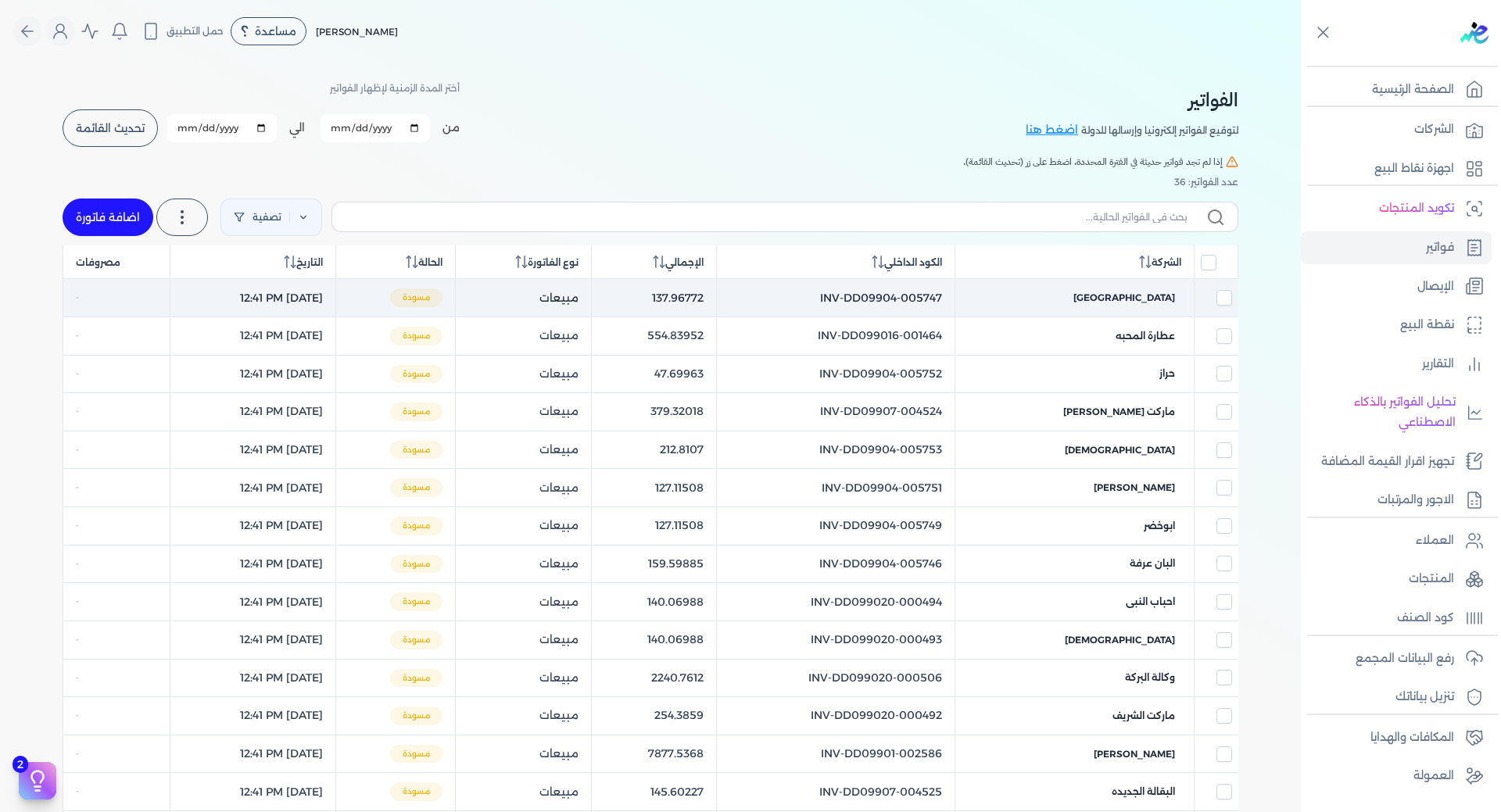
checkbox input "false"
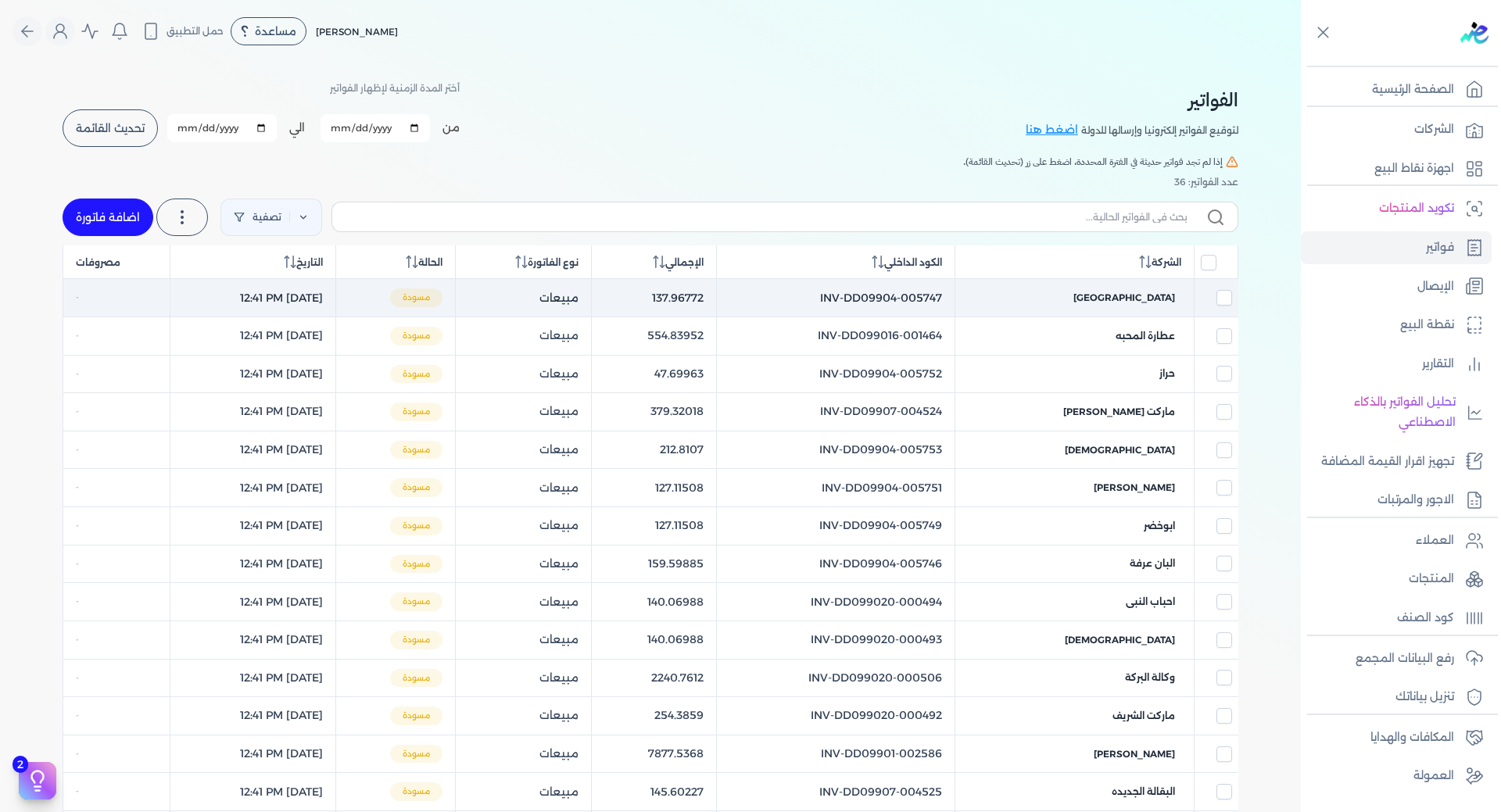
checkbox input "false"
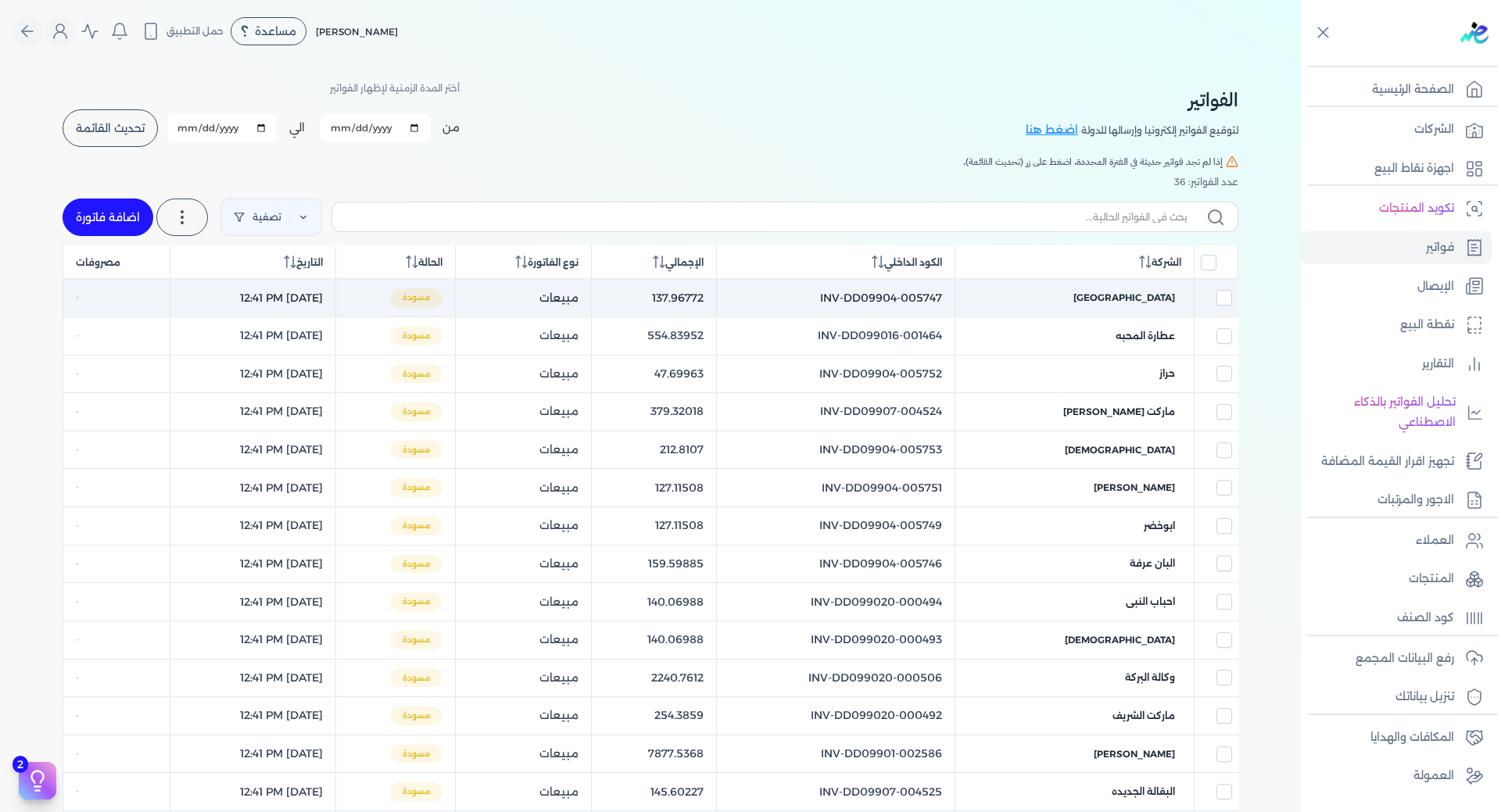
checkbox input "false"
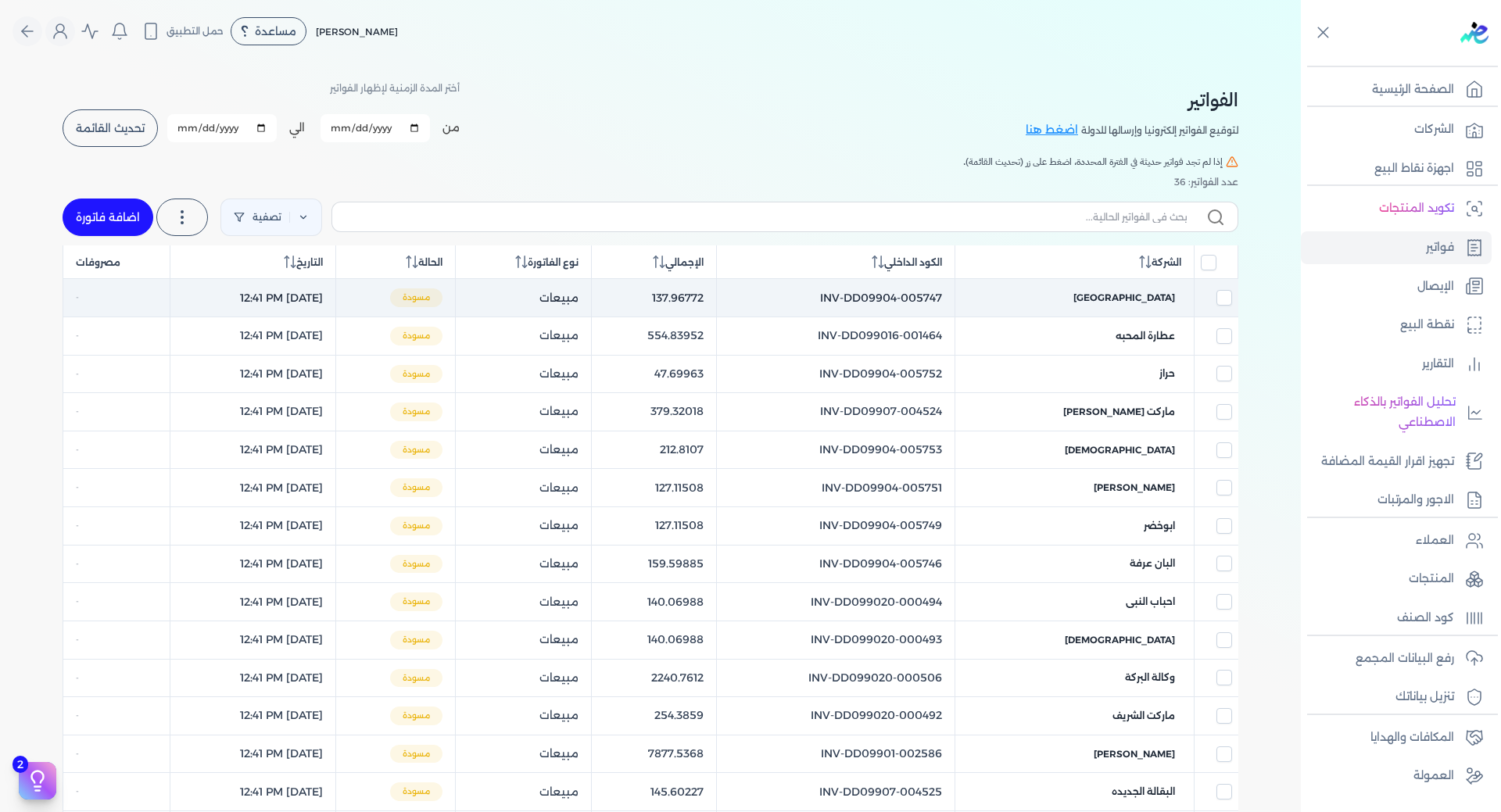
checkbox input "false"
click at [1162, 297] on span "[GEOGRAPHIC_DATA]" at bounding box center [1124, 297] width 102 height 14
select select "EGP"
select select "B"
select select "EGS"
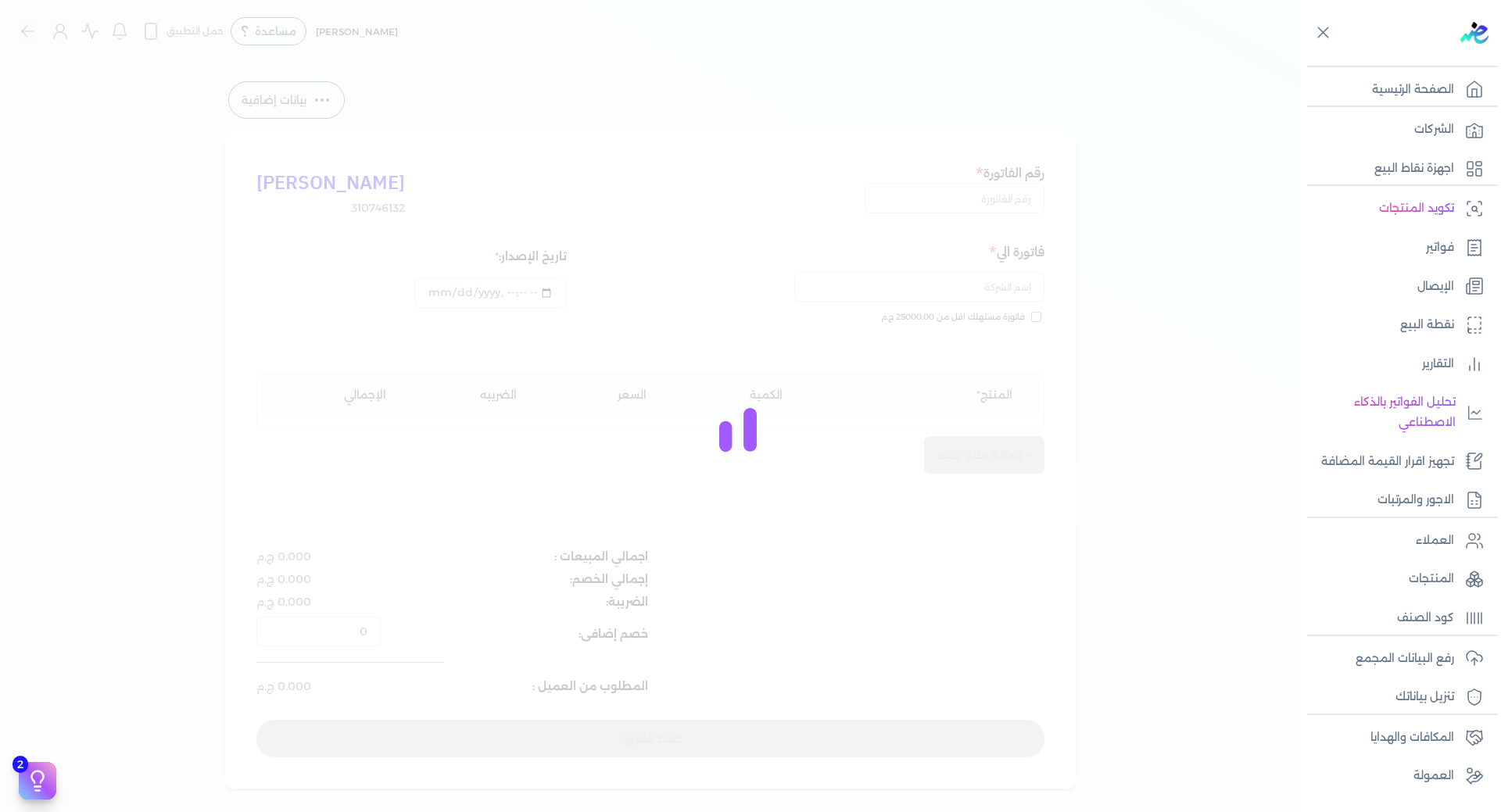
type input "[DATE]T11:41:46"
type input "INV-DD09904-005747"
checkbox input "true"
type input "[DATE]T12:41:26"
type input "[DATE]"
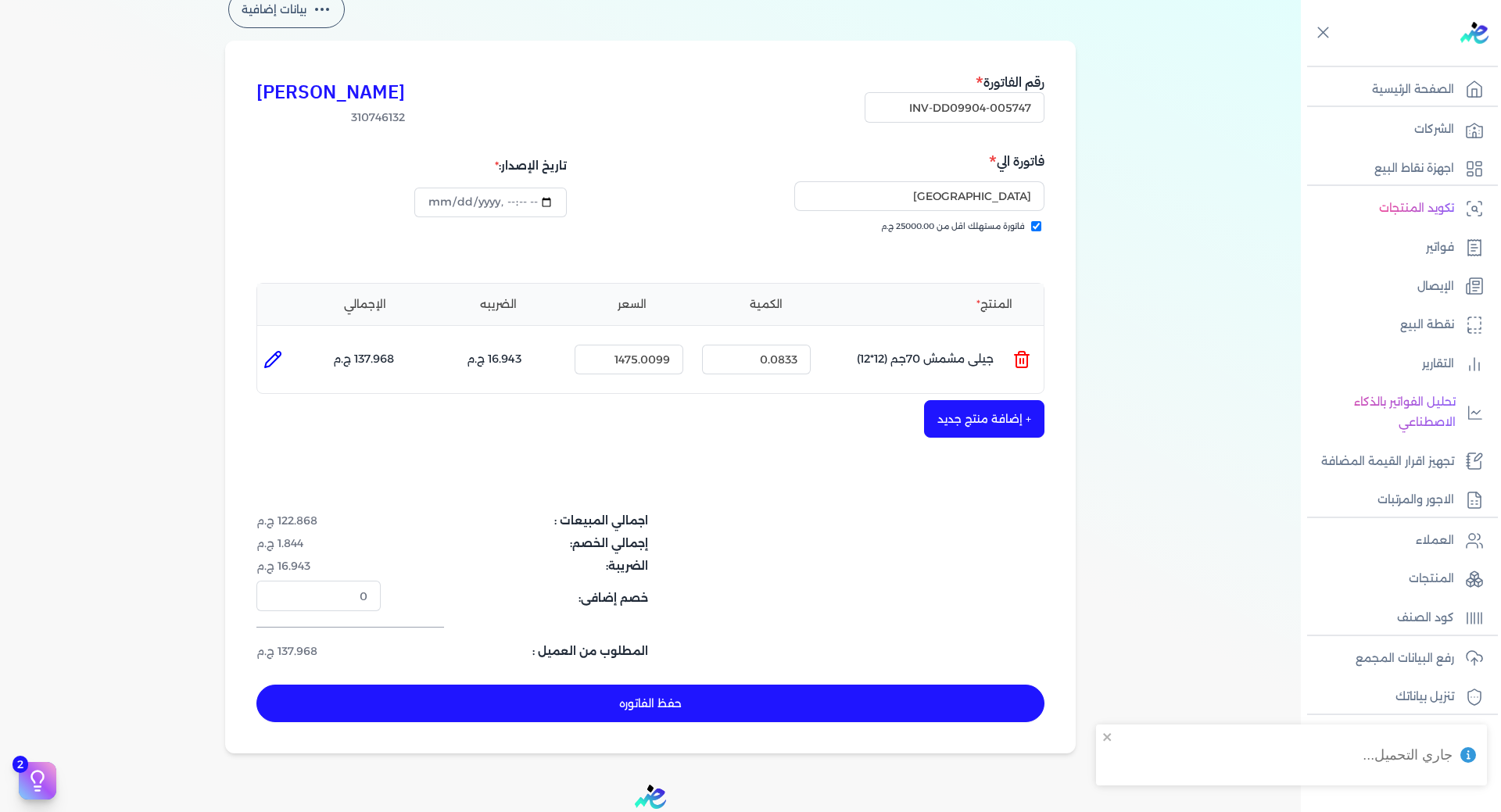
scroll to position [157, 0]
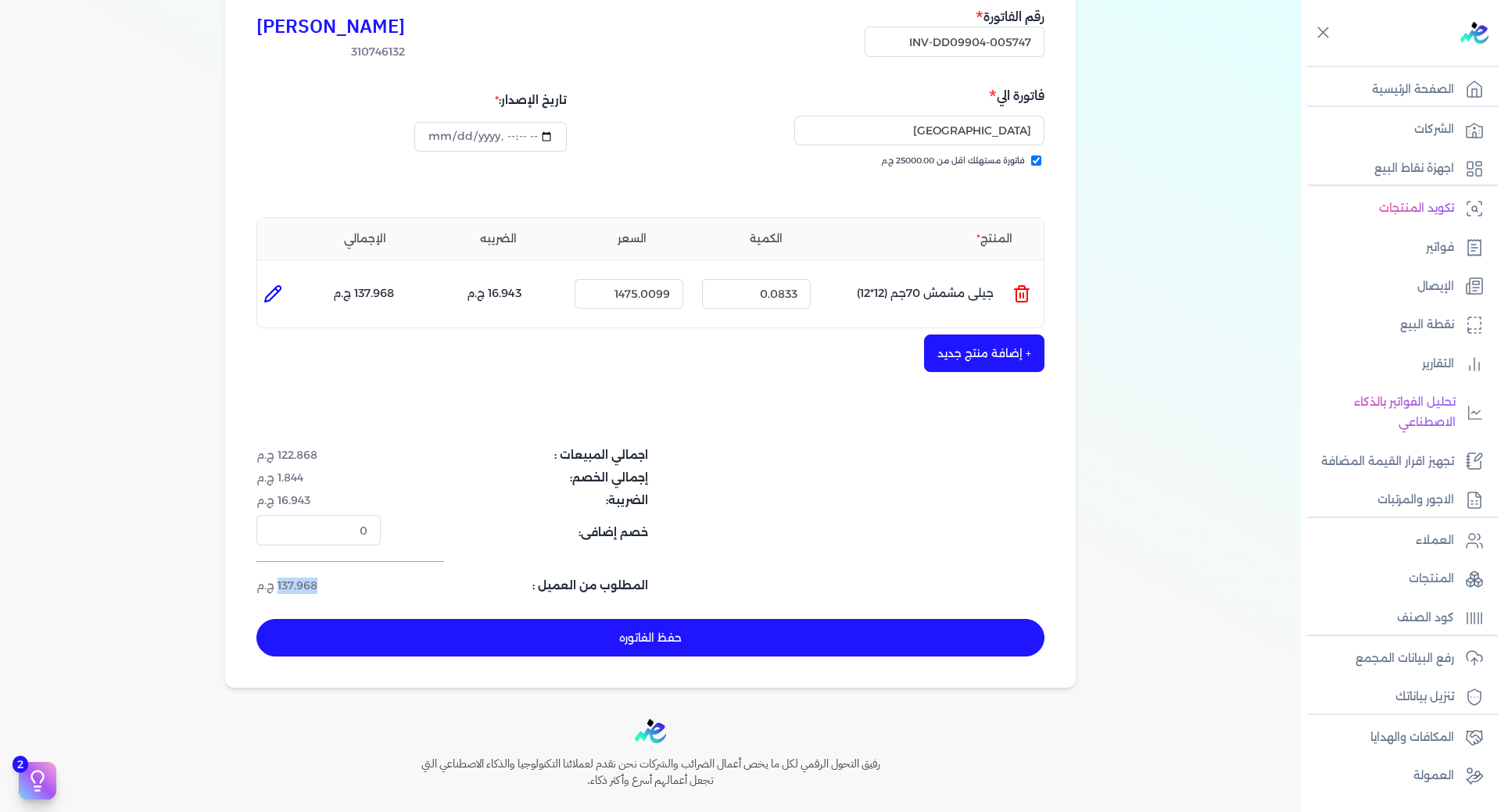
drag, startPoint x: 282, startPoint y: 585, endPoint x: 339, endPoint y: 586, distance: 57.0
click at [339, 586] on dd "137.968 ج.م" at bounding box center [318, 585] width 124 height 17
click at [279, 293] on icon at bounding box center [272, 293] width 19 height 19
type input "جيلى مشمش 70جم (12*12)"
type input "1475.0099"
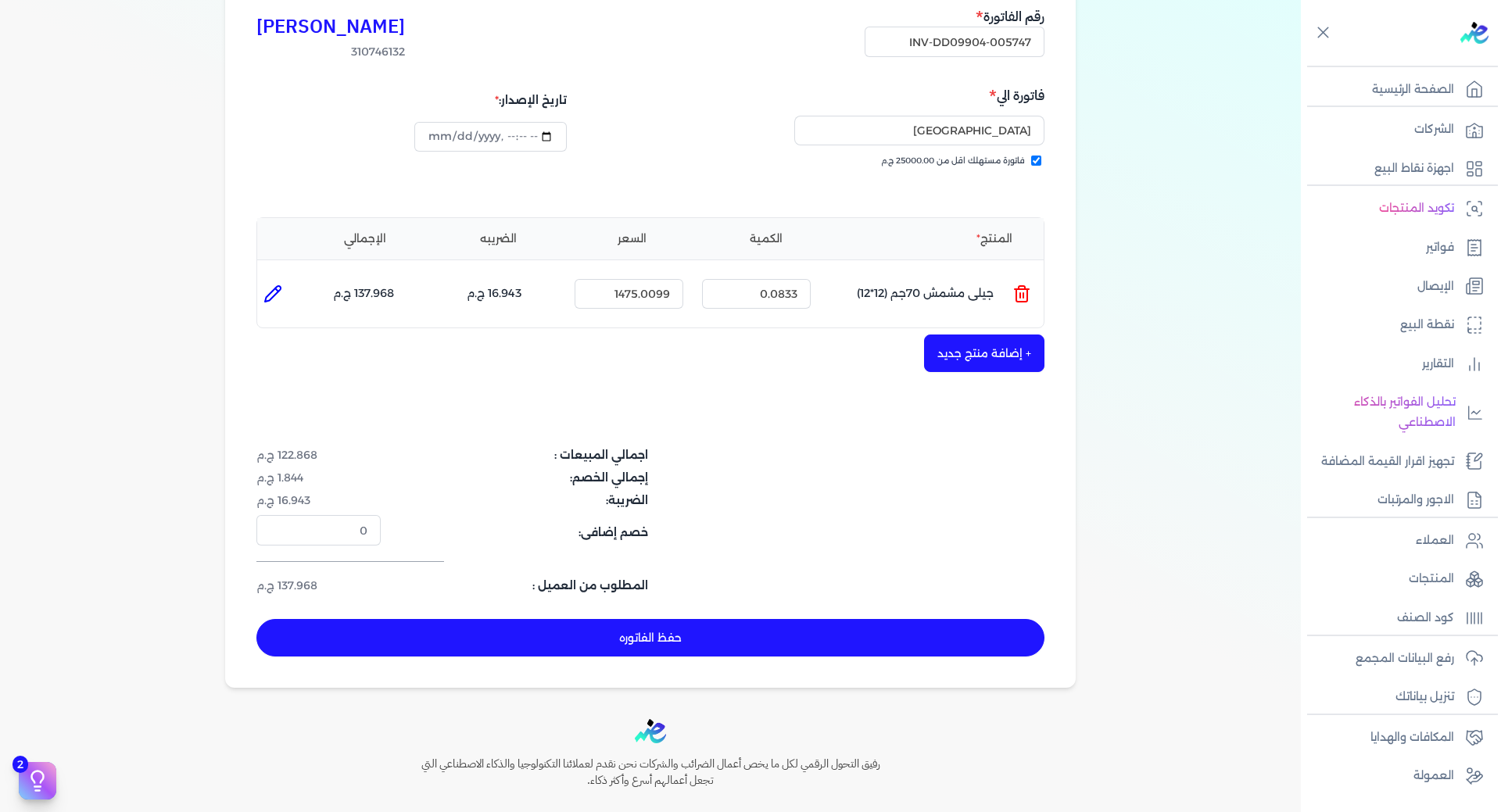
type input "0.0833"
type input "1.844"
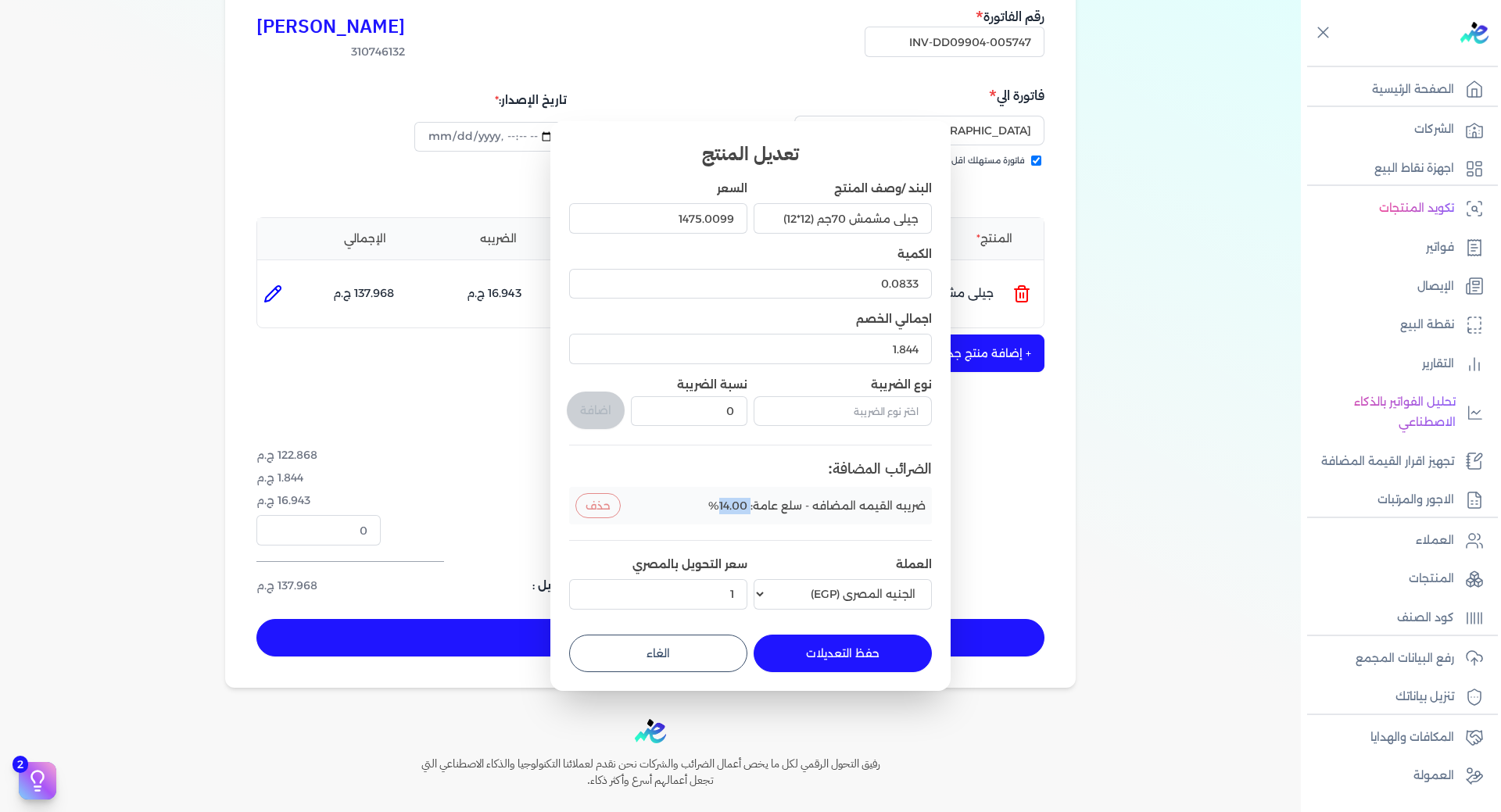
drag, startPoint x: 719, startPoint y: 510, endPoint x: 752, endPoint y: 510, distance: 33.0
click at [752, 510] on span "ضريبه القيمه المضافه - سلع عامة: 14.00%" at bounding box center [817, 506] width 217 height 17
click at [711, 659] on button "الغاء" at bounding box center [659, 654] width 178 height 37
type input "0"
type input "1"
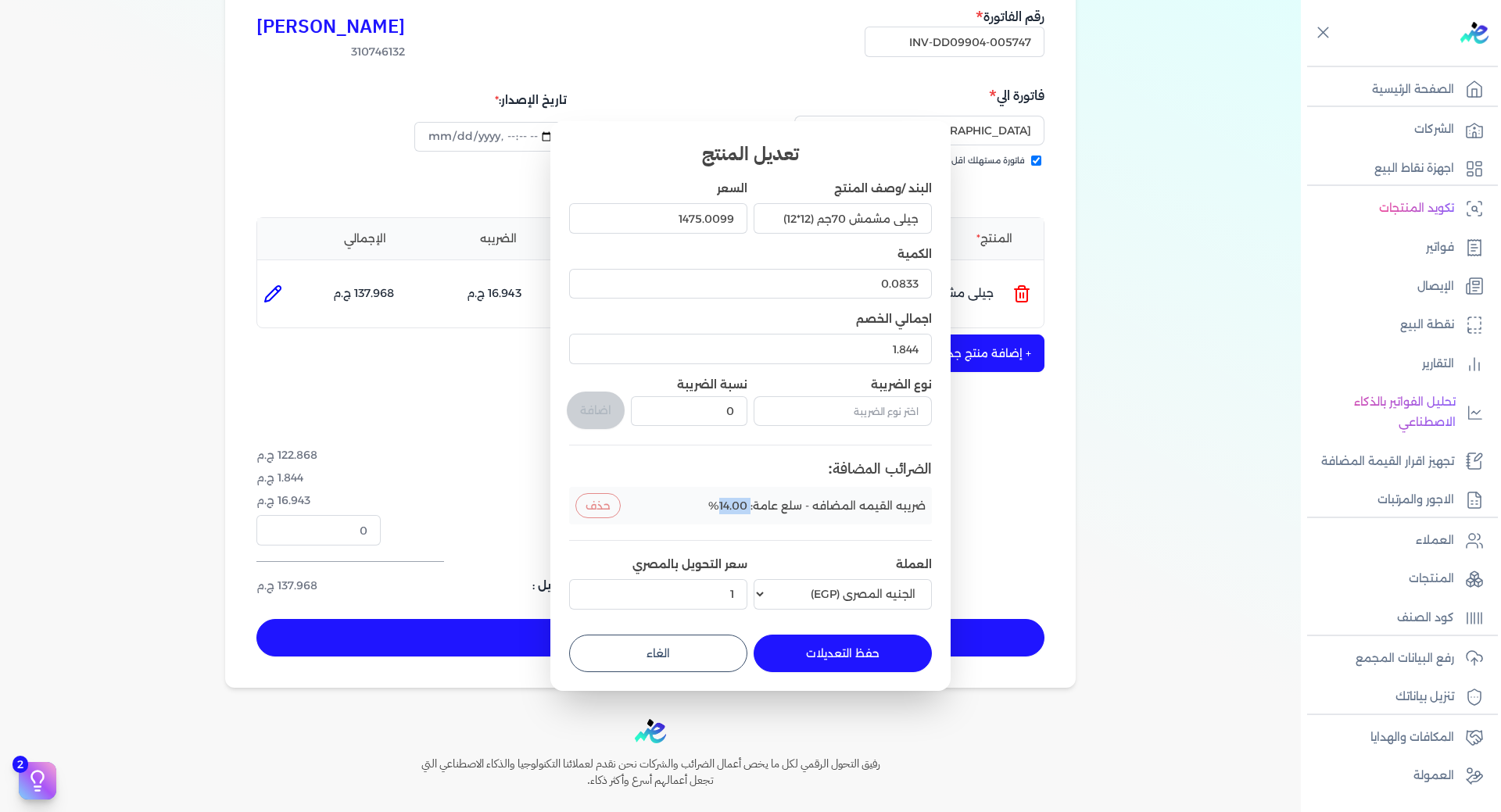
type input "0"
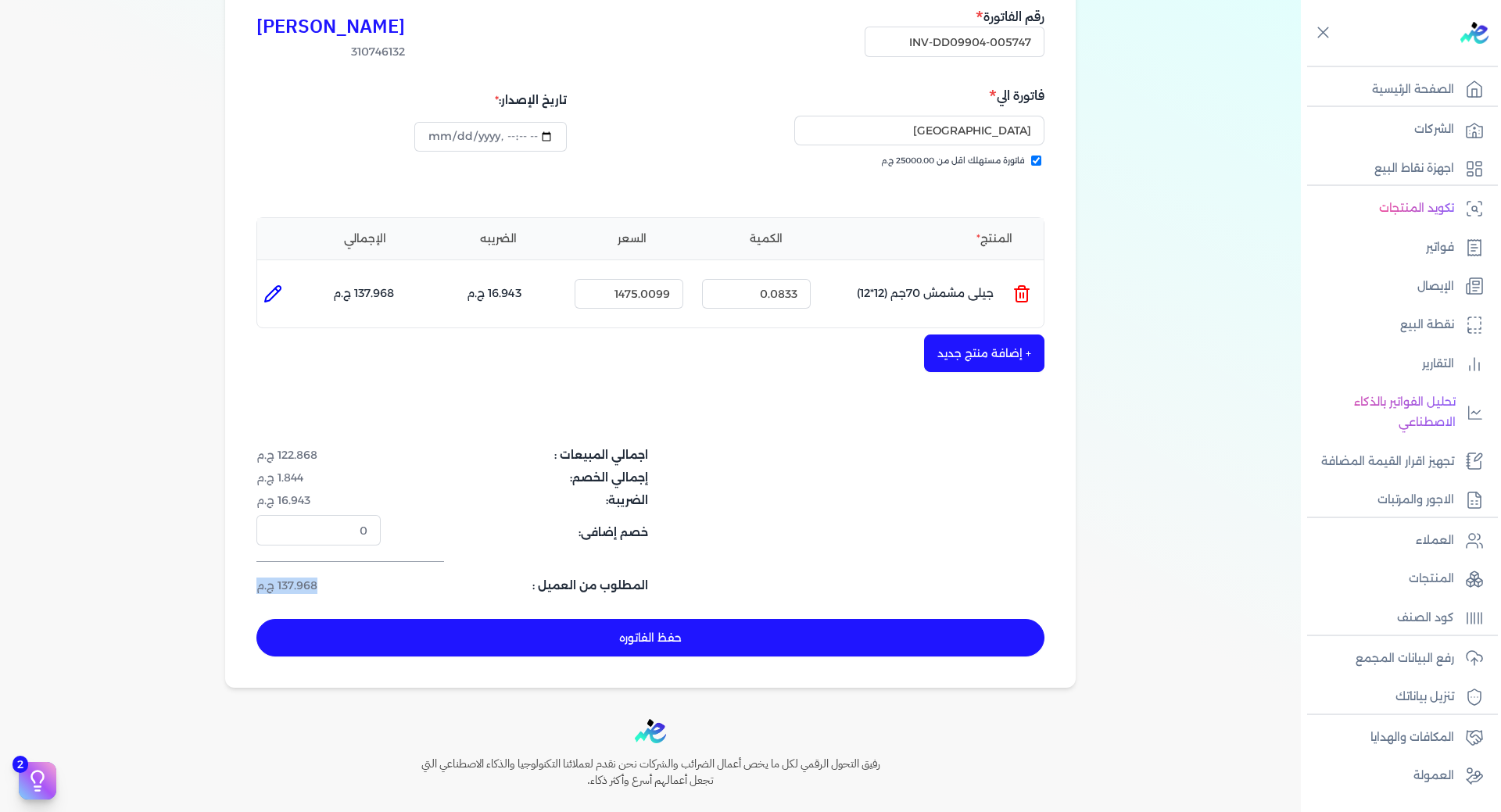
drag, startPoint x: 322, startPoint y: 590, endPoint x: 259, endPoint y: 587, distance: 63.1
click at [259, 587] on dd "137.968 ج.م" at bounding box center [318, 585] width 124 height 17
click at [693, 626] on button "حفظ الفاتوره" at bounding box center [650, 638] width 788 height 37
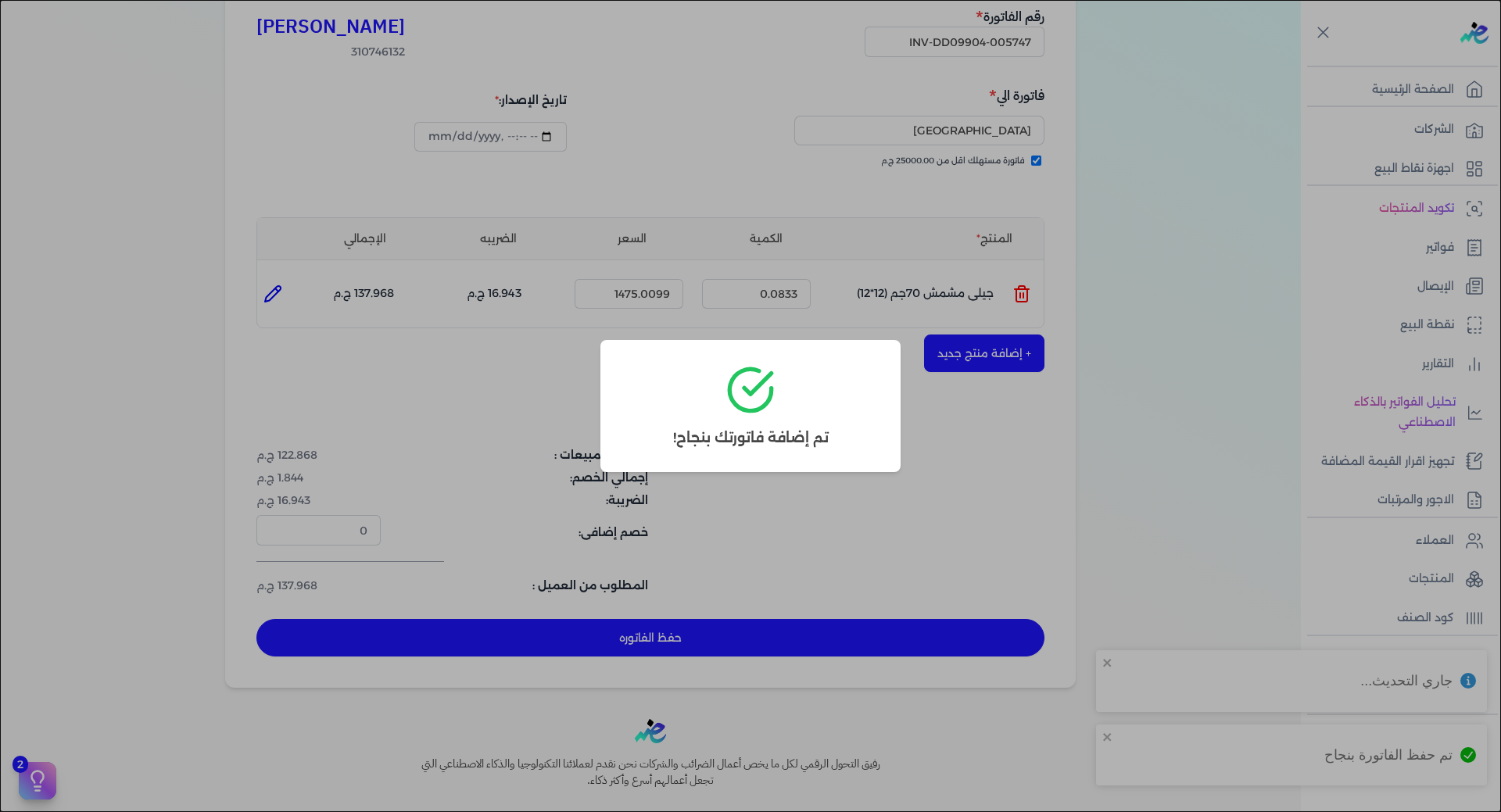
click at [1189, 445] on dialog "تم إضافة فاتورتك بنجاح!" at bounding box center [750, 406] width 1501 height 812
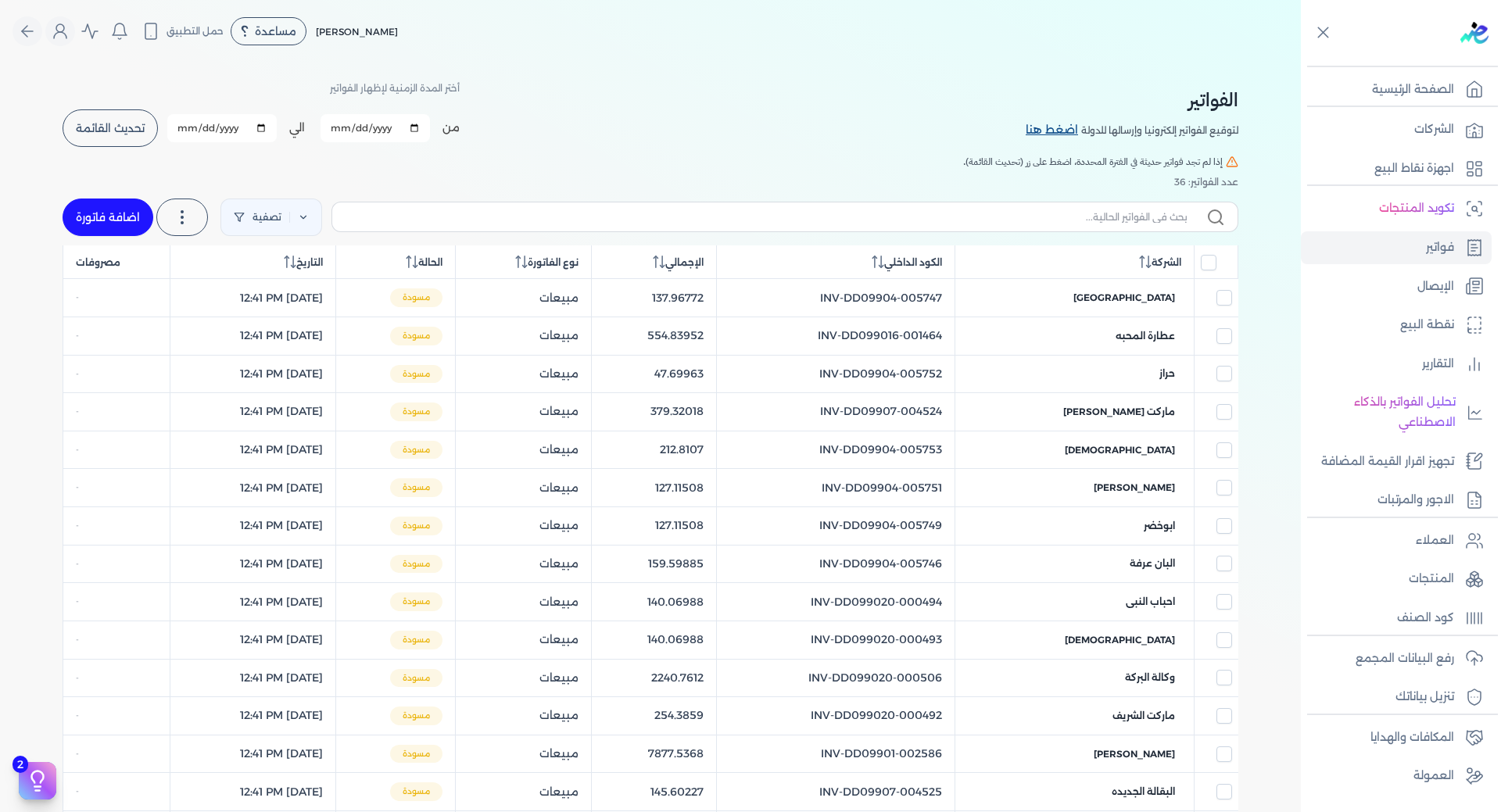
click at [1055, 129] on link "اضغط هنا" at bounding box center [1053, 131] width 56 height 18
click at [1435, 365] on p "التقارير" at bounding box center [1437, 364] width 32 height 21
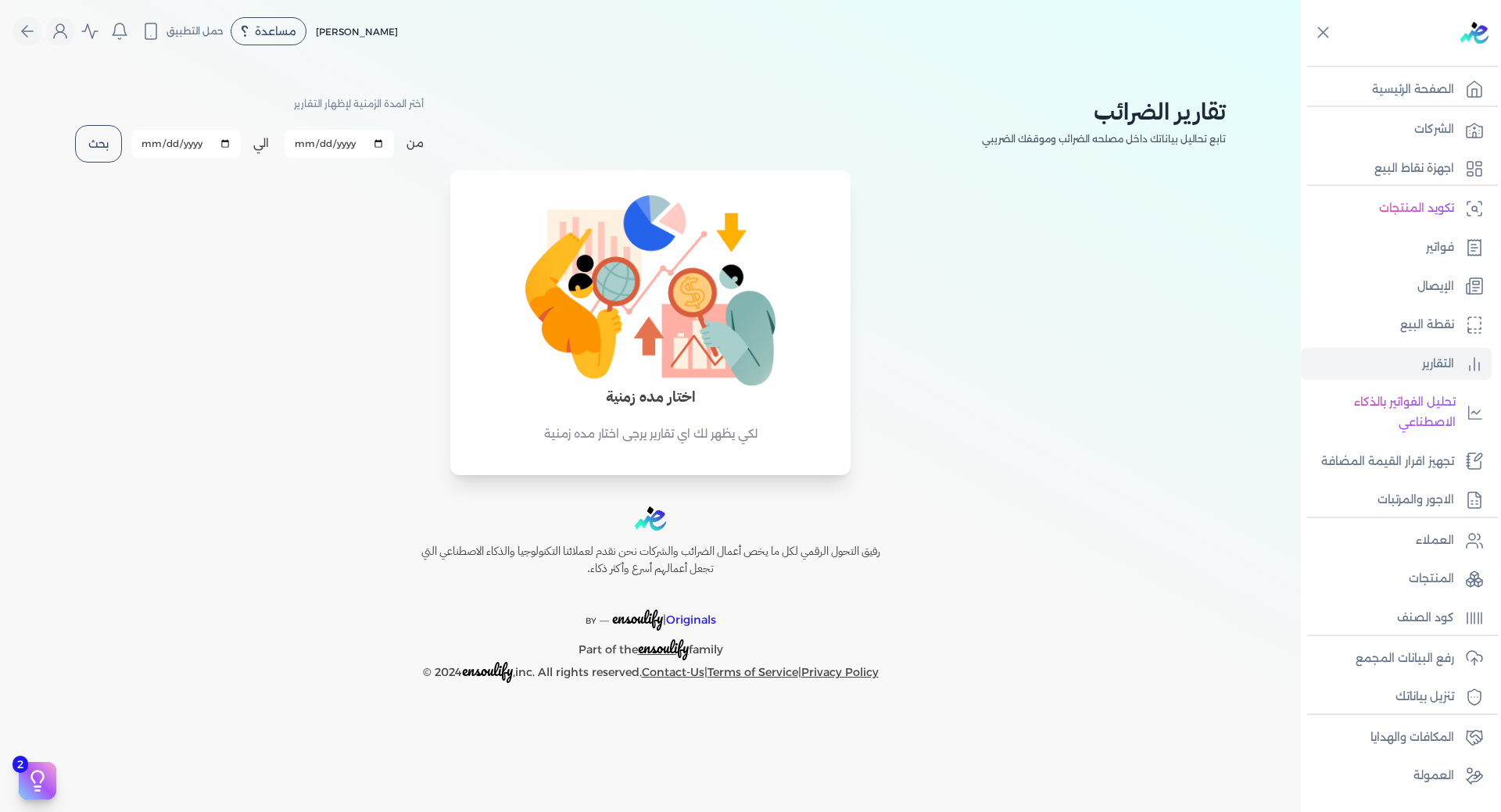
click at [314, 150] on input "[DATE]" at bounding box center [340, 144] width 110 height 28
click at [383, 142] on input "[DATE]" at bounding box center [340, 144] width 110 height 28
type input "[DATE]"
click at [224, 146] on input "[DATE]" at bounding box center [186, 144] width 110 height 28
type input "[DATE]"
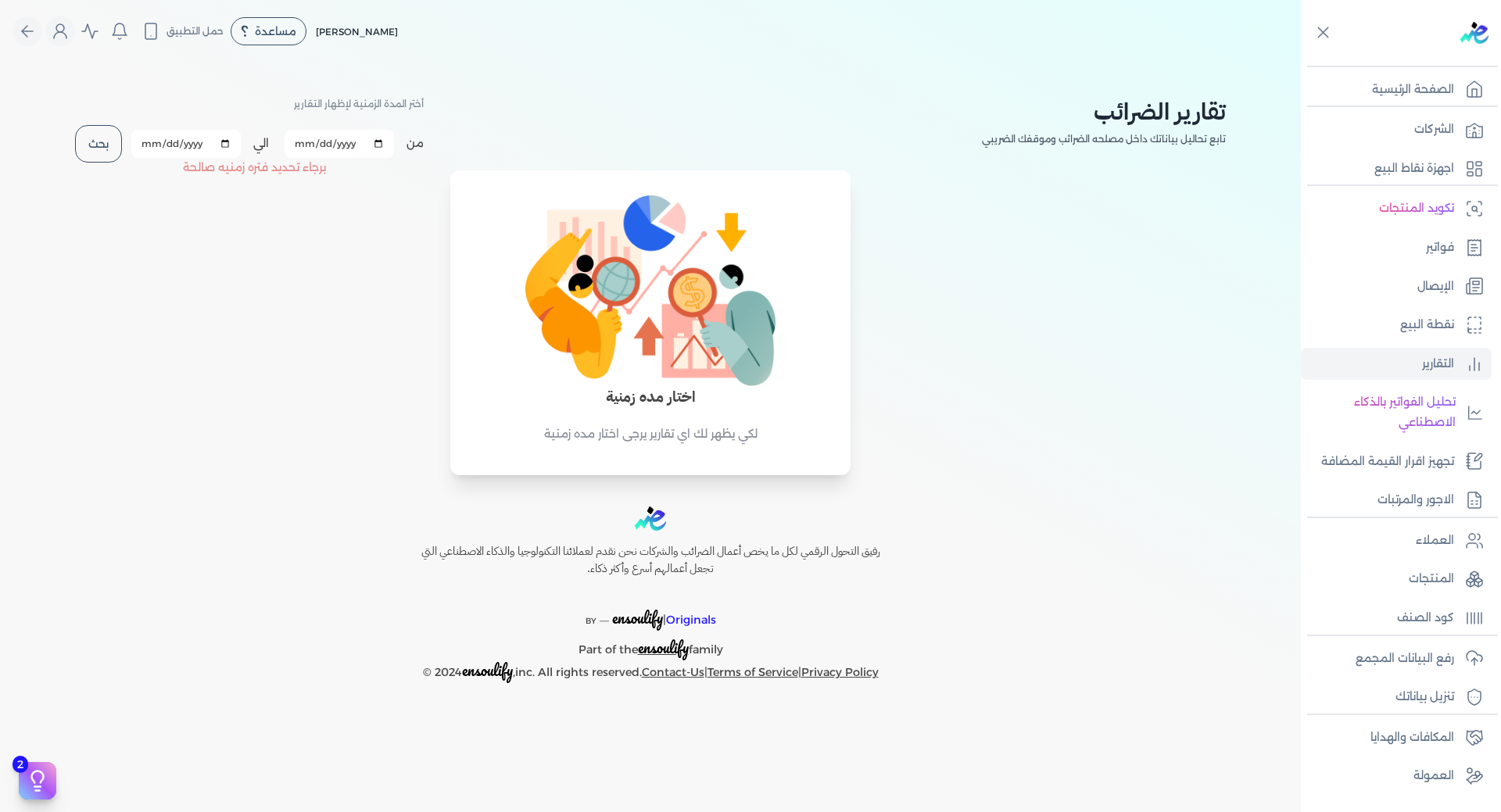
click at [112, 155] on button "بحث" at bounding box center [99, 144] width 47 height 37
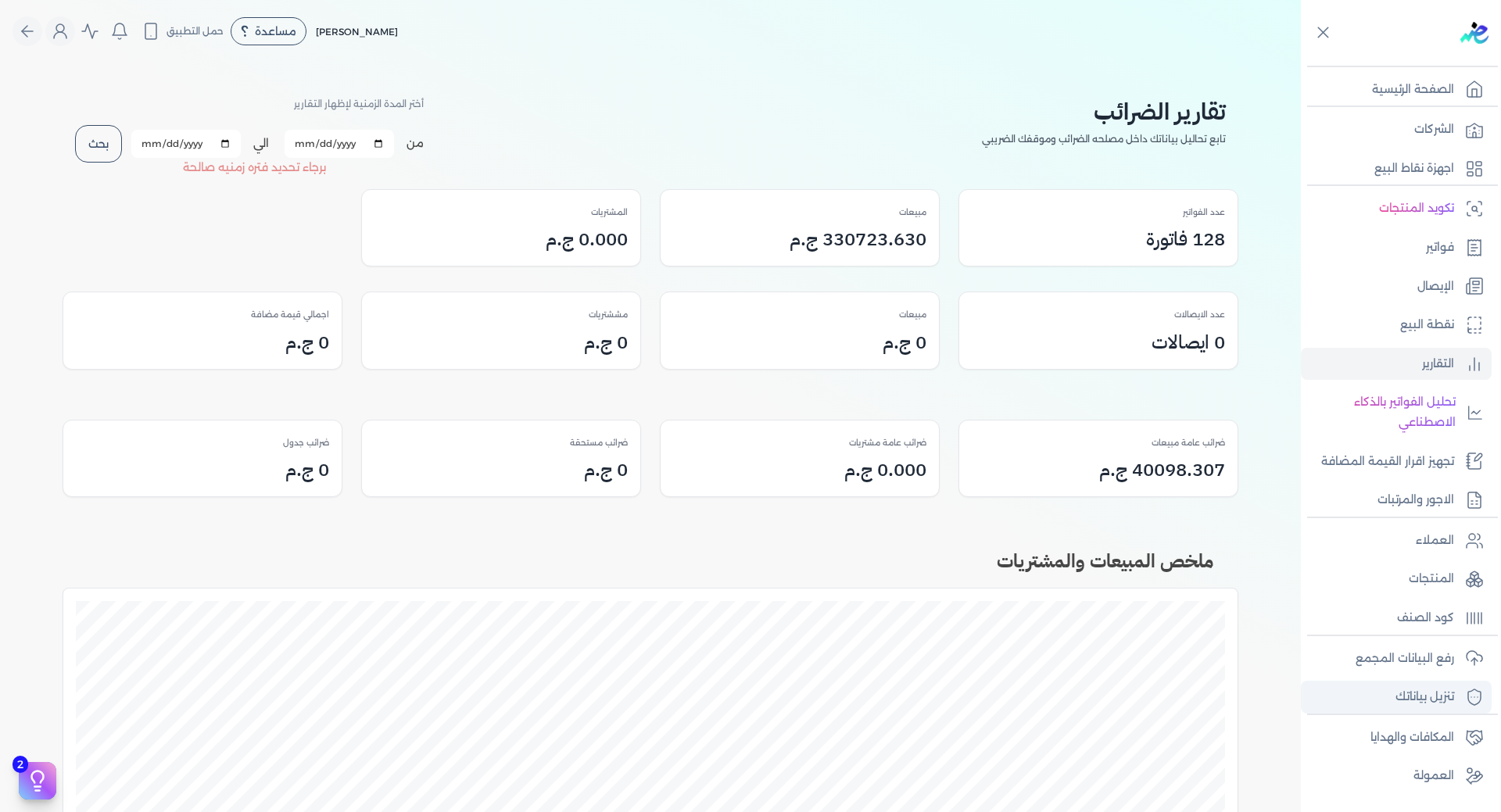
click at [1430, 701] on p "تنزيل بياناتك" at bounding box center [1425, 697] width 59 height 21
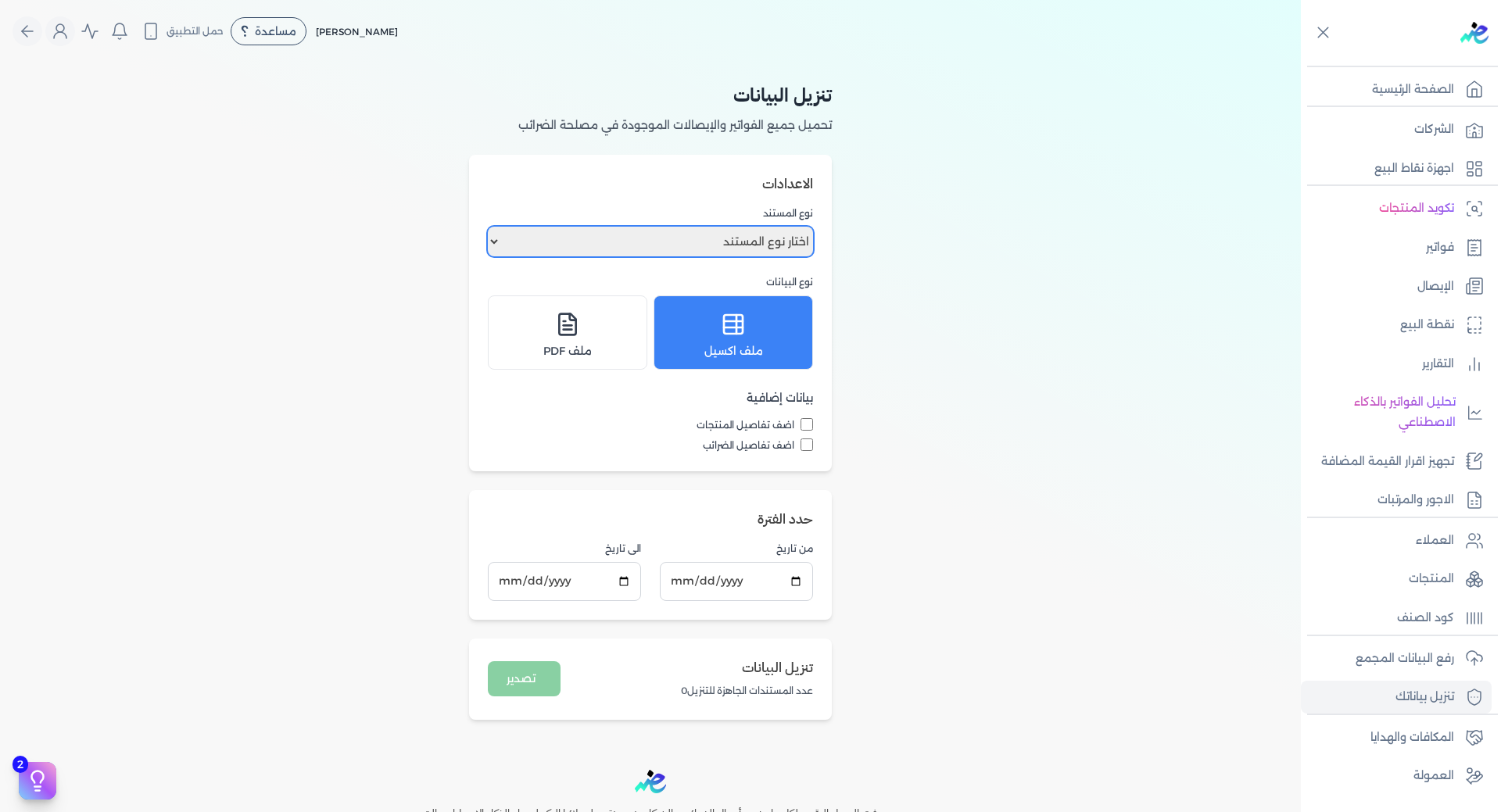
click at [775, 248] on select "اختار نوع المستند فواتير الإيصالات" at bounding box center [650, 242] width 325 height 29
select select "invoices"
click at [491, 227] on select "اختار نوع المستند فواتير الإيصالات" at bounding box center [650, 242] width 325 height 29
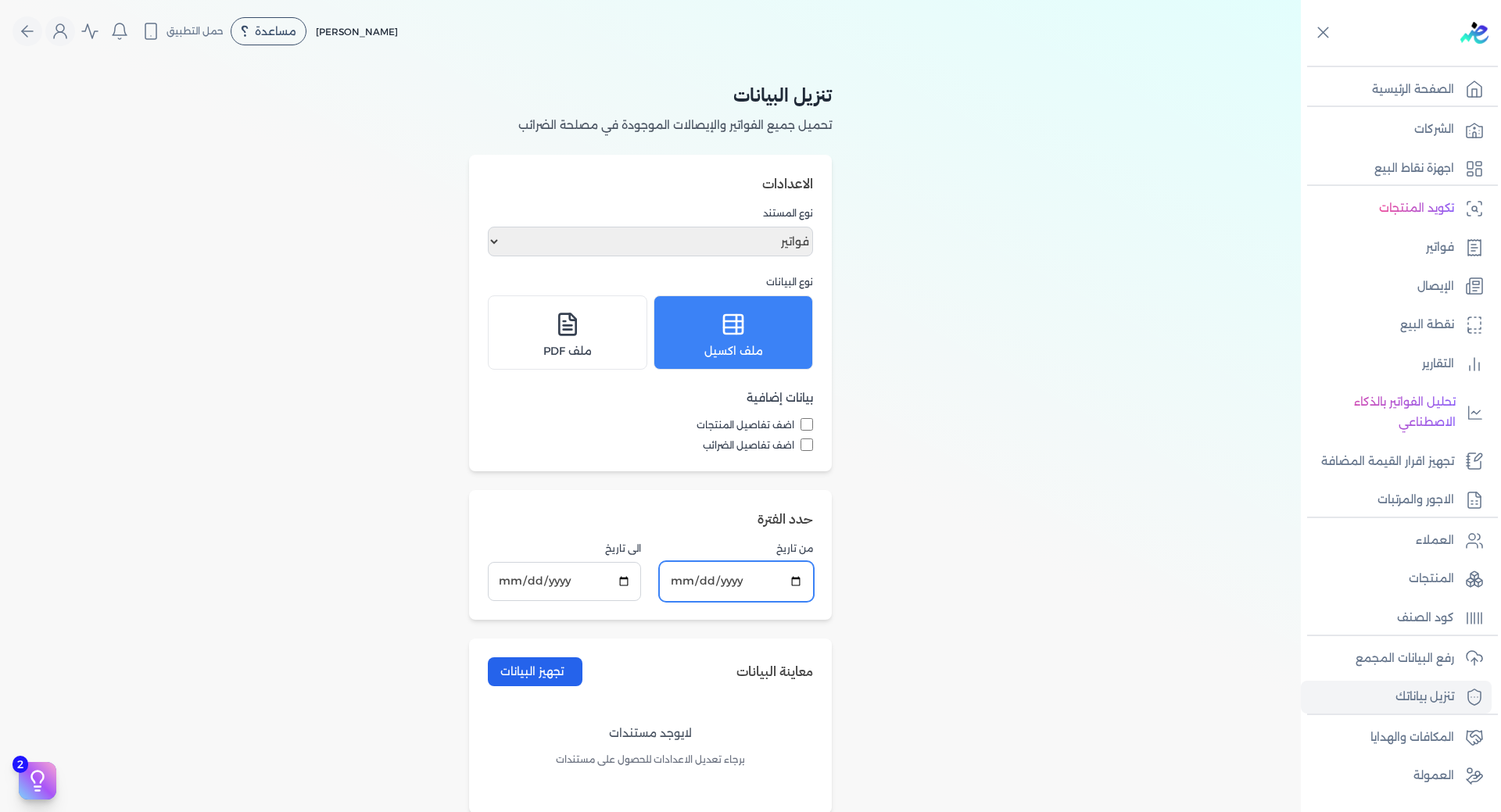
click at [797, 584] on input "[DATE]" at bounding box center [736, 580] width 154 height 38
click at [760, 581] on input "[DATE]" at bounding box center [736, 580] width 154 height 38
click at [799, 585] on input "[DATE]" at bounding box center [736, 580] width 154 height 38
type input "[DATE]"
click at [628, 585] on input "[DATE]" at bounding box center [564, 580] width 154 height 38
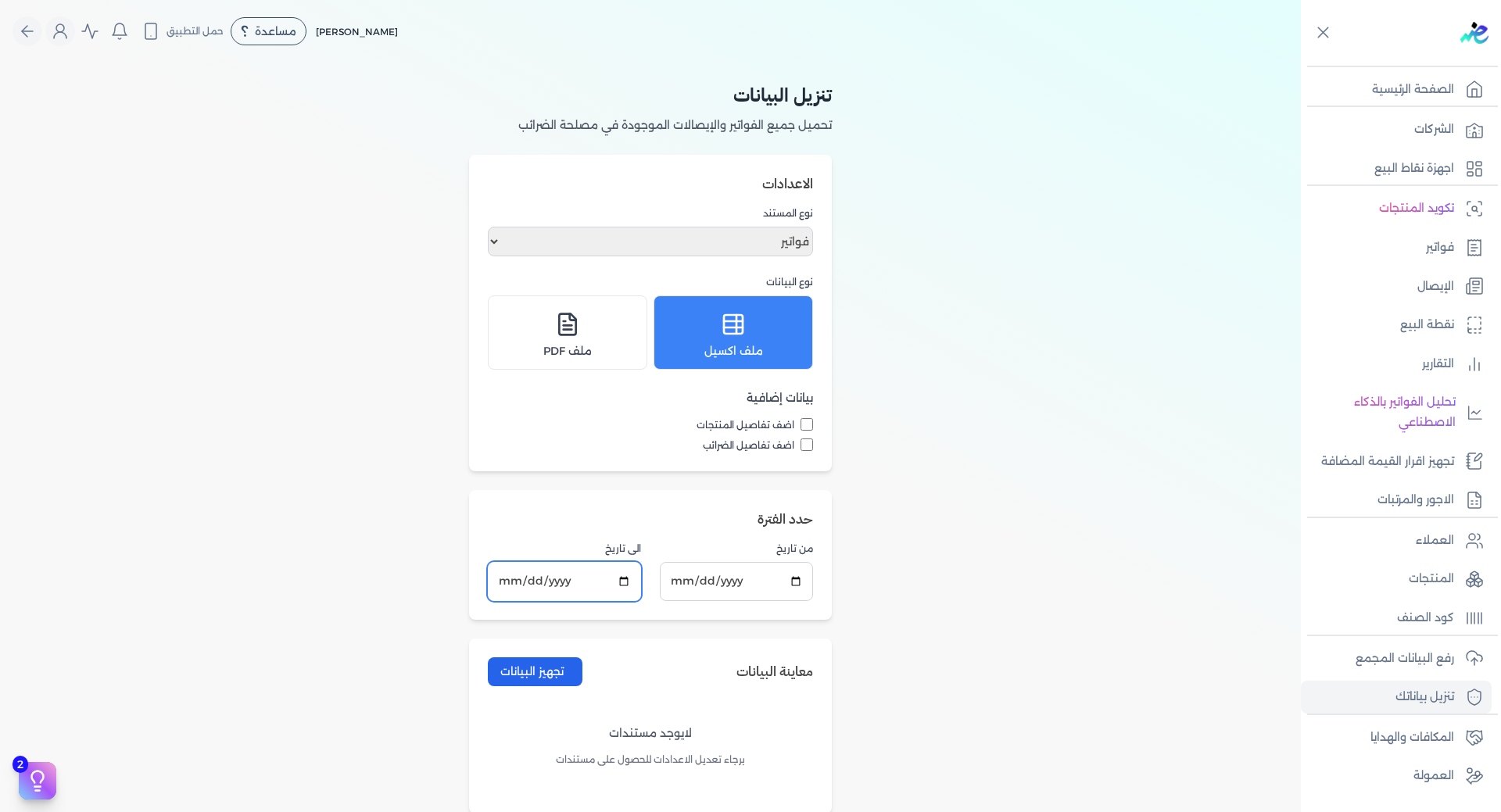
click at [626, 584] on input "[DATE]" at bounding box center [564, 580] width 154 height 38
type input "[DATE]"
click at [561, 670] on button "تجهيز البيانات" at bounding box center [534, 672] width 95 height 29
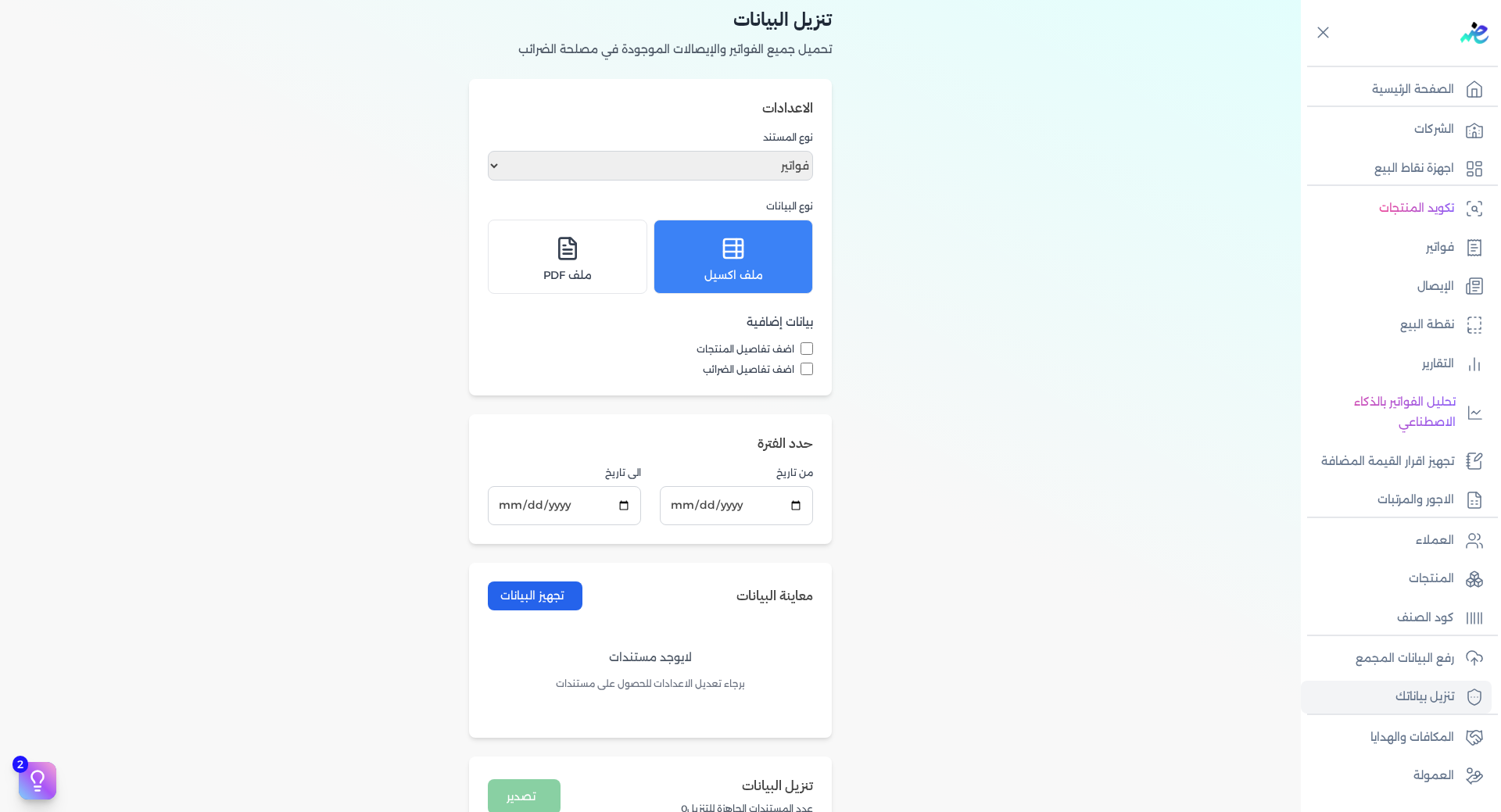
scroll to position [157, 0]
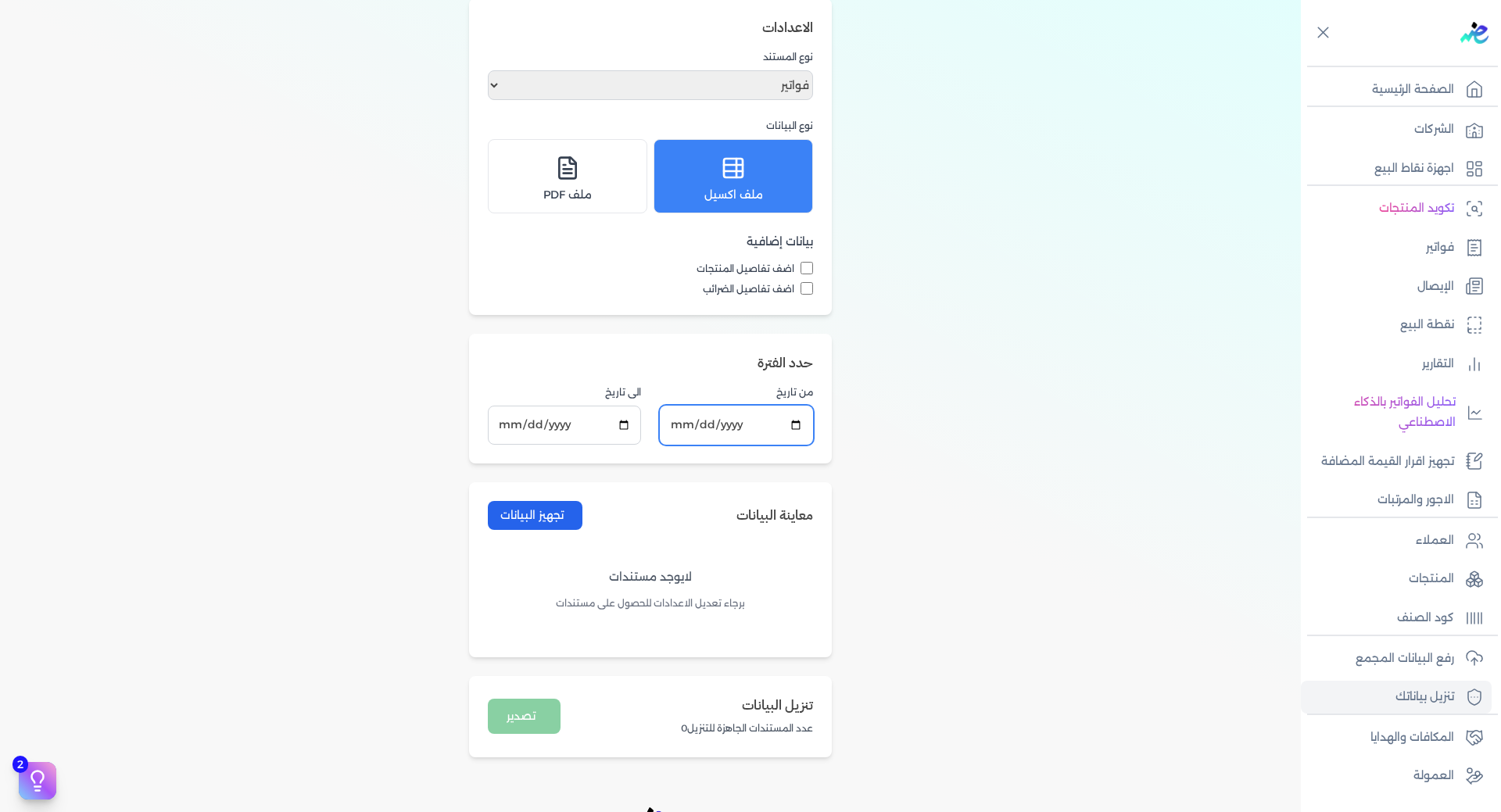
click at [799, 429] on input "[DATE]" at bounding box center [736, 425] width 154 height 38
click at [558, 509] on button "تجهيز البيانات" at bounding box center [534, 516] width 95 height 29
click at [806, 418] on input "[DATE]" at bounding box center [736, 425] width 154 height 38
click at [802, 423] on input "[DATE]" at bounding box center [736, 425] width 154 height 38
click at [563, 525] on button "تجهيز البيانات" at bounding box center [534, 516] width 95 height 29
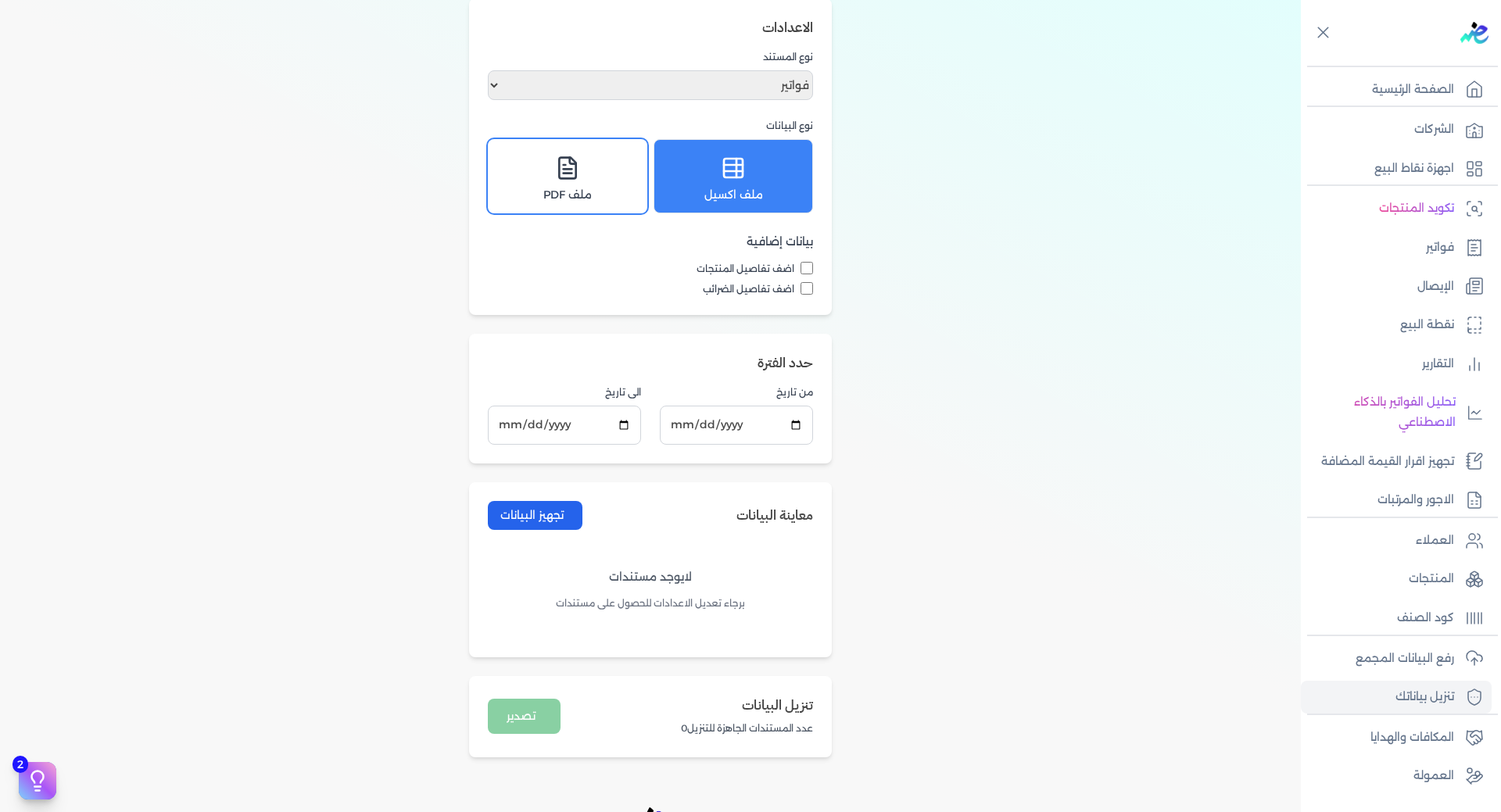
click at [613, 185] on div "ملف PDF" at bounding box center [568, 176] width 139 height 54
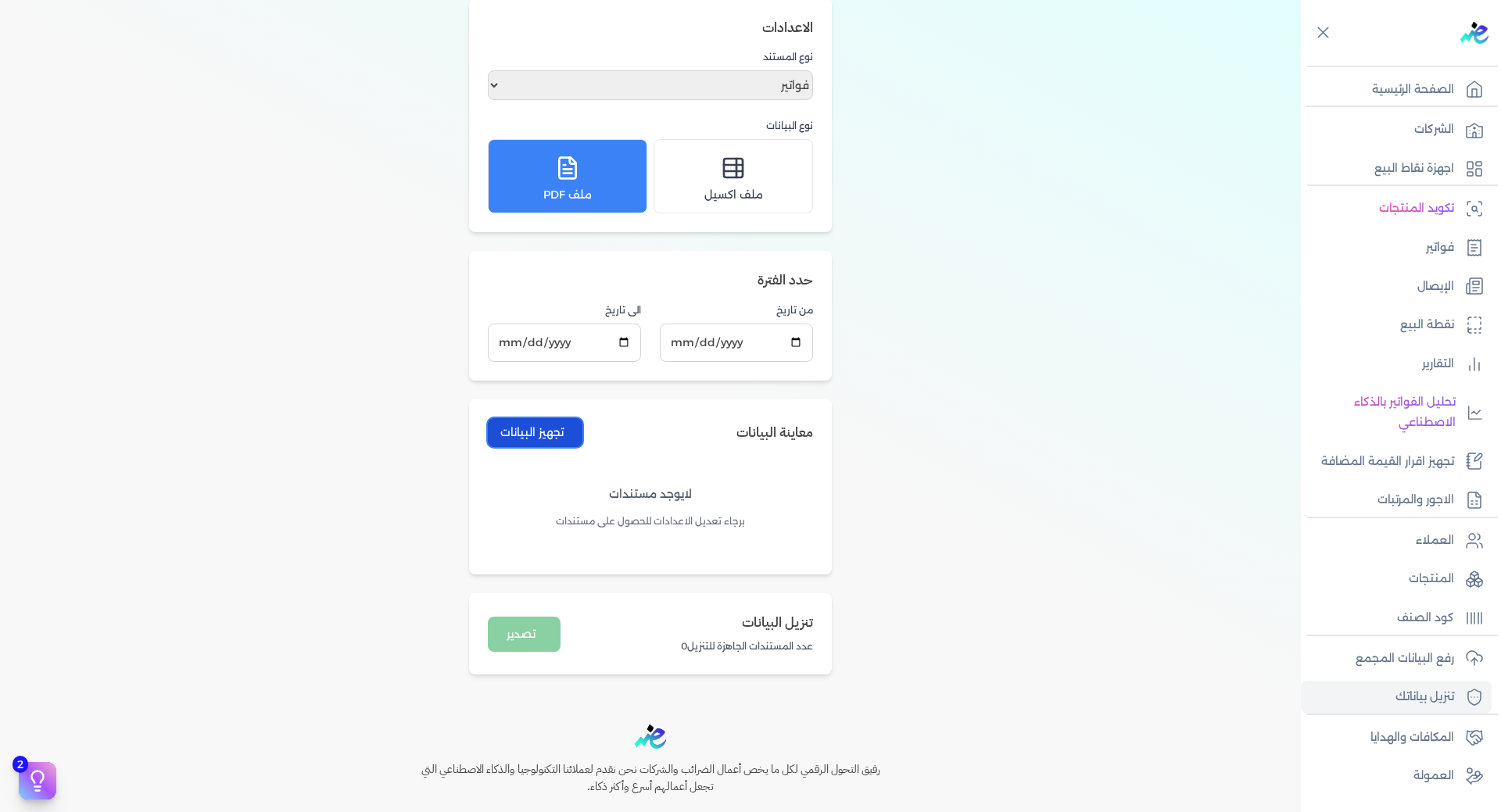
click at [575, 429] on button "تجهيز البيانات" at bounding box center [534, 432] width 95 height 29
click at [793, 336] on input "[DATE]" at bounding box center [736, 342] width 154 height 38
type input "[DATE]"
click at [629, 347] on input "[DATE]" at bounding box center [564, 342] width 154 height 38
type input "[DATE]"
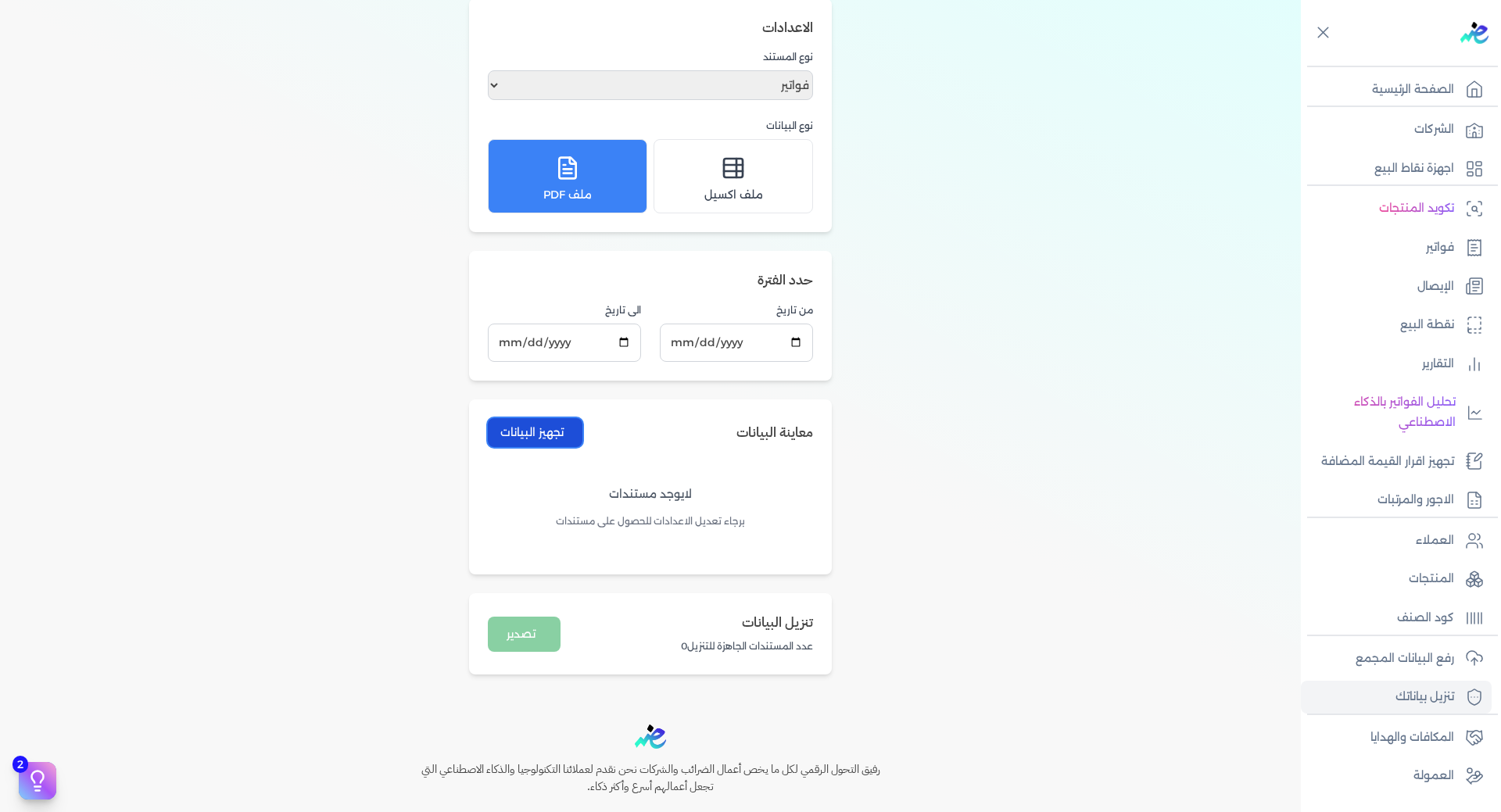
click at [550, 441] on button "تجهيز البيانات" at bounding box center [534, 432] width 95 height 29
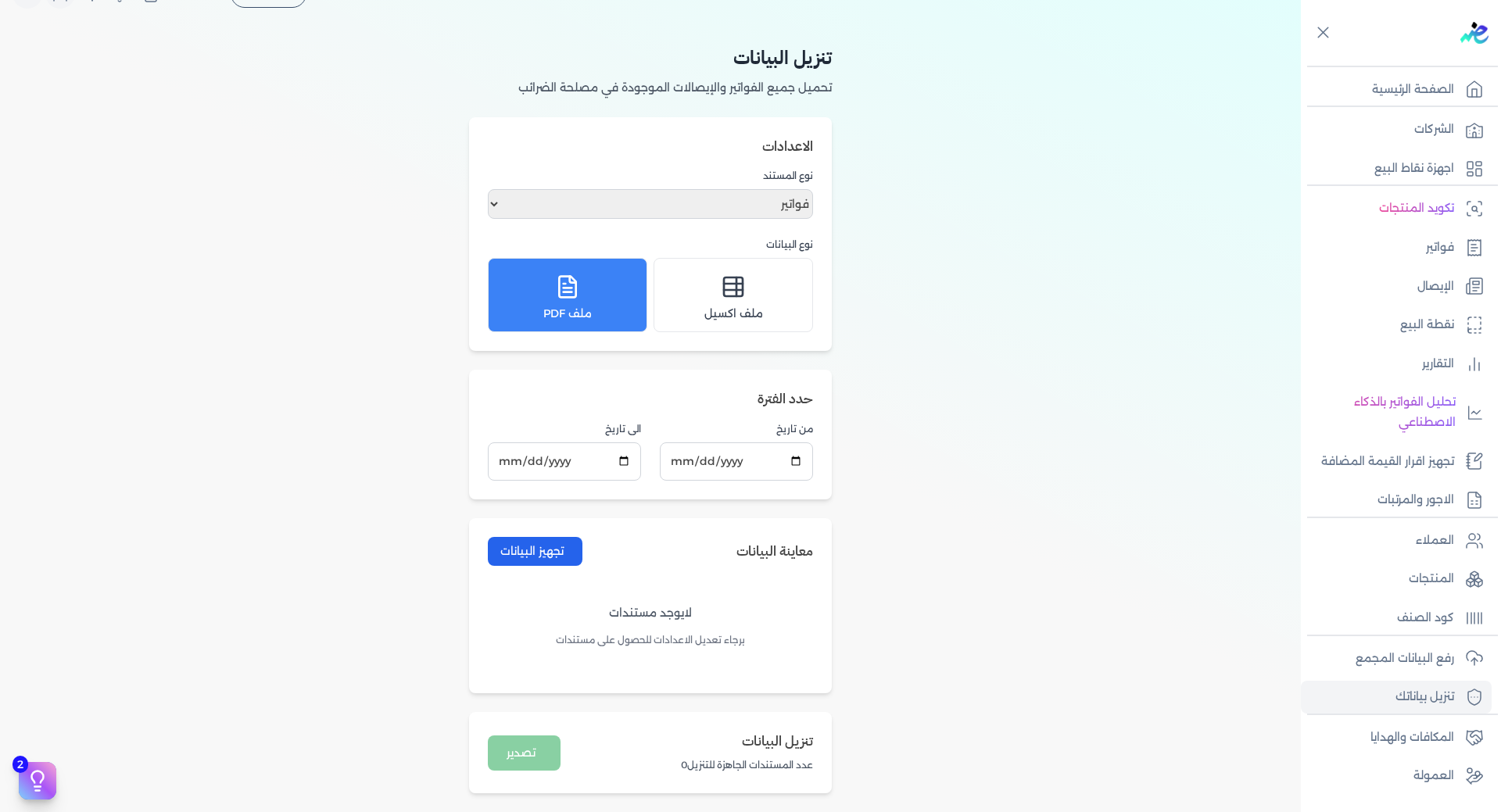
scroll to position [0, 0]
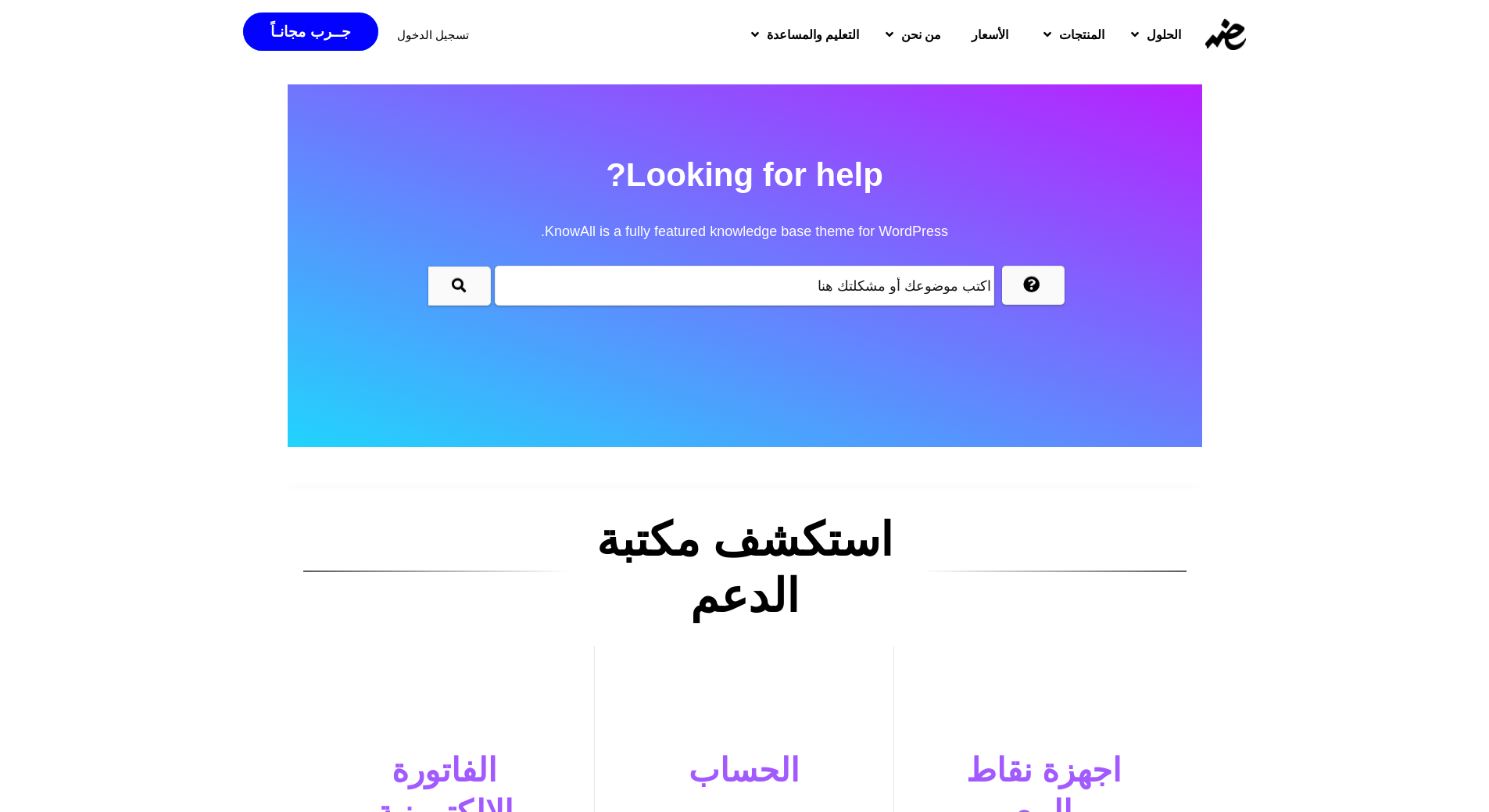
click at [737, 285] on input "text" at bounding box center [744, 286] width 499 height 40
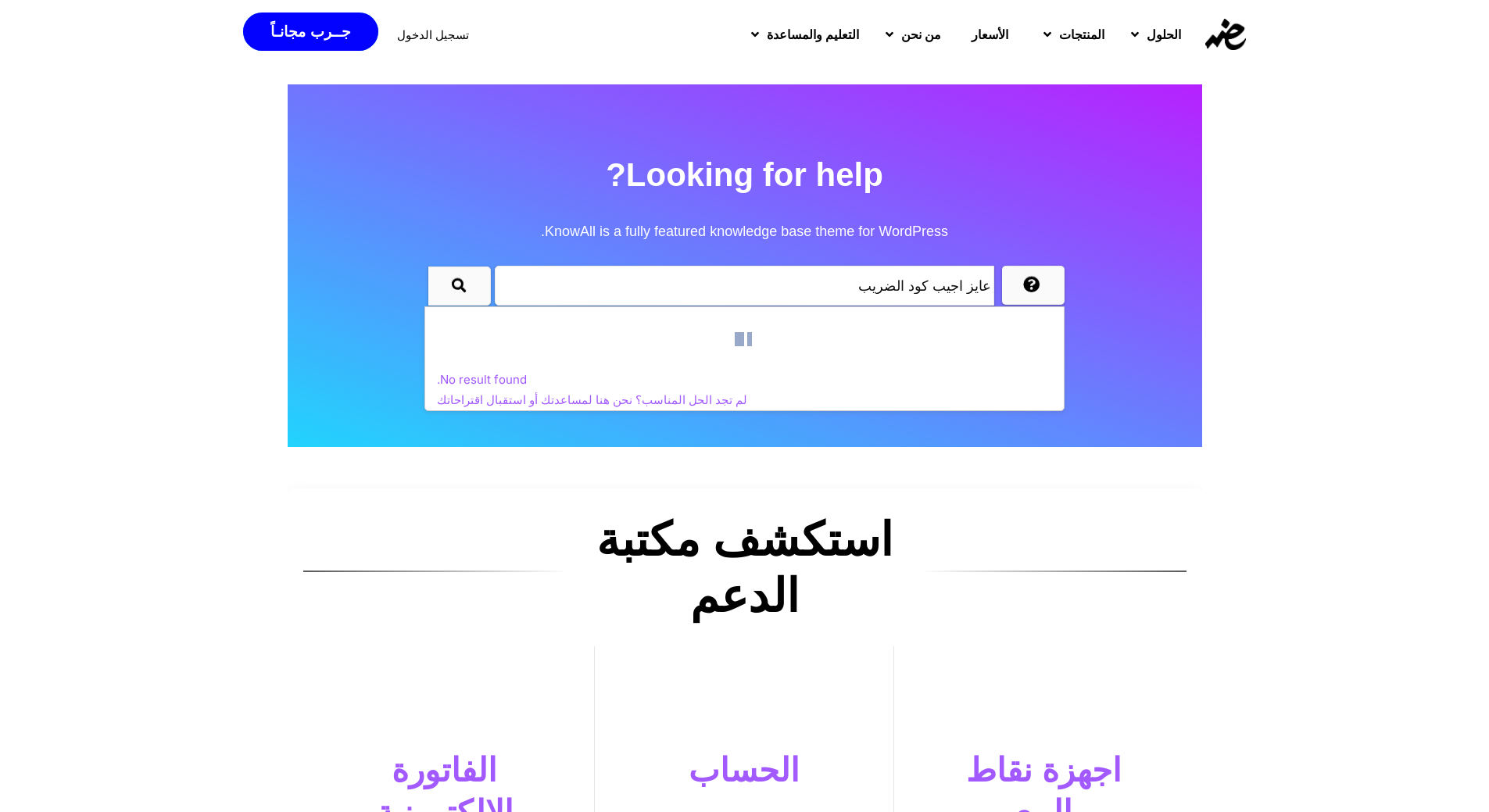
type input "عايز اجيب كود الضريبة"
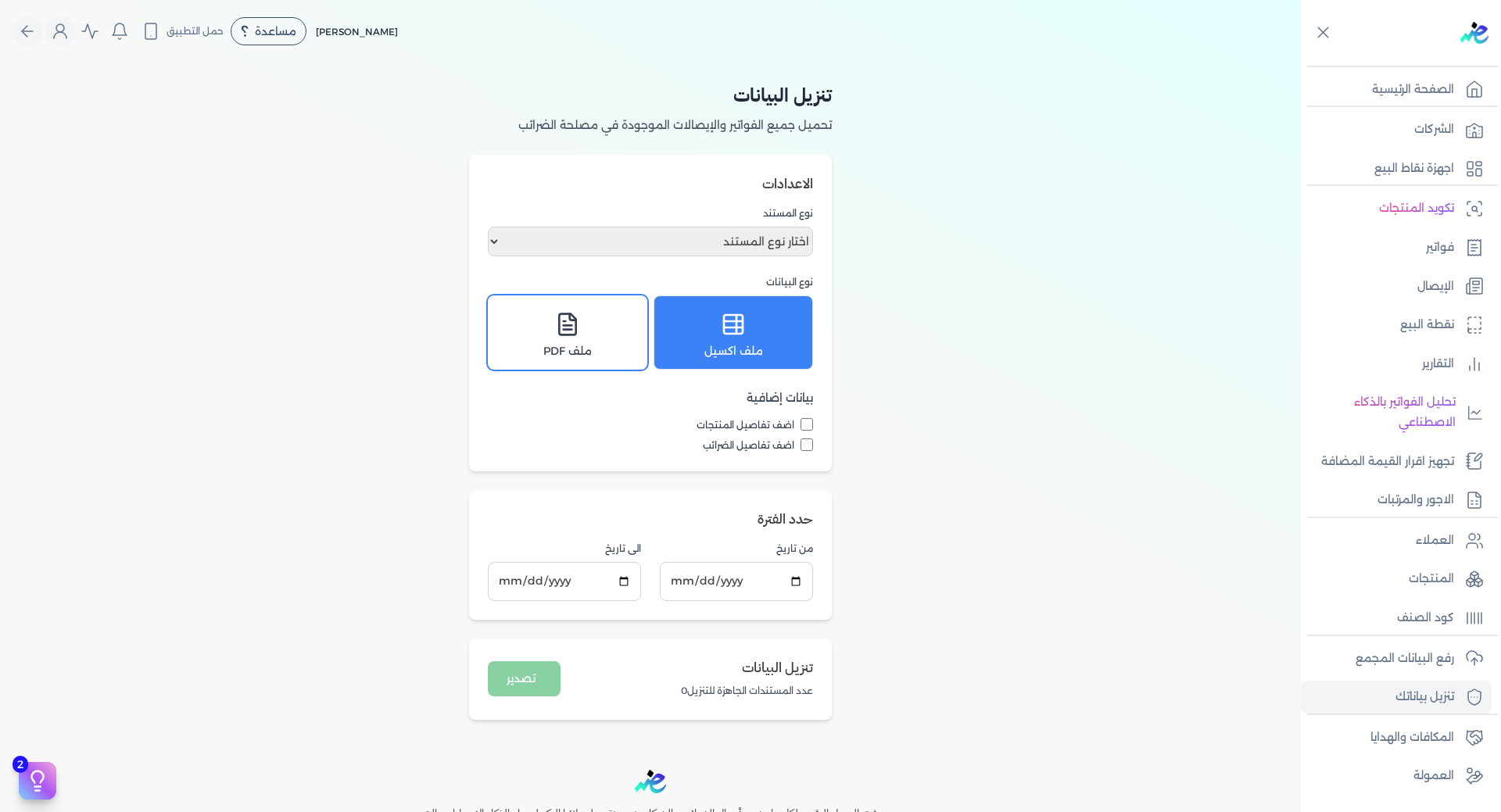
click at [588, 338] on div "ملف PDF" at bounding box center [568, 332] width 139 height 54
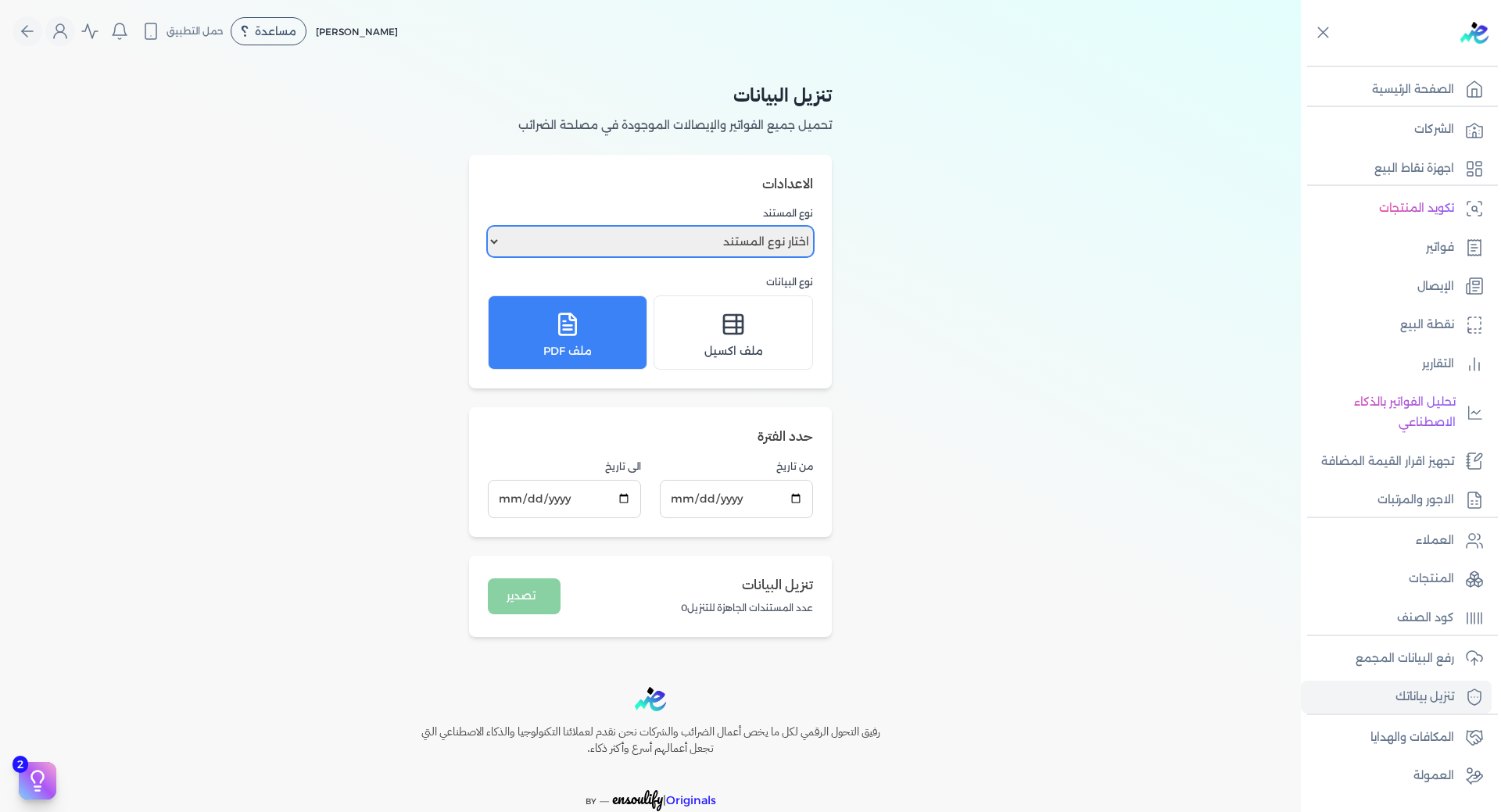
click at [713, 246] on select "اختار نوع المستند فواتير الإيصالات" at bounding box center [650, 242] width 325 height 29
select select "invoices"
click at [491, 227] on select "اختار نوع المستند فواتير الإيصالات" at bounding box center [650, 242] width 325 height 29
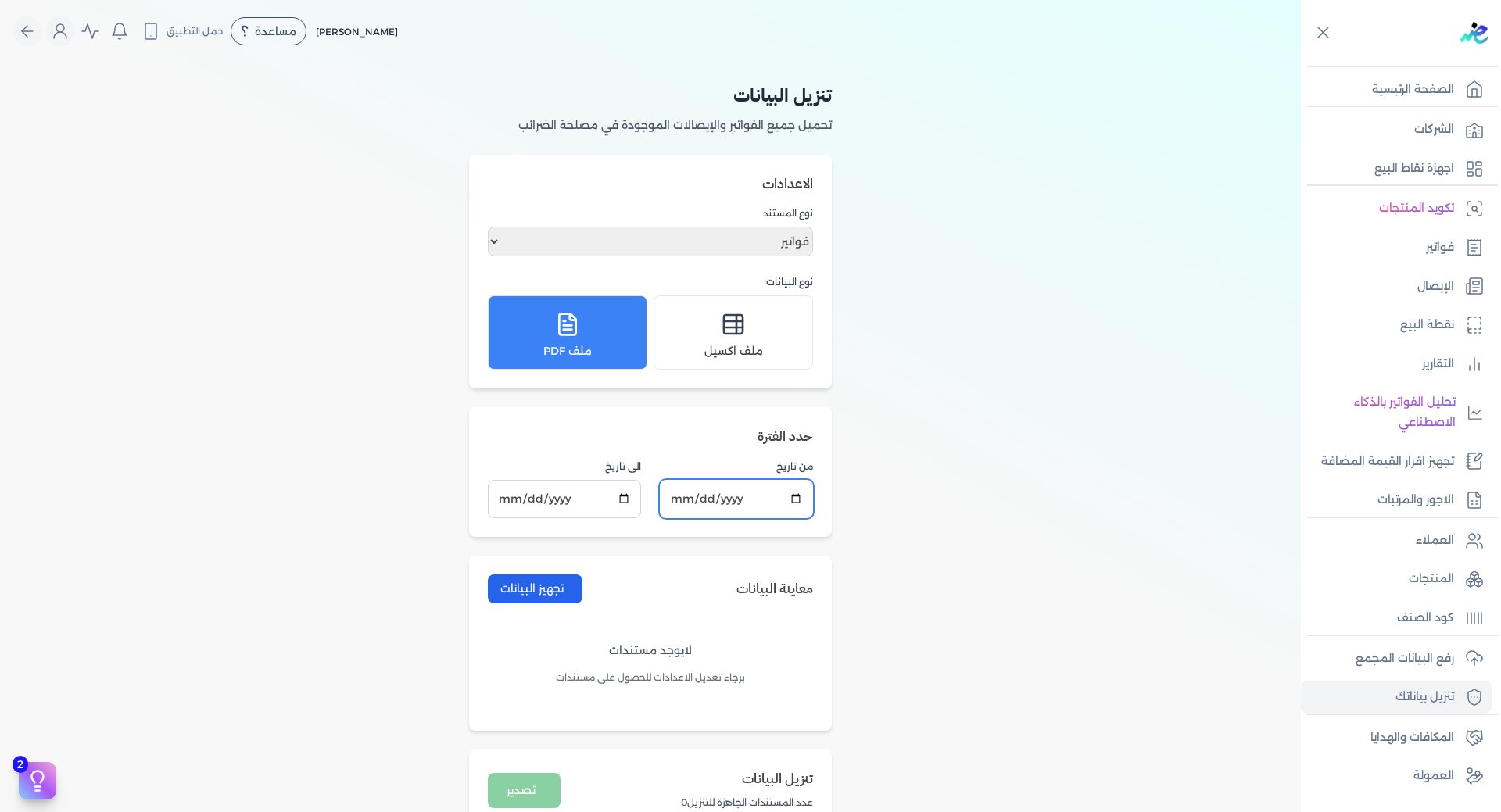
click at [775, 499] on input "[DATE]" at bounding box center [736, 498] width 154 height 38
click at [747, 505] on input "[DATE]" at bounding box center [736, 498] width 154 height 38
click at [798, 503] on input "[DATE]" at bounding box center [736, 498] width 154 height 38
type input "[DATE]"
click at [626, 498] on input "[DATE]" at bounding box center [564, 498] width 154 height 38
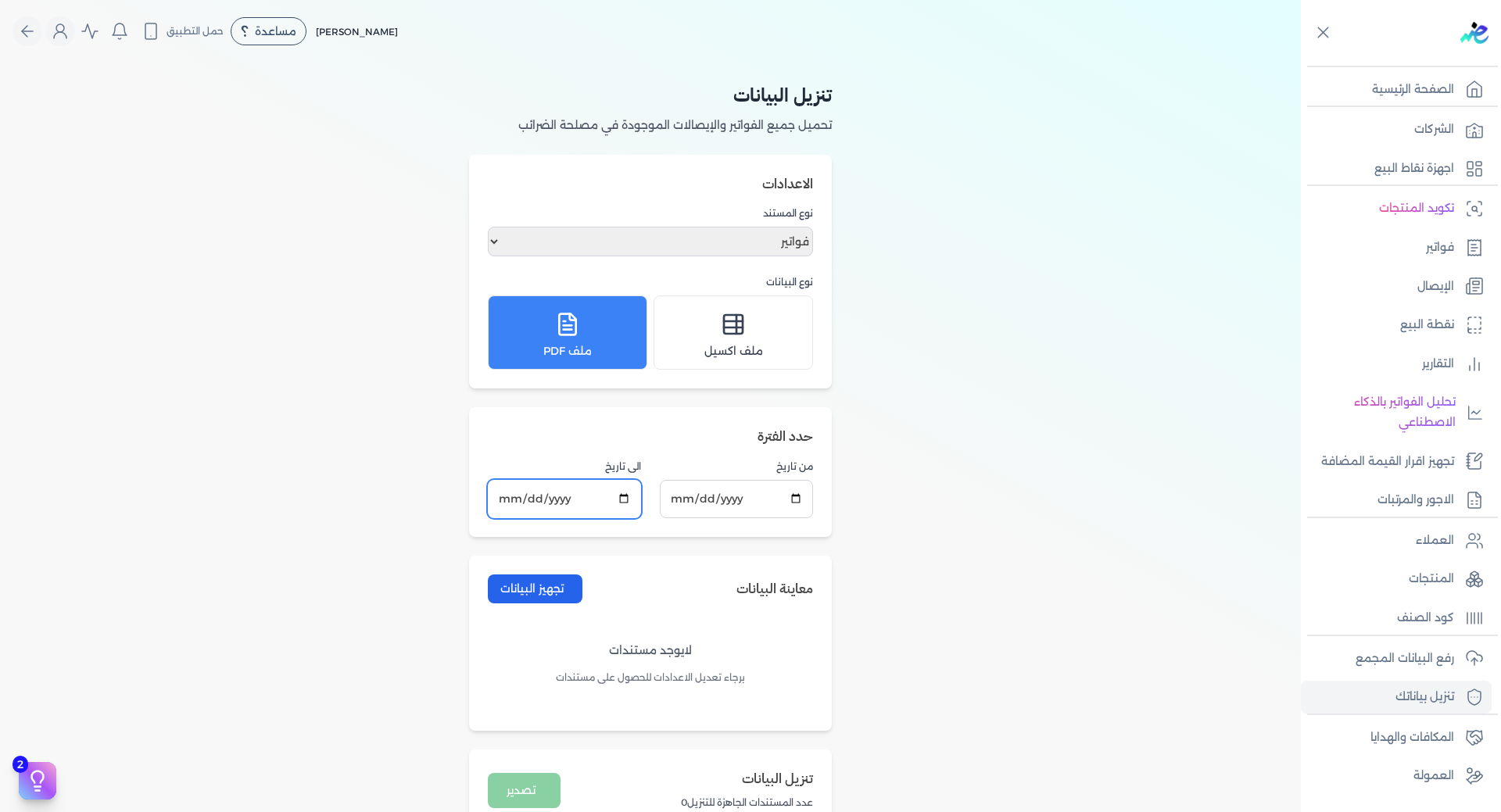
type input "[DATE]"
click at [544, 593] on button "تجهيز البيانات" at bounding box center [534, 589] width 95 height 29
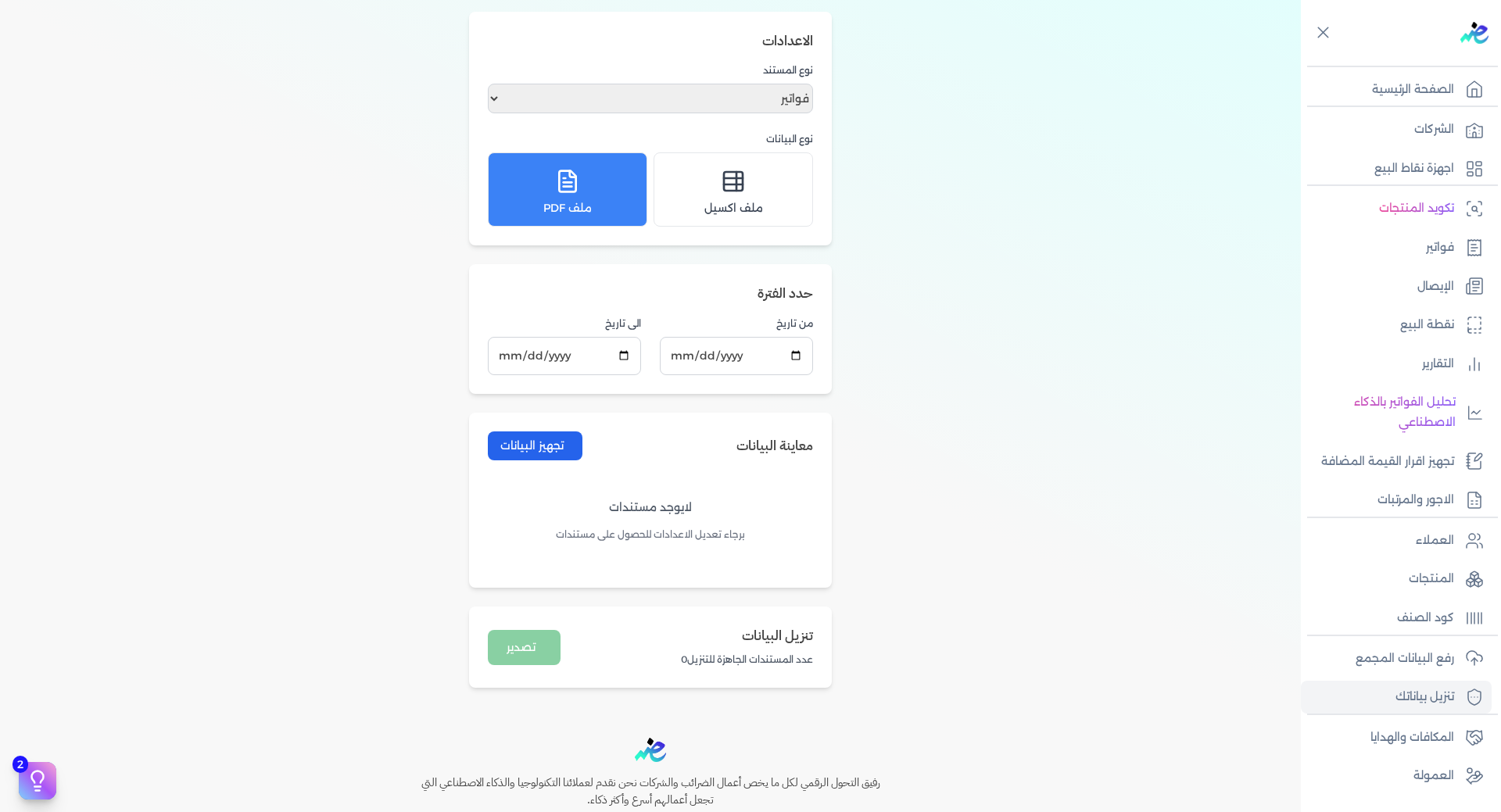
scroll to position [276, 0]
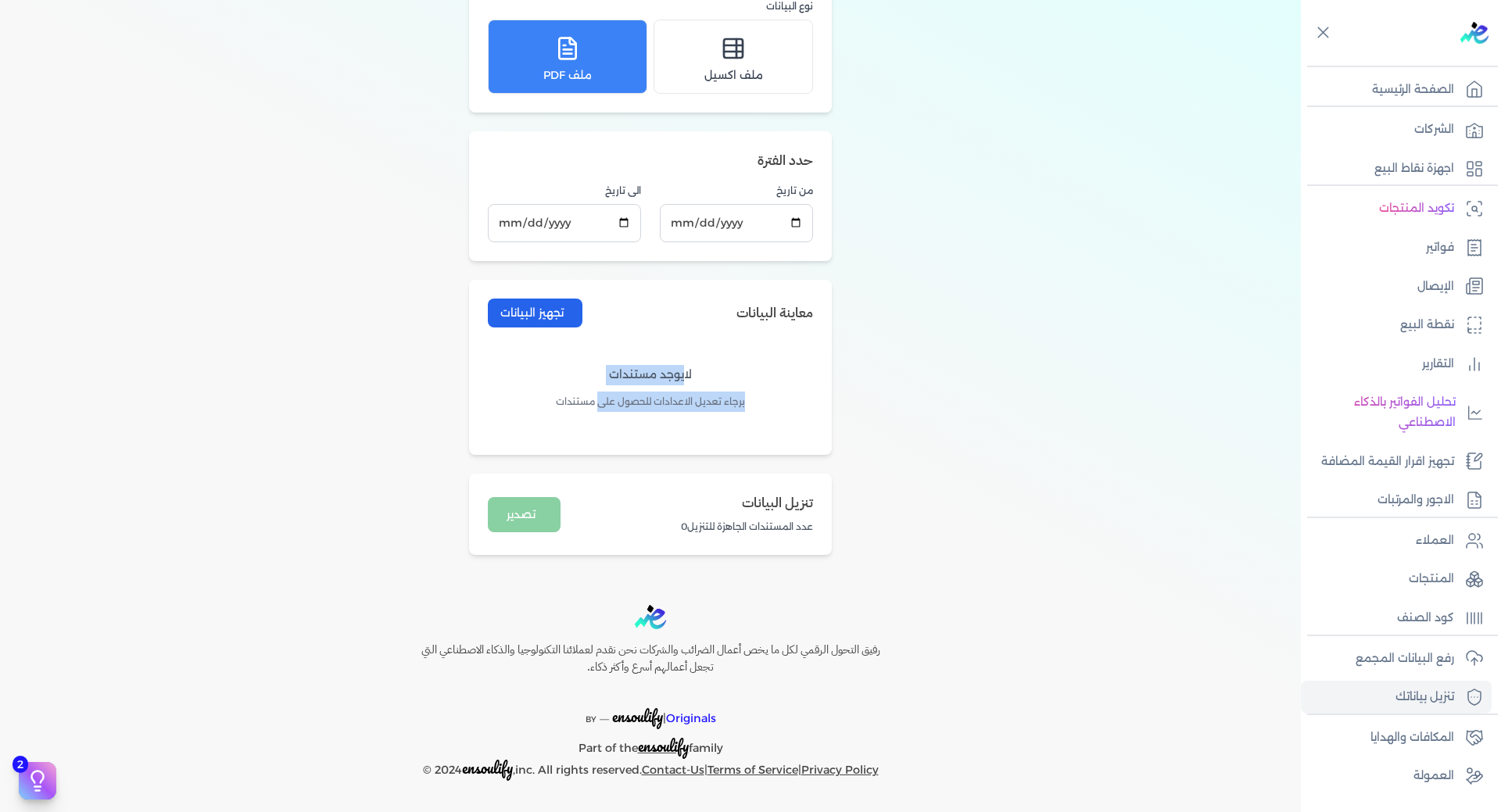
drag, startPoint x: 791, startPoint y: 365, endPoint x: 602, endPoint y: 404, distance: 193.0
click at [602, 404] on div "لايوجد مستندات برجاء تعديل الاعدادات للحصول على مستندات" at bounding box center [650, 387] width 325 height 96
click at [795, 218] on input "[DATE]" at bounding box center [736, 222] width 154 height 38
type input "[DATE]"
click at [627, 225] on input "[DATE]" at bounding box center [564, 222] width 154 height 38
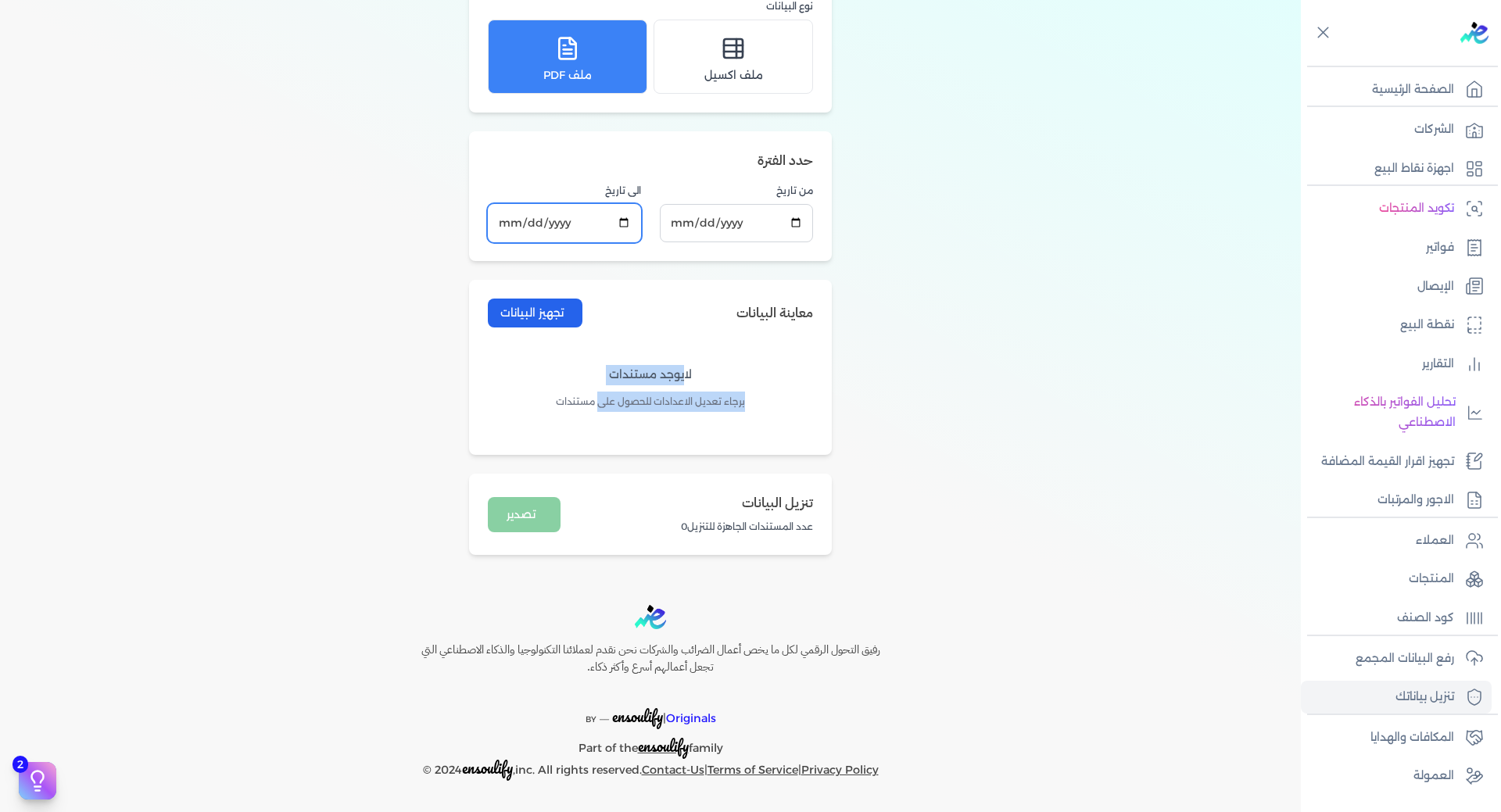
type input "[DATE]"
click at [801, 223] on input "[DATE]" at bounding box center [736, 222] width 154 height 38
type input "[DATE]"
click at [569, 319] on button "تجهيز البيانات" at bounding box center [534, 313] width 95 height 29
